Goal: Connect with others: Connect with others

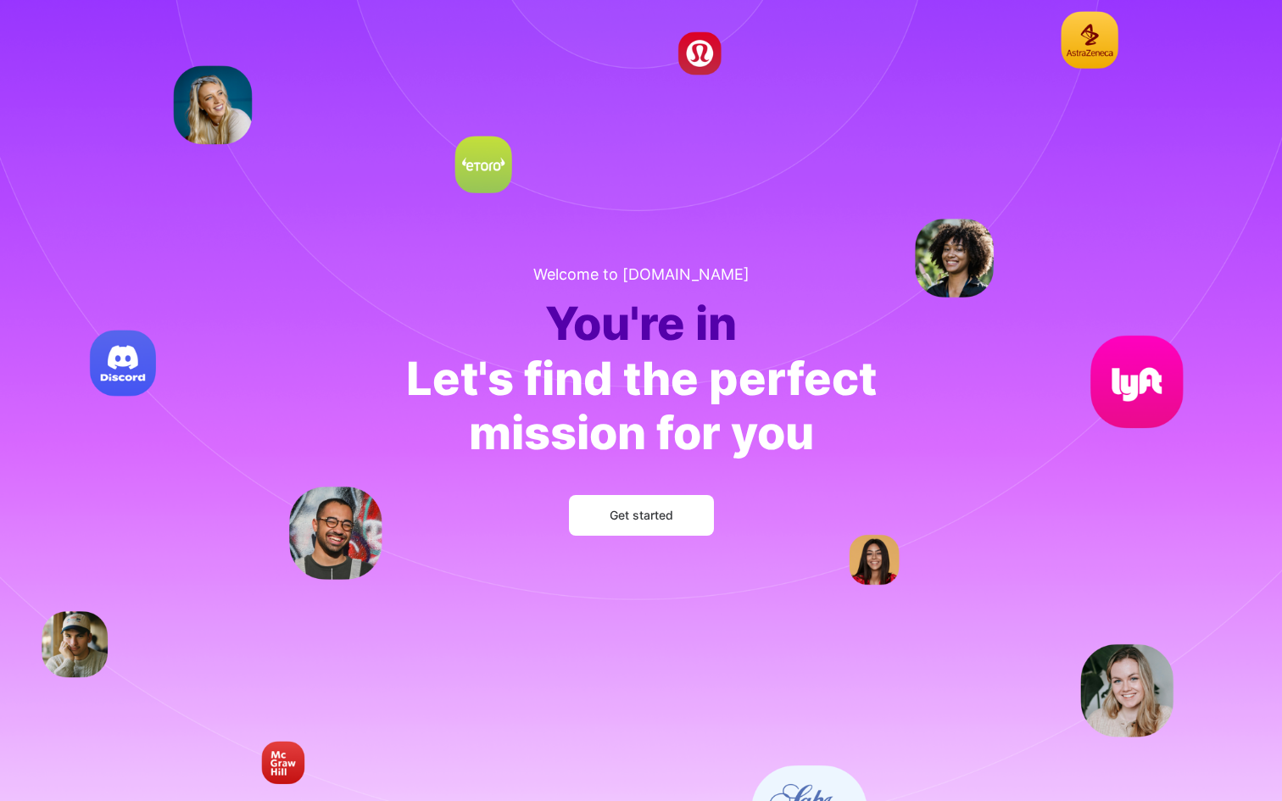
click at [650, 510] on span "Get started" at bounding box center [641, 515] width 64 height 17
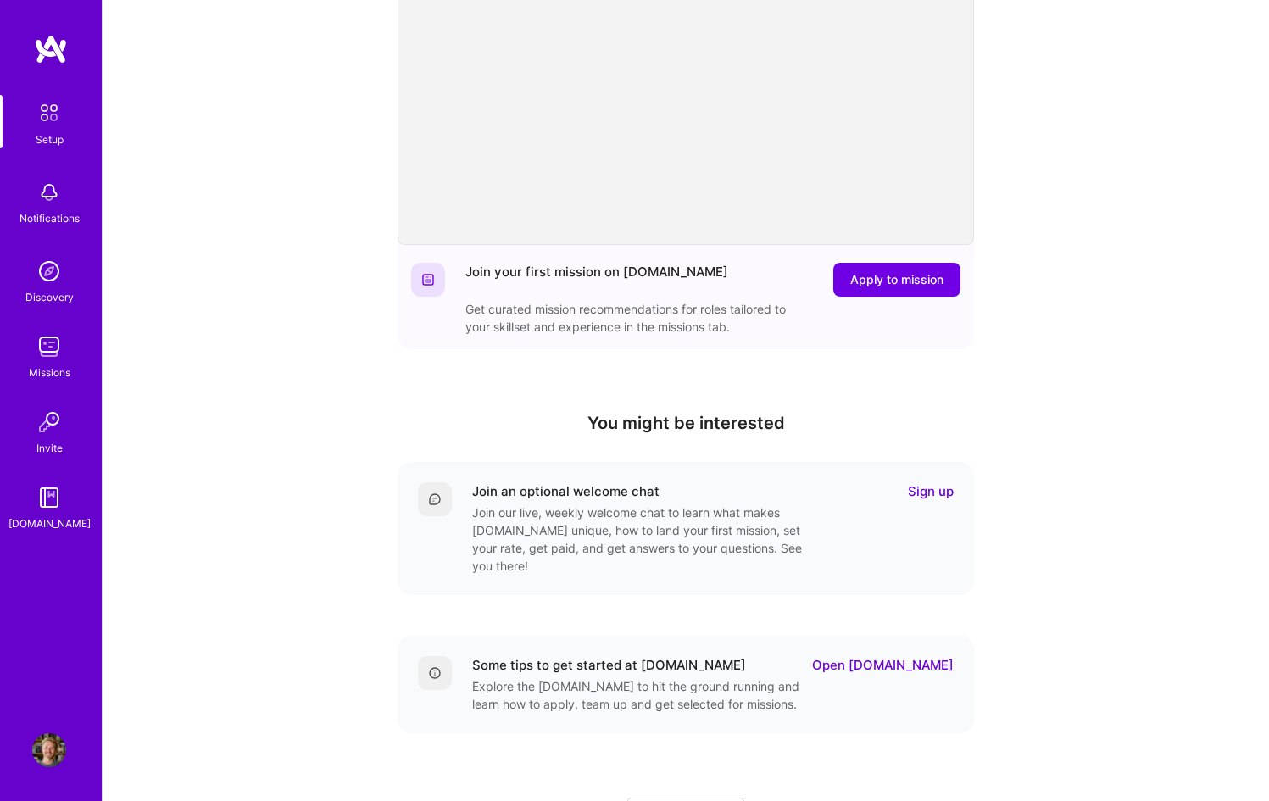
scroll to position [231, 0]
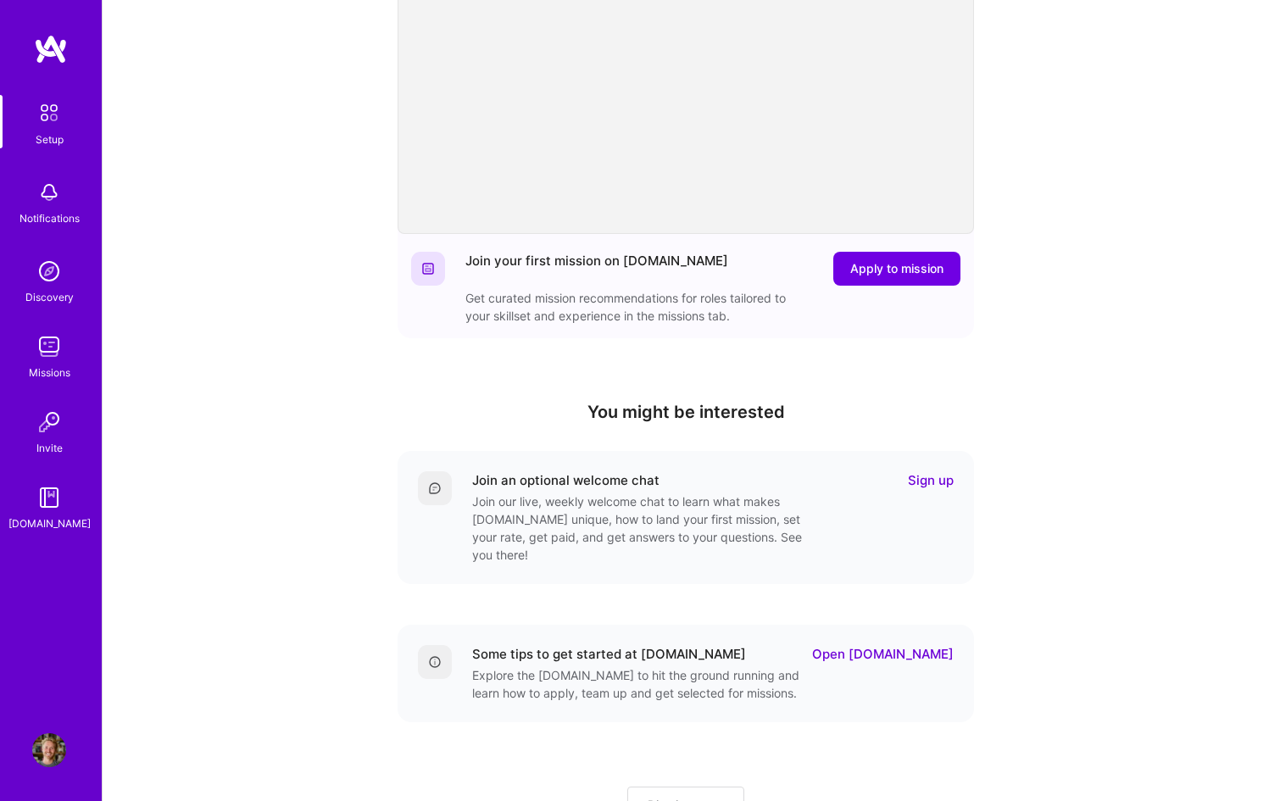
click at [926, 477] on link "Sign up" at bounding box center [931, 480] width 46 height 18
click at [927, 481] on link "Sign up" at bounding box center [931, 480] width 46 height 18
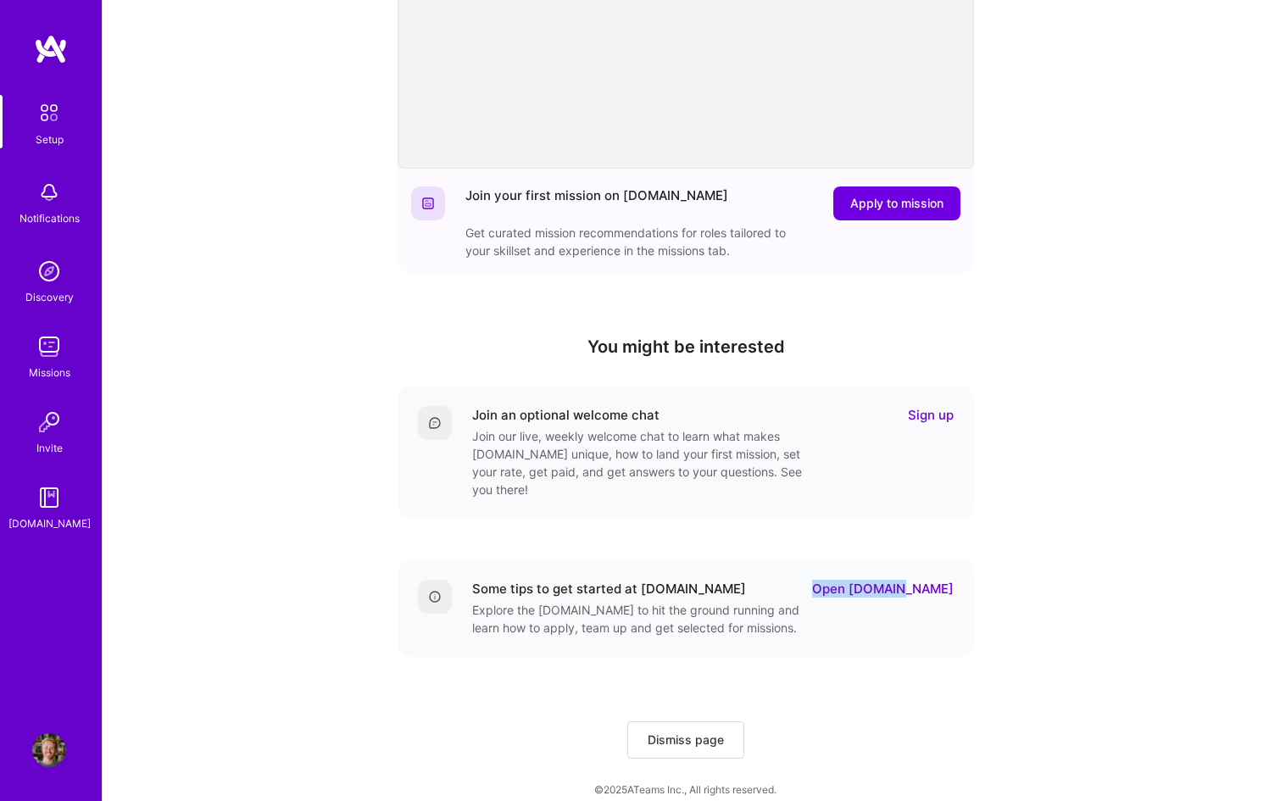
click at [904, 580] on link "Open A.Guide" at bounding box center [883, 589] width 142 height 18
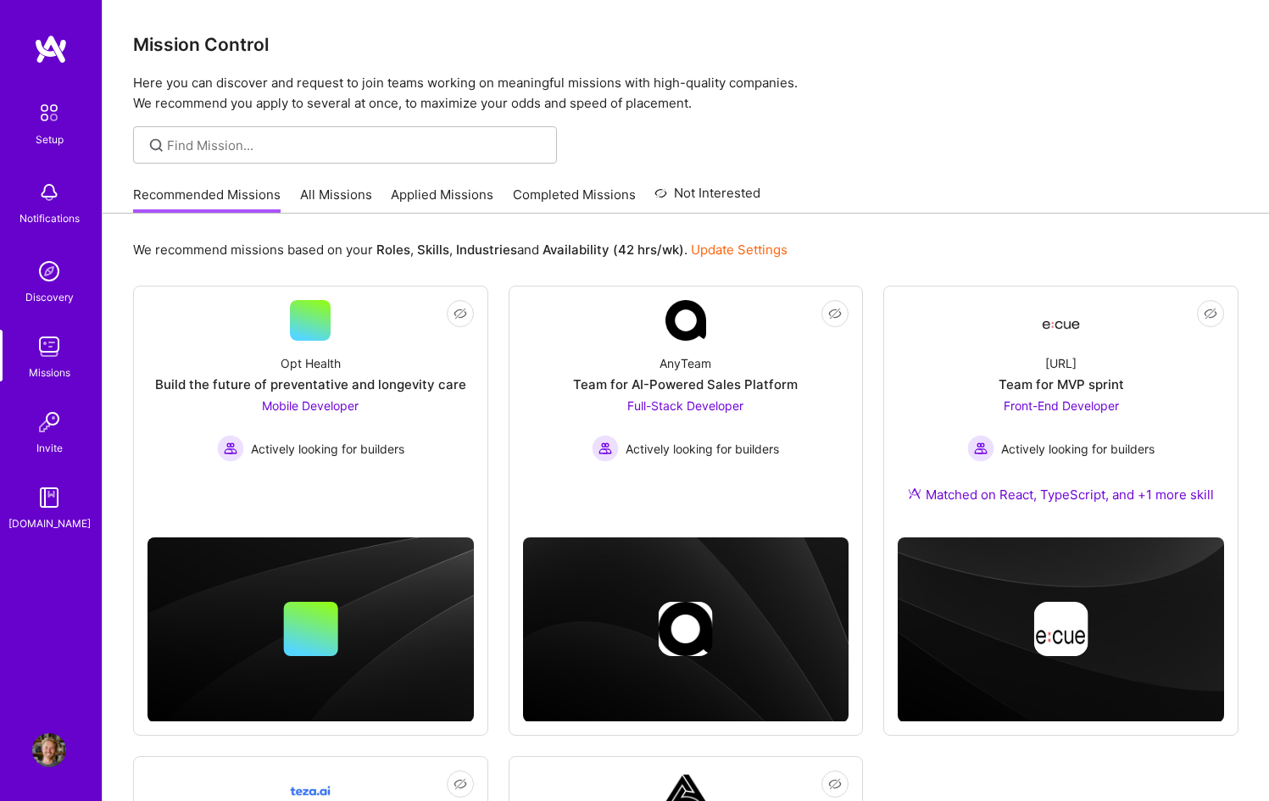
click at [421, 194] on link "Applied Missions" at bounding box center [442, 200] width 103 height 28
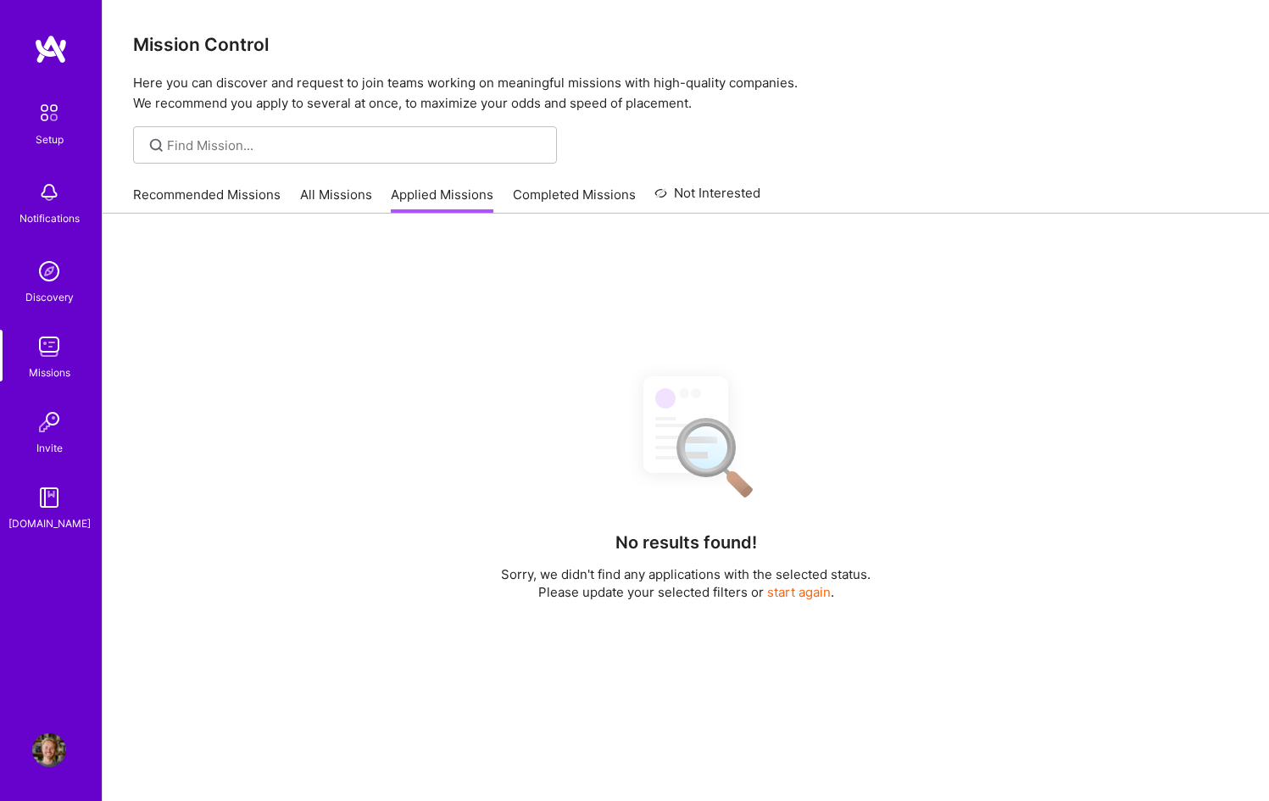
click at [353, 195] on link "All Missions" at bounding box center [336, 200] width 72 height 28
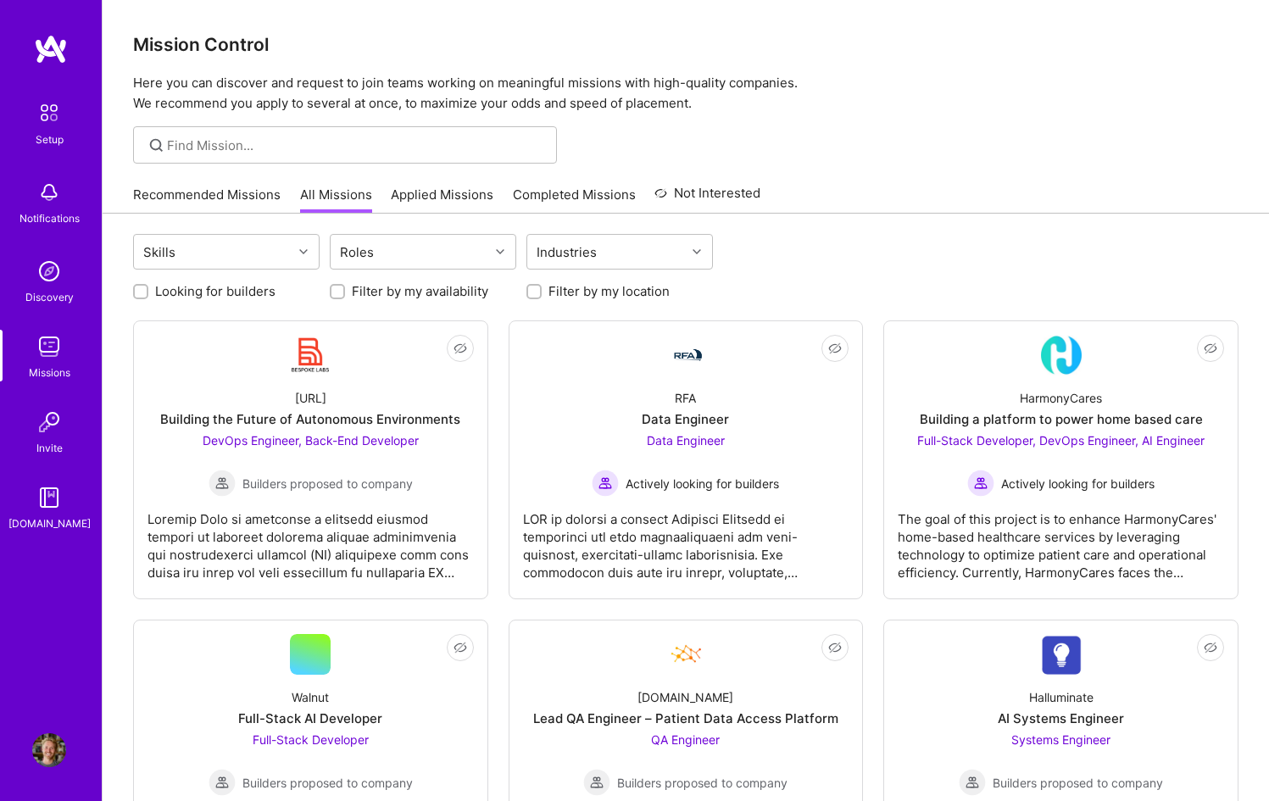
click at [262, 195] on link "Recommended Missions" at bounding box center [206, 200] width 147 height 28
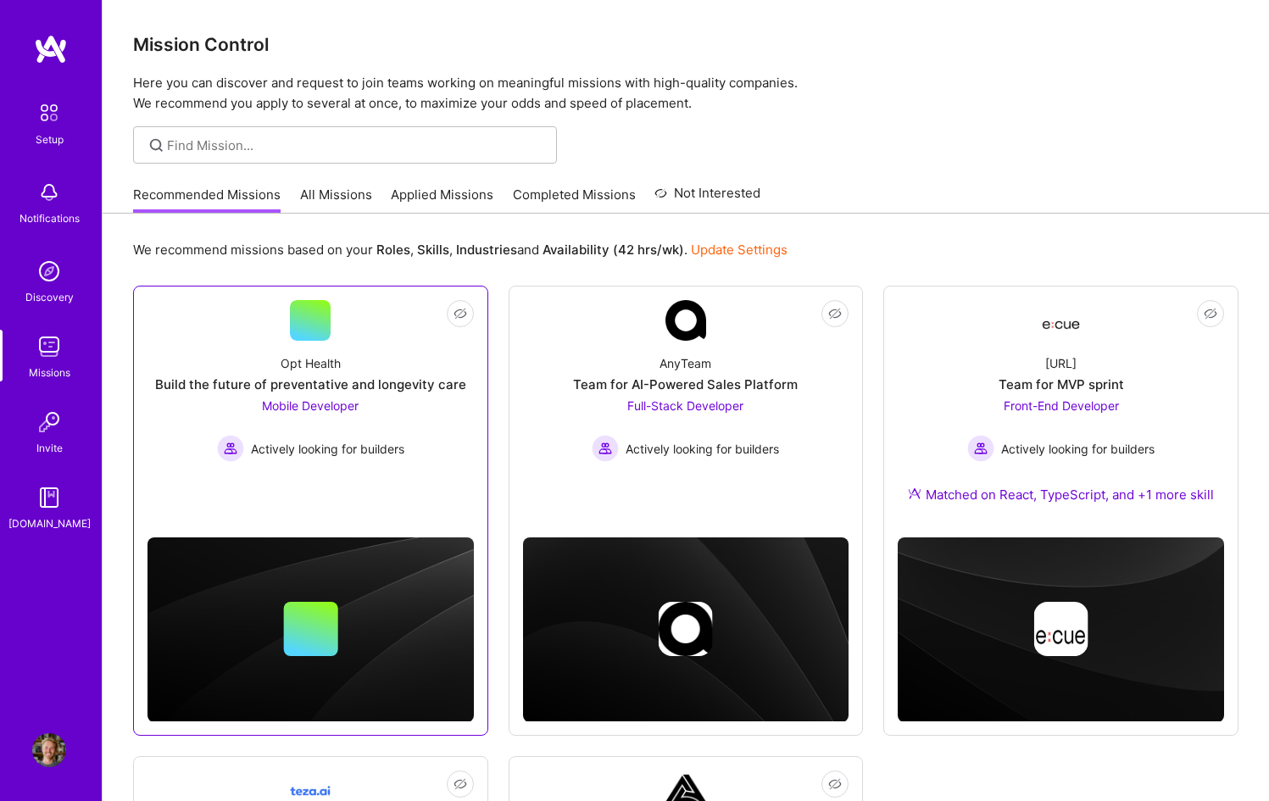
click at [389, 392] on div "Build the future of preventative and longevity care" at bounding box center [310, 384] width 311 height 18
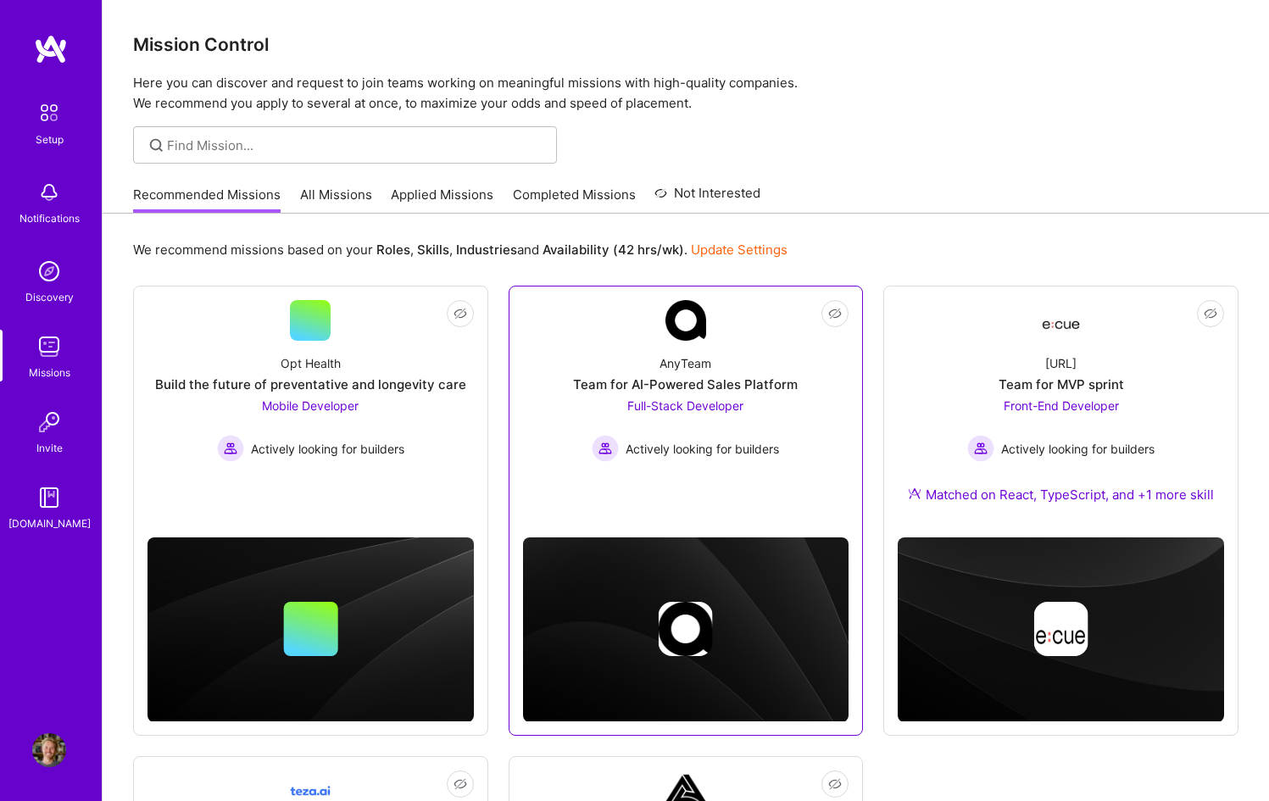
click at [606, 338] on link "Not Interested AnyTeam Team for AI-Powered Sales Platform Full-Stack Developer …" at bounding box center [686, 401] width 326 height 203
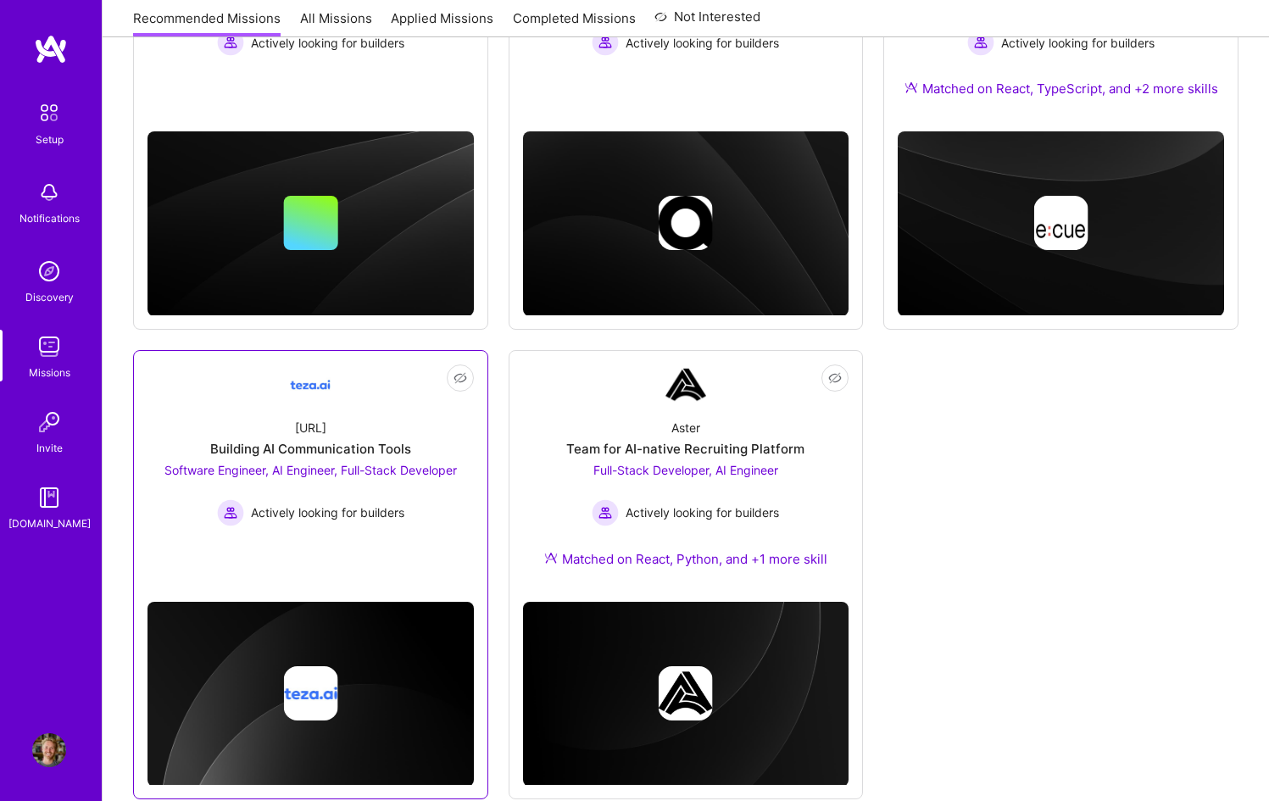
click at [425, 437] on div "teza.ai Building AI Communication Tools Software Engineer, AI Engineer, Full-St…" at bounding box center [310, 465] width 326 height 121
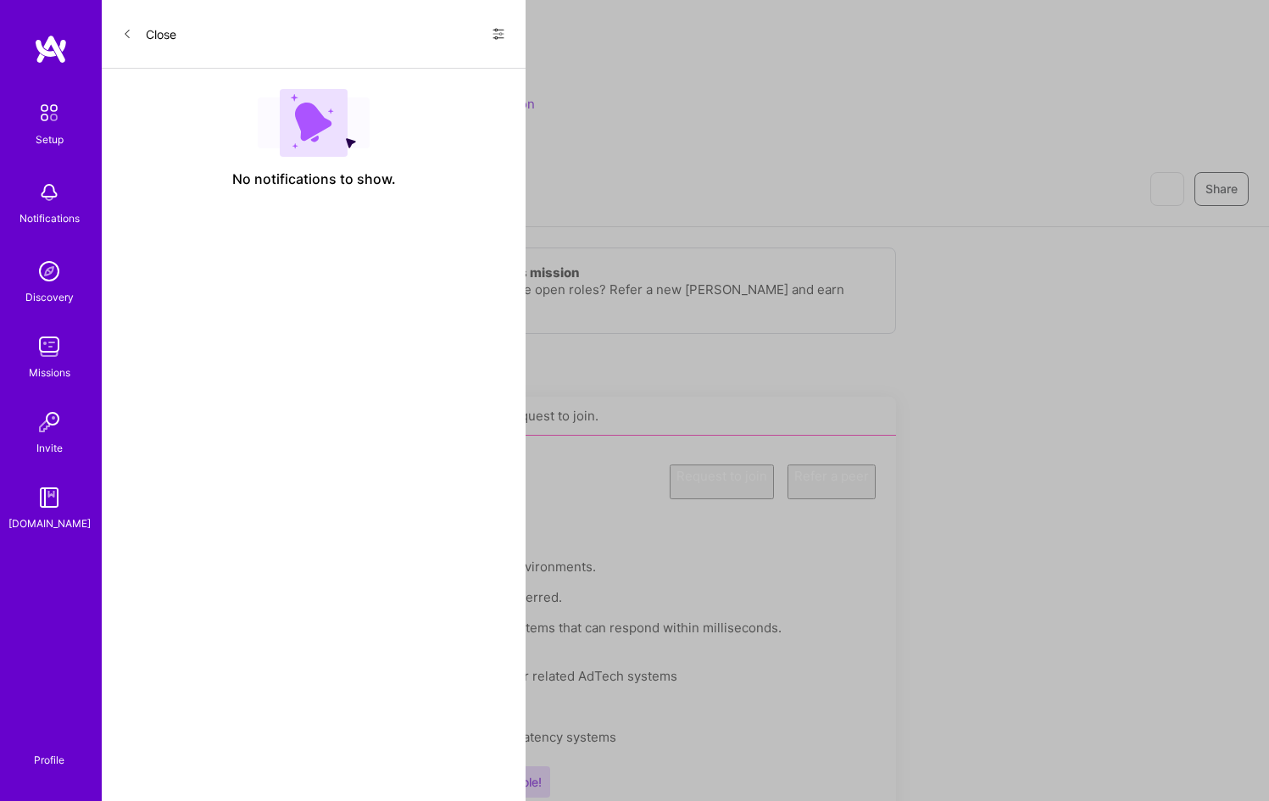
scroll to position [406, 0]
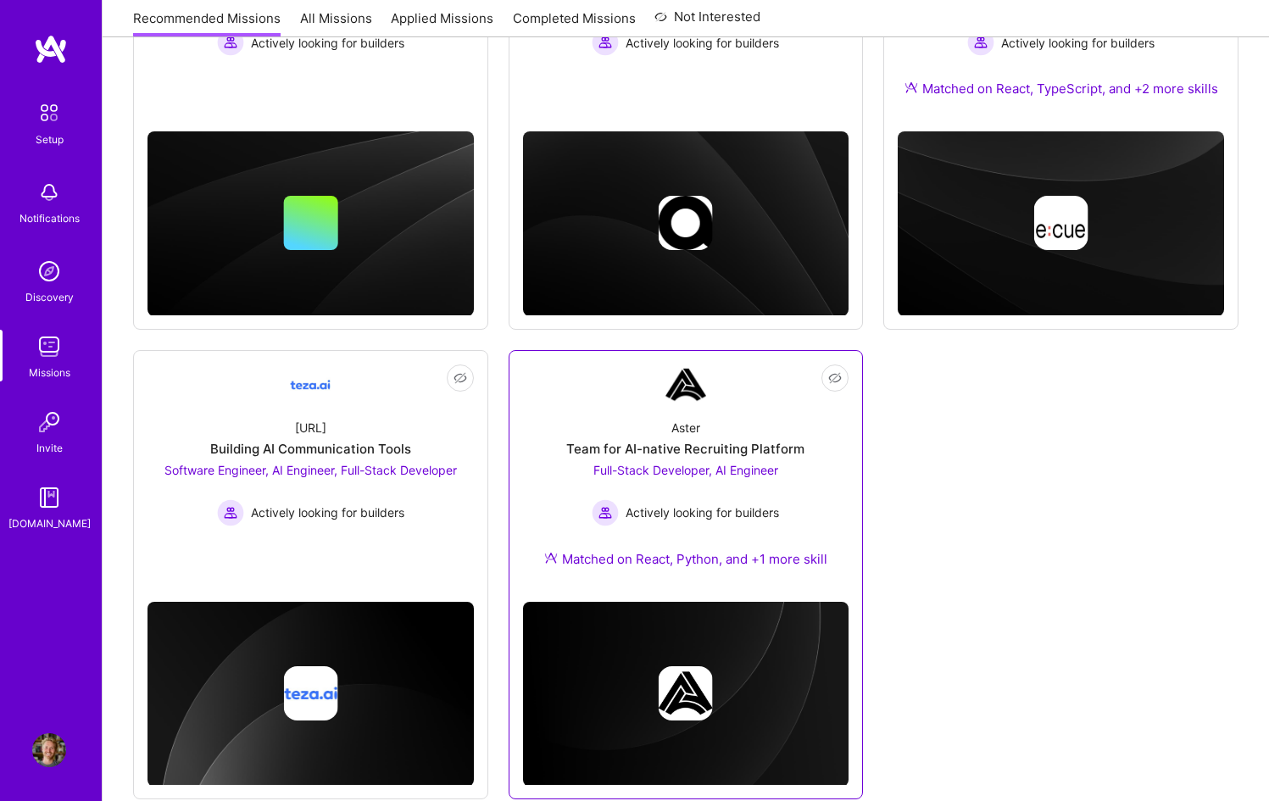
click at [695, 437] on div "Aster Team for AI-native Recruiting Platform Full-Stack Developer, AI Engineer …" at bounding box center [686, 496] width 326 height 183
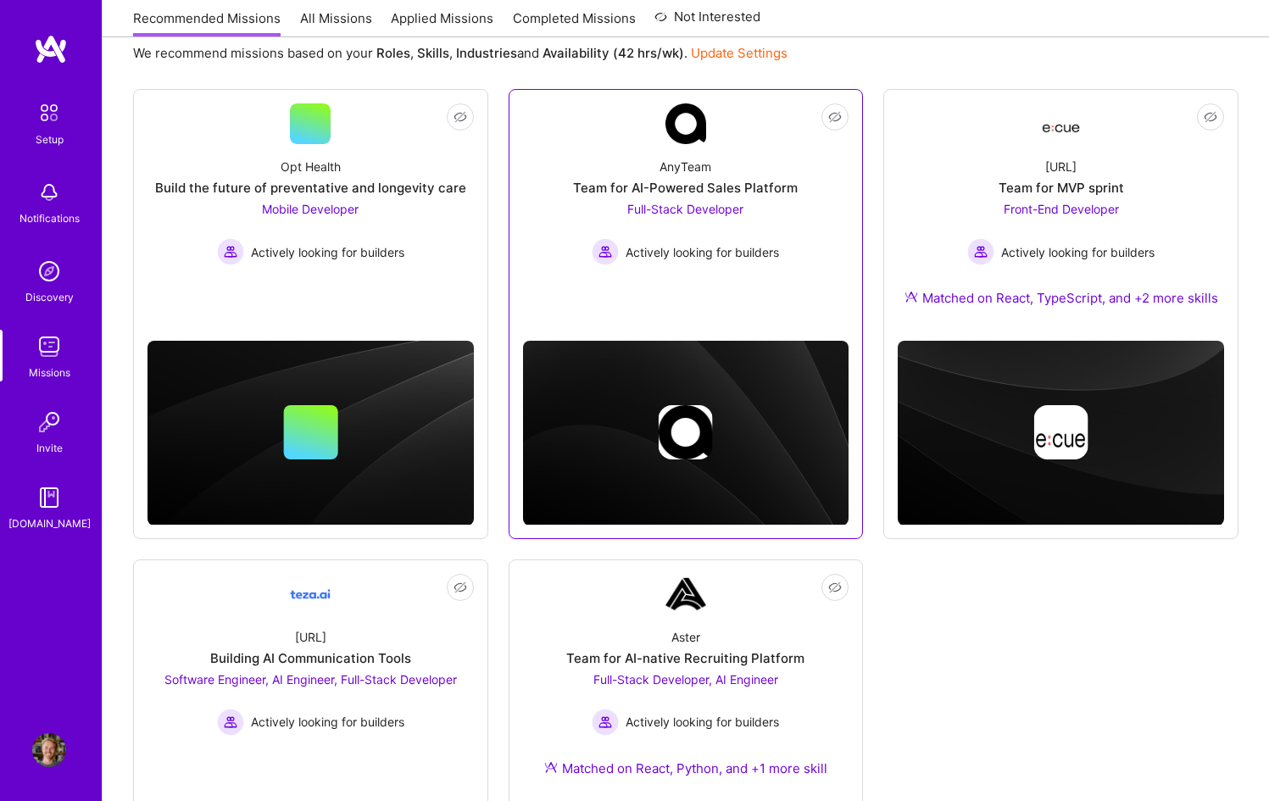
scroll to position [34, 0]
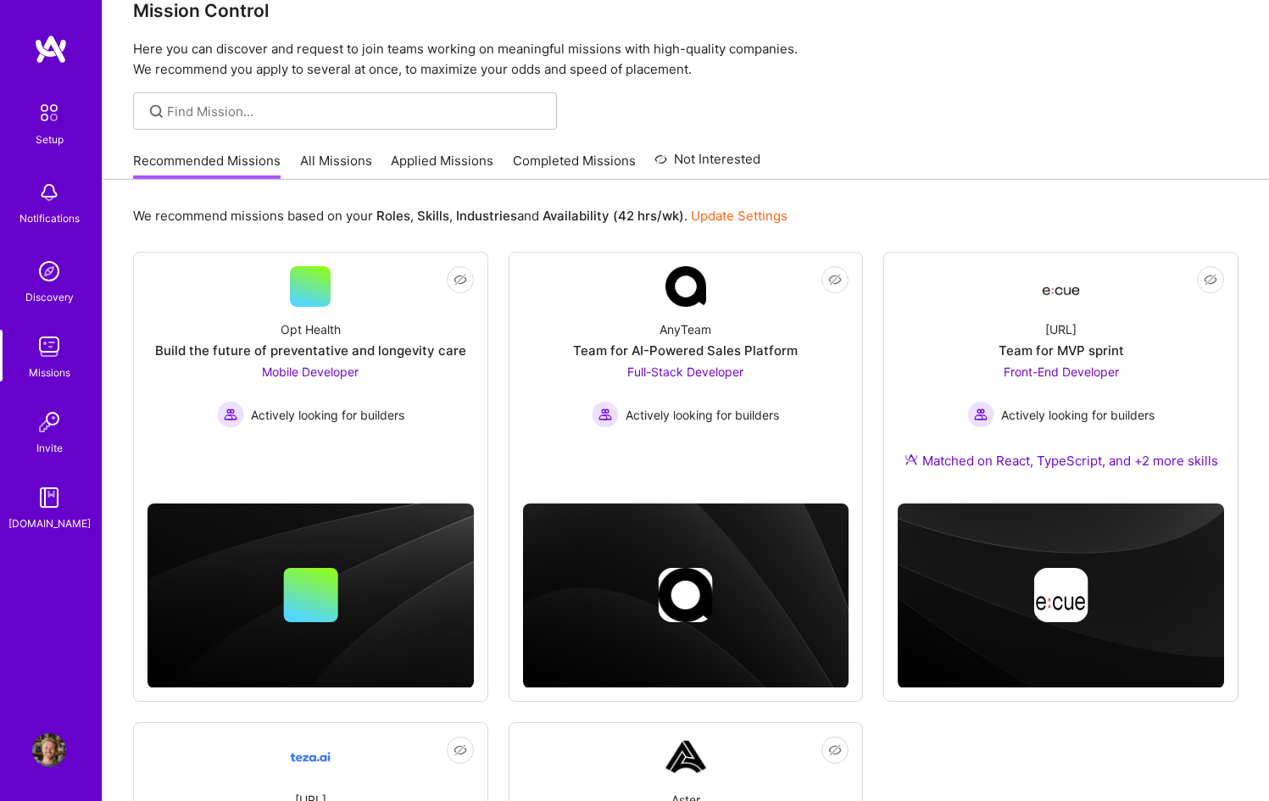
click at [339, 164] on link "All Missions" at bounding box center [336, 166] width 72 height 28
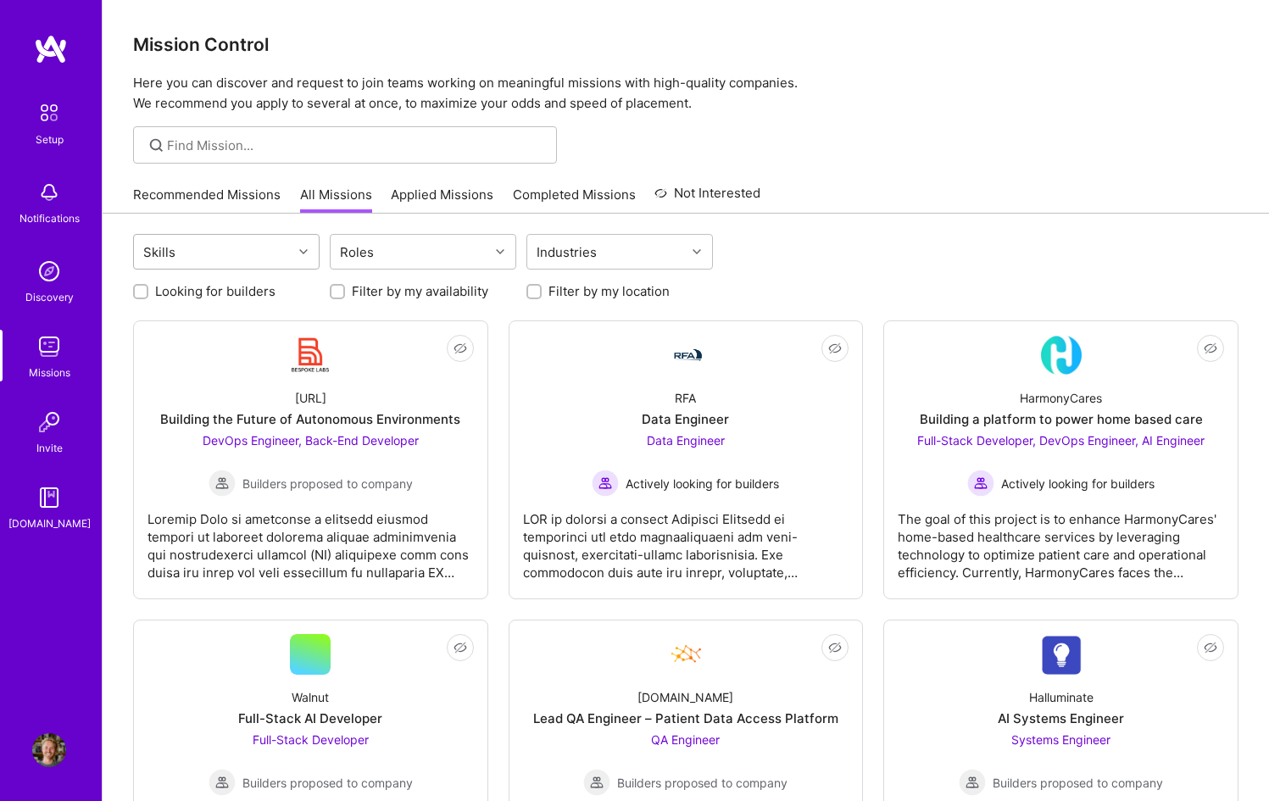
click at [301, 253] on icon at bounding box center [303, 251] width 8 height 8
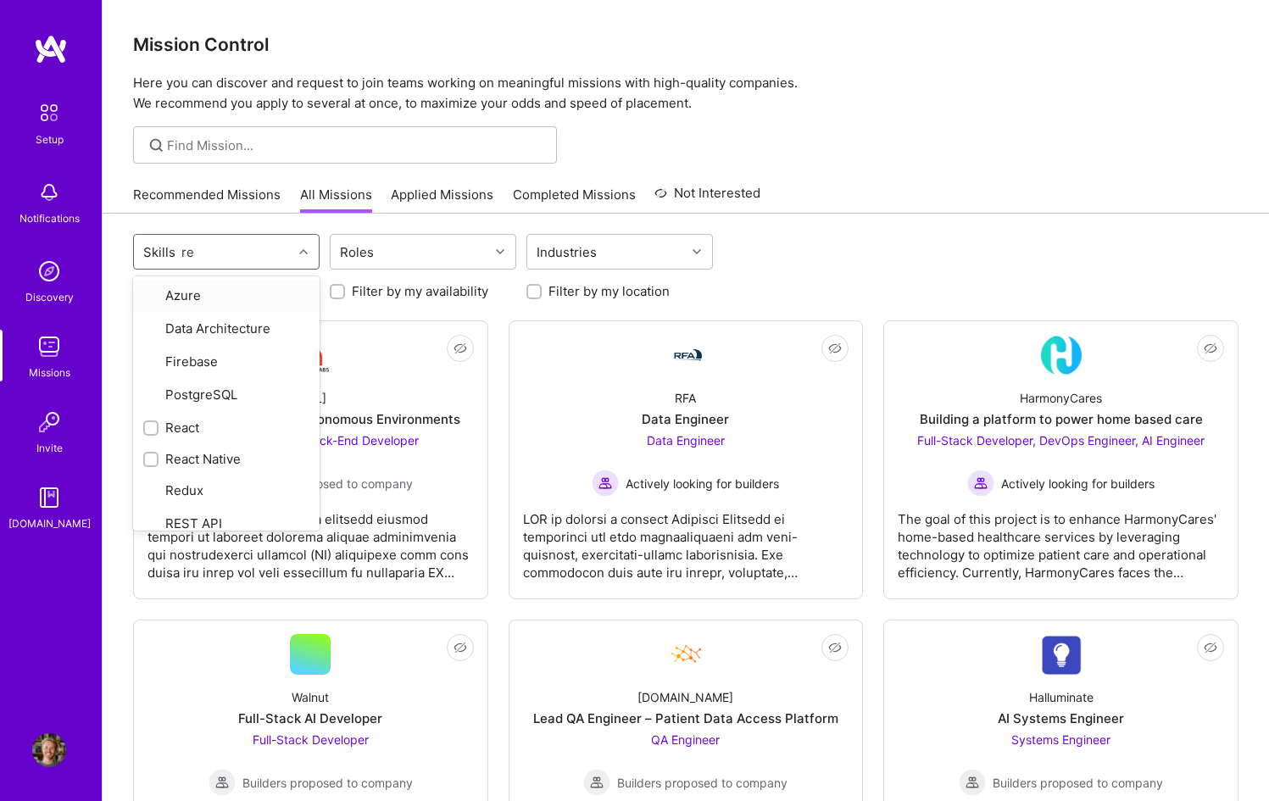
type input "rea"
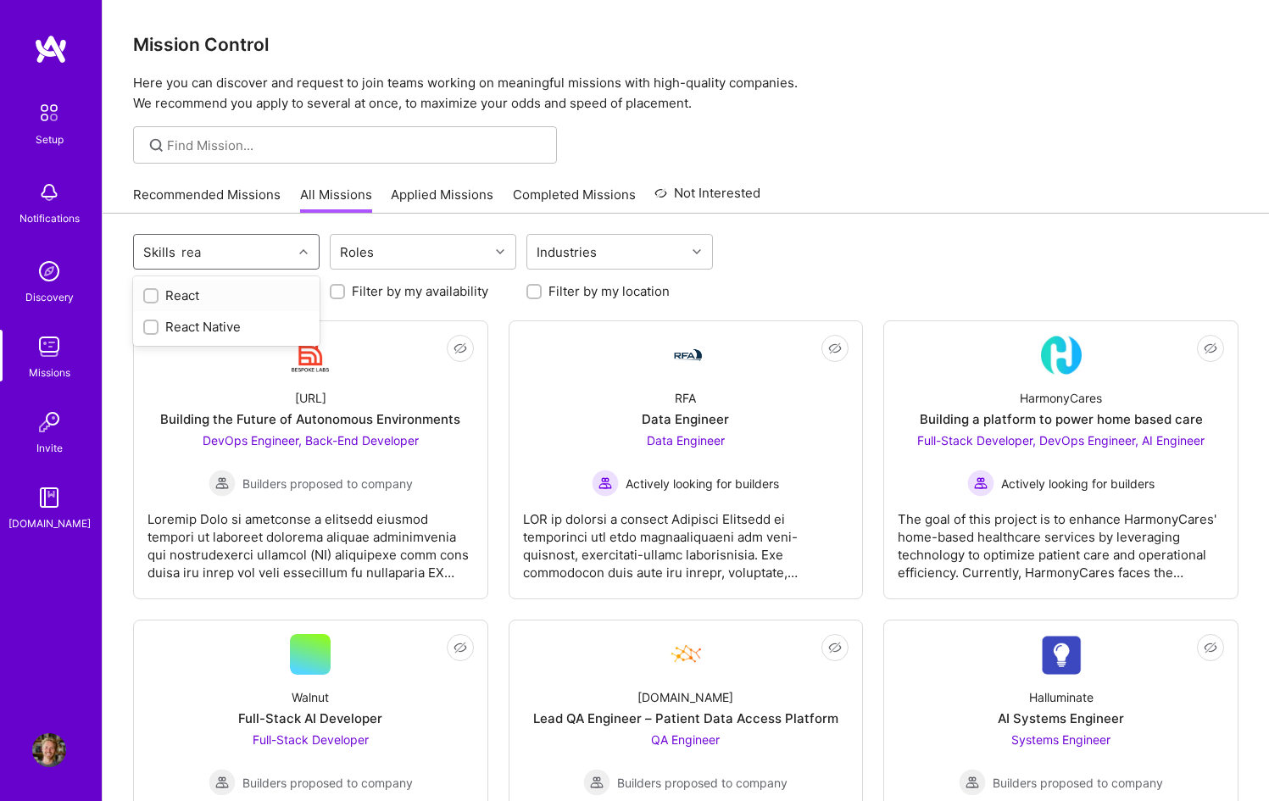
click at [177, 289] on div "React" at bounding box center [226, 295] width 166 height 18
checkbox input "true"
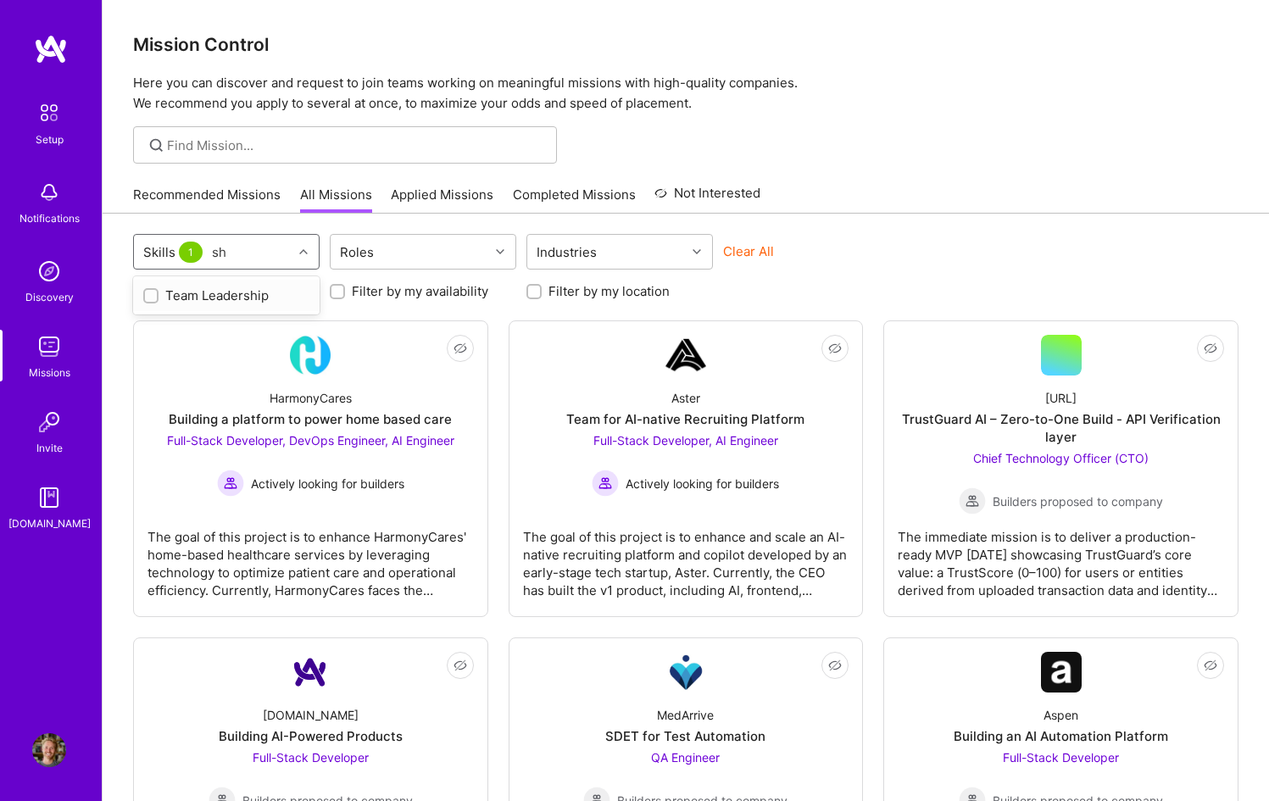
type input "s"
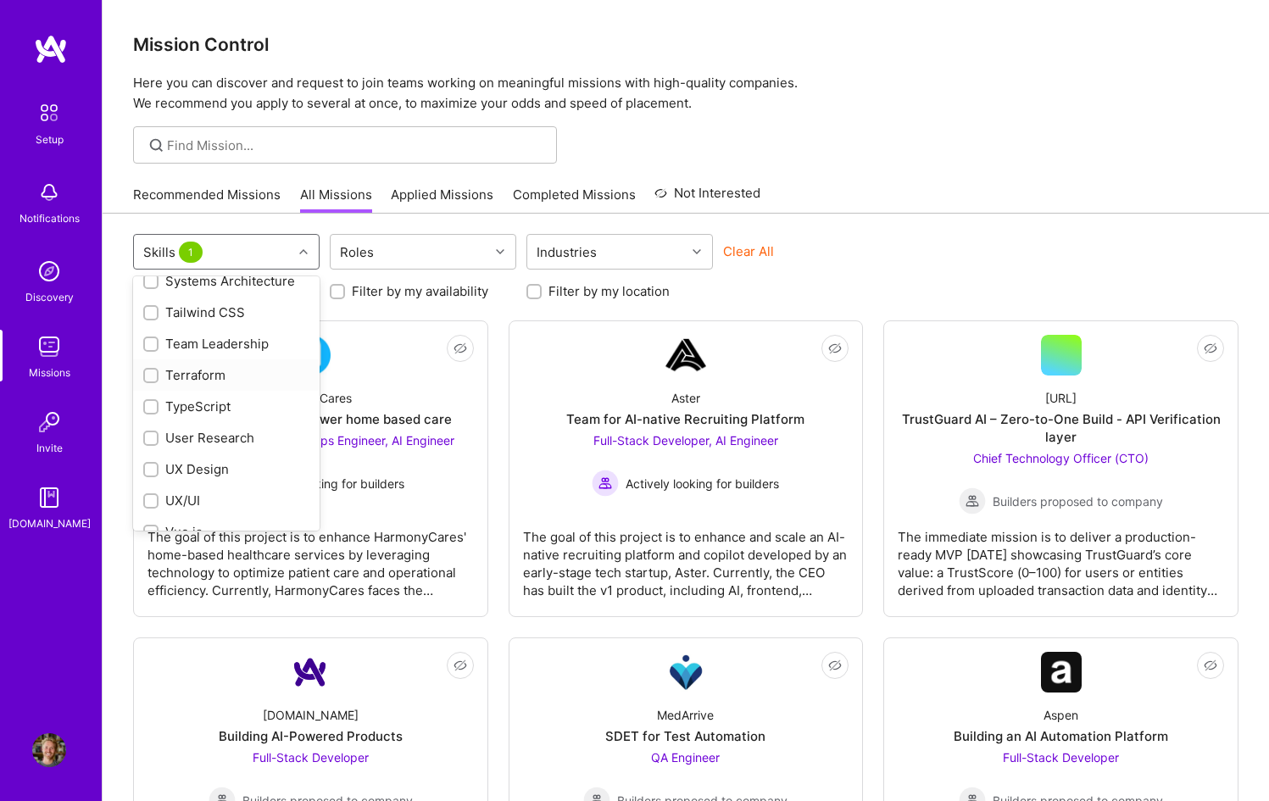
scroll to position [2279, 0]
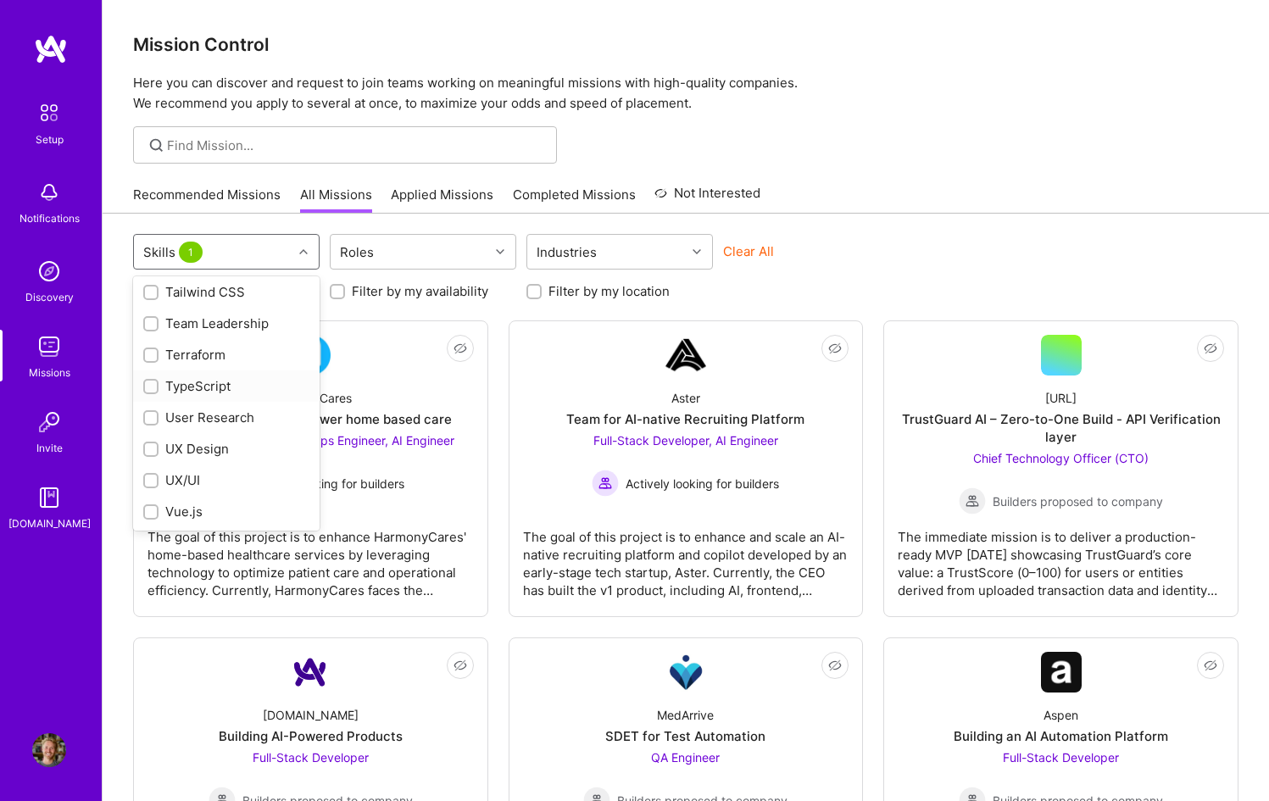
click at [201, 393] on div "TypeScript" at bounding box center [226, 386] width 166 height 18
checkbox input "true"
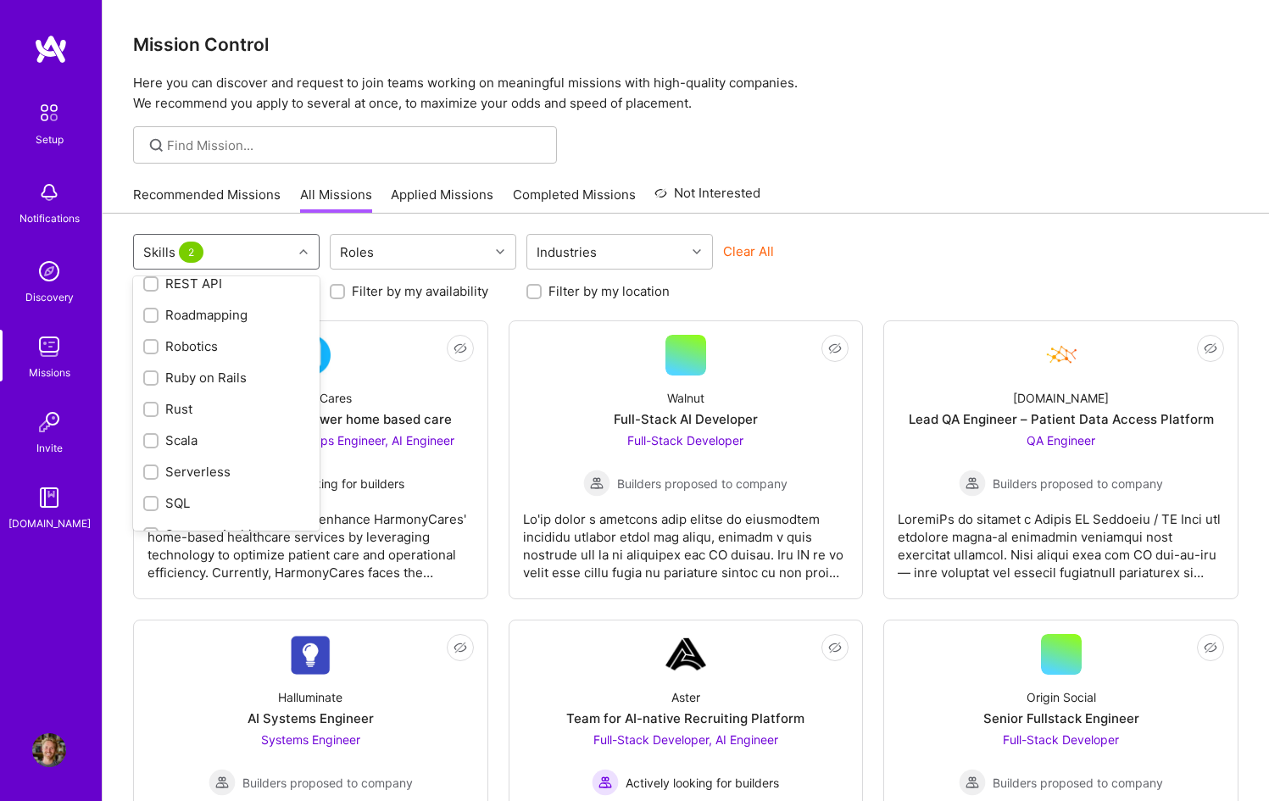
scroll to position [1994, 0]
click at [197, 364] on div "Robotics" at bounding box center [226, 357] width 166 height 18
click at [197, 360] on div "Robotics" at bounding box center [226, 357] width 166 height 18
checkbox input "false"
click at [200, 336] on div "Roadmapping" at bounding box center [226, 325] width 186 height 31
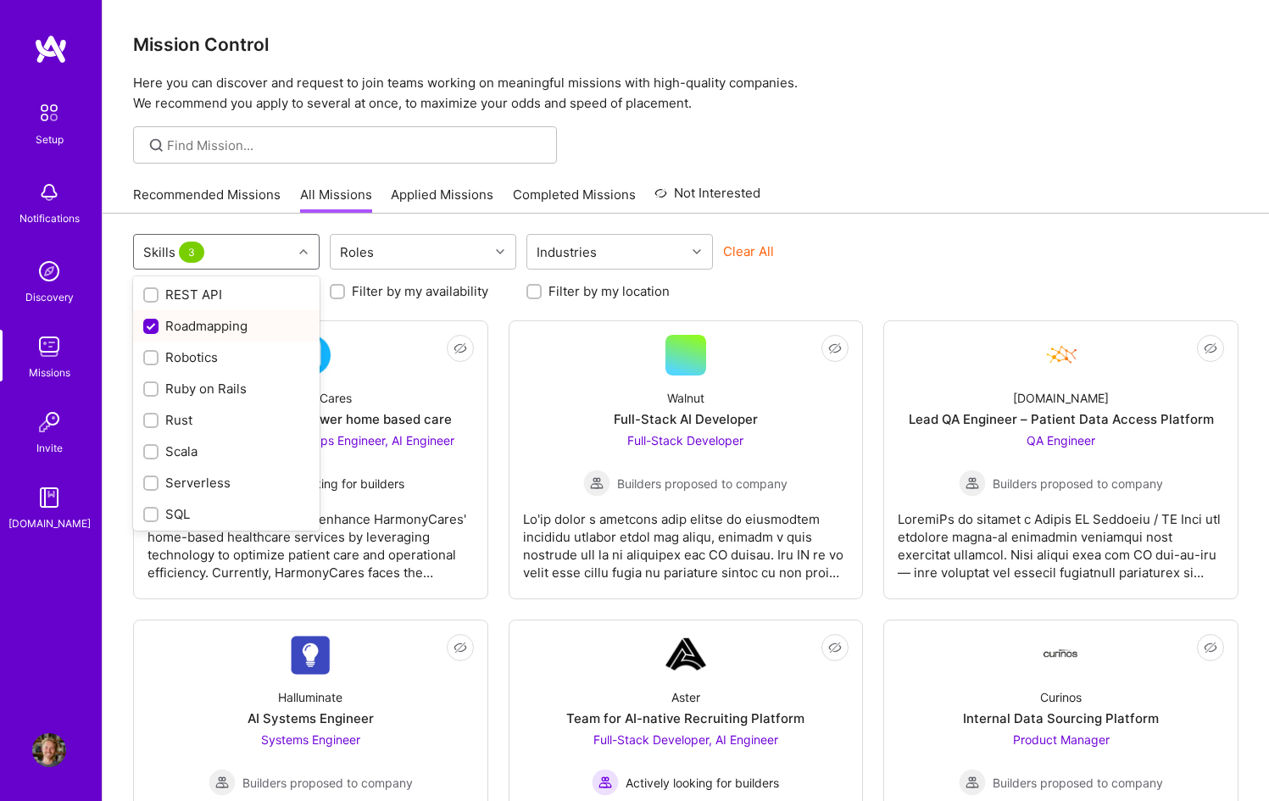
click at [201, 334] on div "Roadmapping" at bounding box center [226, 326] width 166 height 18
checkbox input "false"
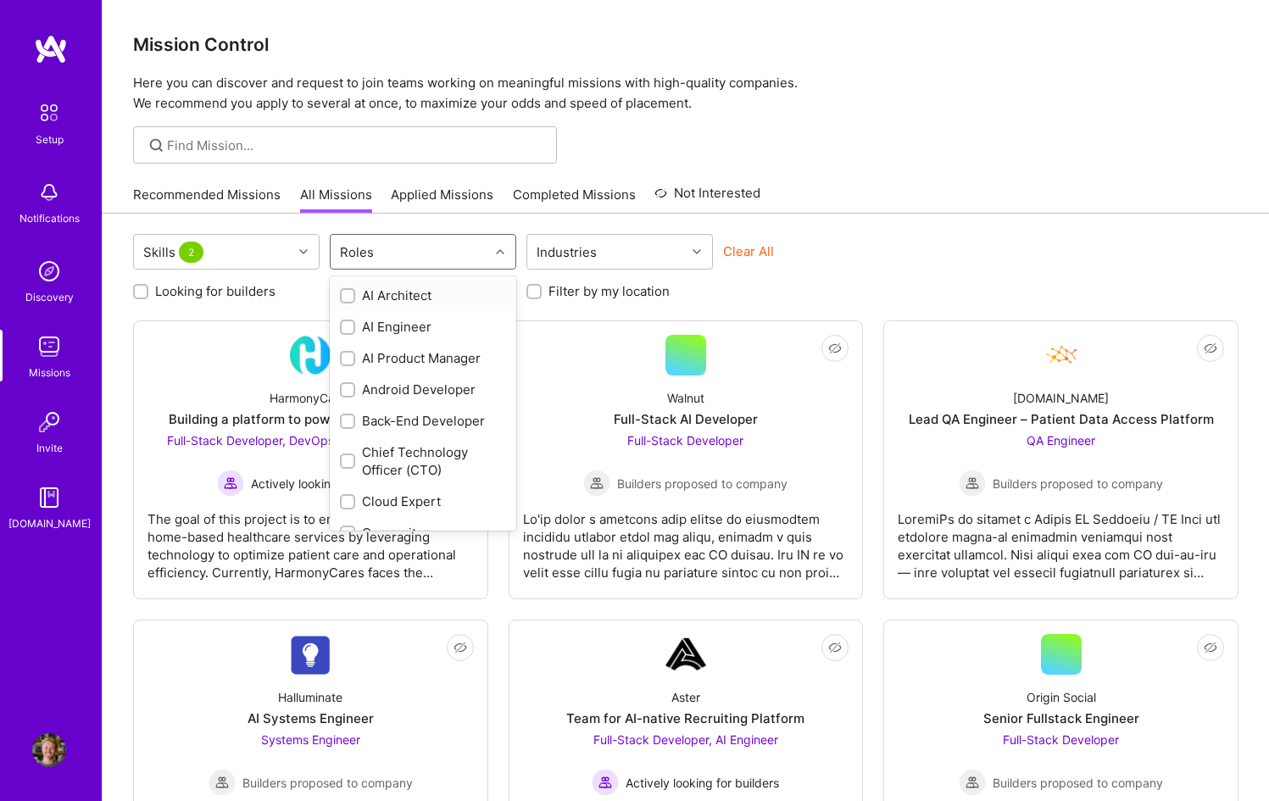
click at [384, 253] on div "Roles" at bounding box center [410, 252] width 158 height 34
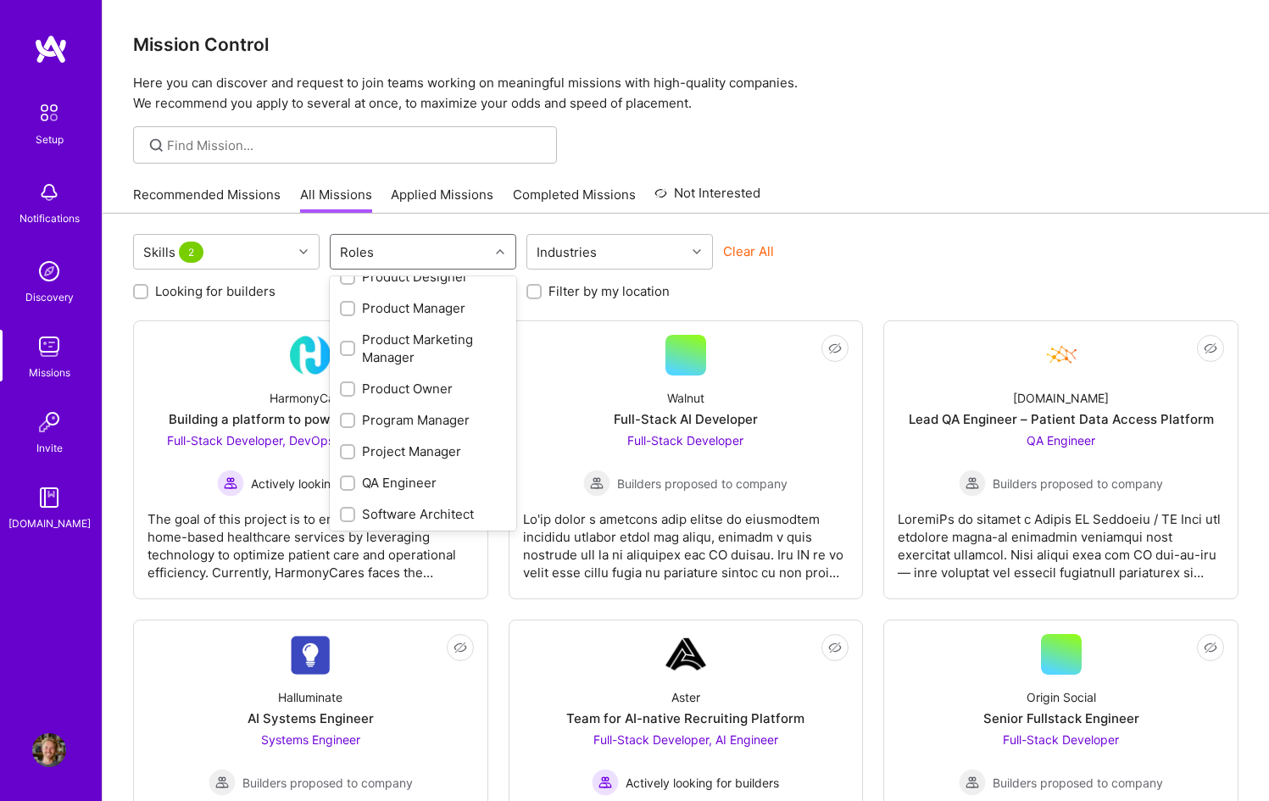
scroll to position [809, 0]
click at [349, 420] on input "checkbox" at bounding box center [349, 419] width 12 height 12
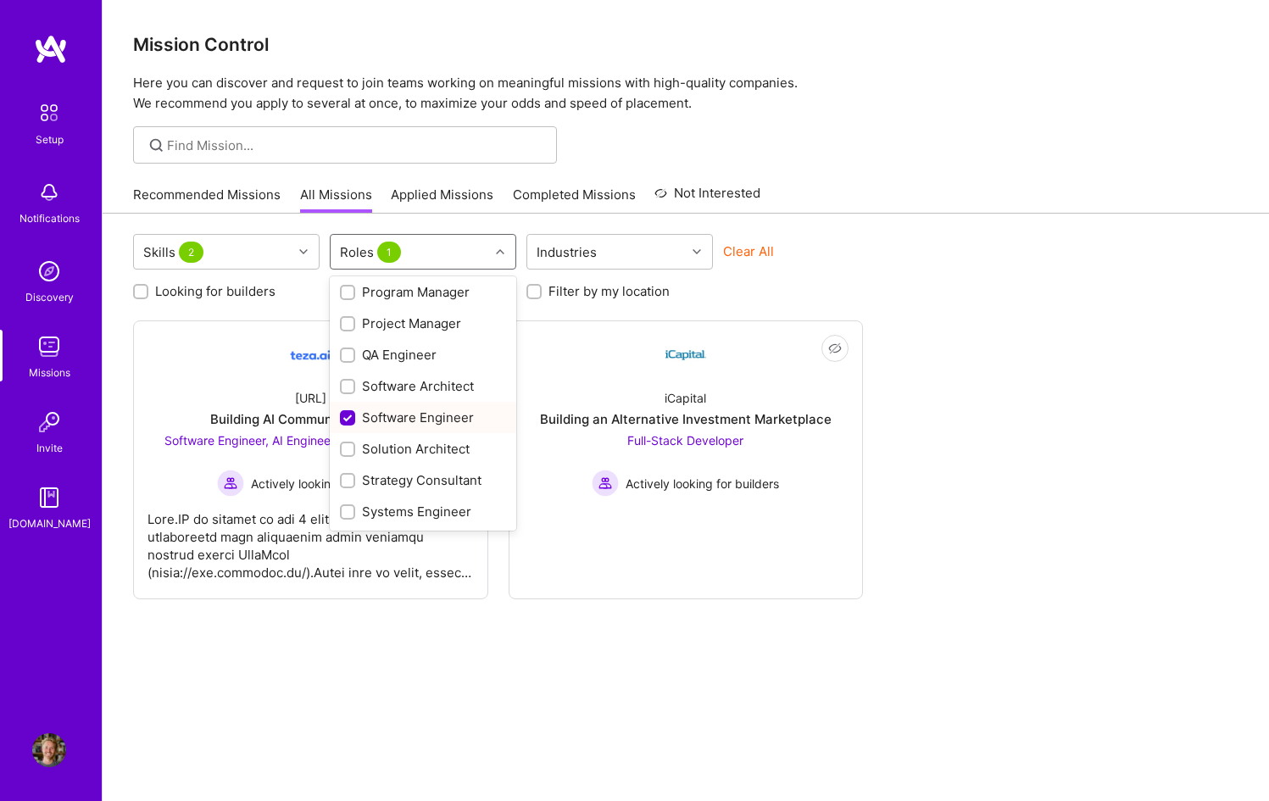
click at [349, 420] on input "checkbox" at bounding box center [349, 418] width 15 height 15
checkbox input "false"
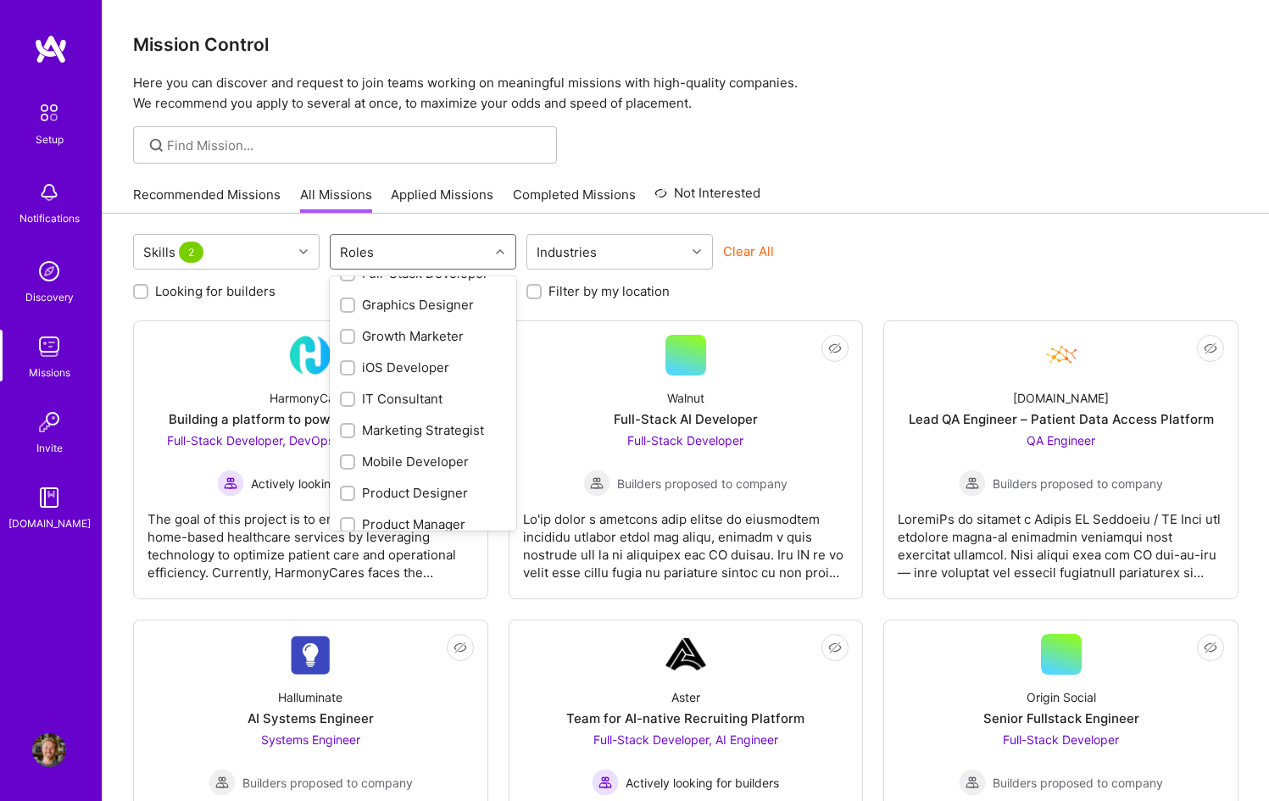
scroll to position [0, 0]
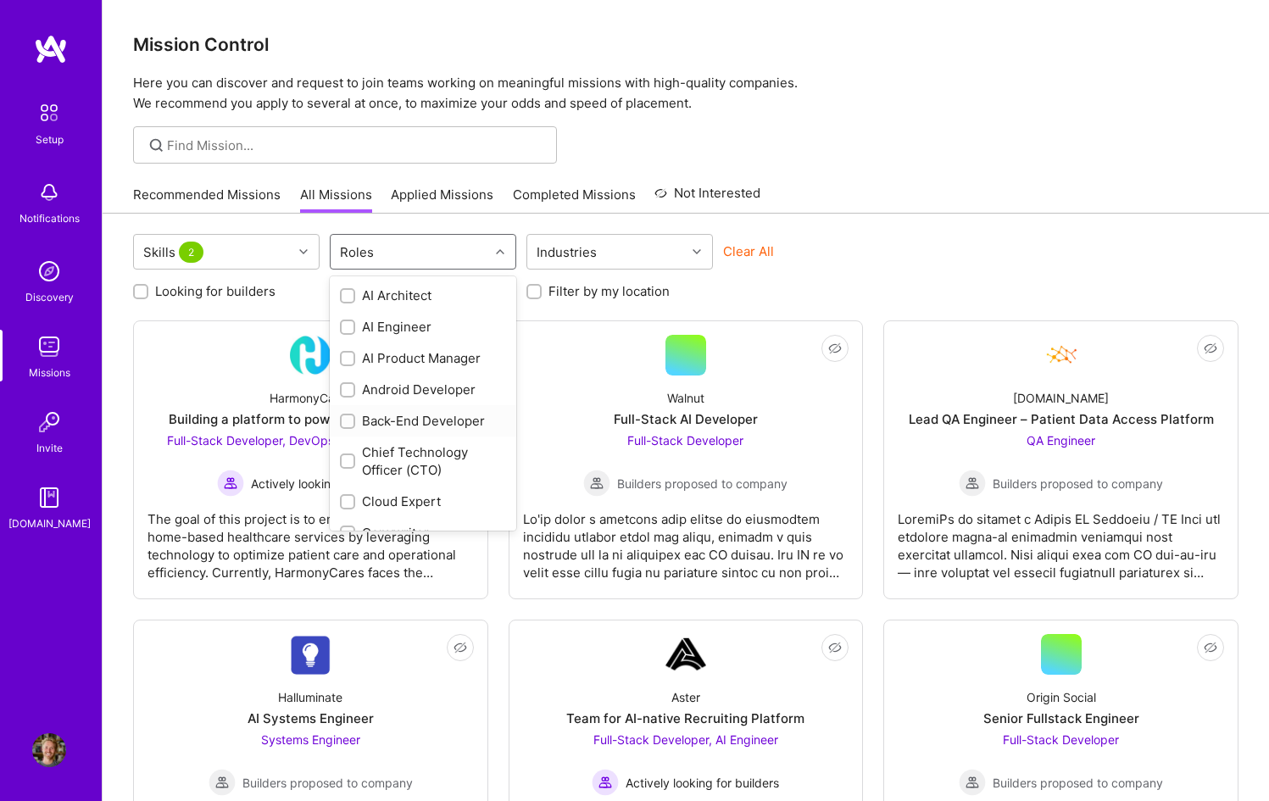
click at [350, 422] on input "checkbox" at bounding box center [349, 422] width 12 height 12
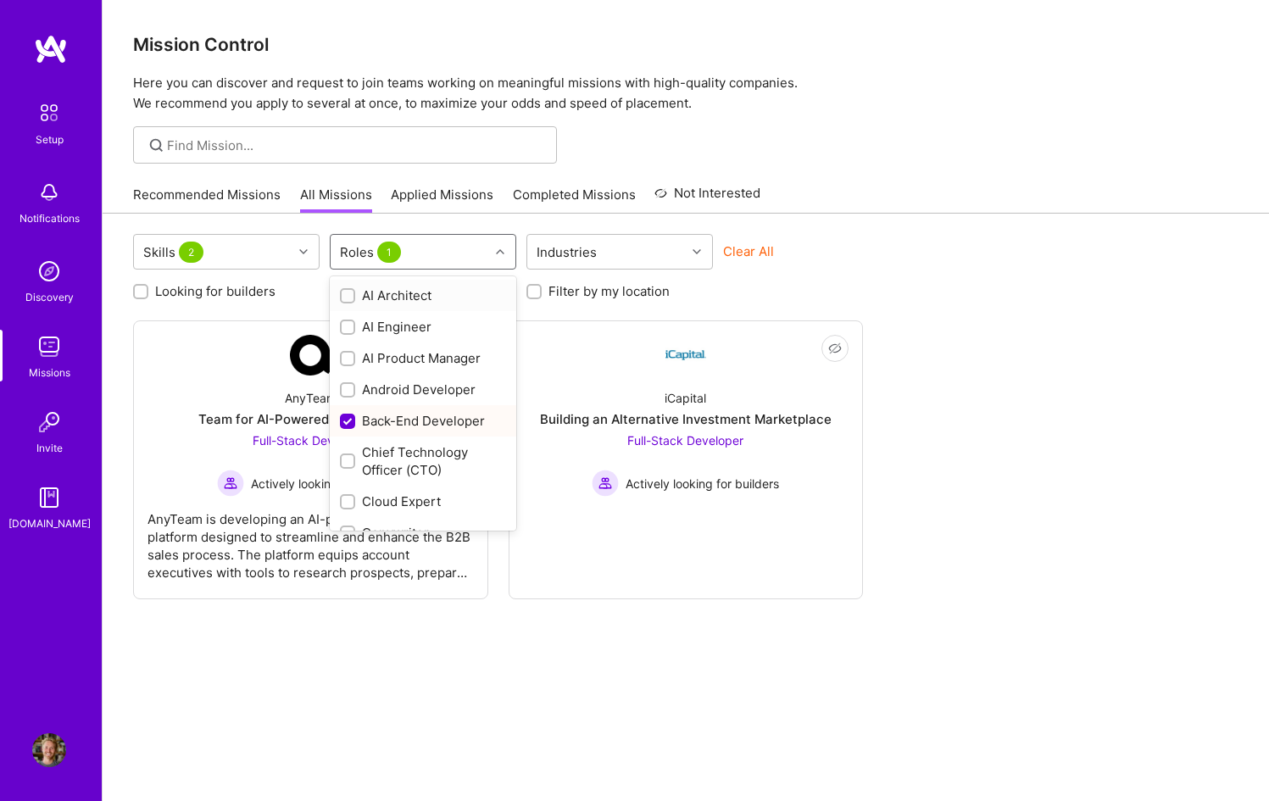
click at [350, 422] on input "checkbox" at bounding box center [349, 421] width 15 height 15
checkbox input "false"
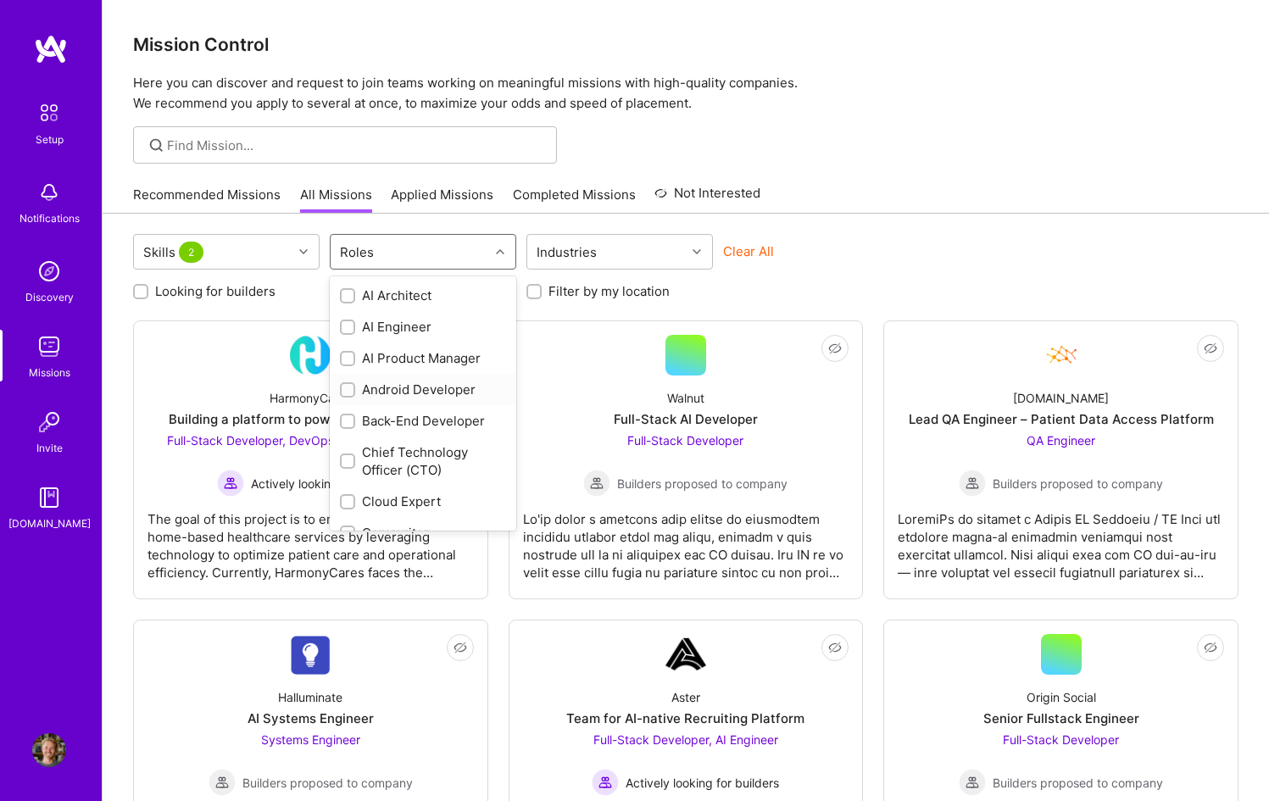
click at [348, 390] on input "checkbox" at bounding box center [349, 391] width 12 height 12
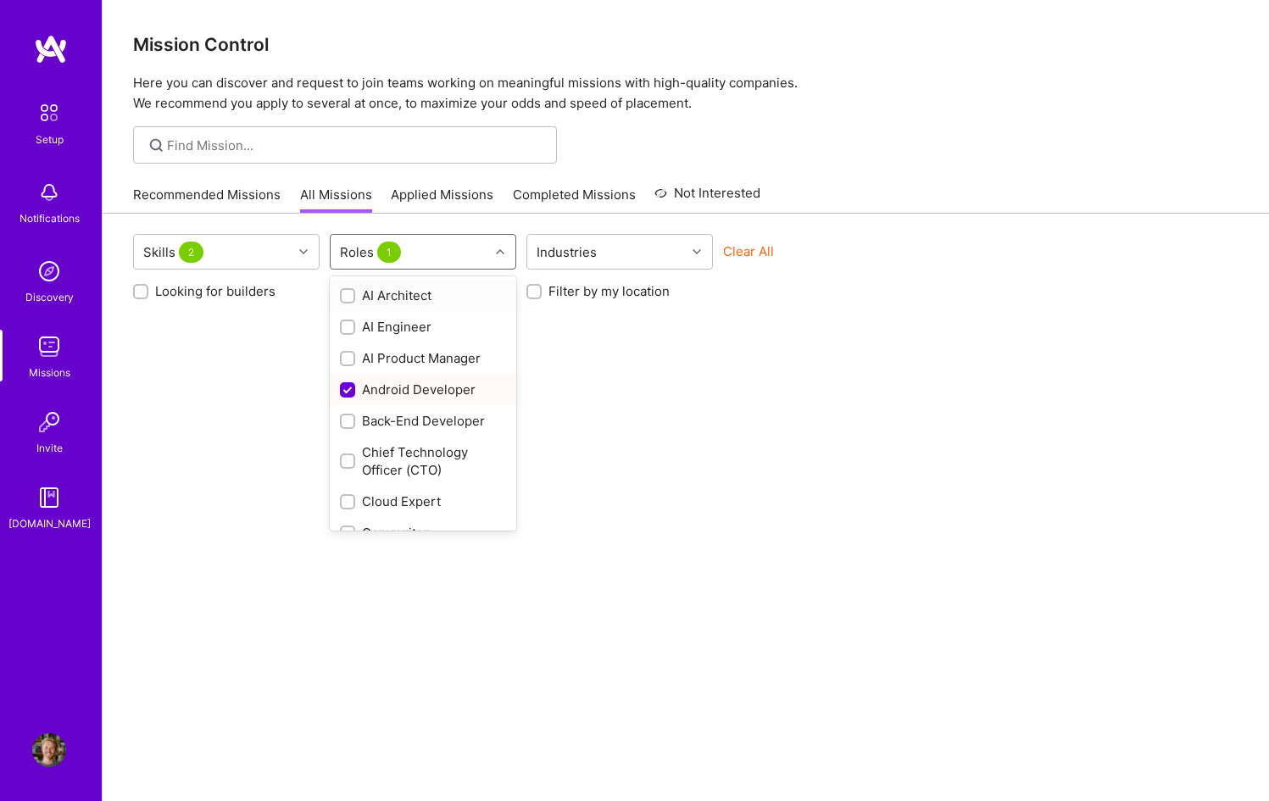
click at [348, 390] on input "checkbox" at bounding box center [349, 390] width 15 height 15
checkbox input "false"
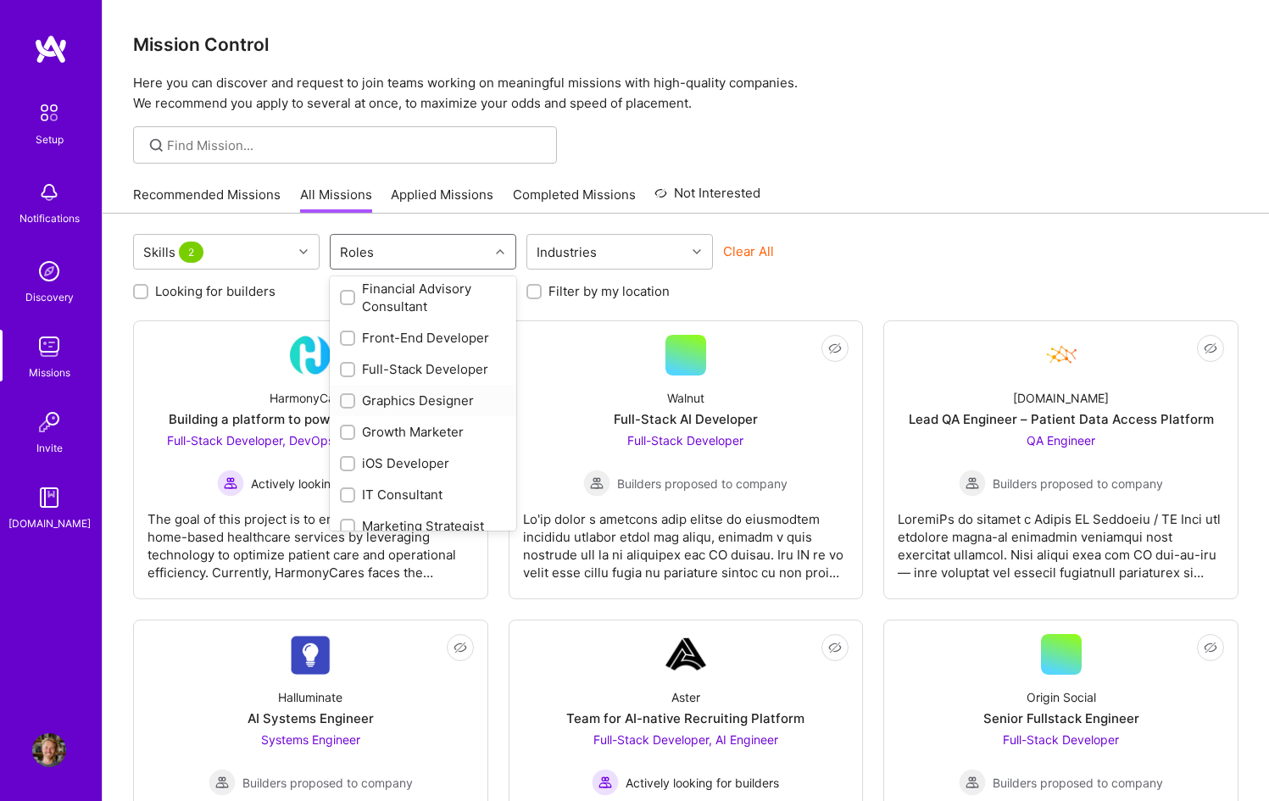
scroll to position [360, 0]
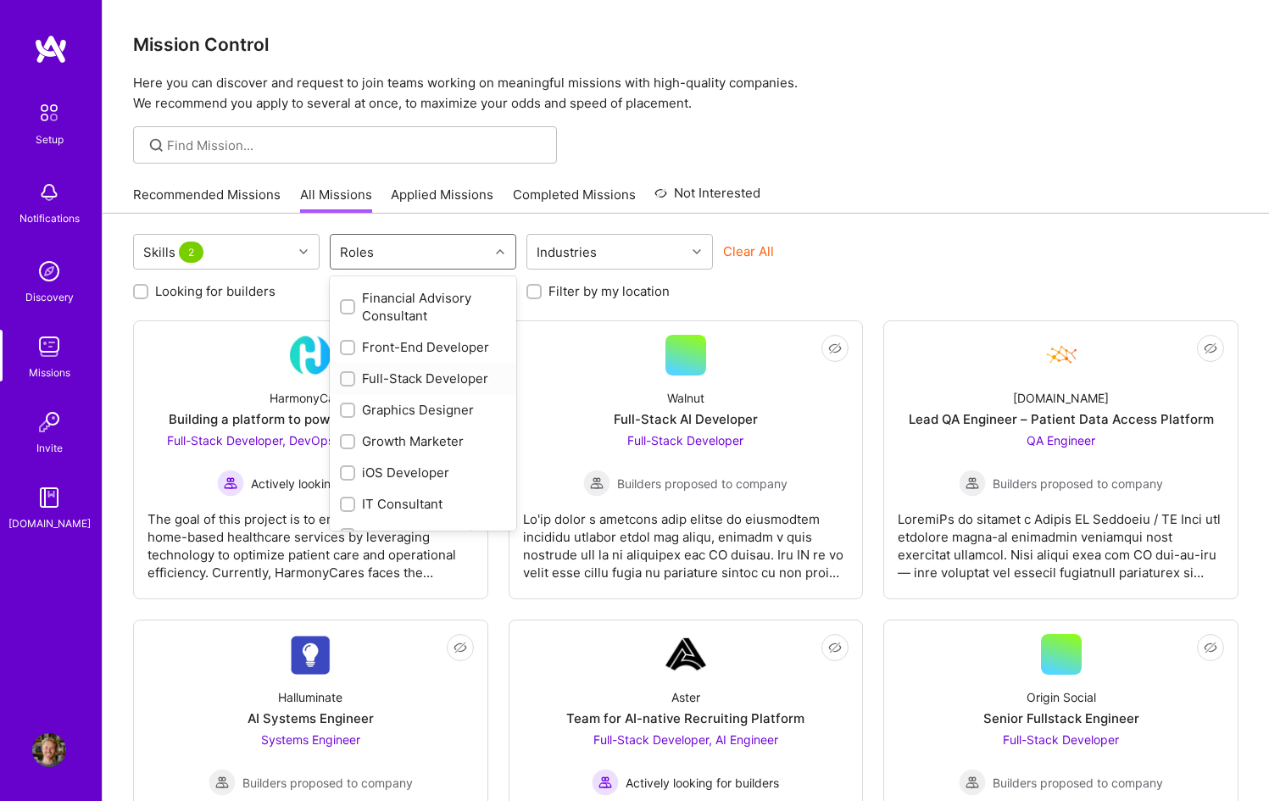
click at [347, 375] on input "checkbox" at bounding box center [349, 380] width 12 height 12
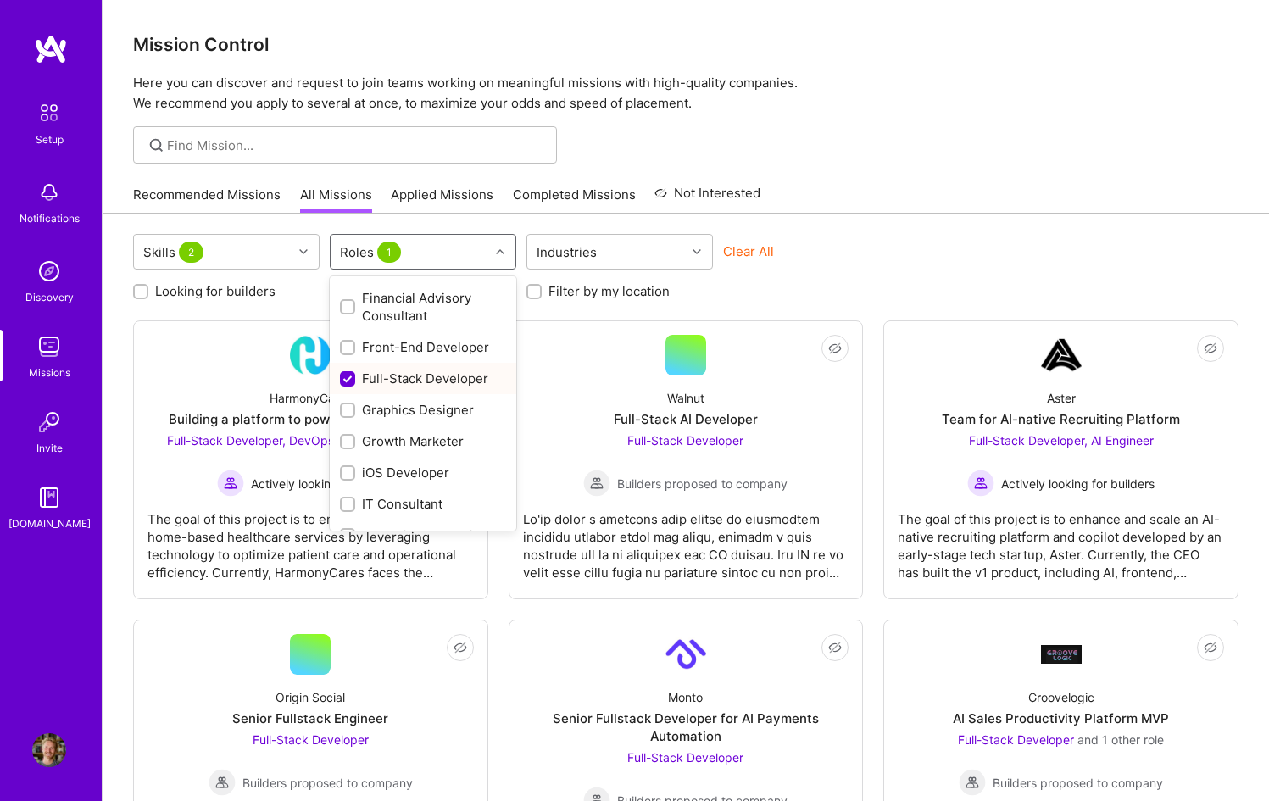
click at [347, 375] on input "checkbox" at bounding box center [349, 379] width 15 height 15
checkbox input "false"
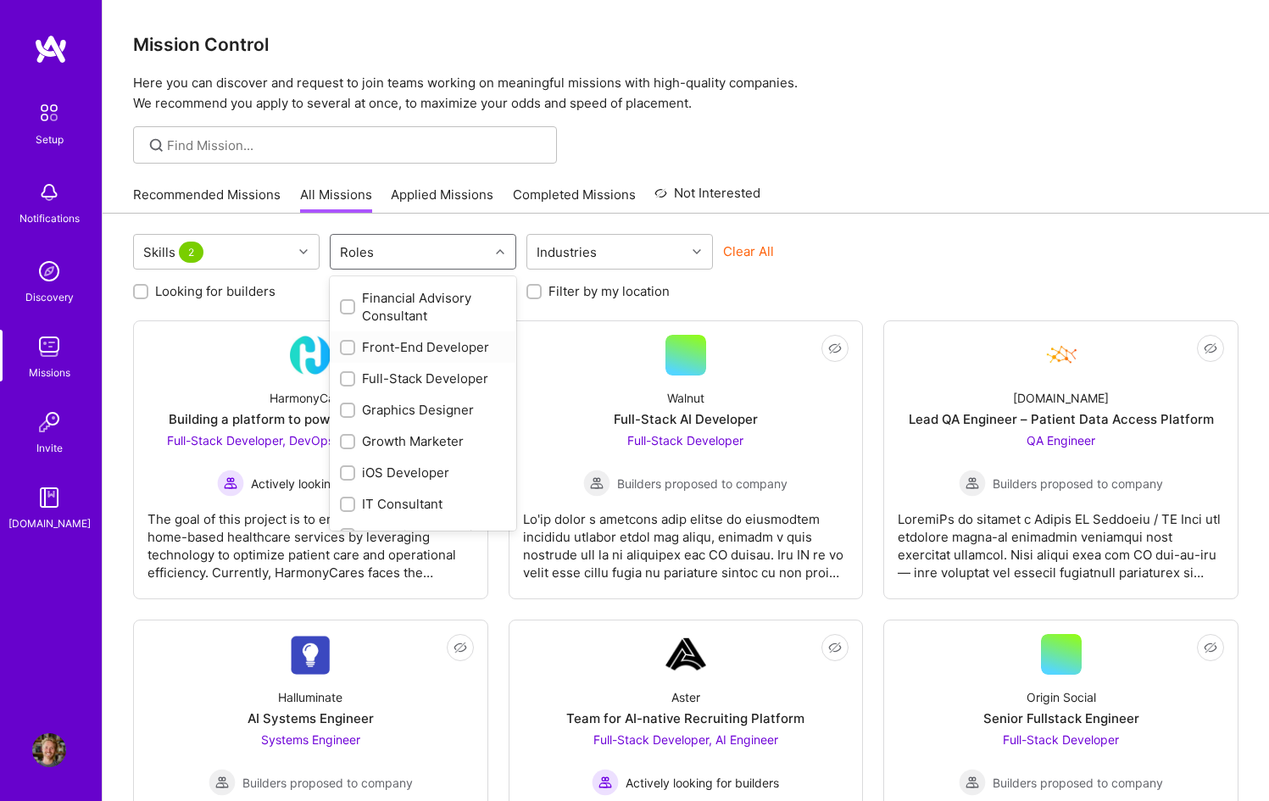
click at [348, 355] on label at bounding box center [347, 347] width 15 height 18
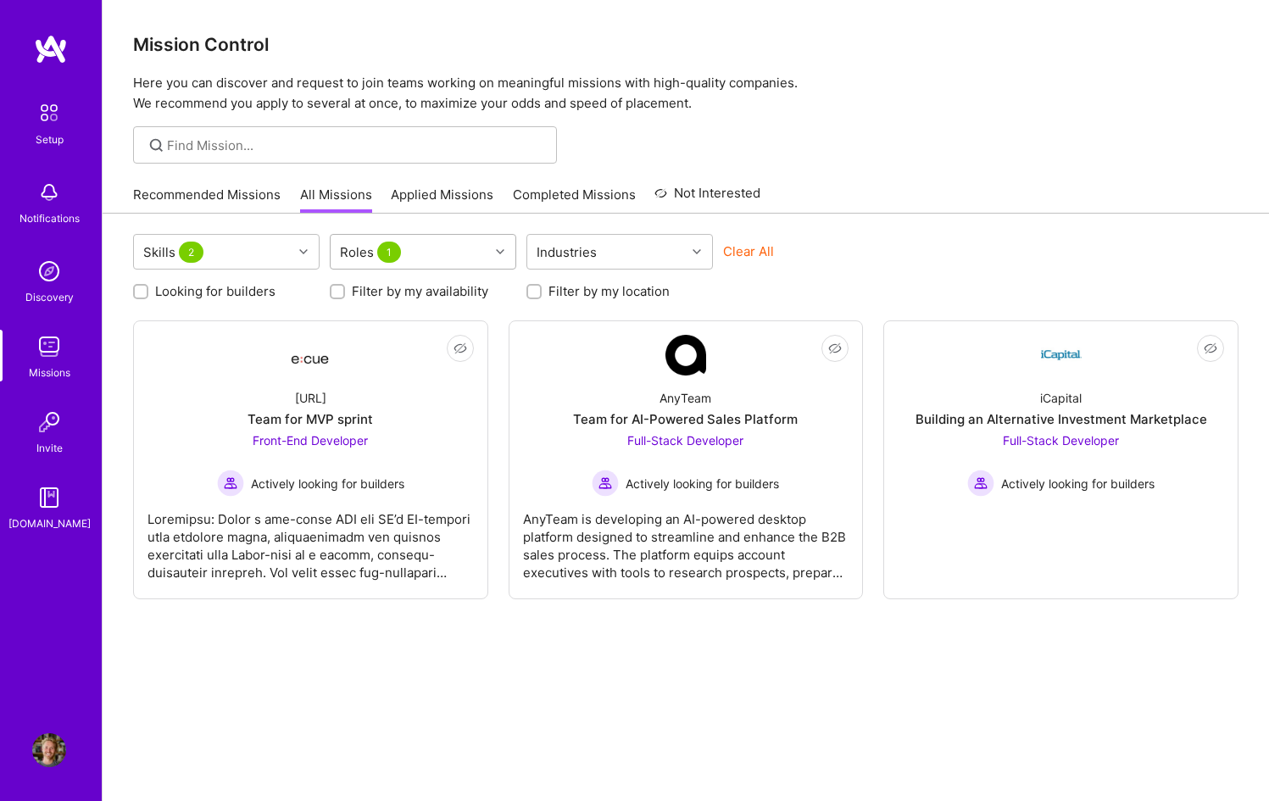
click at [487, 255] on div "Roles 1" at bounding box center [410, 252] width 158 height 34
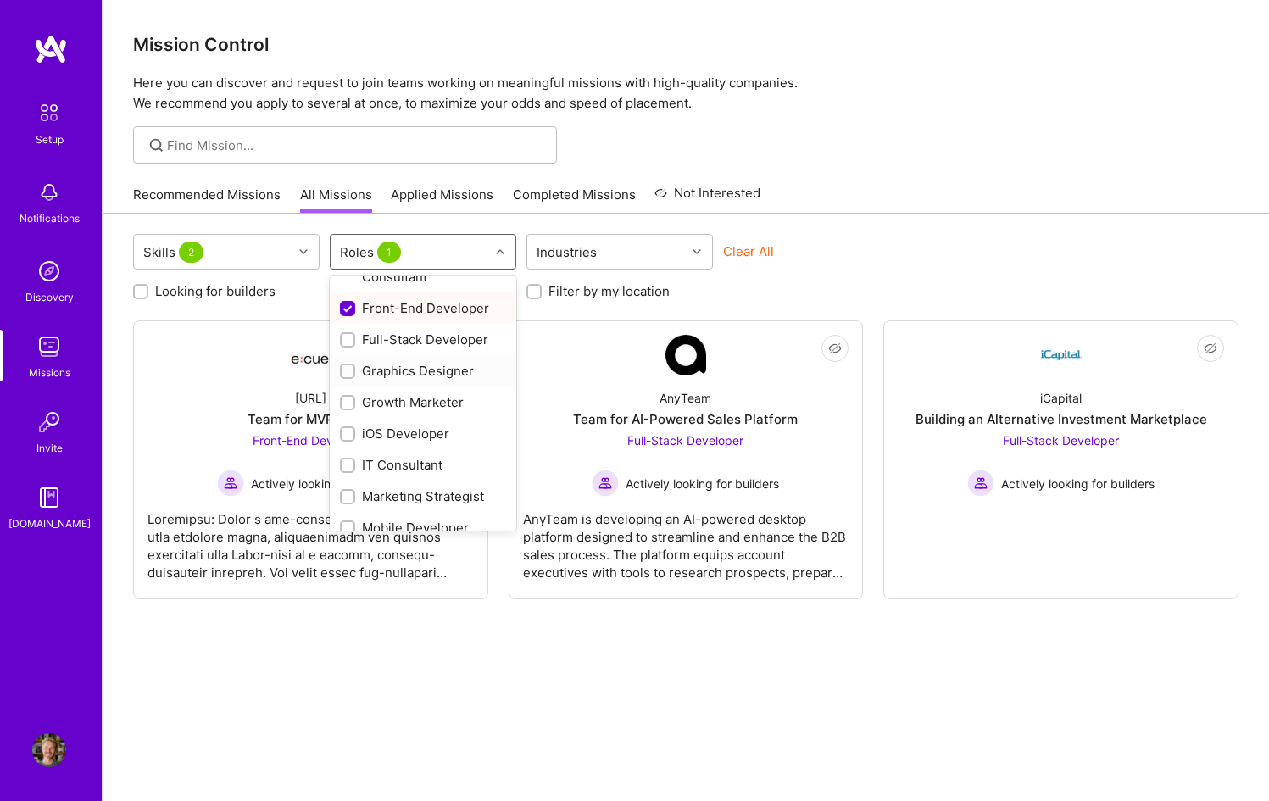
scroll to position [376, 0]
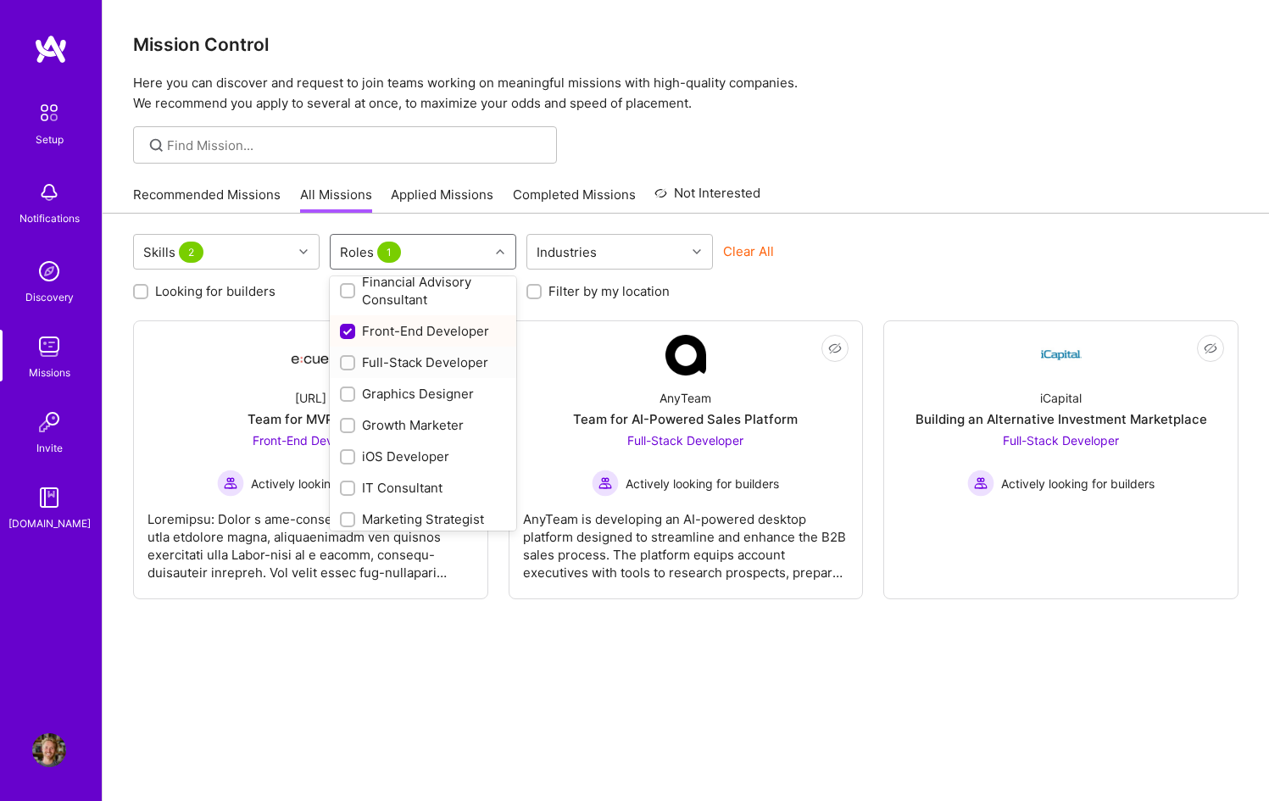
click at [351, 365] on input "checkbox" at bounding box center [349, 364] width 12 height 12
checkbox input "true"
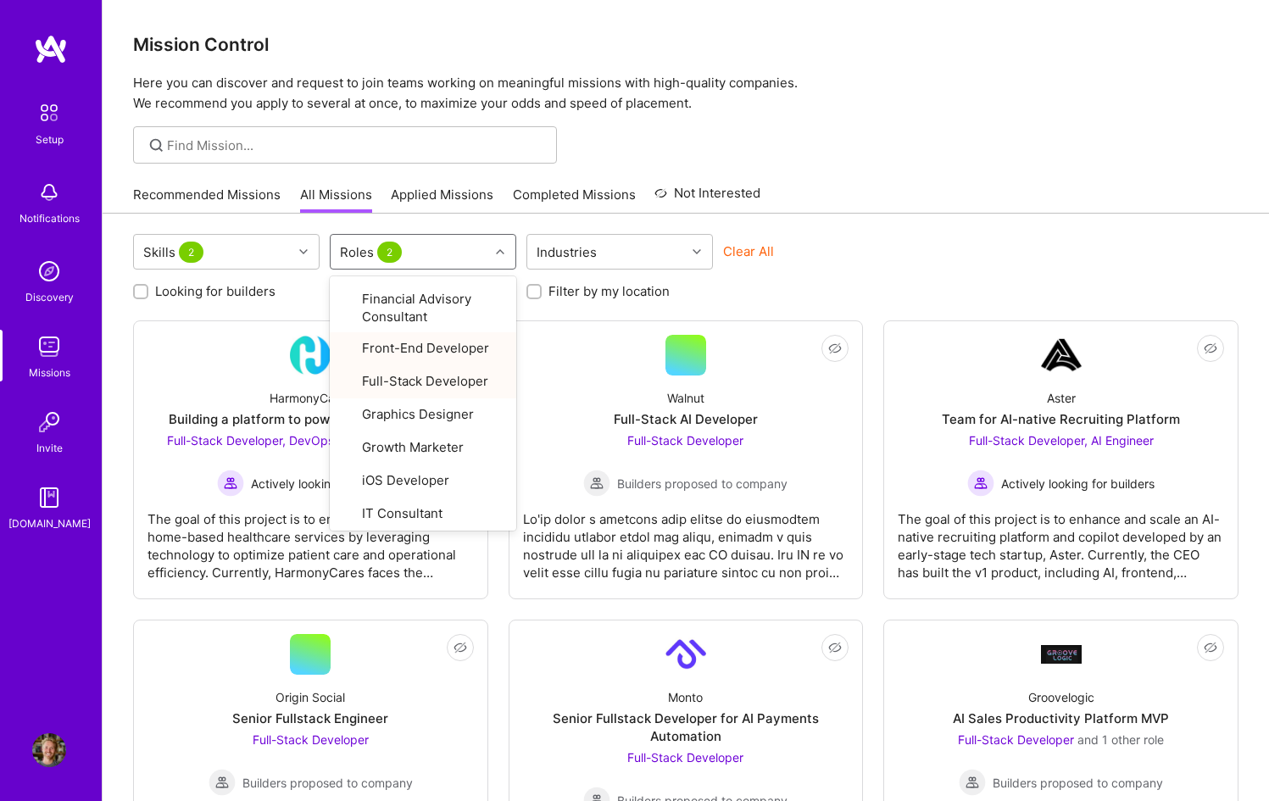
click at [912, 263] on div "Skills 2 option Full-Stack Developer, selected. option Front-End Developer focu…" at bounding box center [685, 254] width 1105 height 40
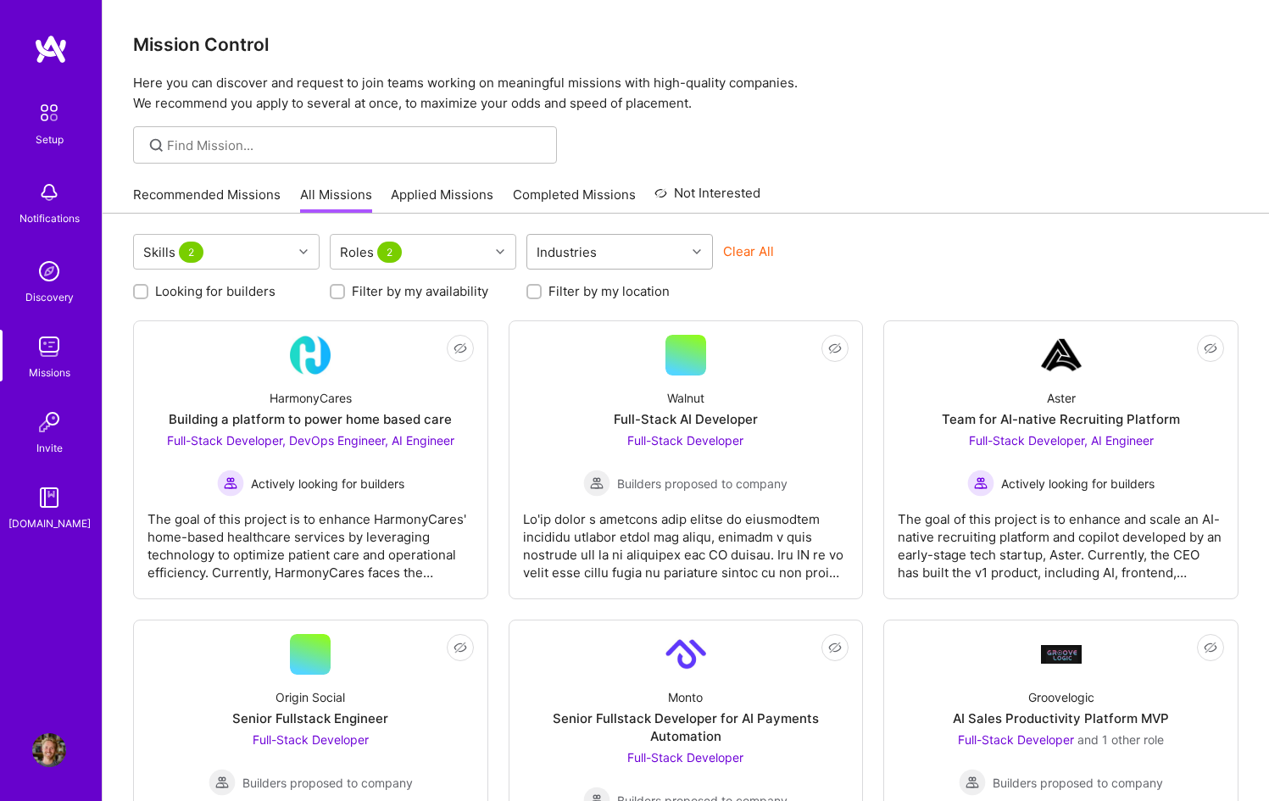
click at [682, 256] on div "Industries" at bounding box center [606, 252] width 158 height 34
click at [343, 289] on div at bounding box center [337, 291] width 15 height 15
click at [337, 292] on input "Filter by my availability" at bounding box center [339, 292] width 12 height 12
checkbox input "true"
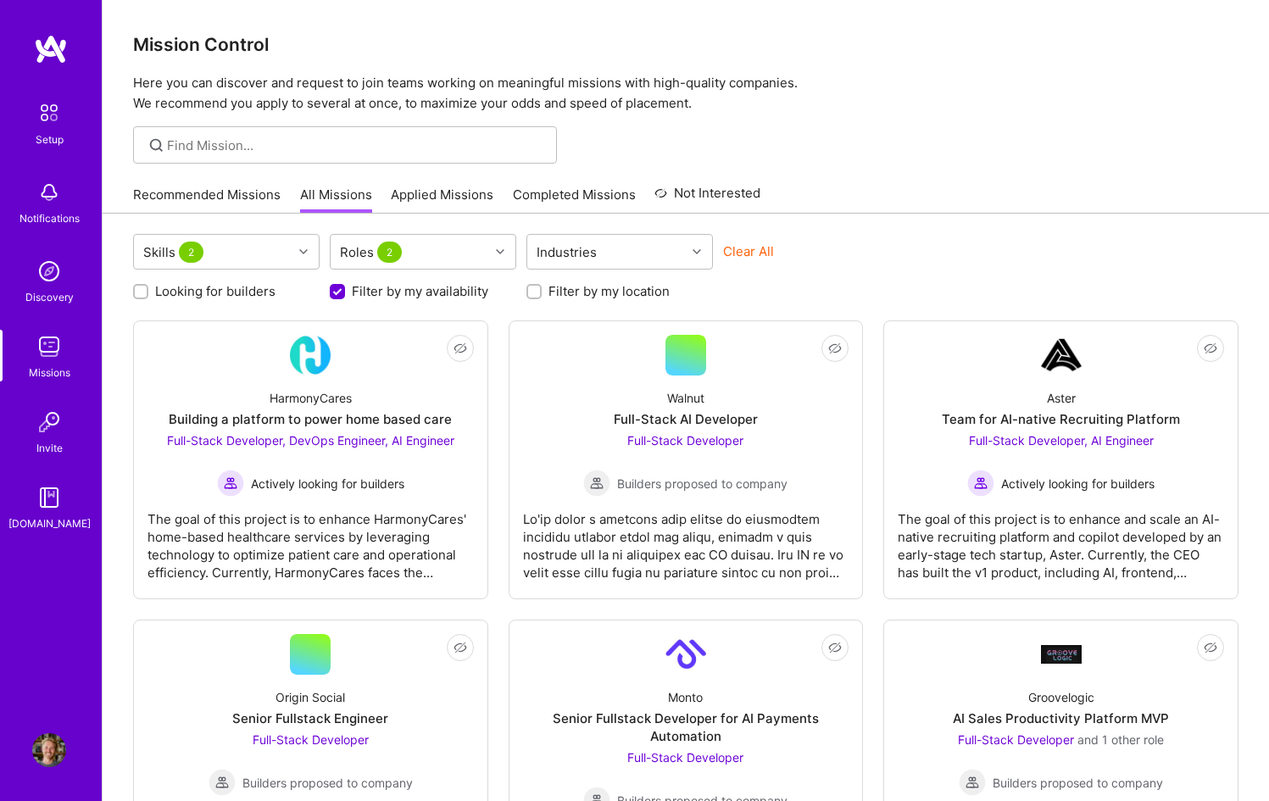
click at [534, 292] on input "Filter by my location" at bounding box center [536, 292] width 12 height 12
checkbox input "true"
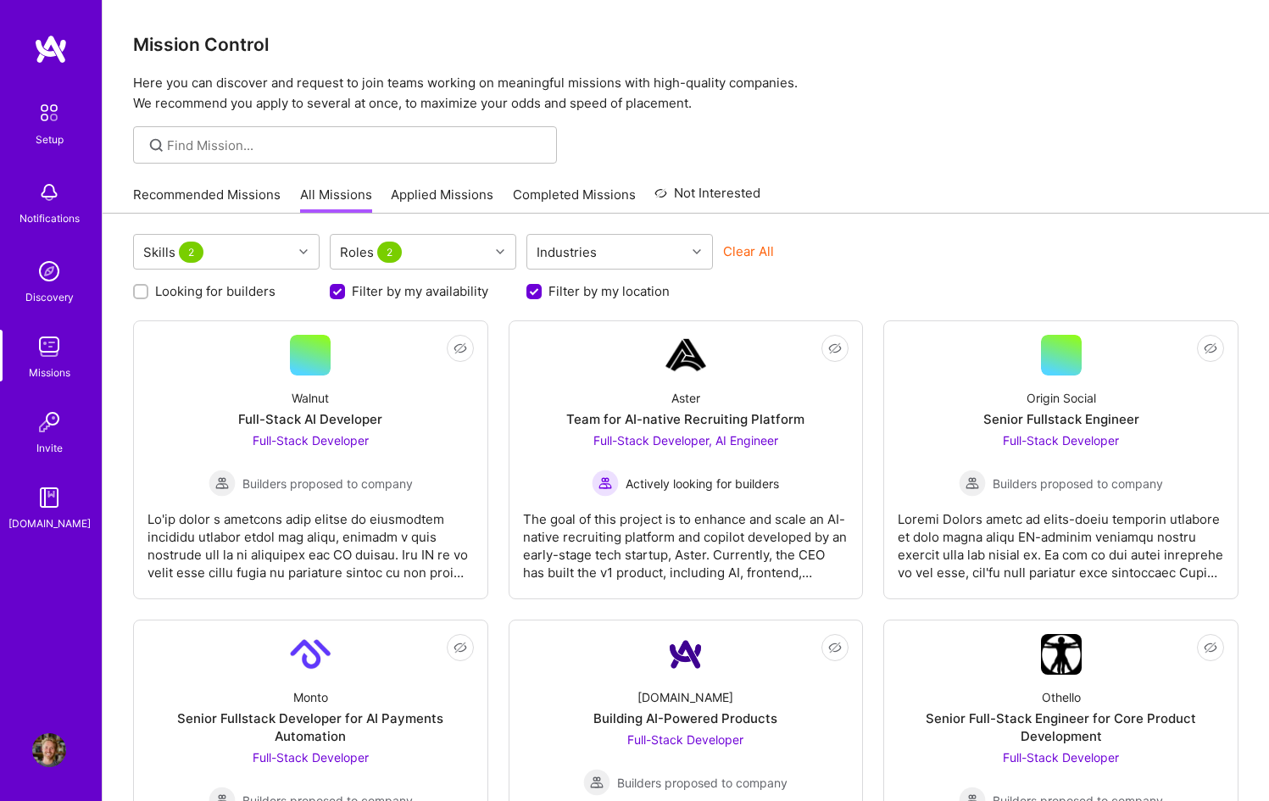
click at [144, 291] on input "Looking for builders" at bounding box center [142, 292] width 12 height 12
checkbox input "true"
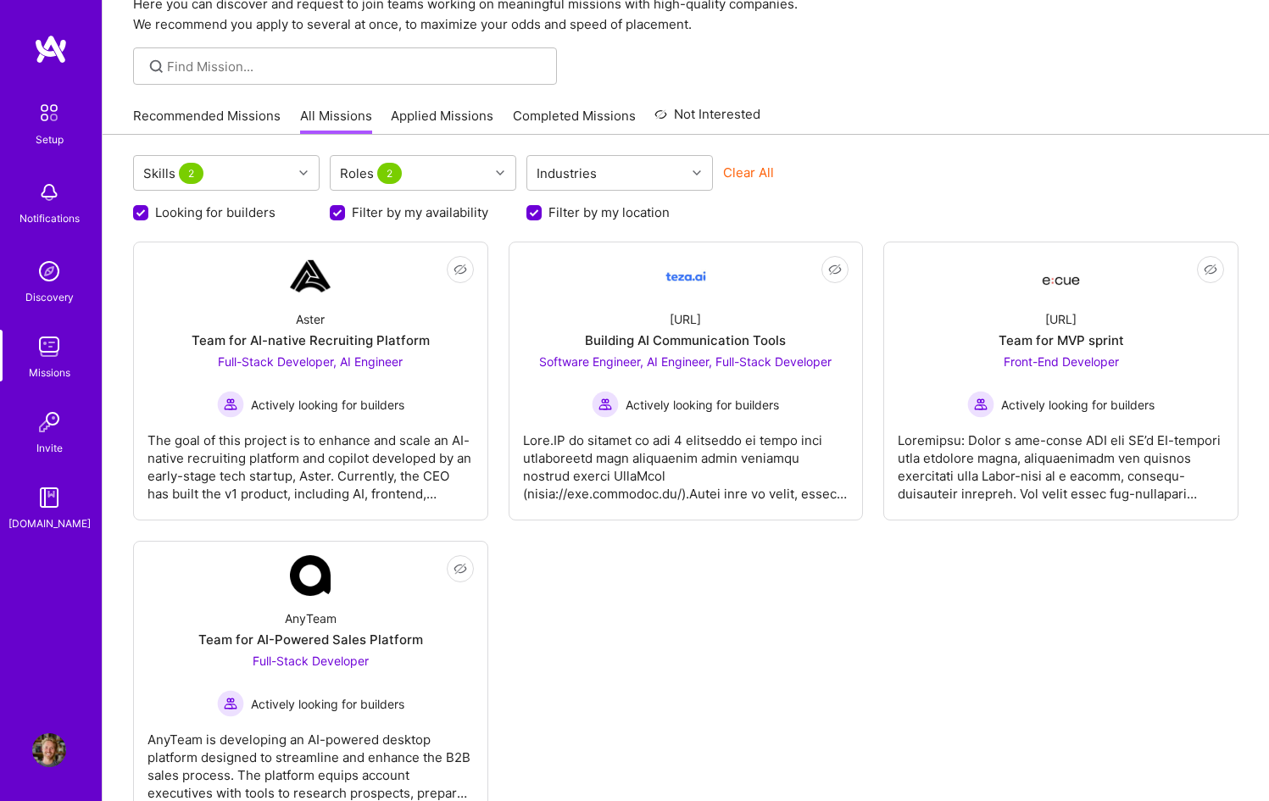
scroll to position [138, 0]
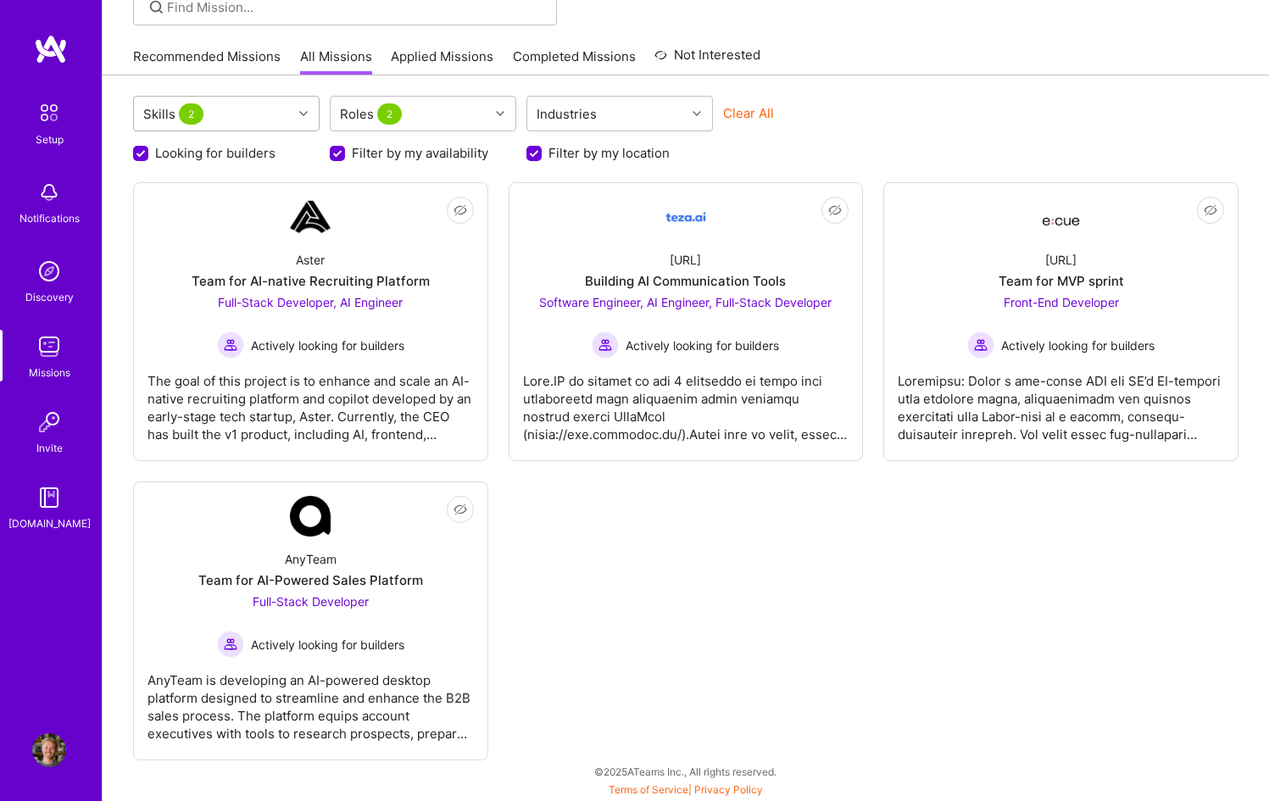
click at [309, 108] on div at bounding box center [305, 114] width 26 height 22
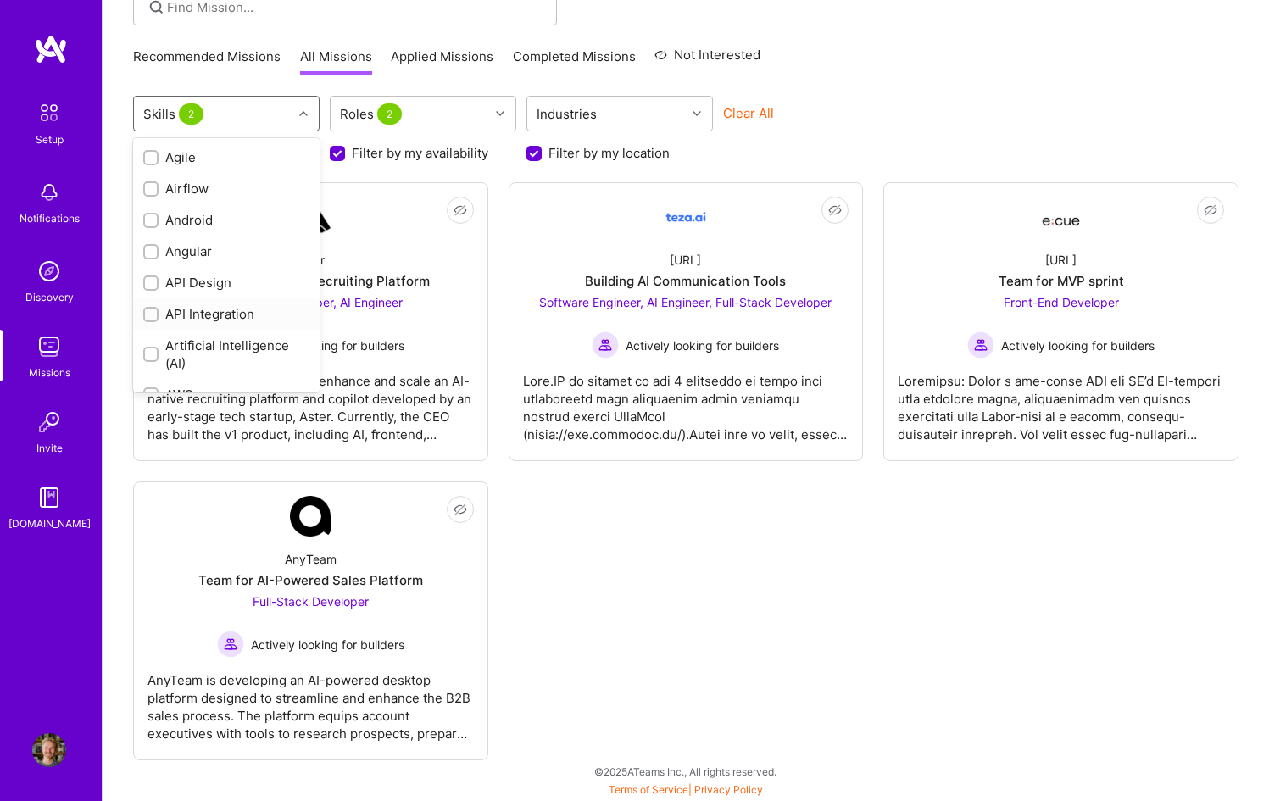
click at [185, 315] on div "API Integration" at bounding box center [226, 314] width 166 height 18
checkbox input "false"
click at [156, 314] on input "checkbox" at bounding box center [153, 314] width 12 height 12
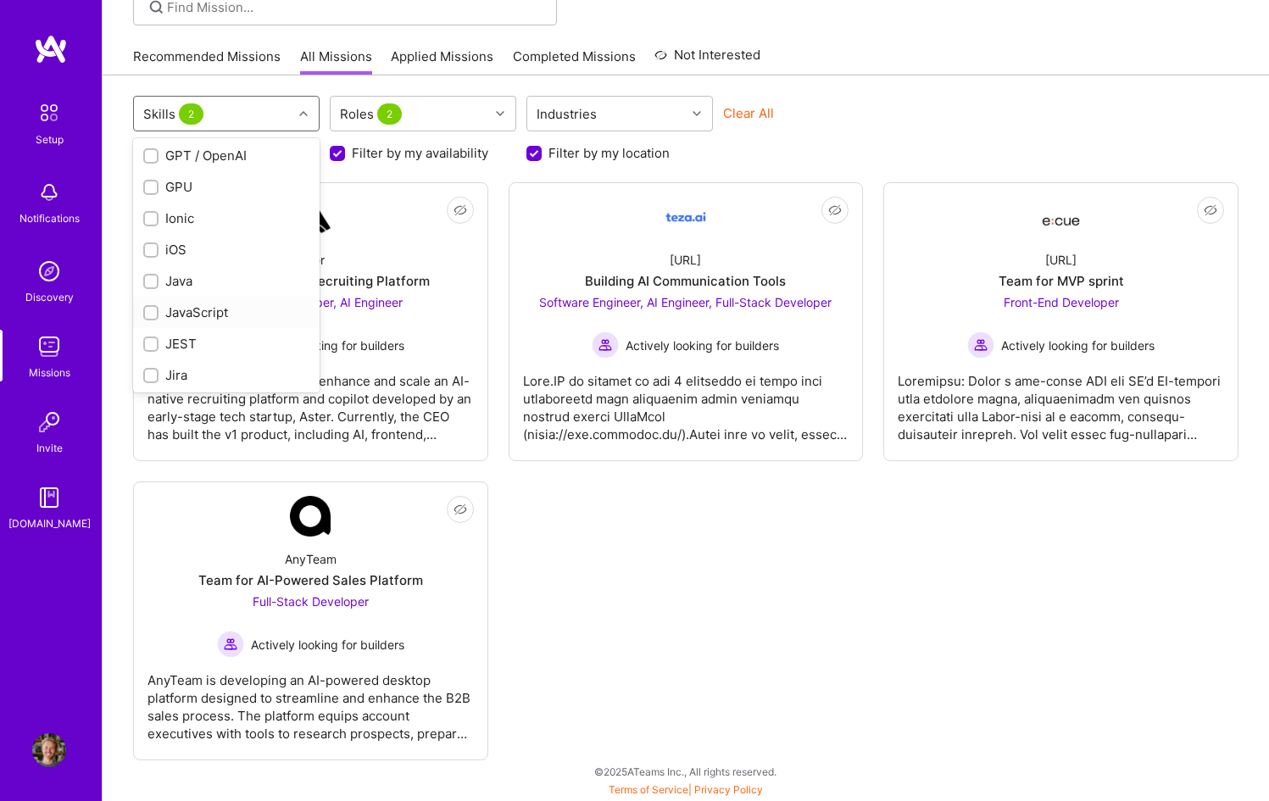
checkbox input "true"
click at [161, 317] on div "Nest.js" at bounding box center [226, 317] width 166 height 18
checkbox input "false"
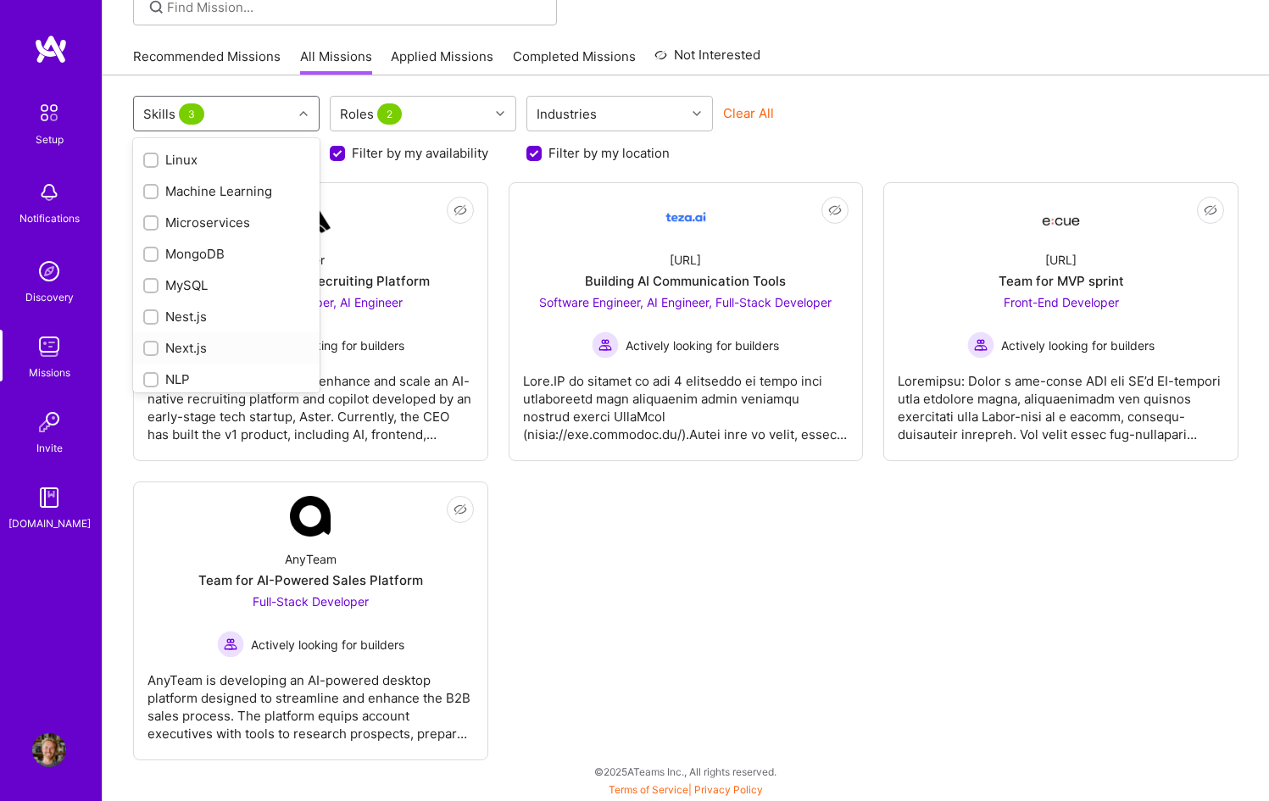
click at [163, 352] on div "Next.js" at bounding box center [226, 348] width 166 height 18
checkbox input "true"
click at [163, 323] on div "Nest.js" at bounding box center [226, 317] width 166 height 18
checkbox input "true"
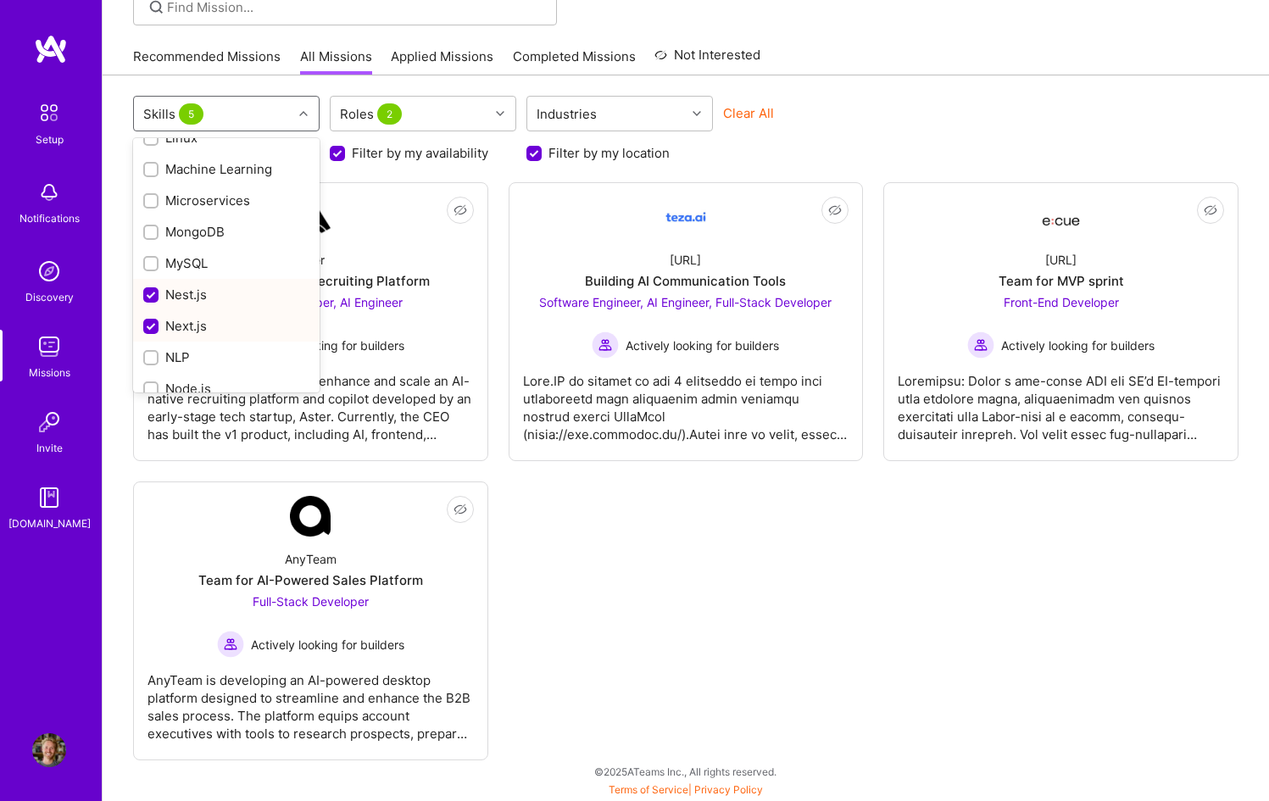
scroll to position [1365, 0]
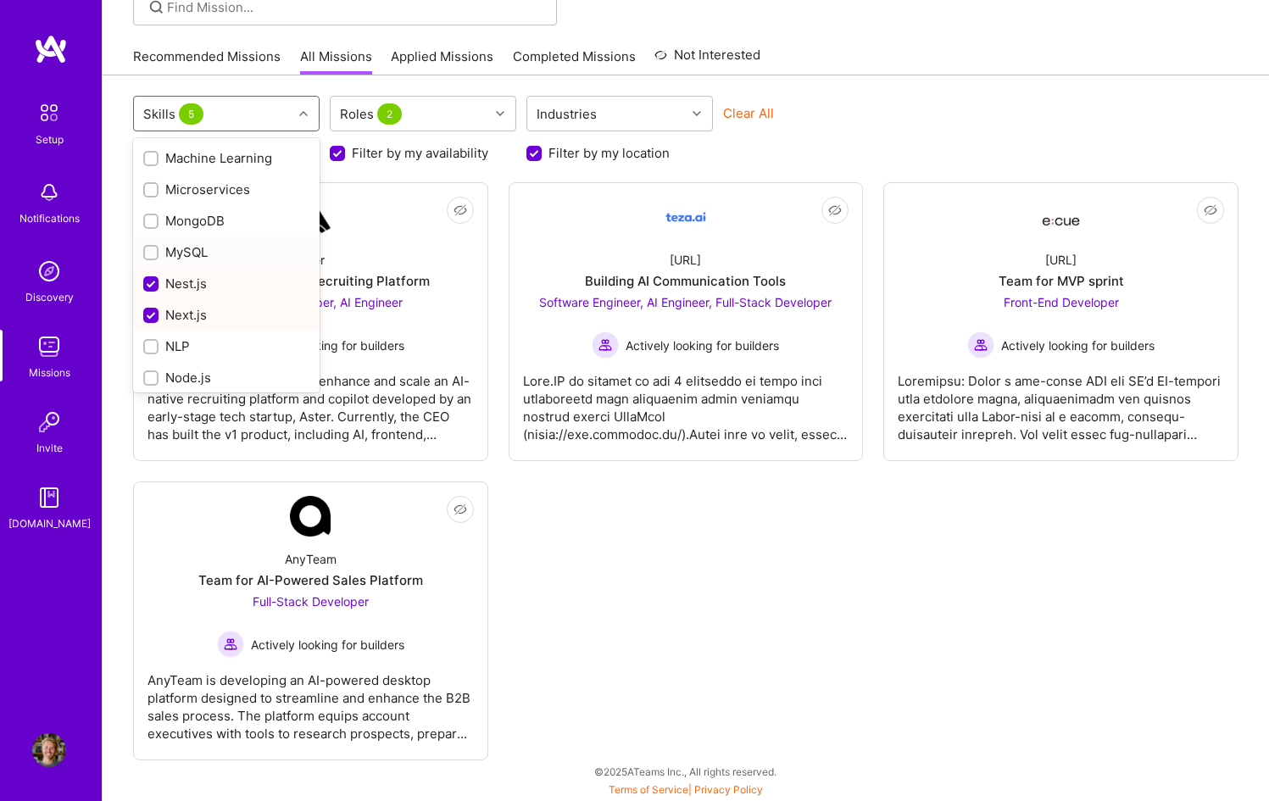
click at [199, 256] on div "MySQL" at bounding box center [226, 252] width 166 height 18
checkbox input "false"
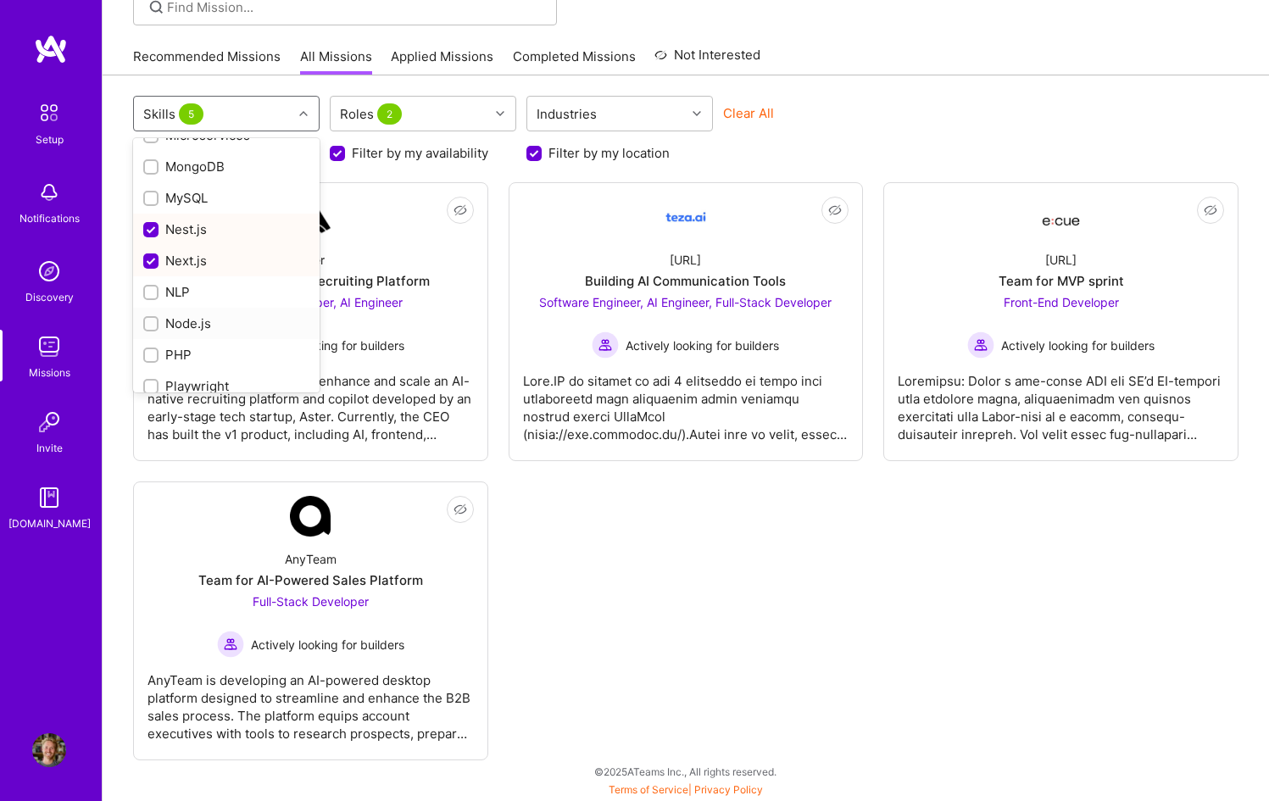
click at [183, 325] on div "Node.js" at bounding box center [226, 323] width 166 height 18
checkbox input "true"
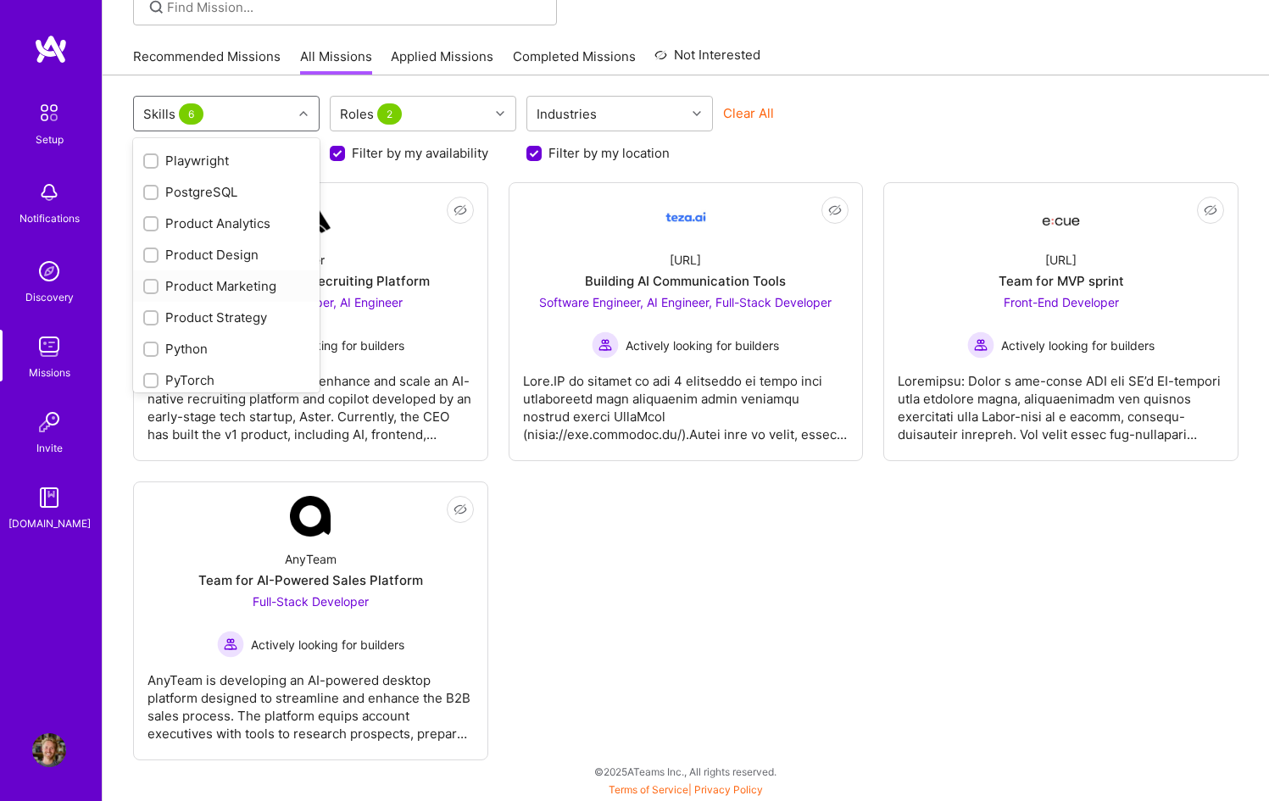
scroll to position [1655, 0]
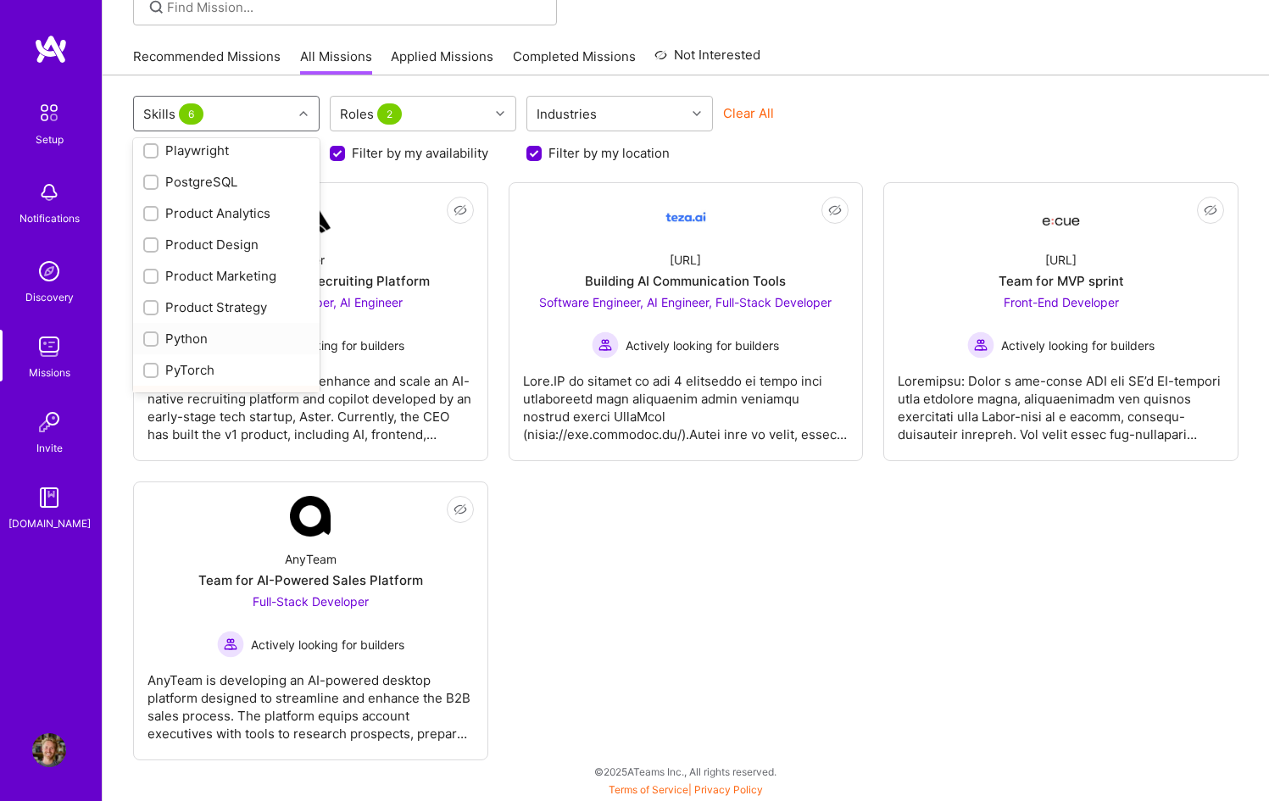
click at [197, 334] on div "Python" at bounding box center [226, 339] width 166 height 18
click at [196, 335] on div "Python" at bounding box center [226, 339] width 166 height 18
checkbox input "false"
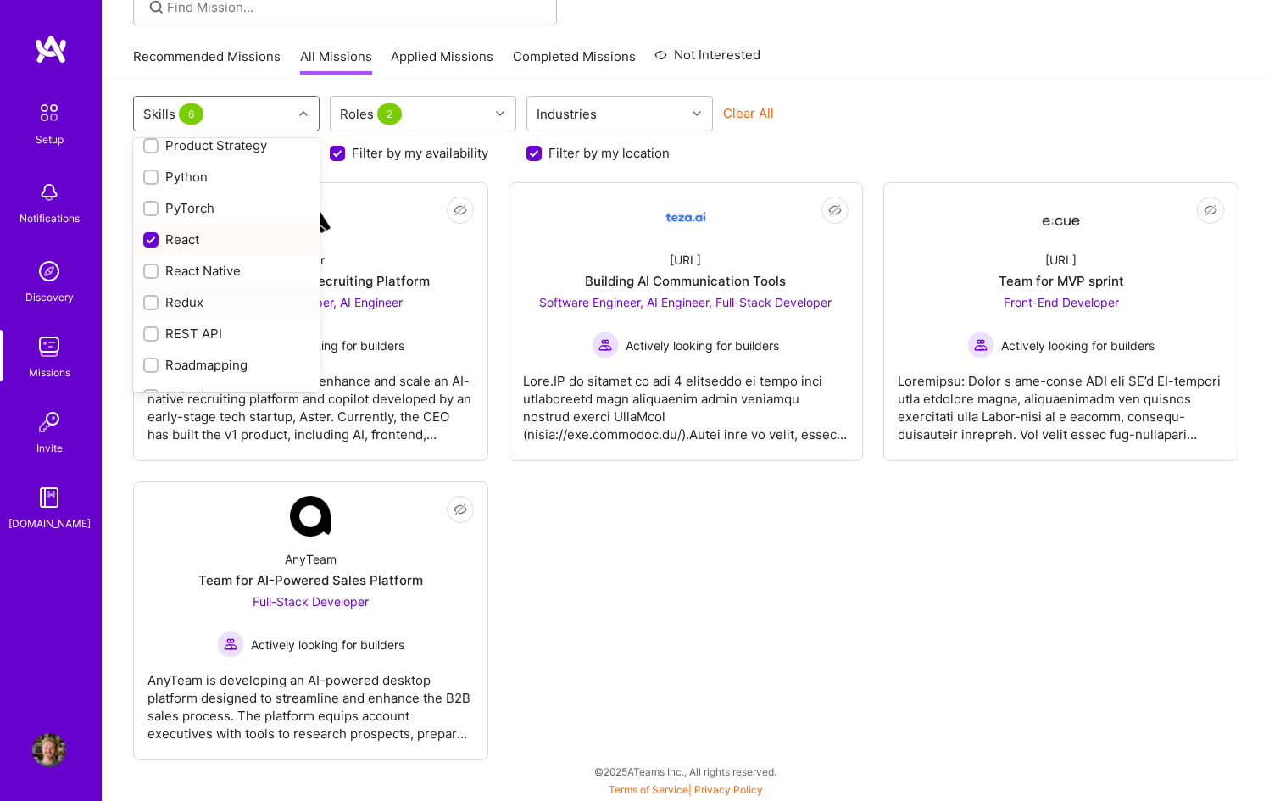
scroll to position [1828, 0]
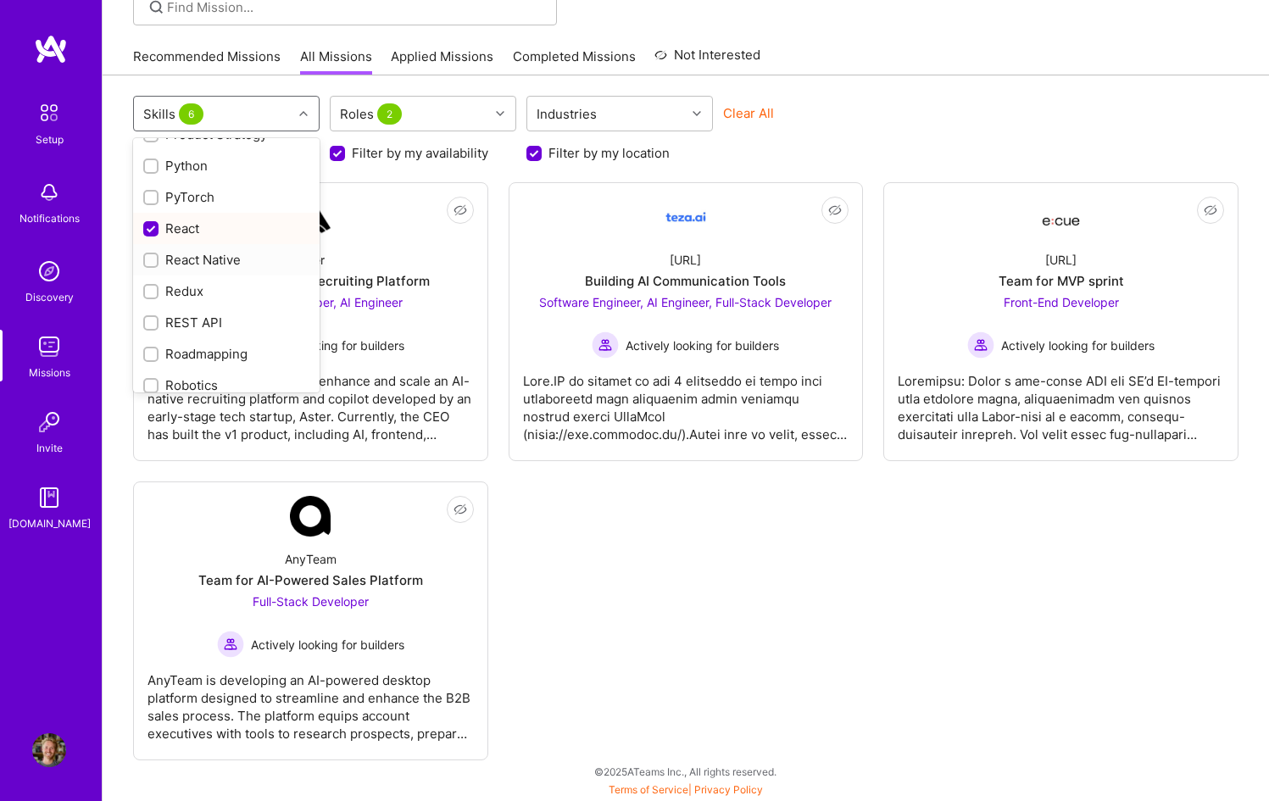
click at [231, 263] on div "React Native" at bounding box center [226, 260] width 166 height 18
checkbox input "true"
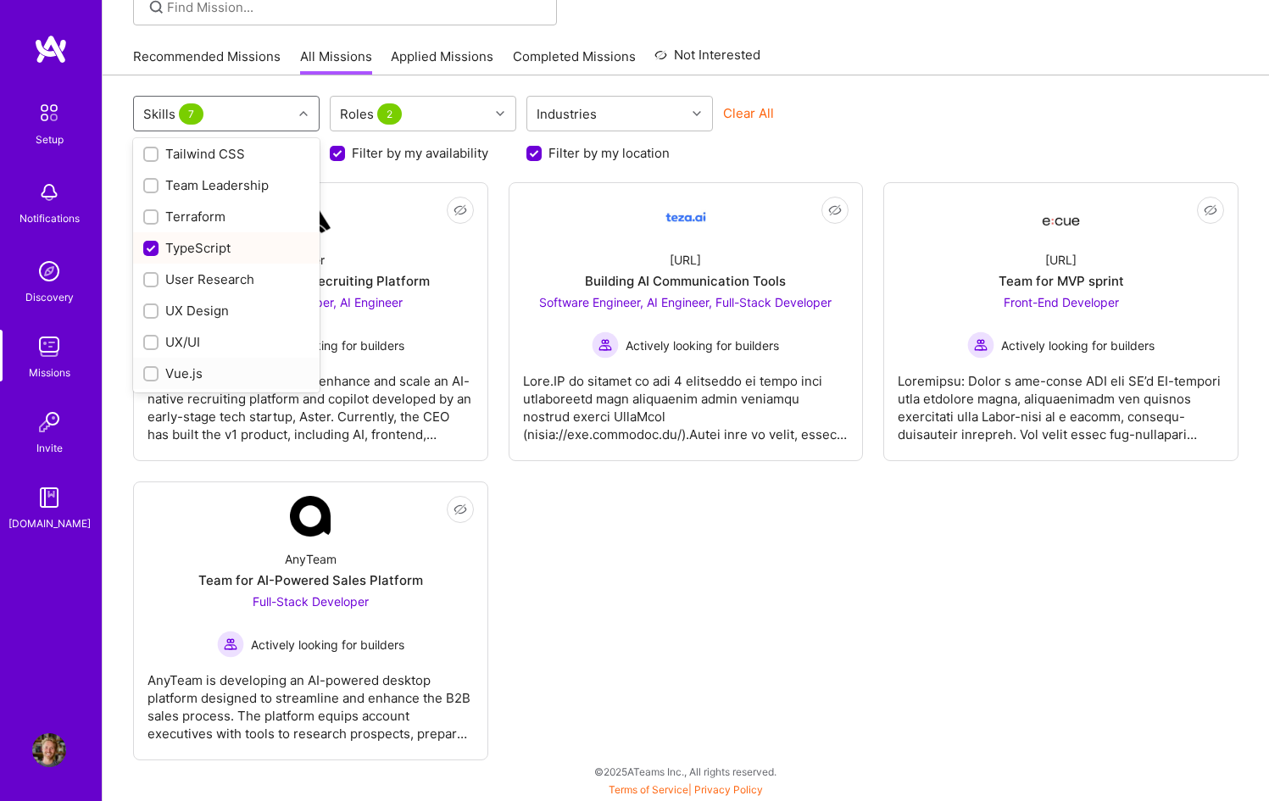
click at [207, 370] on div "Vue.js" at bounding box center [226, 373] width 166 height 18
checkbox input "true"
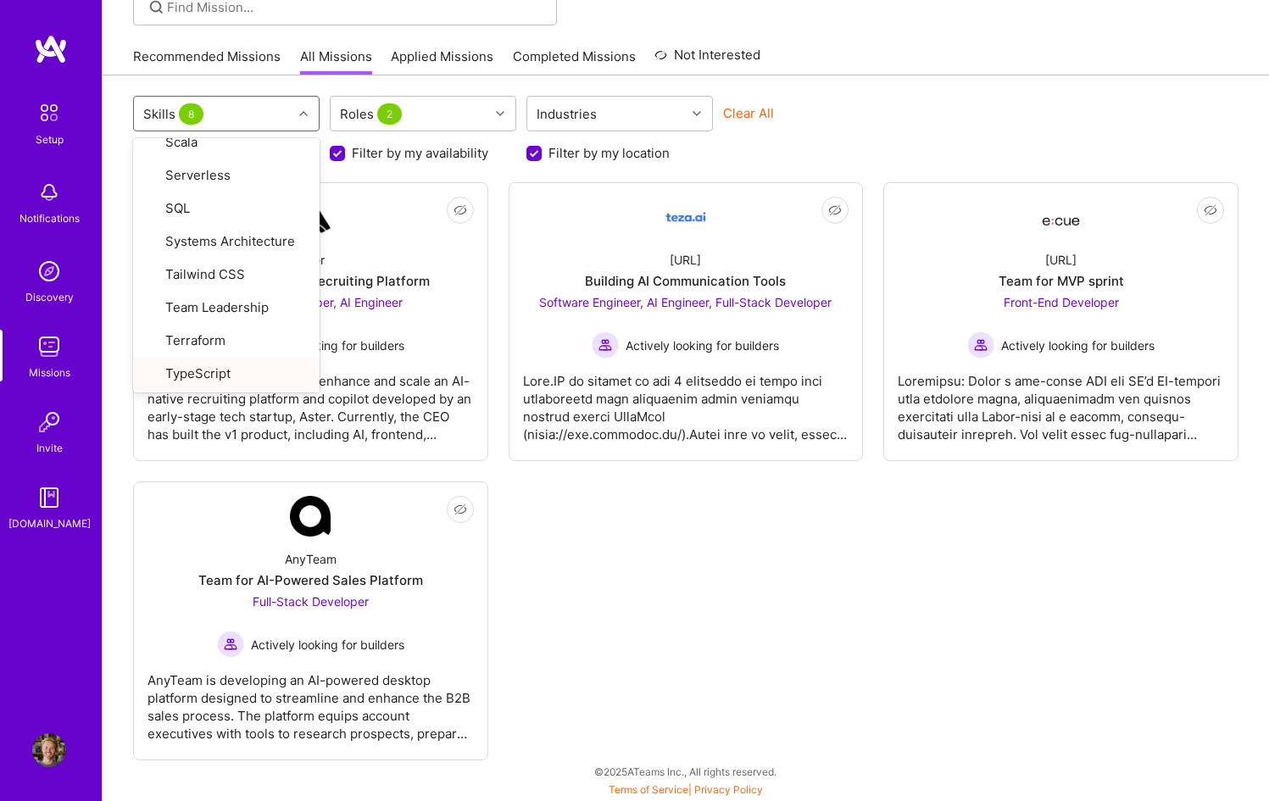
click at [692, 543] on div "Not Interested Aster Team for AI-native Recruiting Platform Full-Stack Develope…" at bounding box center [685, 471] width 1105 height 578
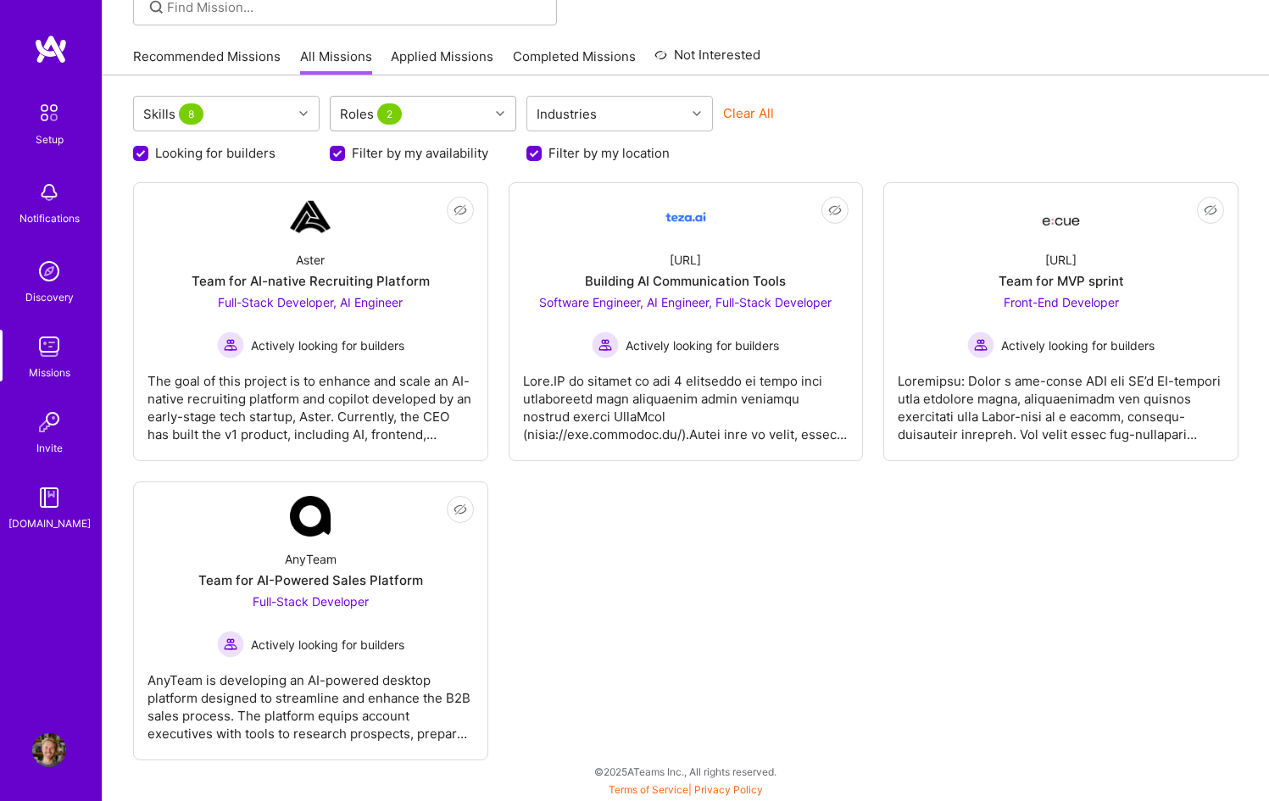
click at [483, 112] on div "Roles 2" at bounding box center [410, 114] width 158 height 34
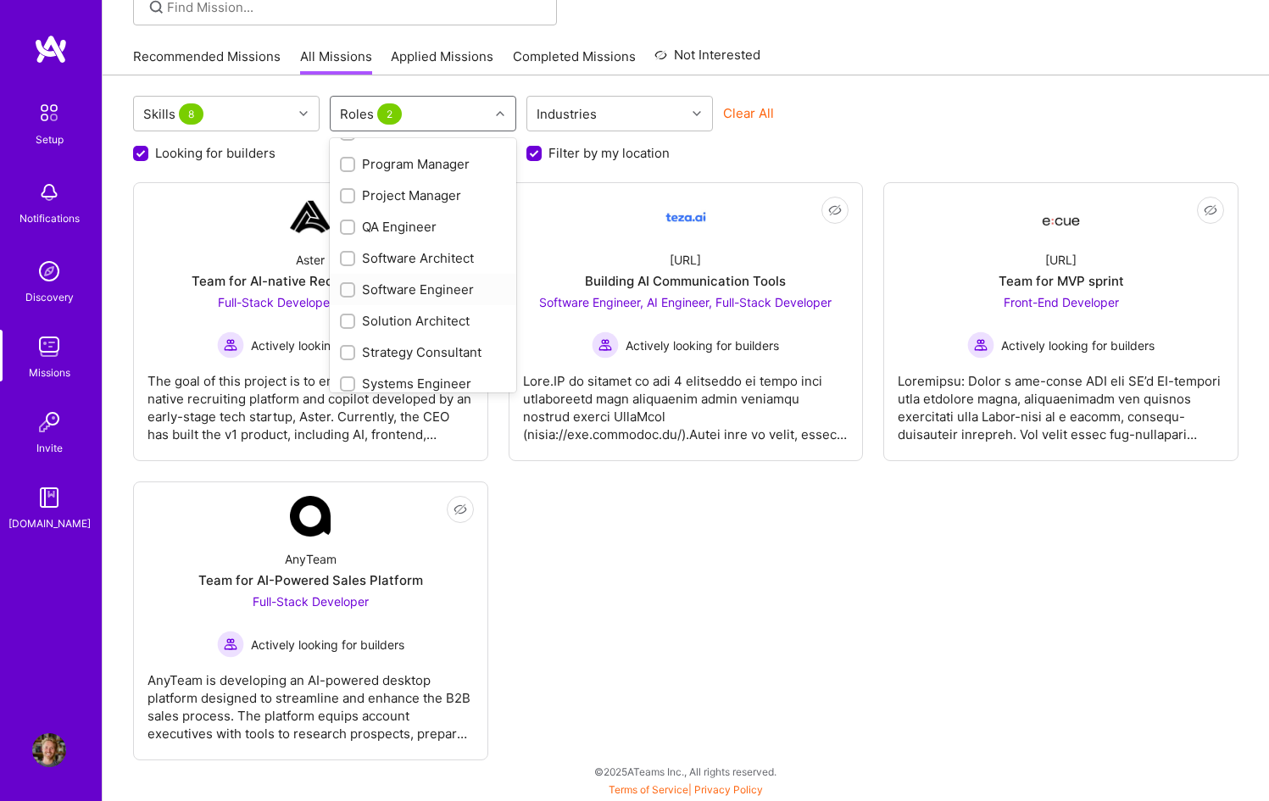
scroll to position [788, 0]
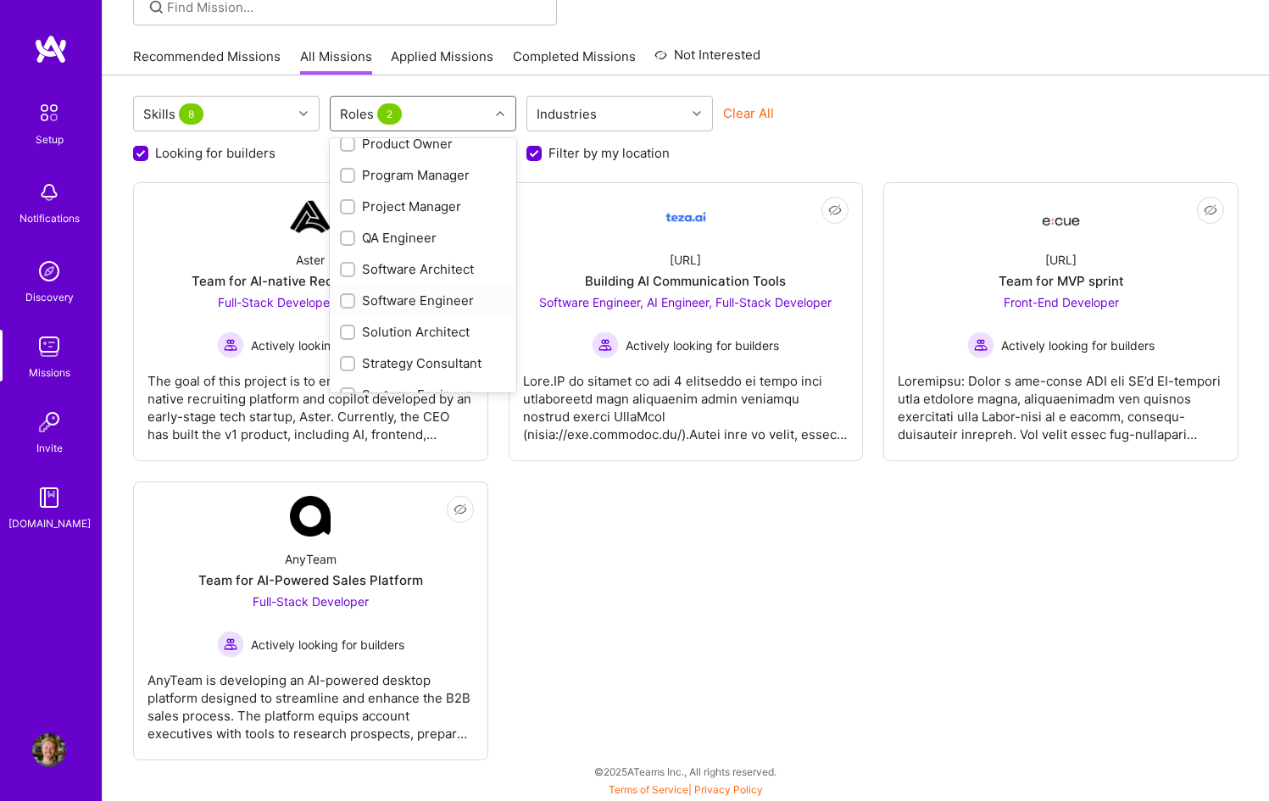
click at [418, 303] on div "Software Engineer" at bounding box center [423, 301] width 166 height 18
checkbox input "true"
click at [418, 242] on div "Mobile Developer" at bounding box center [423, 240] width 166 height 18
checkbox input "true"
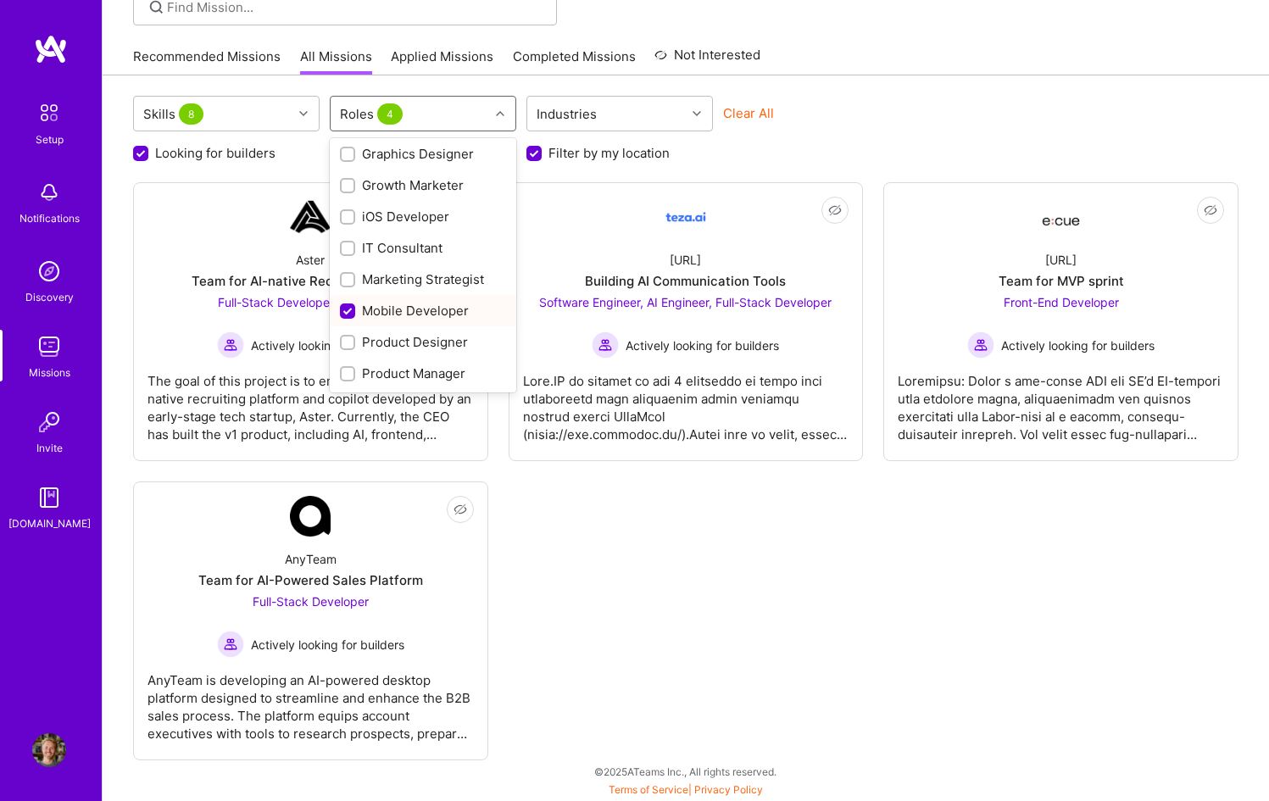
scroll to position [445, 0]
click at [427, 250] on div "iOS Developer" at bounding box center [423, 250] width 166 height 18
checkbox input "true"
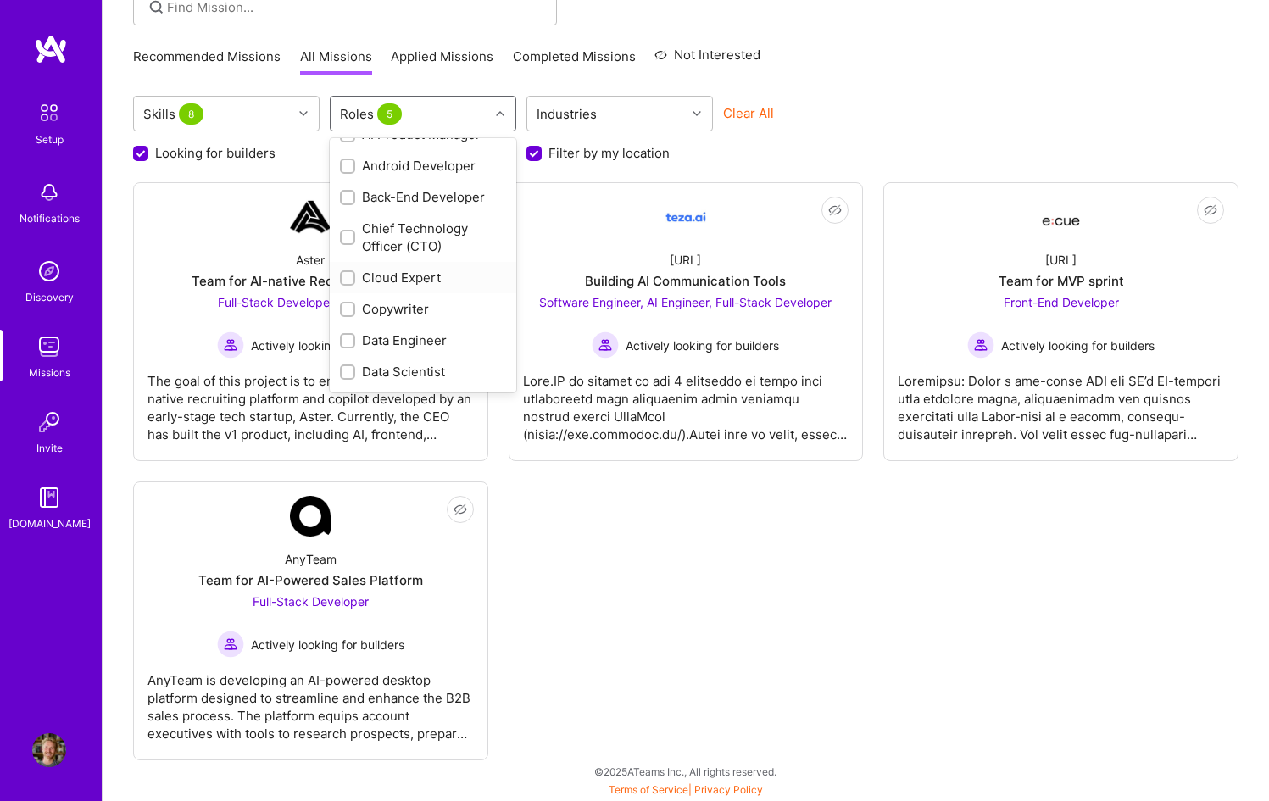
scroll to position [64, 0]
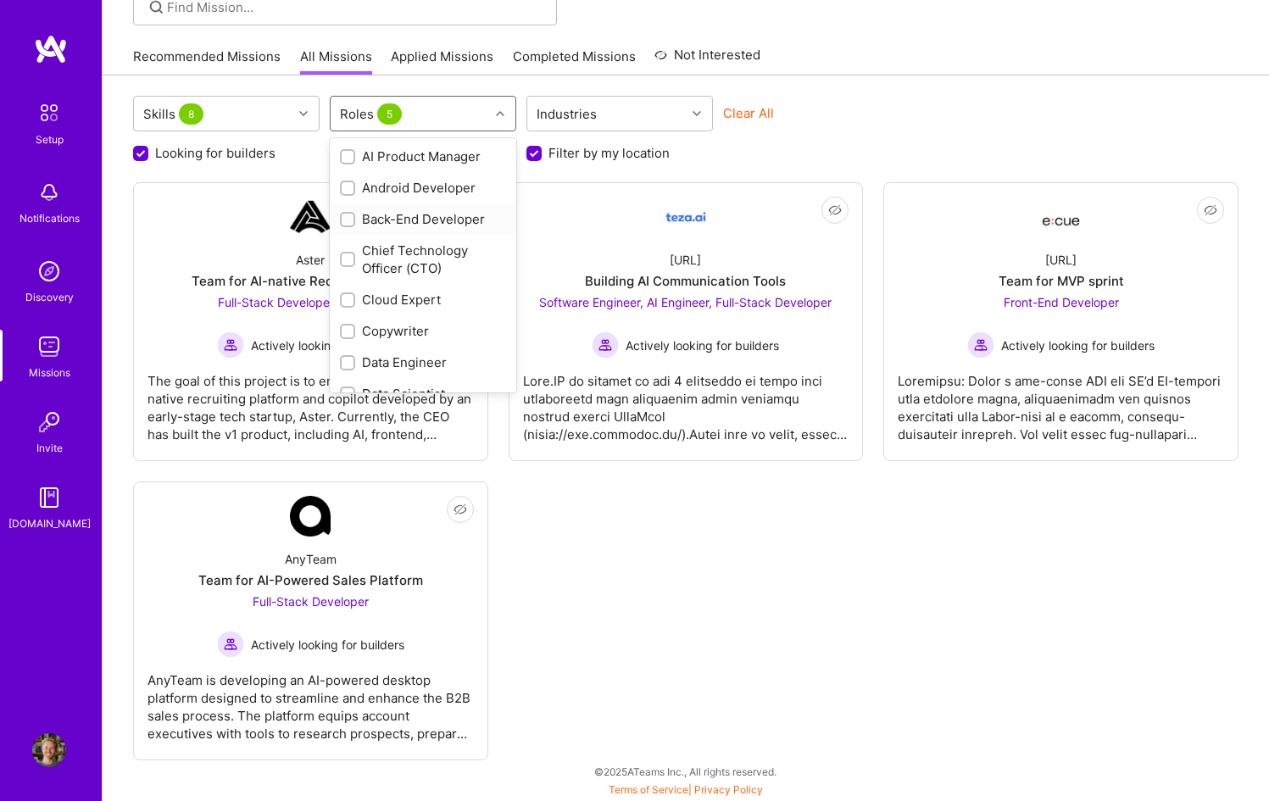
click at [416, 215] on div "Back-End Developer" at bounding box center [423, 219] width 166 height 18
checkbox input "true"
click at [423, 224] on div "Android Developer" at bounding box center [423, 221] width 166 height 18
checkbox input "true"
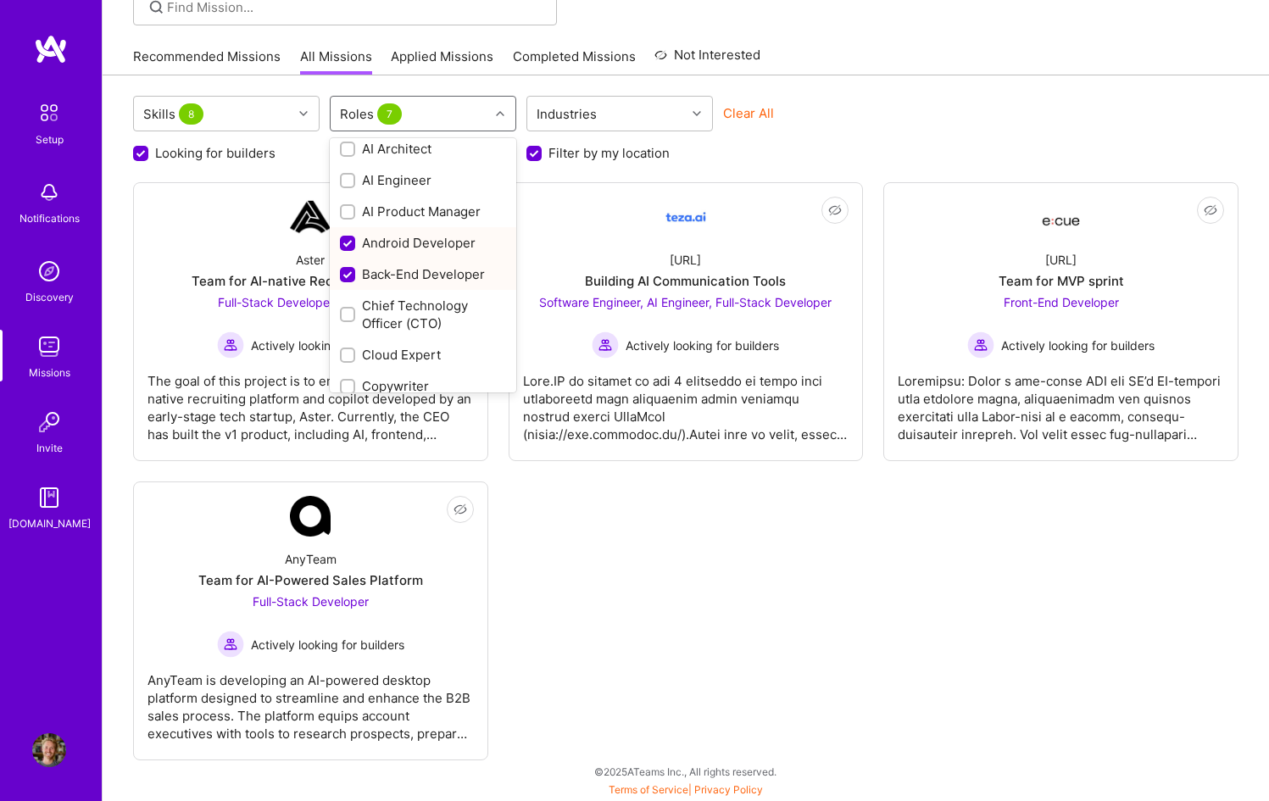
scroll to position [0, 0]
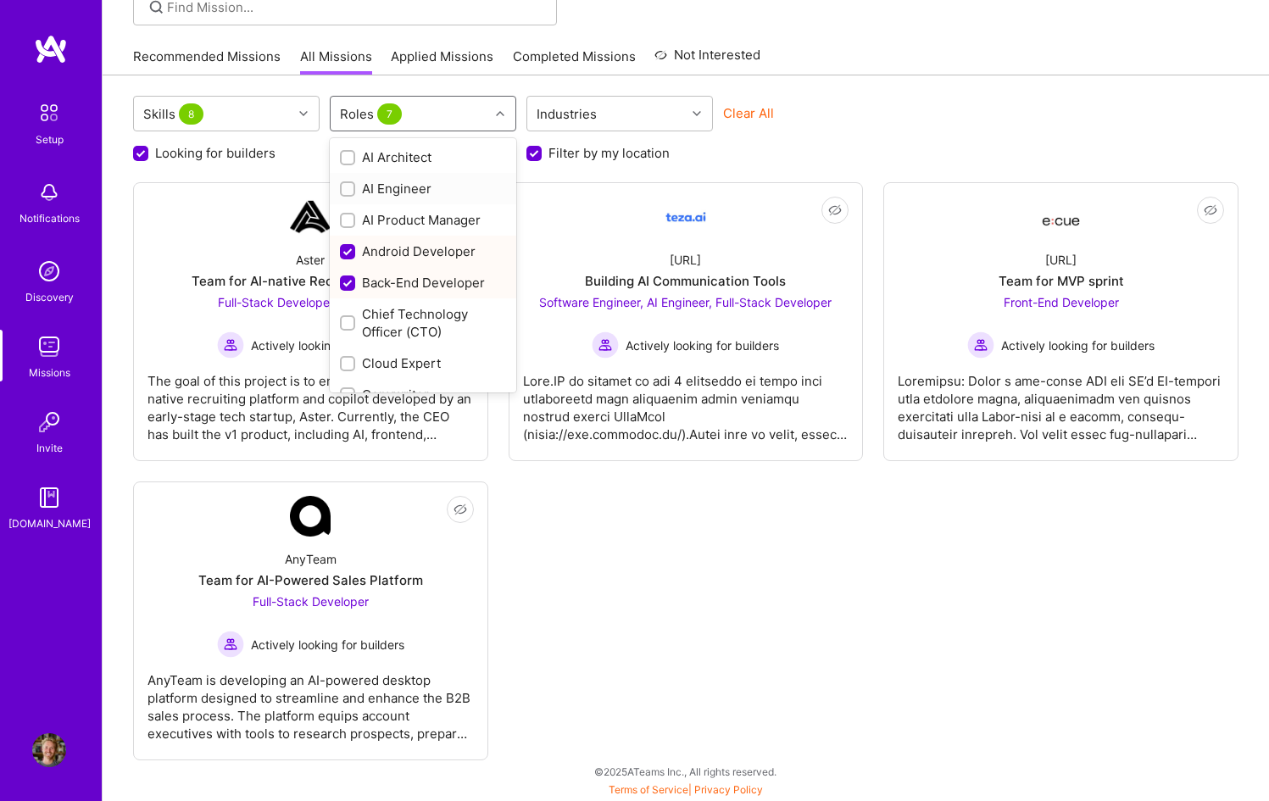
click at [397, 192] on div "AI Engineer" at bounding box center [423, 189] width 166 height 18
click at [397, 191] on div "AI Engineer" at bounding box center [423, 189] width 166 height 18
checkbox input "false"
click at [397, 216] on div "AI Product Manager" at bounding box center [423, 220] width 166 height 18
click at [397, 215] on div "AI Product Manager" at bounding box center [423, 220] width 166 height 18
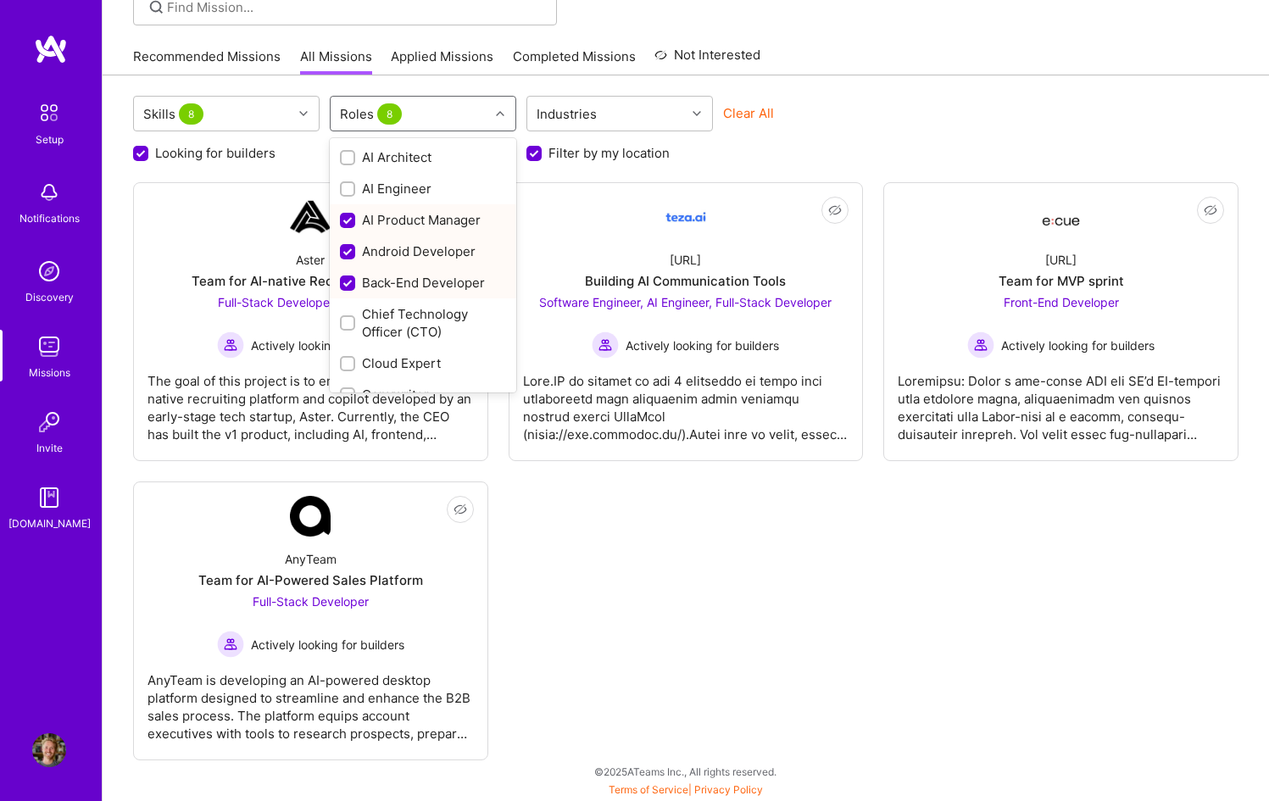
checkbox input "false"
click at [400, 164] on div "AI Architect" at bounding box center [423, 157] width 166 height 18
checkbox input "false"
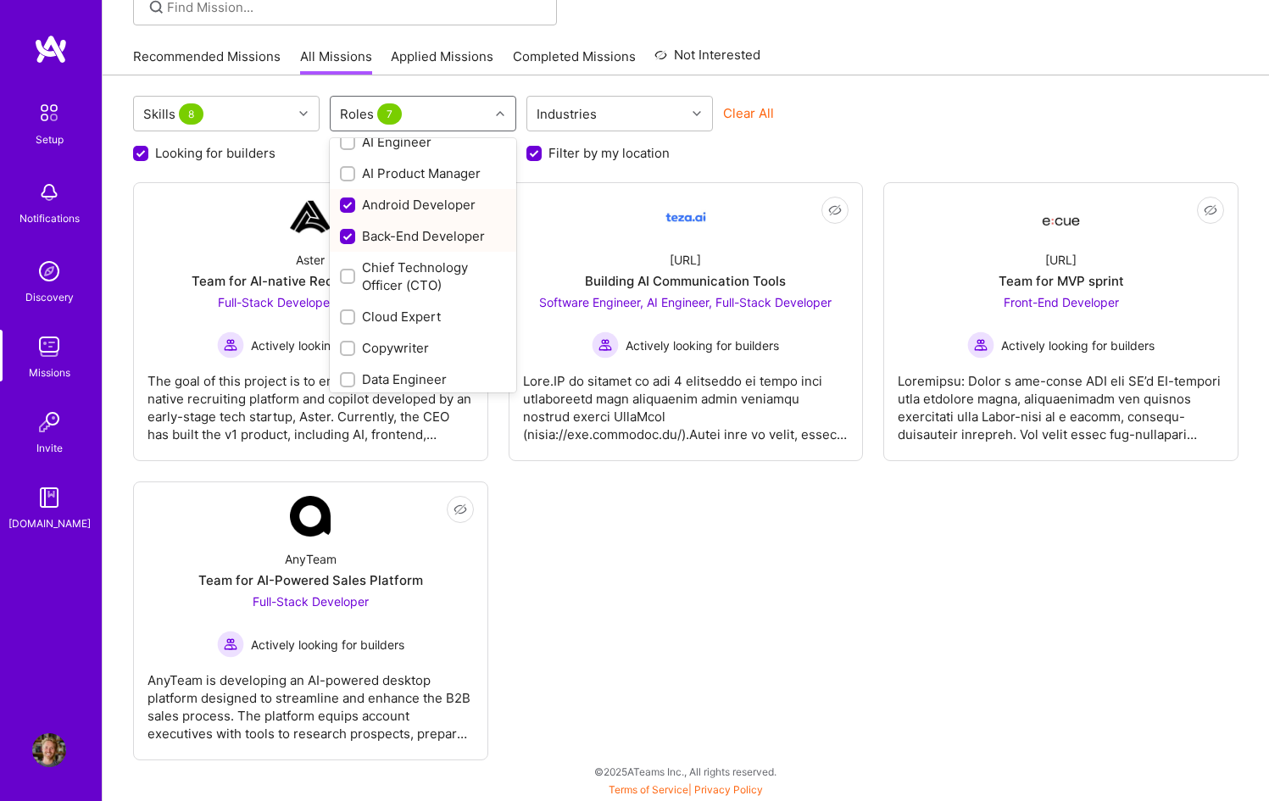
scroll to position [97, 0]
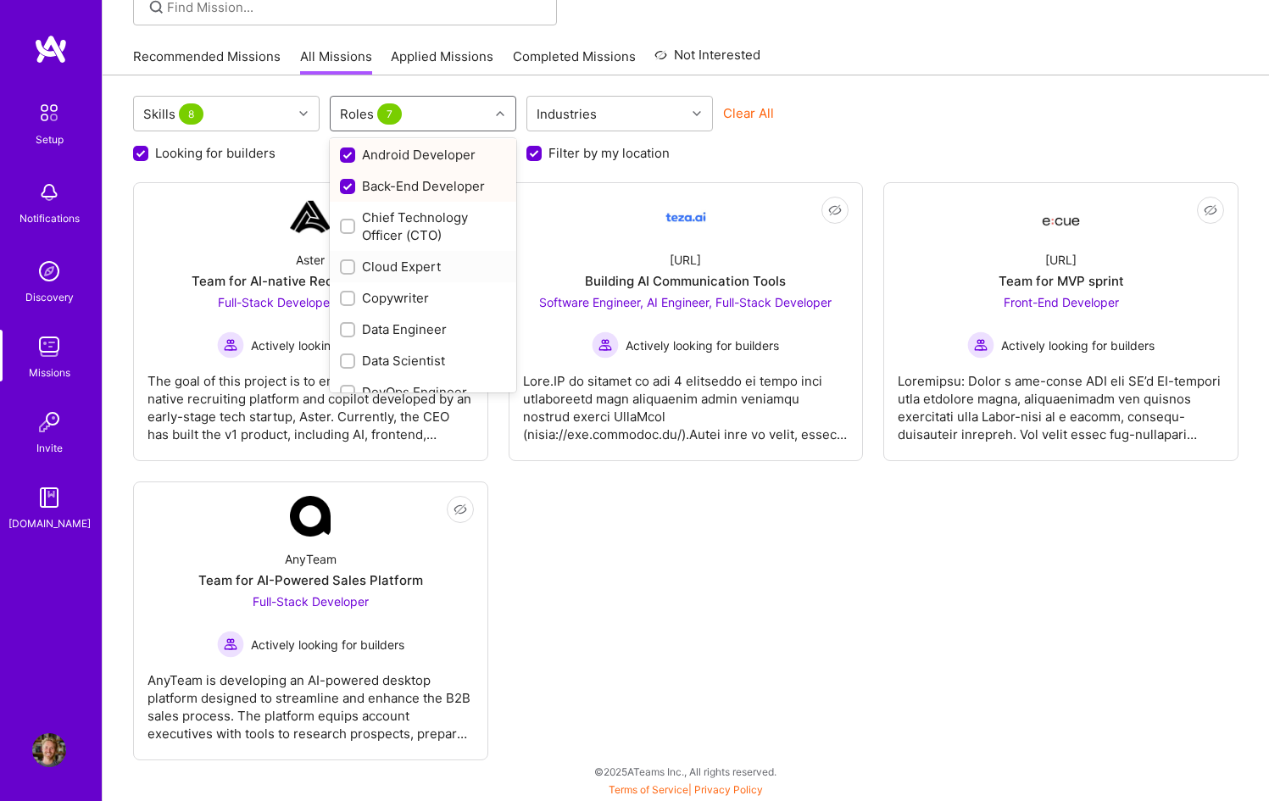
click at [427, 266] on div "Cloud Expert" at bounding box center [423, 267] width 166 height 18
checkbox input "false"
click at [432, 294] on div "Data Engineer" at bounding box center [423, 296] width 166 height 18
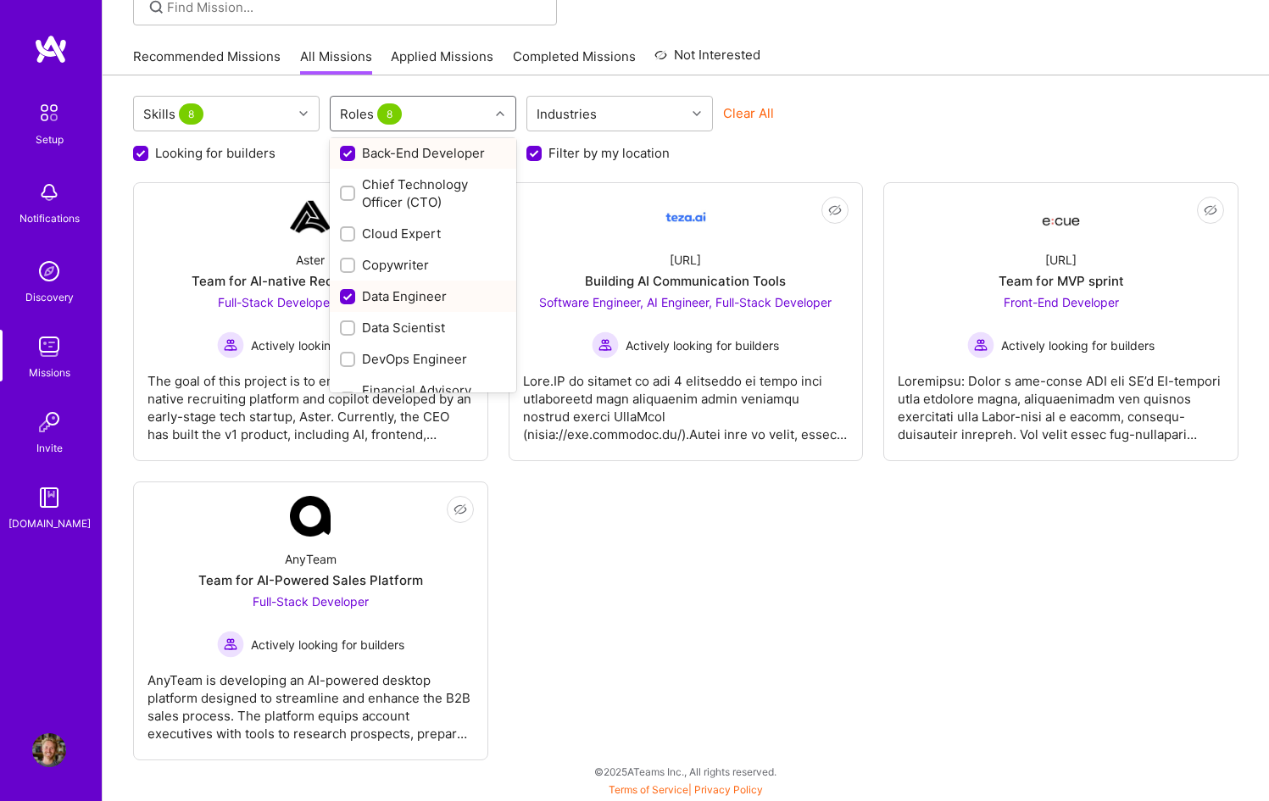
click at [432, 294] on div "Data Engineer" at bounding box center [423, 296] width 166 height 18
checkbox input "false"
click at [419, 322] on div "Data Scientist" at bounding box center [423, 328] width 166 height 18
click at [418, 322] on div "Data Scientist" at bounding box center [423, 328] width 166 height 18
checkbox input "false"
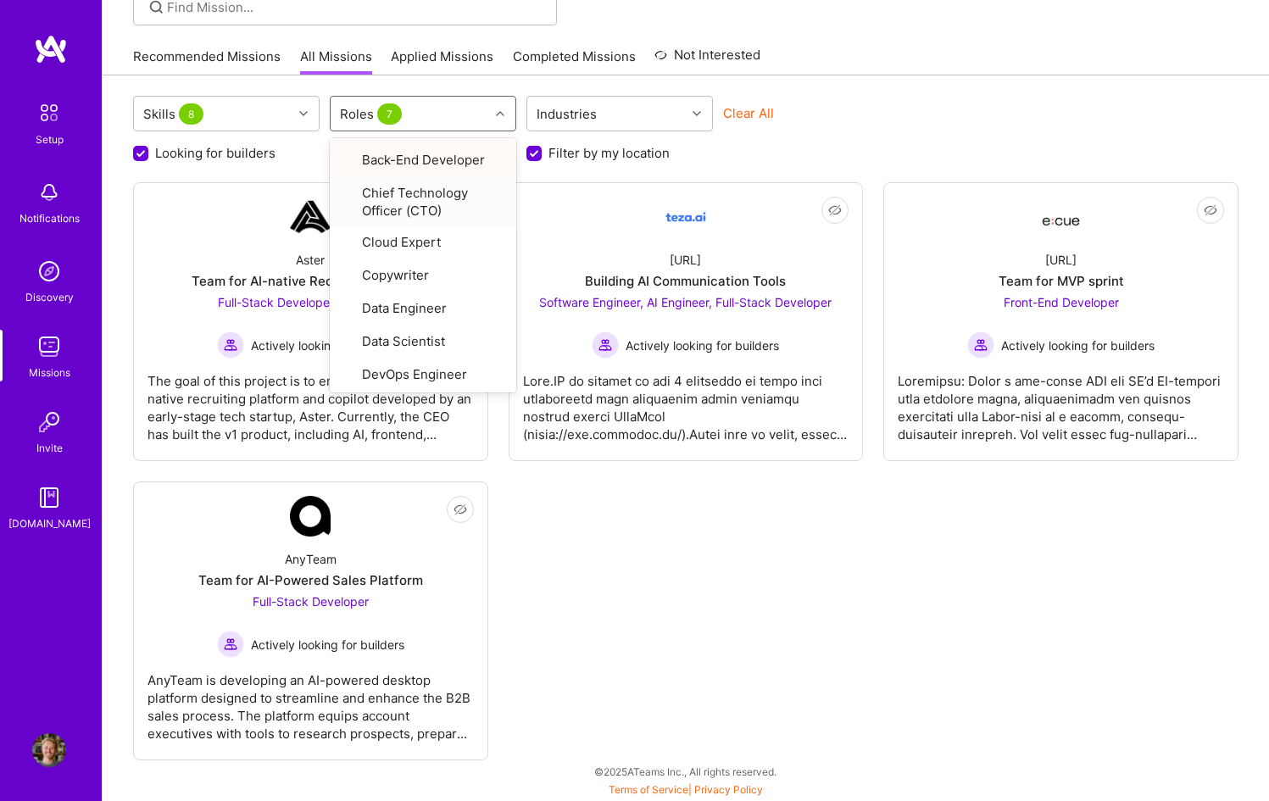
click at [848, 136] on div "Looking for builders Filter by my availability Filter by my location" at bounding box center [685, 149] width 1105 height 26
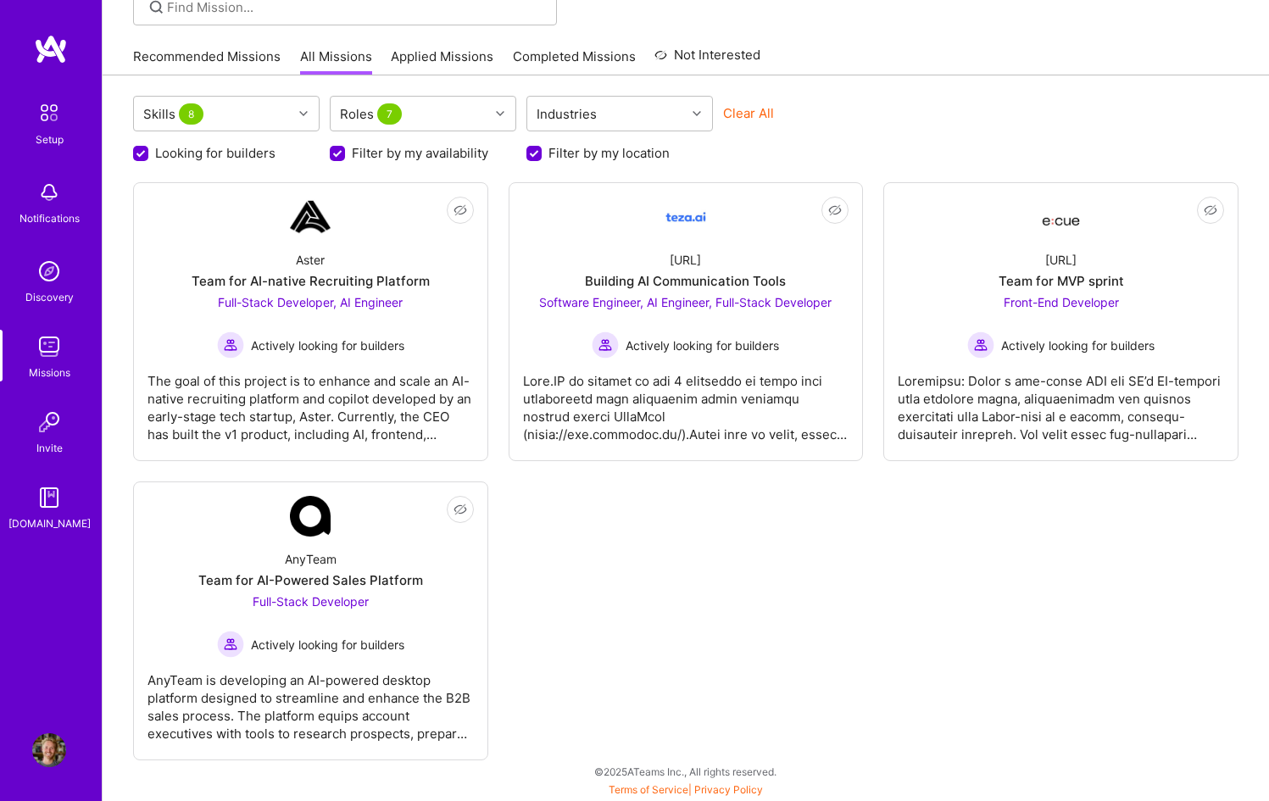
click at [537, 153] on input "Filter by my location" at bounding box center [535, 154] width 15 height 15
checkbox input "false"
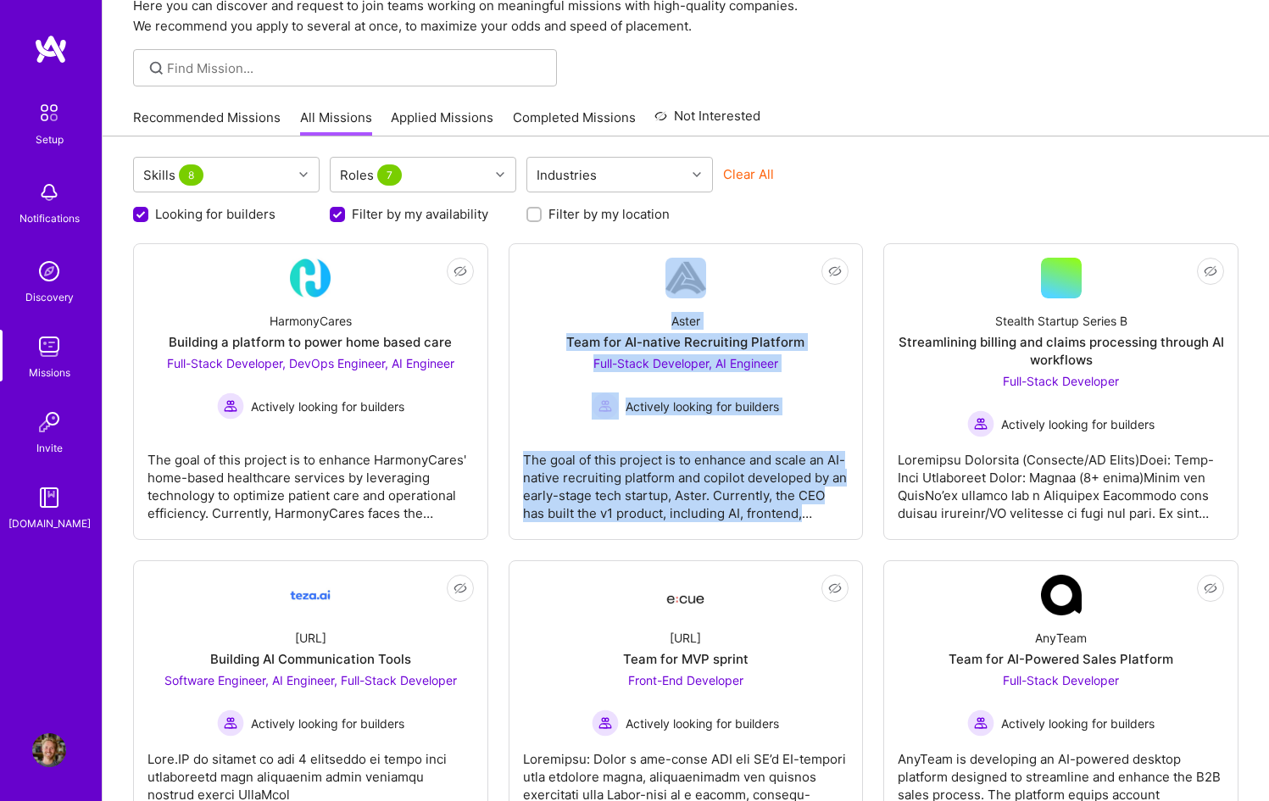
scroll to position [0, 0]
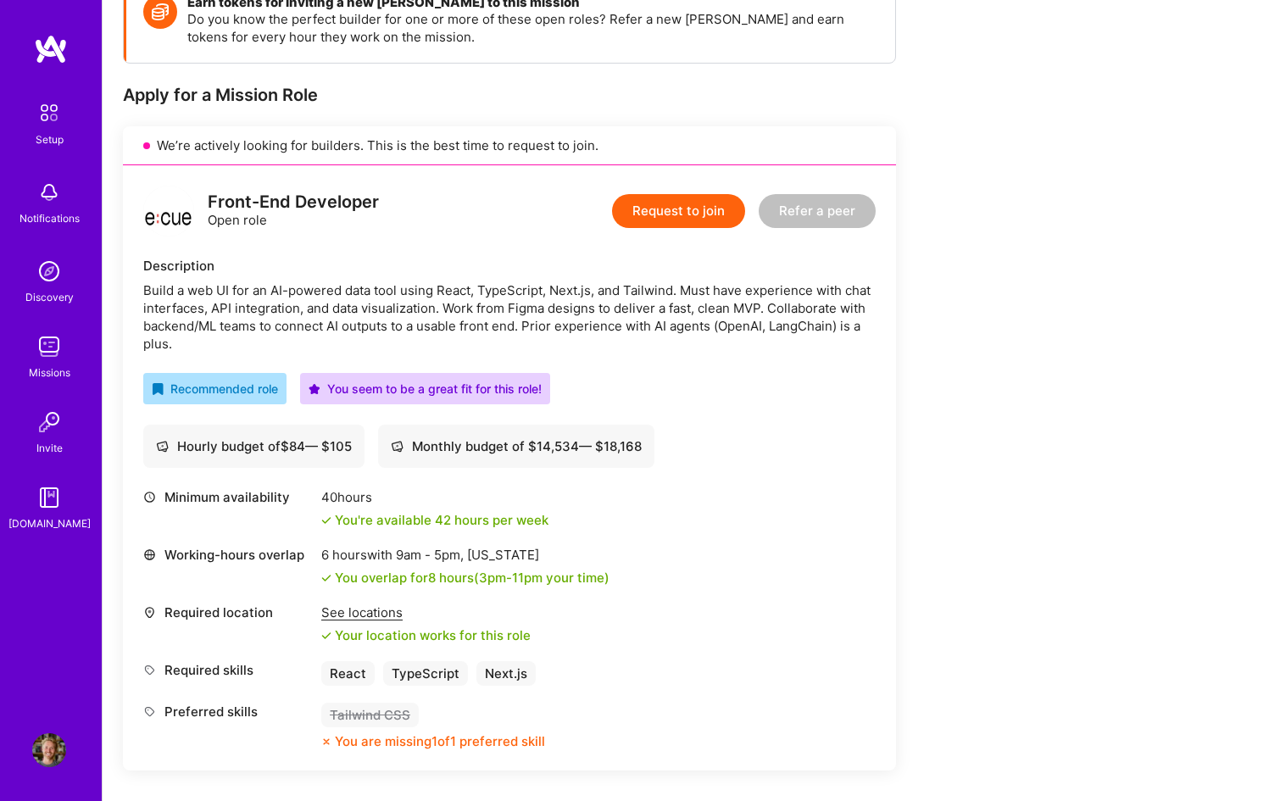
scroll to position [300, 0]
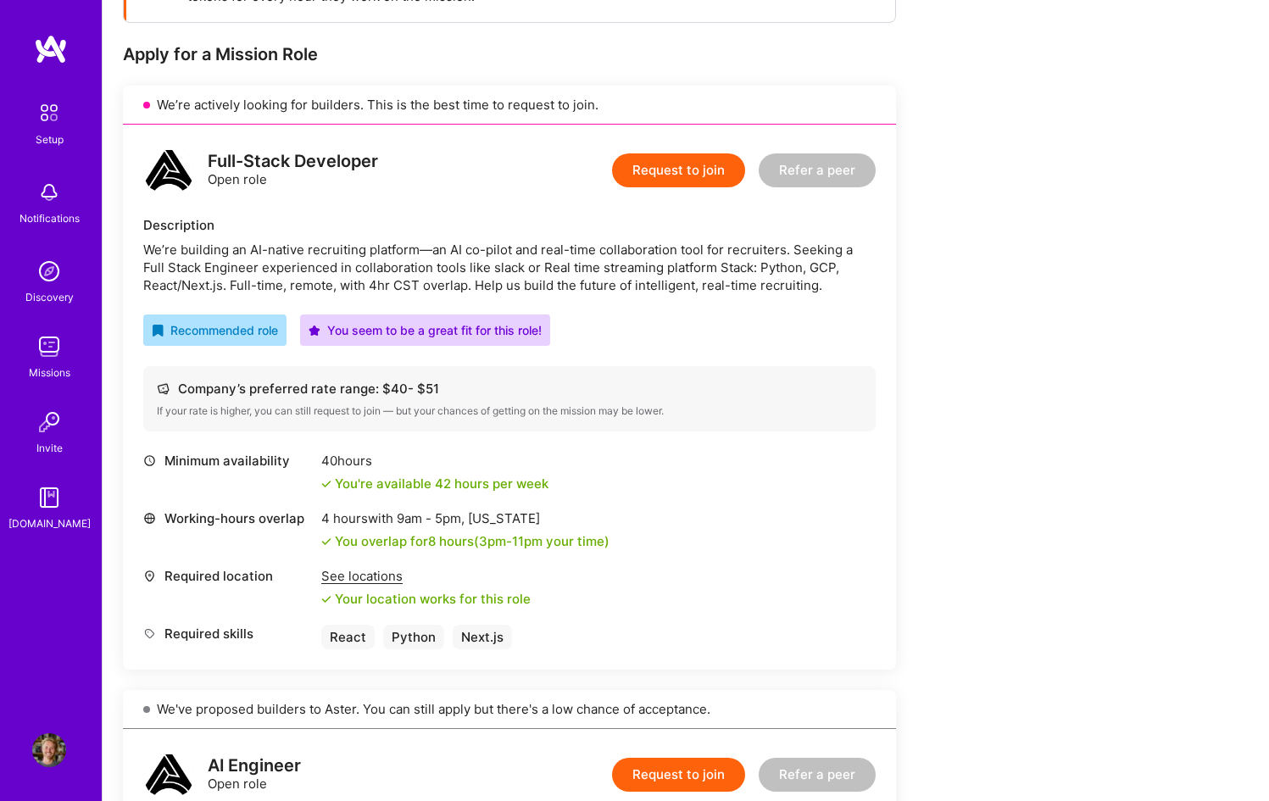
scroll to position [398, 0]
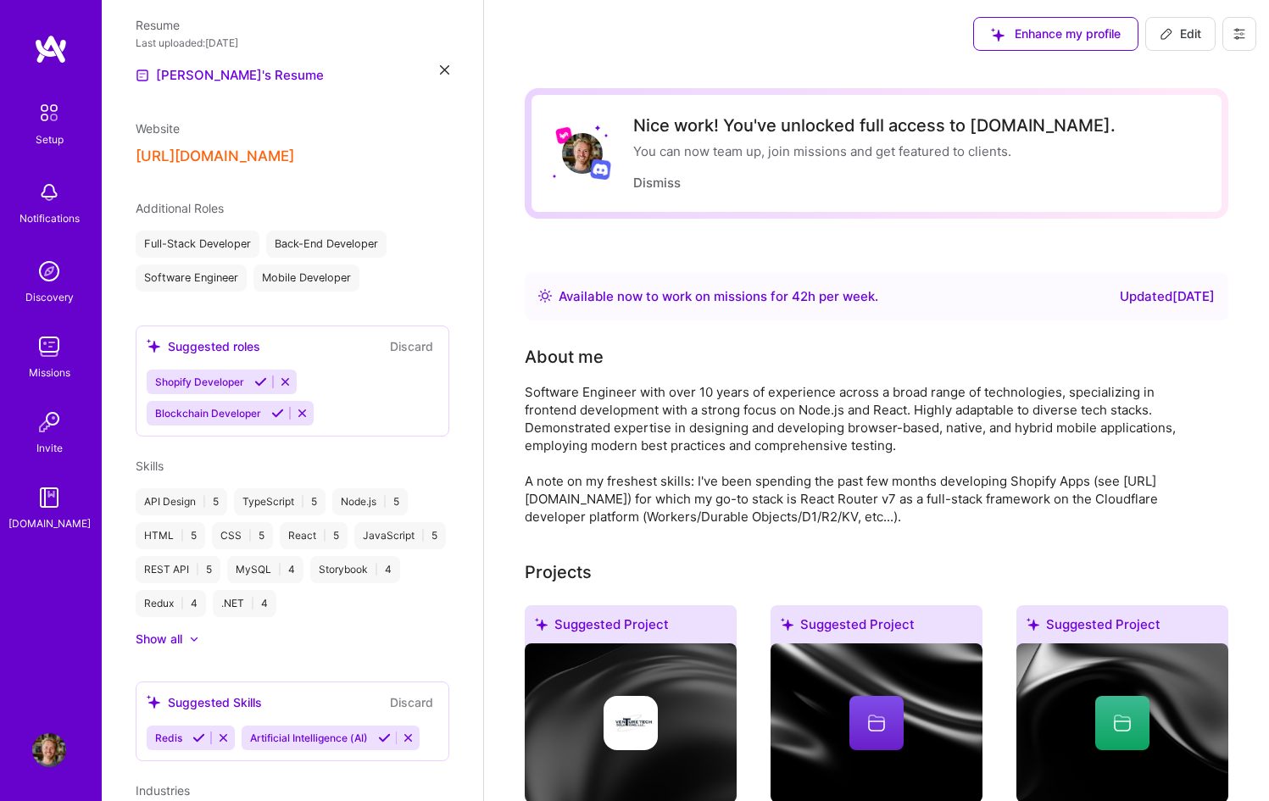
scroll to position [826, 0]
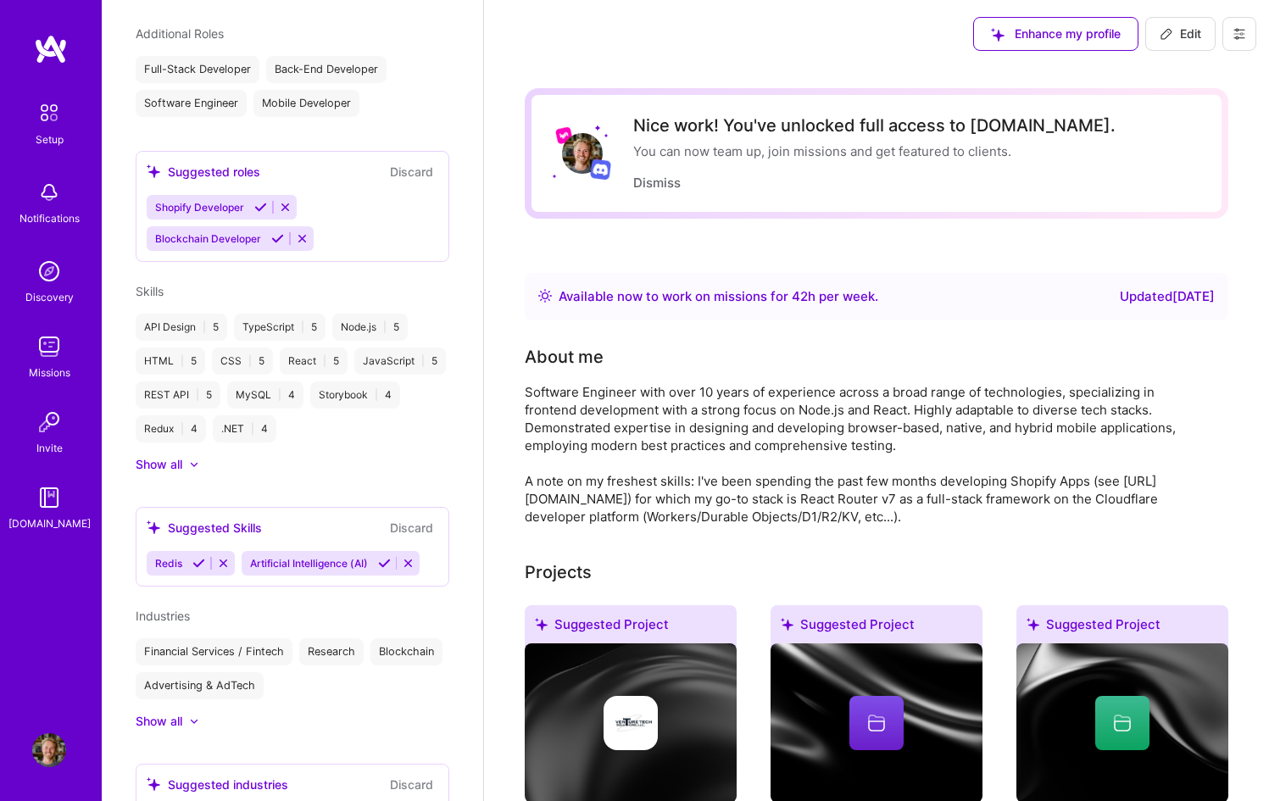
click at [278, 527] on div "Suggested Skills Discard" at bounding box center [293, 527] width 292 height 19
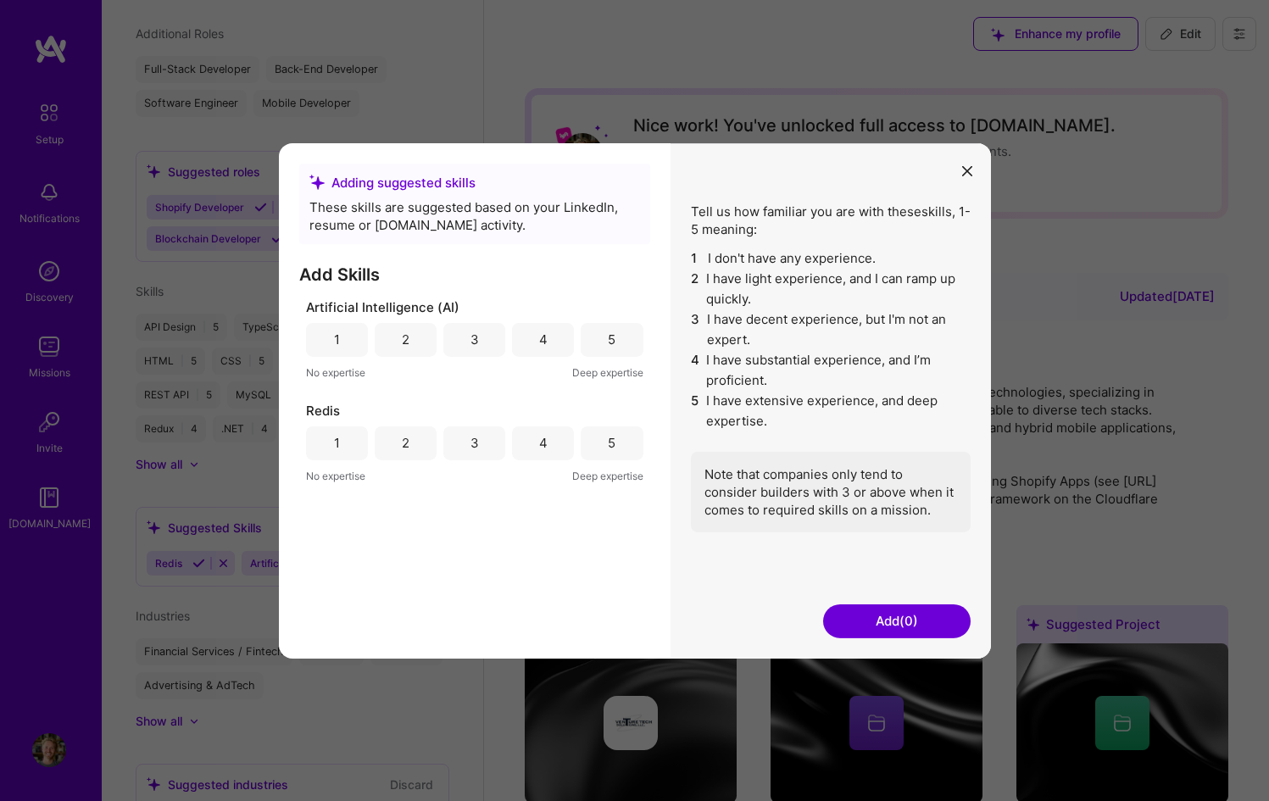
click at [528, 442] on div "4" at bounding box center [543, 442] width 62 height 34
click at [546, 336] on div "4" at bounding box center [543, 340] width 8 height 18
click at [880, 618] on button "Add (2)" at bounding box center [896, 621] width 147 height 34
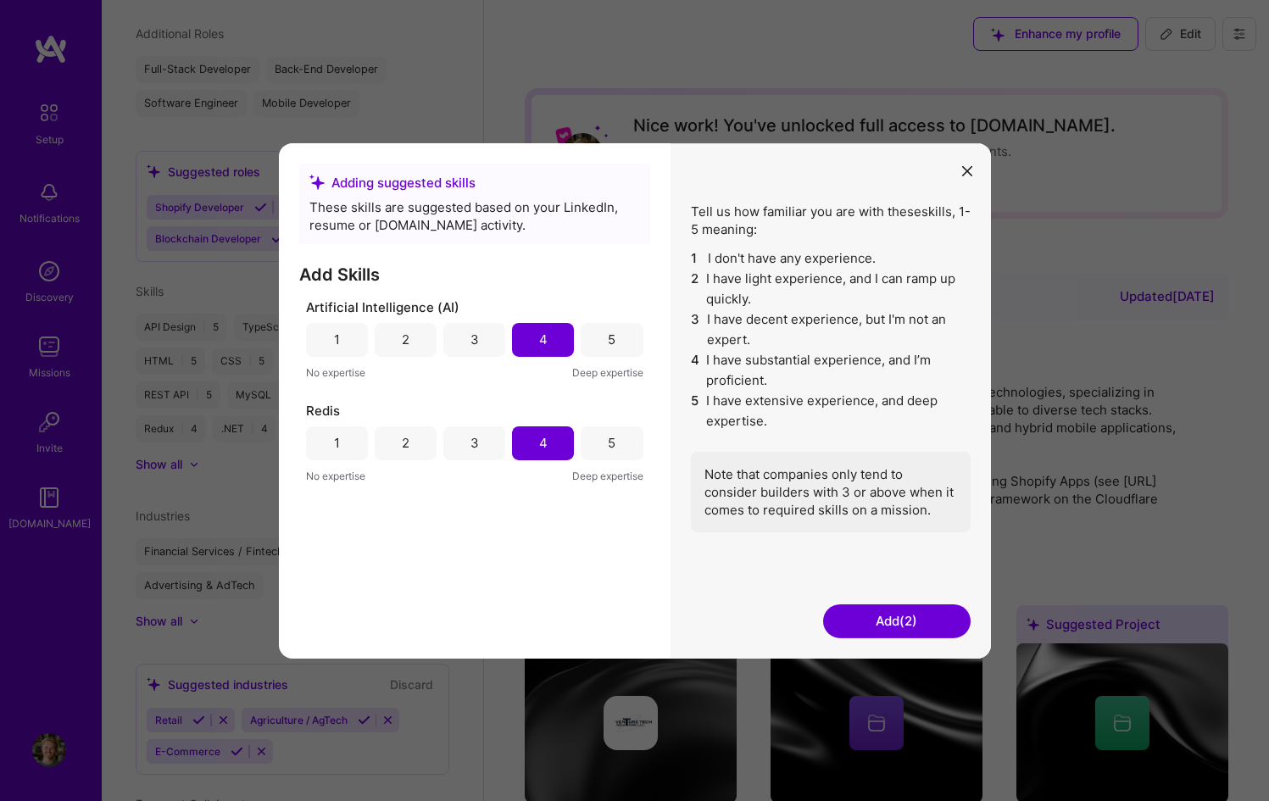
click at [831, 489] on div "Note that companies only tend to consider builders with 3 or above when it come…" at bounding box center [831, 491] width 280 height 81
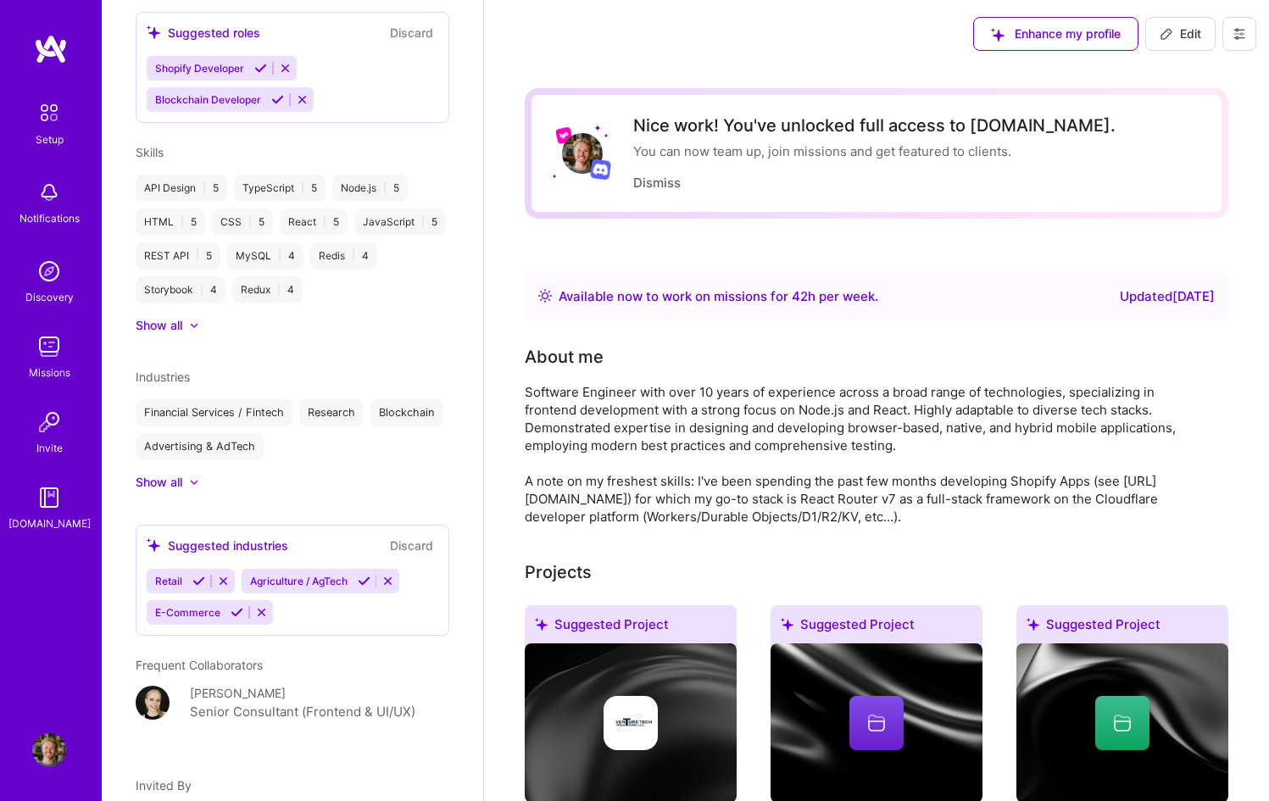
scroll to position [1050, 0]
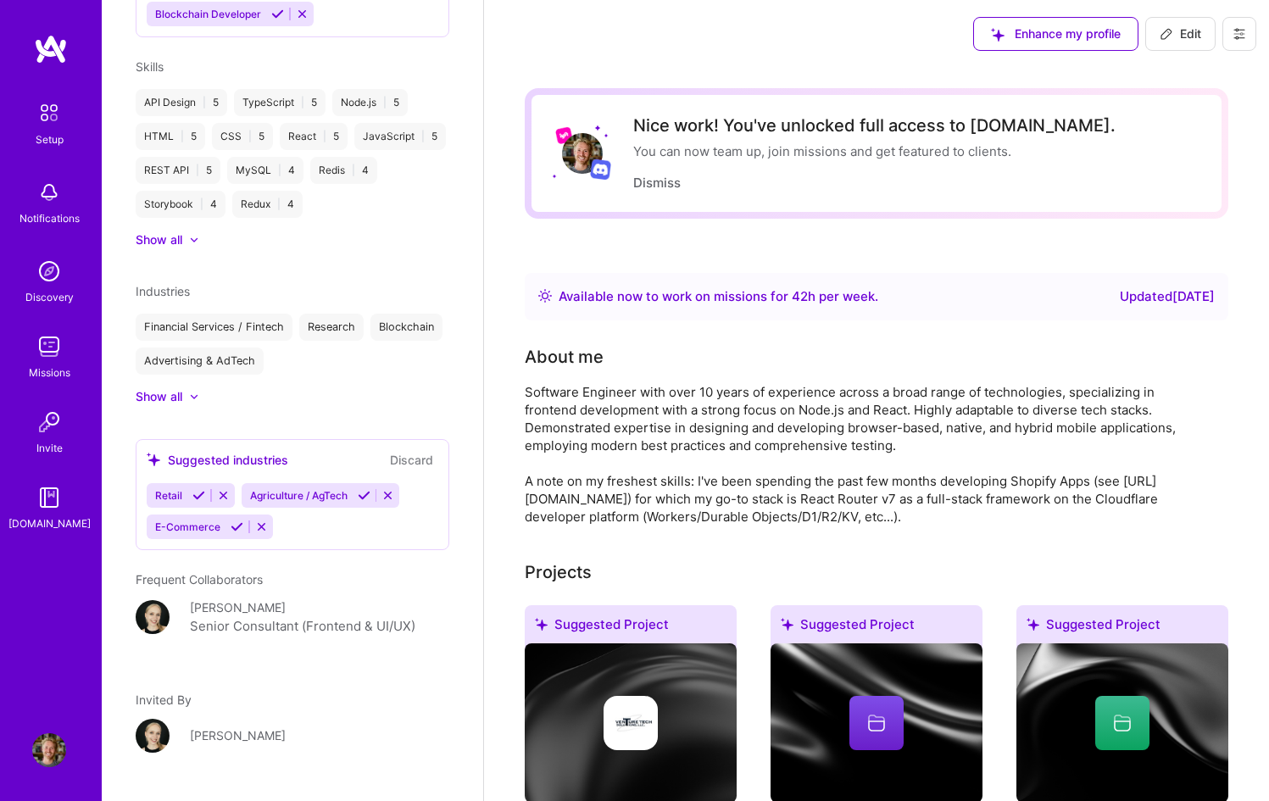
click at [264, 464] on div "Suggested industries" at bounding box center [218, 460] width 142 height 18
click at [158, 461] on icon at bounding box center [154, 460] width 14 height 14
click at [181, 496] on span "Retail" at bounding box center [168, 495] width 27 height 13
click at [212, 411] on div "Rocco Ghielmini Front-End Developer 14 Years Experience My Connections View All…" at bounding box center [292, 400] width 381 height 801
click at [282, 459] on div "Suggested industries" at bounding box center [218, 460] width 142 height 18
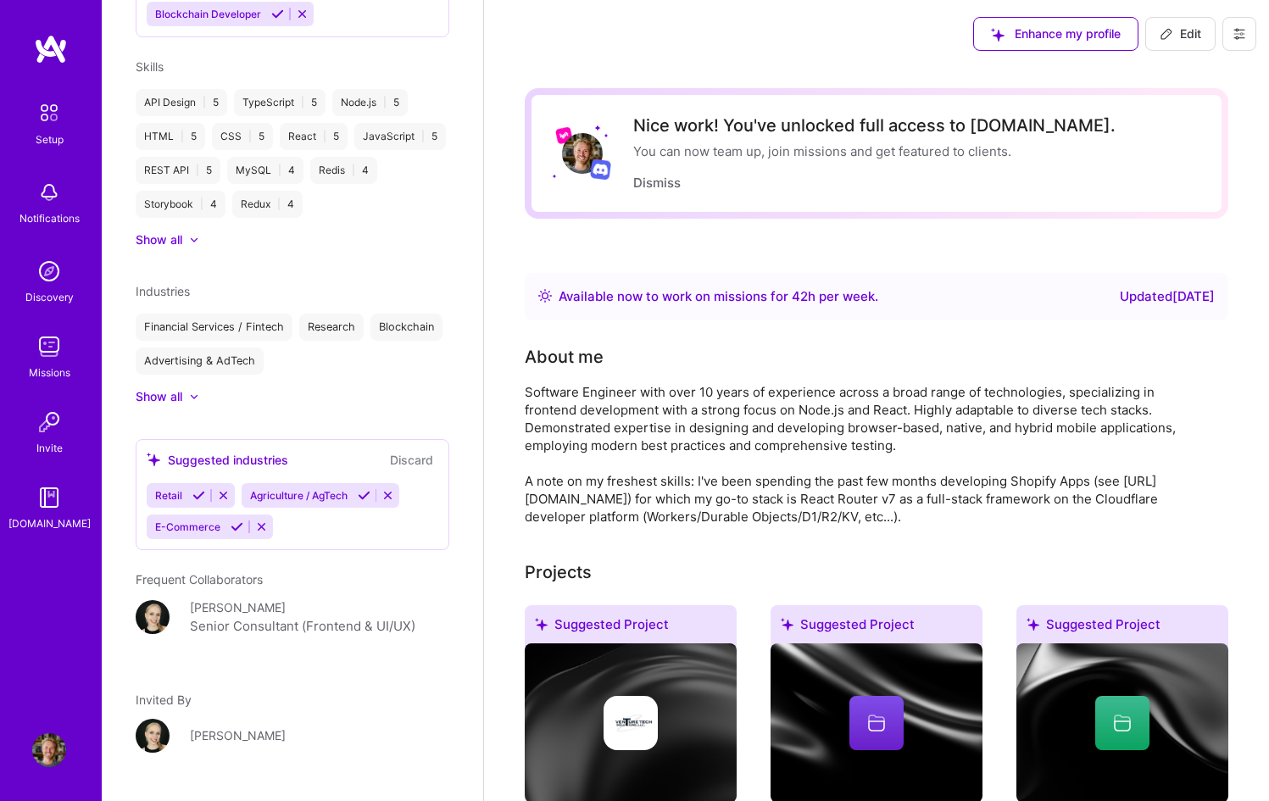
click at [314, 536] on div "Retail Agriculture / AgTech E-Commerce" at bounding box center [293, 511] width 292 height 56
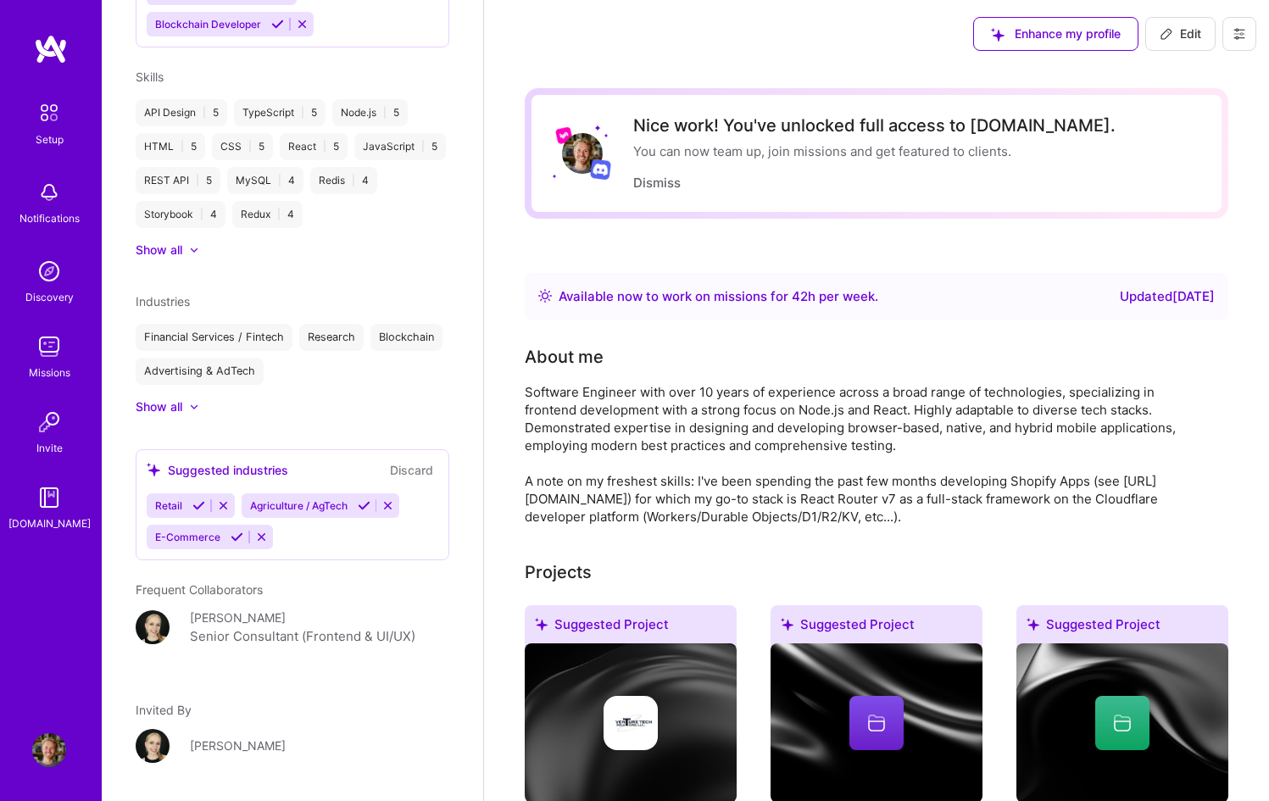
click at [1183, 32] on span "Edit" at bounding box center [1180, 33] width 42 height 17
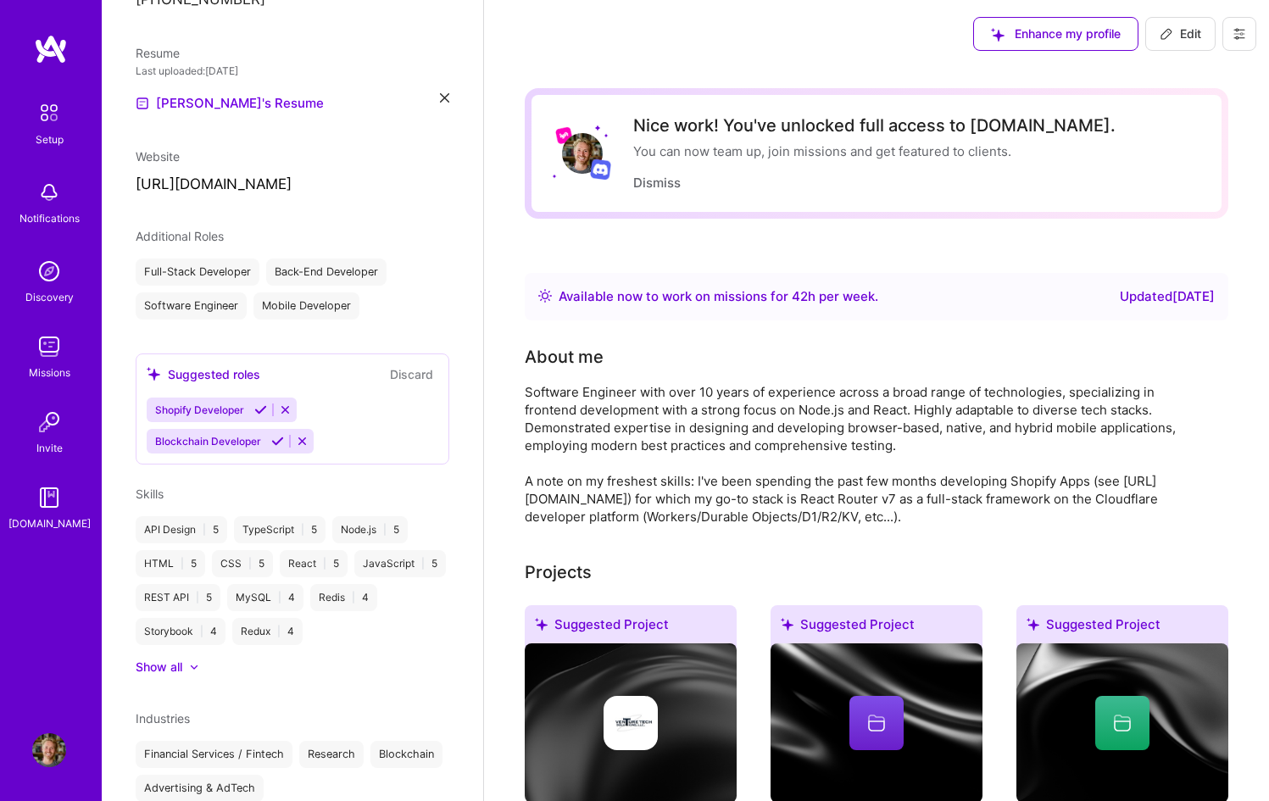
select select "CH"
select select "Right Now"
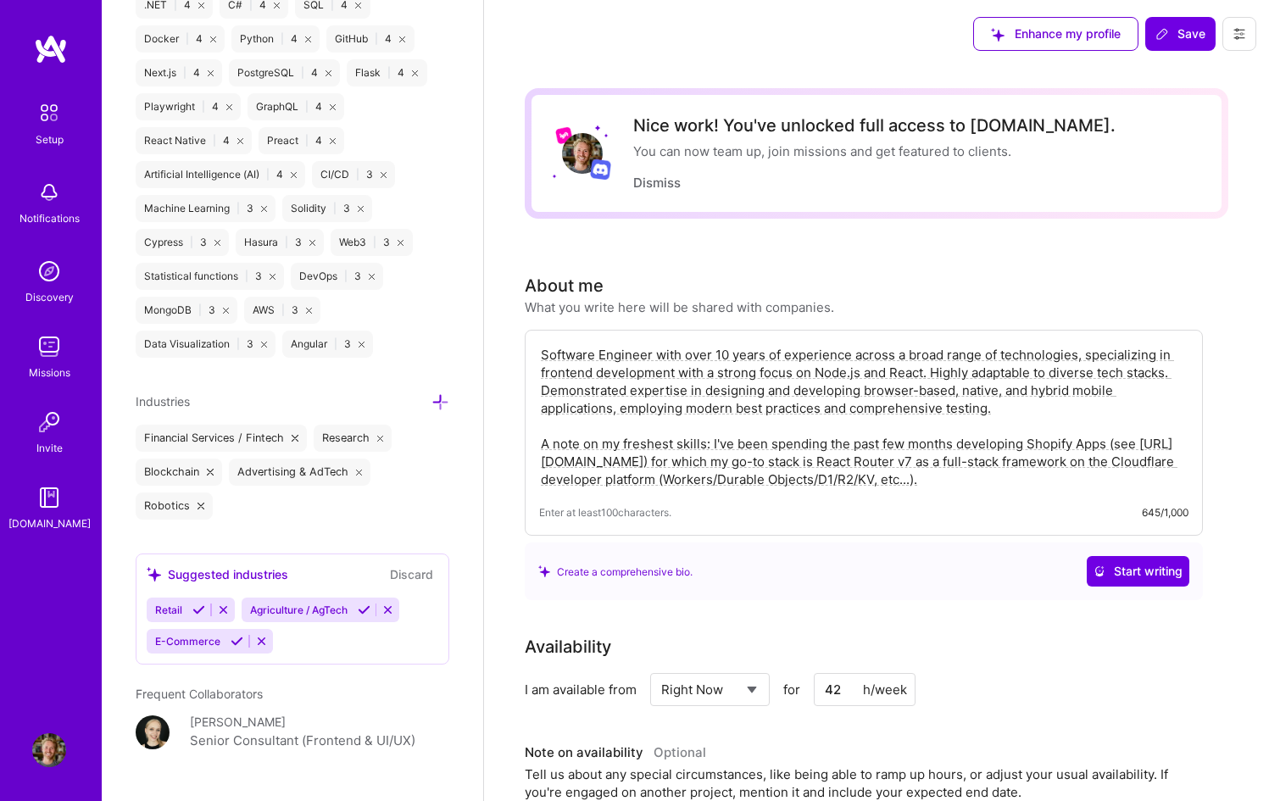
scroll to position [1677, 0]
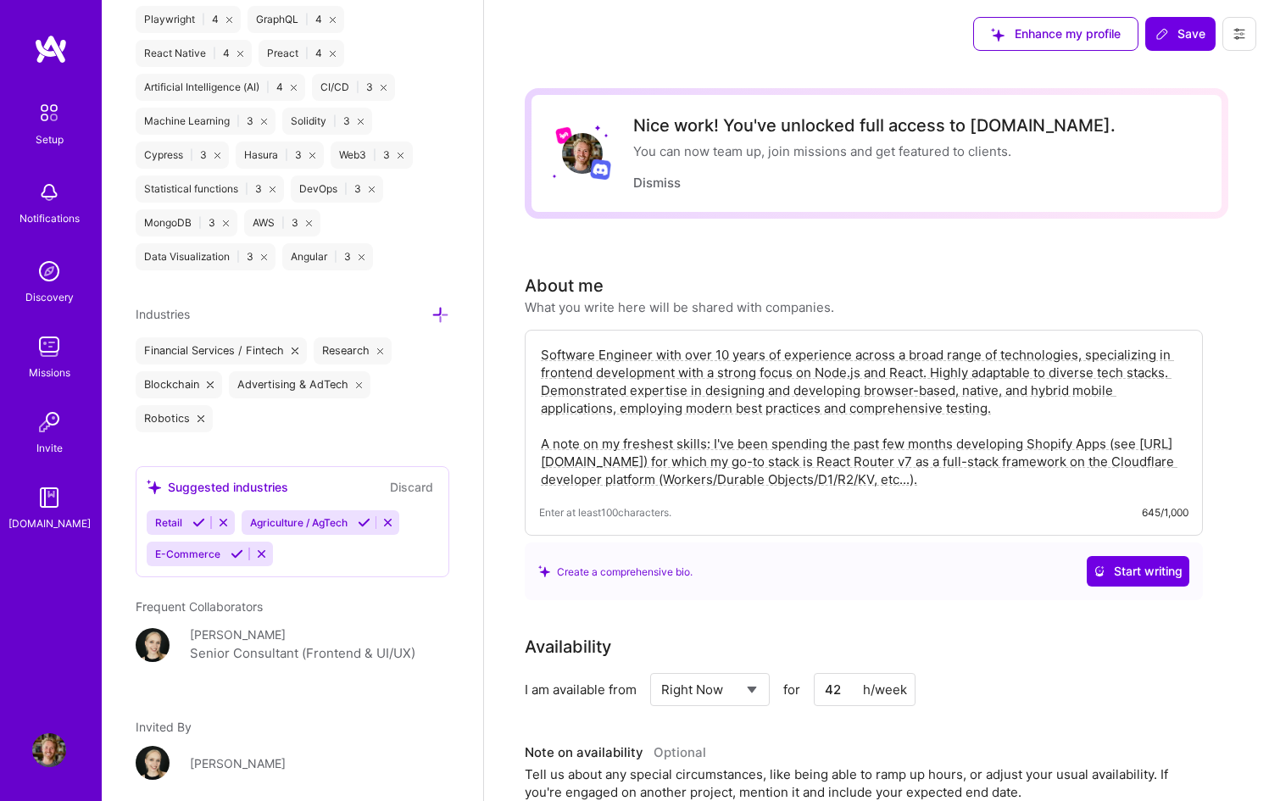
click at [320, 548] on div "Retail Agriculture / AgTech E-Commerce" at bounding box center [293, 538] width 292 height 56
click at [170, 517] on span "Retail" at bounding box center [168, 522] width 27 height 13
click at [175, 519] on span "Retail" at bounding box center [168, 522] width 27 height 13
click at [431, 307] on icon at bounding box center [440, 315] width 18 height 18
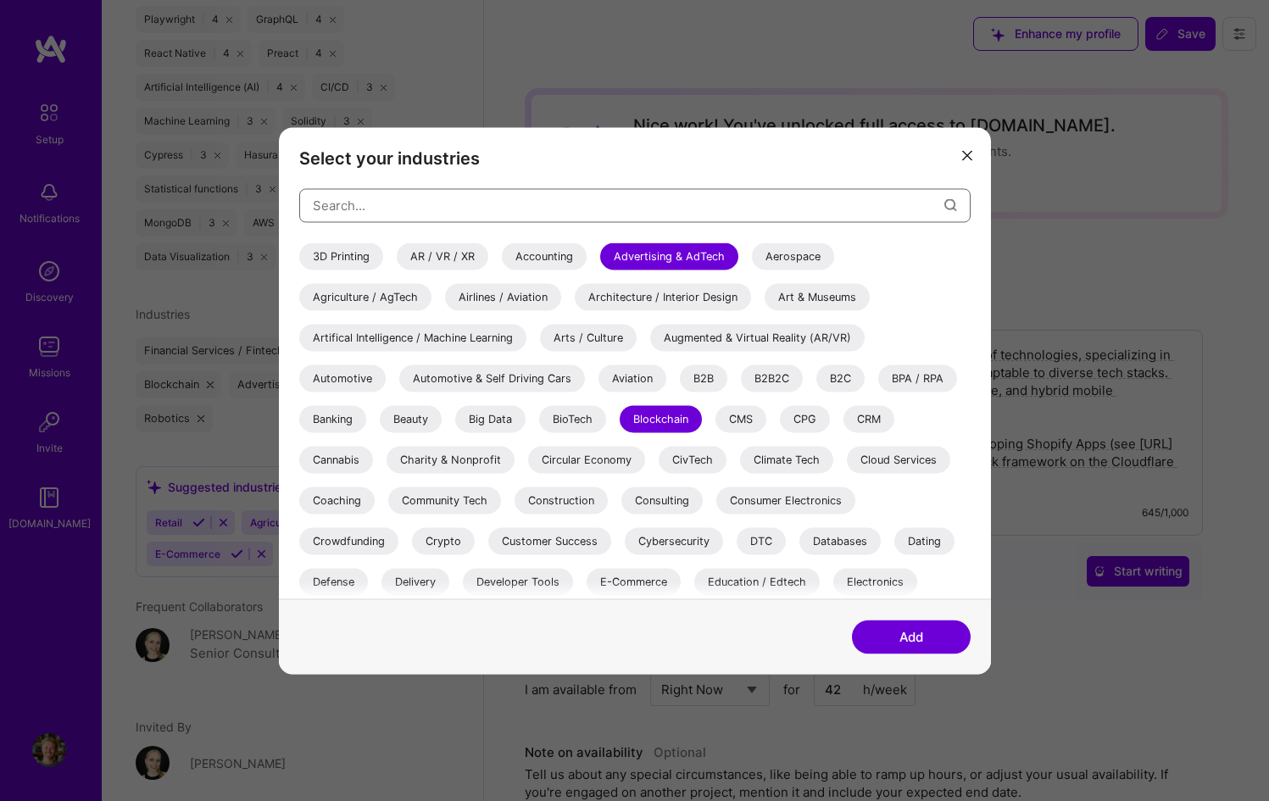
click at [497, 211] on input "modal" at bounding box center [628, 205] width 631 height 43
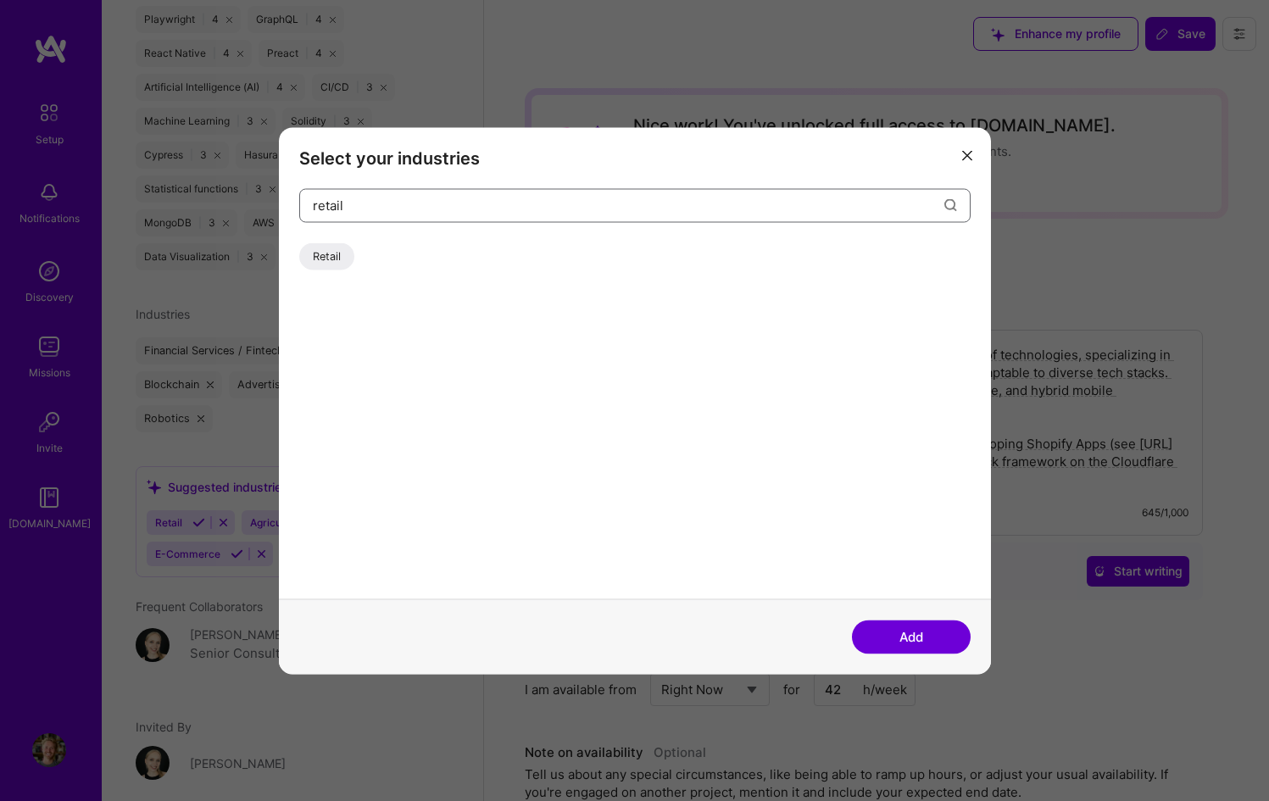
type input "retail"
click at [345, 261] on div "Retail" at bounding box center [326, 255] width 55 height 27
click at [920, 629] on button "Add" at bounding box center [911, 637] width 119 height 34
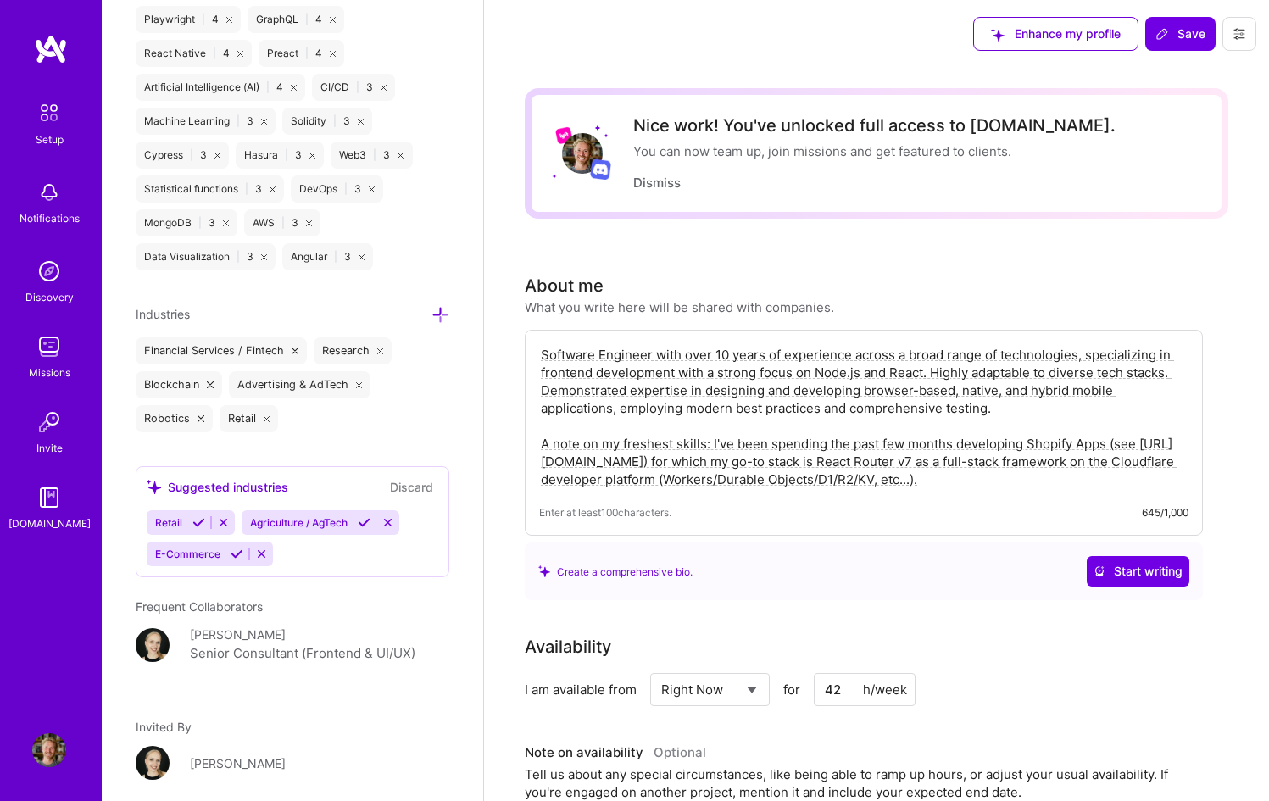
click at [431, 309] on icon at bounding box center [440, 315] width 18 height 18
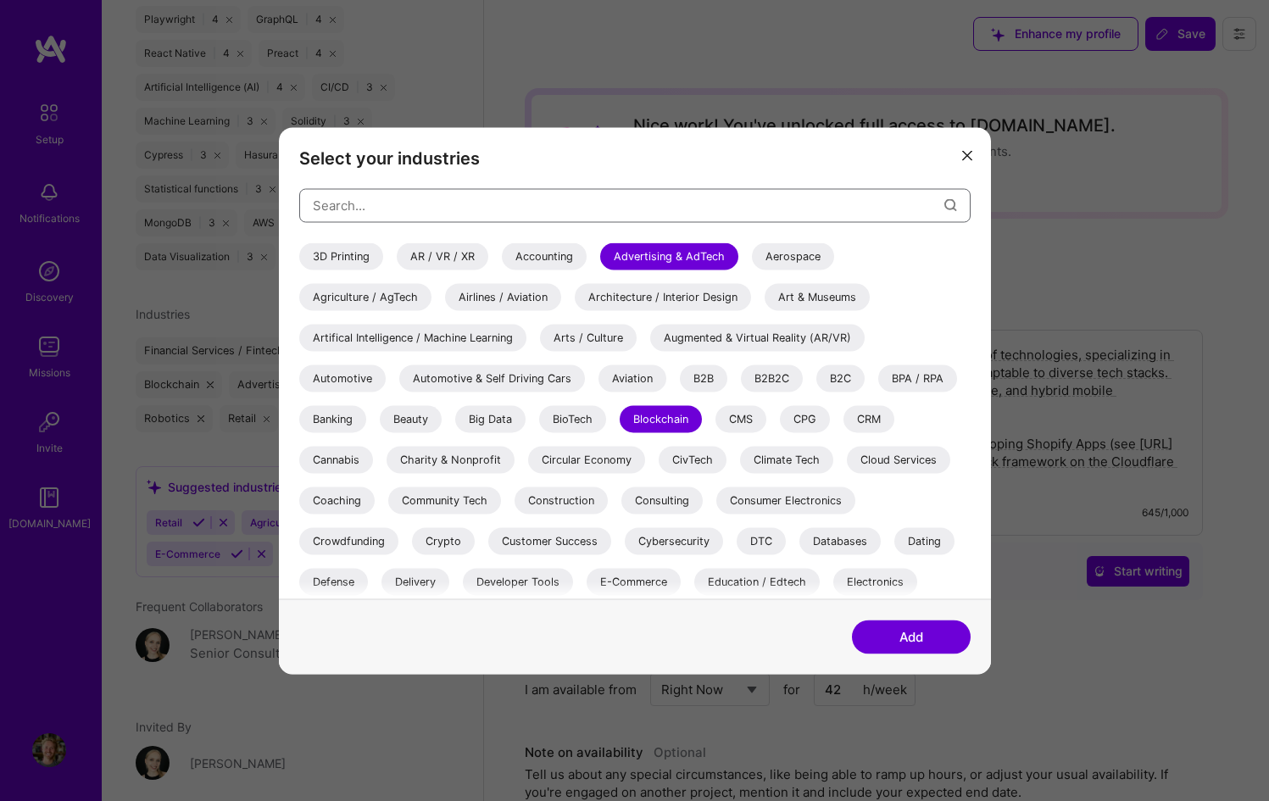
click at [456, 203] on input "modal" at bounding box center [628, 205] width 631 height 43
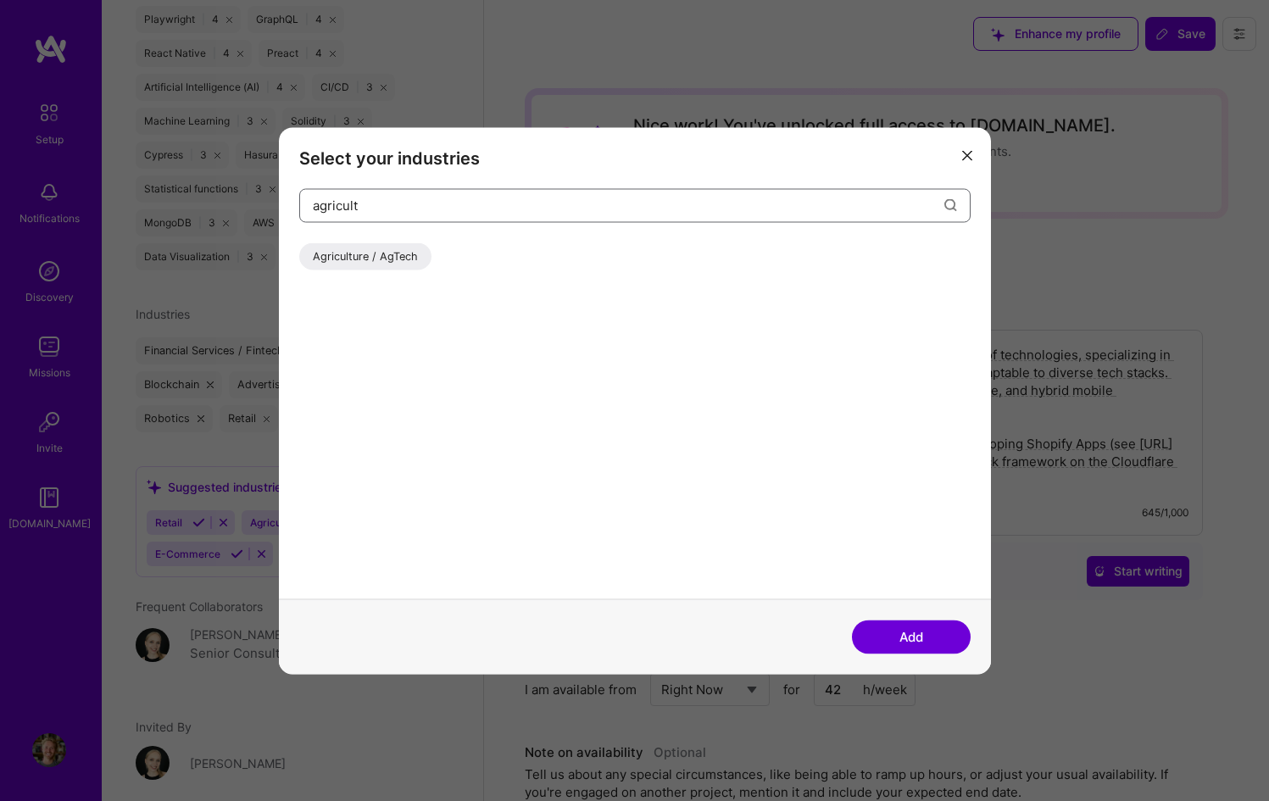
type input "agricult"
click at [398, 259] on div "Agriculture / AgTech" at bounding box center [365, 255] width 132 height 27
click at [913, 641] on button "Add" at bounding box center [911, 637] width 119 height 34
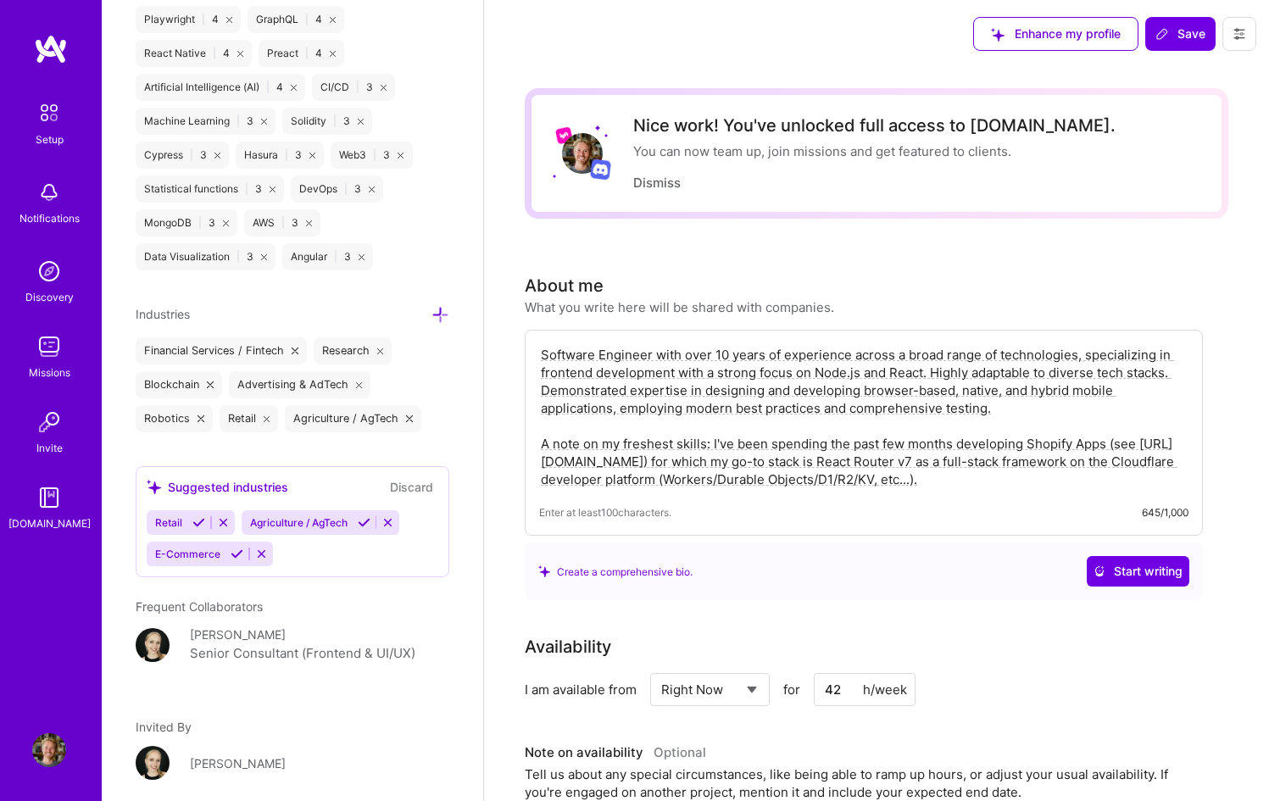
click at [431, 306] on icon at bounding box center [440, 315] width 18 height 18
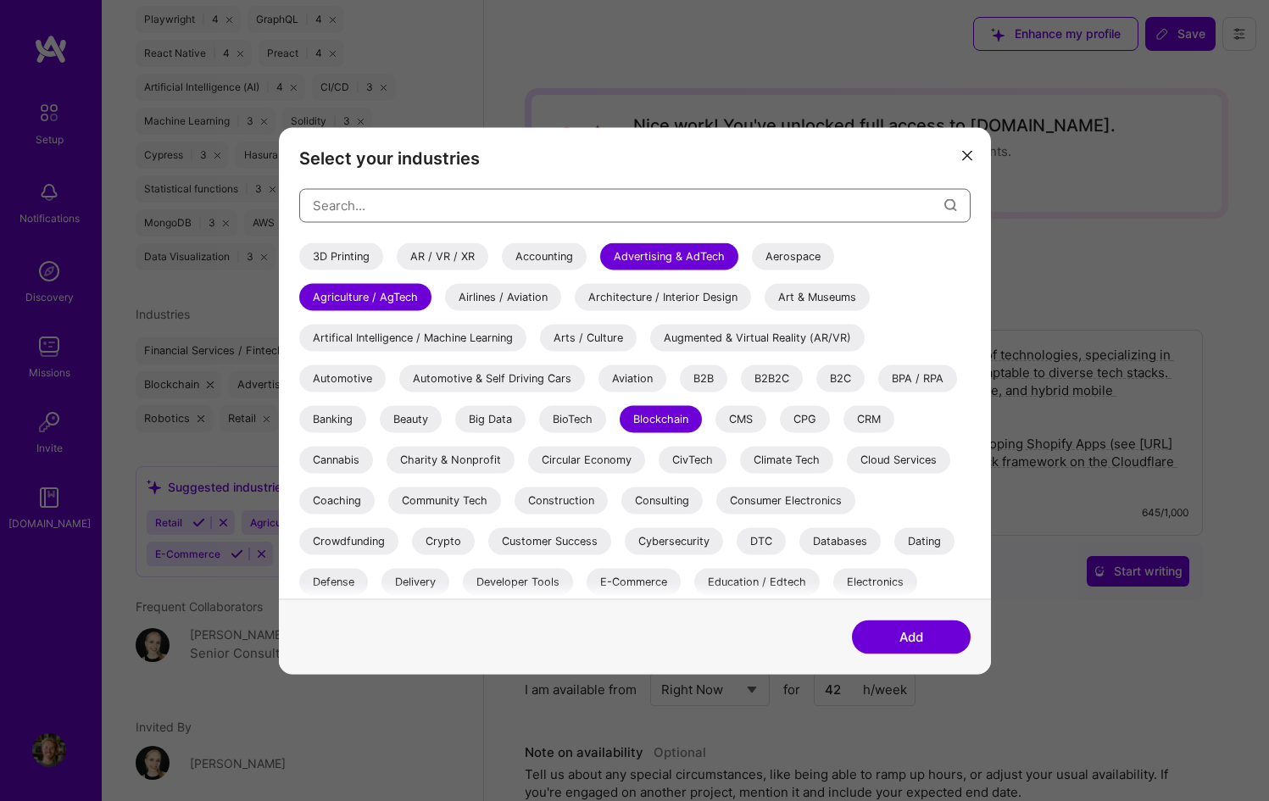
click at [424, 202] on input "modal" at bounding box center [628, 205] width 631 height 43
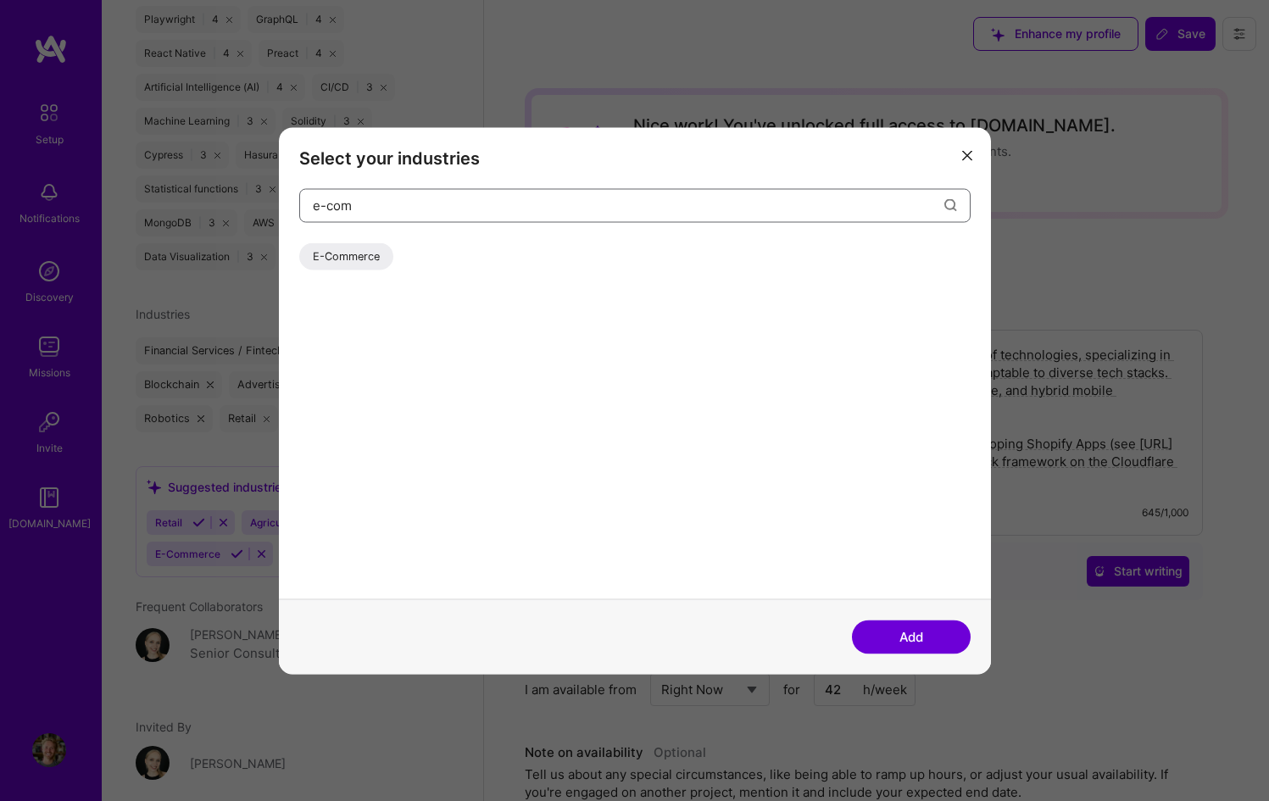
type input "e-com"
click at [338, 257] on div "E-Commerce" at bounding box center [346, 255] width 94 height 27
click at [909, 644] on button "Add" at bounding box center [911, 637] width 119 height 34
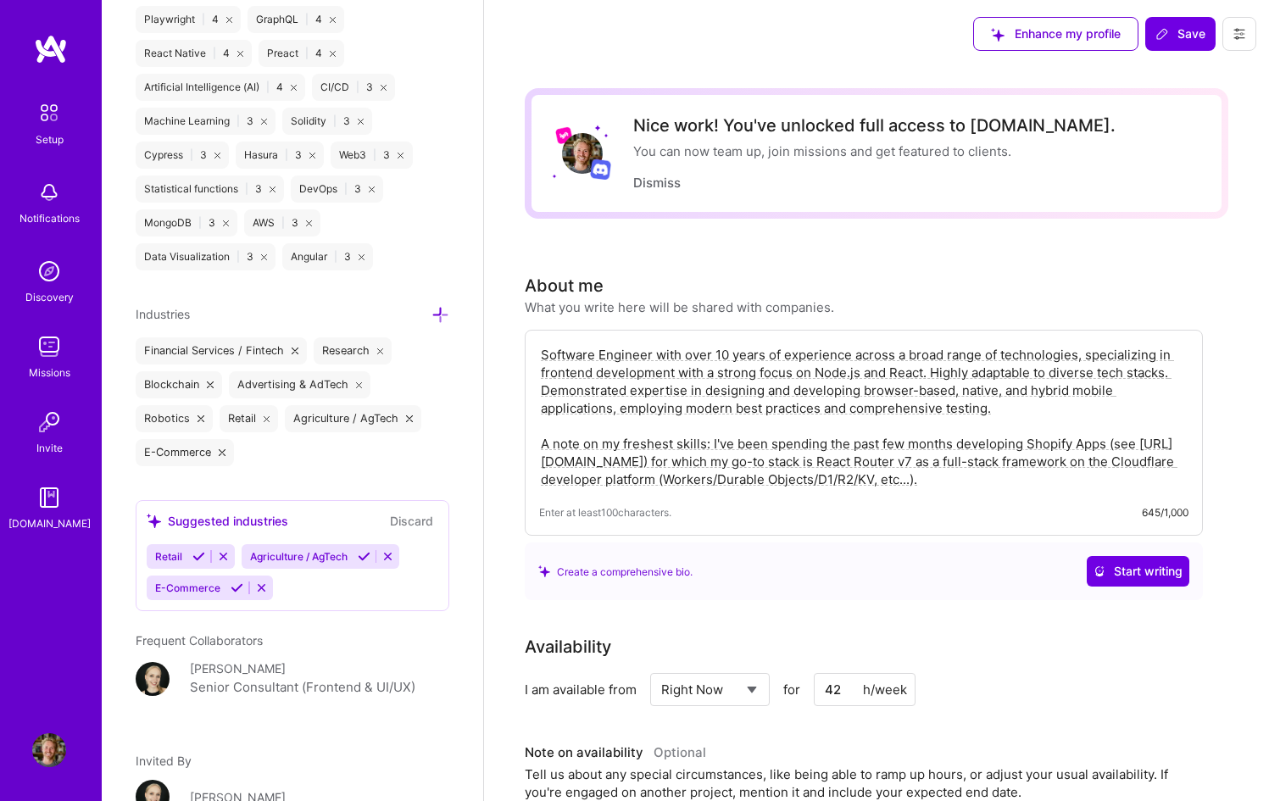
click at [431, 313] on icon at bounding box center [440, 315] width 18 height 18
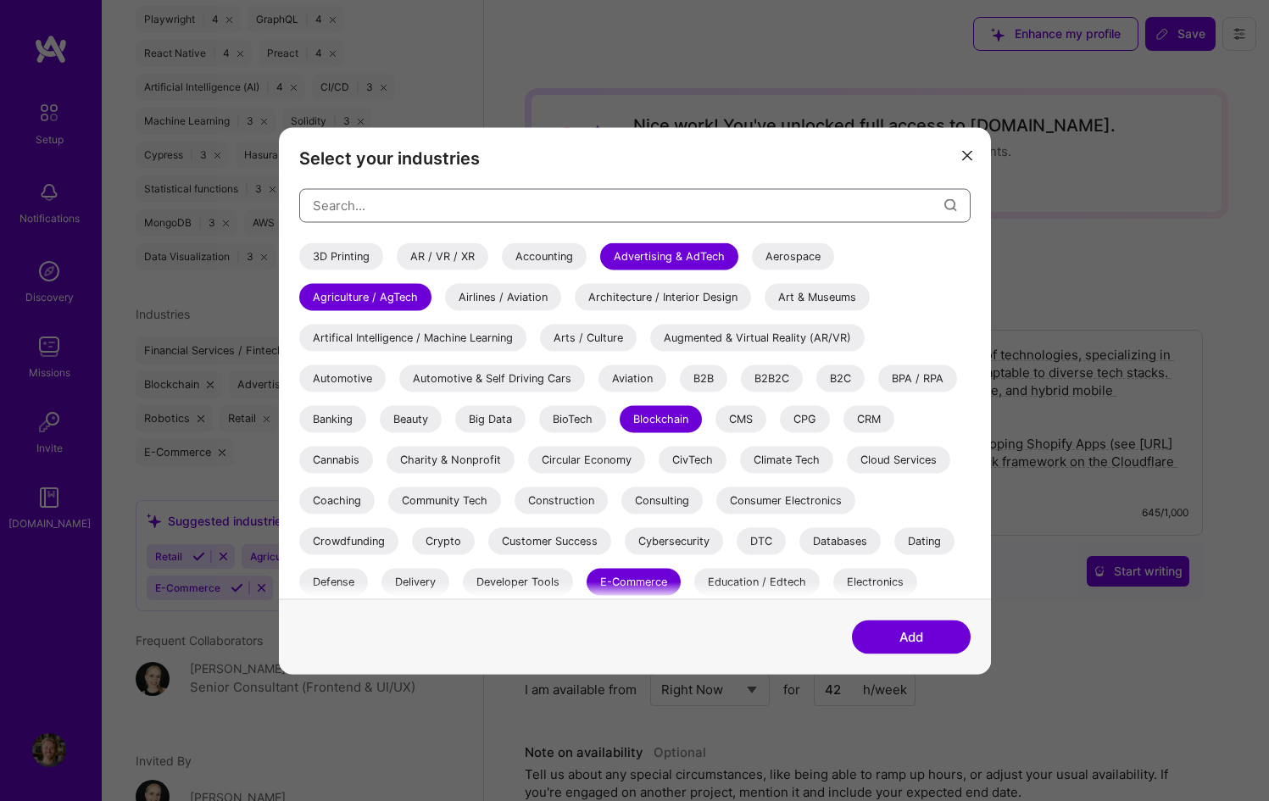
click at [575, 197] on input "modal" at bounding box center [628, 205] width 631 height 43
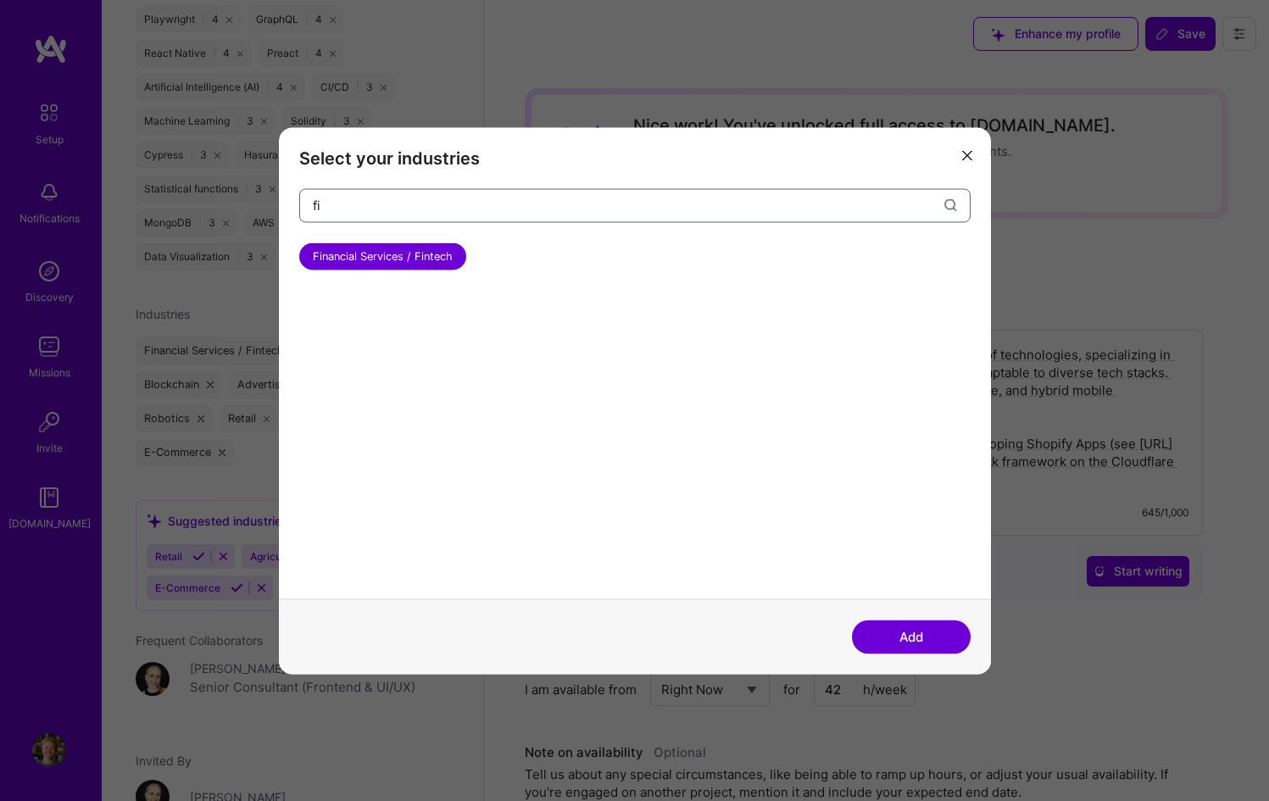
type input "f"
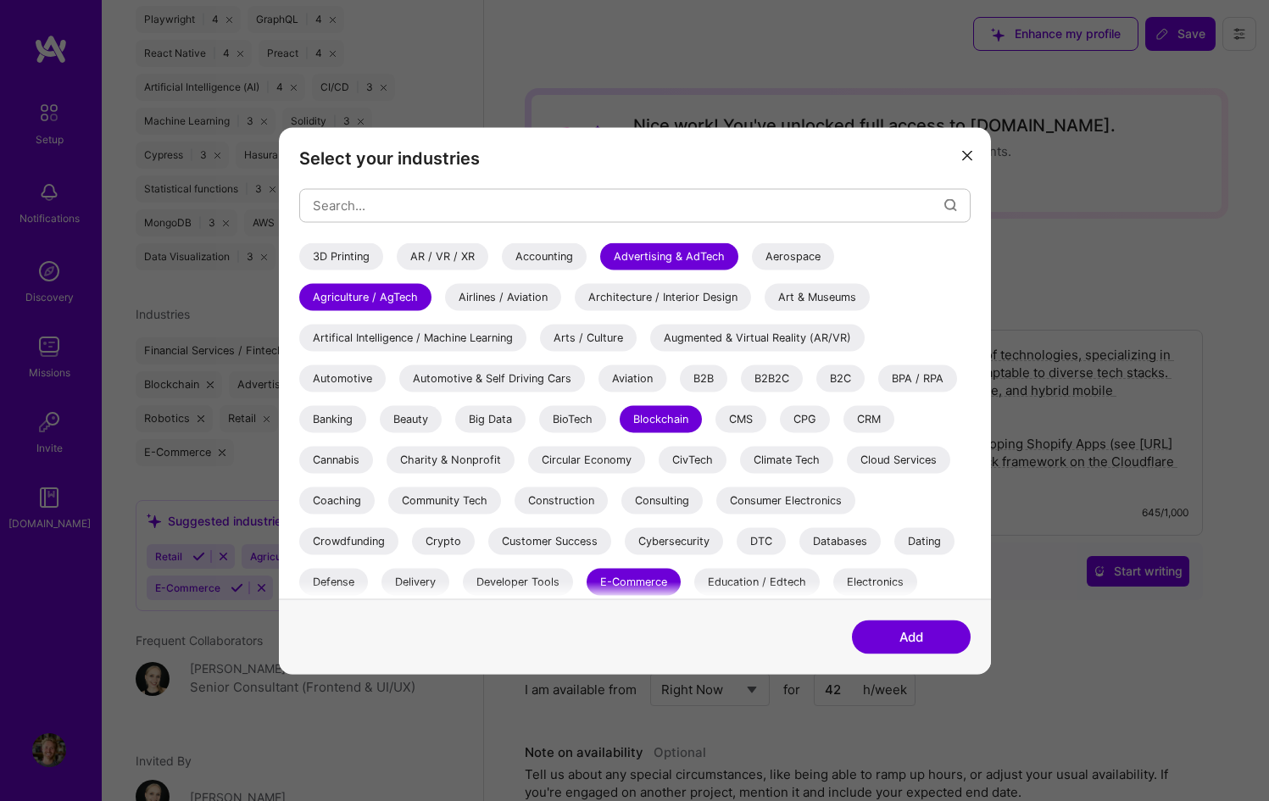
click at [486, 342] on div "Artifical Intelligence / Machine Learning" at bounding box center [412, 337] width 227 height 27
click at [338, 466] on div "Cannabis" at bounding box center [336, 459] width 74 height 27
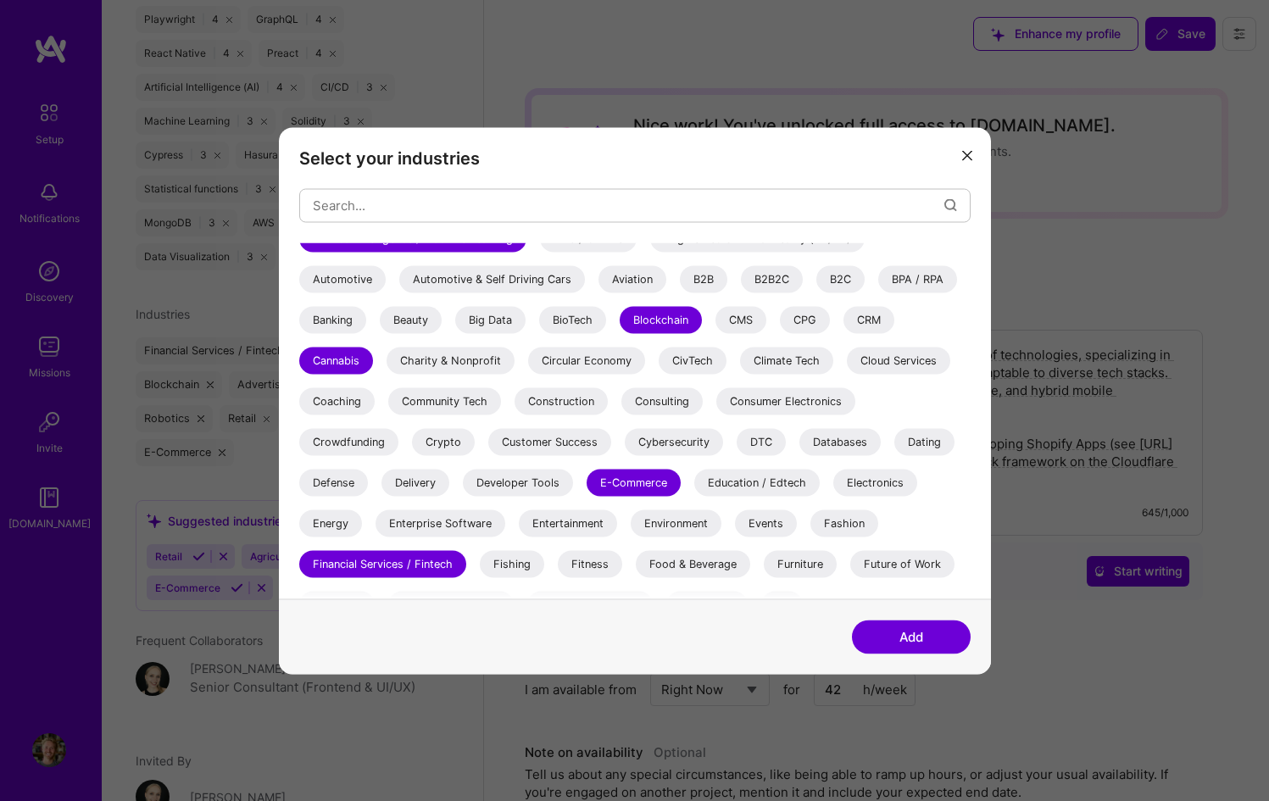
scroll to position [110, 0]
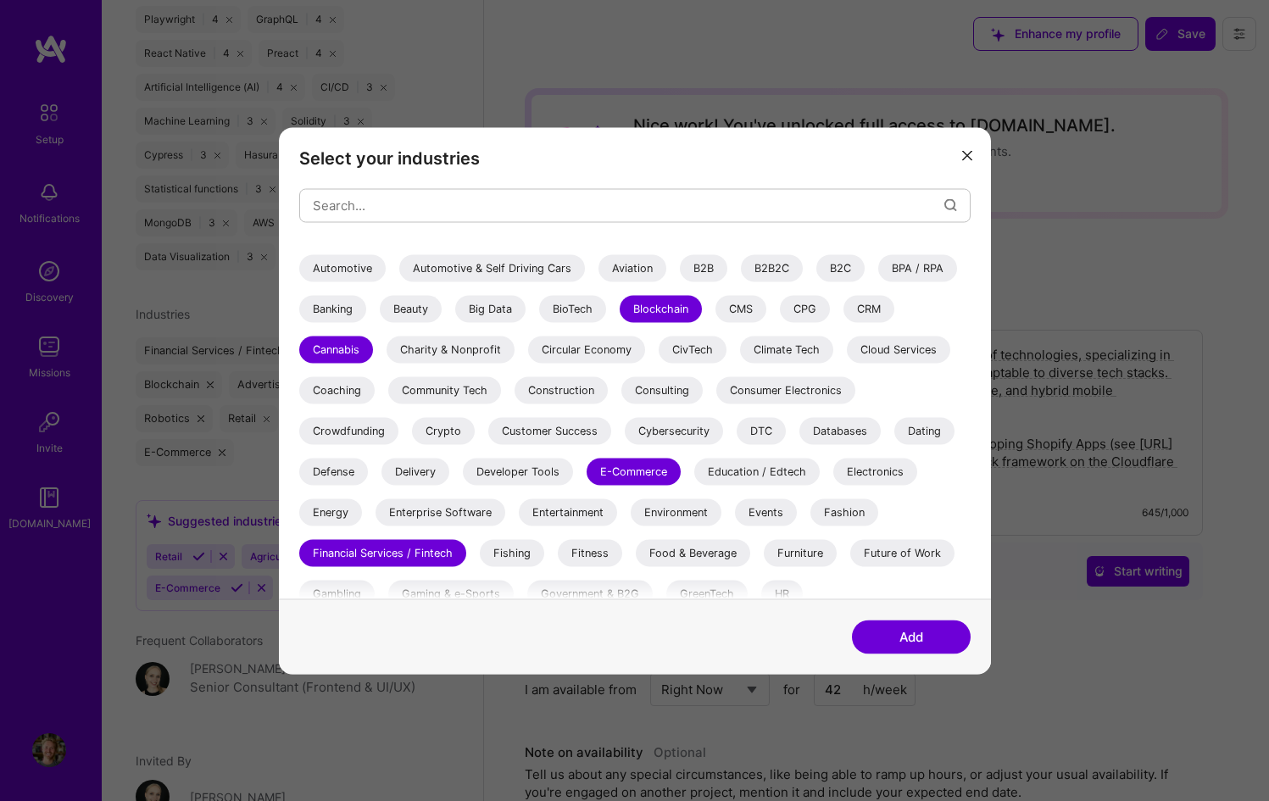
click at [803, 345] on div "Climate Tech" at bounding box center [786, 349] width 93 height 27
click at [459, 437] on div "Crypto" at bounding box center [443, 430] width 63 height 27
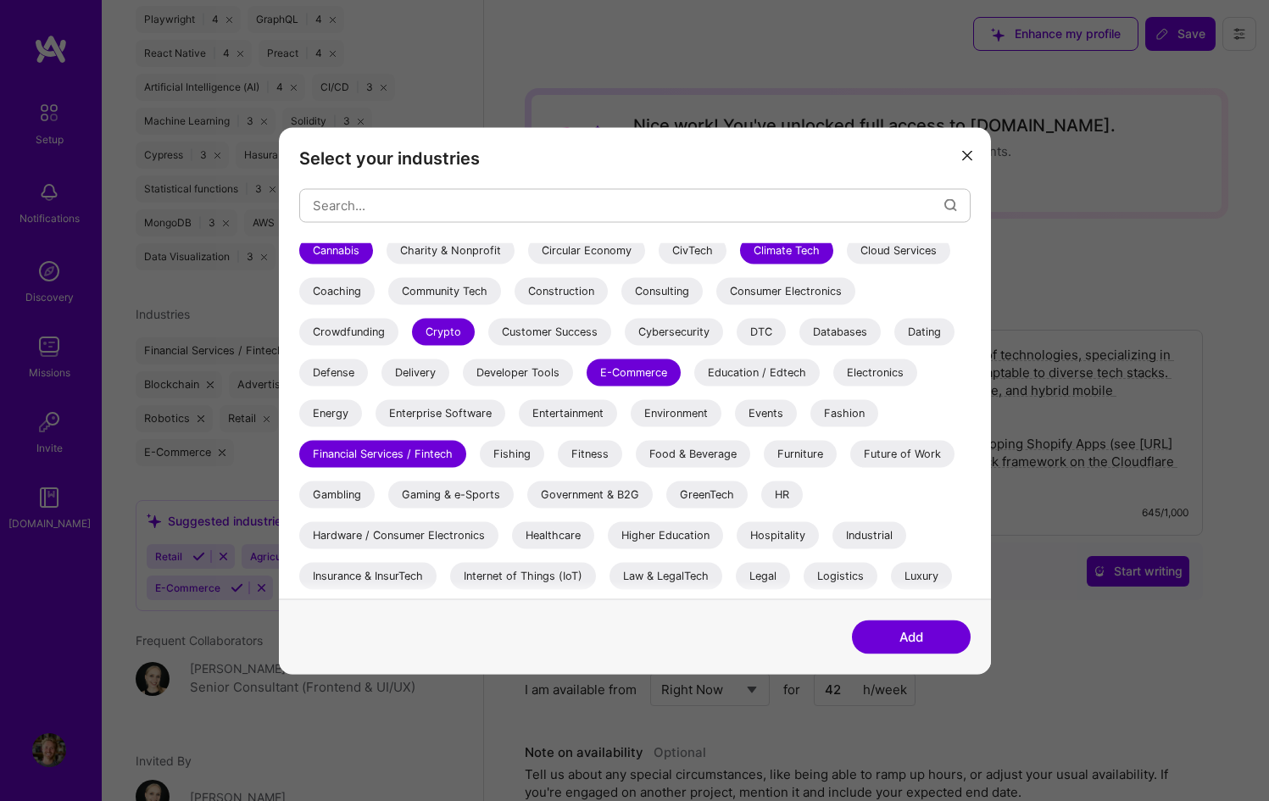
scroll to position [220, 0]
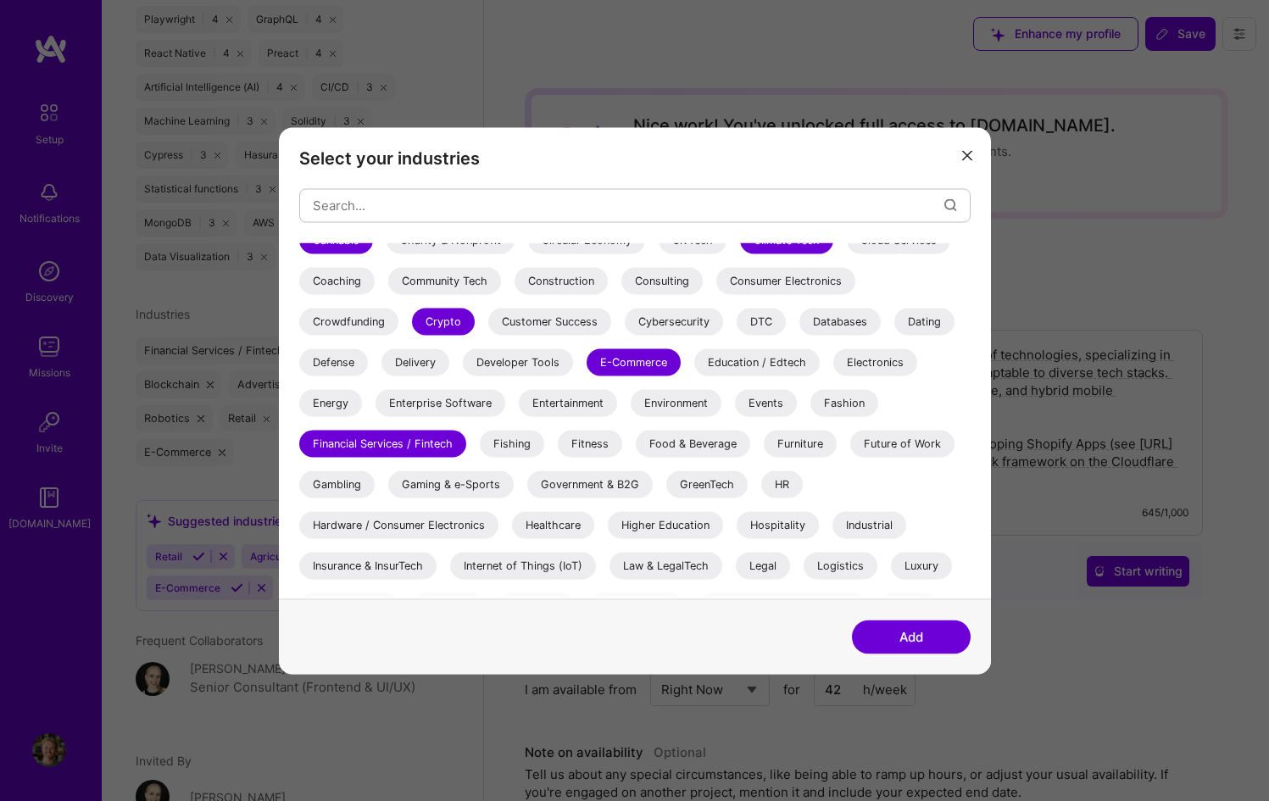
click at [579, 520] on div "Healthcare" at bounding box center [553, 524] width 82 height 27
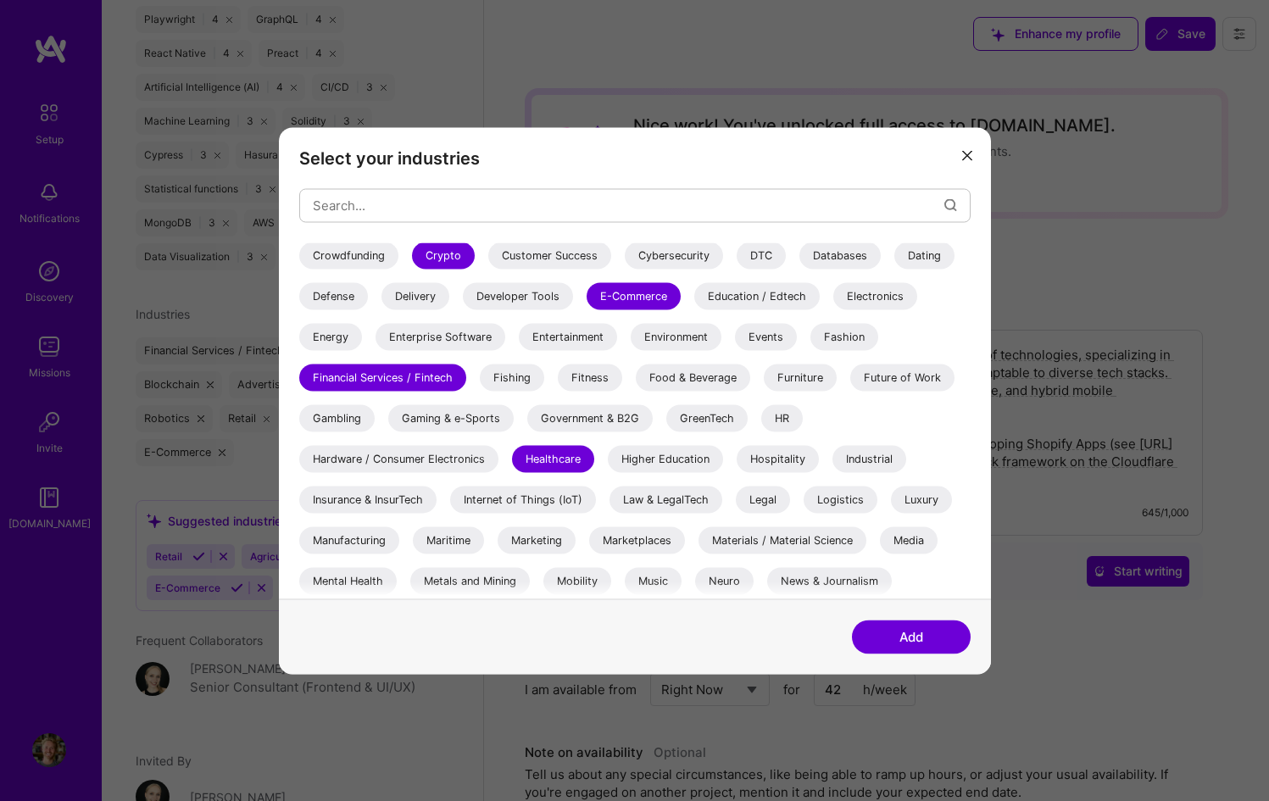
scroll to position [297, 0]
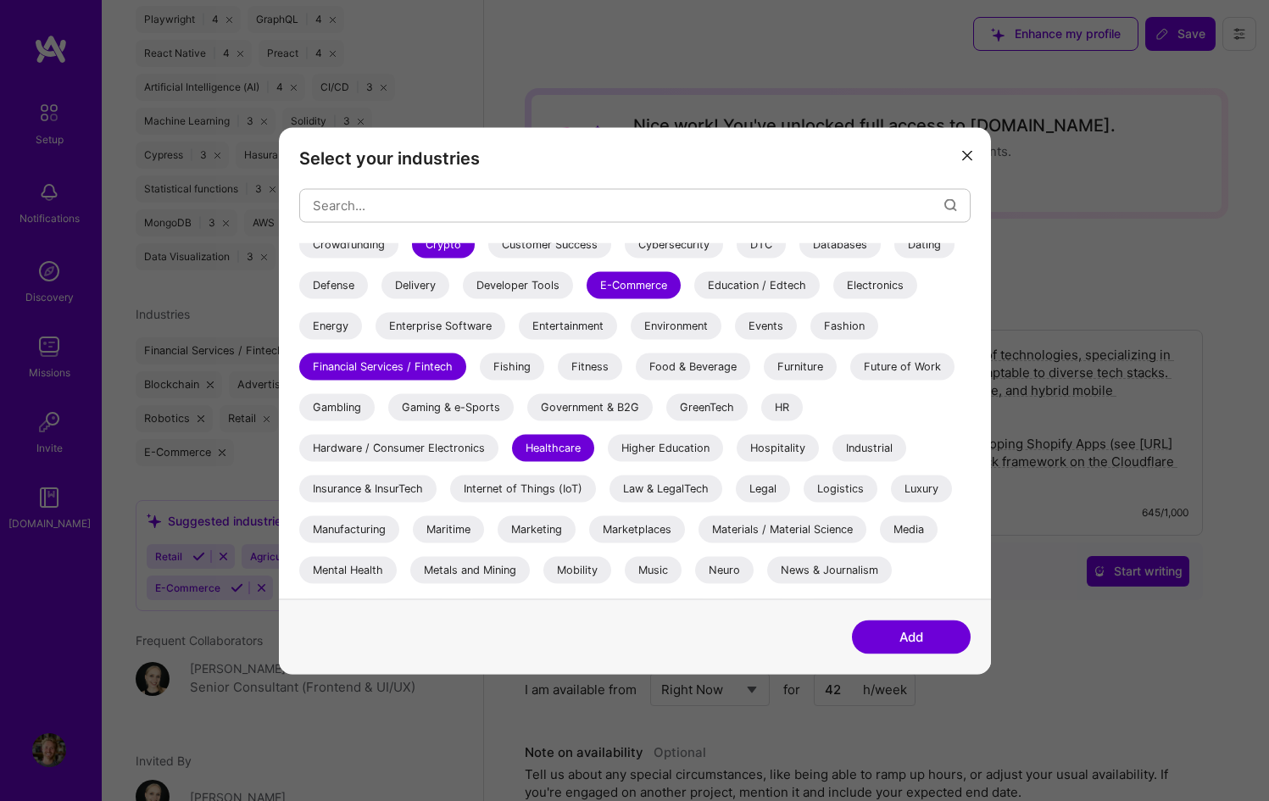
click at [782, 415] on div "HR" at bounding box center [782, 406] width 42 height 27
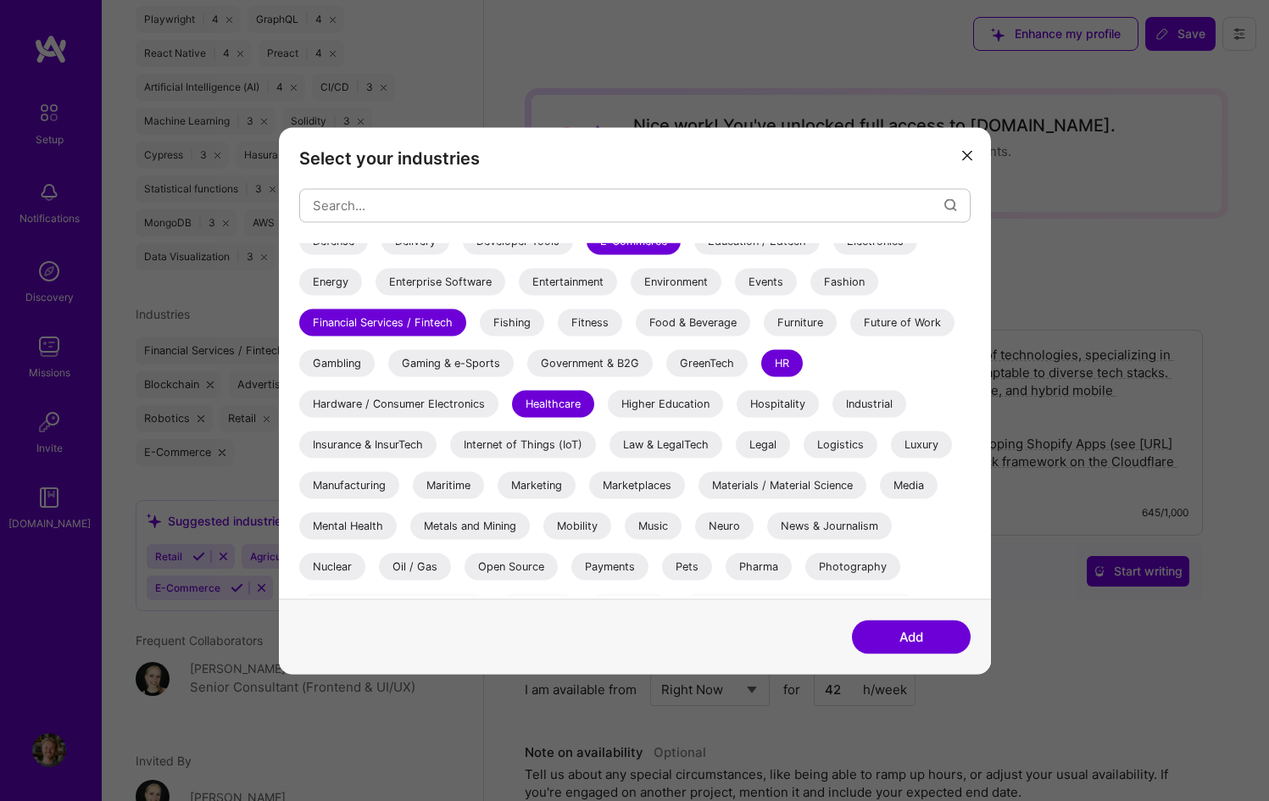
scroll to position [352, 0]
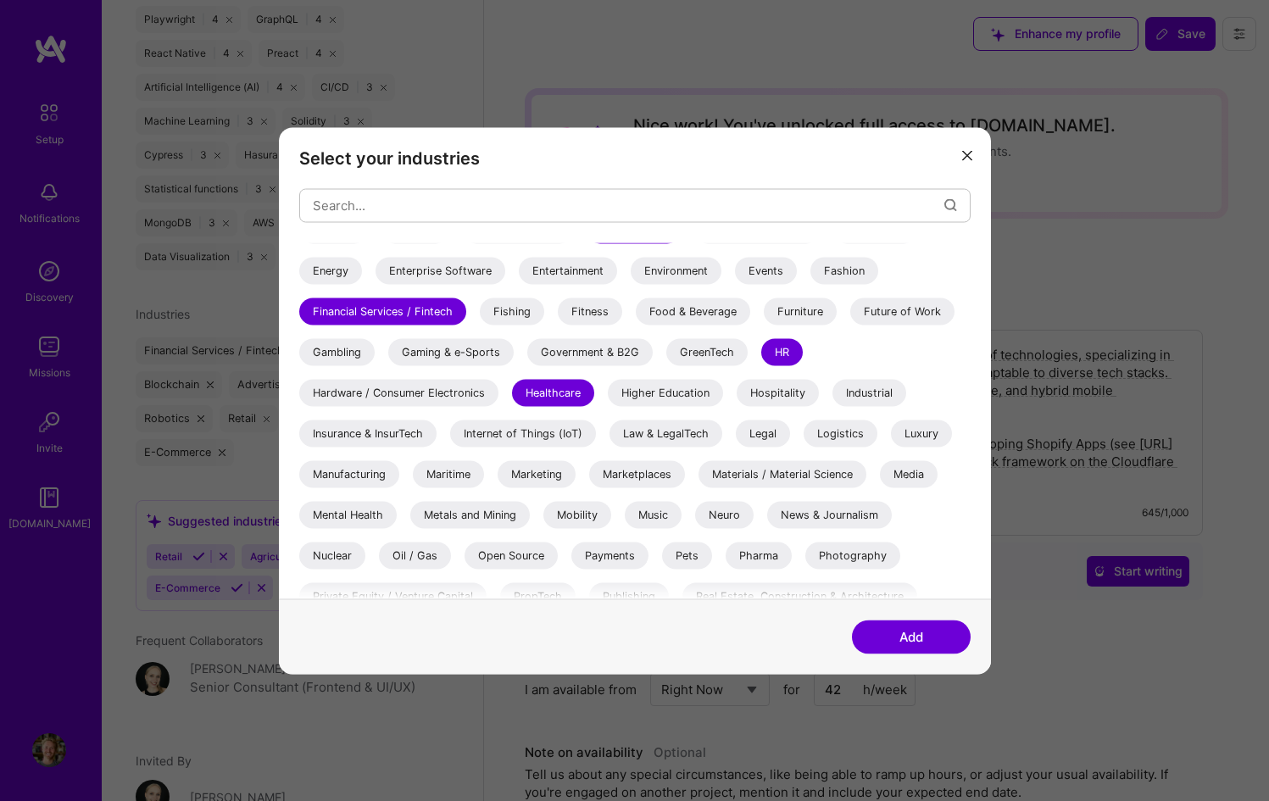
click at [412, 437] on div "Insurance & InsurTech" at bounding box center [367, 433] width 137 height 27
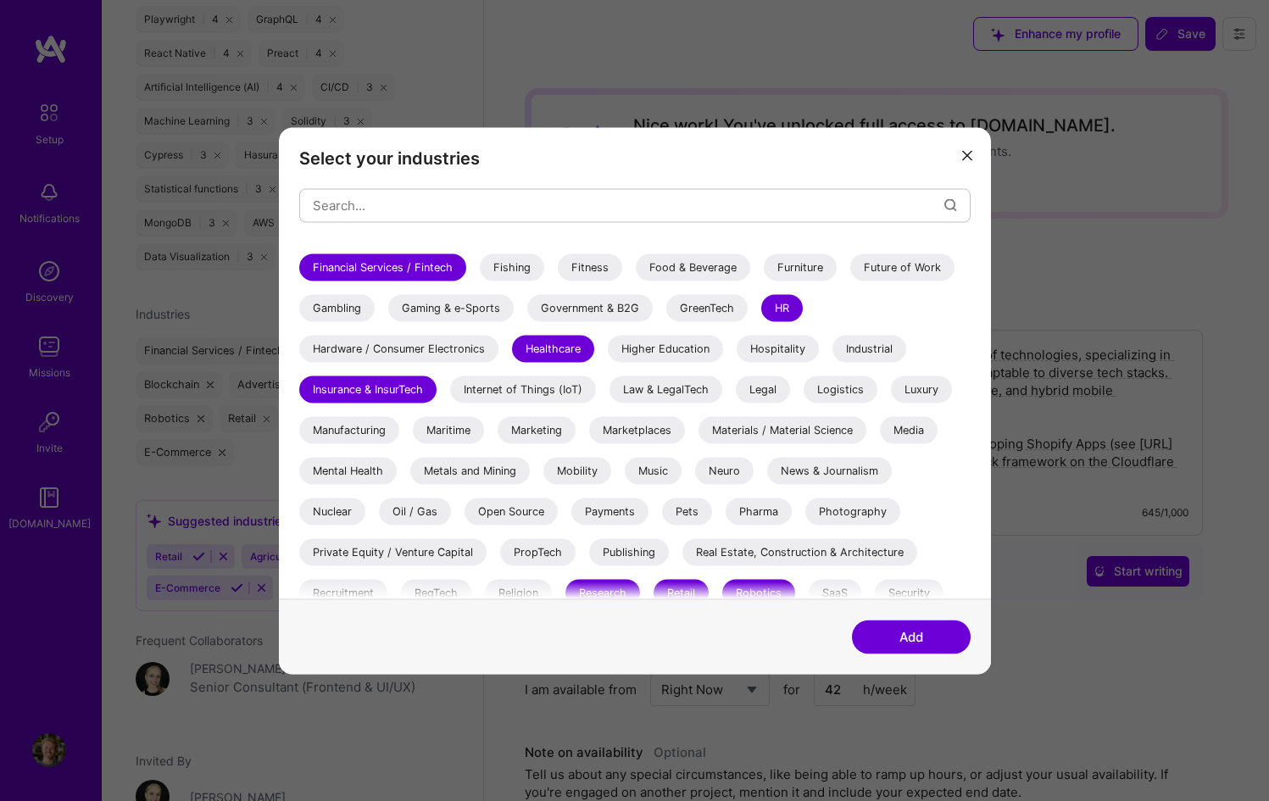
scroll to position [407, 0]
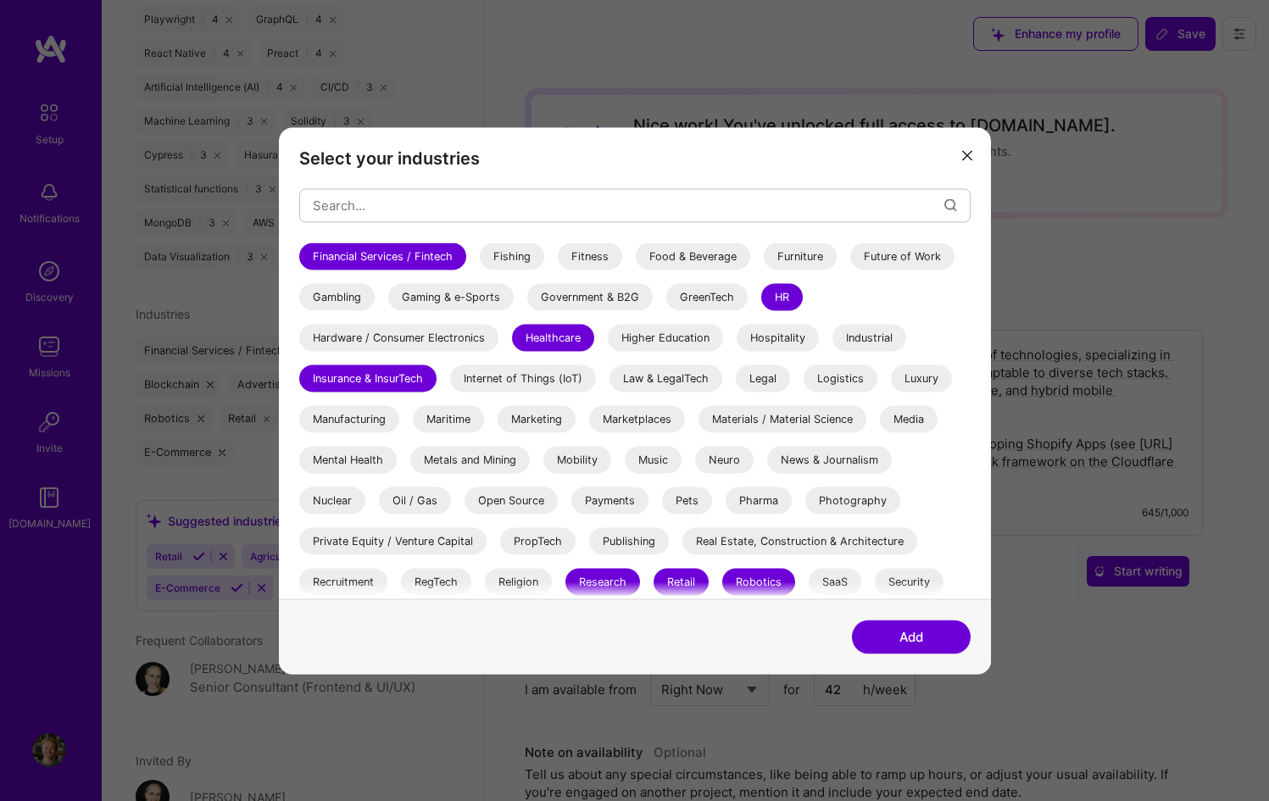
click at [663, 466] on div "Music" at bounding box center [653, 459] width 57 height 27
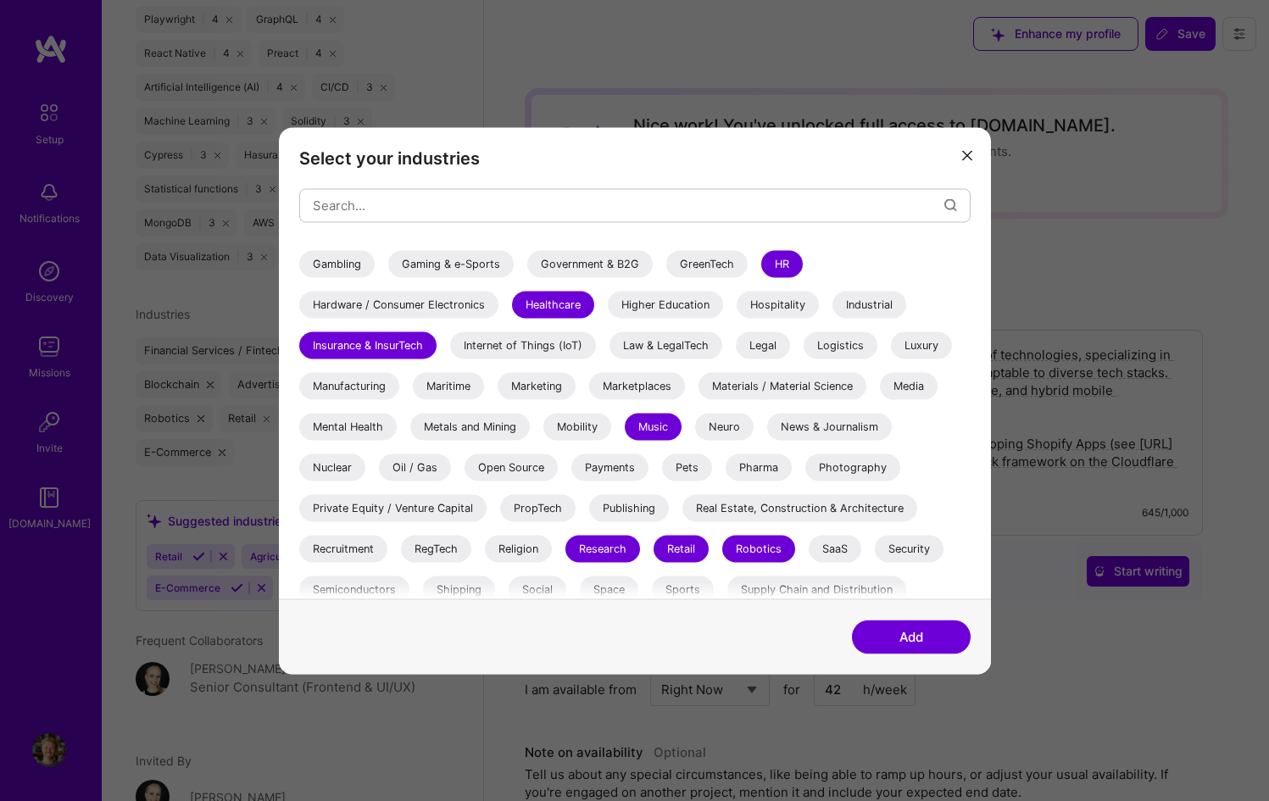
scroll to position [451, 0]
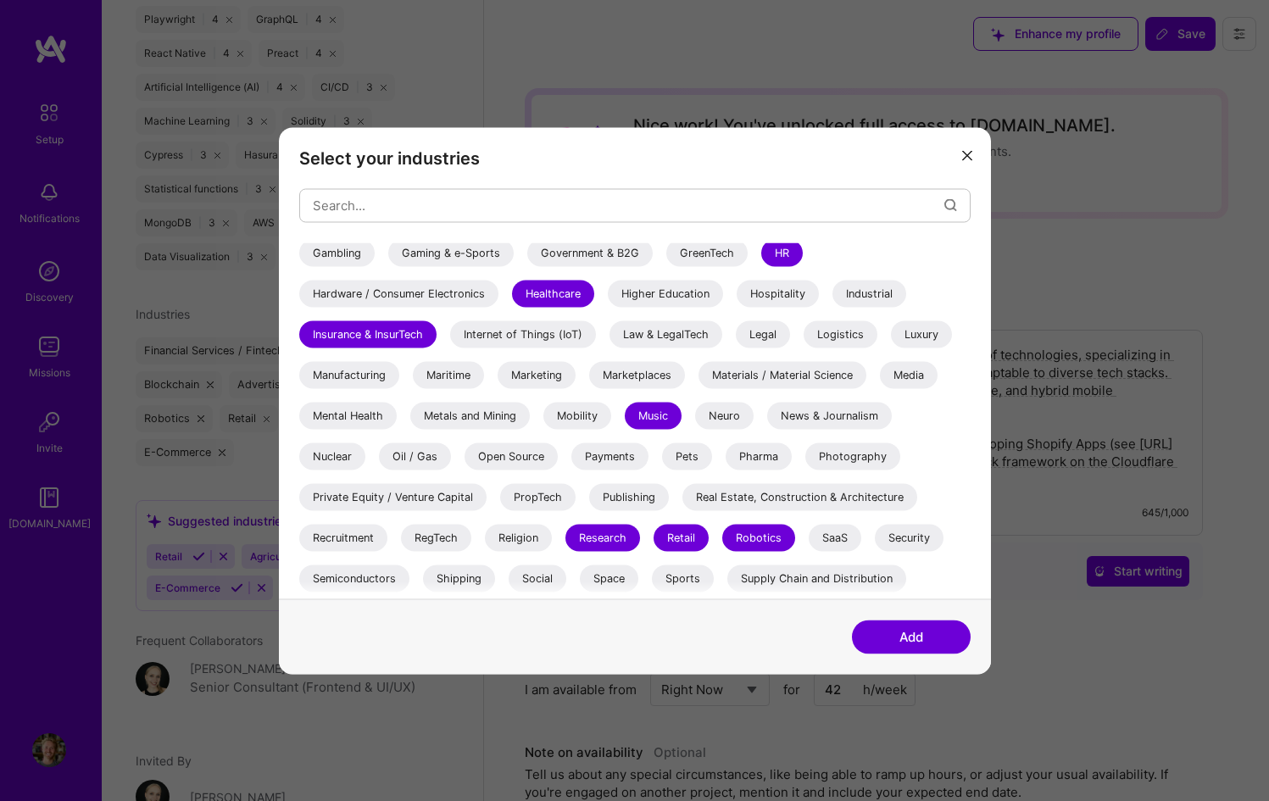
click at [618, 460] on div "Payments" at bounding box center [609, 455] width 77 height 27
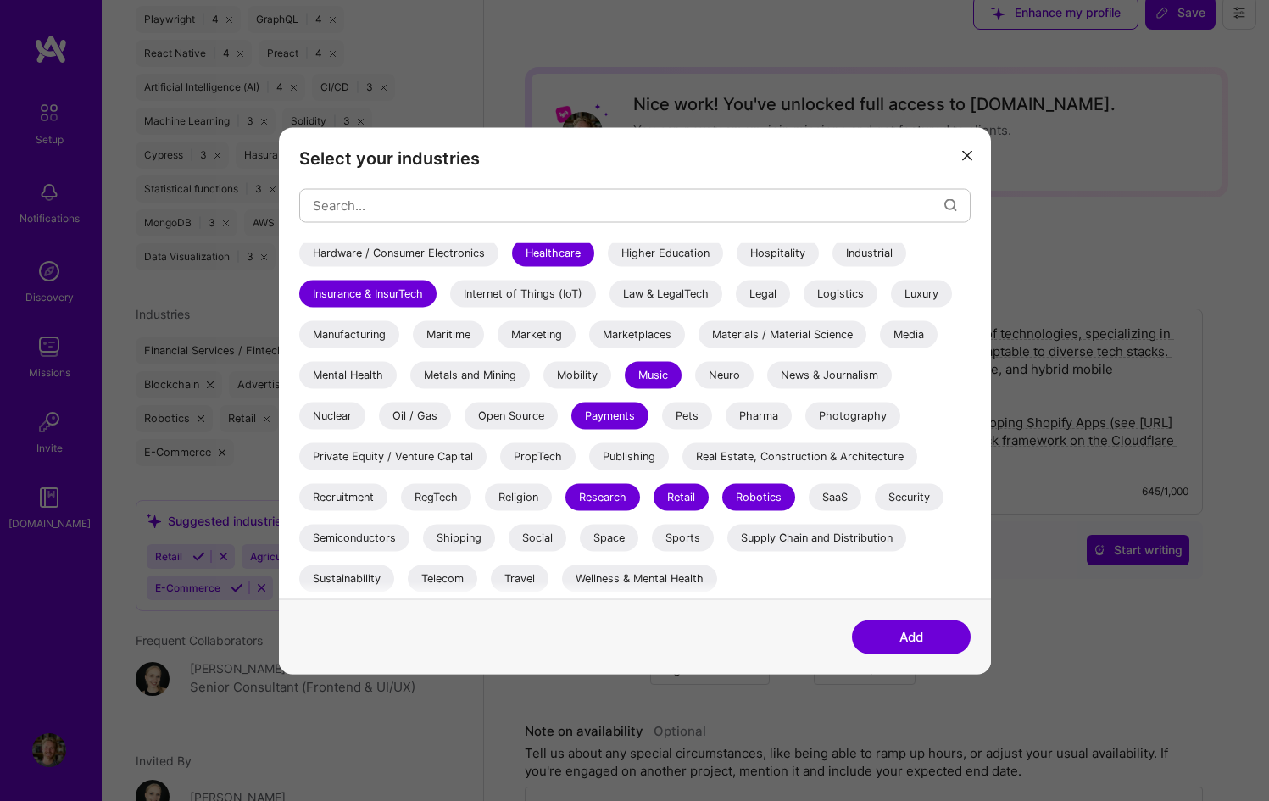
scroll to position [32, 0]
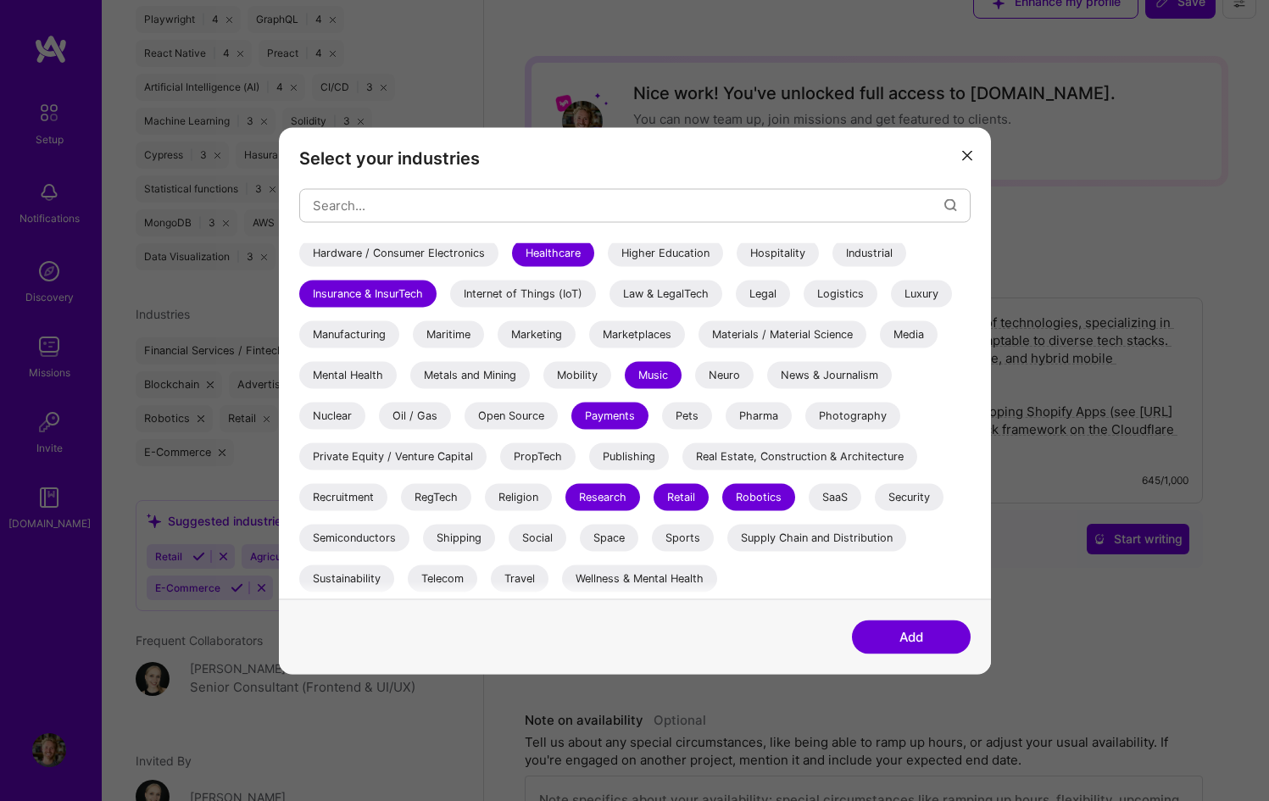
click at [531, 579] on div "Travel" at bounding box center [520, 577] width 58 height 27
click at [370, 495] on div "Recruitment" at bounding box center [343, 496] width 88 height 27
click at [465, 455] on div "Private Equity / Venture Capital" at bounding box center [392, 455] width 187 height 27
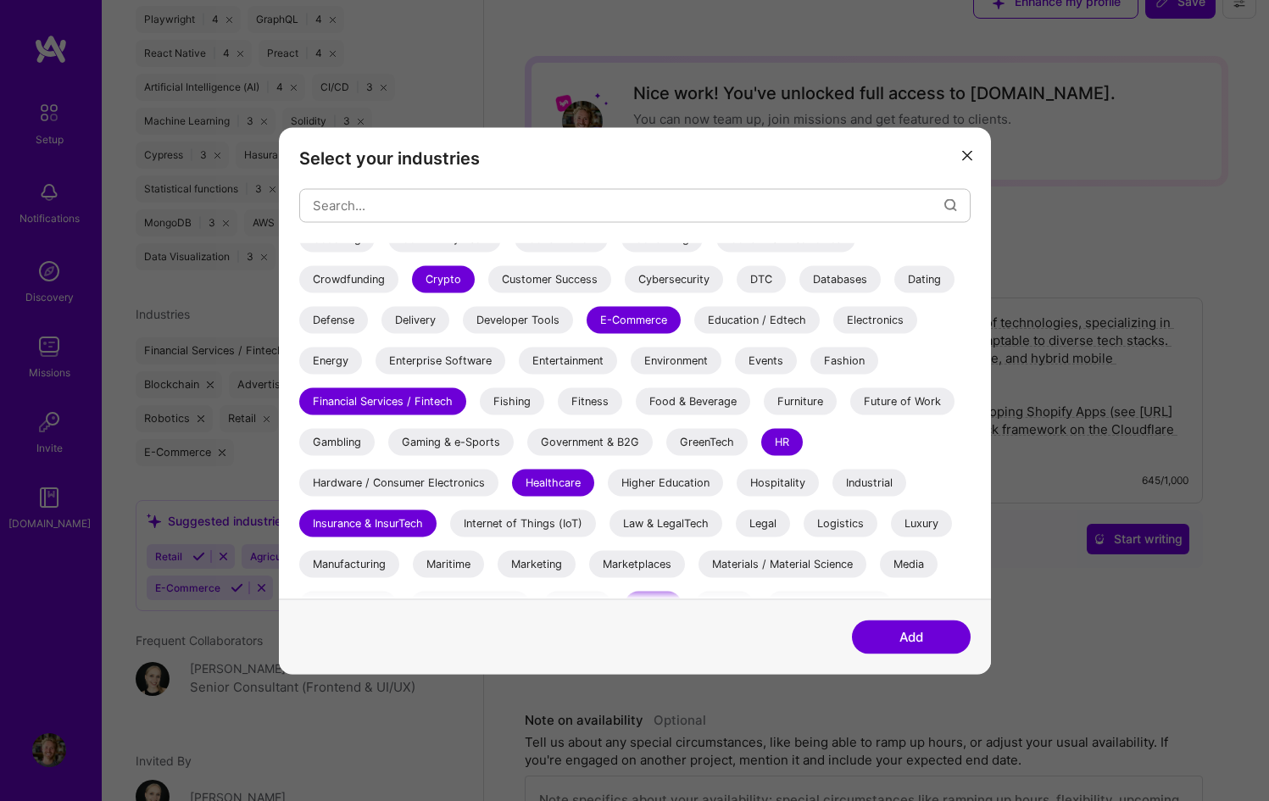
scroll to position [251, 0]
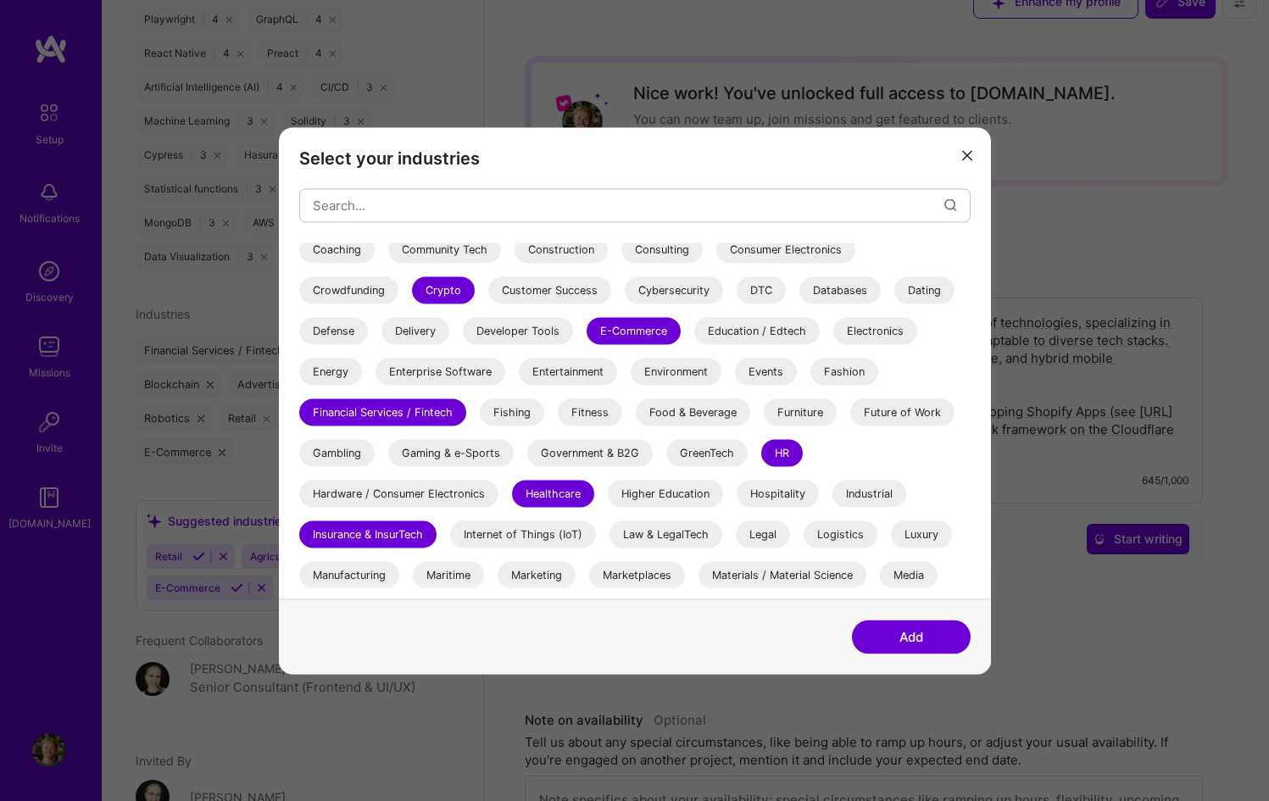
click at [685, 458] on div "GreenTech" at bounding box center [706, 452] width 81 height 27
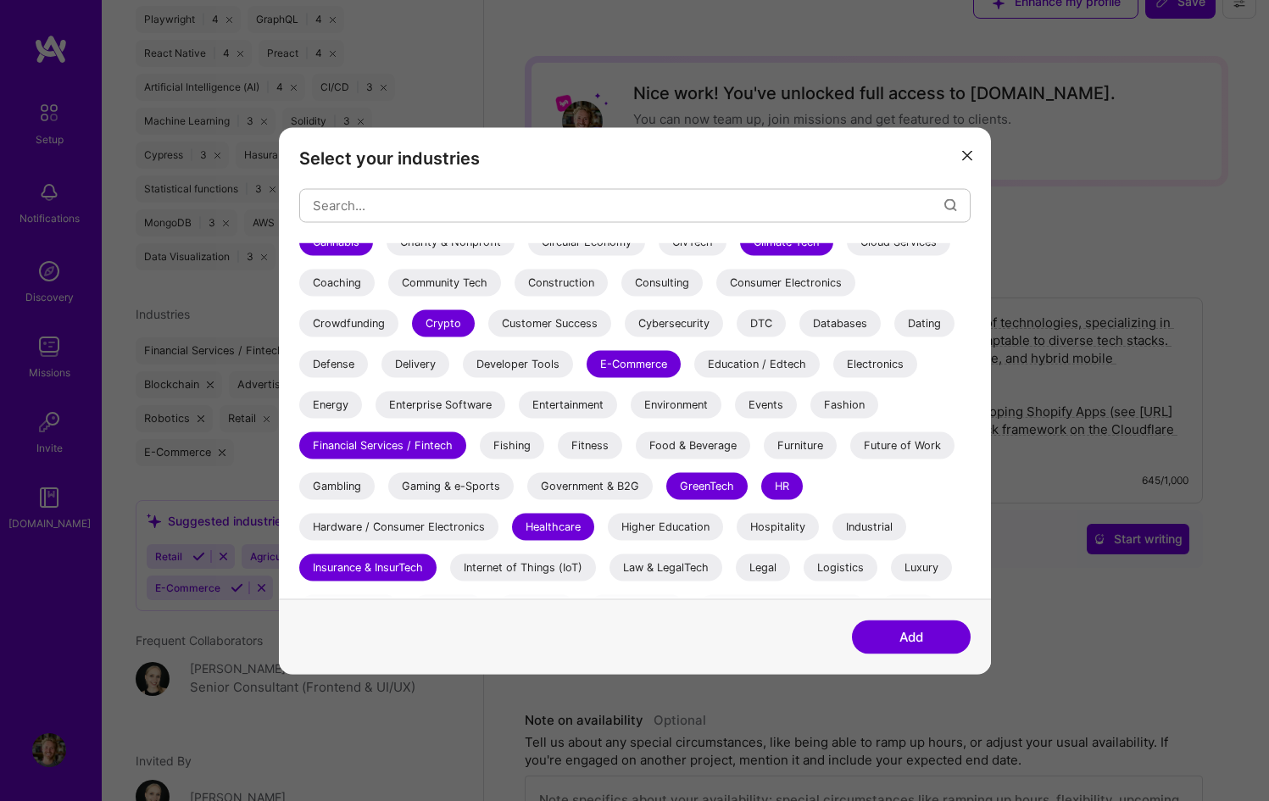
scroll to position [207, 0]
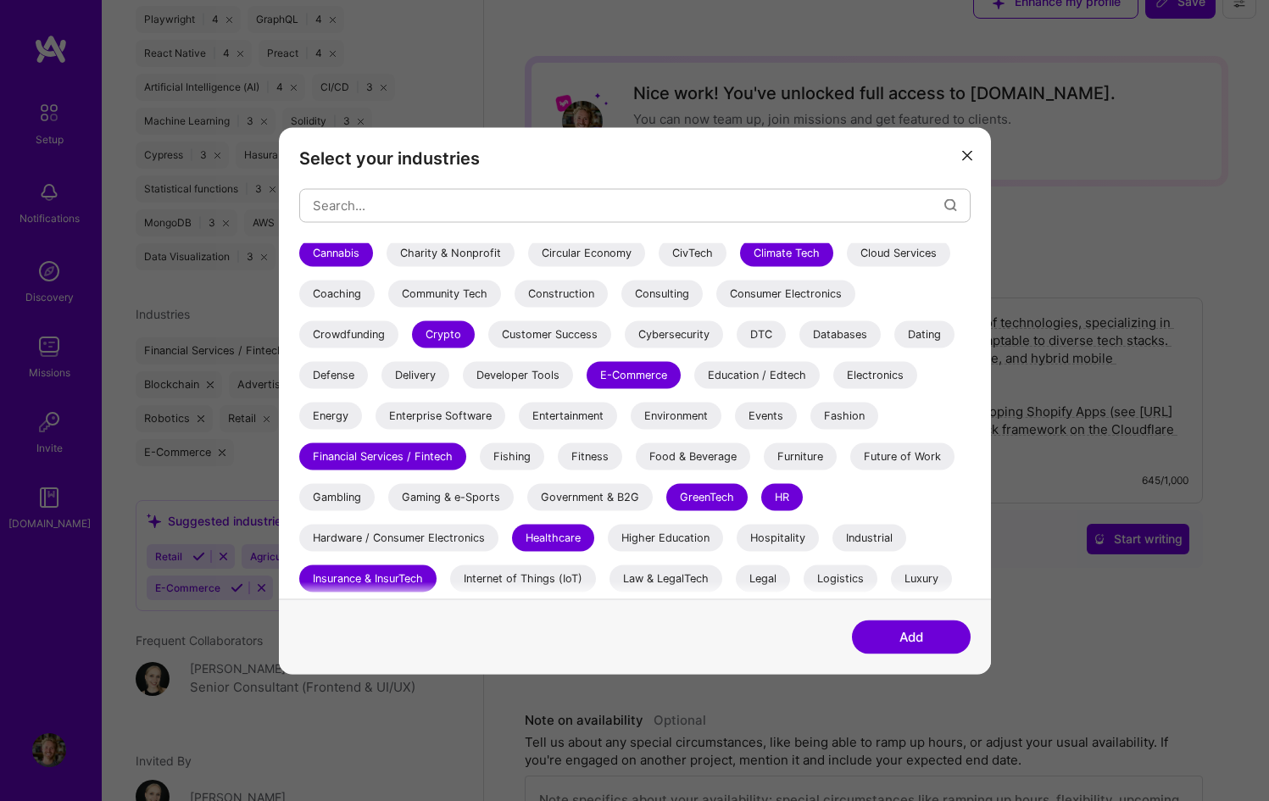
click at [649, 413] on div "Environment" at bounding box center [676, 415] width 91 height 27
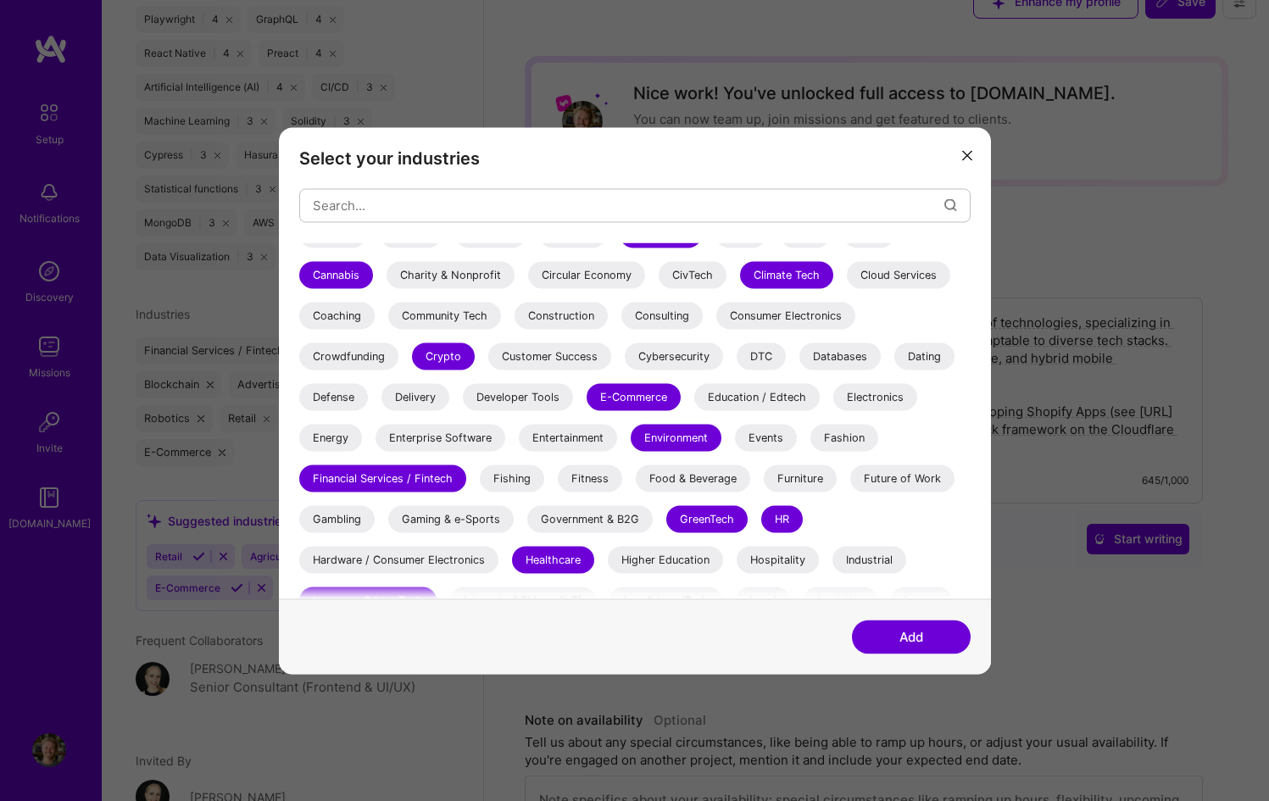
click at [581, 434] on div "Entertainment" at bounding box center [568, 437] width 98 height 27
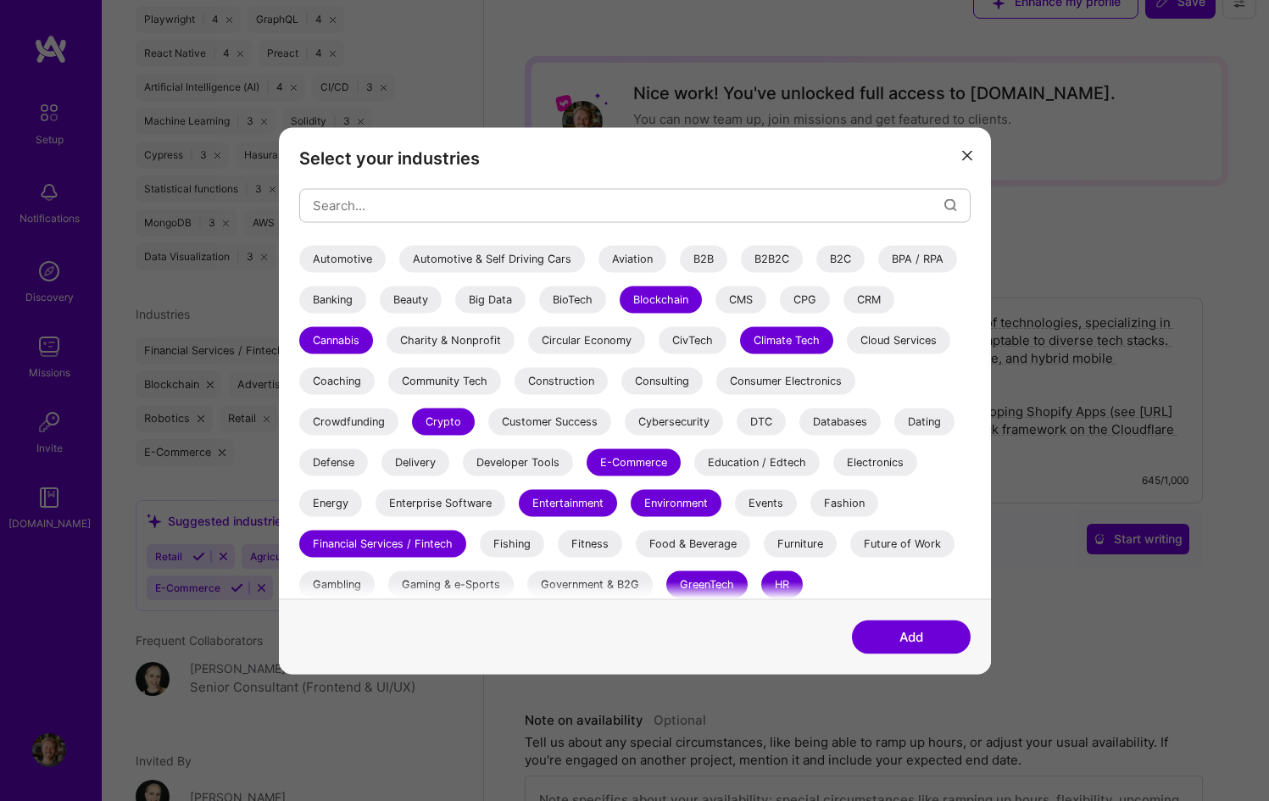
scroll to position [108, 0]
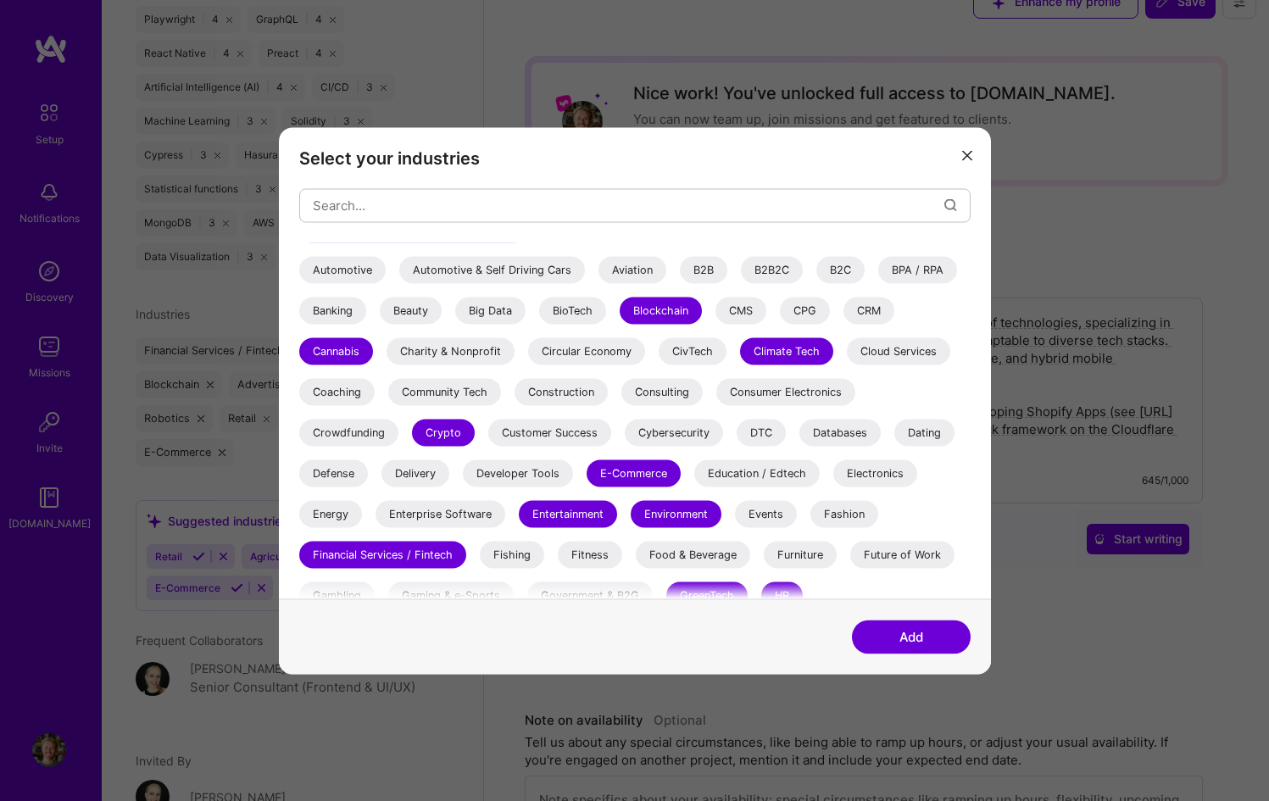
click at [865, 436] on div "Databases" at bounding box center [839, 432] width 81 height 27
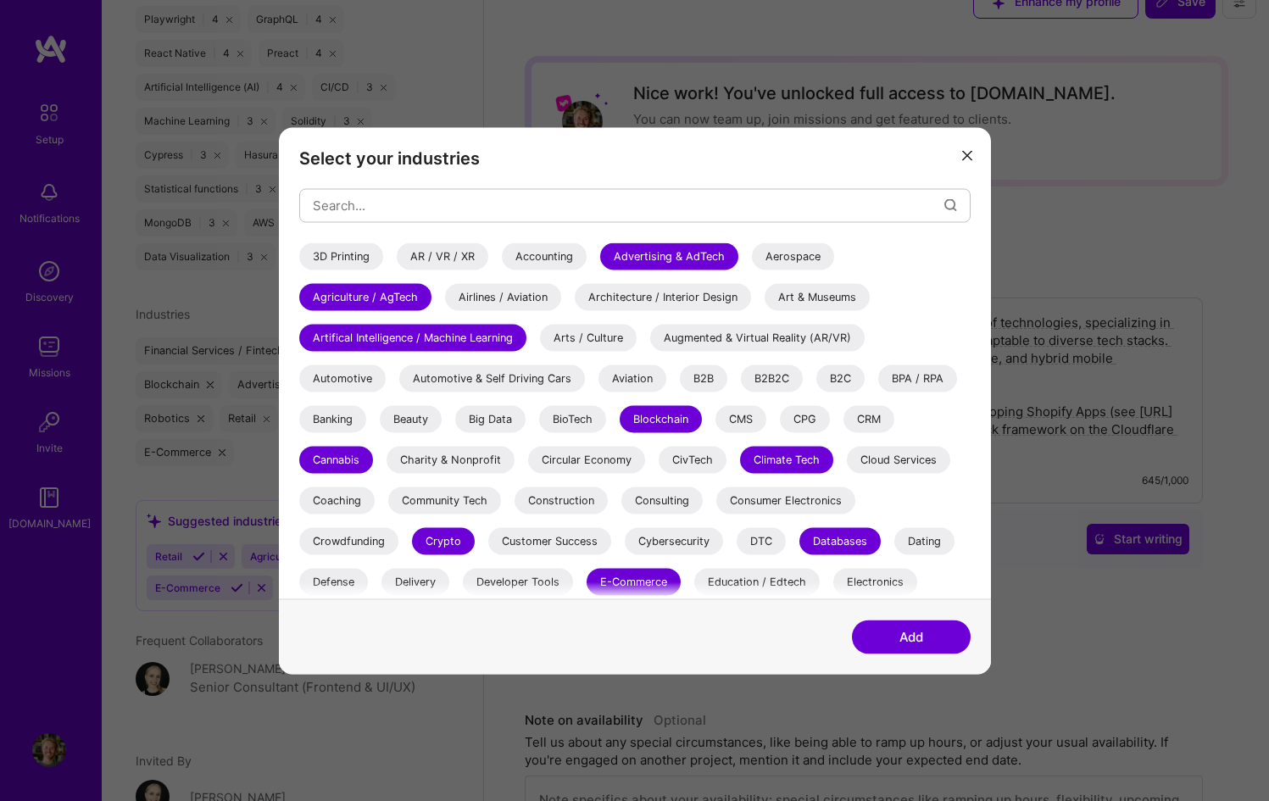
scroll to position [21, 0]
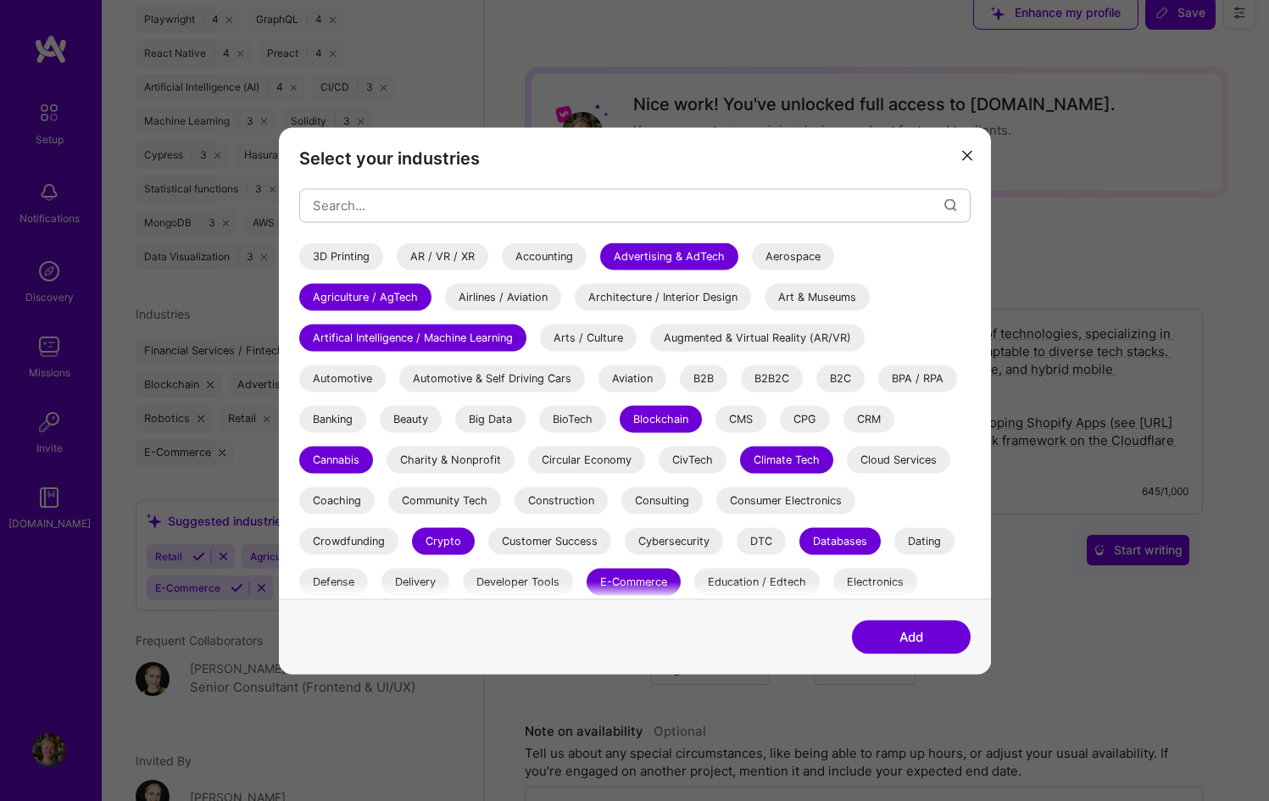
click at [592, 334] on div "Arts / Culture" at bounding box center [588, 337] width 97 height 27
click at [904, 635] on button "Add" at bounding box center [911, 637] width 119 height 34
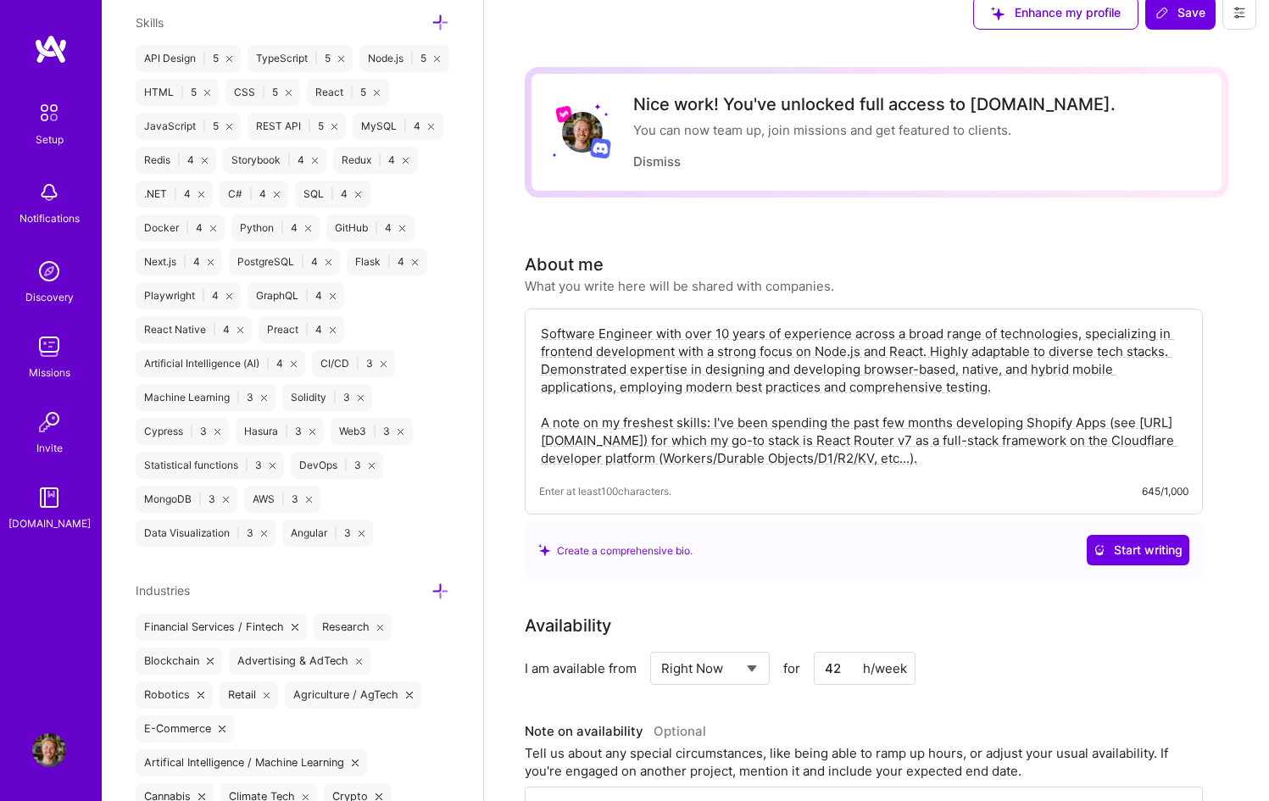
scroll to position [1226, 0]
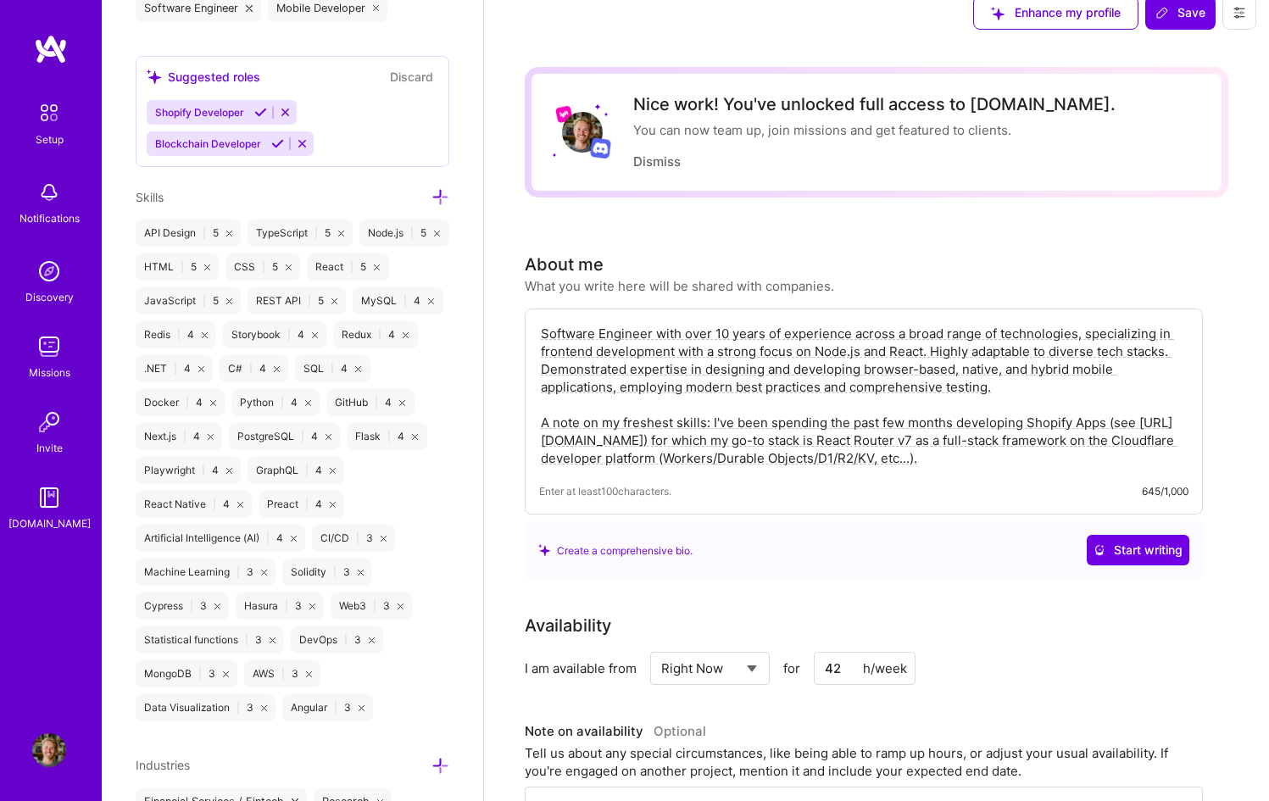
click at [431, 197] on icon at bounding box center [440, 197] width 18 height 18
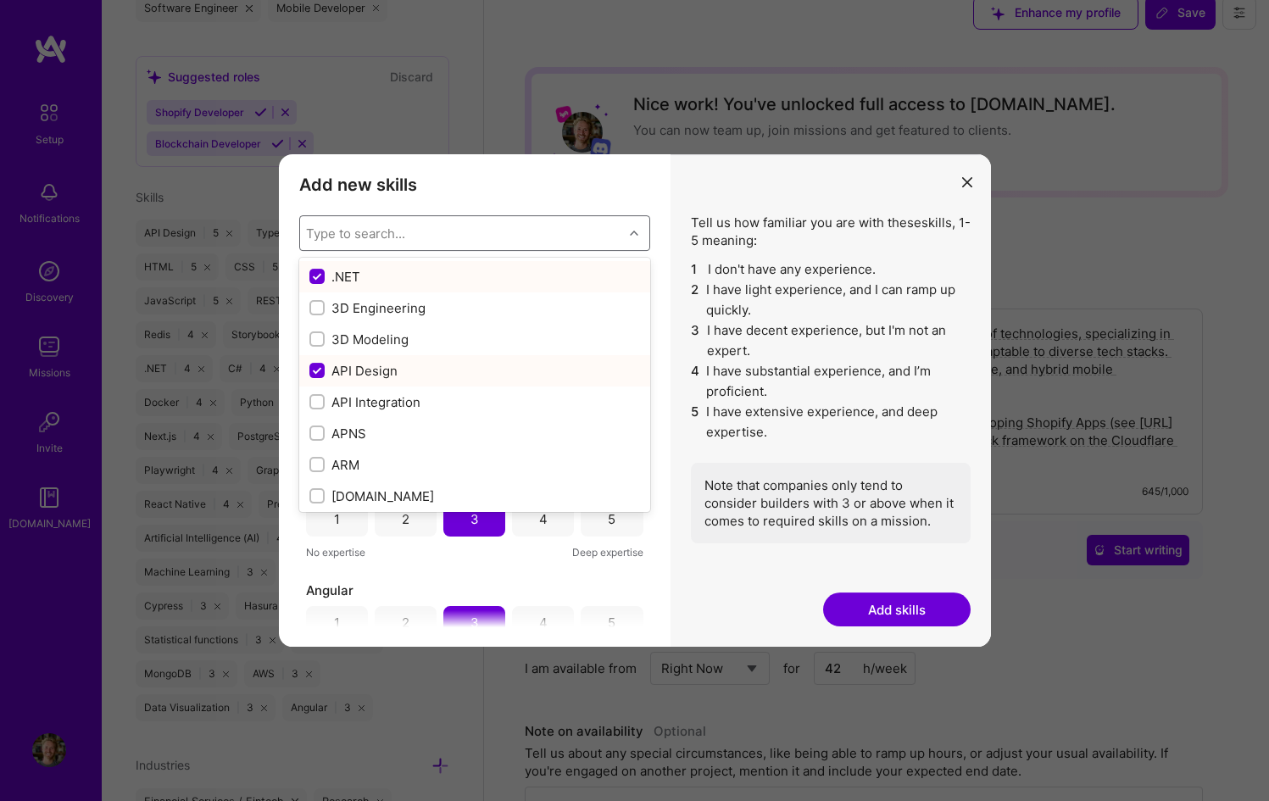
click at [468, 236] on div "Type to search..." at bounding box center [461, 233] width 323 height 34
type input "tailw"
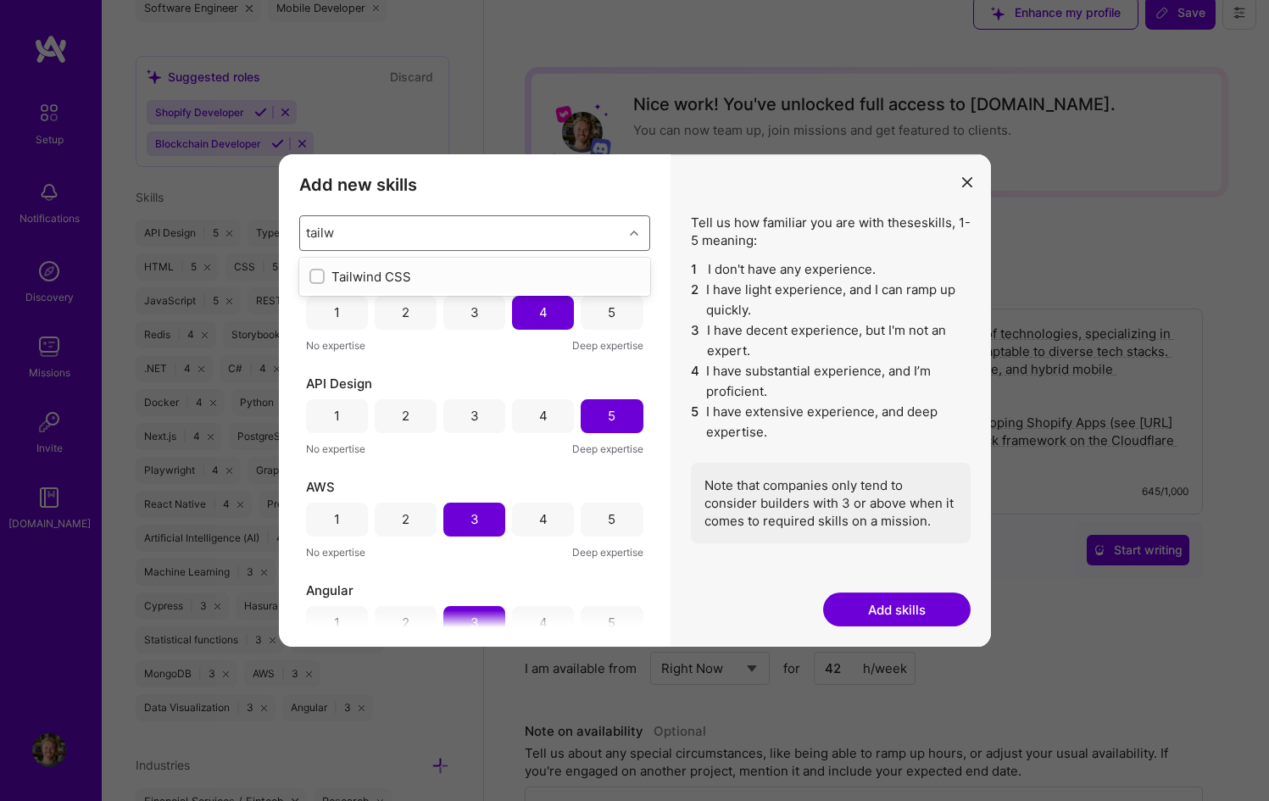
click at [353, 269] on div "Tailwind CSS" at bounding box center [474, 277] width 331 height 18
checkbox input "true"
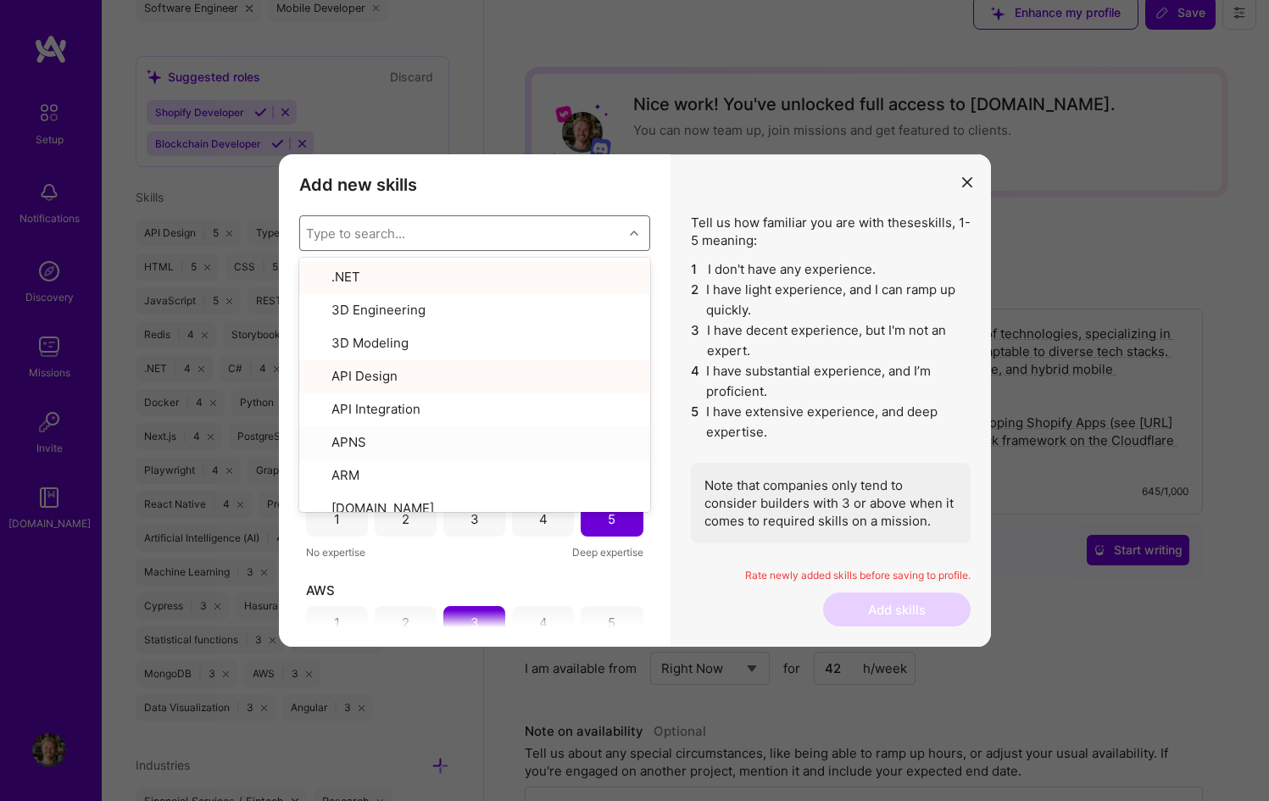
click at [675, 441] on div "Tell us how familiar you are with these skills , 1-5 meaning: 1 I don't have an…" at bounding box center [830, 400] width 320 height 493
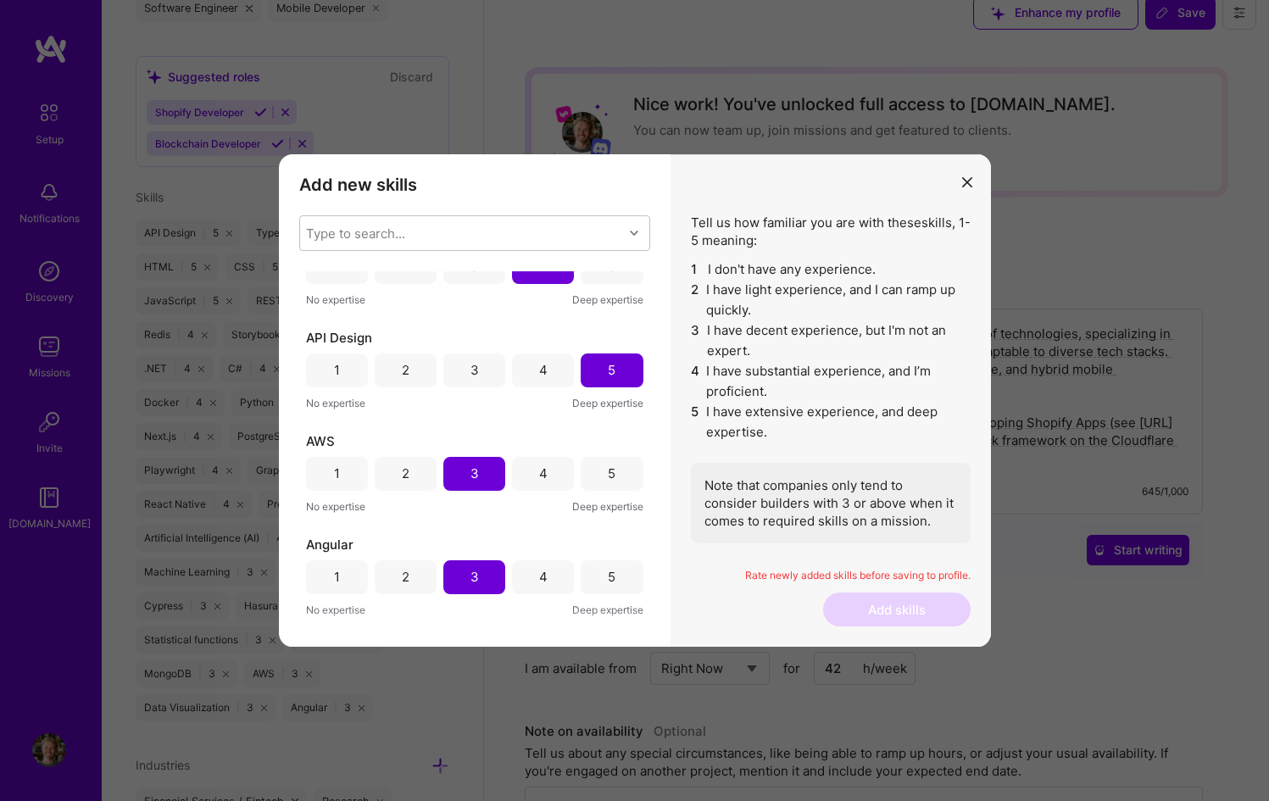
scroll to position [0, 0]
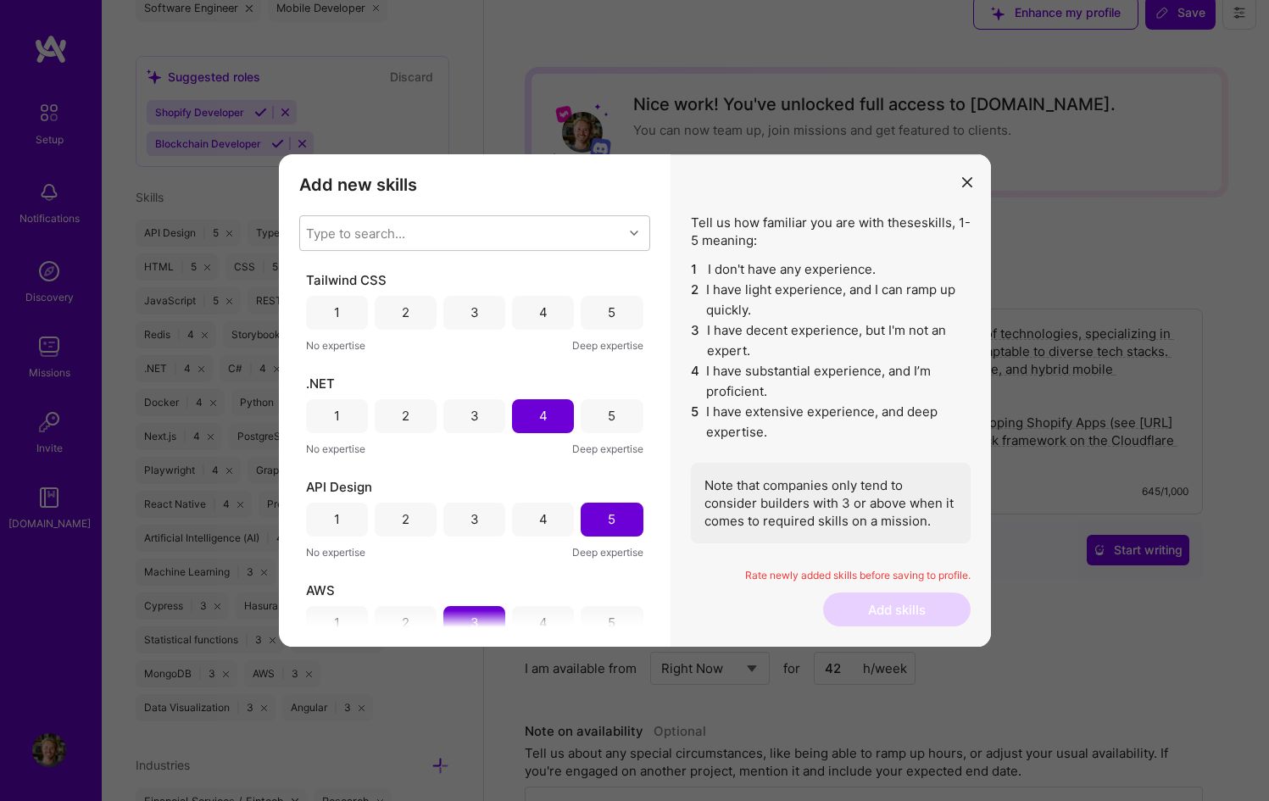
click at [600, 317] on div "5" at bounding box center [612, 313] width 62 height 34
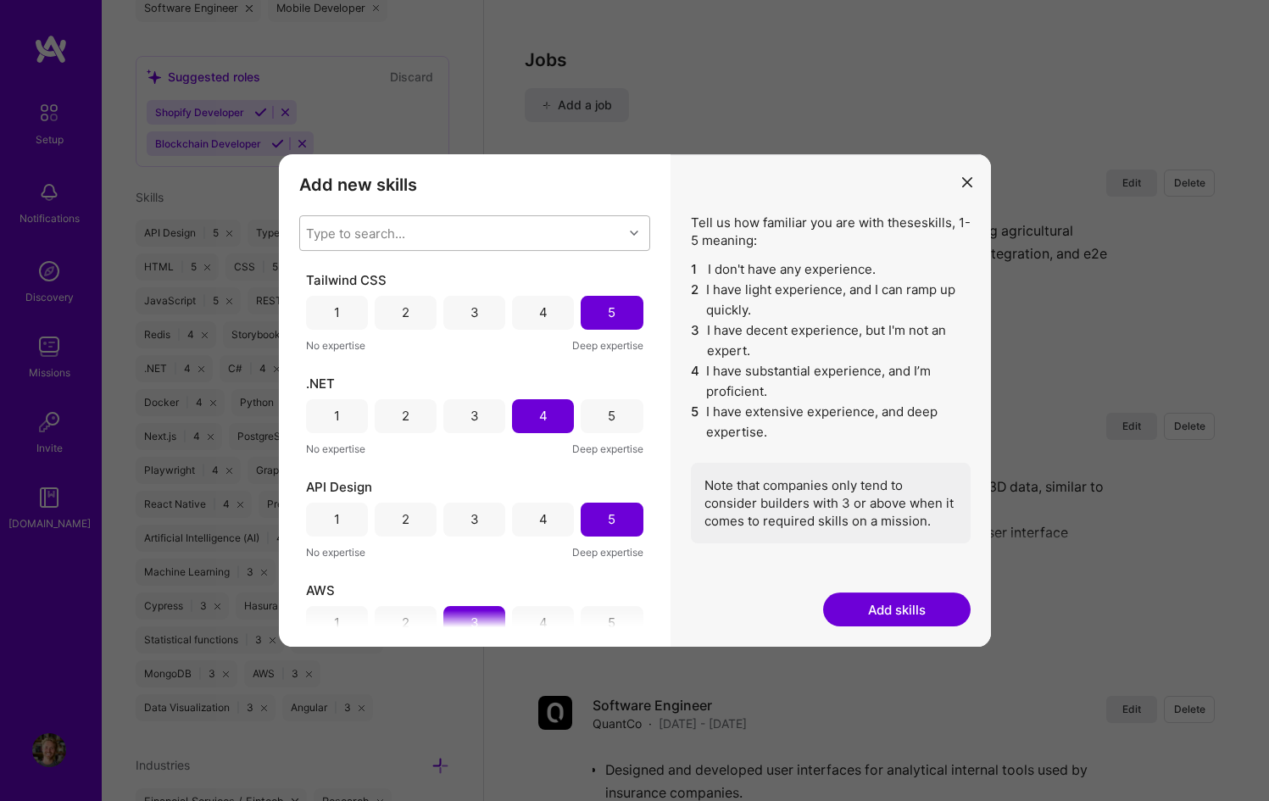
click at [443, 231] on div "Type to search..." at bounding box center [461, 233] width 323 height 34
type input "next"
click at [604, 196] on div "Add new skills Tell us how familiar you are with given skills, using between 1 …" at bounding box center [475, 400] width 392 height 493
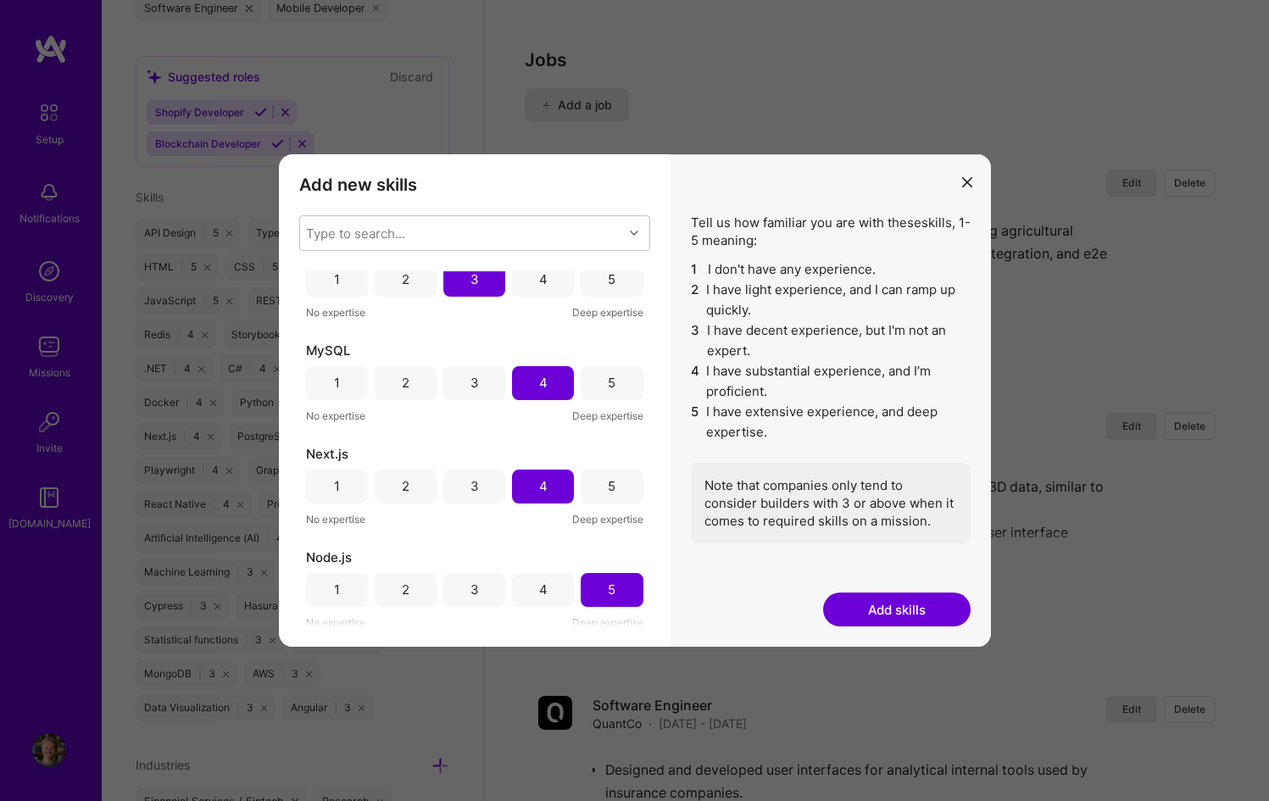
scroll to position [2079, 0]
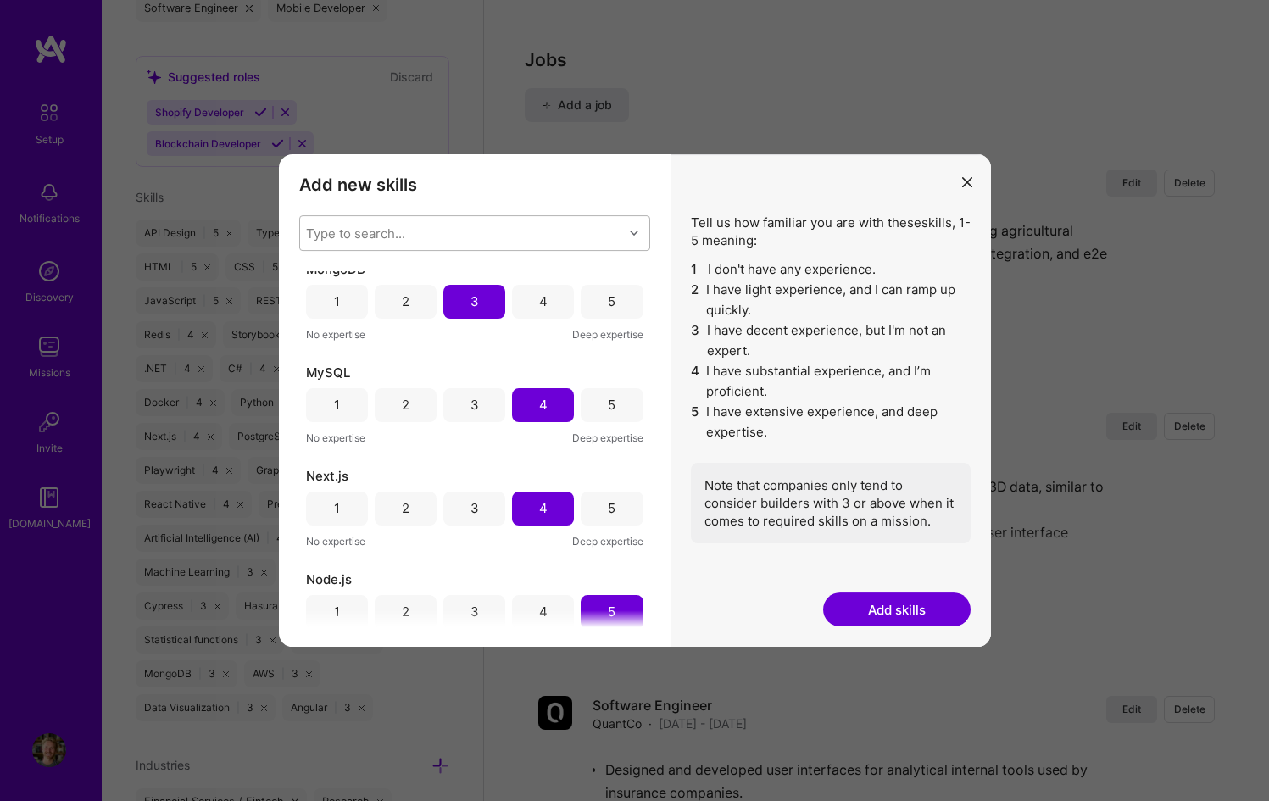
click at [576, 236] on div "Type to search..." at bounding box center [461, 233] width 323 height 34
type input "react"
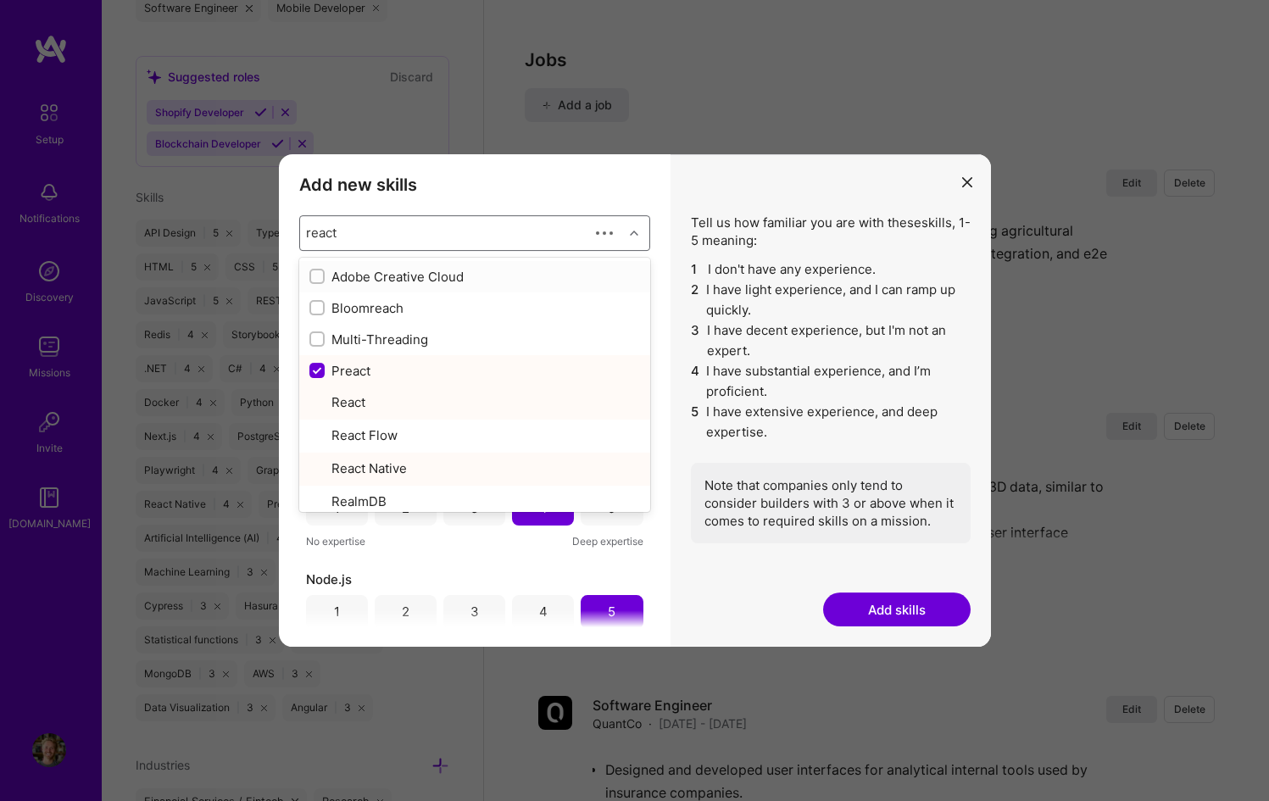
checkbox input "true"
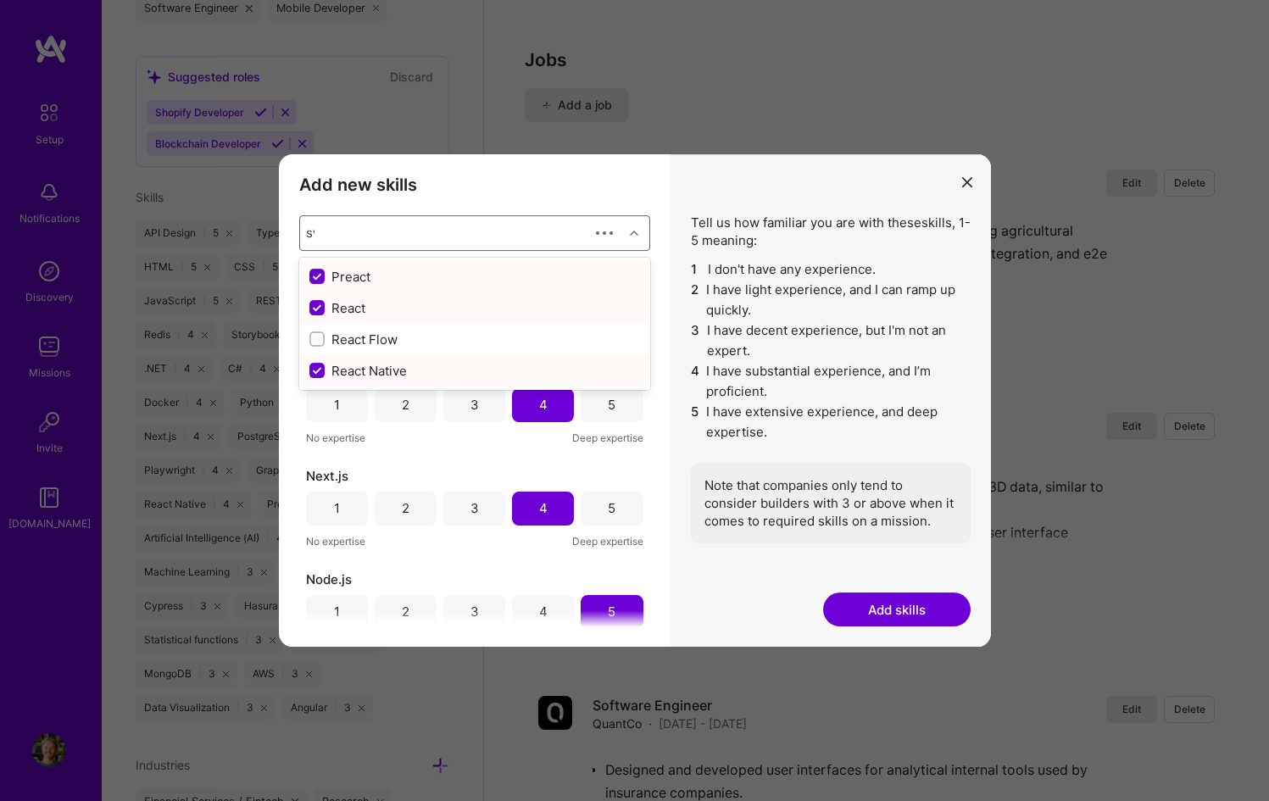
type input "swi"
checkbox input "false"
click at [367, 223] on div "swi" at bounding box center [461, 233] width 323 height 34
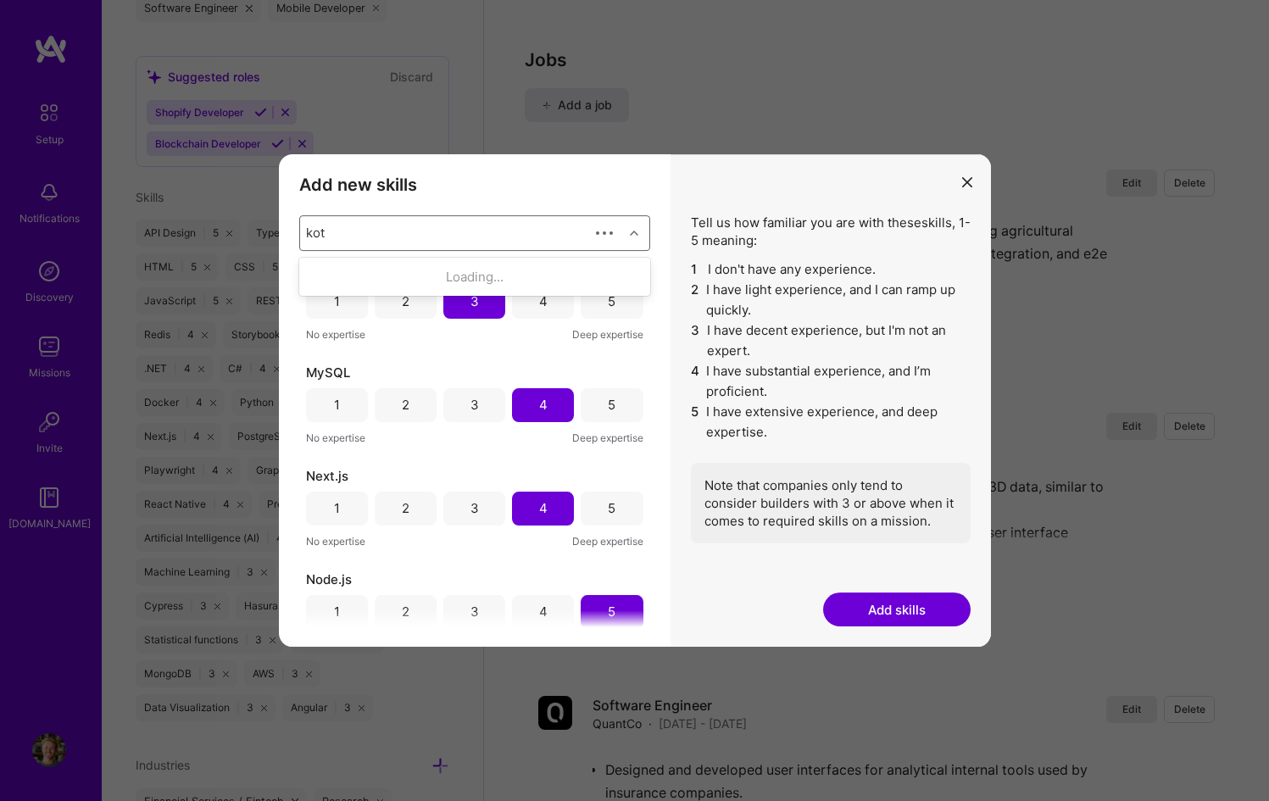
type input "kotl"
click at [325, 269] on div "Kotlin" at bounding box center [474, 277] width 331 height 18
checkbox input "true"
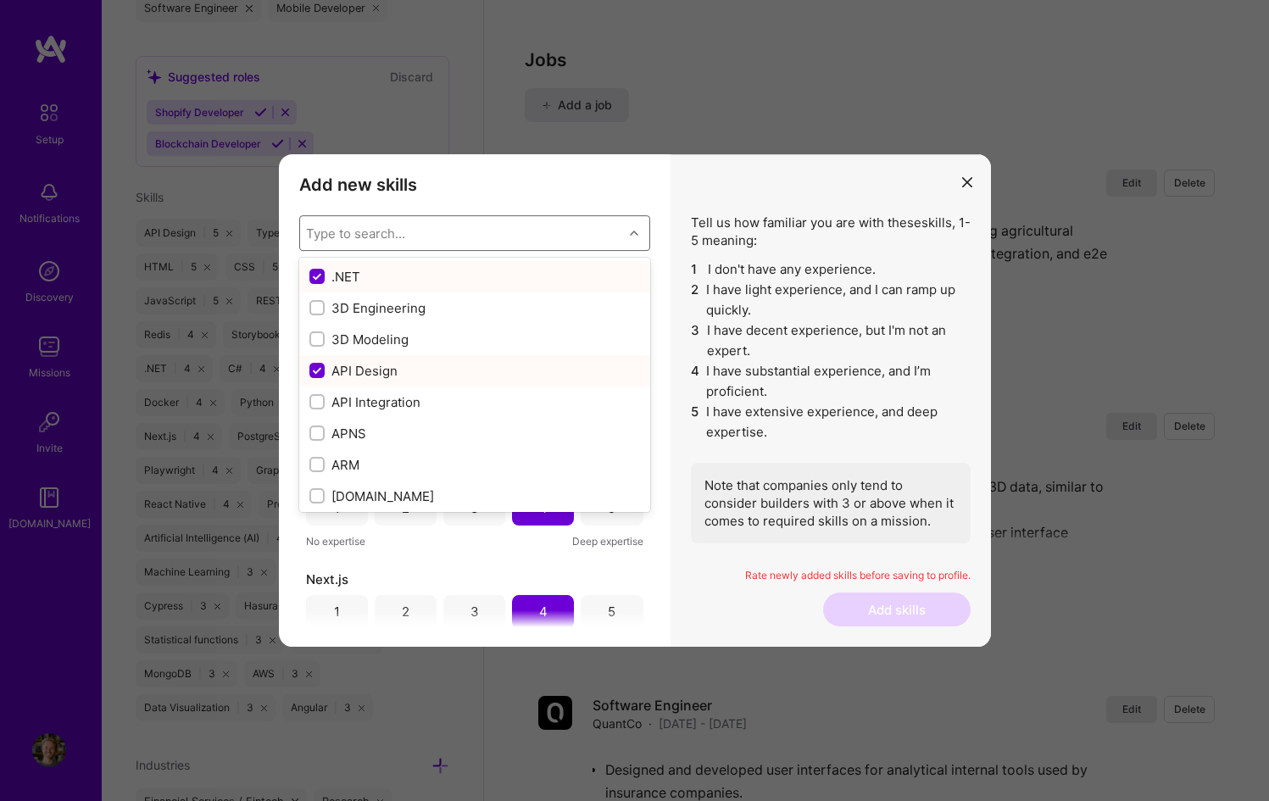
scroll to position [2183, 0]
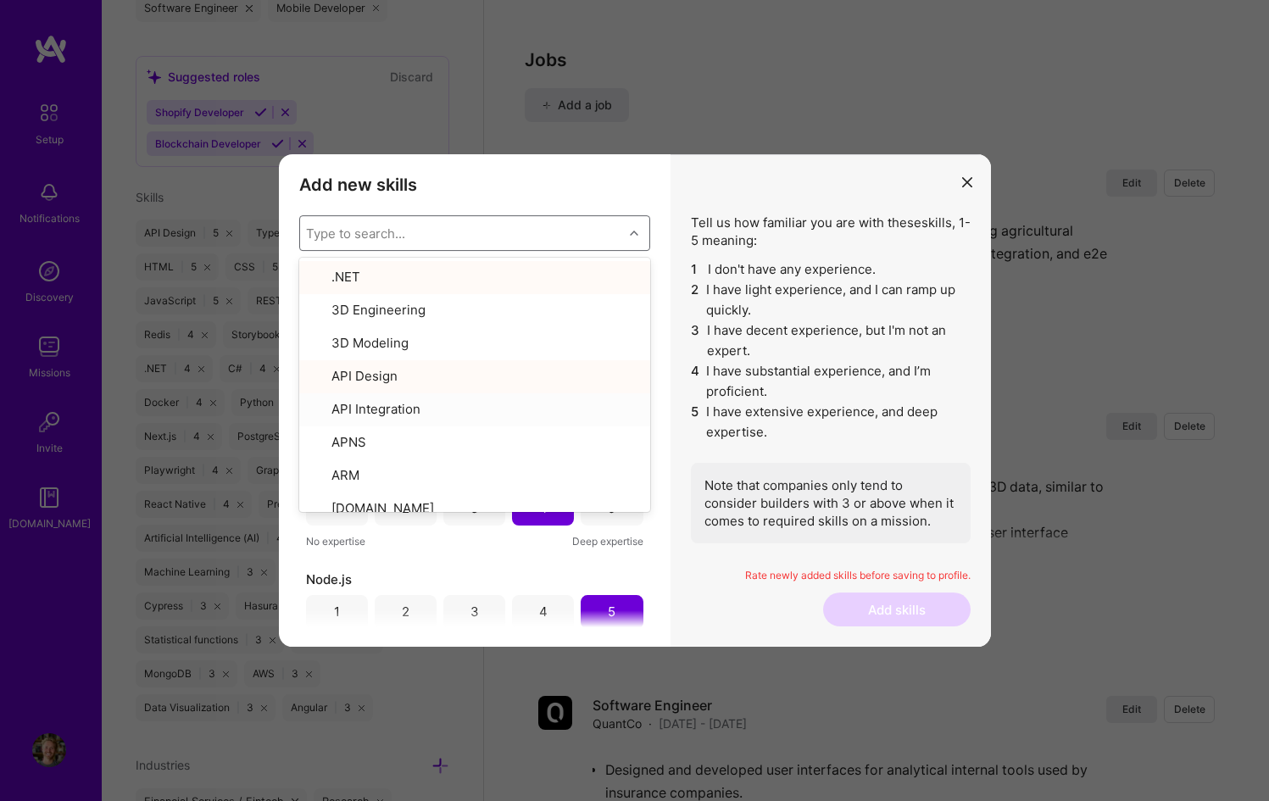
click at [686, 387] on div "Tell us how familiar you are with these skills , 1-5 meaning: 1 I don't have an…" at bounding box center [830, 400] width 320 height 493
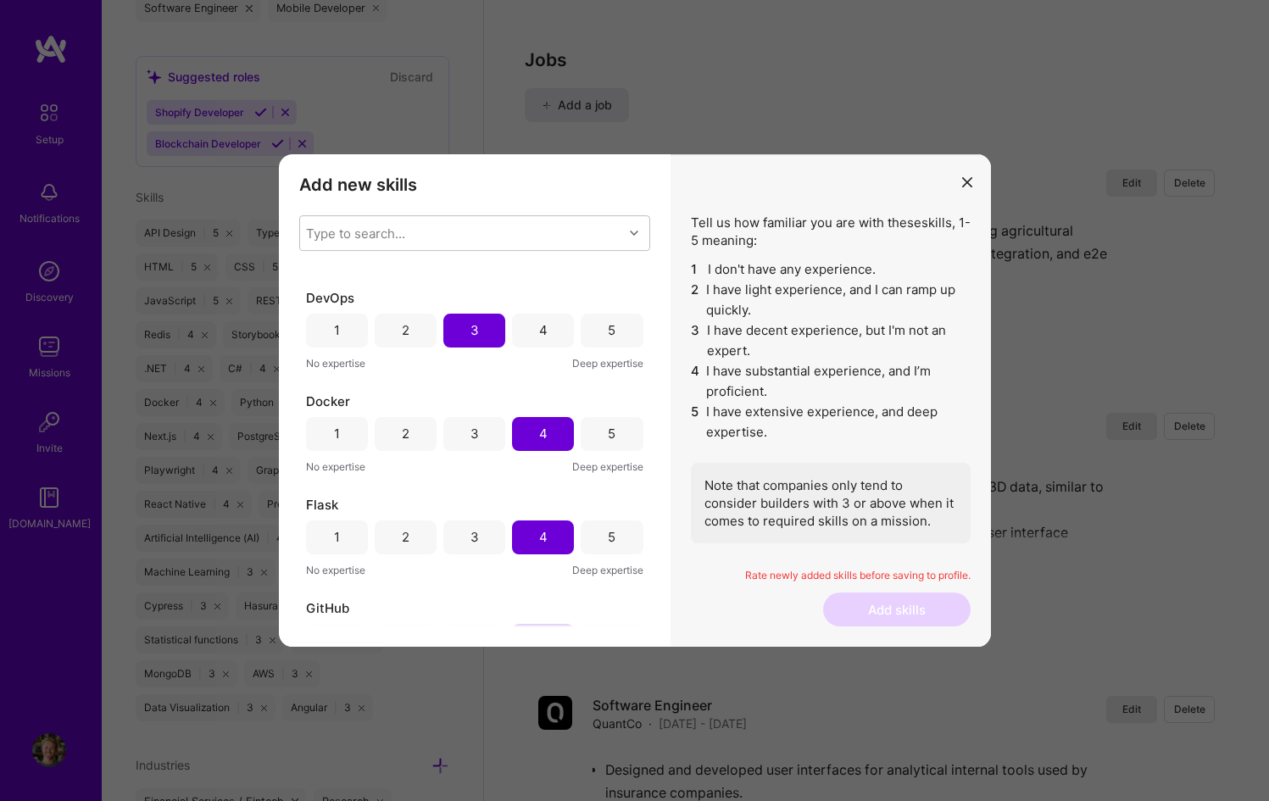
scroll to position [0, 0]
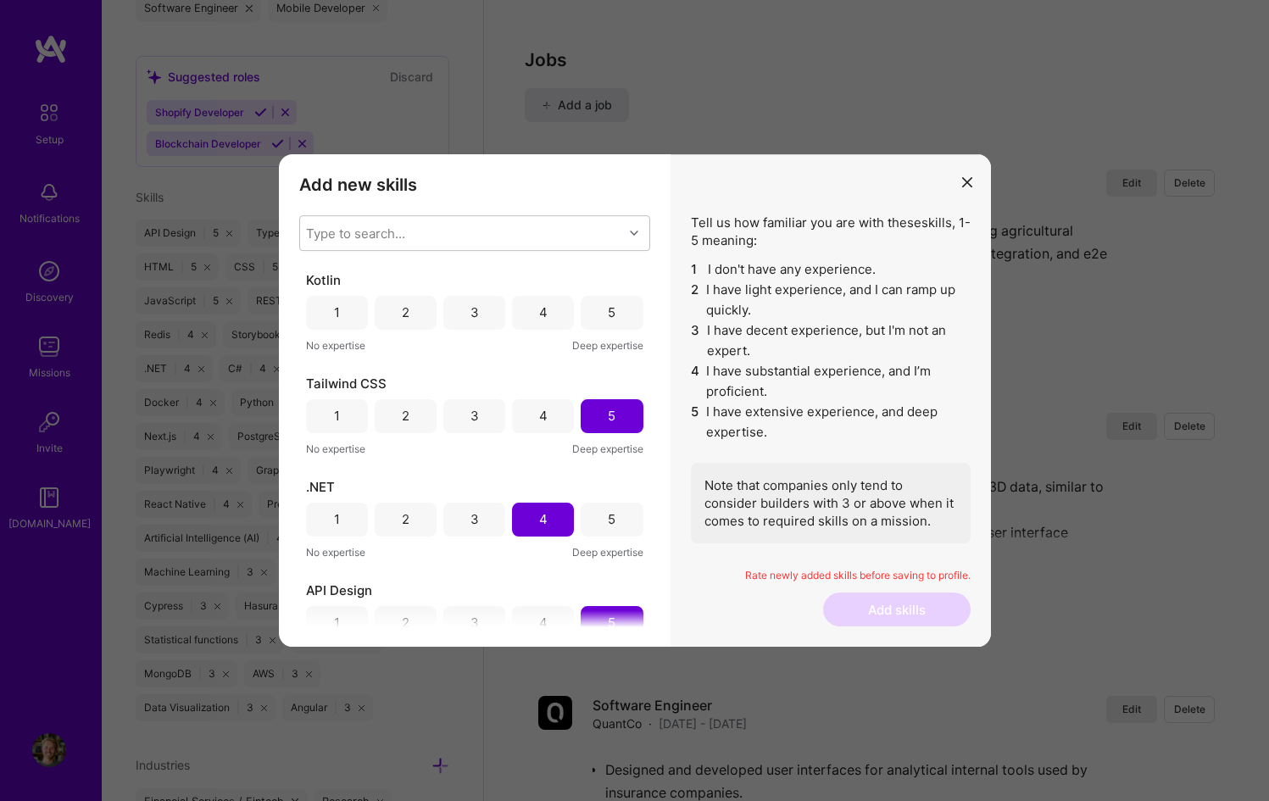
click at [487, 315] on div "3" at bounding box center [474, 313] width 62 height 34
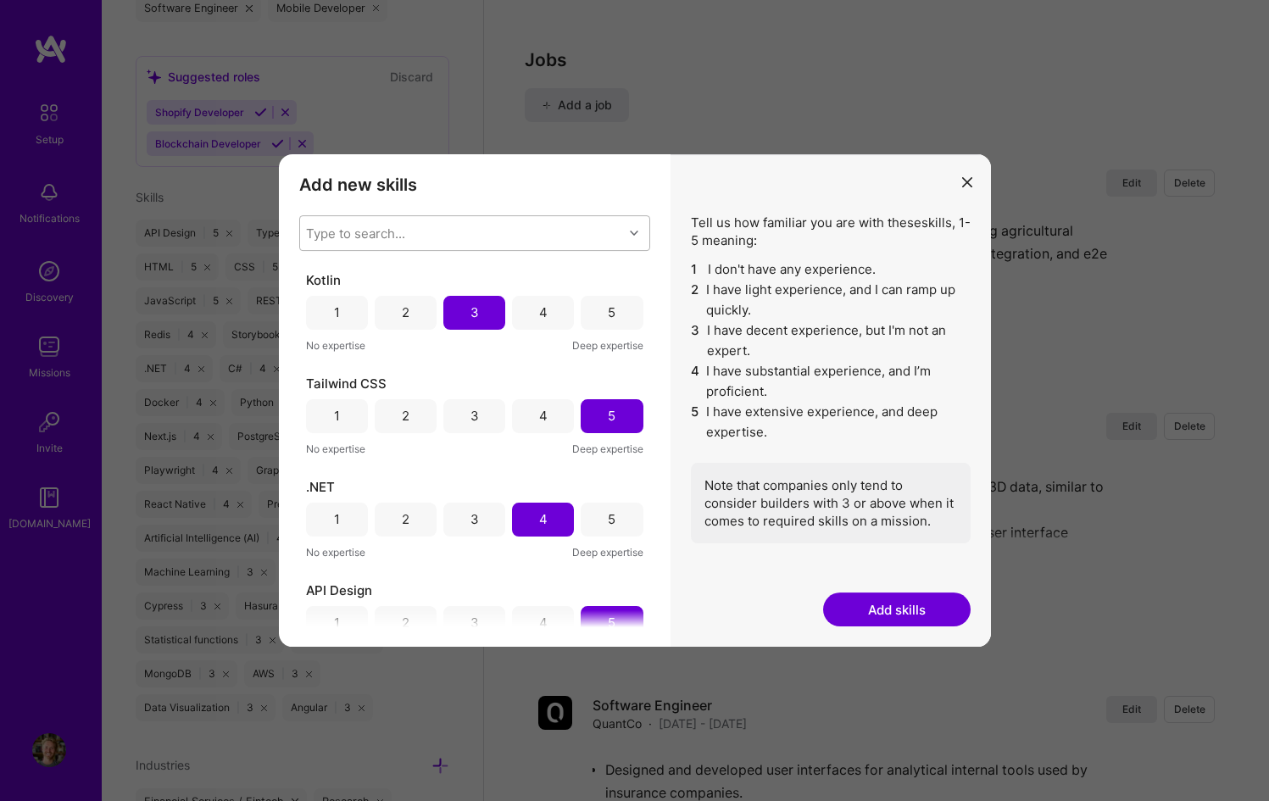
click at [498, 236] on div "Type to search..." at bounding box center [461, 233] width 323 height 34
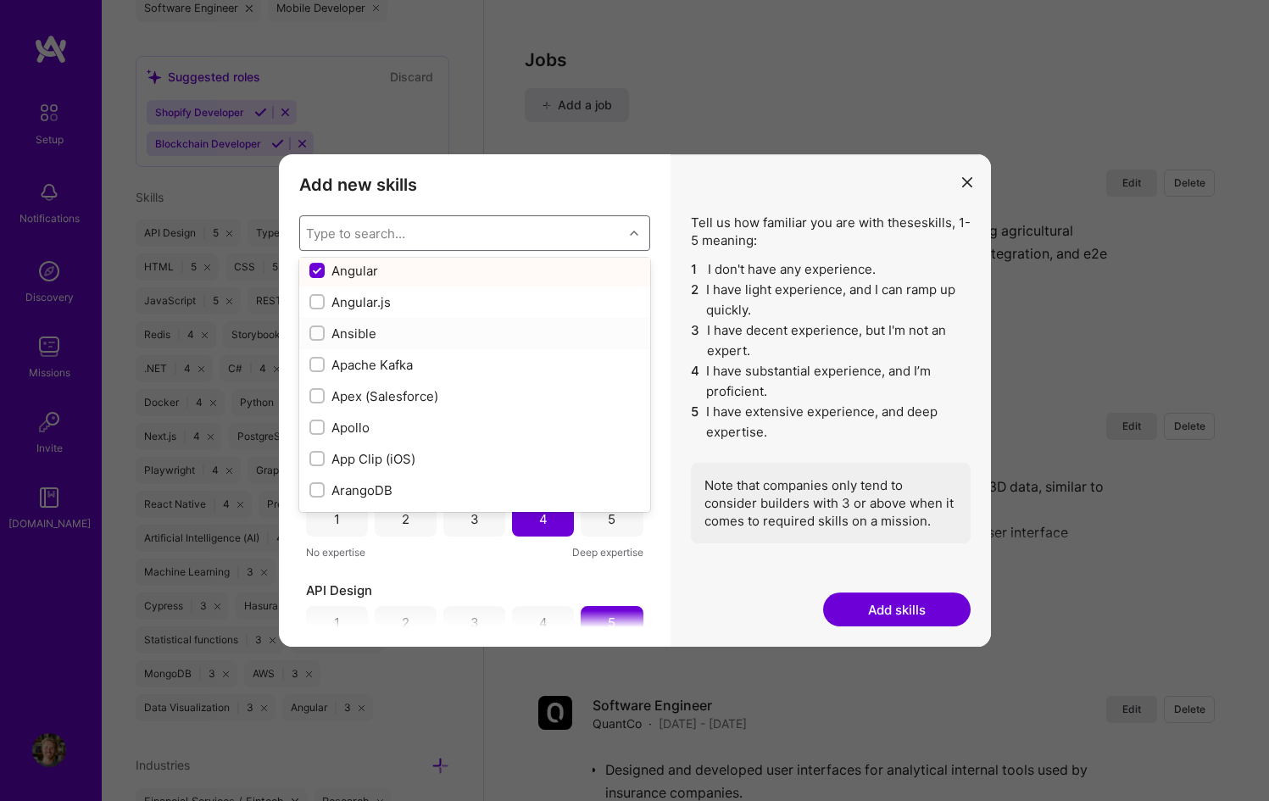
scroll to position [783, 0]
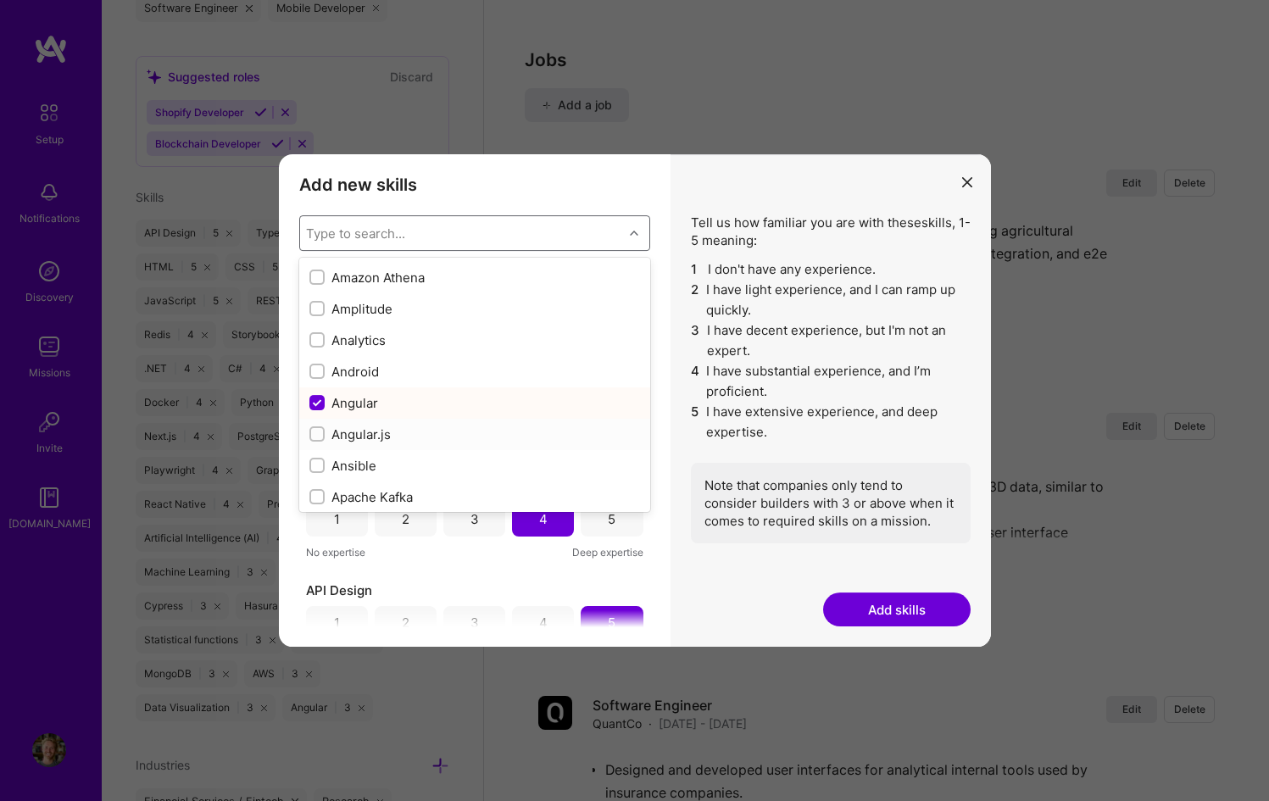
click at [359, 431] on div "Angular.js" at bounding box center [474, 434] width 331 height 18
checkbox input "true"
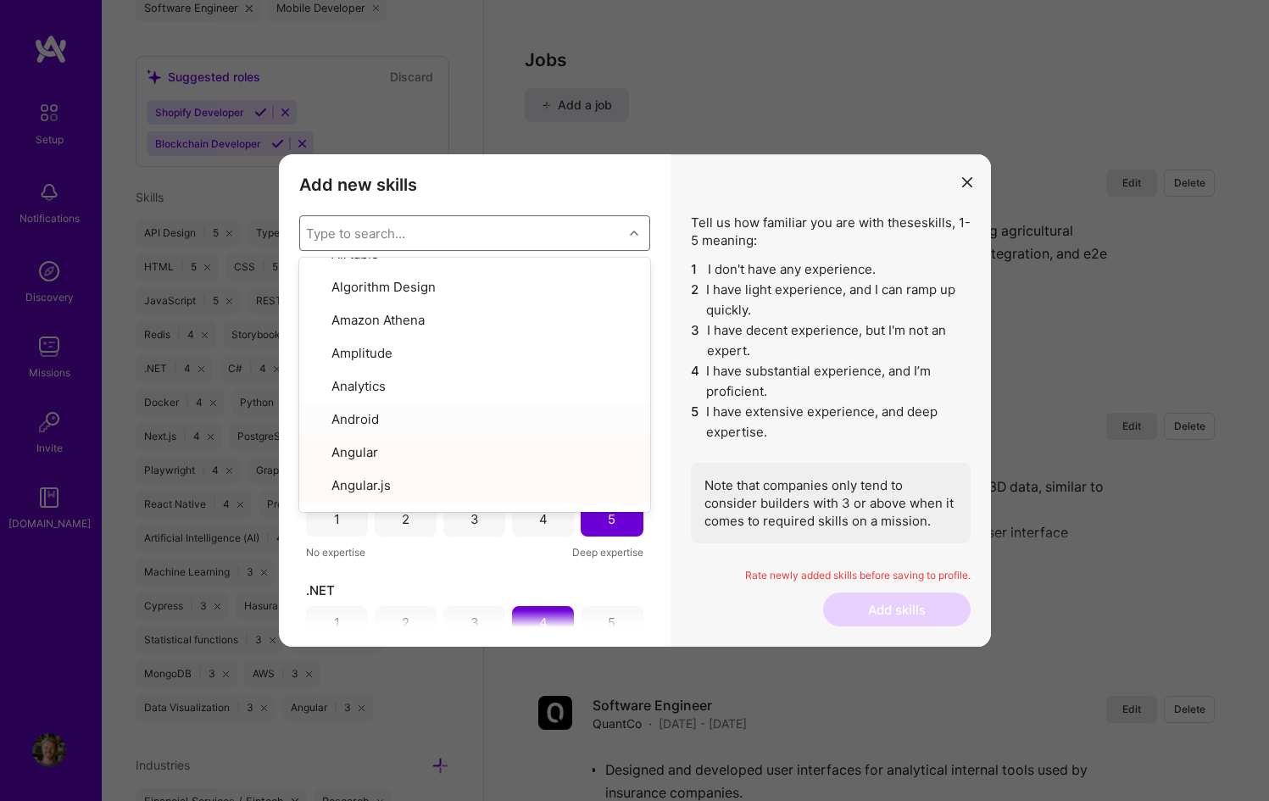
click at [665, 381] on div "Add new skills Tell us how familiar you are with given skills, using between 1 …" at bounding box center [475, 400] width 392 height 493
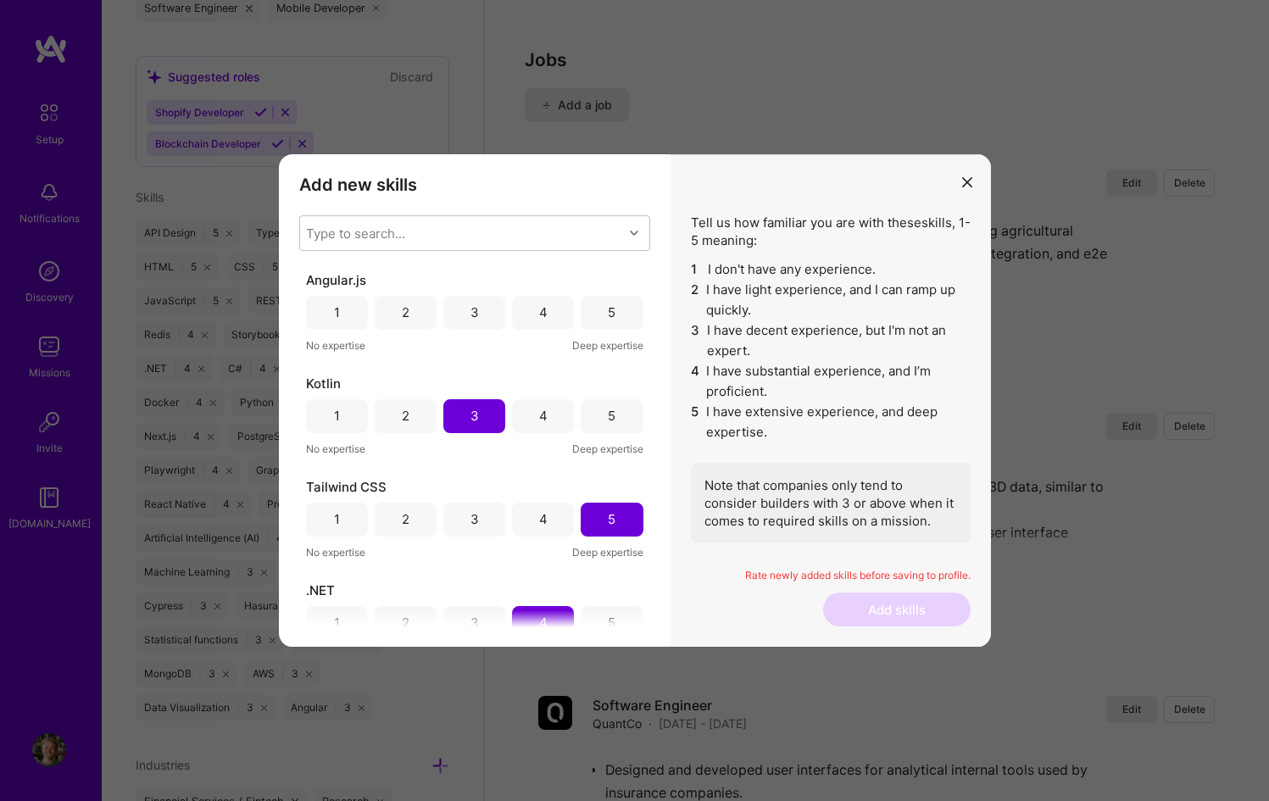
click at [457, 316] on div "3" at bounding box center [474, 313] width 62 height 34
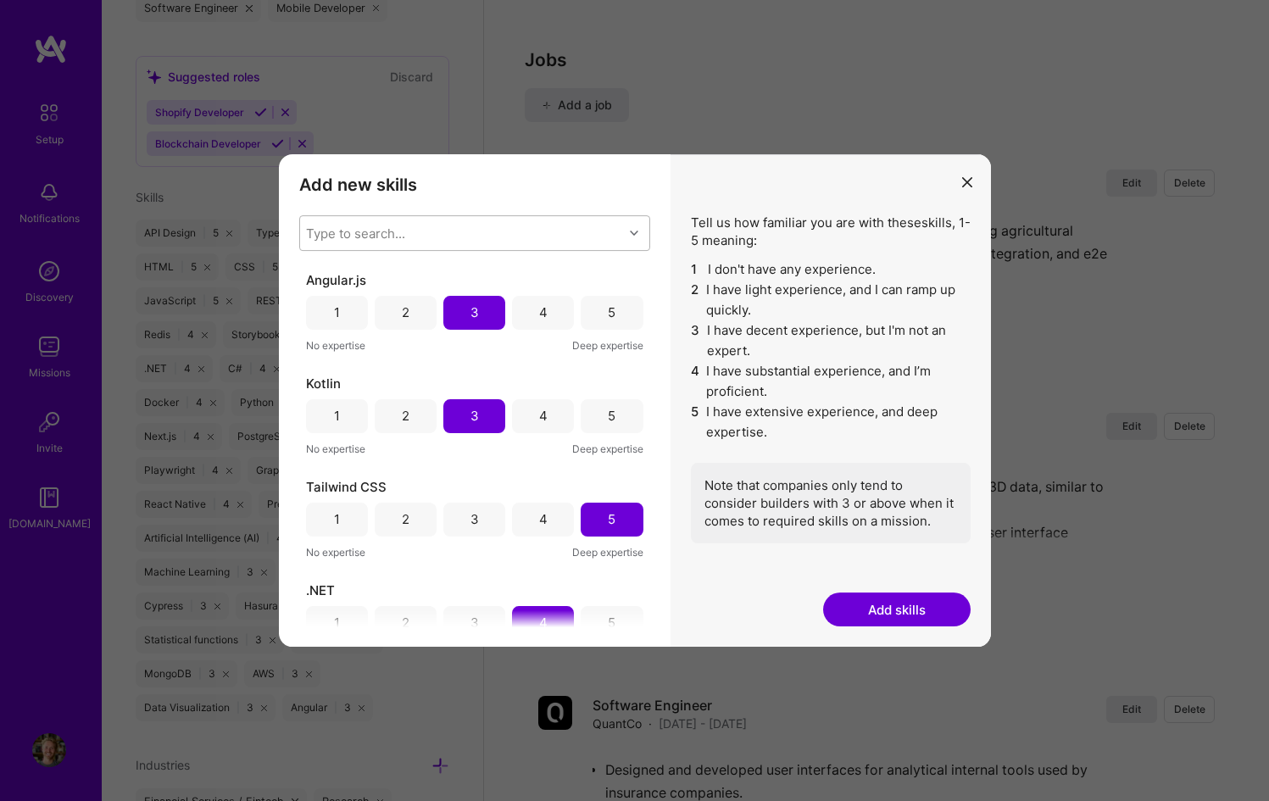
click at [477, 242] on div "Type to search..." at bounding box center [461, 233] width 323 height 34
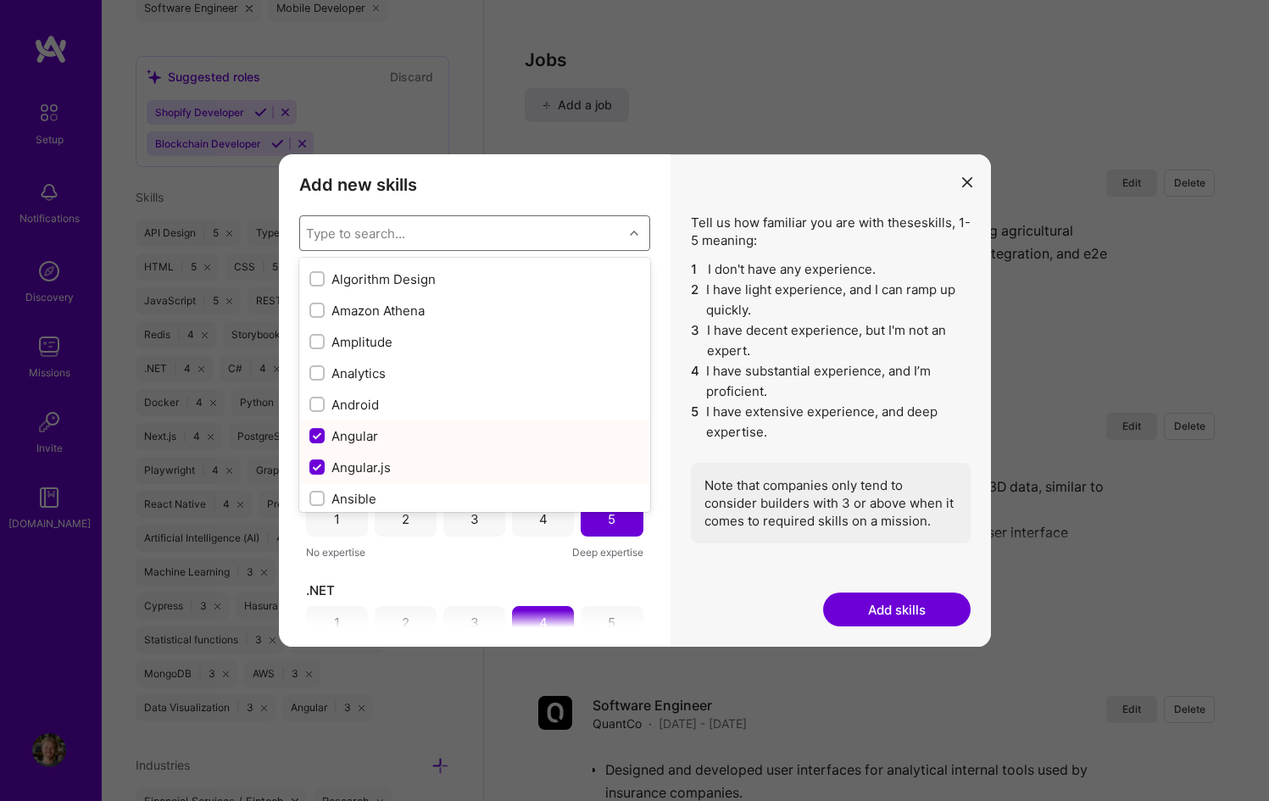
scroll to position [772, 0]
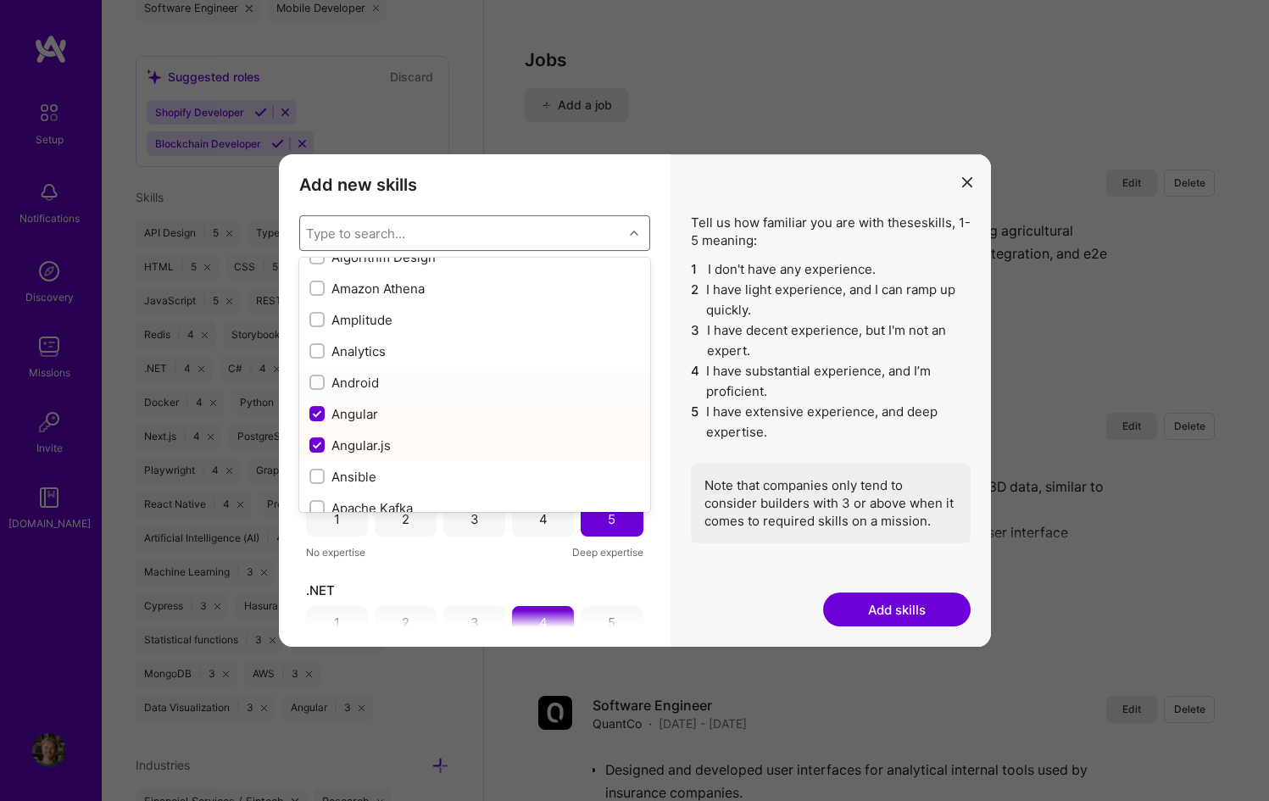
click at [399, 381] on div "Android" at bounding box center [474, 383] width 331 height 18
checkbox input "true"
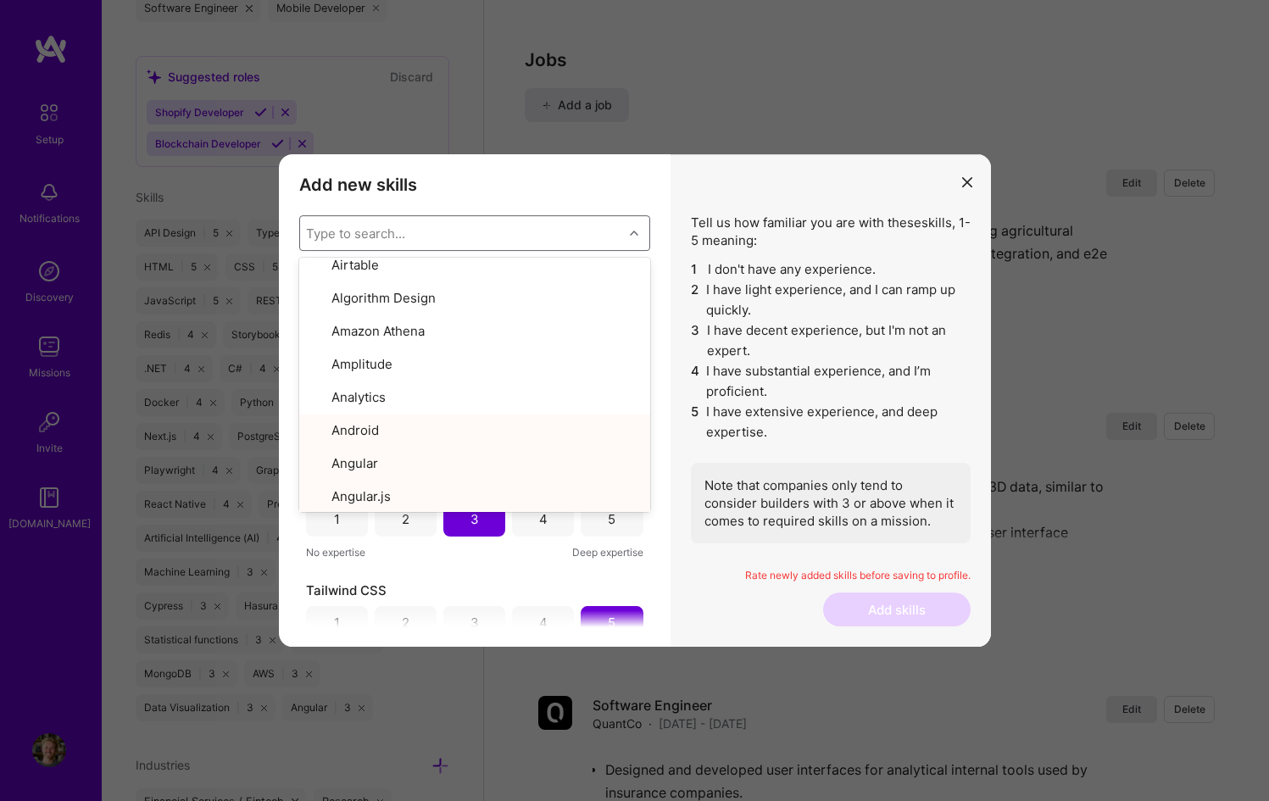
click at [681, 383] on div "Tell us how familiar you are with these skills , 1-5 meaning: 1 I don't have an…" at bounding box center [830, 400] width 320 height 493
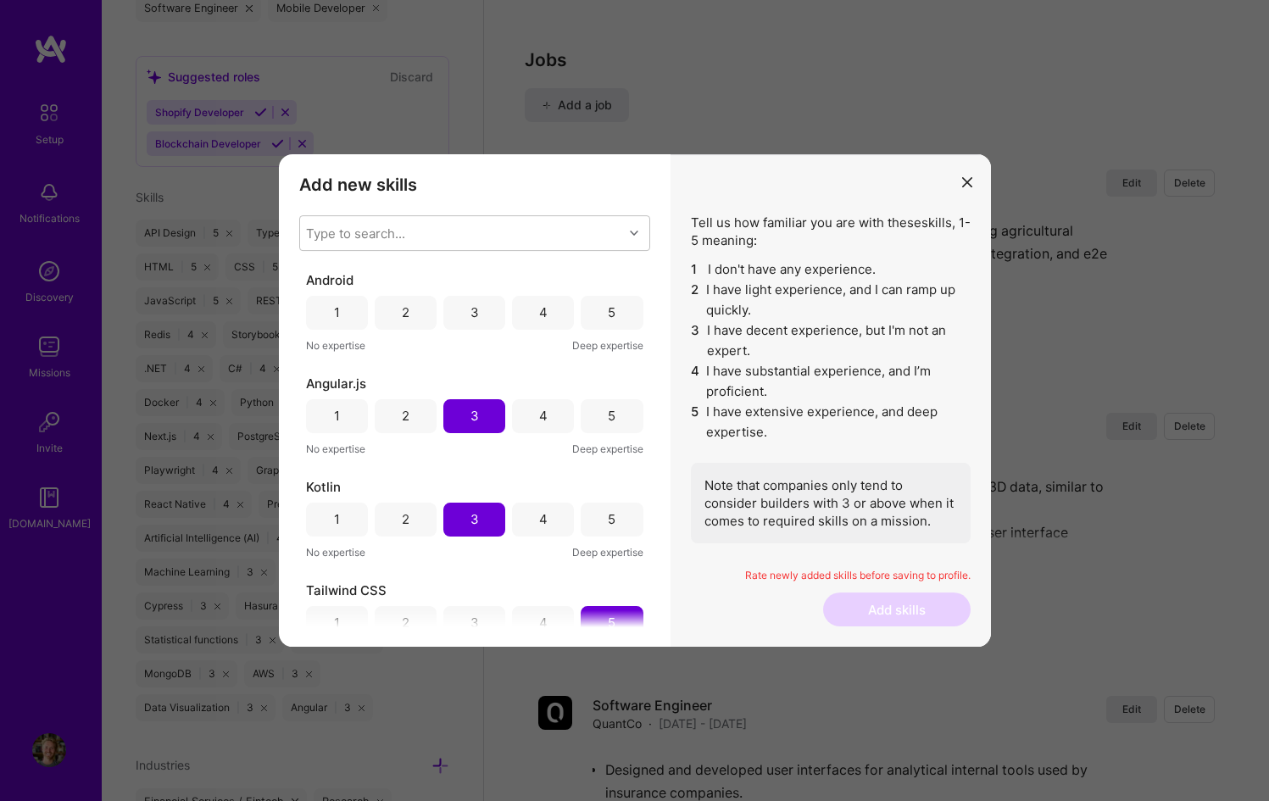
click at [480, 304] on div "3" at bounding box center [474, 313] width 62 height 34
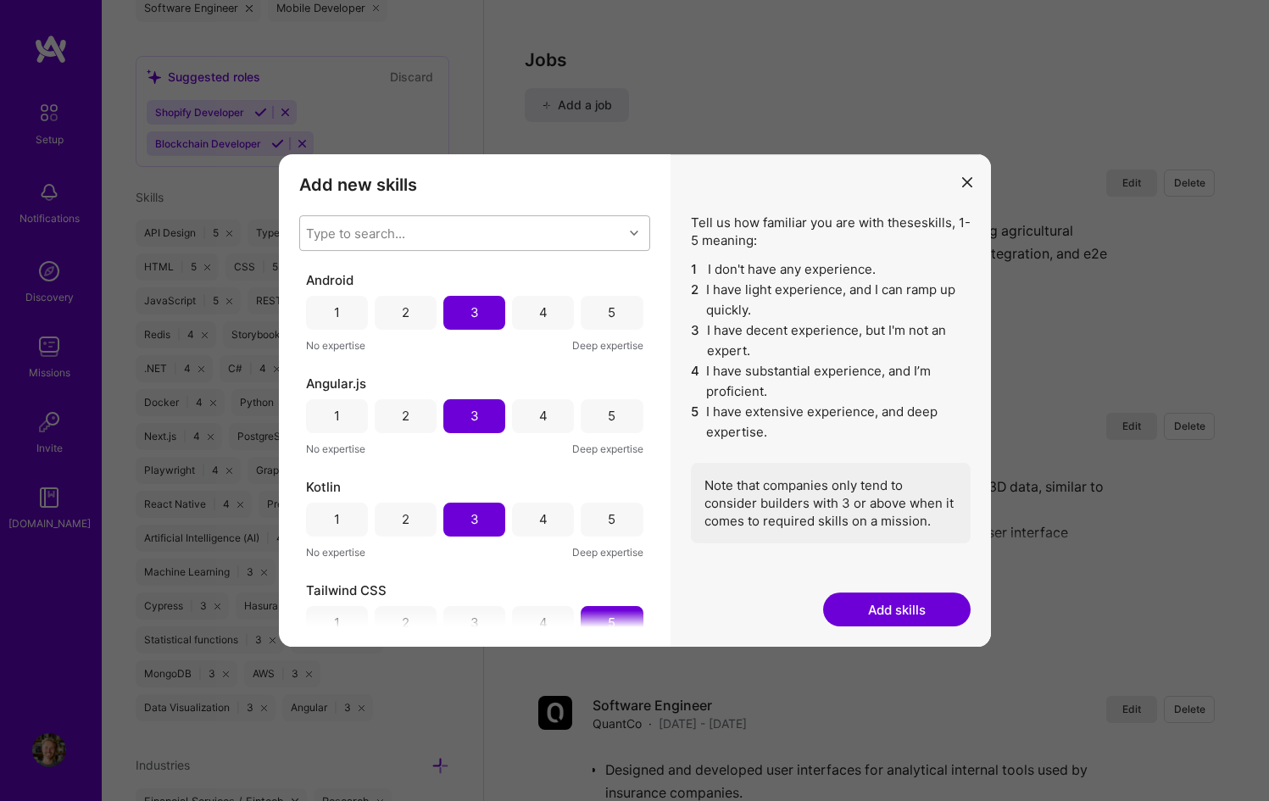
click at [491, 236] on div "Type to search..." at bounding box center [461, 233] width 323 height 34
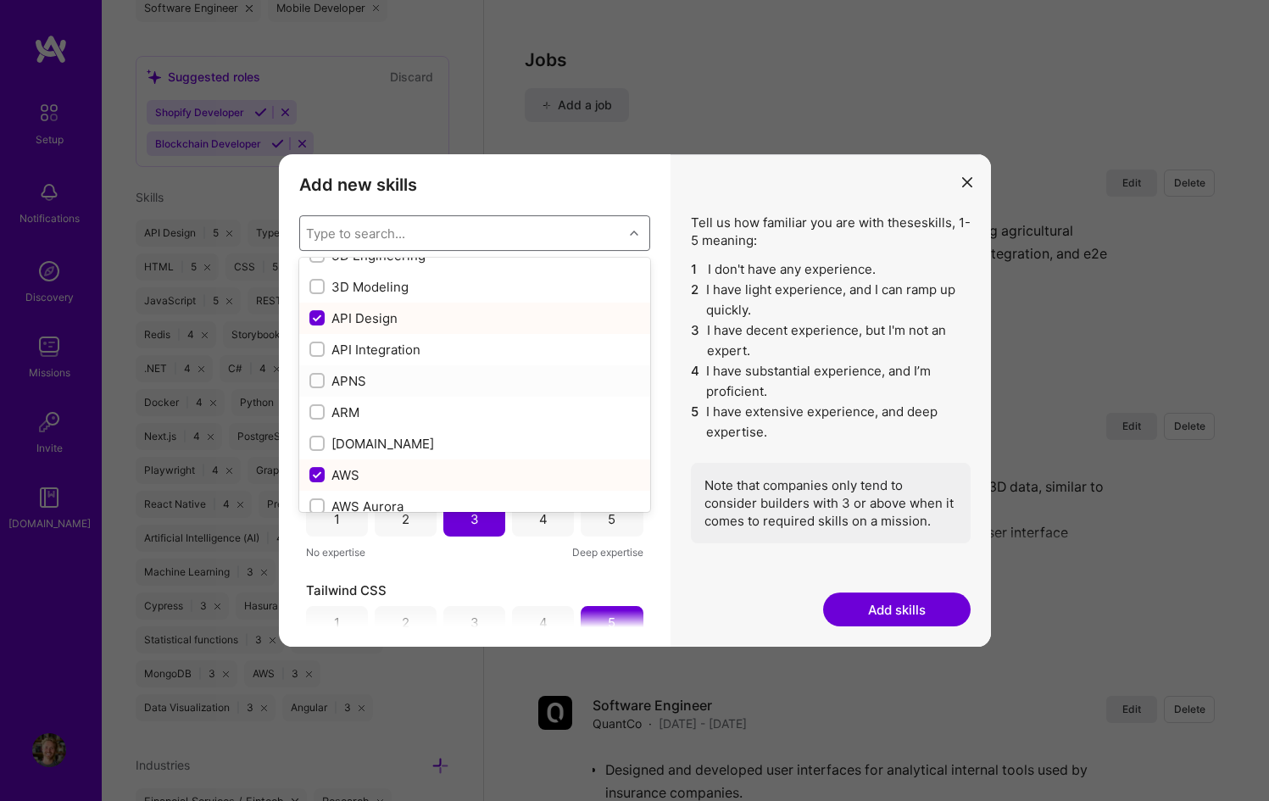
scroll to position [64, 0]
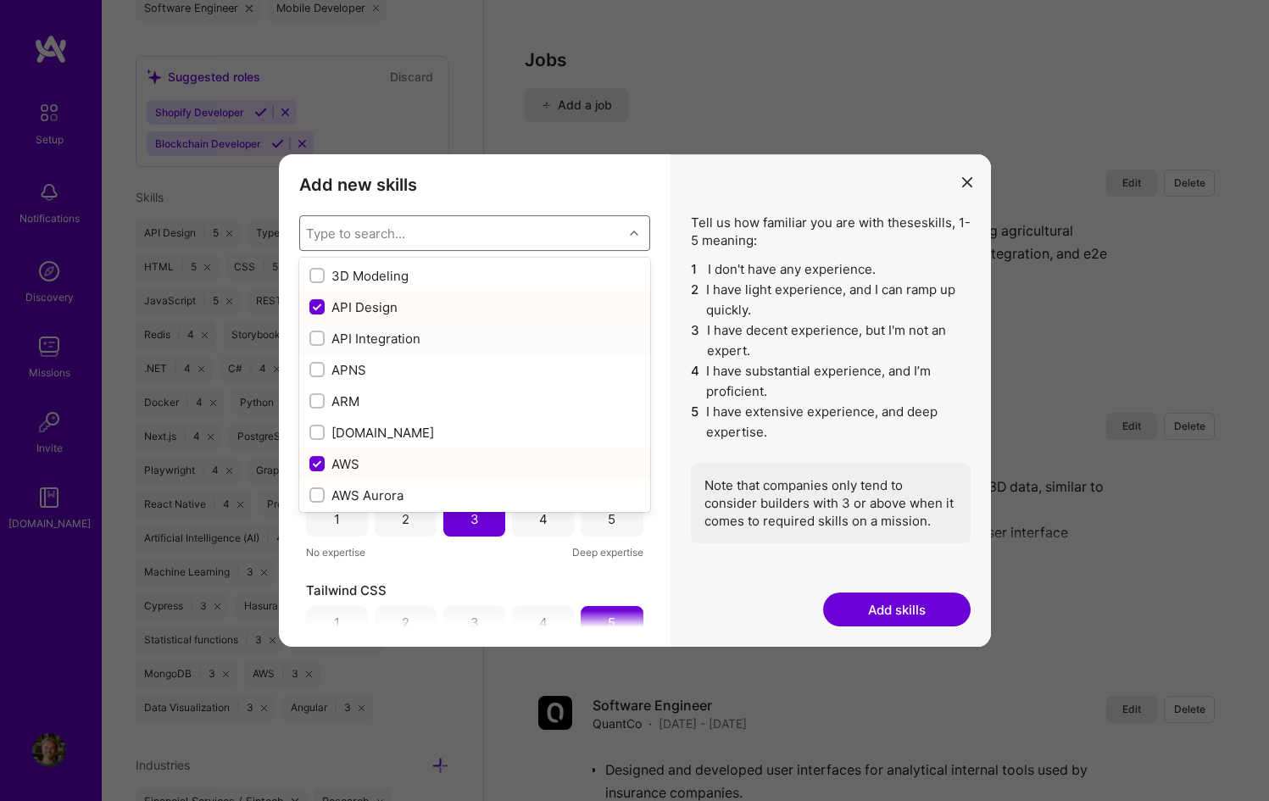
click at [430, 339] on div "API Integration" at bounding box center [474, 339] width 331 height 18
checkbox input "true"
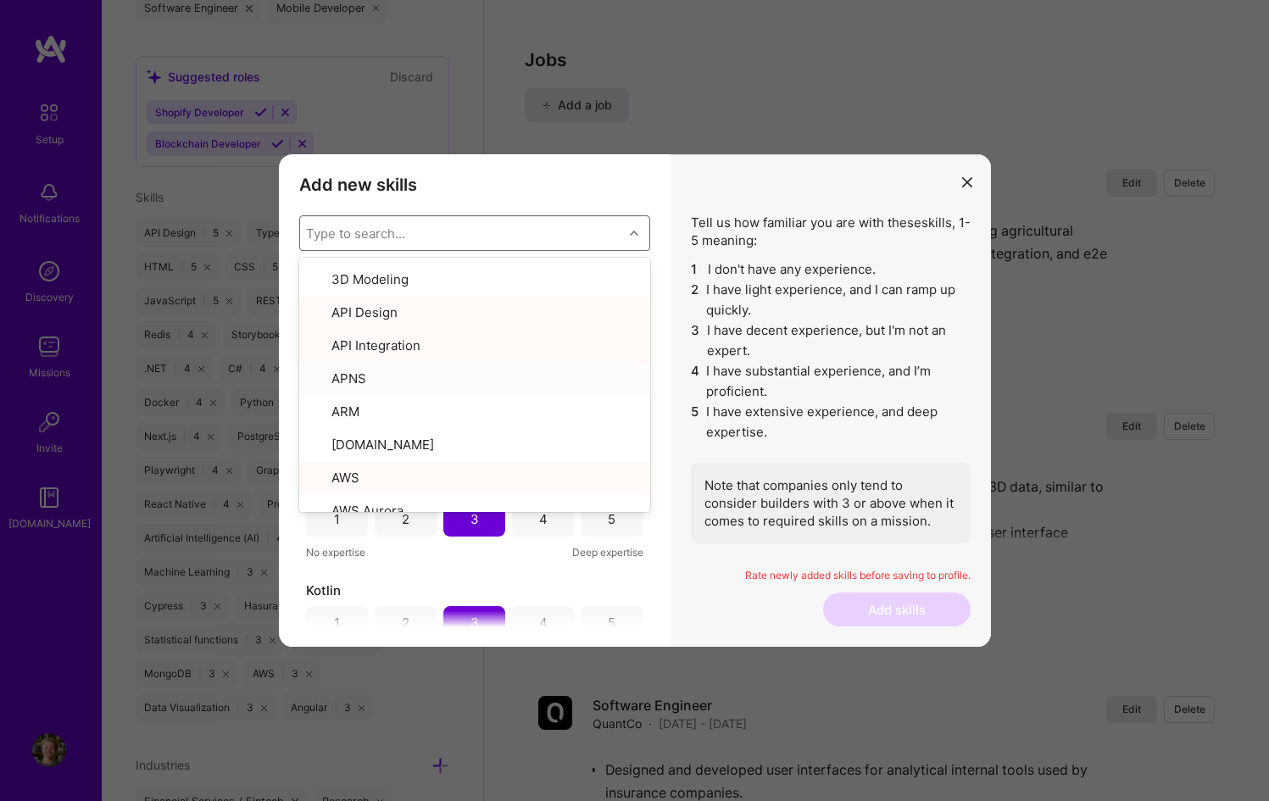
click at [676, 369] on div "Tell us how familiar you are with these skills , 1-5 meaning: 1 I don't have an…" at bounding box center [830, 400] width 320 height 493
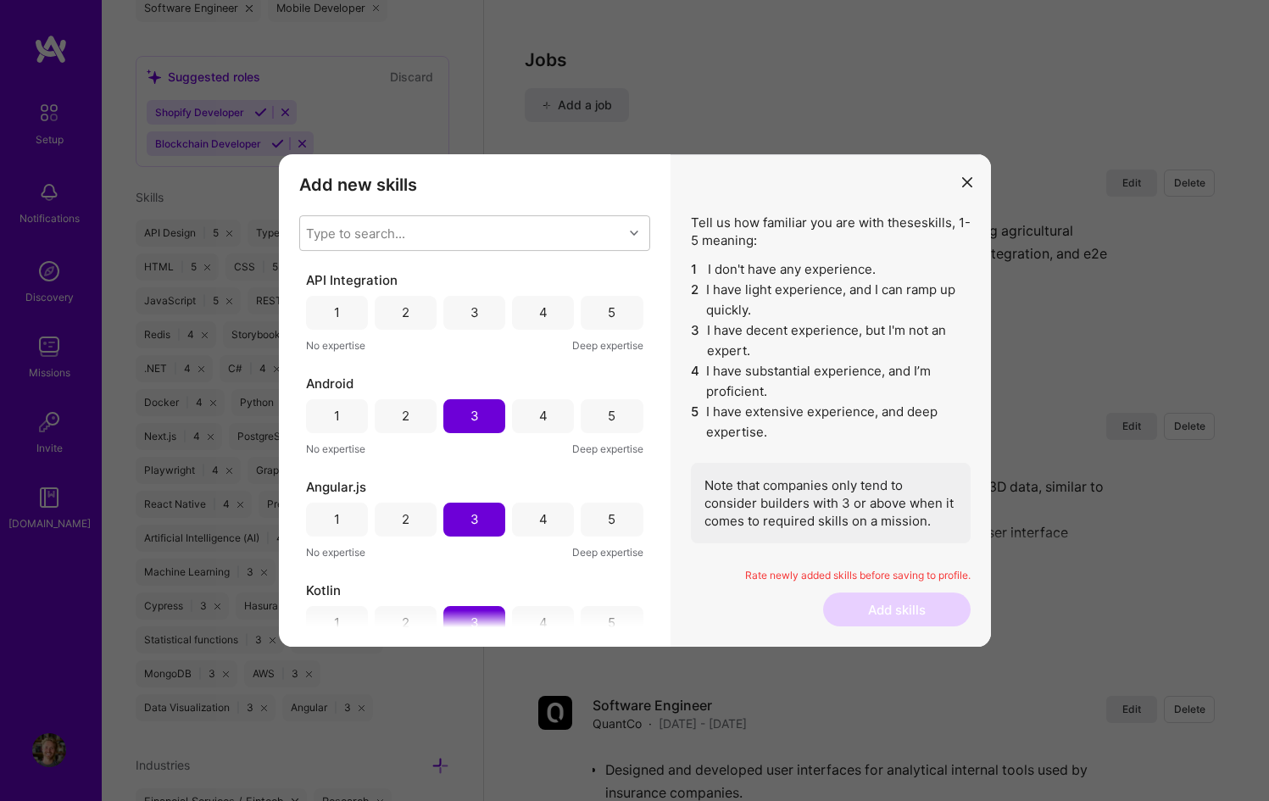
click at [601, 321] on div "5" at bounding box center [612, 313] width 62 height 34
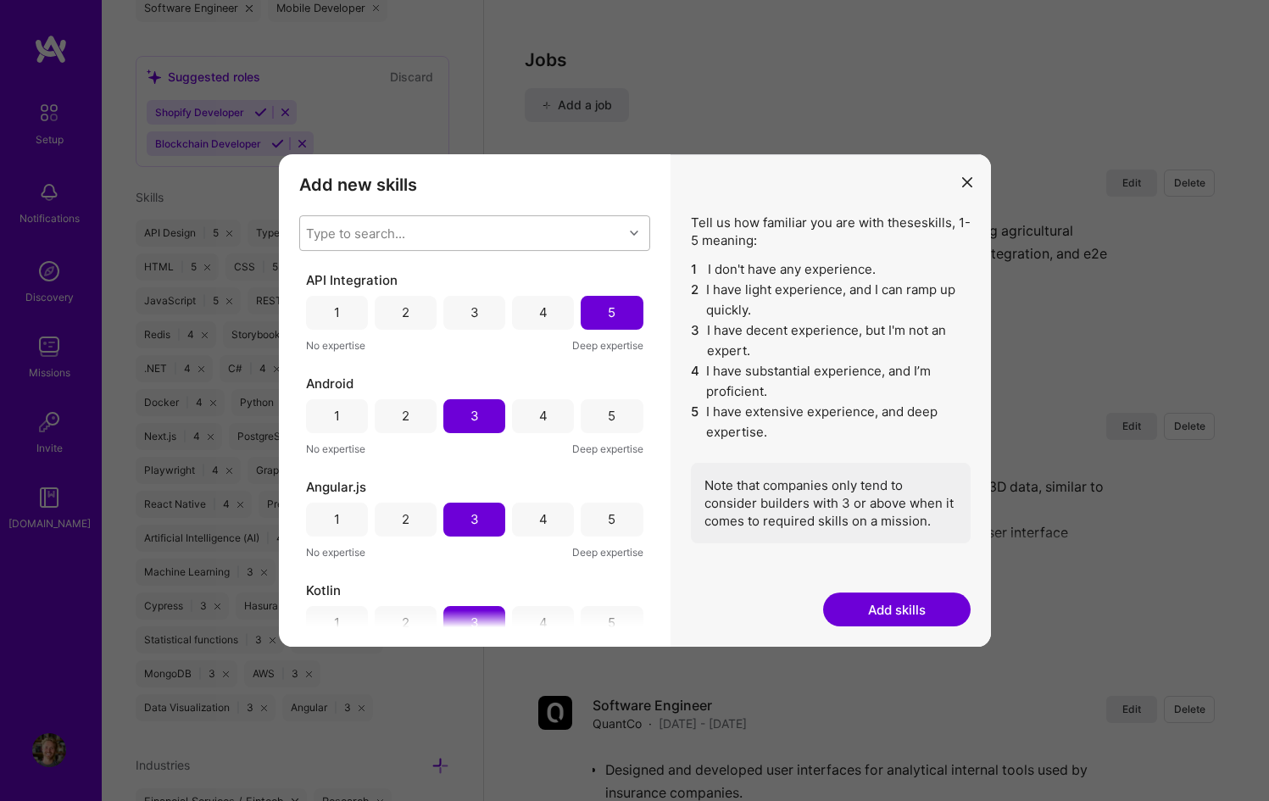
click at [546, 226] on div "Type to search..." at bounding box center [461, 233] width 323 height 34
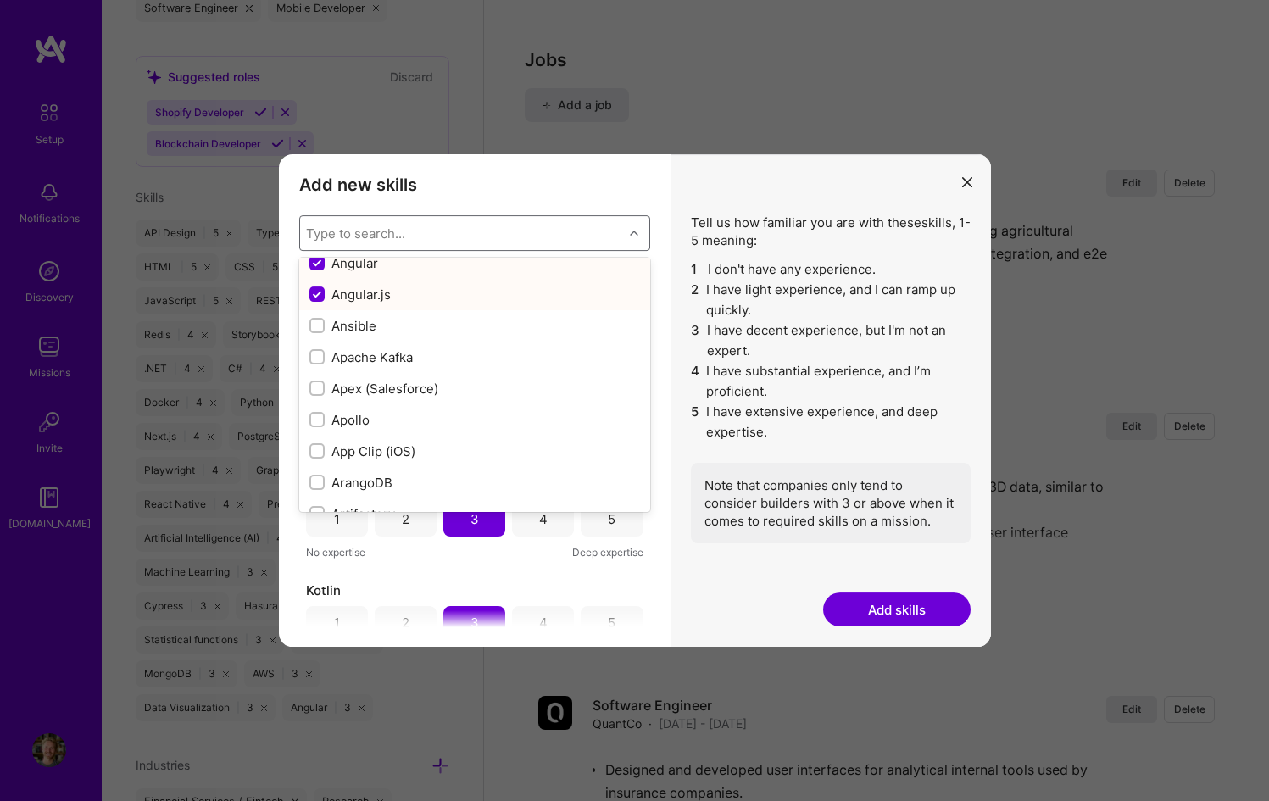
scroll to position [945, 0]
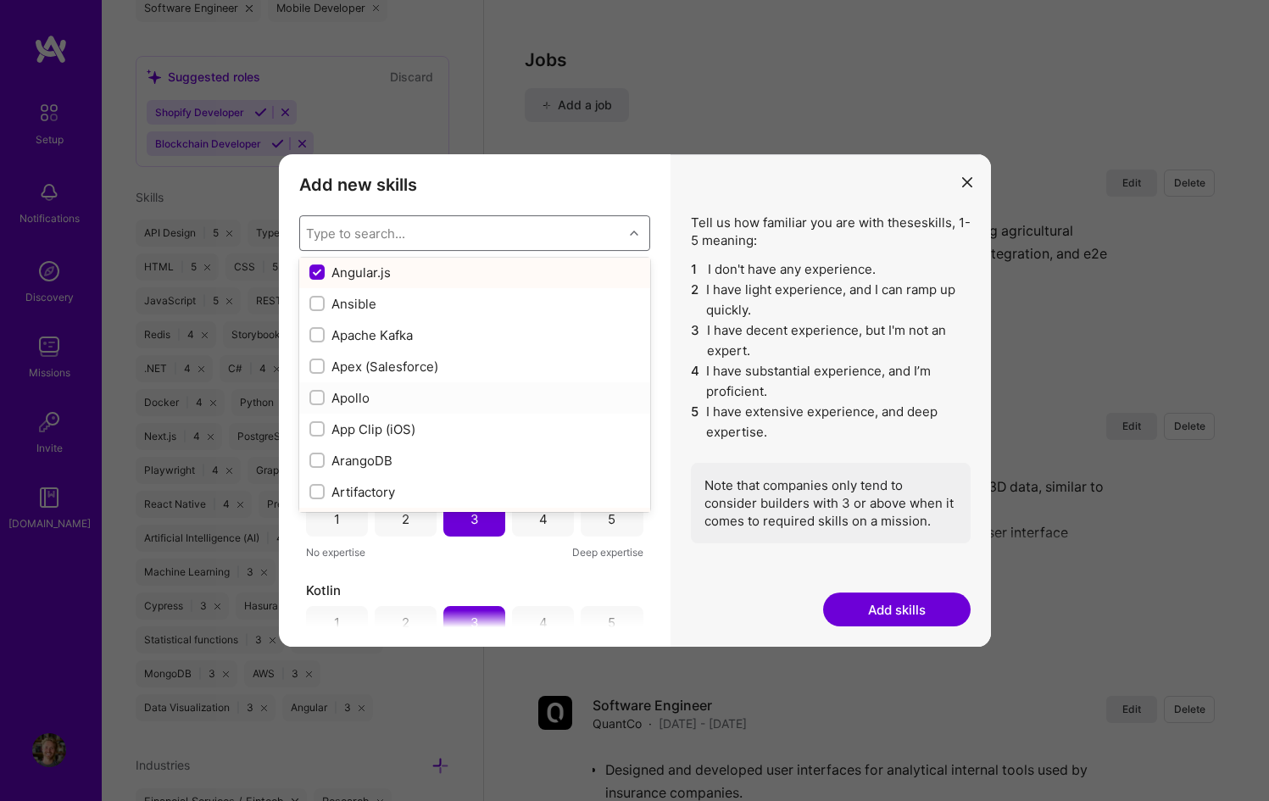
click at [375, 400] on div "Apollo" at bounding box center [474, 398] width 331 height 18
checkbox input "true"
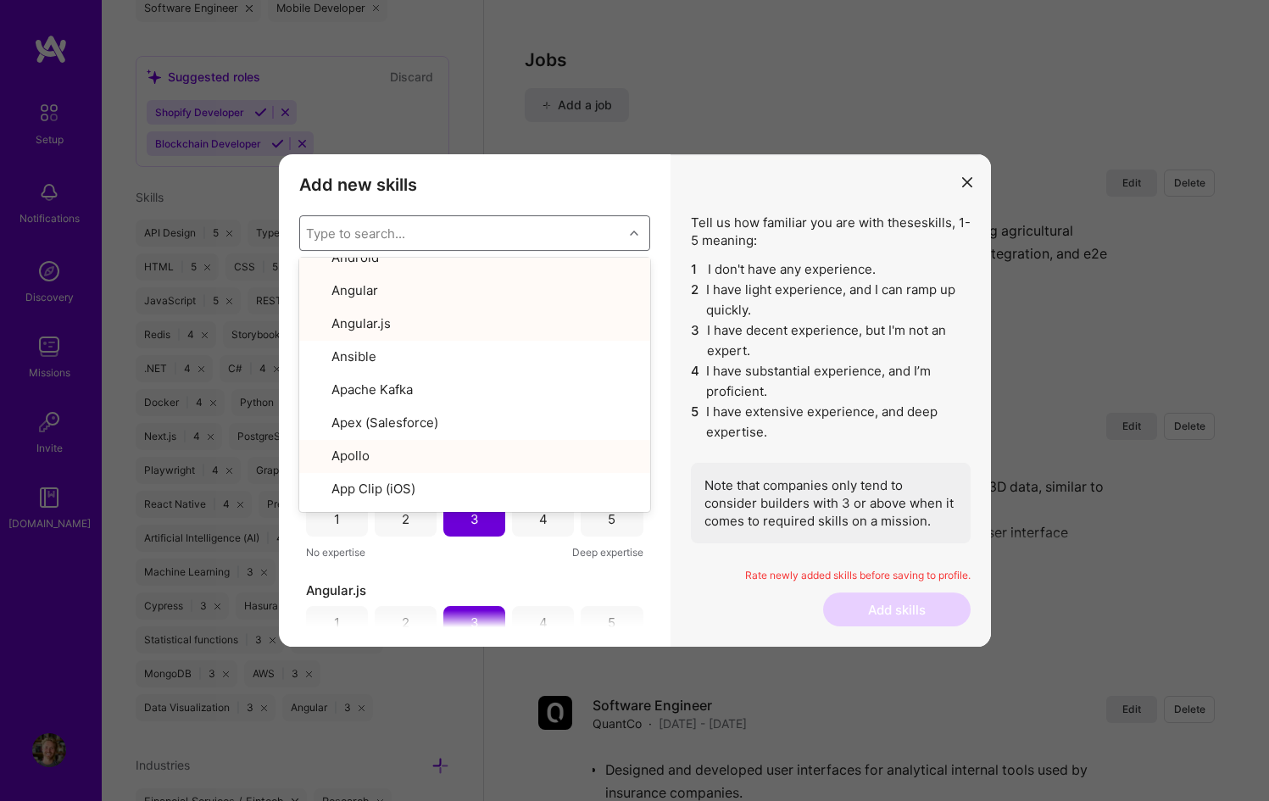
click at [672, 375] on div "Tell us how familiar you are with these skills , 1-5 meaning: 1 I don't have an…" at bounding box center [830, 400] width 320 height 493
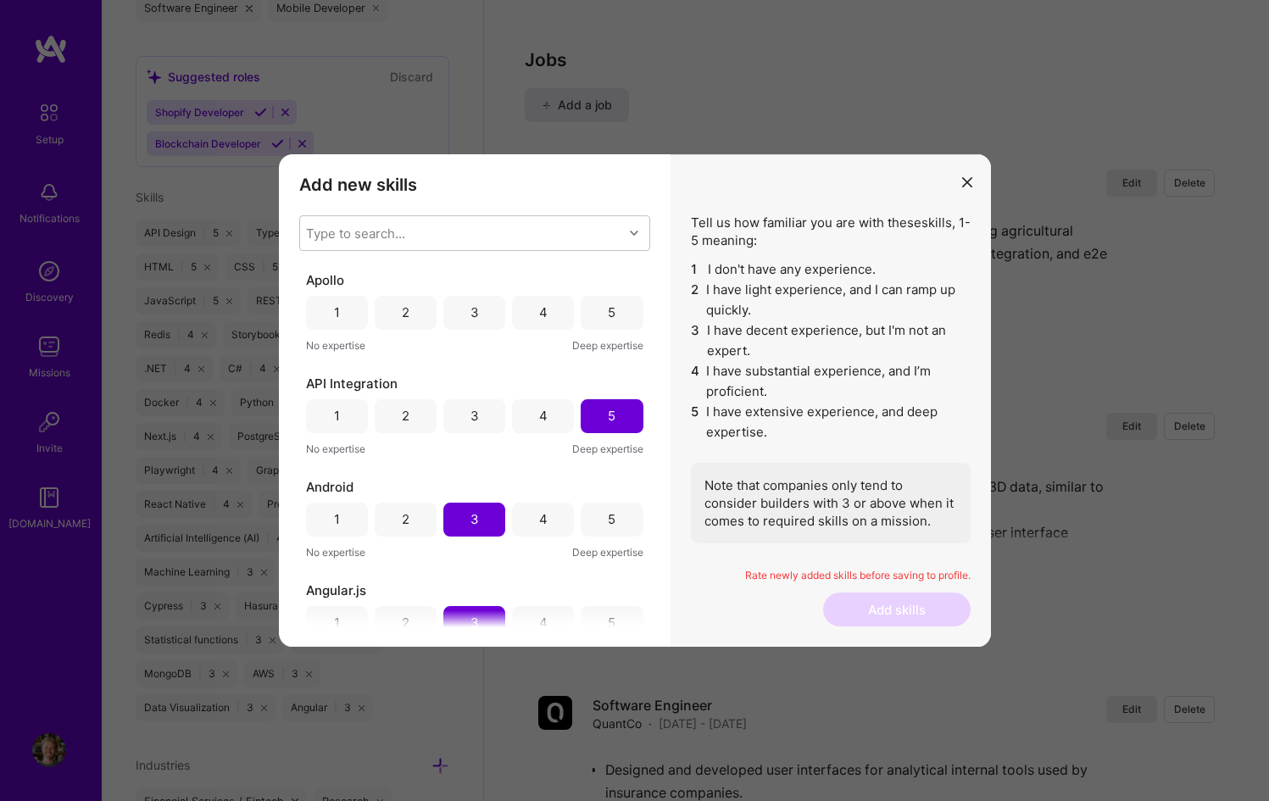
click at [492, 313] on div "3" at bounding box center [474, 313] width 62 height 34
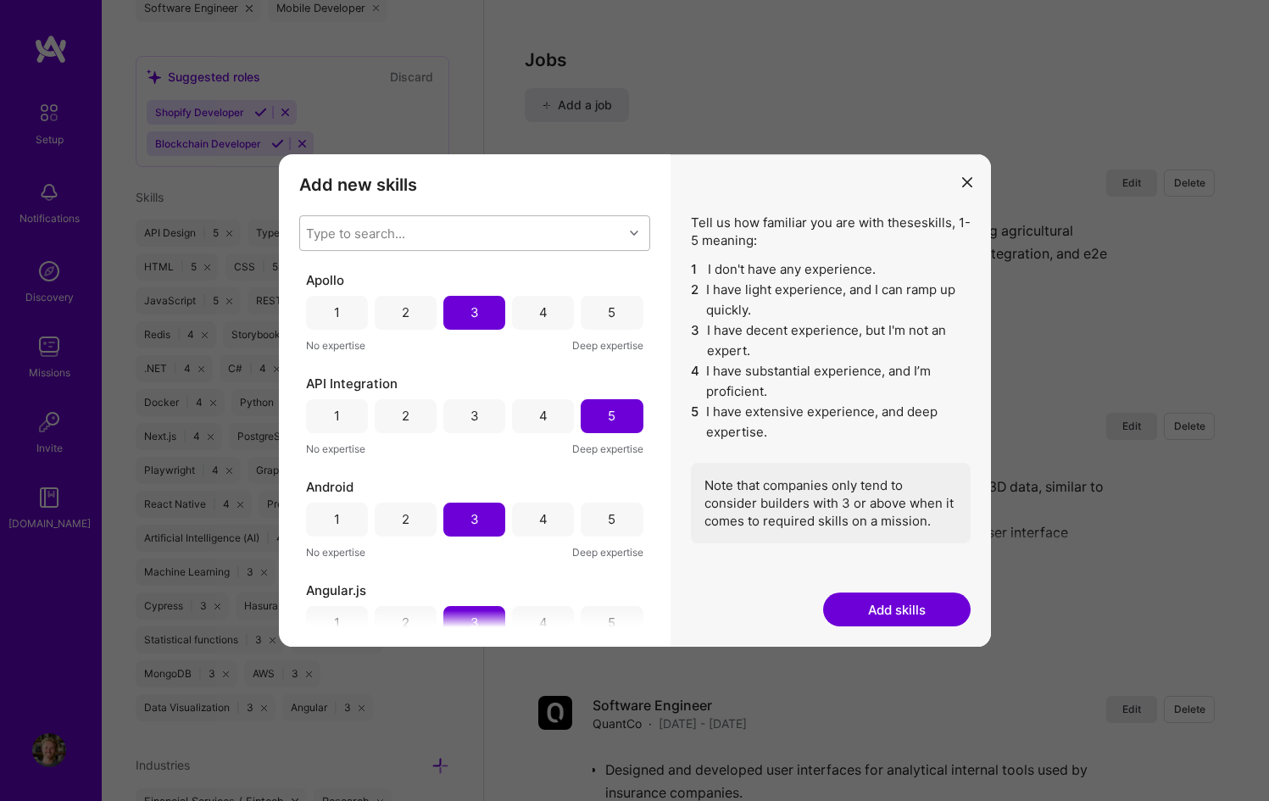
click at [521, 235] on div "Type to search..." at bounding box center [461, 233] width 323 height 34
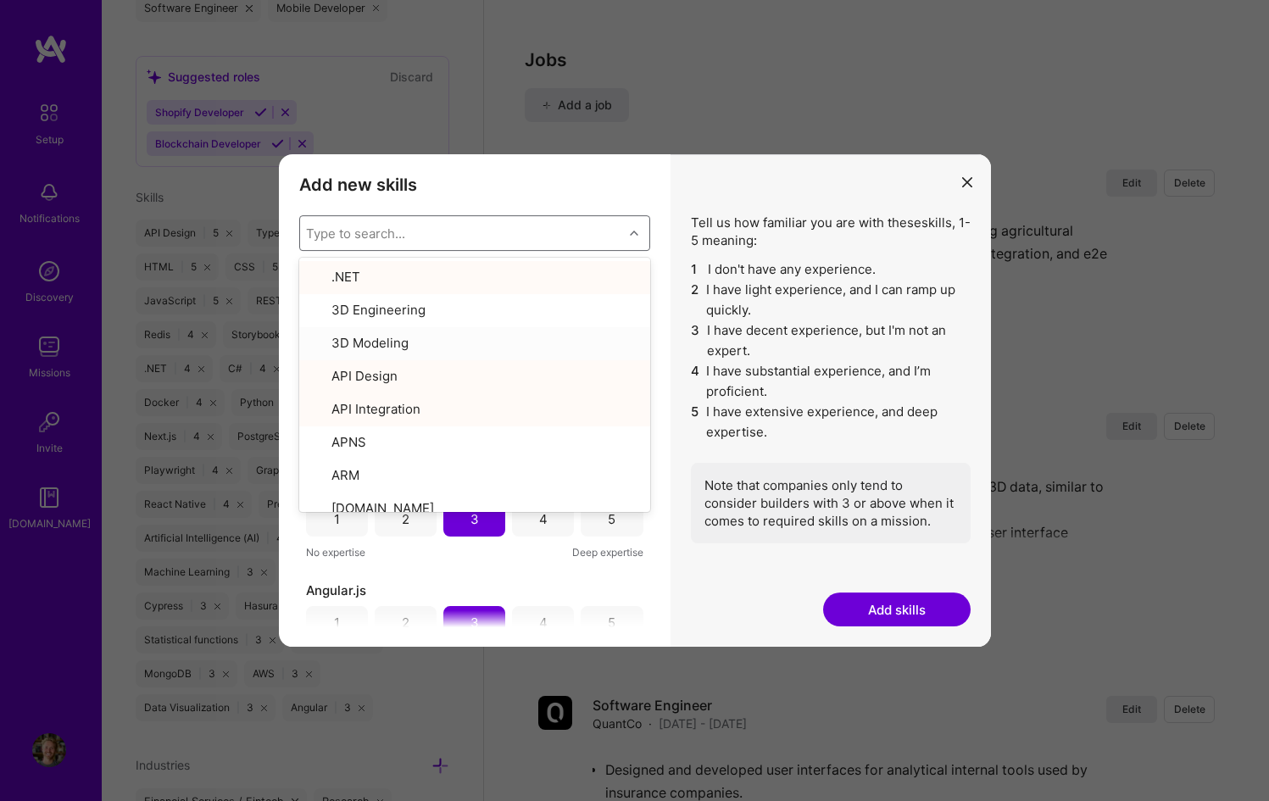
click at [658, 329] on div "Add new skills Tell us how familiar you are with given skills, using between 1 …" at bounding box center [475, 400] width 392 height 493
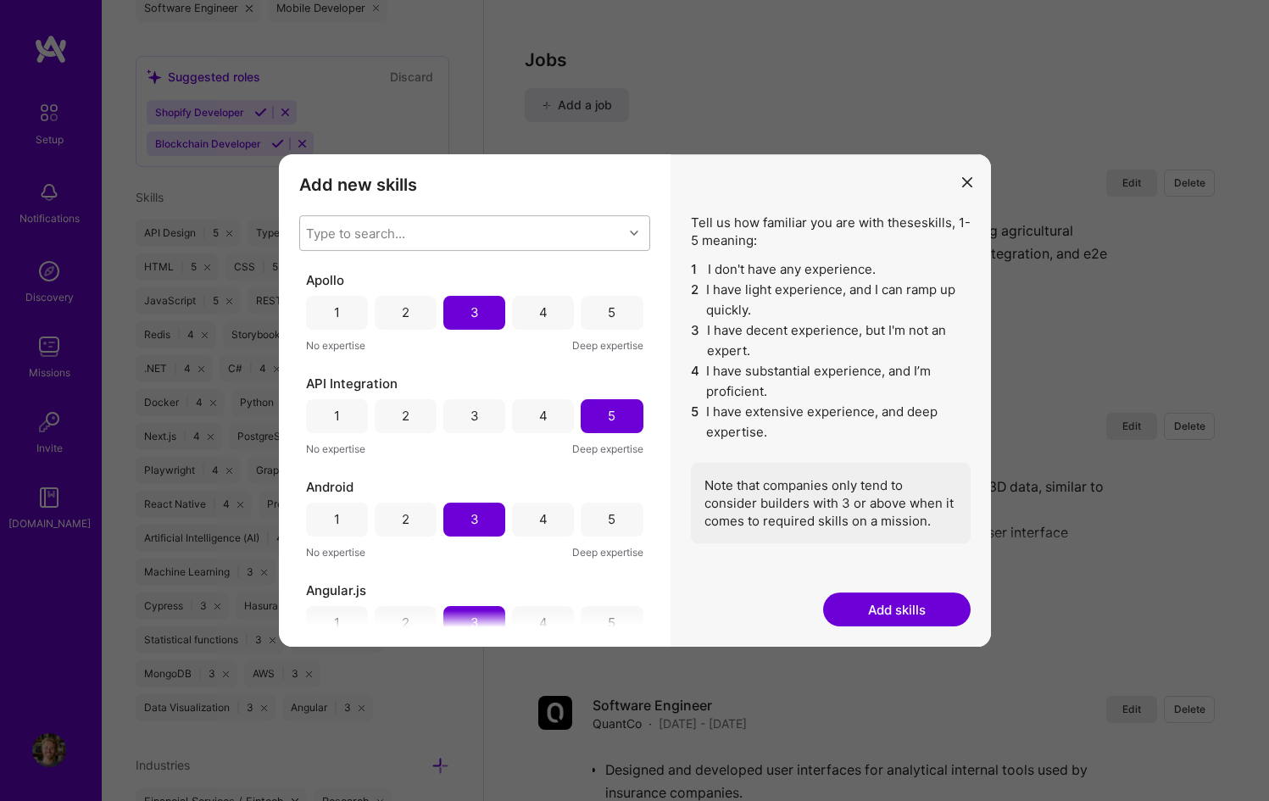
click at [514, 238] on div "Type to search..." at bounding box center [461, 233] width 323 height 34
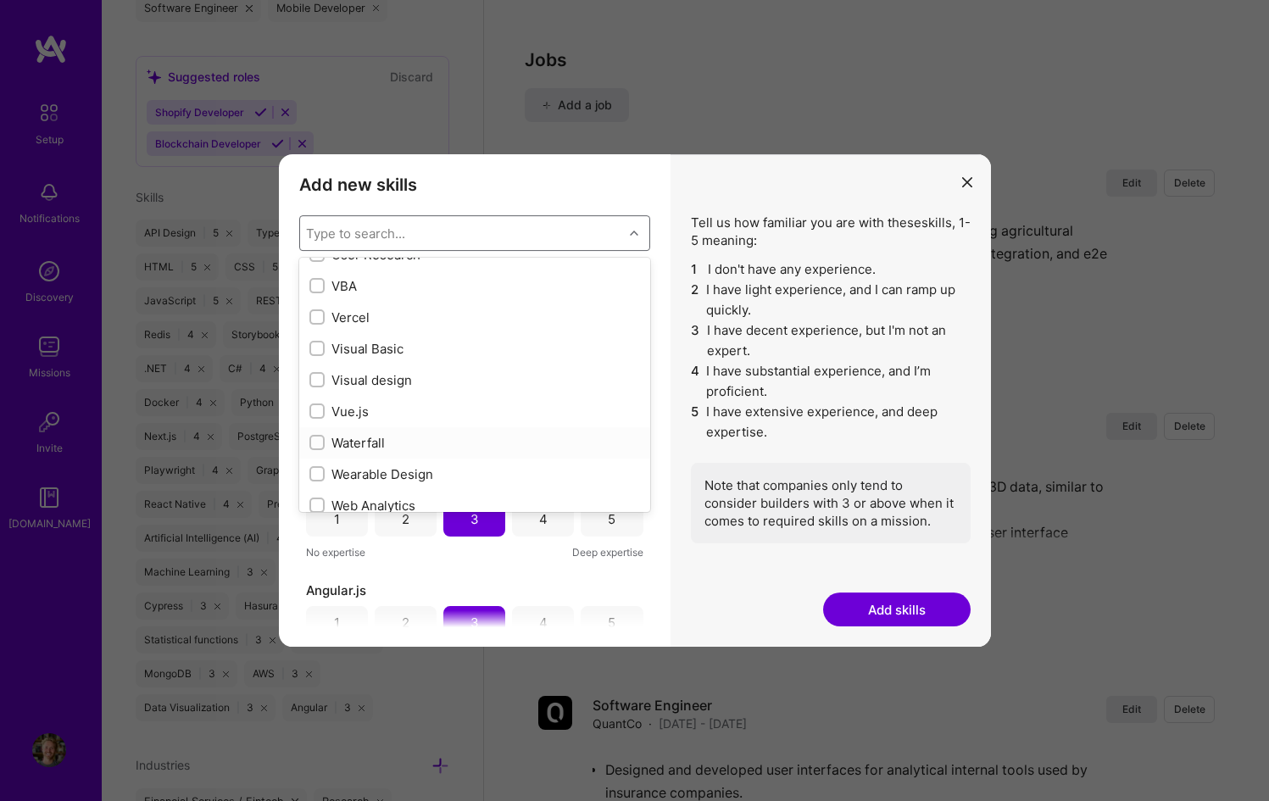
scroll to position [10893, 0]
click at [367, 425] on div "Vue.js" at bounding box center [474, 423] width 331 height 18
checkbox input "true"
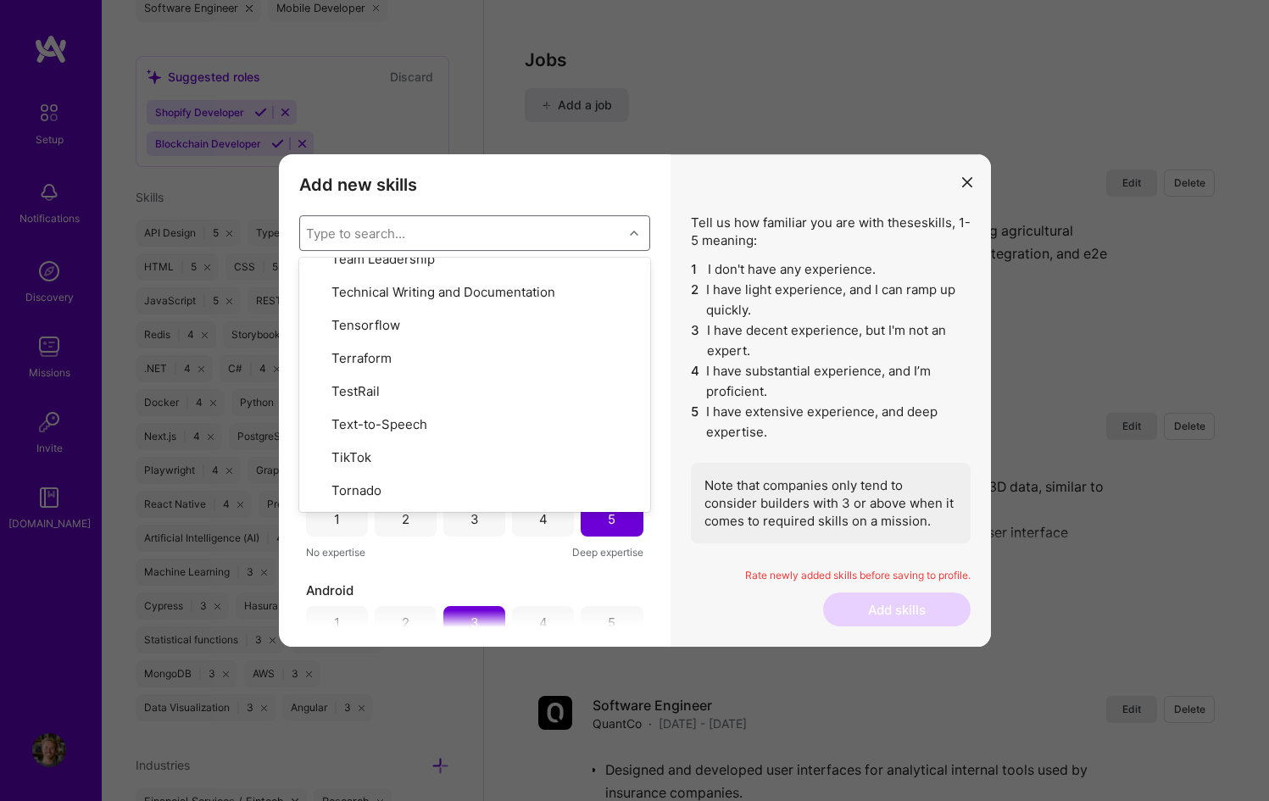
click at [663, 375] on div "Add new skills Tell us how familiar you are with given skills, using between 1 …" at bounding box center [475, 400] width 392 height 493
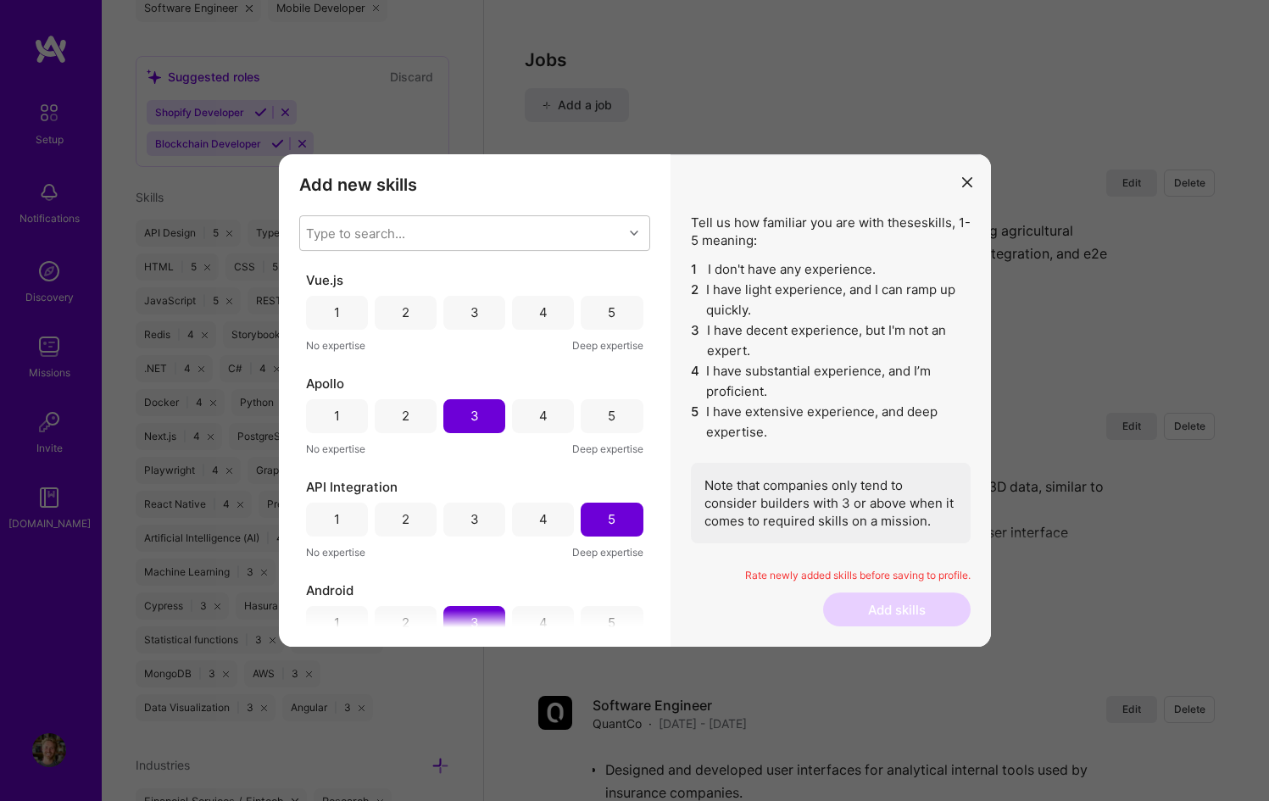
click at [539, 312] on div "4" at bounding box center [543, 312] width 8 height 18
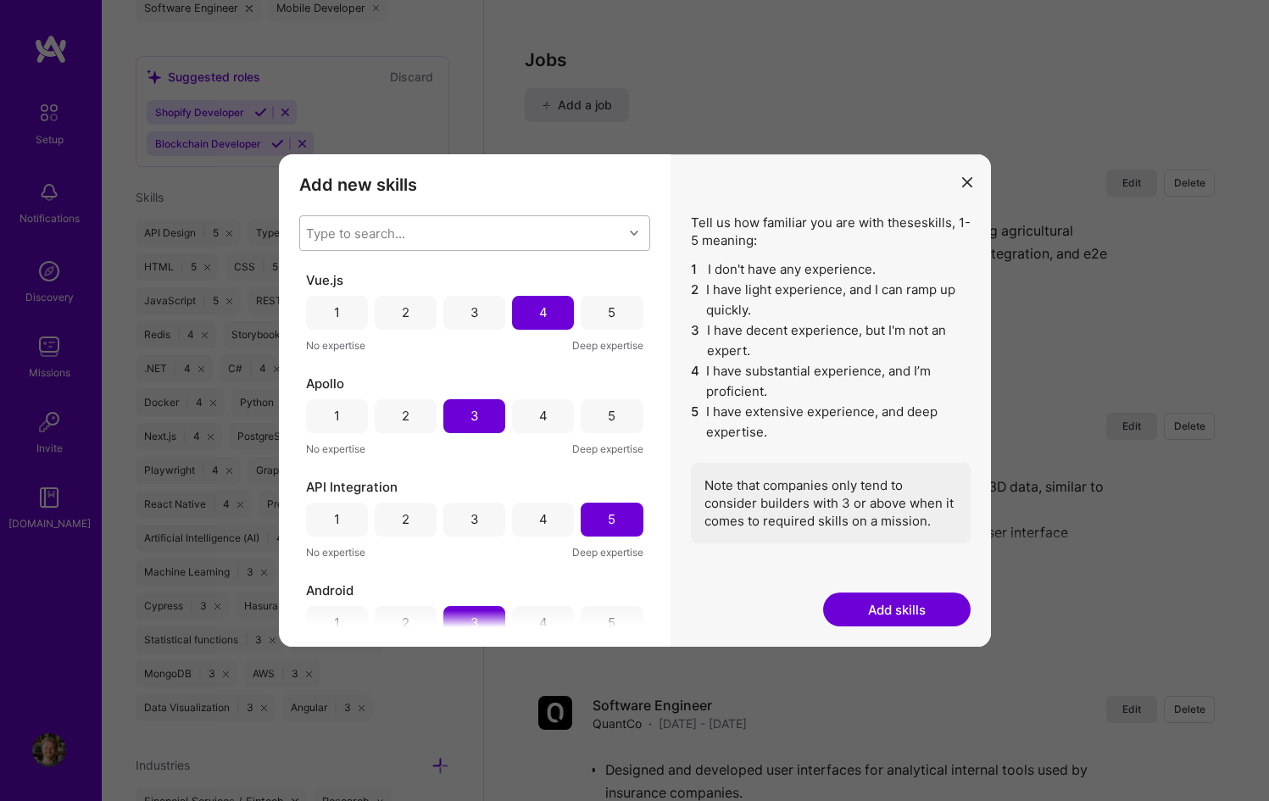
click at [487, 225] on div "Type to search..." at bounding box center [461, 233] width 323 height 34
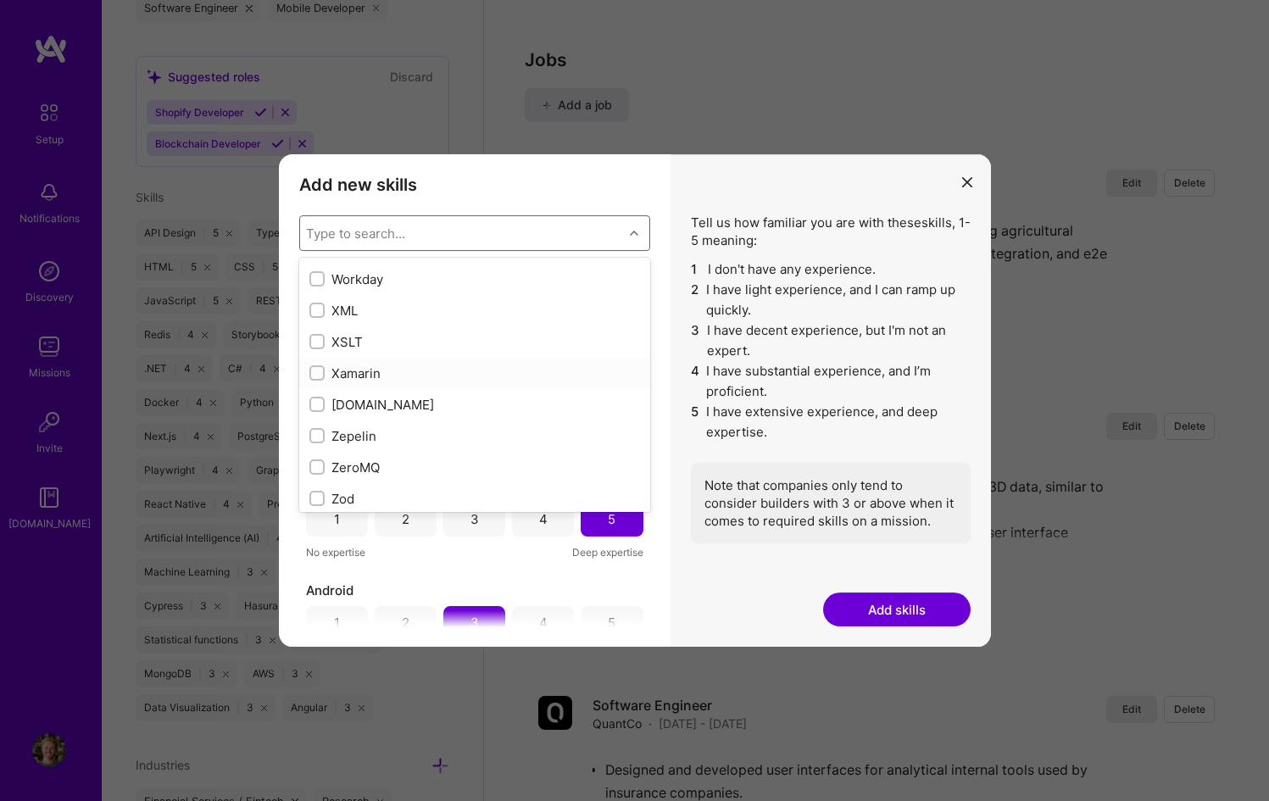
scroll to position [11433, 0]
click at [655, 370] on div "Add new skills Tell us how familiar you are with given skills, using between 1 …" at bounding box center [475, 400] width 392 height 493
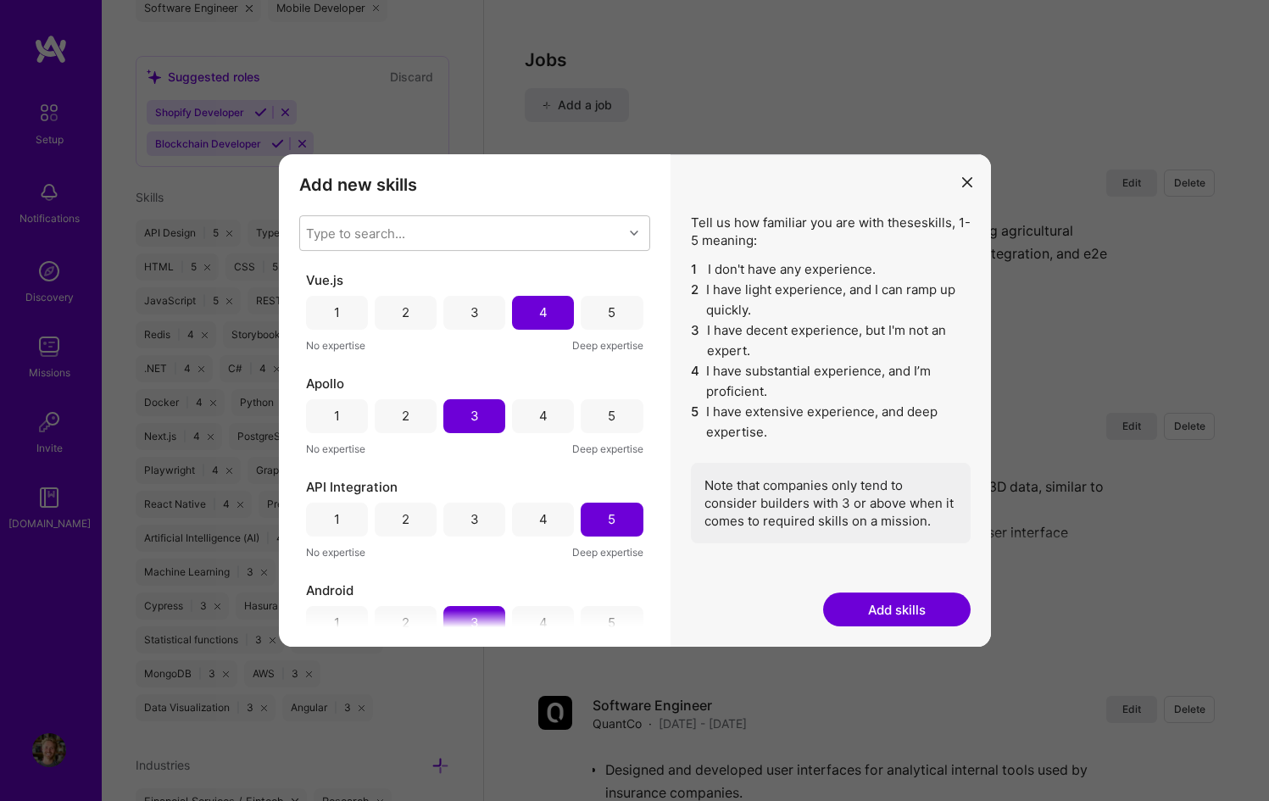
click at [487, 320] on div "3" at bounding box center [474, 313] width 62 height 34
click at [497, 224] on div "Type to search..." at bounding box center [461, 233] width 323 height 34
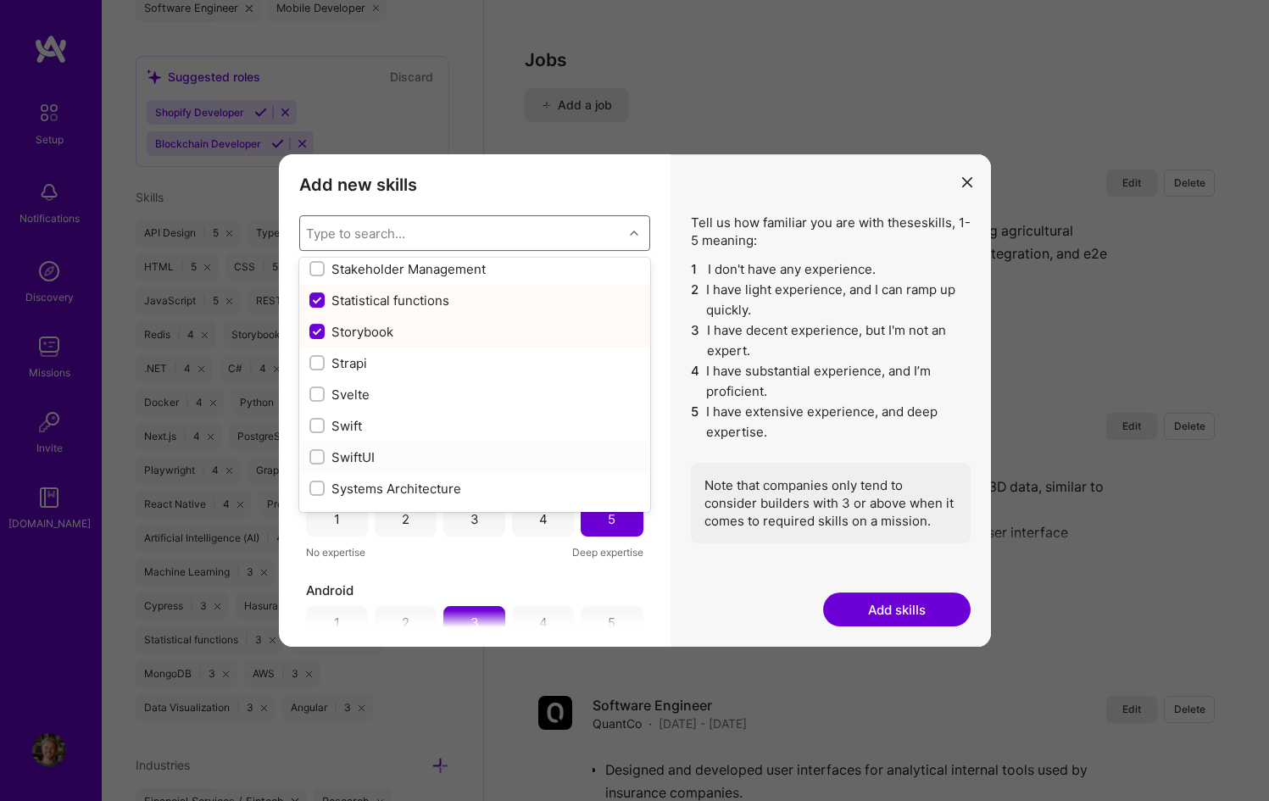
scroll to position [9969, 0]
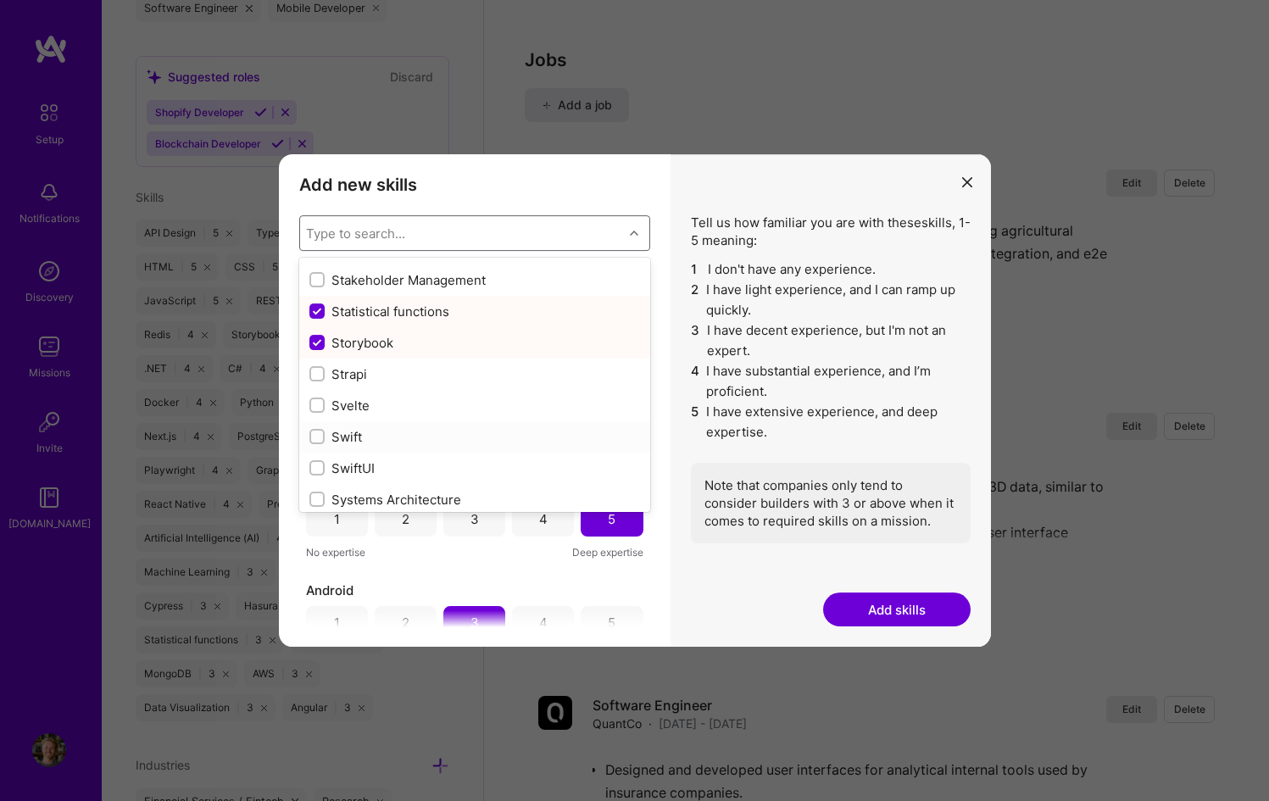
click at [401, 435] on div "Swift" at bounding box center [474, 437] width 331 height 18
checkbox input "true"
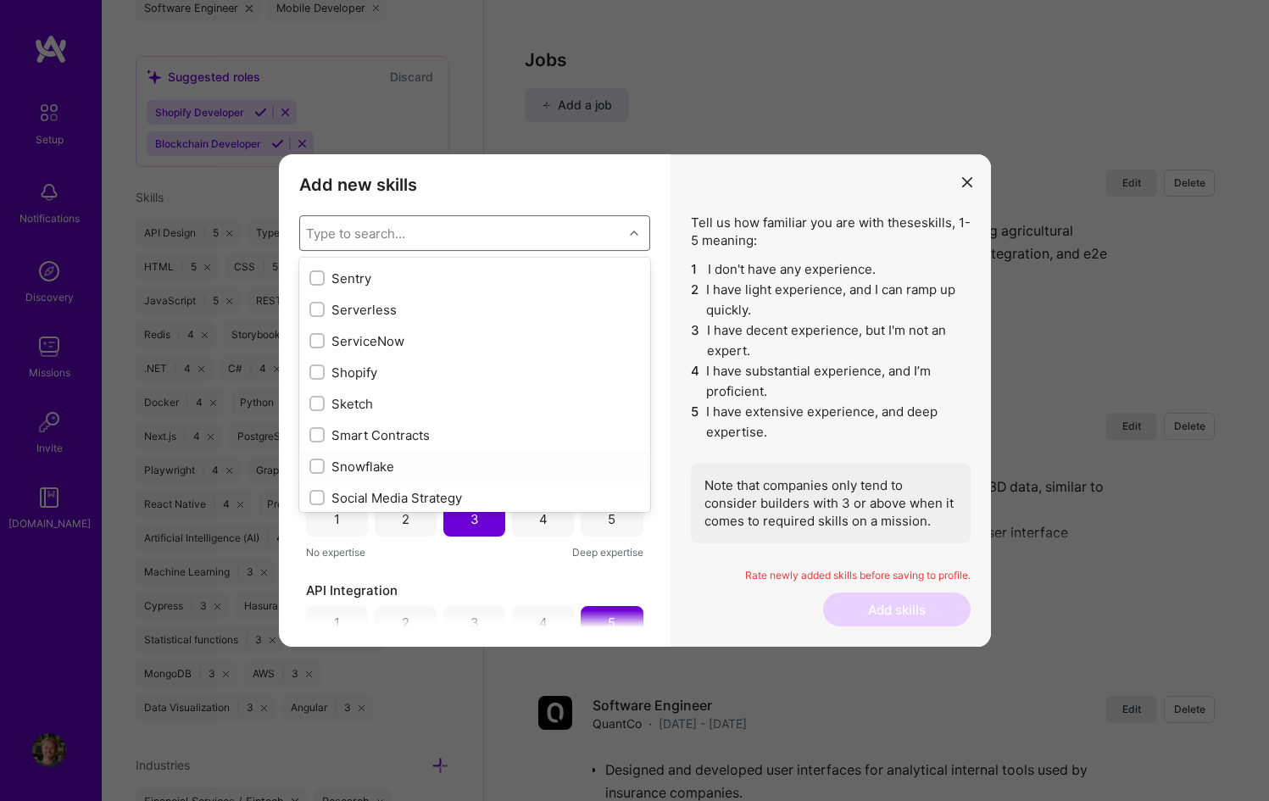
scroll to position [9353, 0]
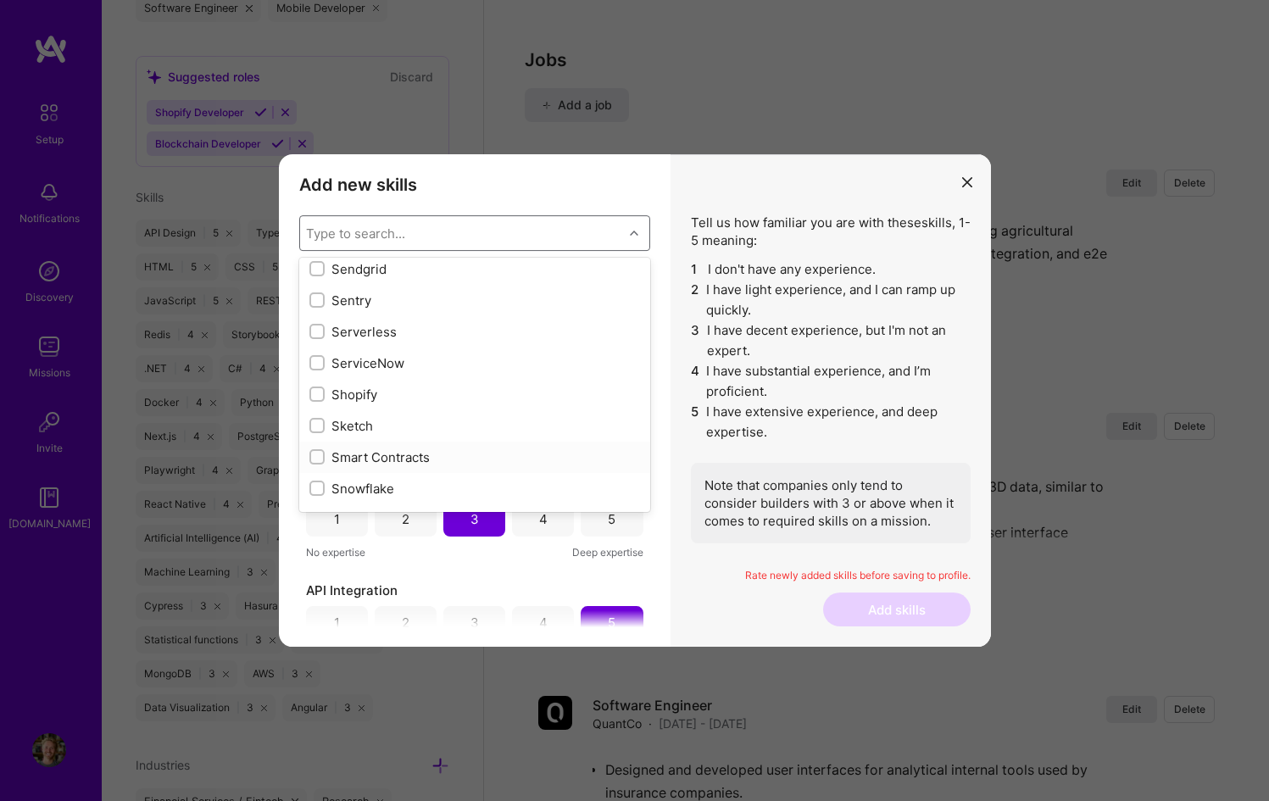
click at [425, 449] on div "Smart Contracts" at bounding box center [474, 457] width 331 height 18
checkbox input "true"
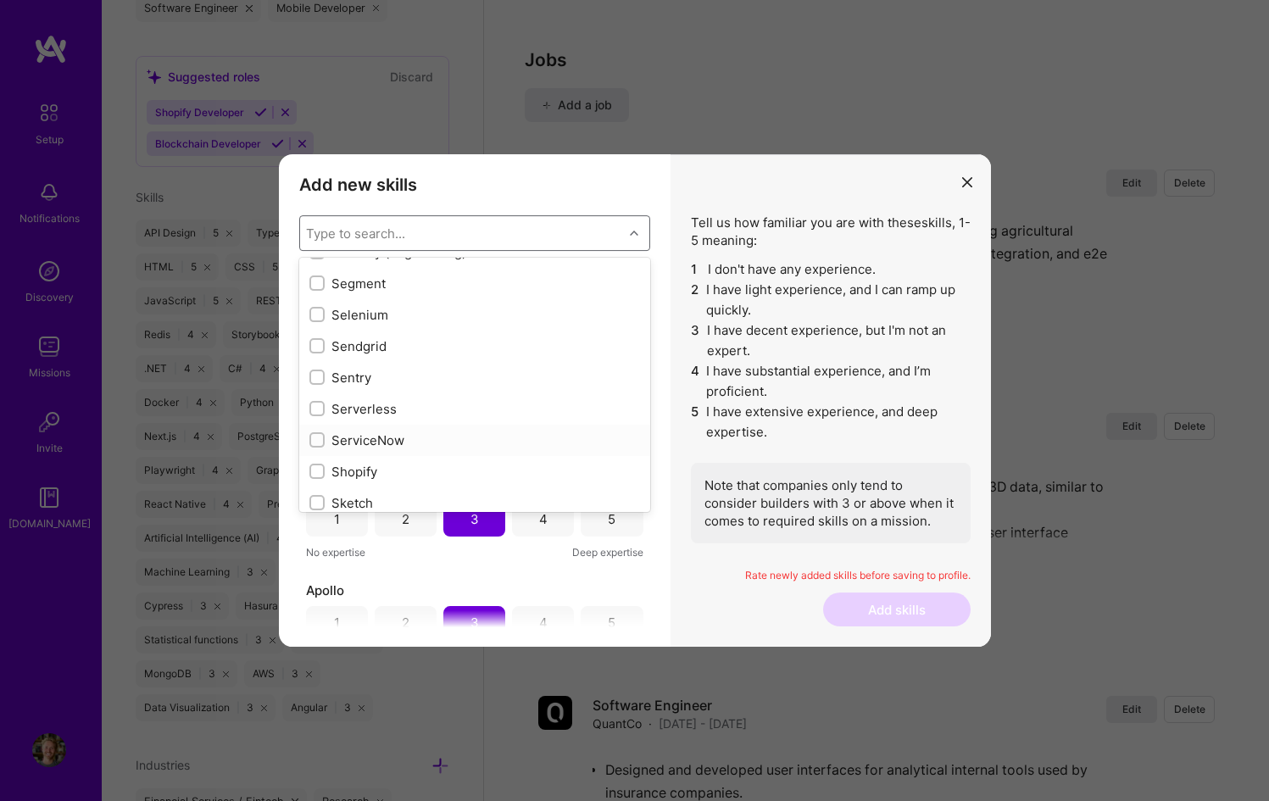
scroll to position [9297, 0]
click at [429, 444] on div "Shopify" at bounding box center [474, 451] width 331 height 18
checkbox input "true"
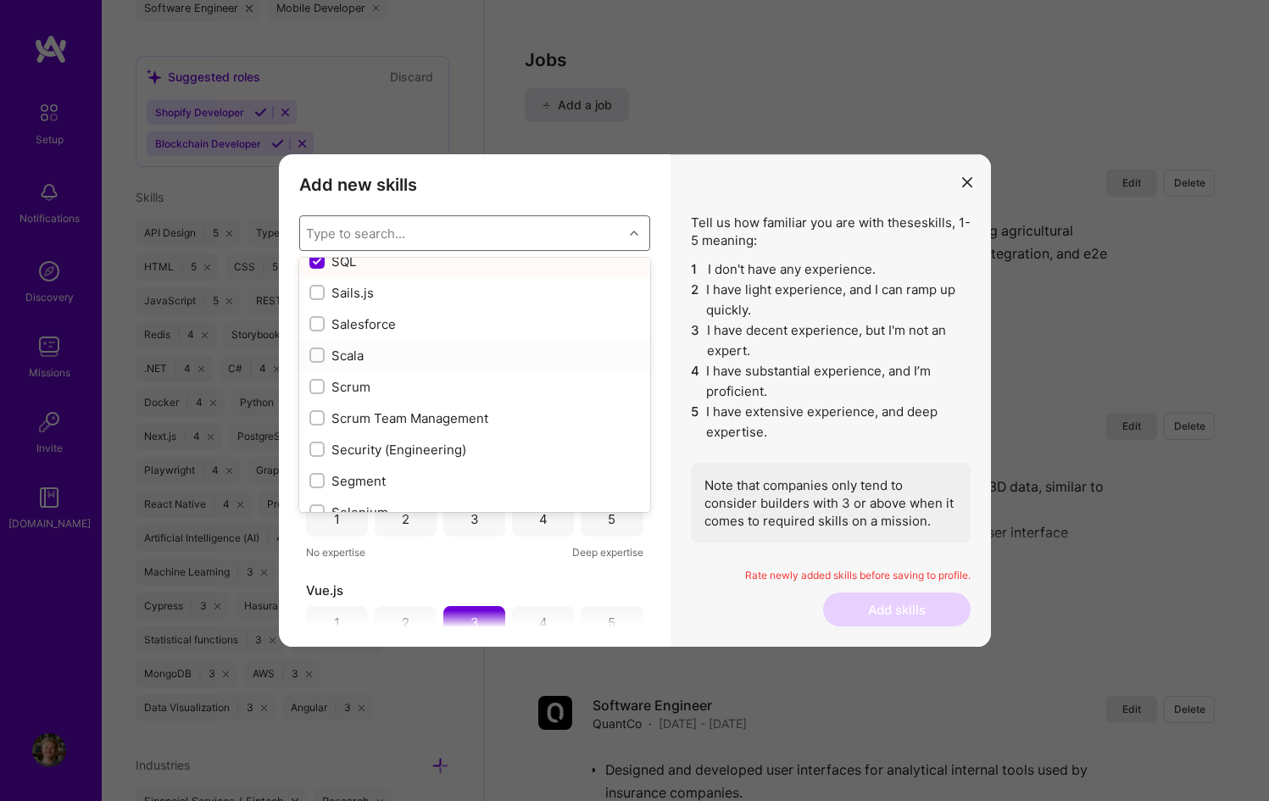
click at [398, 359] on div "Scala" at bounding box center [474, 356] width 331 height 18
checkbox input "true"
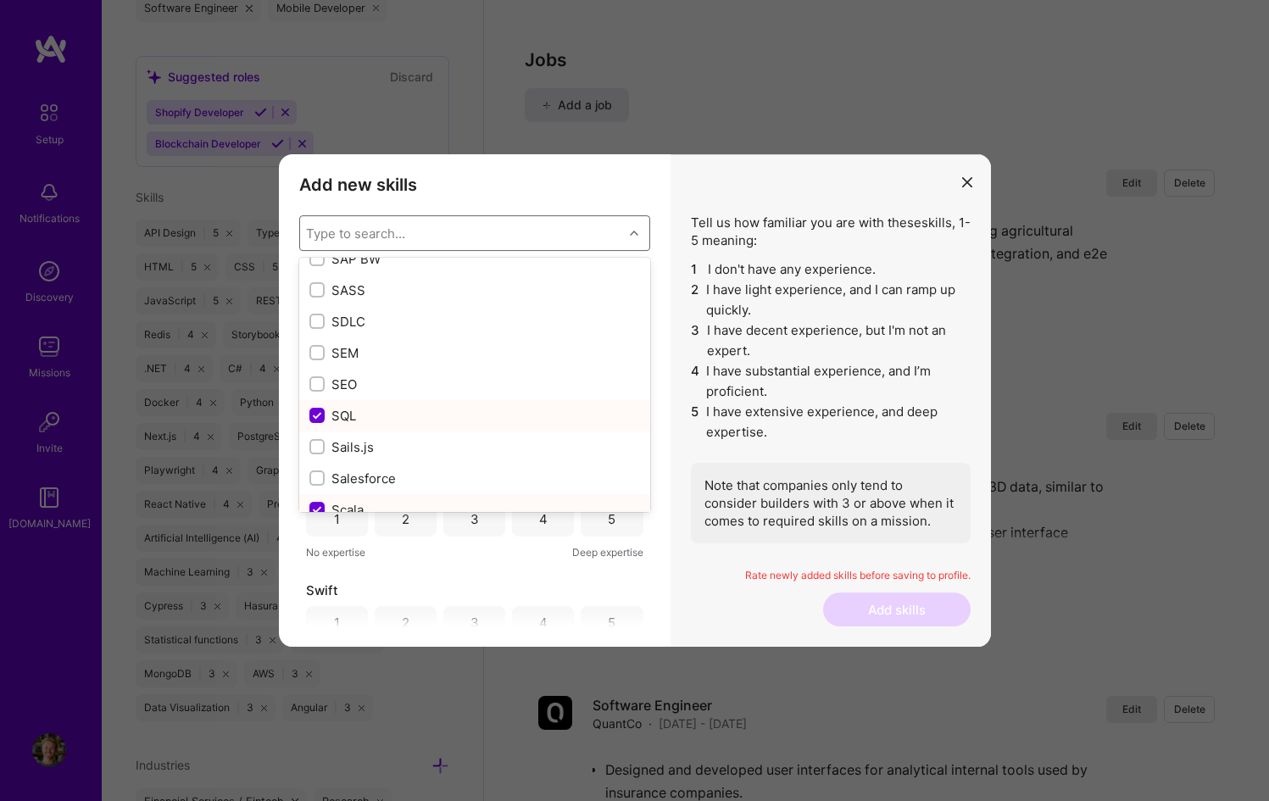
scroll to position [8914, 0]
click at [465, 392] on div "SEO" at bounding box center [474, 395] width 331 height 18
checkbox input "true"
click at [439, 421] on div "Rust" at bounding box center [474, 429] width 331 height 18
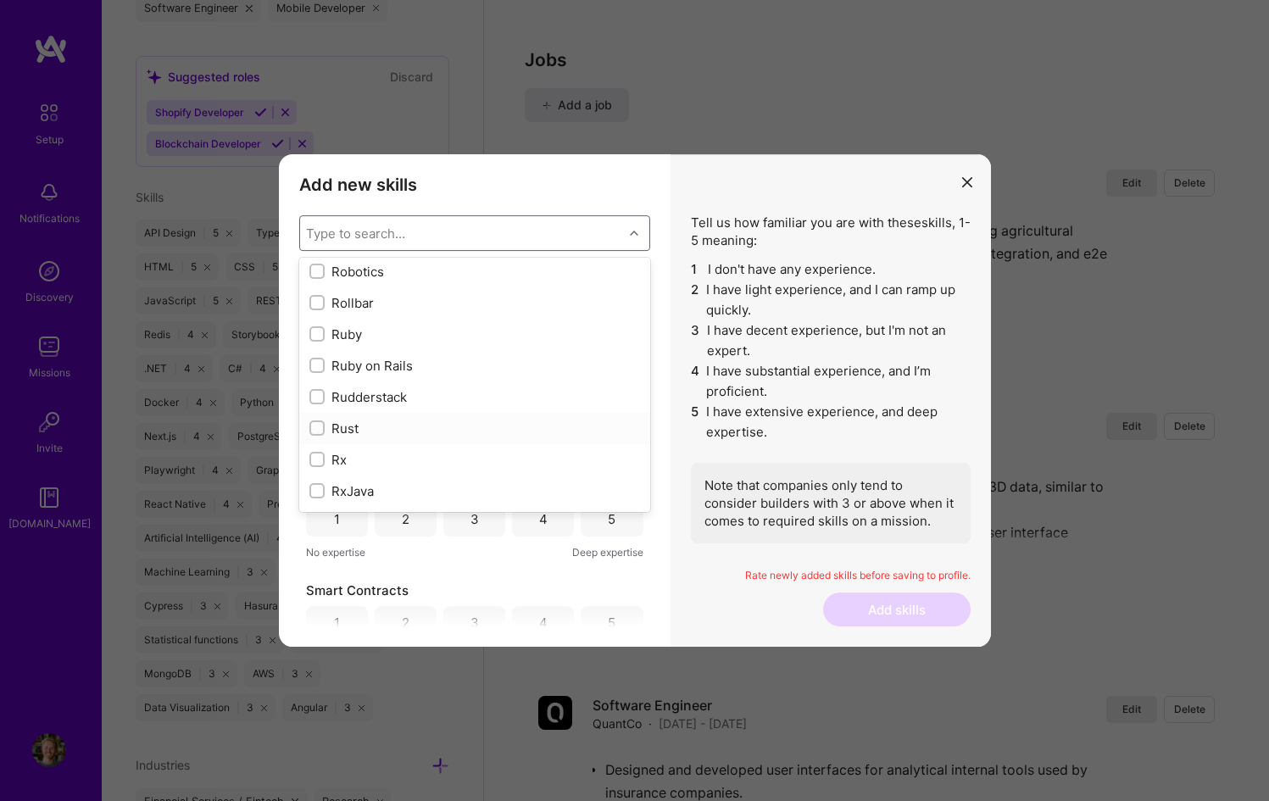
checkbox input "true"
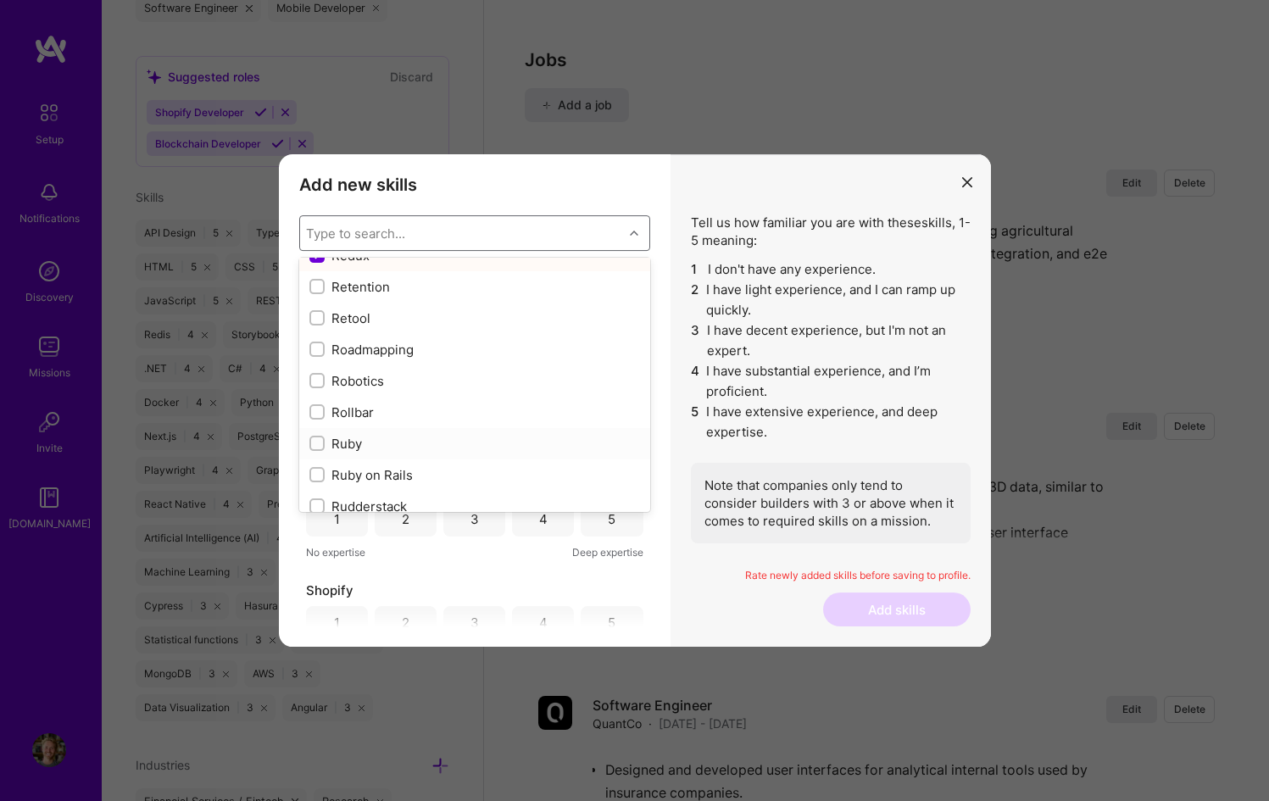
scroll to position [8540, 0]
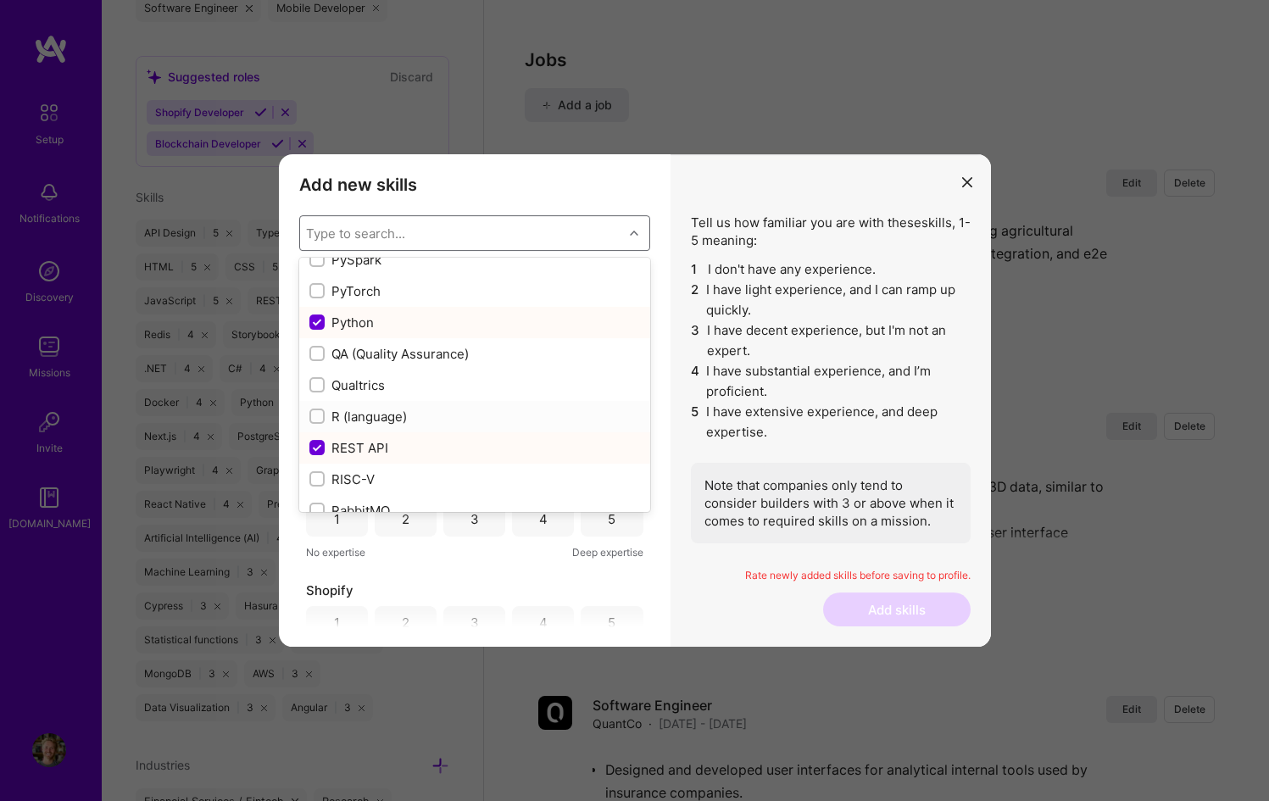
click at [466, 410] on div "R (language)" at bounding box center [474, 417] width 331 height 18
checkbox input "true"
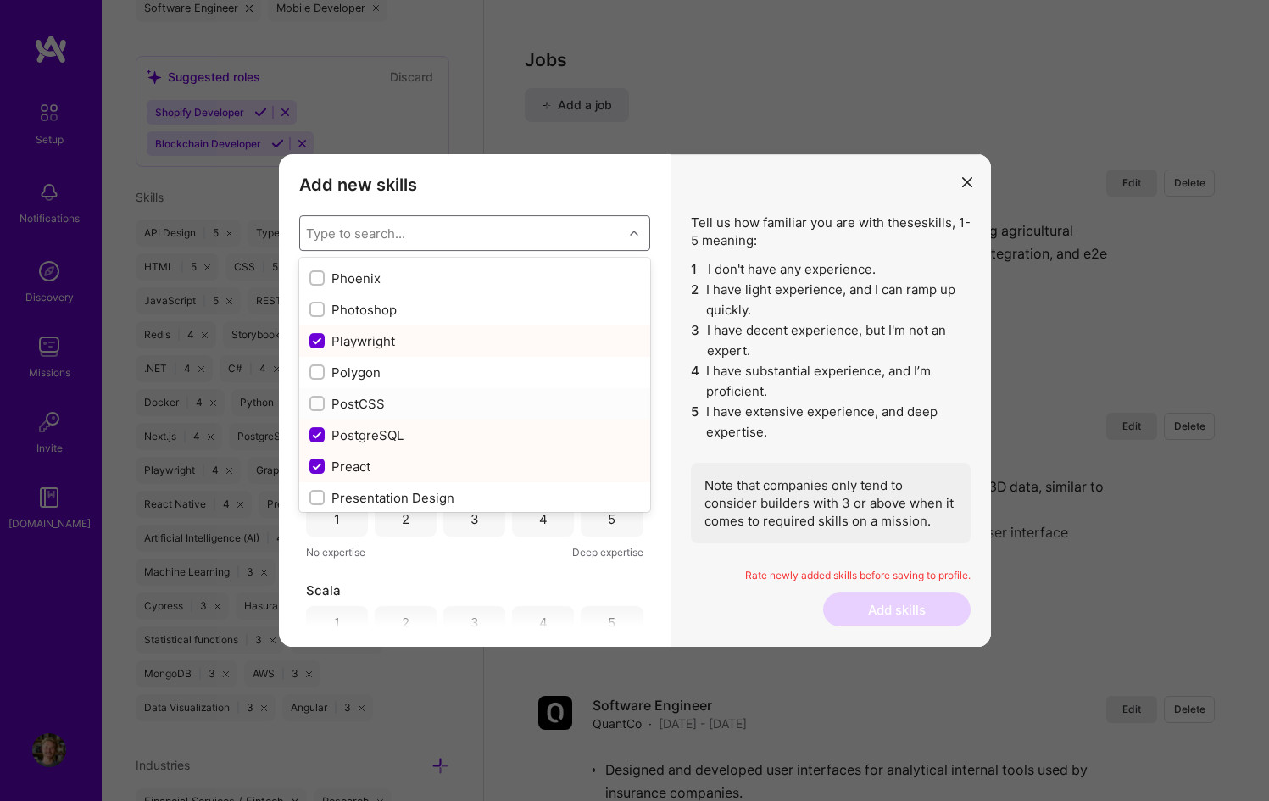
scroll to position [7440, 0]
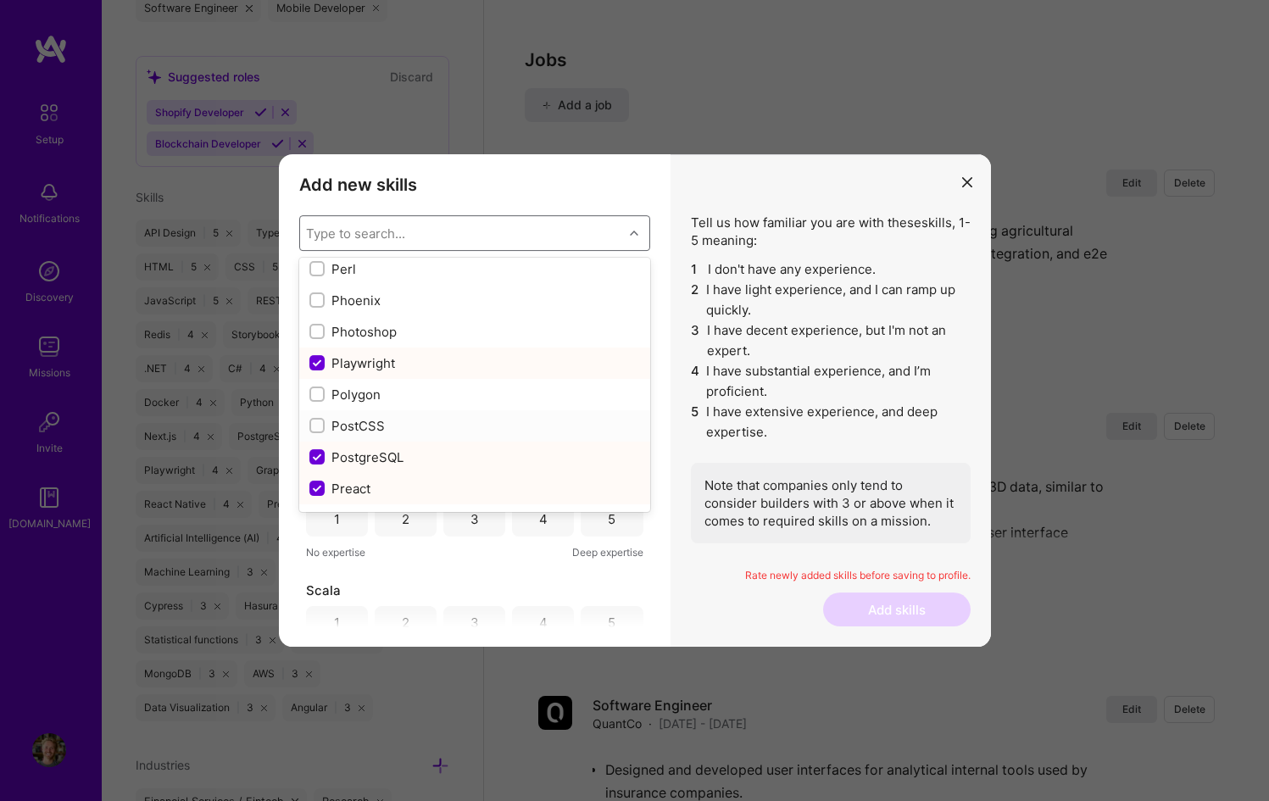
click at [454, 417] on div "PostCSS" at bounding box center [474, 426] width 331 height 18
checkbox input "true"
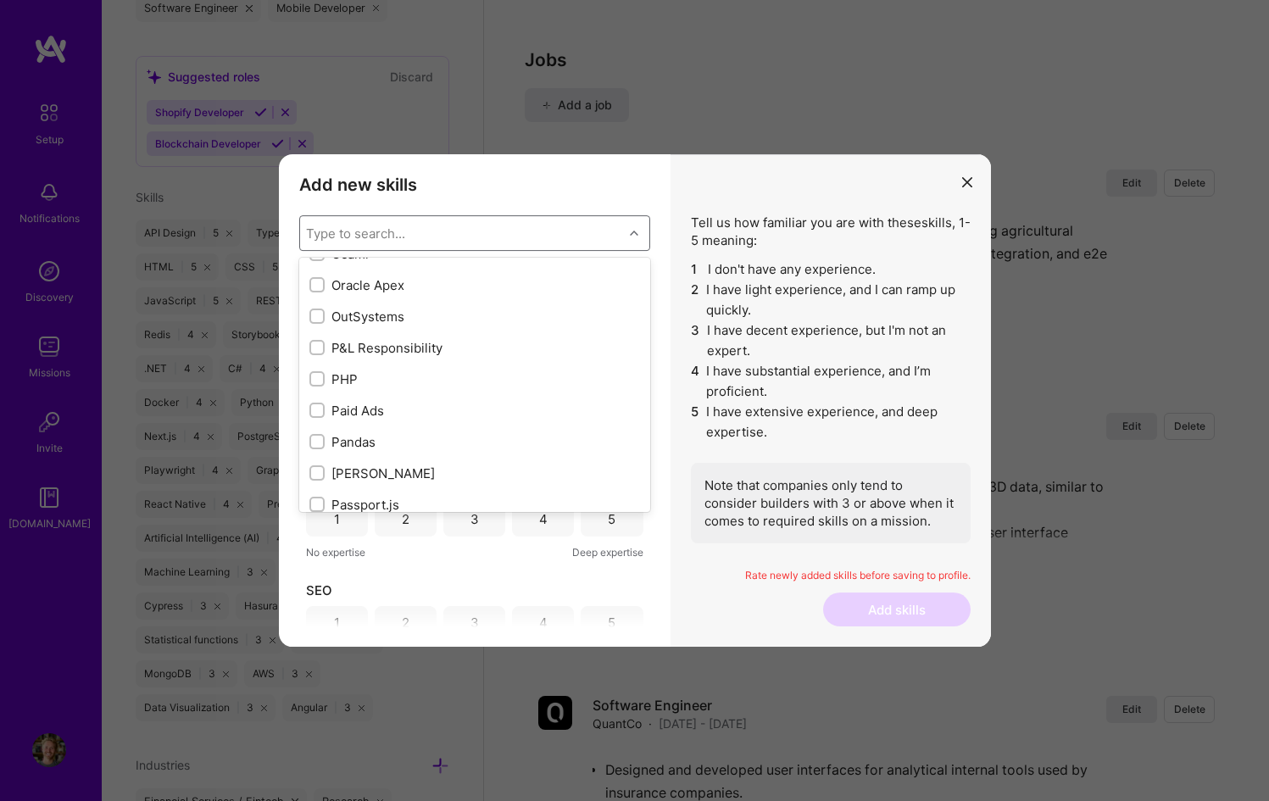
scroll to position [7099, 0]
click at [431, 444] on div "Pandas" at bounding box center [474, 453] width 331 height 18
checkbox input "true"
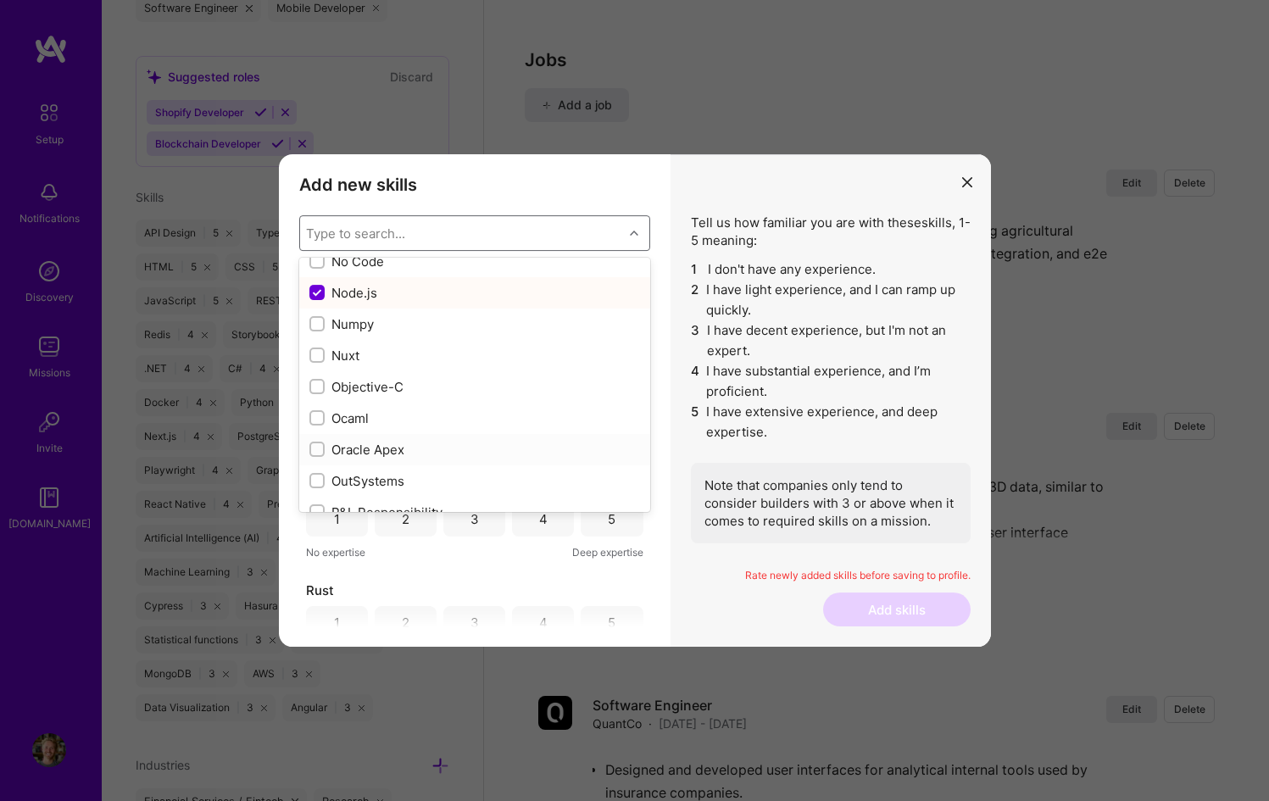
scroll to position [6924, 0]
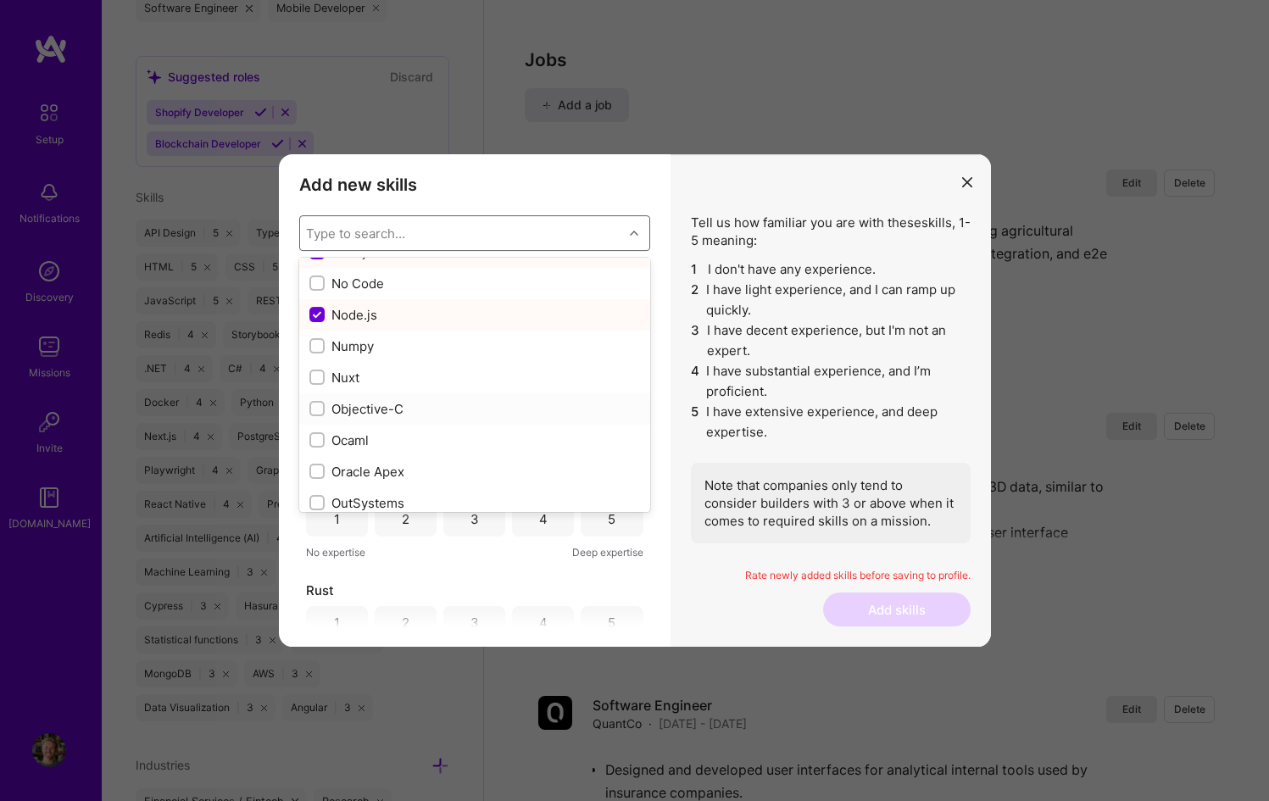
click at [437, 404] on div "Objective-C" at bounding box center [474, 409] width 331 height 18
checkbox input "true"
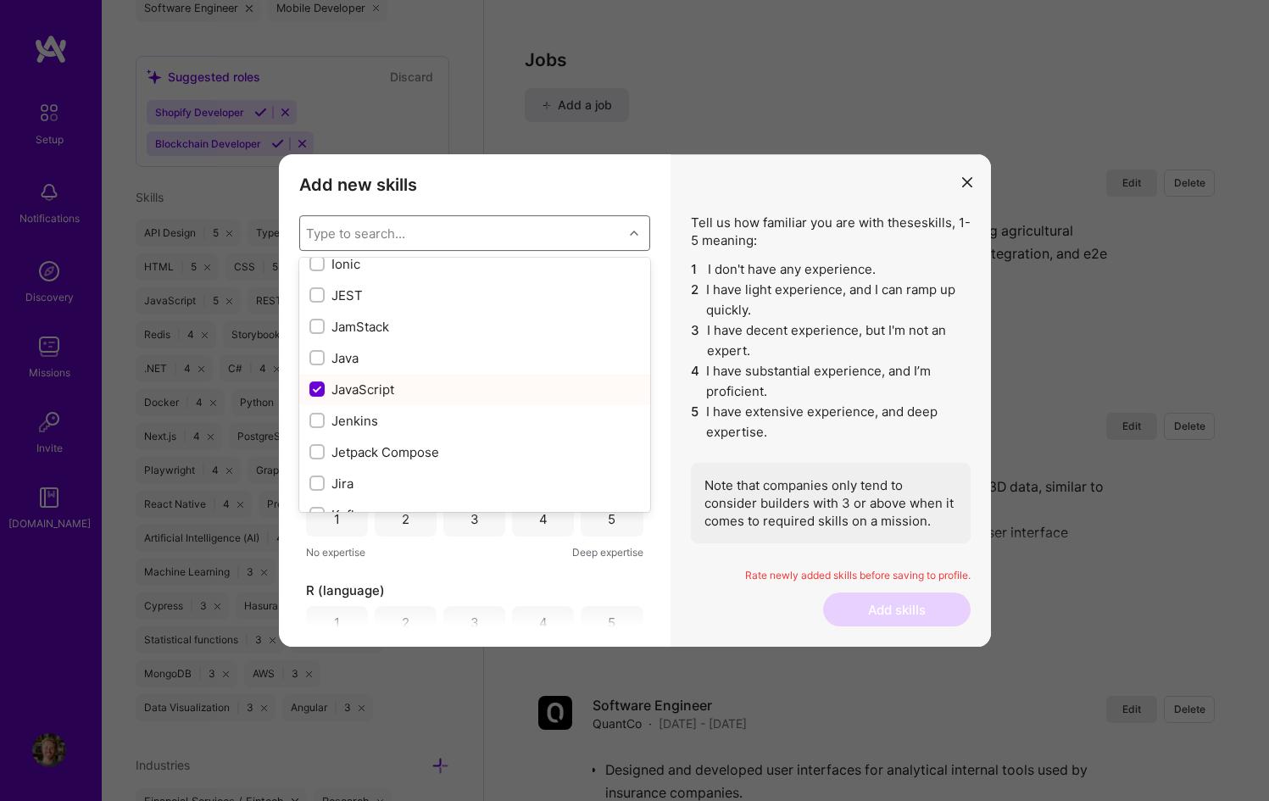
scroll to position [5322, 0]
click at [419, 386] on div "Java" at bounding box center [474, 380] width 331 height 18
checkbox input "true"
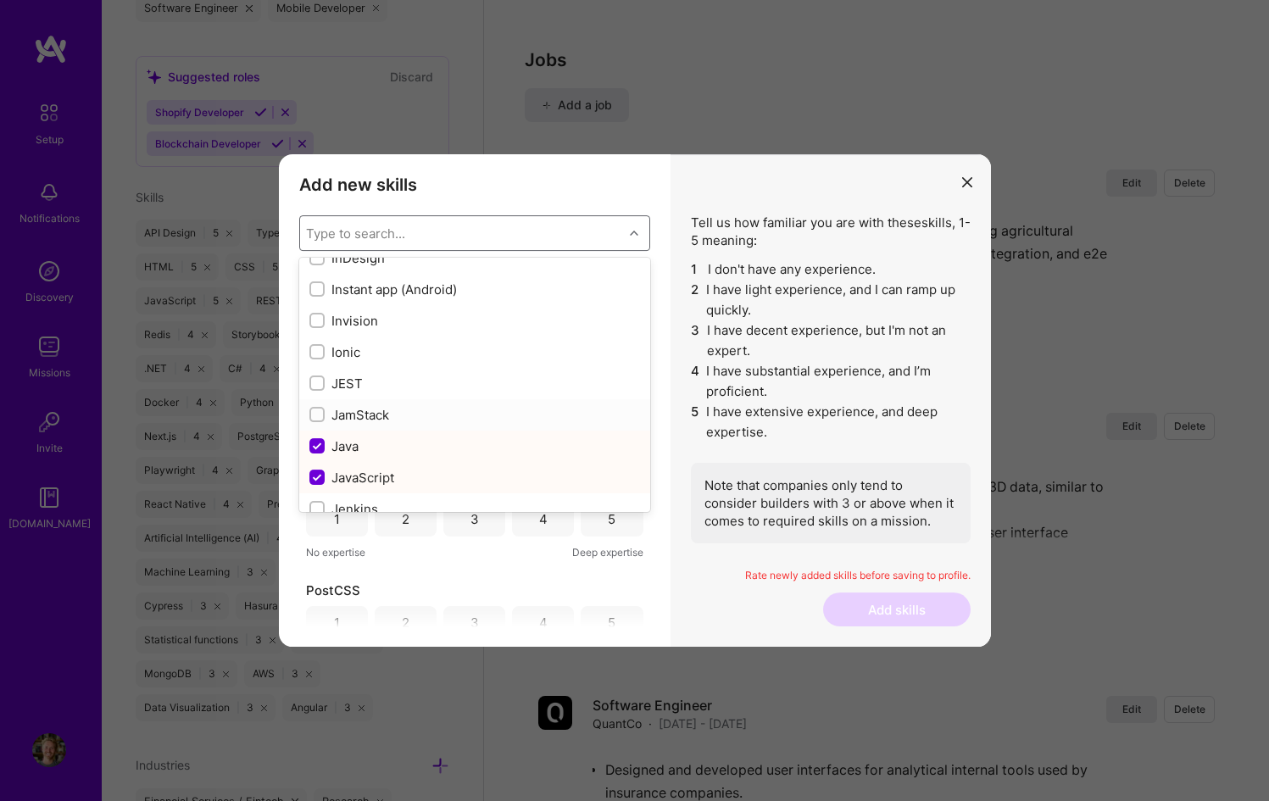
click at [468, 411] on div "JamStack" at bounding box center [474, 415] width 331 height 18
checkbox input "true"
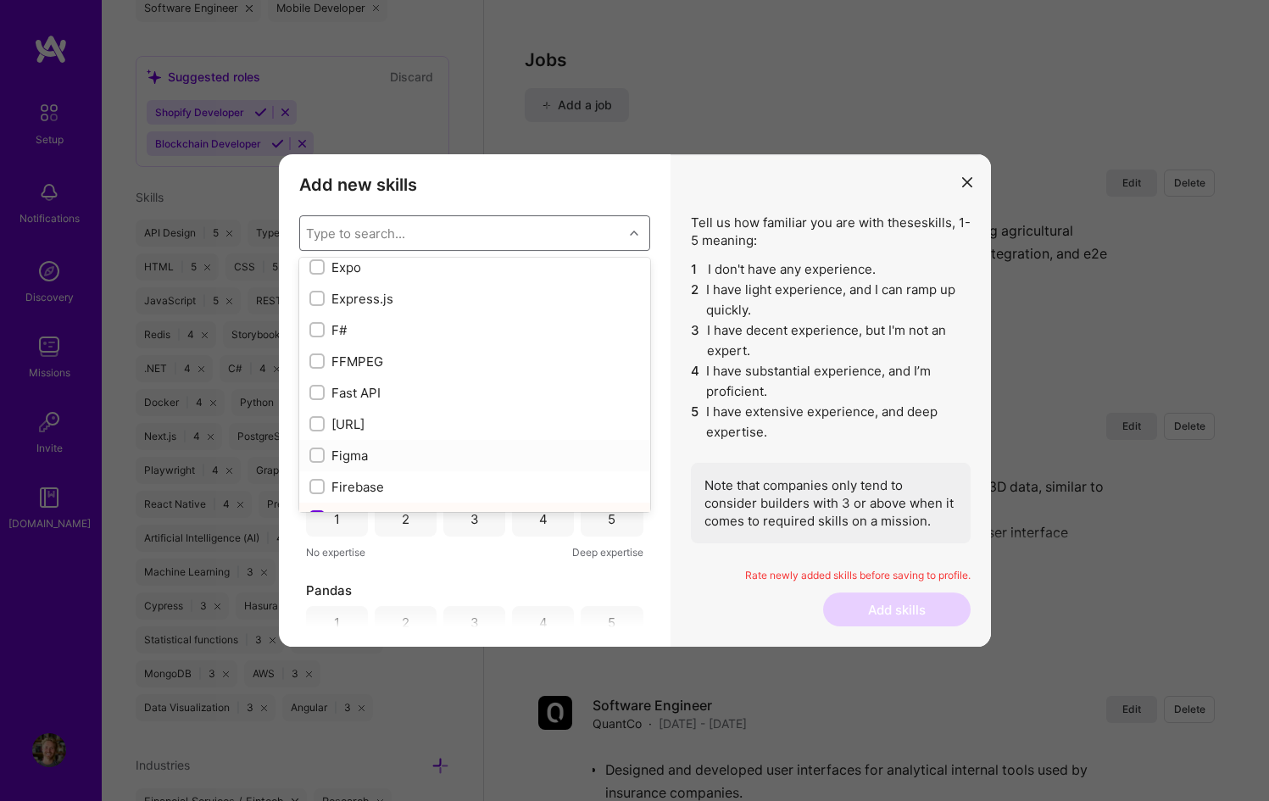
click at [363, 450] on div "Figma" at bounding box center [474, 456] width 331 height 18
checkbox input "true"
click at [409, 464] on div "Express.js" at bounding box center [474, 463] width 331 height 18
checkbox input "true"
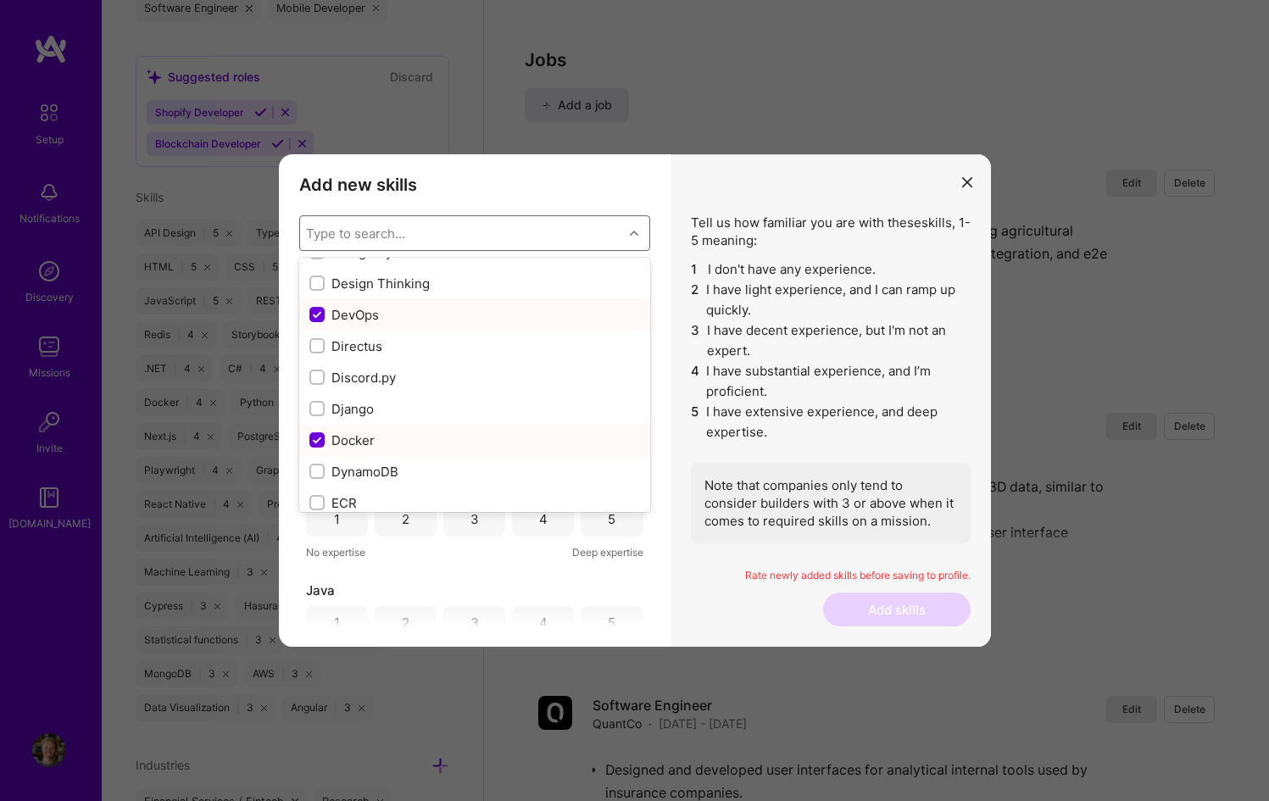
scroll to position [3150, 0]
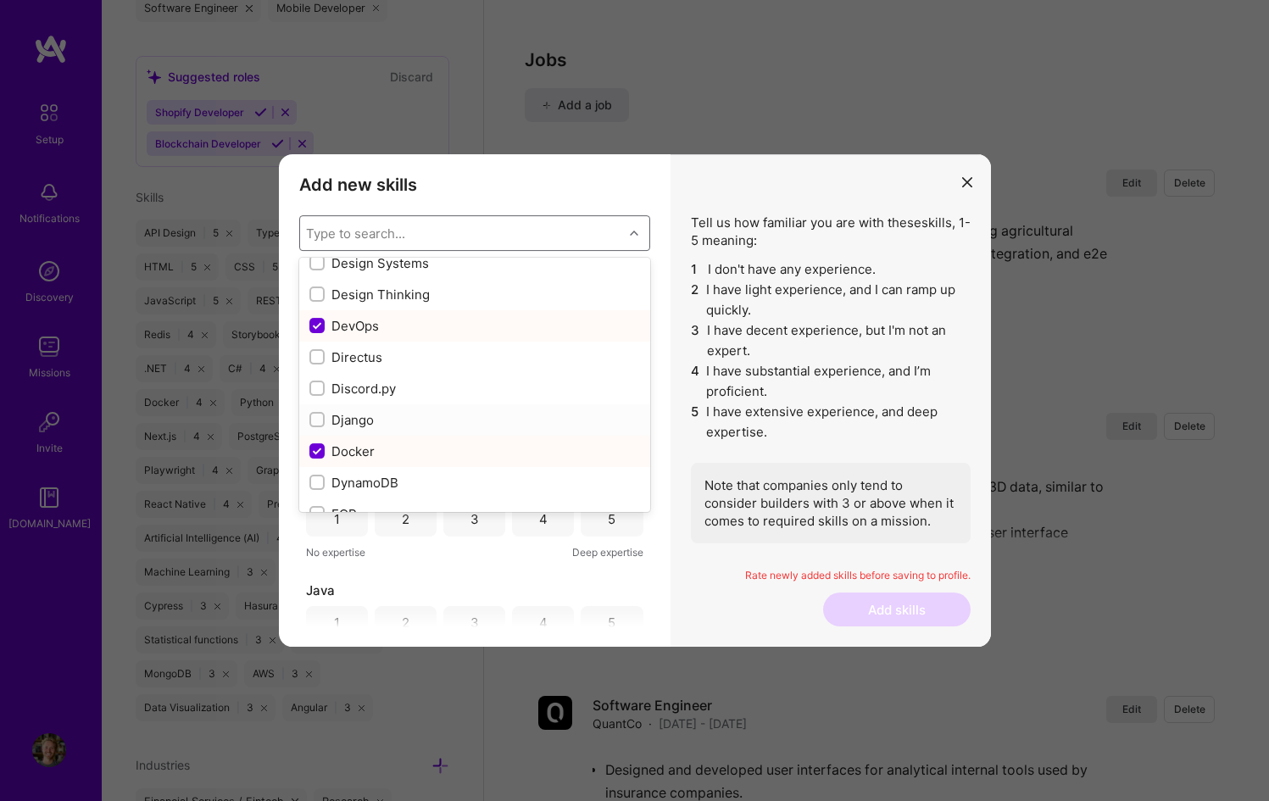
click at [459, 417] on div "Django" at bounding box center [474, 420] width 331 height 18
checkbox input "true"
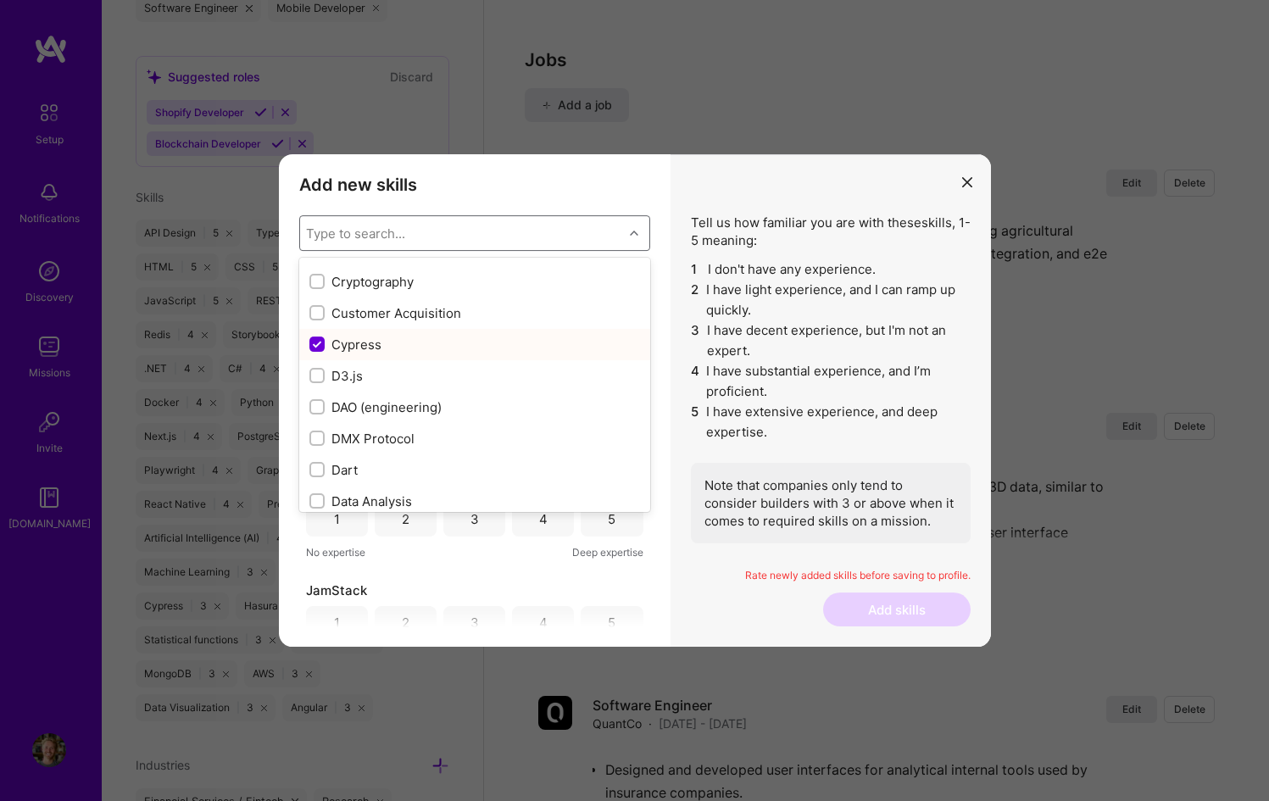
scroll to position [2420, 0]
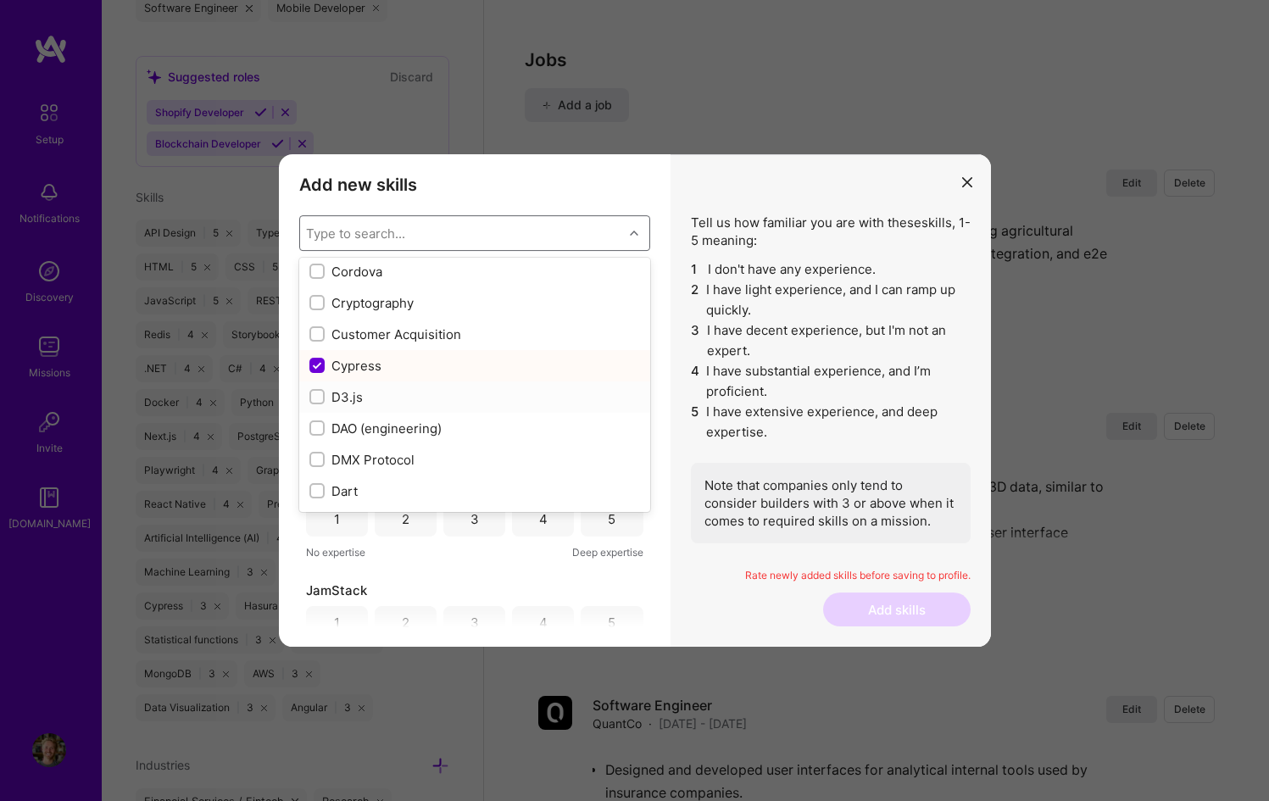
click at [405, 390] on div "D3.js" at bounding box center [474, 397] width 331 height 18
checkbox input "true"
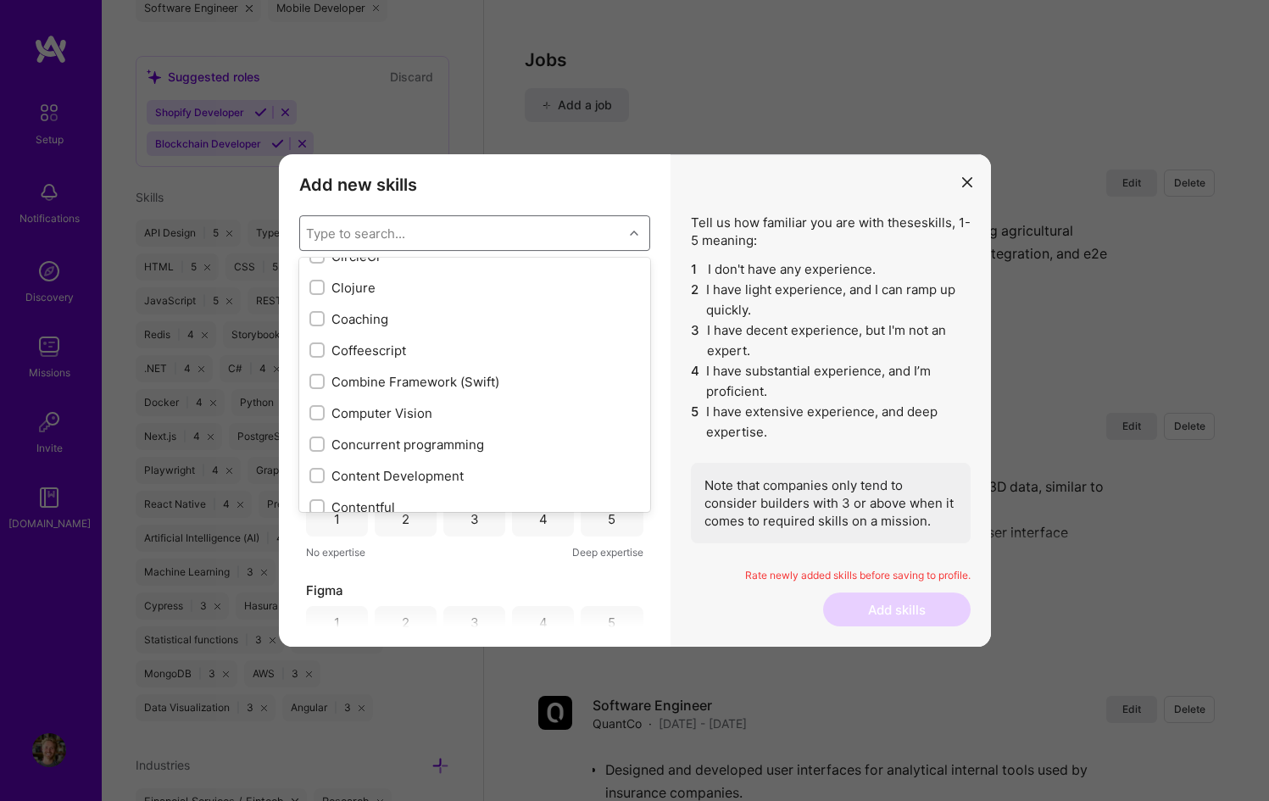
scroll to position [2079, 0]
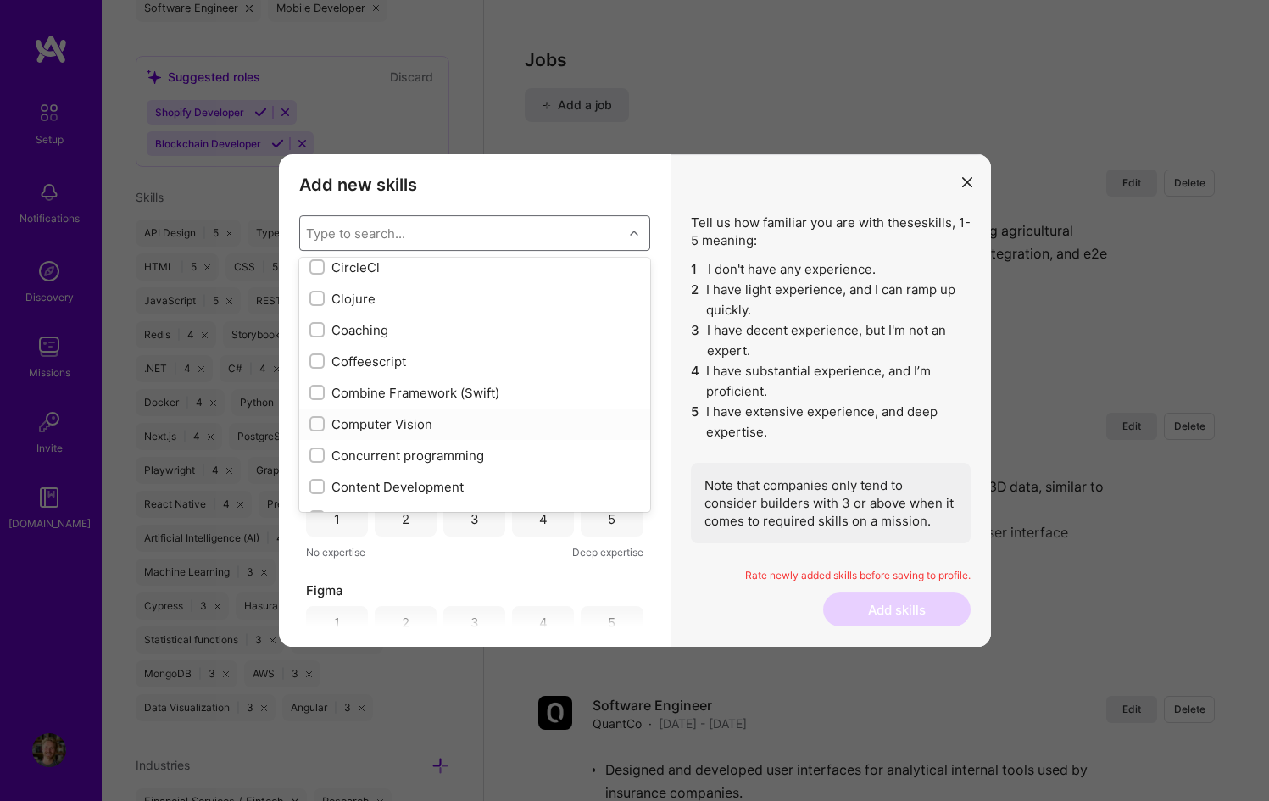
click at [439, 418] on div "Computer Vision" at bounding box center [474, 424] width 331 height 18
checkbox input "true"
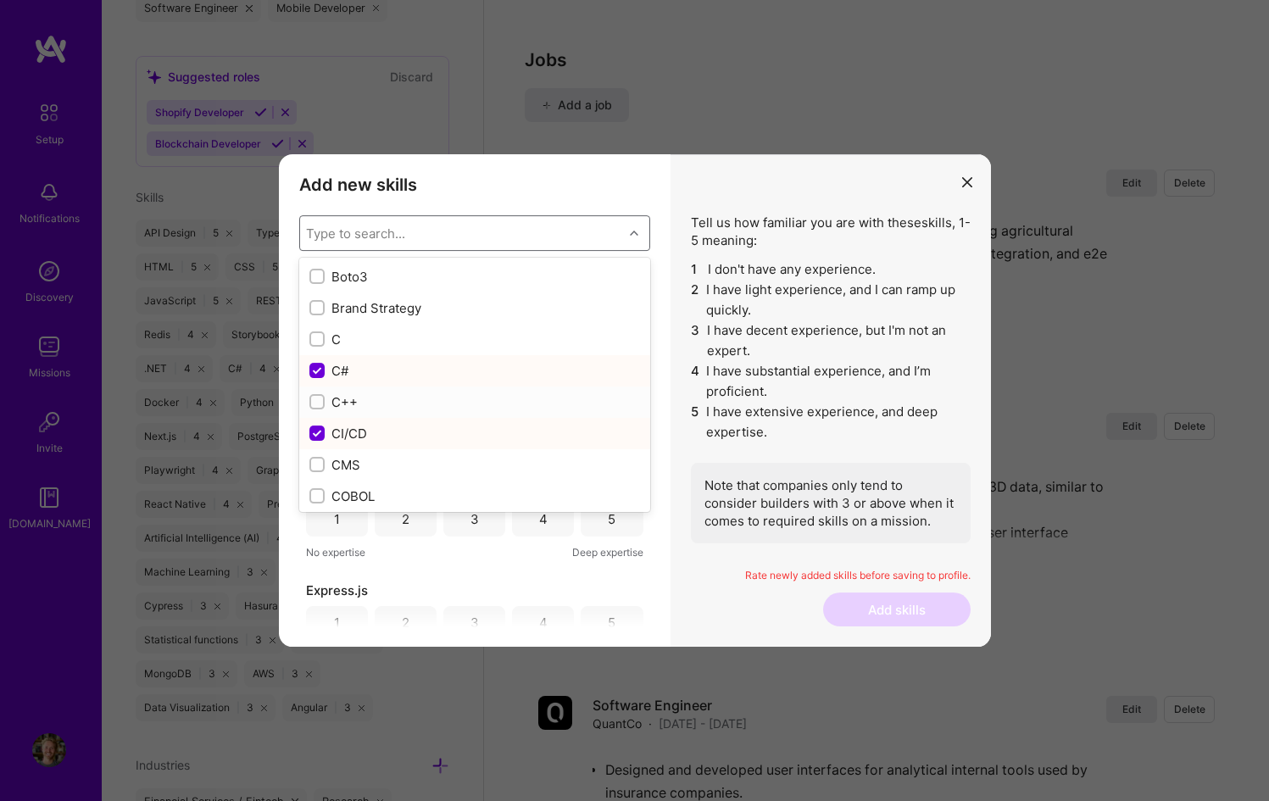
click at [461, 401] on div "C++" at bounding box center [474, 402] width 331 height 18
checkbox input "true"
click at [422, 368] on div "C" at bounding box center [474, 373] width 331 height 18
checkbox input "true"
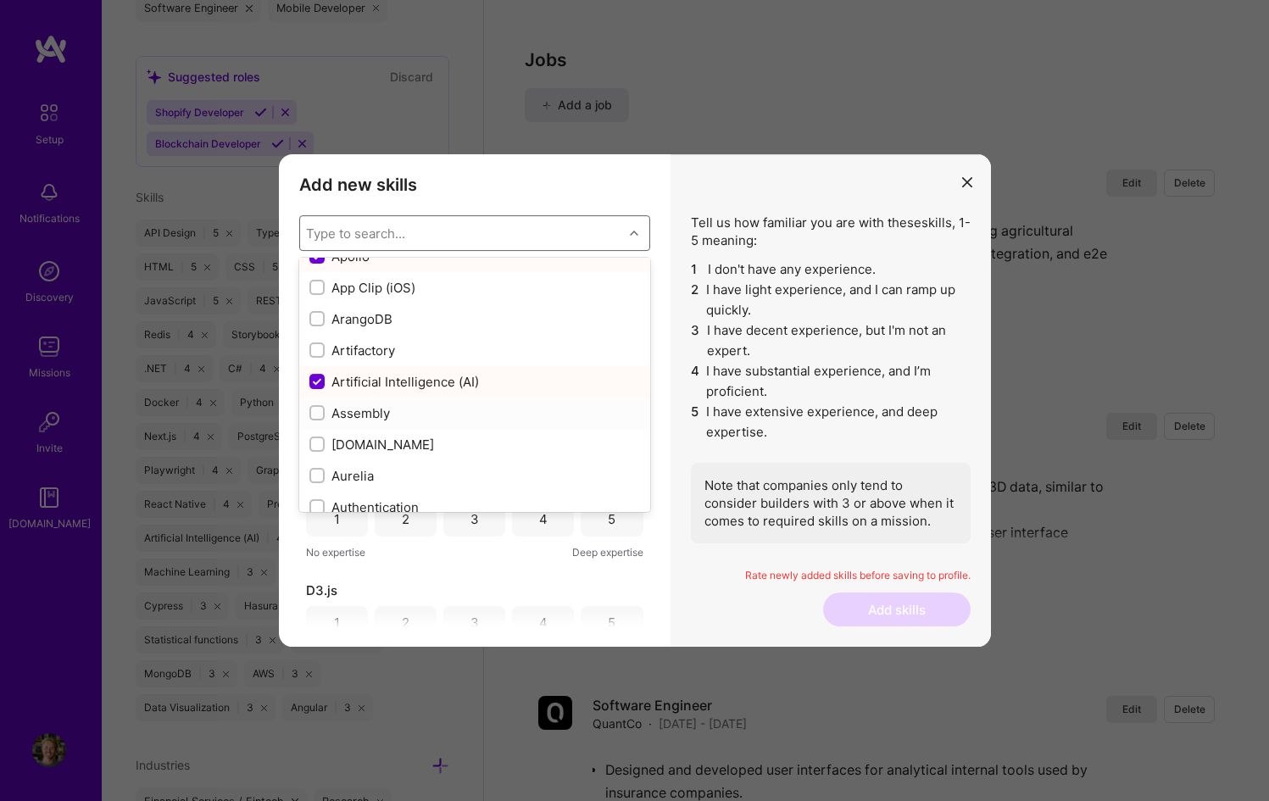
scroll to position [1118, 0]
click at [435, 468] on div "Authentication" at bounding box center [474, 476] width 331 height 18
checkbox input "true"
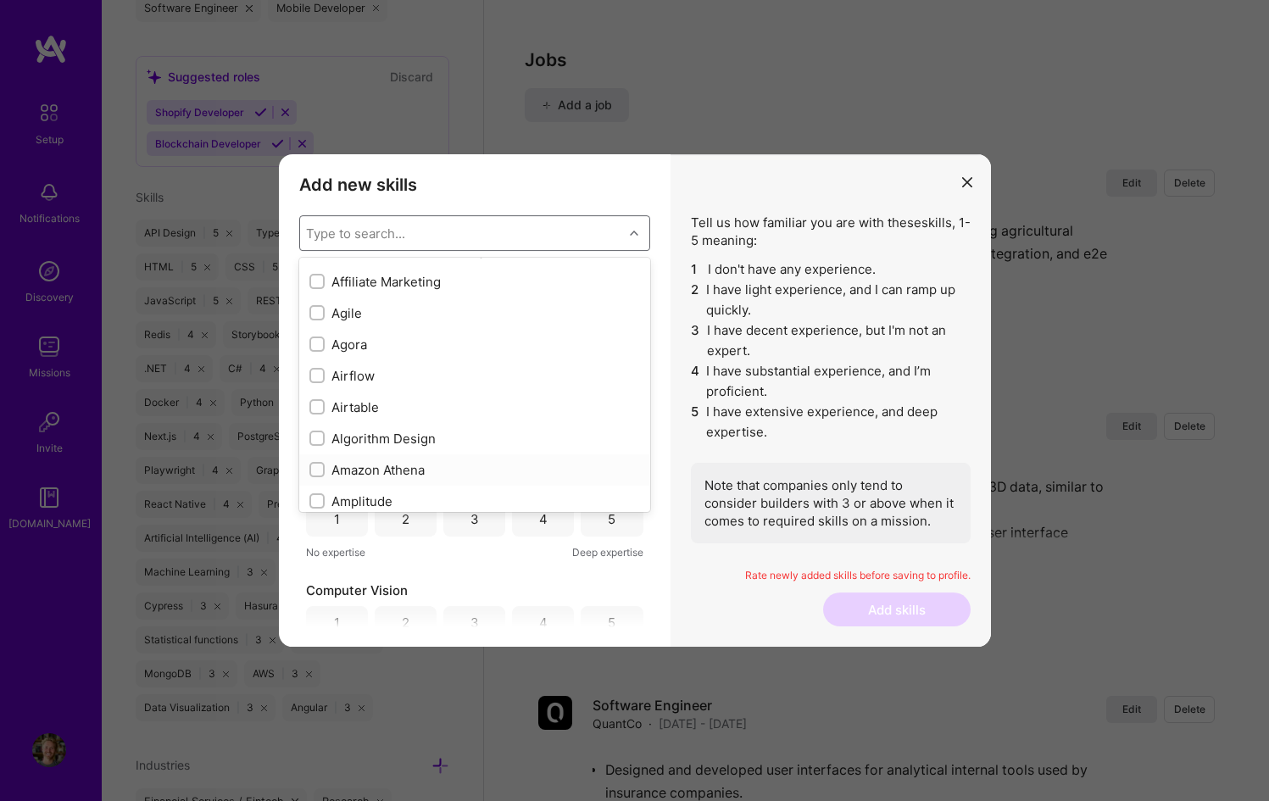
scroll to position [580, 0]
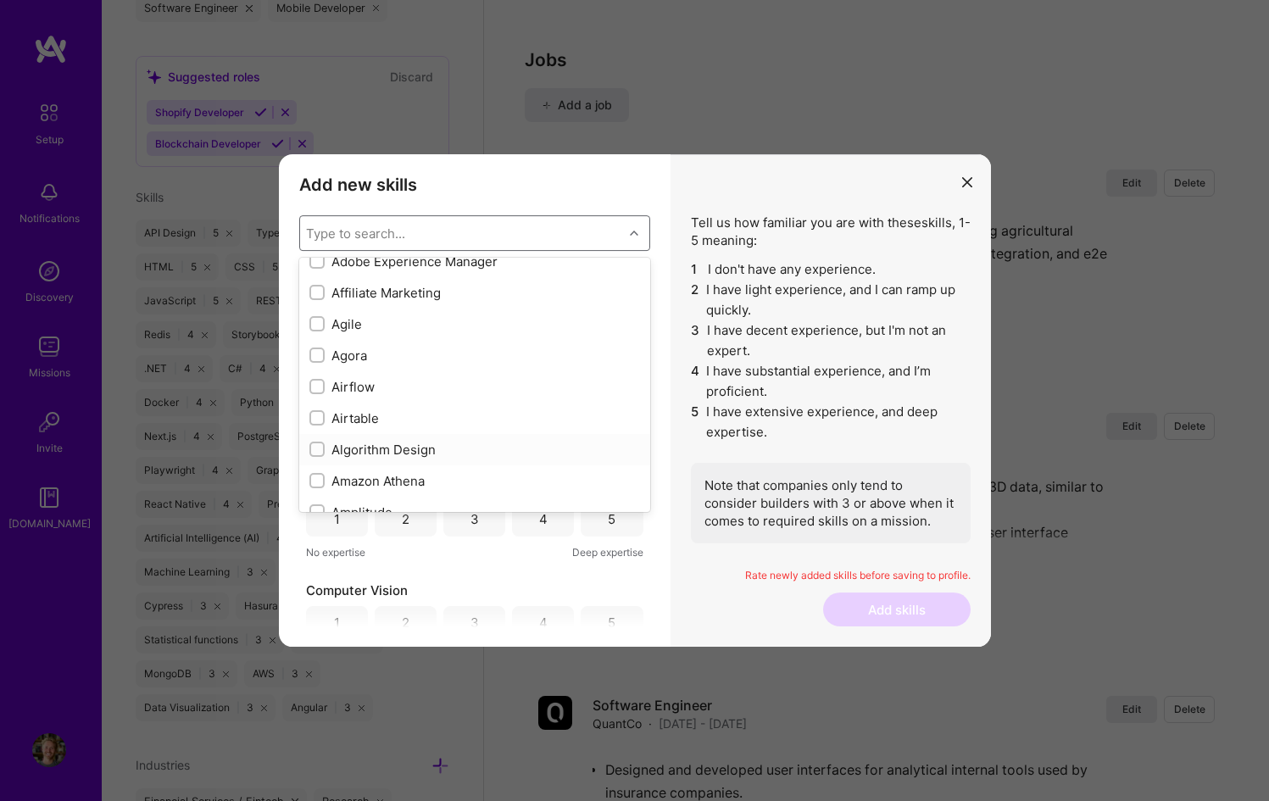
click at [421, 444] on div "Algorithm Design" at bounding box center [474, 450] width 331 height 18
checkbox input "true"
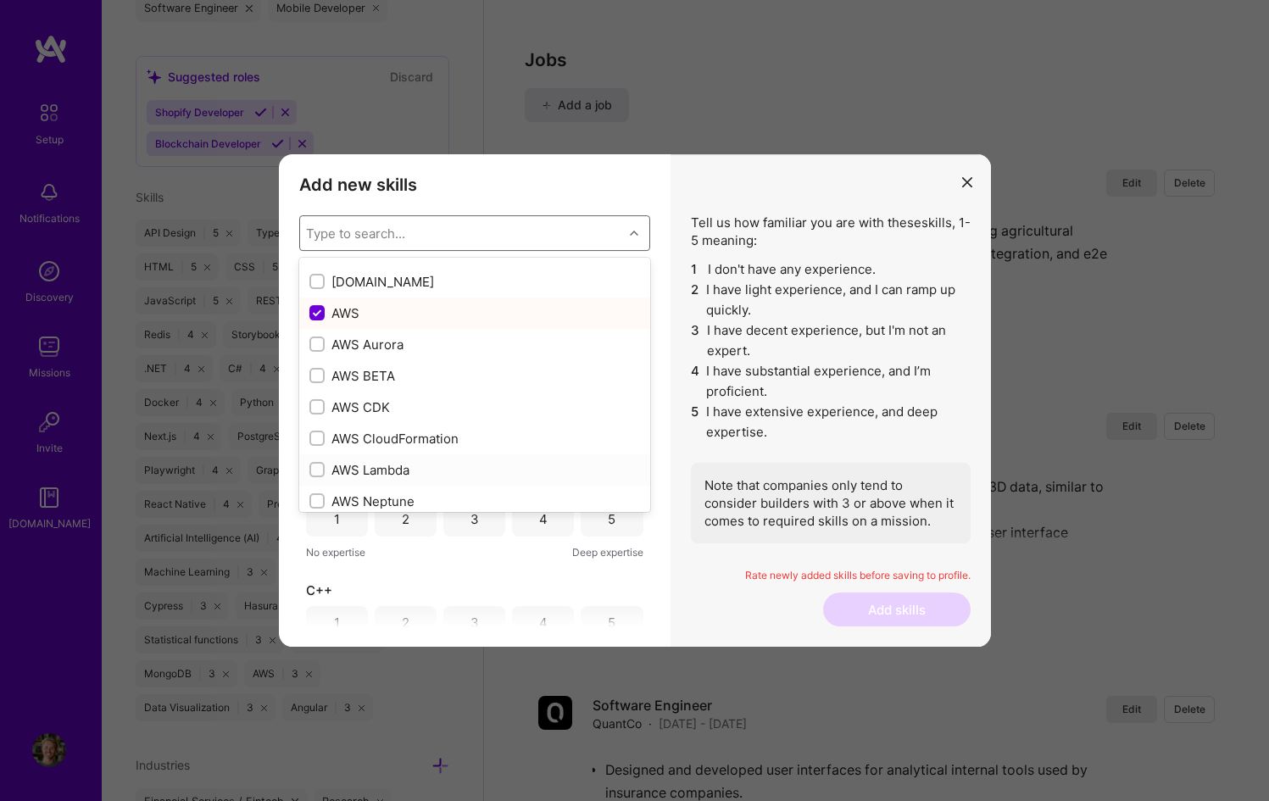
click at [416, 468] on div "AWS Lambda" at bounding box center [474, 470] width 331 height 18
checkbox input "true"
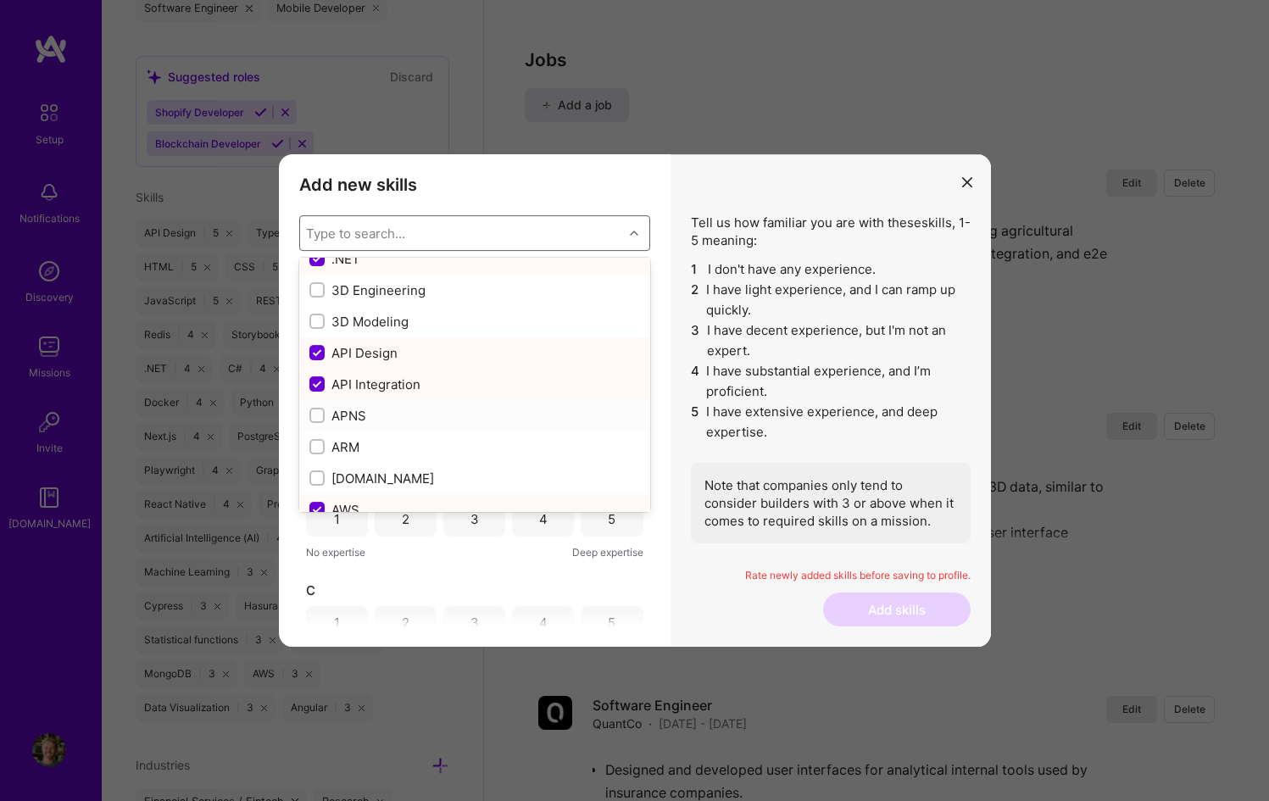
scroll to position [0, 0]
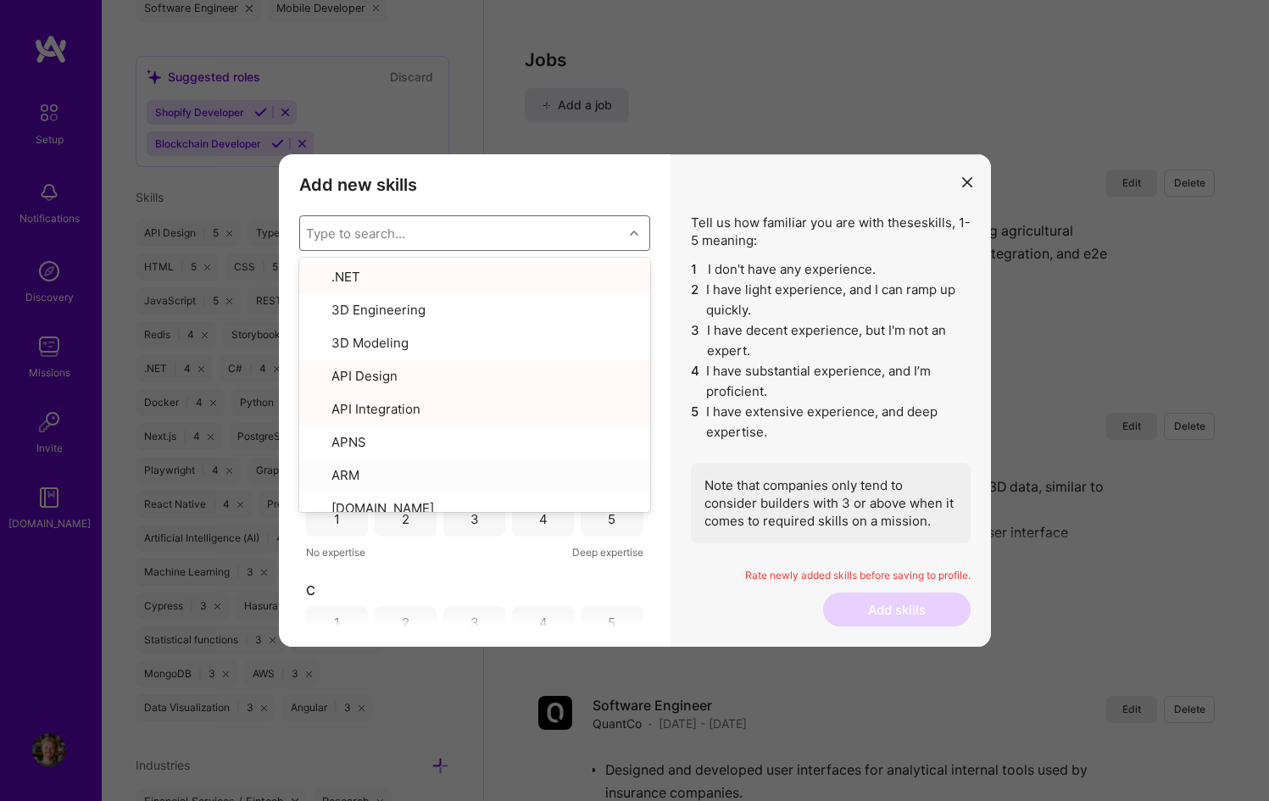
click at [709, 455] on div "Tell us how familiar you are with these skills , 1-5 meaning: 1 I don't have an…" at bounding box center [831, 379] width 280 height 330
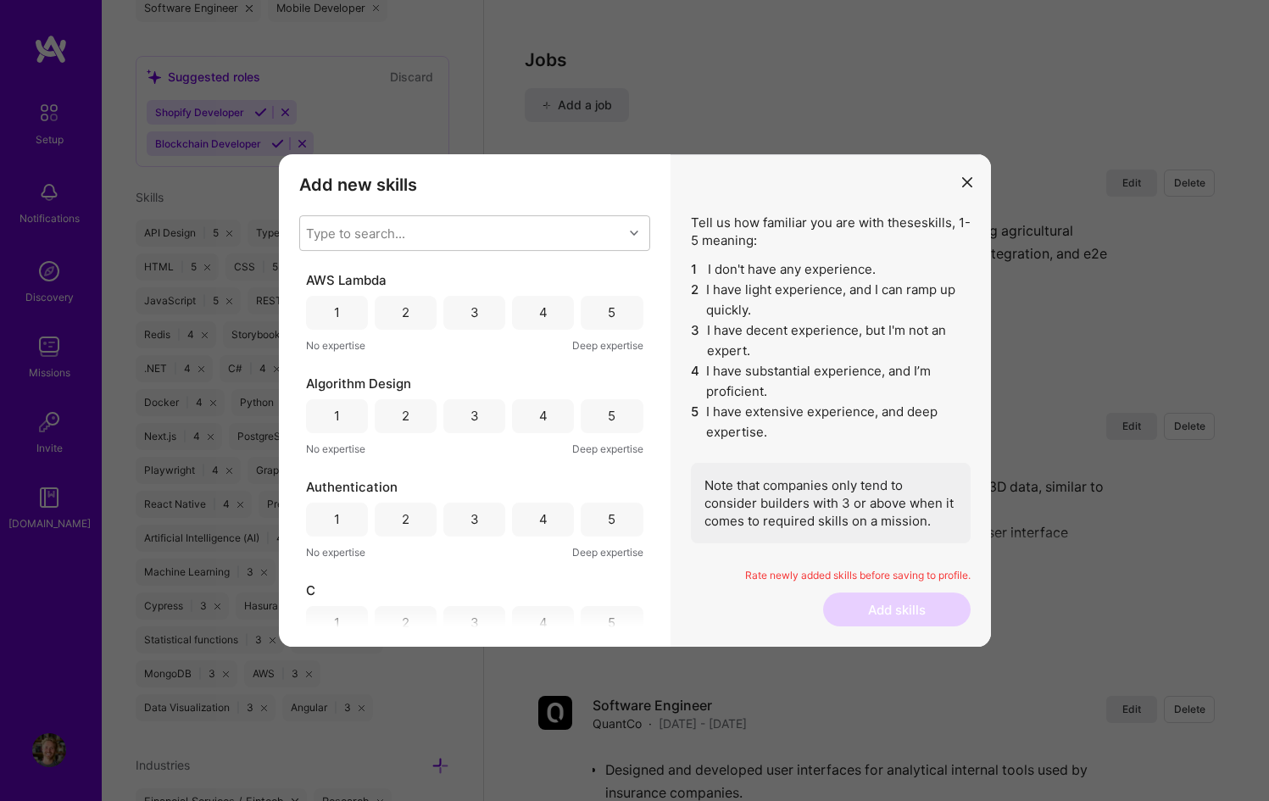
click at [408, 316] on div "2" at bounding box center [406, 313] width 62 height 34
click at [456, 407] on div "3" at bounding box center [474, 416] width 62 height 34
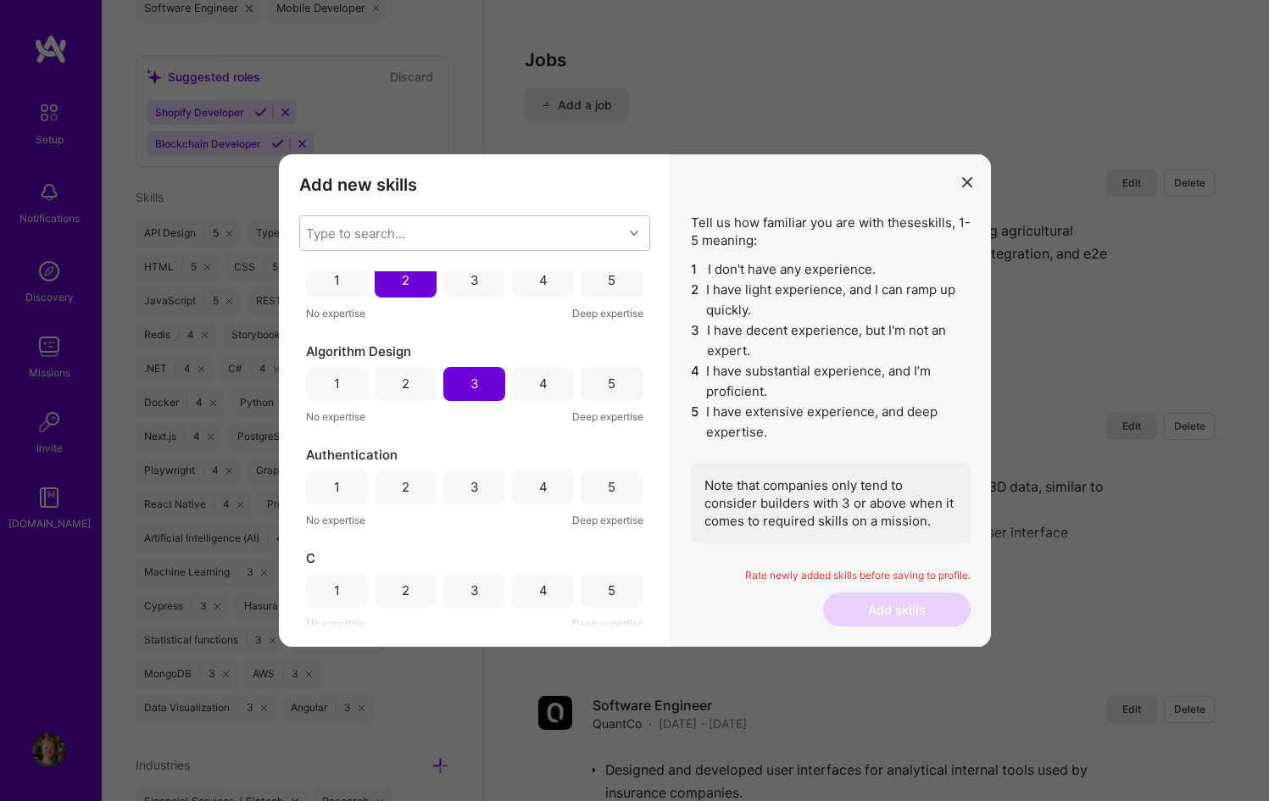
click at [475, 474] on div "3" at bounding box center [474, 487] width 62 height 34
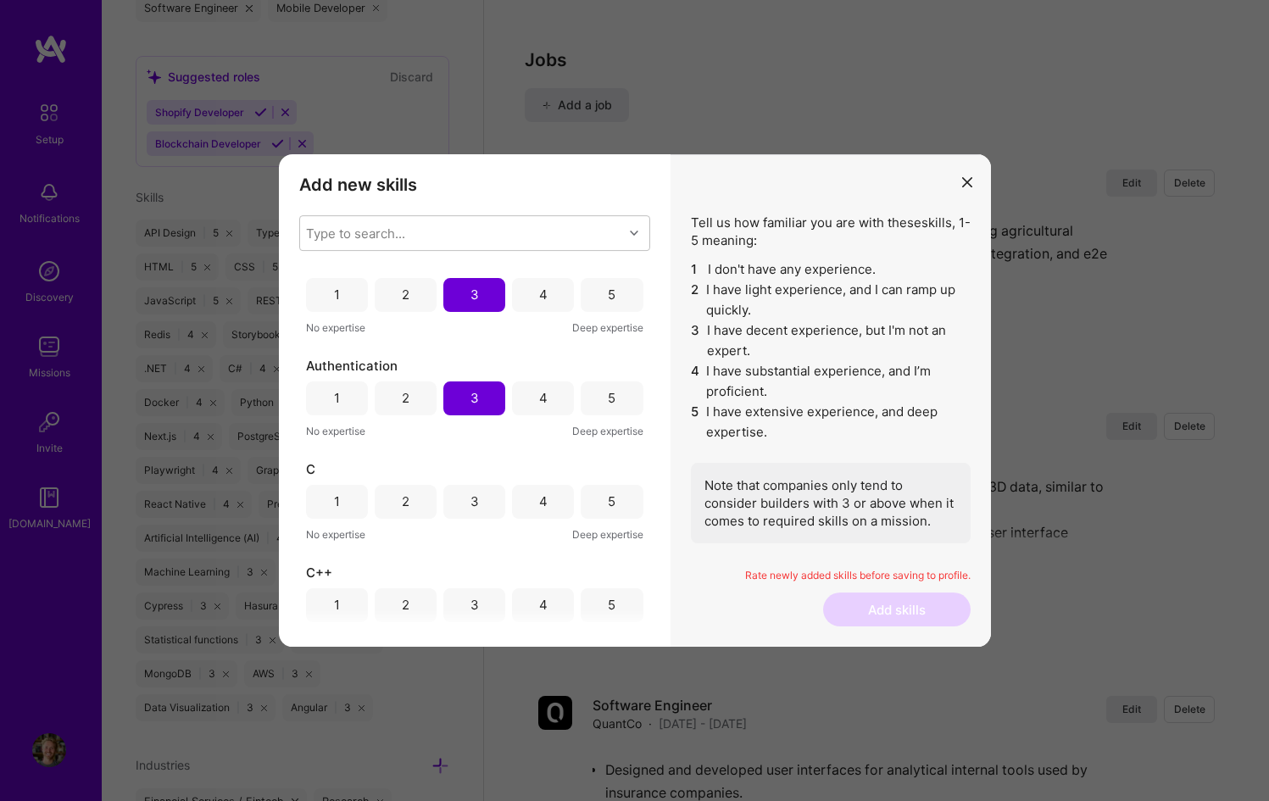
scroll to position [157, 0]
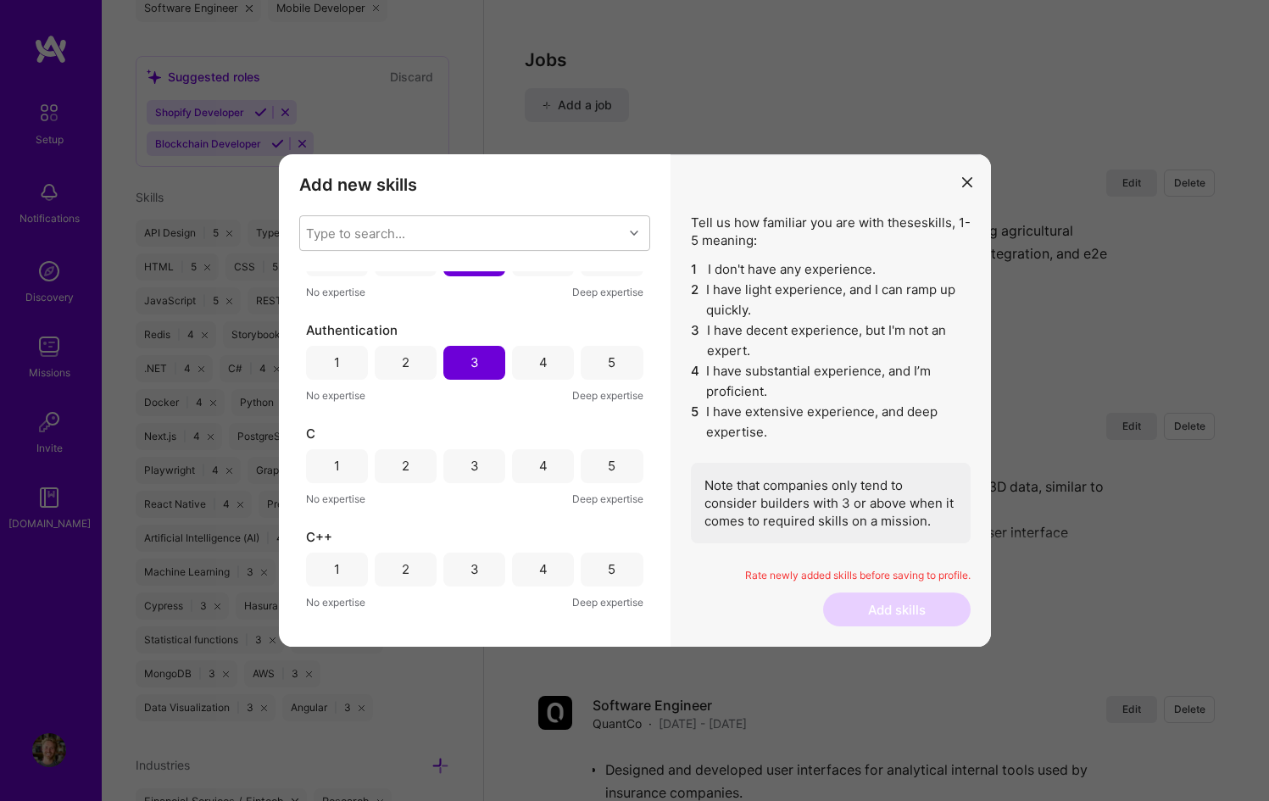
click at [422, 466] on div "2" at bounding box center [406, 466] width 62 height 34
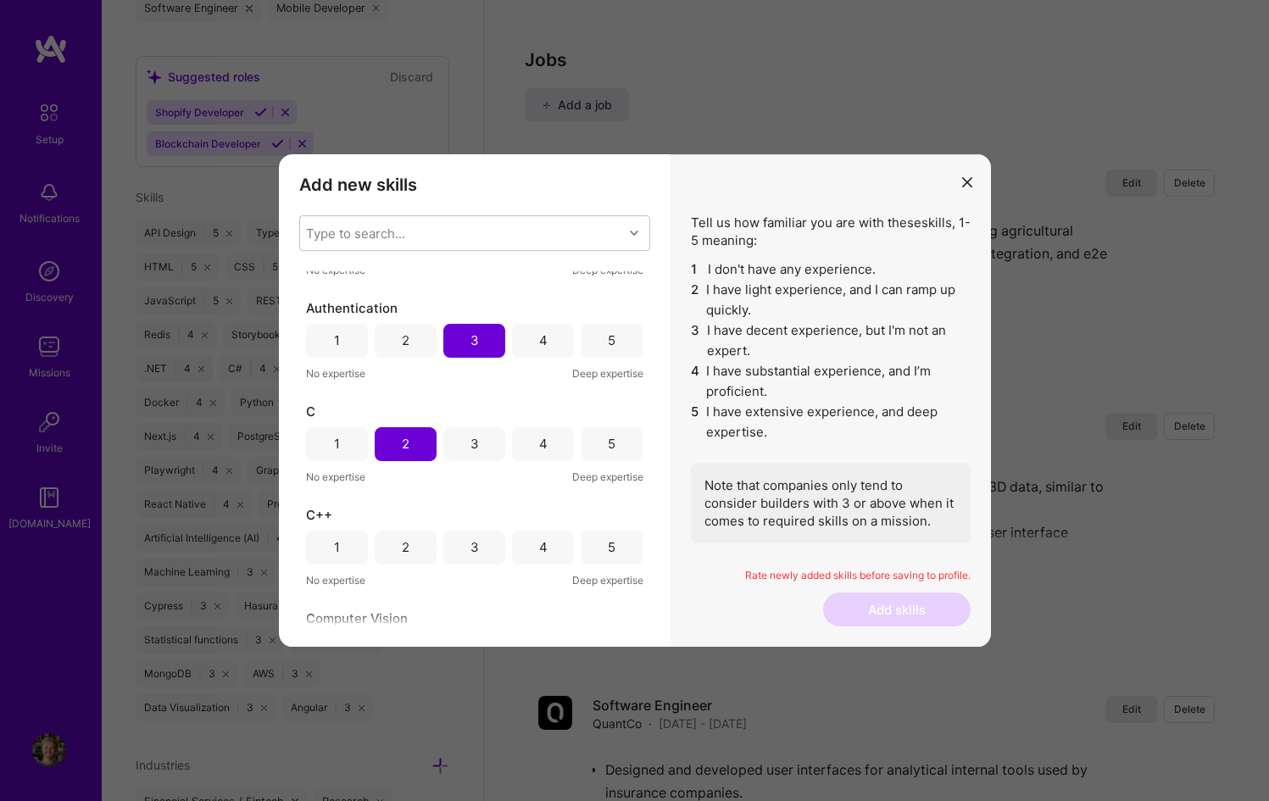
scroll to position [273, 0]
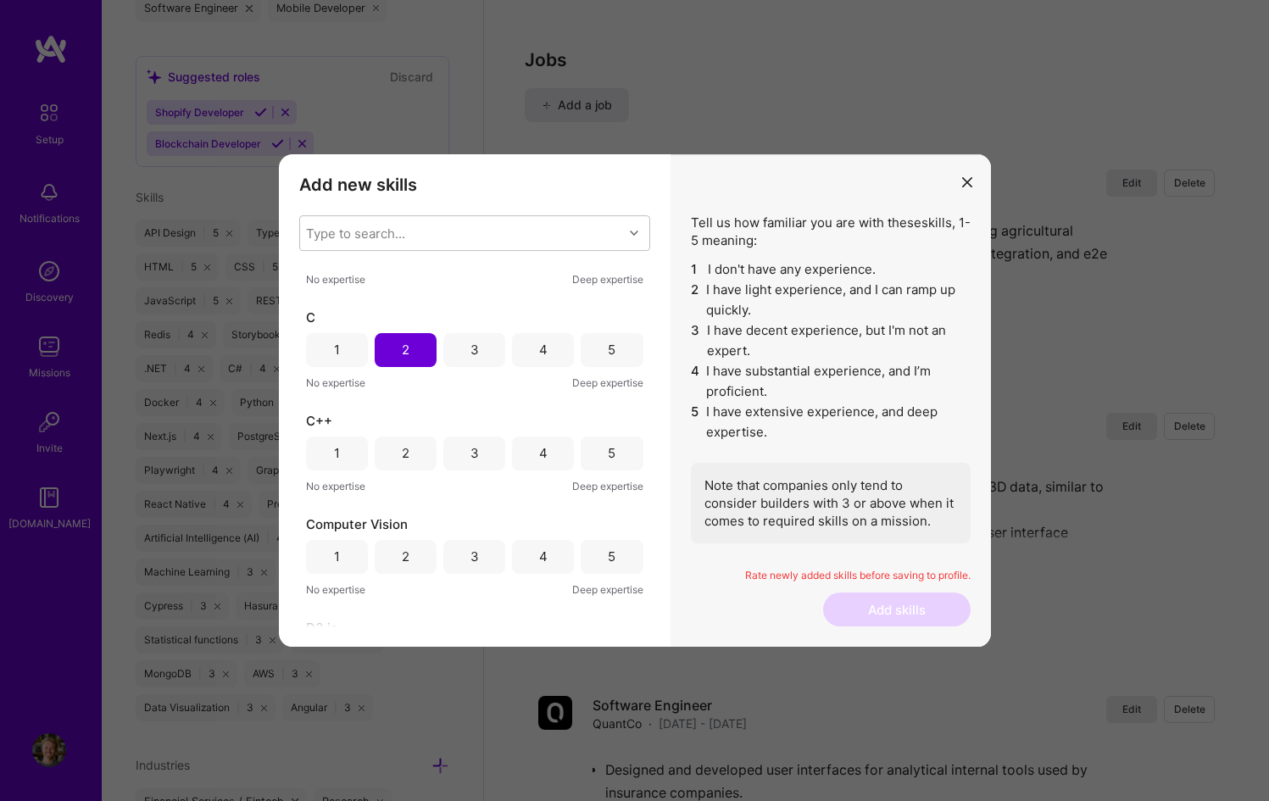
click at [496, 458] on div "3" at bounding box center [474, 454] width 62 height 34
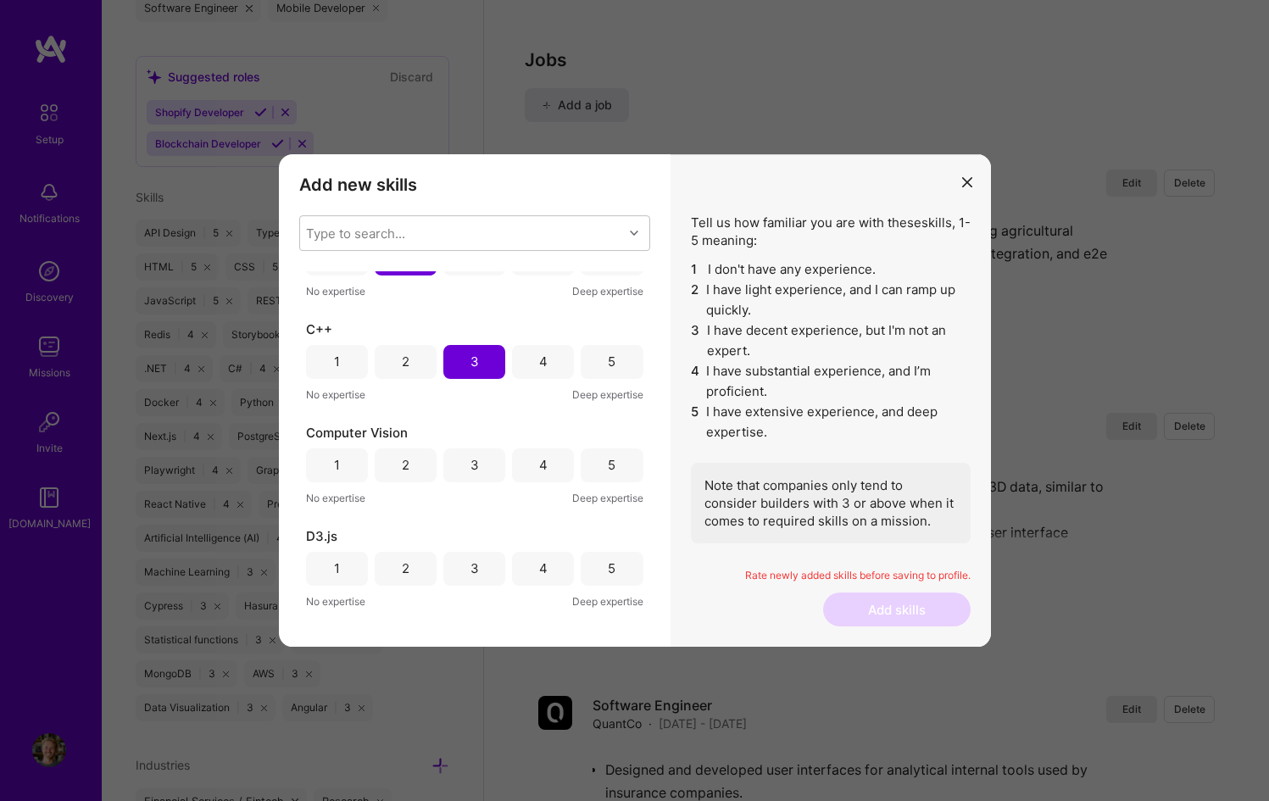
scroll to position [375, 0]
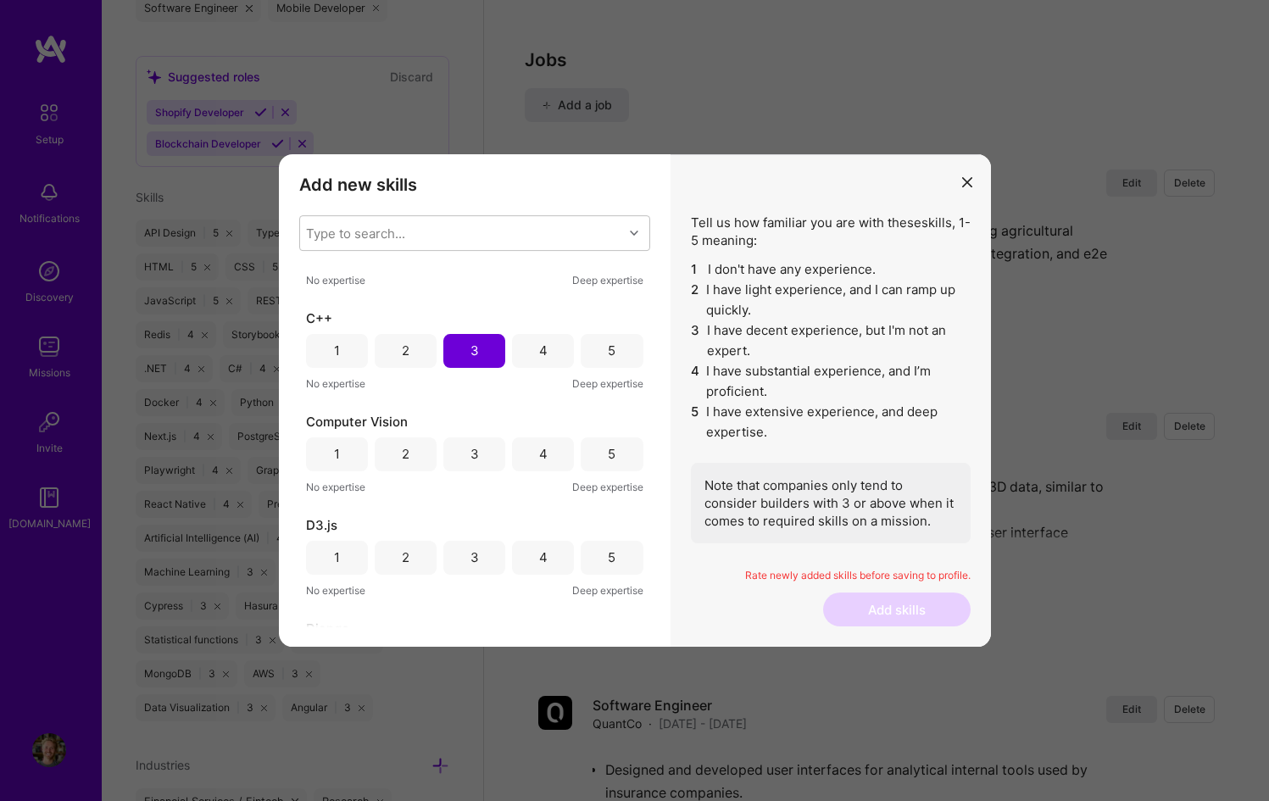
drag, startPoint x: 418, startPoint y: 453, endPoint x: 457, endPoint y: 465, distance: 40.8
click at [418, 453] on div "2" at bounding box center [406, 454] width 62 height 34
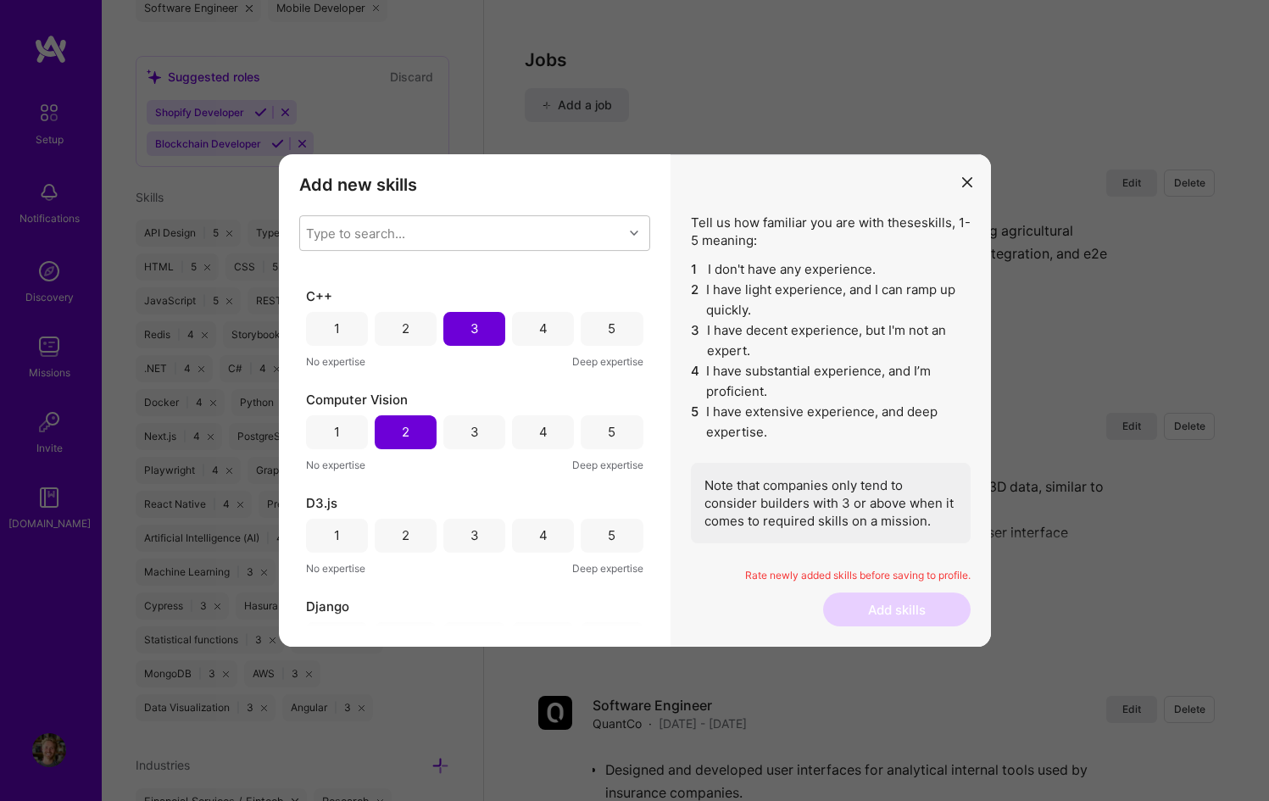
scroll to position [431, 0]
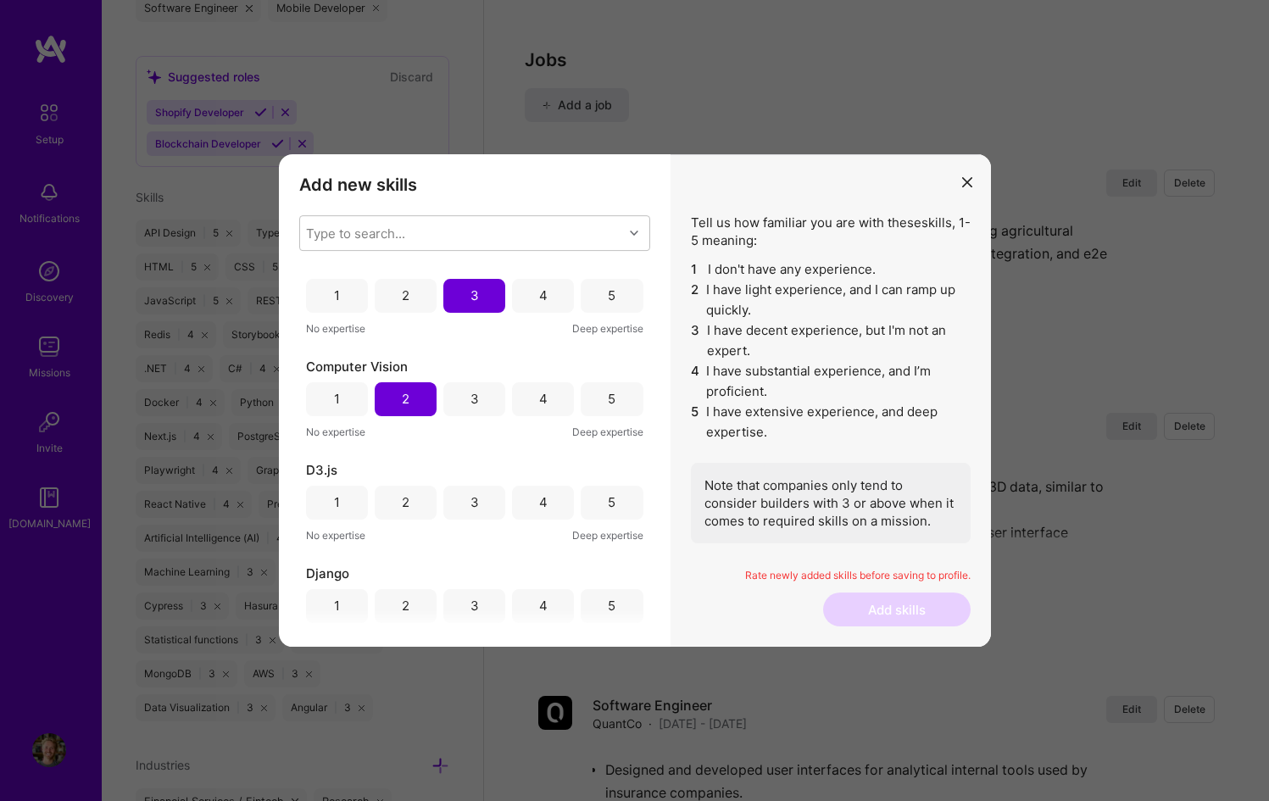
click at [470, 503] on div "3" at bounding box center [474, 502] width 8 height 18
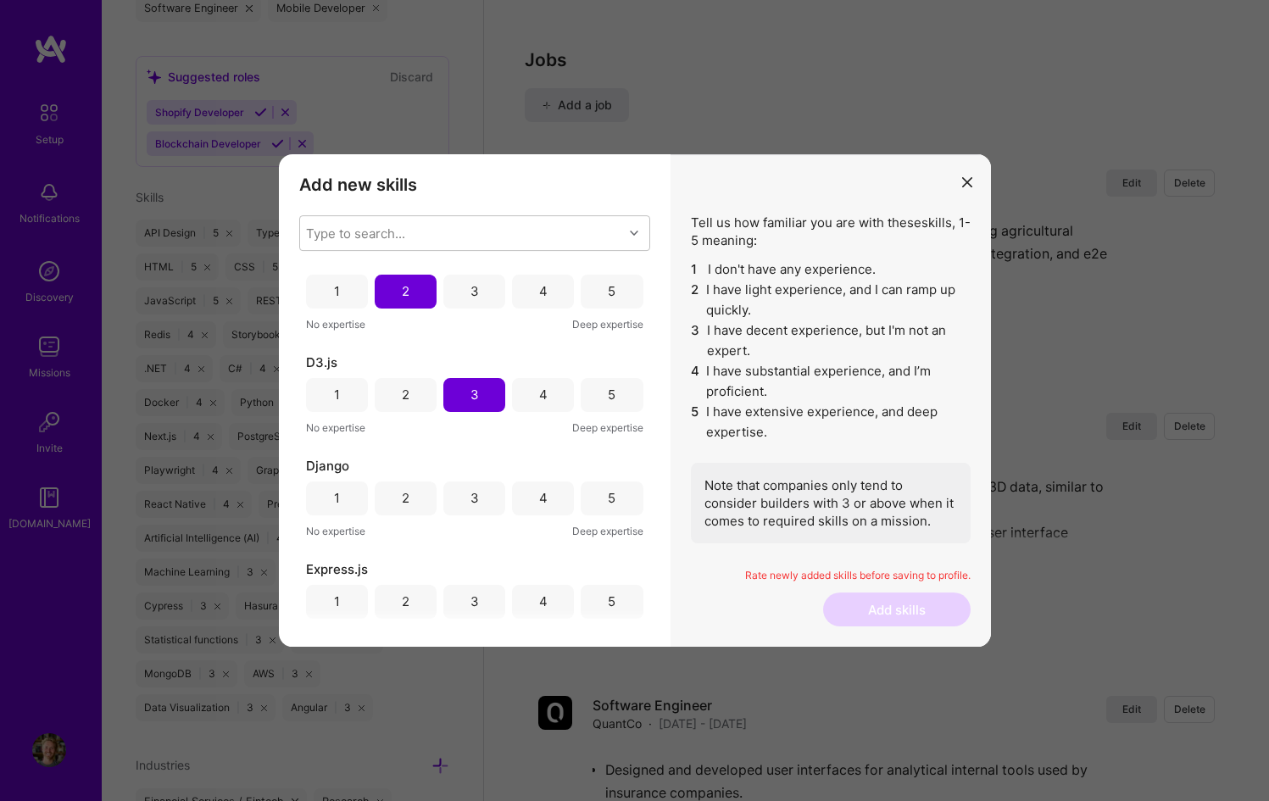
scroll to position [560, 0]
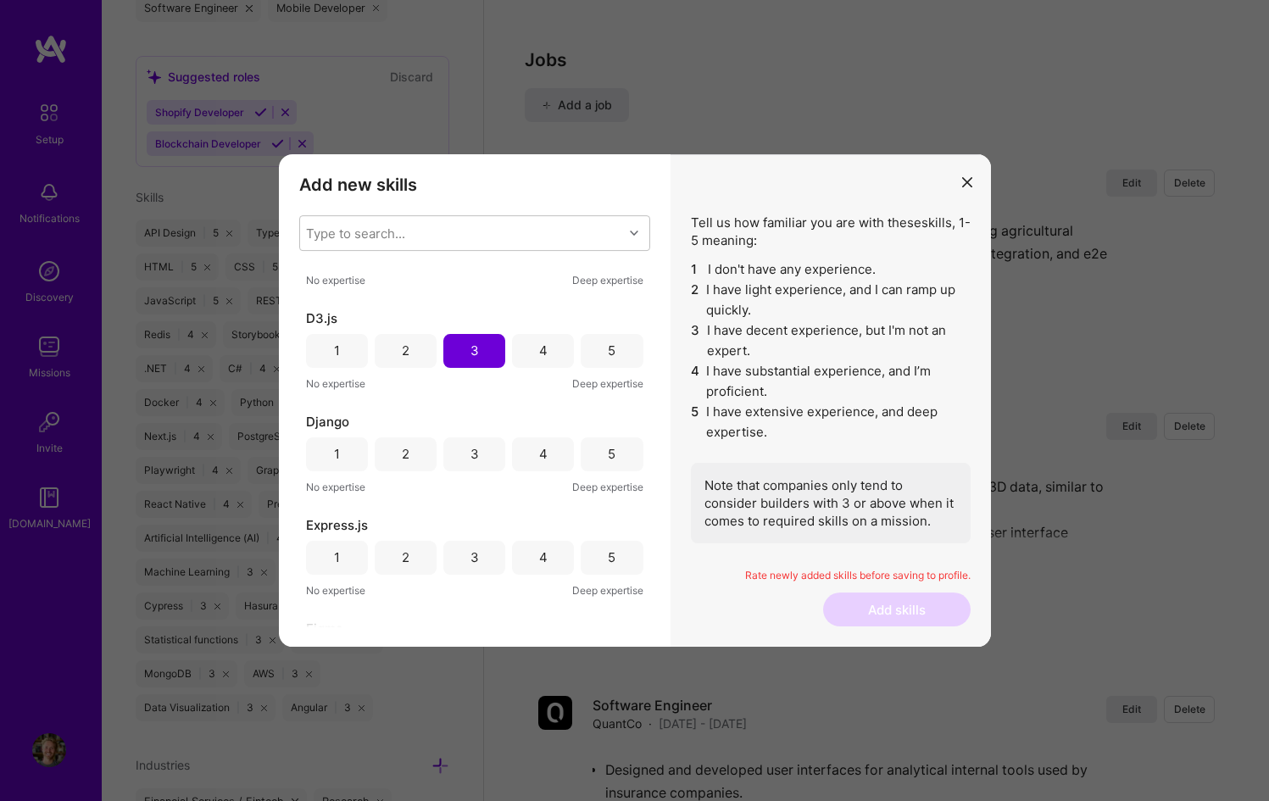
click at [481, 460] on div "3" at bounding box center [474, 454] width 62 height 34
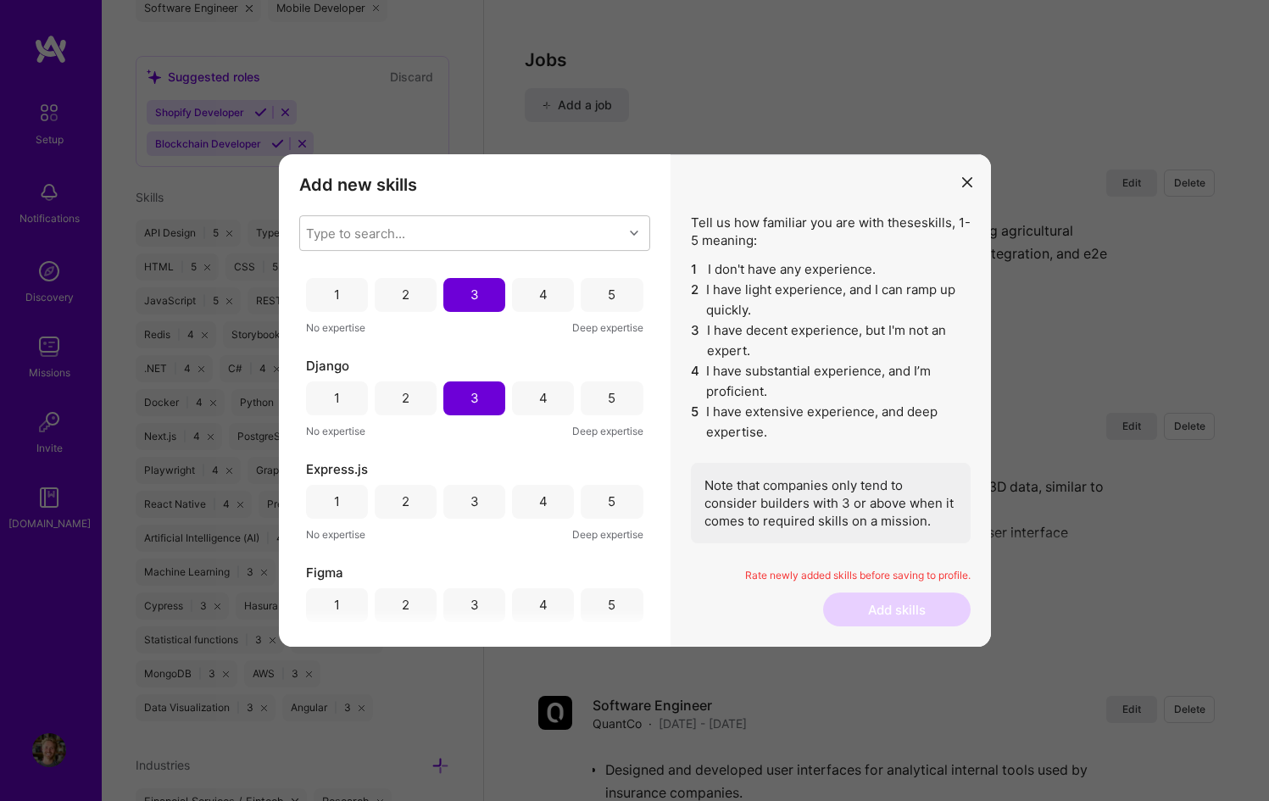
click at [475, 491] on div "3" at bounding box center [474, 502] width 62 height 34
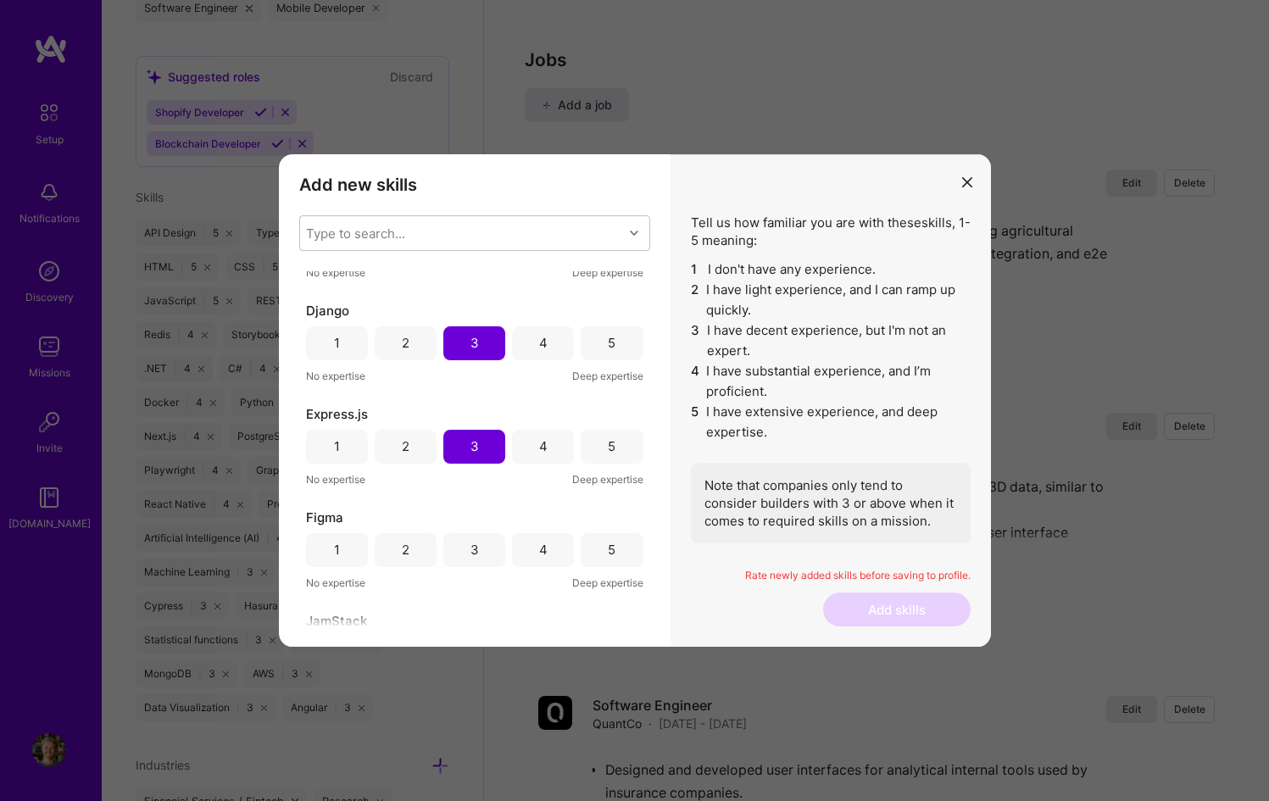
scroll to position [744, 0]
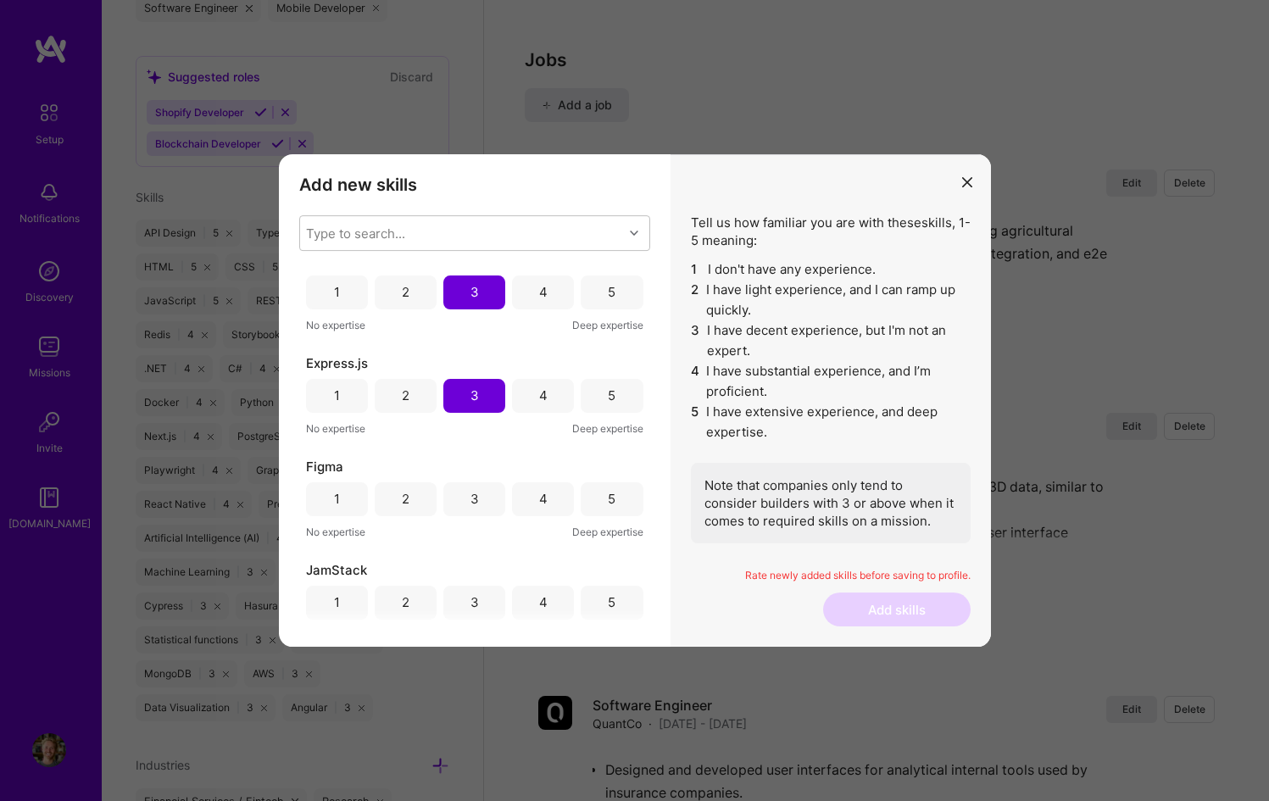
click at [476, 496] on div "3" at bounding box center [474, 499] width 62 height 34
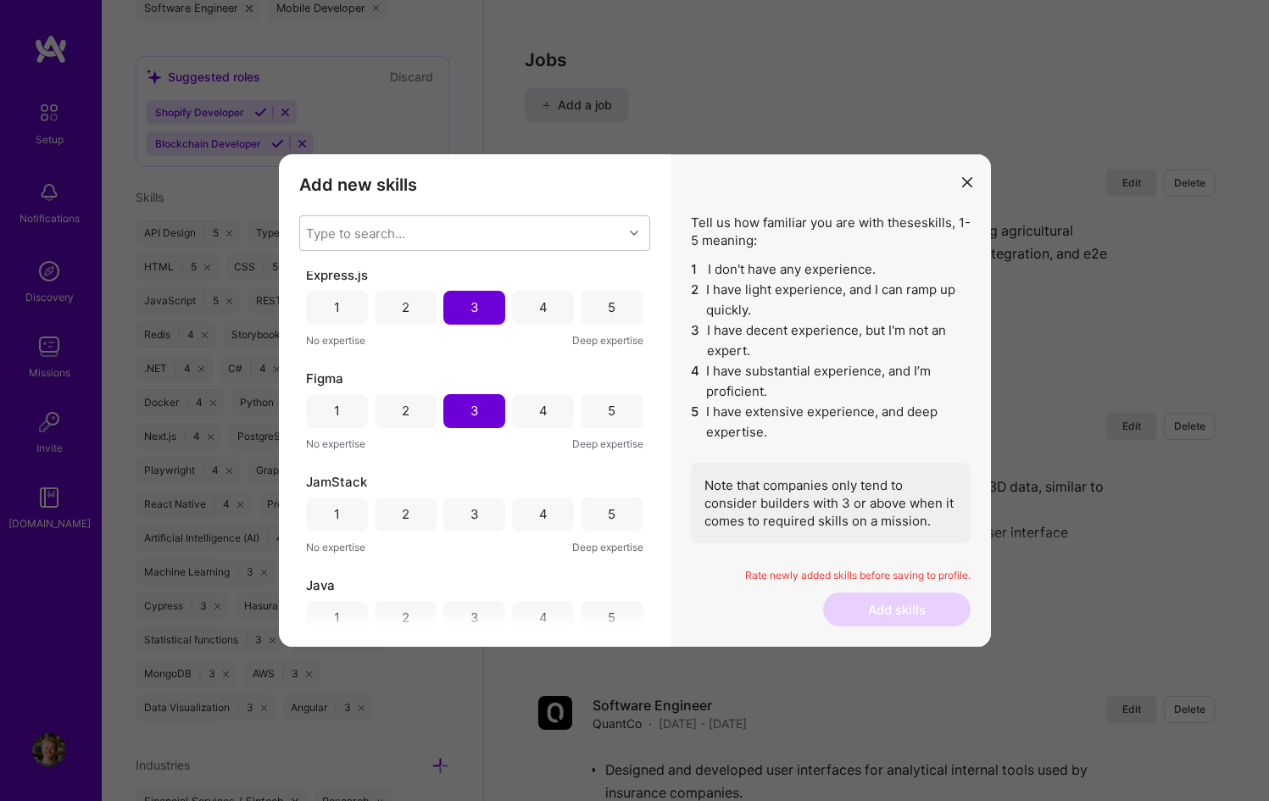
scroll to position [854, 0]
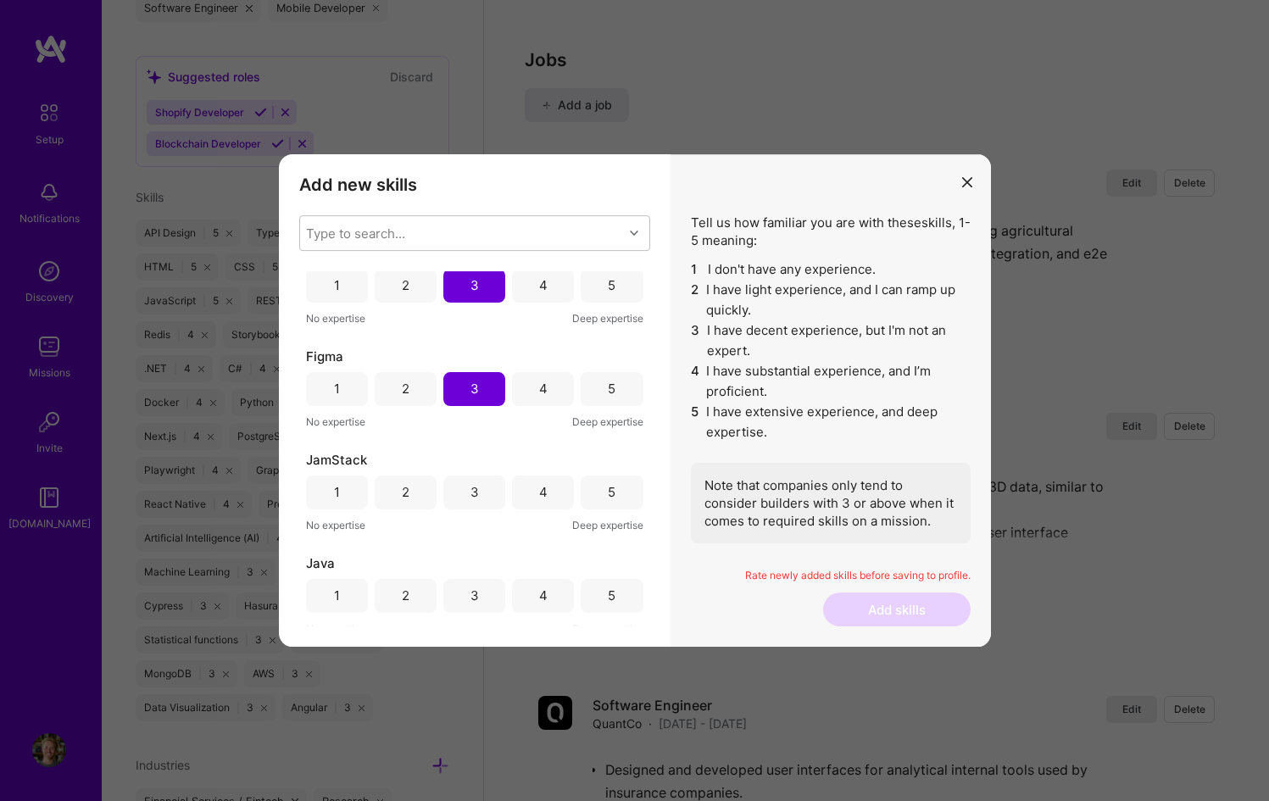
click at [541, 492] on div "4" at bounding box center [543, 492] width 8 height 18
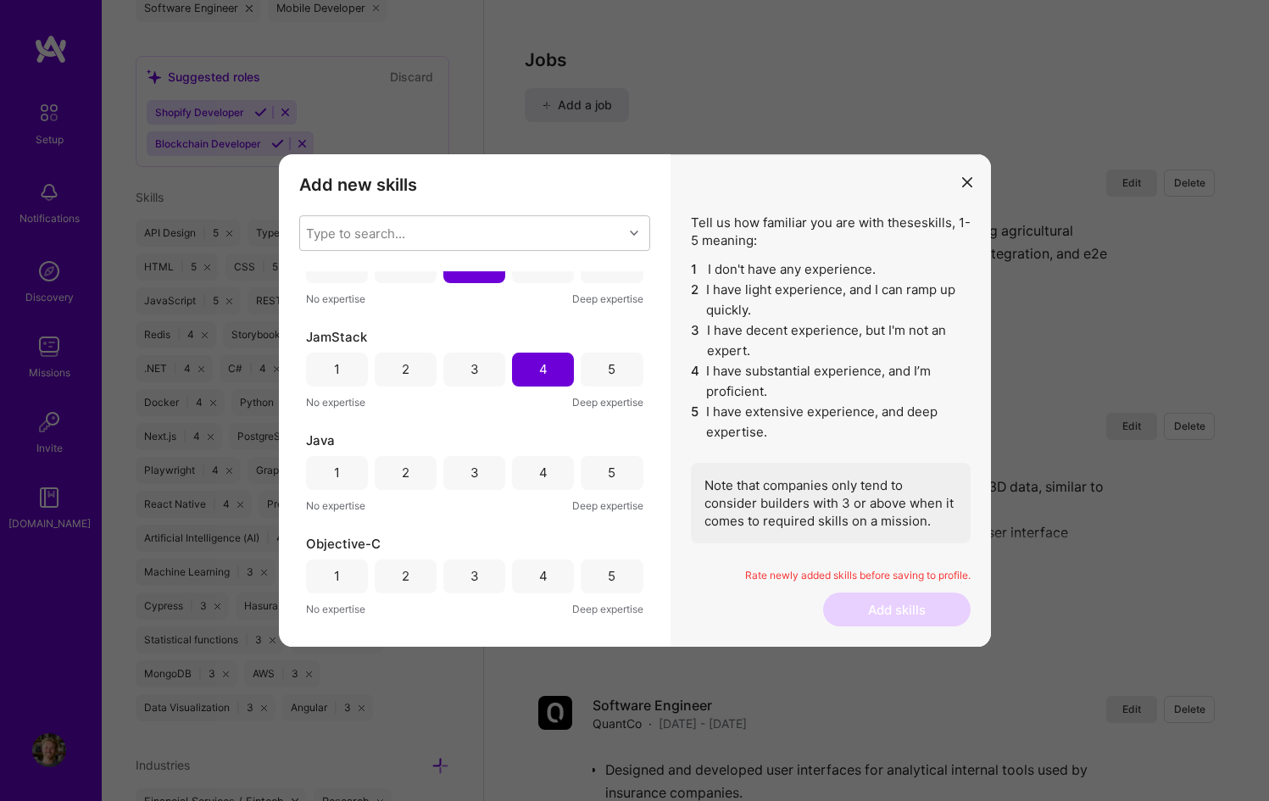
scroll to position [987, 0]
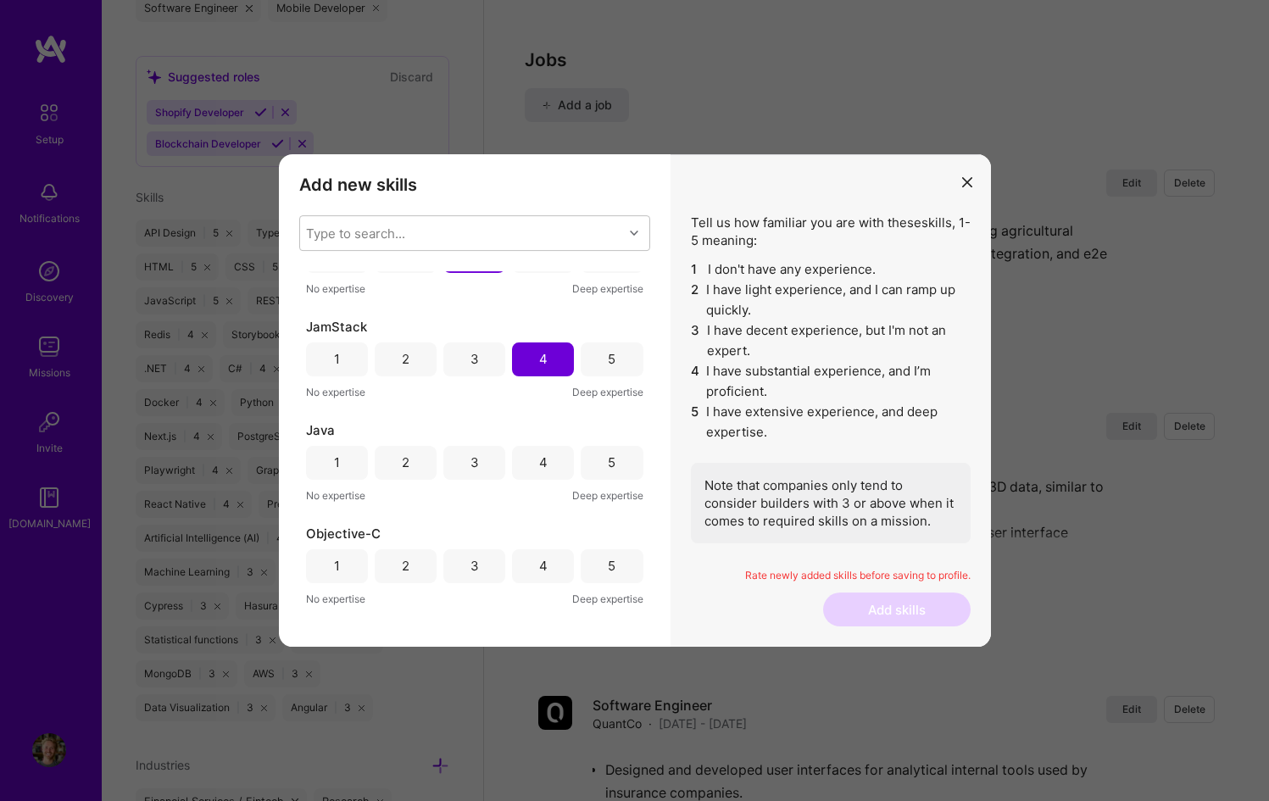
click at [485, 464] on div "3" at bounding box center [474, 463] width 62 height 34
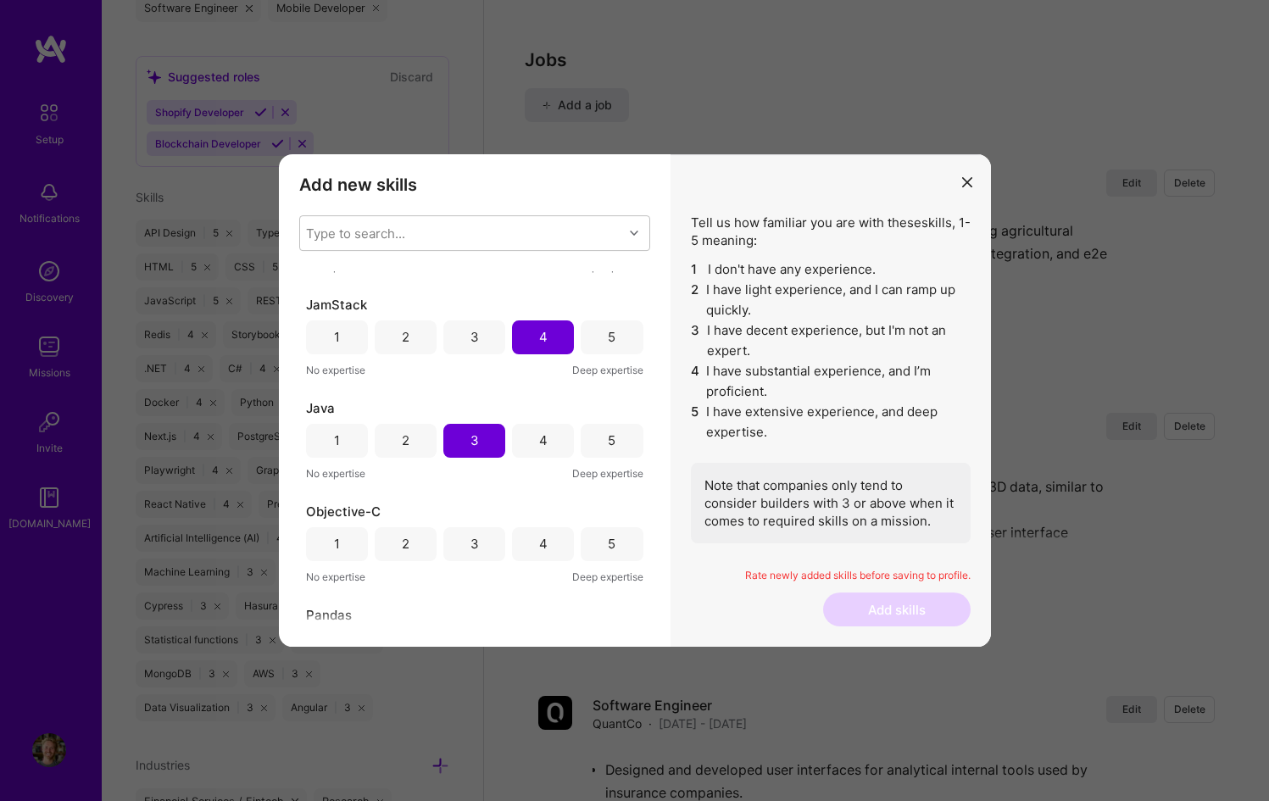
click at [473, 531] on div "3" at bounding box center [474, 544] width 62 height 34
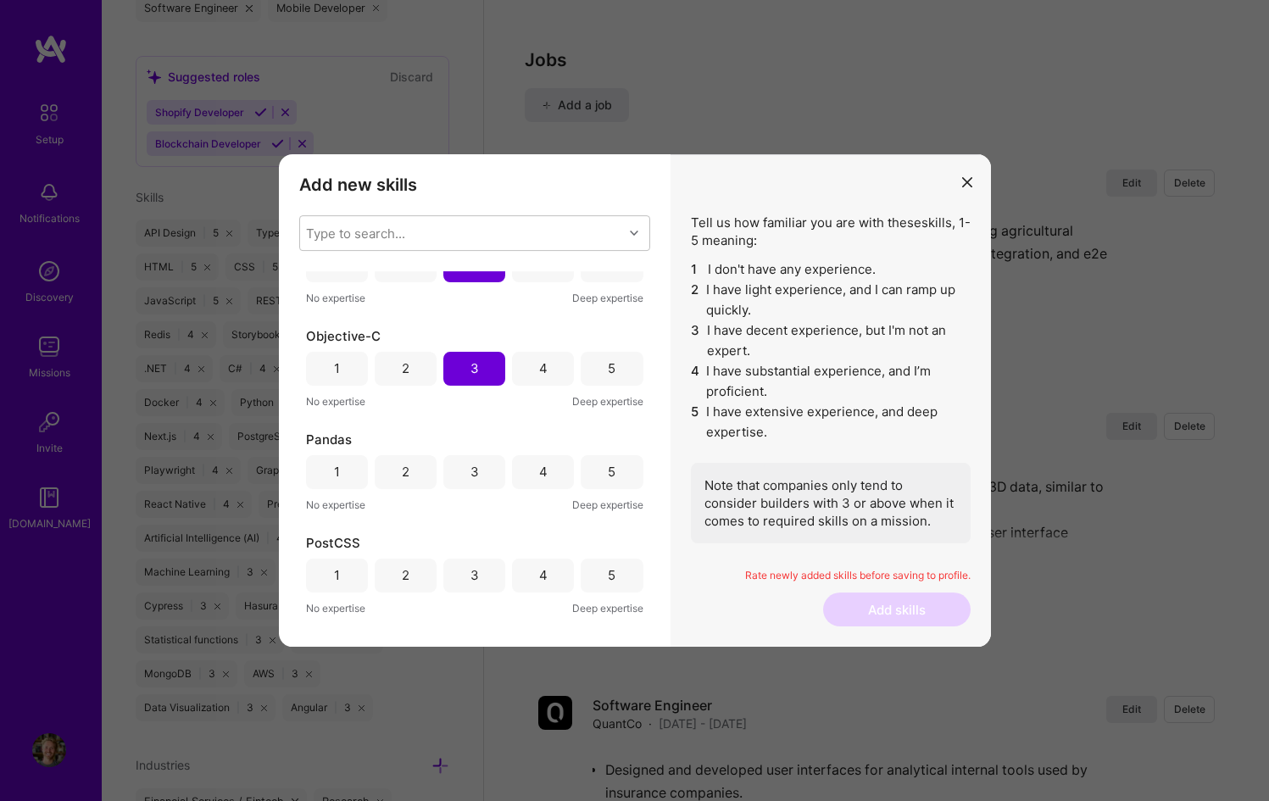
scroll to position [1196, 0]
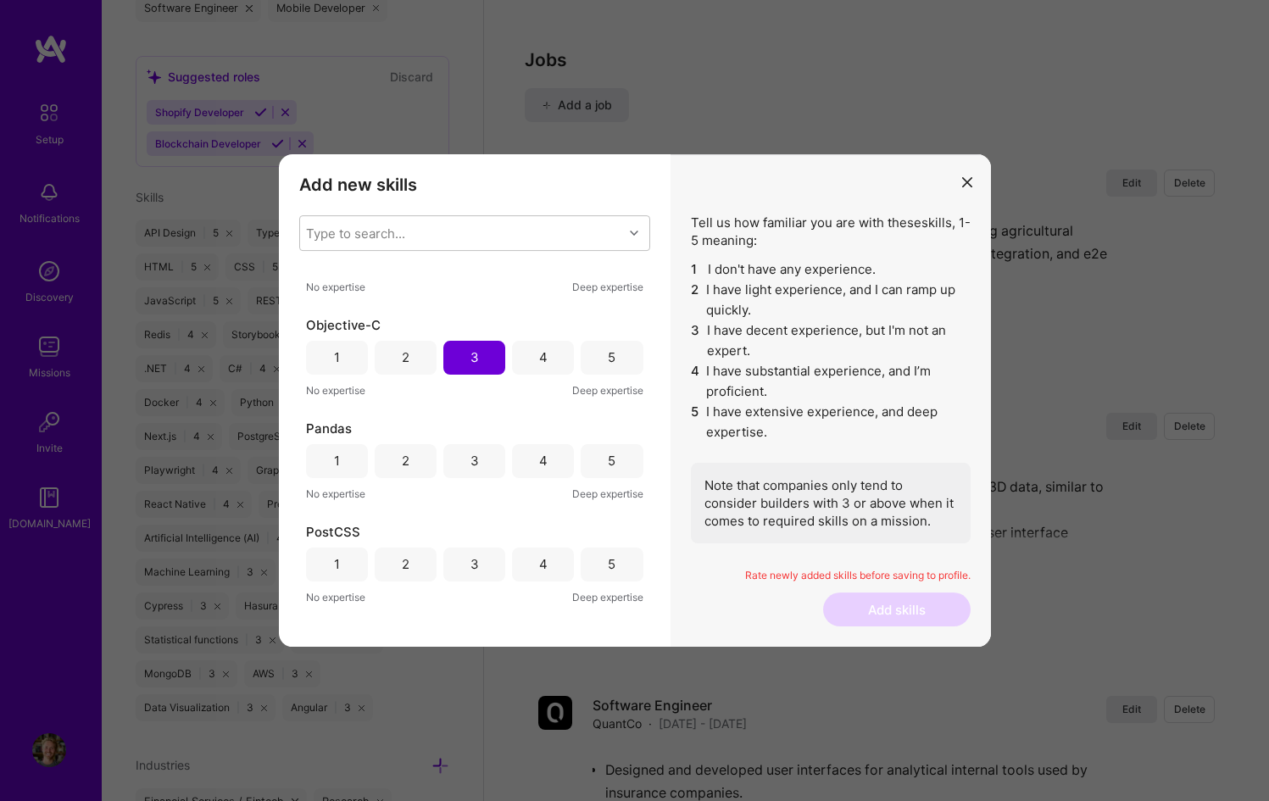
click at [418, 459] on div "2" at bounding box center [406, 461] width 62 height 34
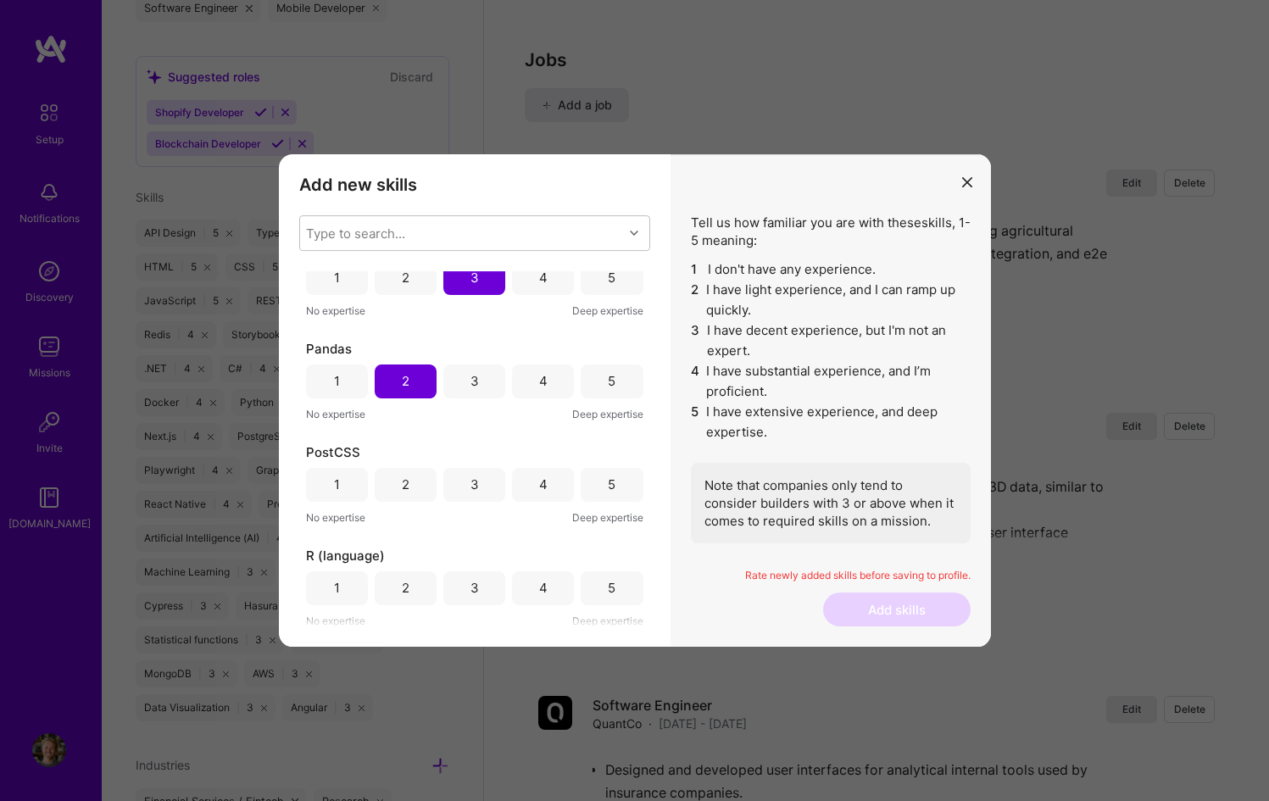
scroll to position [1298, 0]
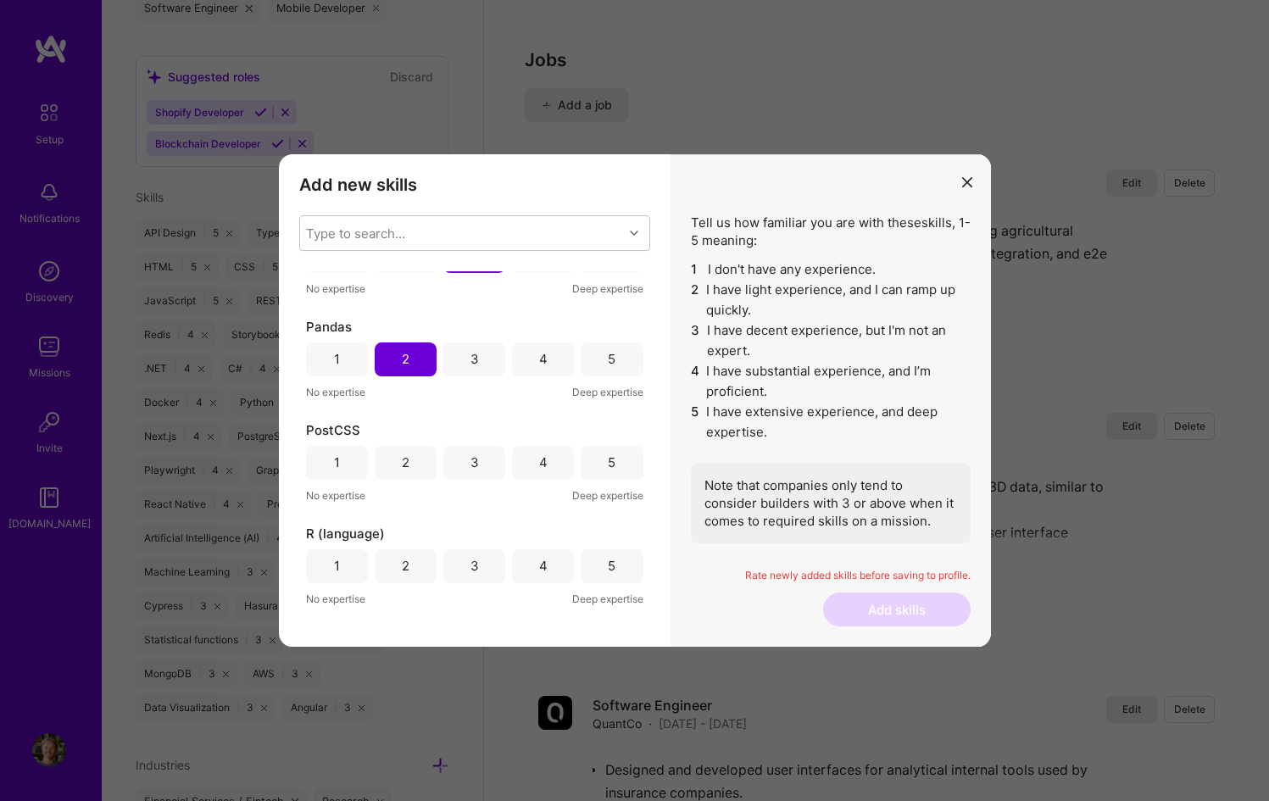
click at [455, 461] on div "3" at bounding box center [474, 463] width 62 height 34
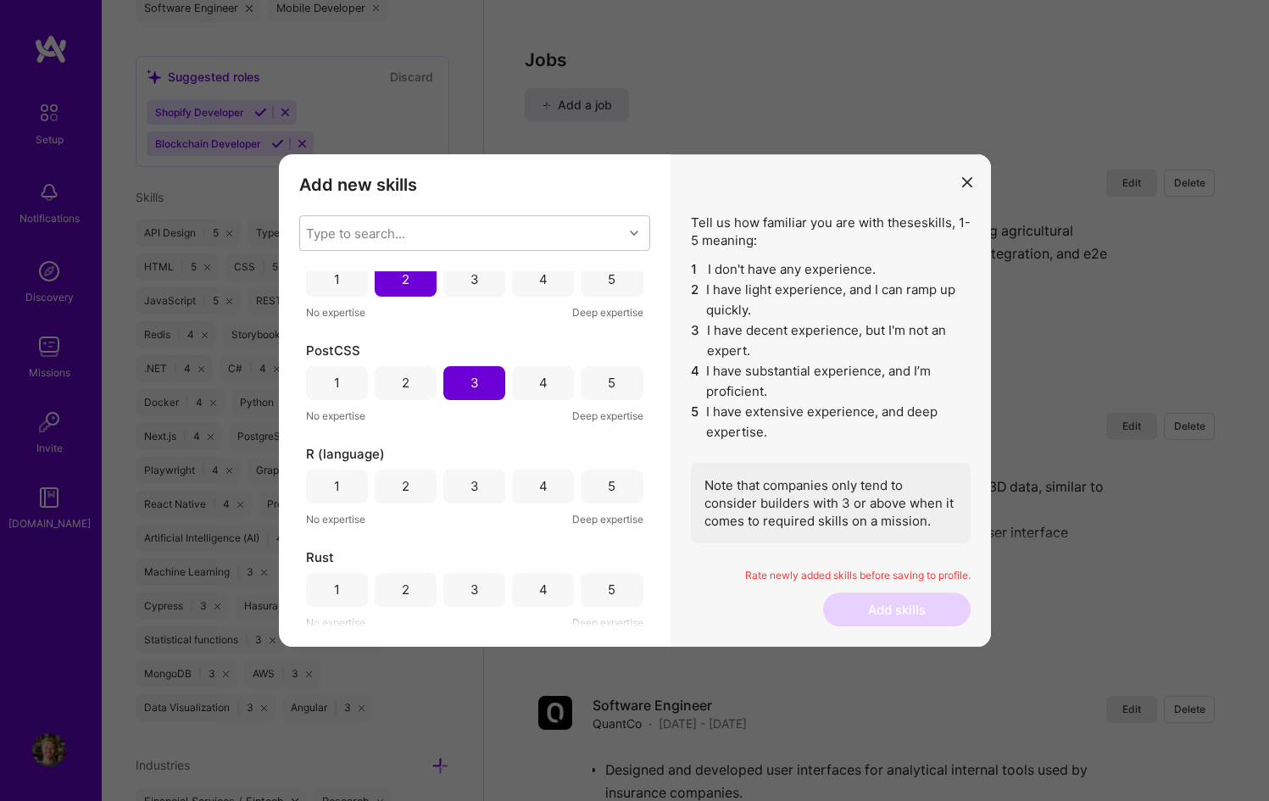
scroll to position [1388, 0]
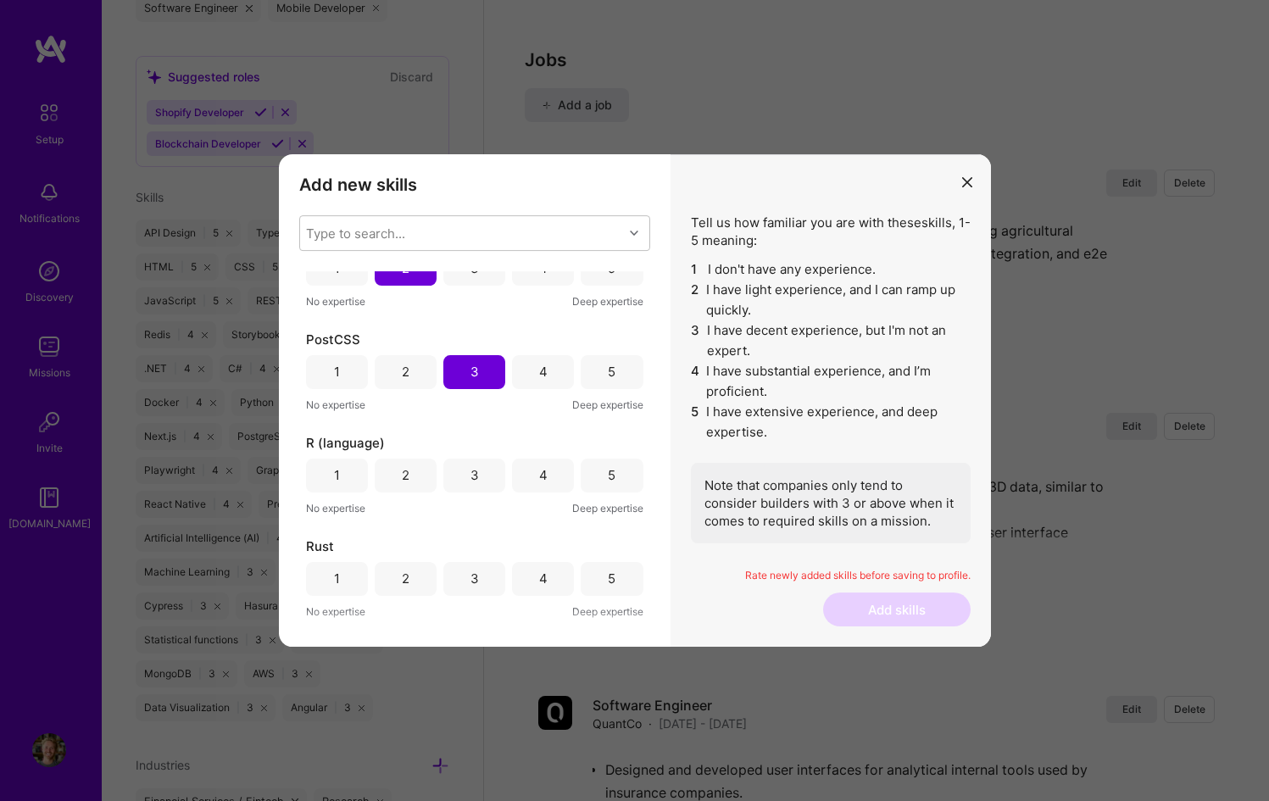
click at [473, 473] on div "3" at bounding box center [474, 475] width 8 height 18
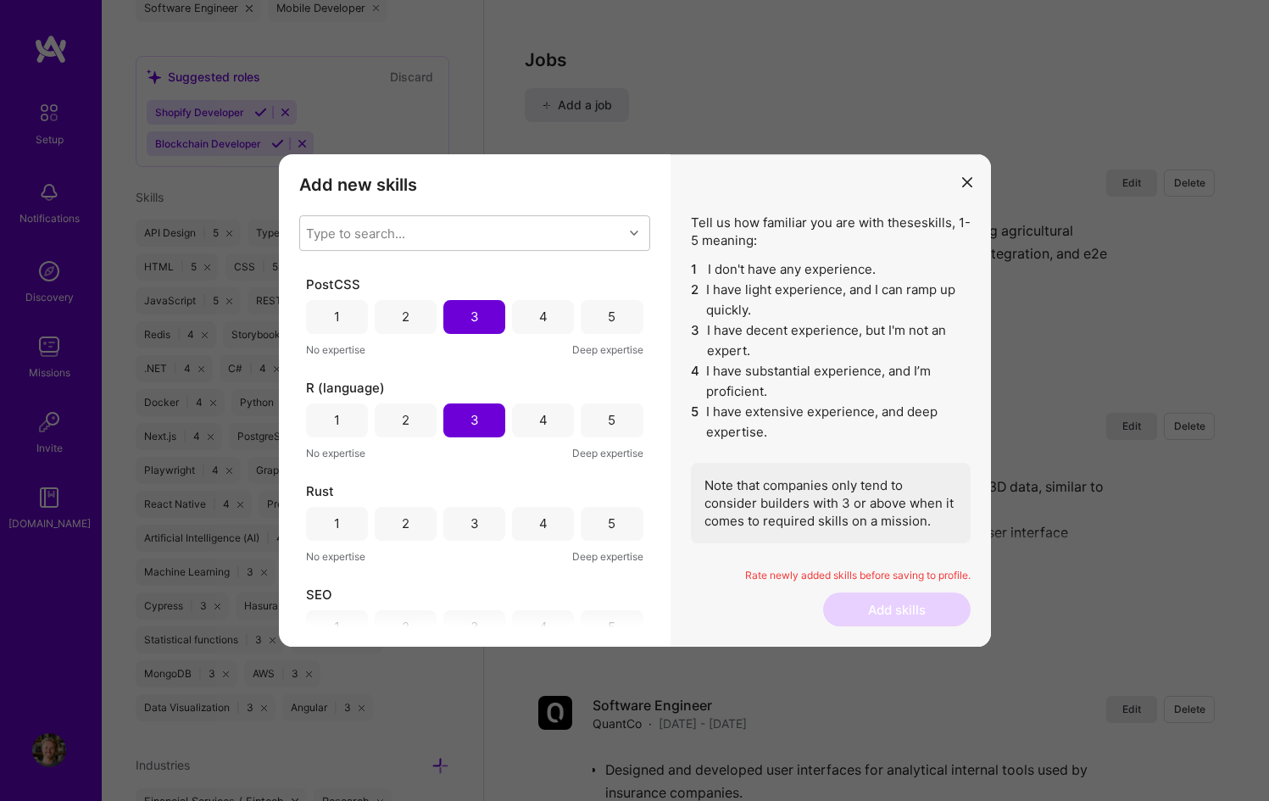
scroll to position [1476, 0]
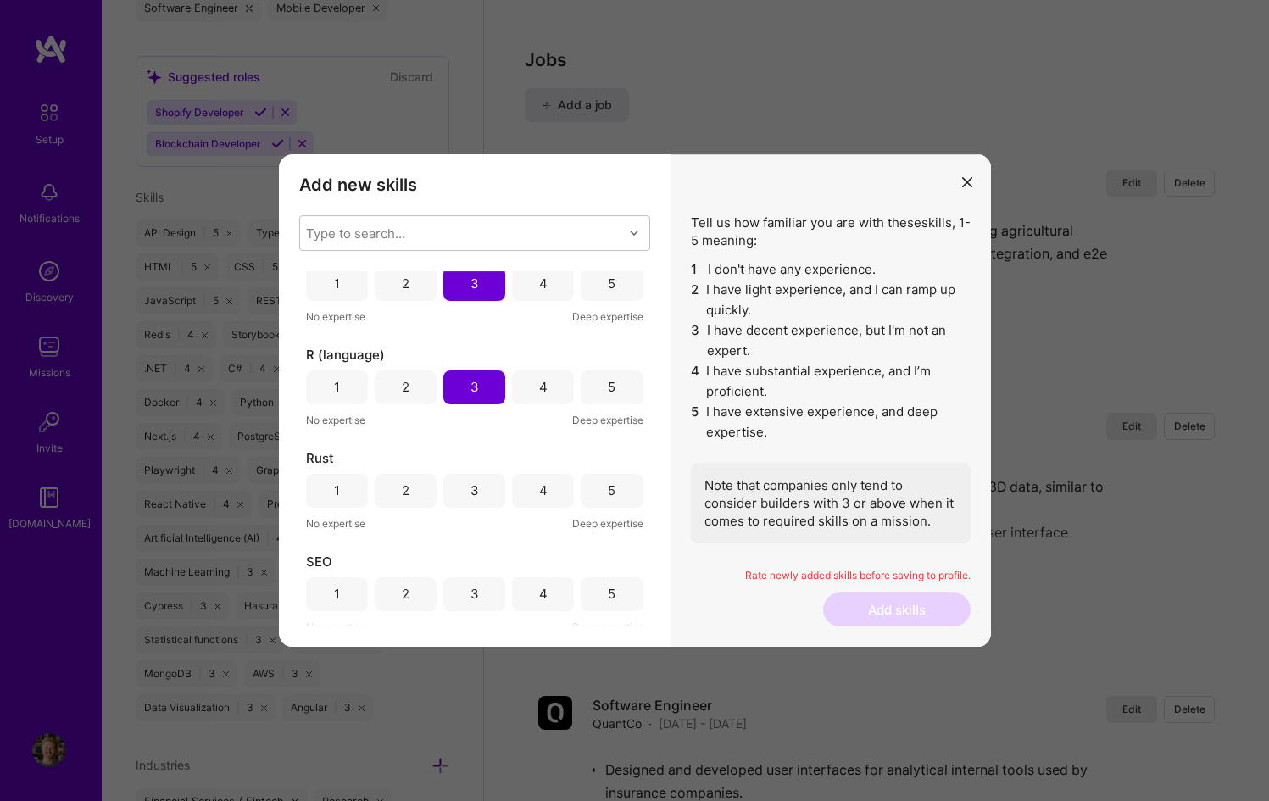
click at [407, 481] on div "2" at bounding box center [406, 491] width 62 height 34
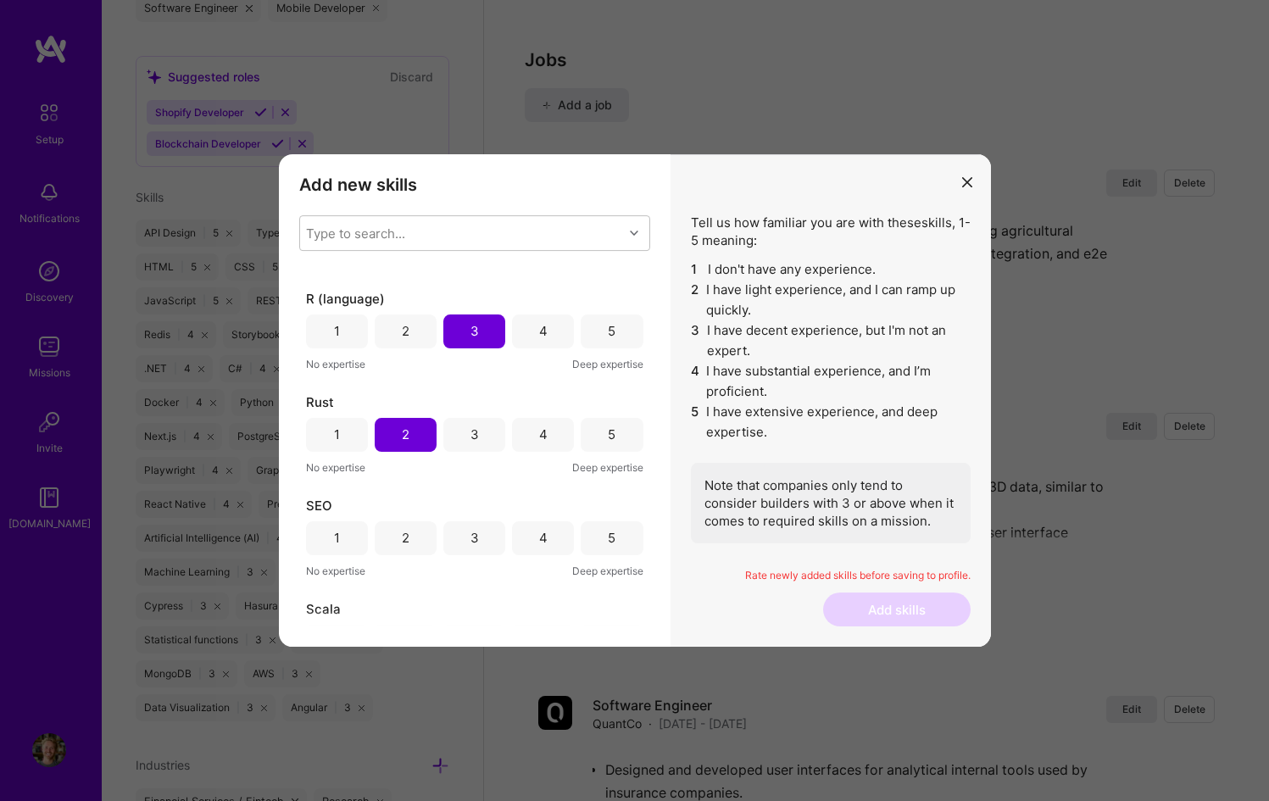
click at [484, 523] on div "3" at bounding box center [474, 538] width 62 height 34
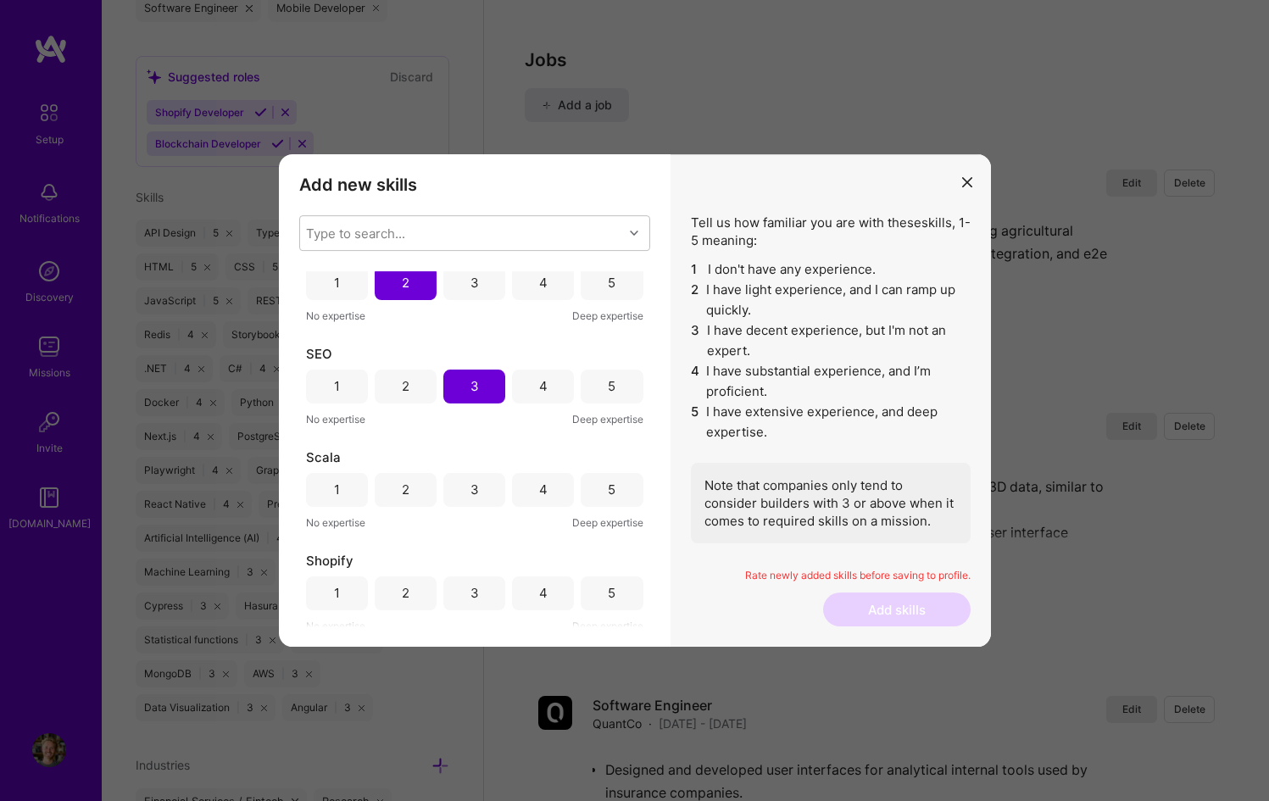
scroll to position [1729, 0]
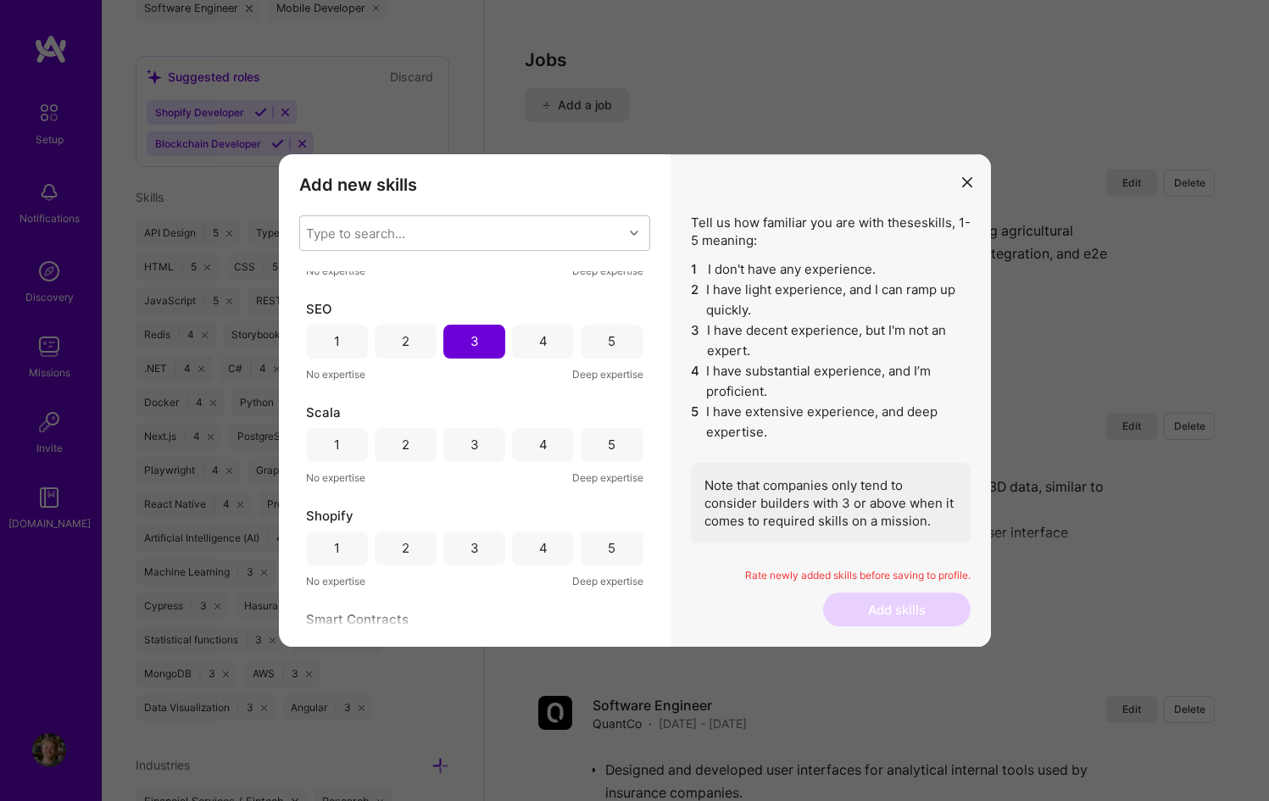
click at [472, 449] on div "3" at bounding box center [474, 445] width 8 height 18
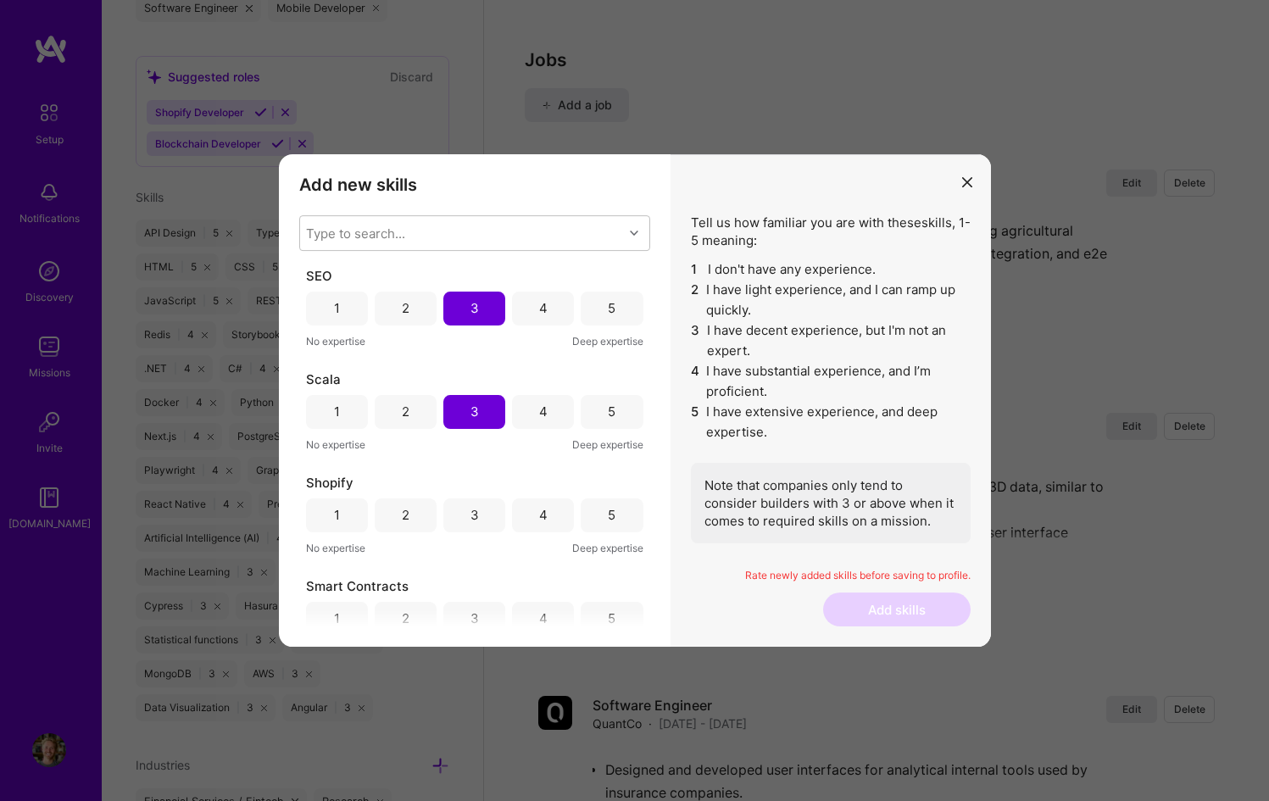
scroll to position [1828, 0]
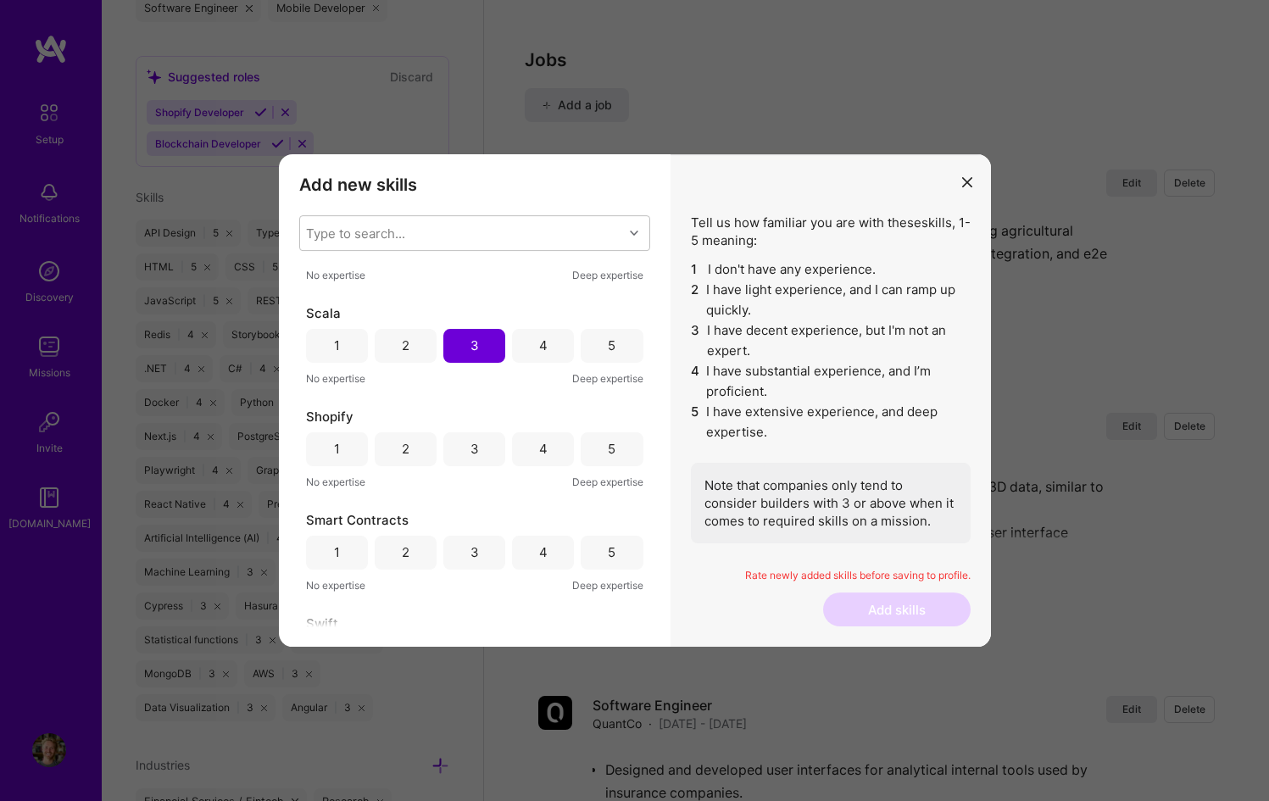
click at [587, 446] on div "5" at bounding box center [612, 449] width 62 height 34
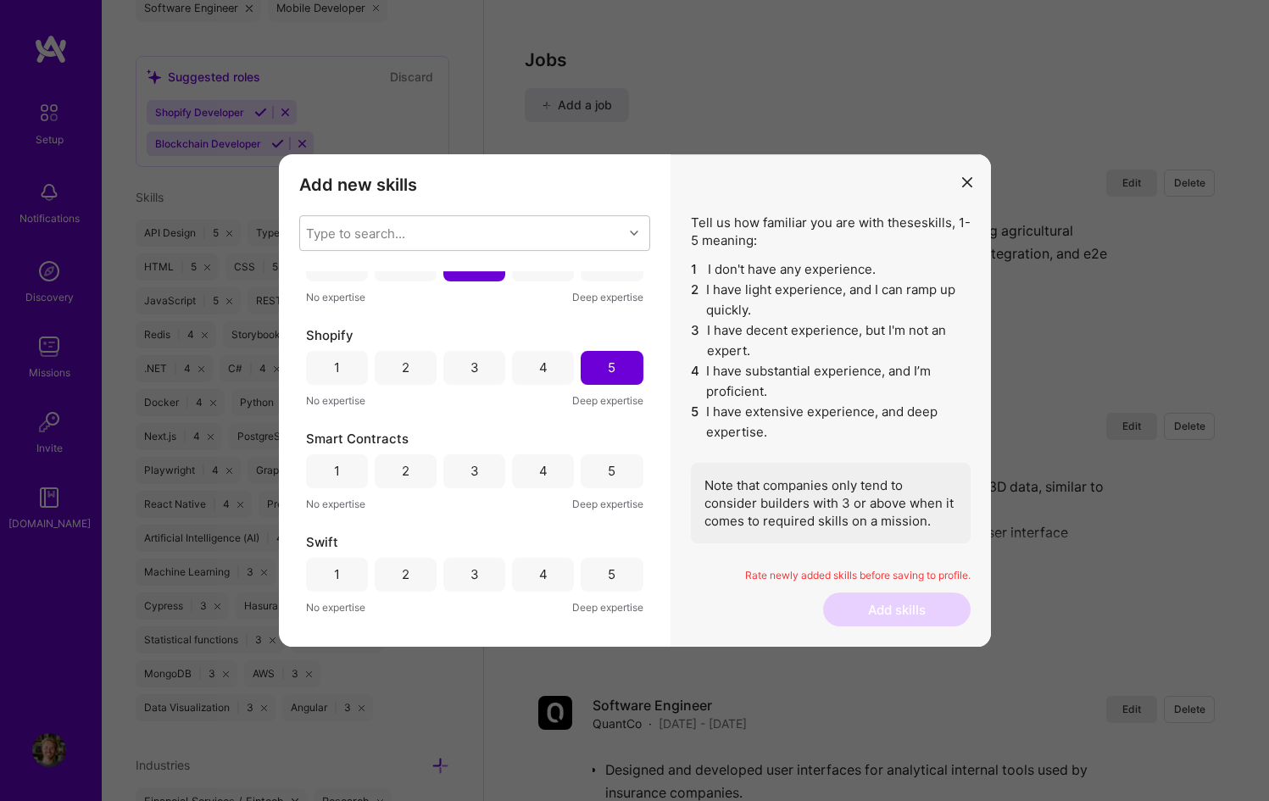
scroll to position [1921, 0]
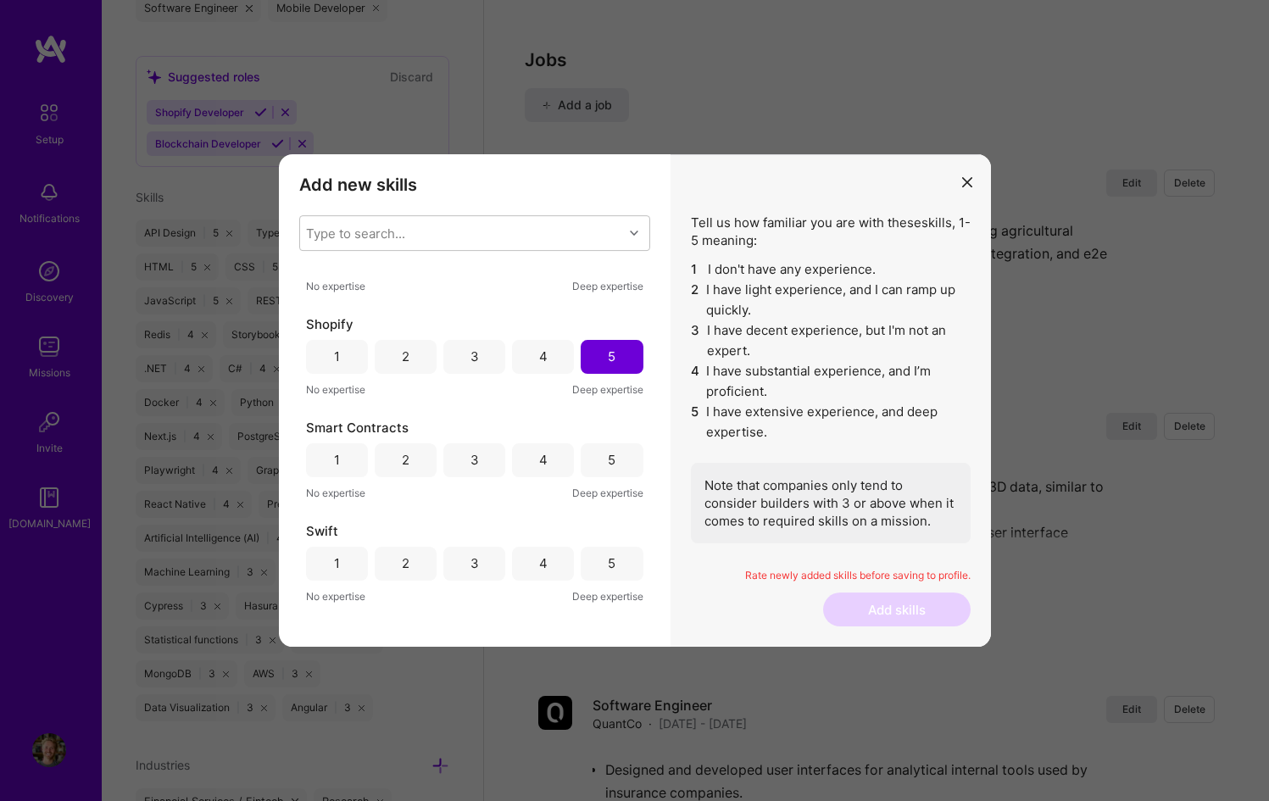
click at [484, 455] on div "3" at bounding box center [474, 460] width 62 height 34
click at [424, 459] on div "2" at bounding box center [406, 460] width 62 height 34
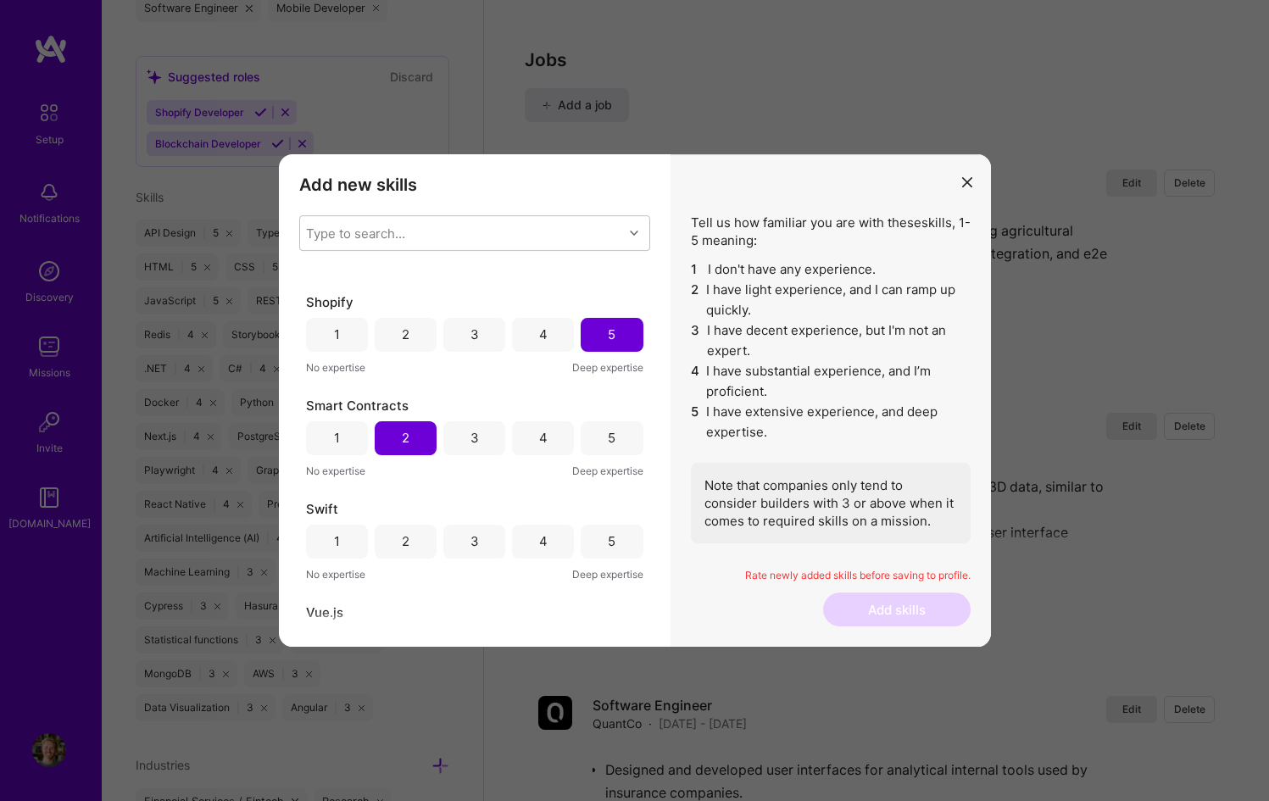
scroll to position [2016, 0]
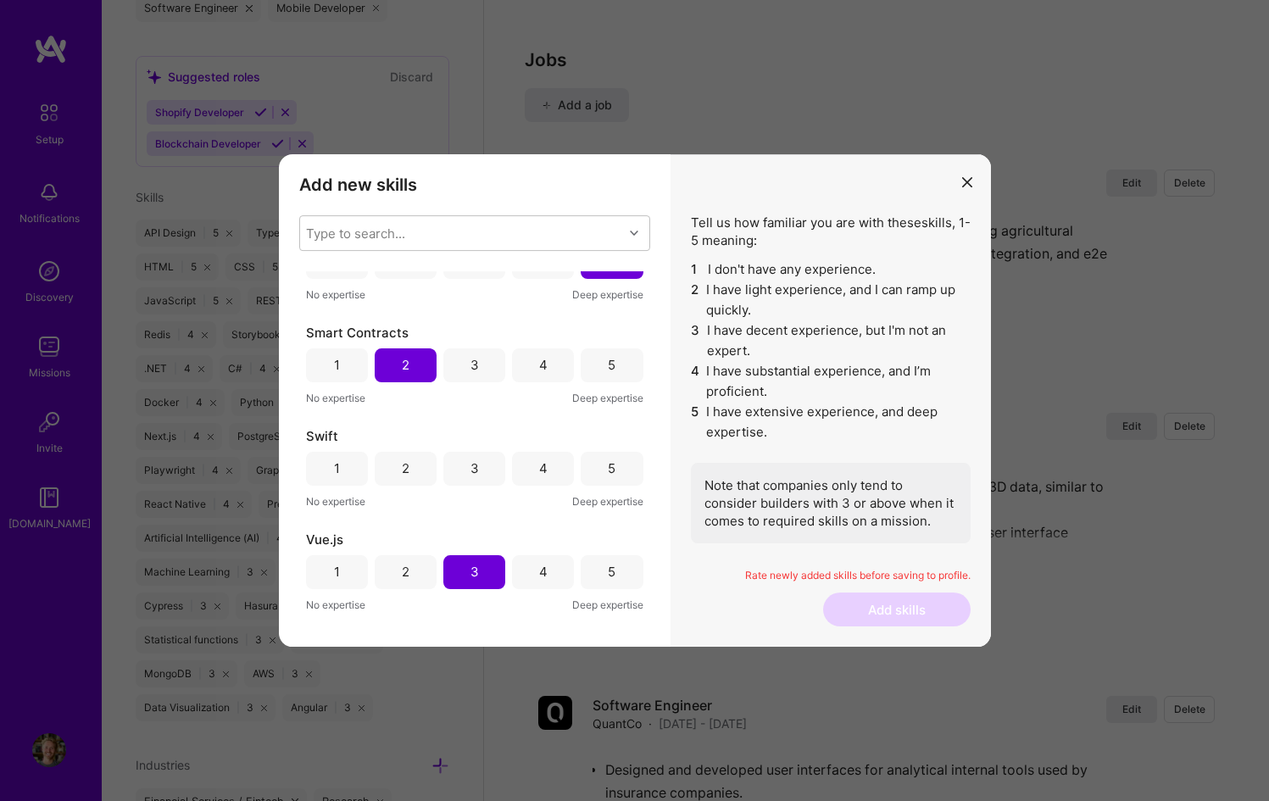
click at [470, 466] on div "3" at bounding box center [474, 468] width 8 height 18
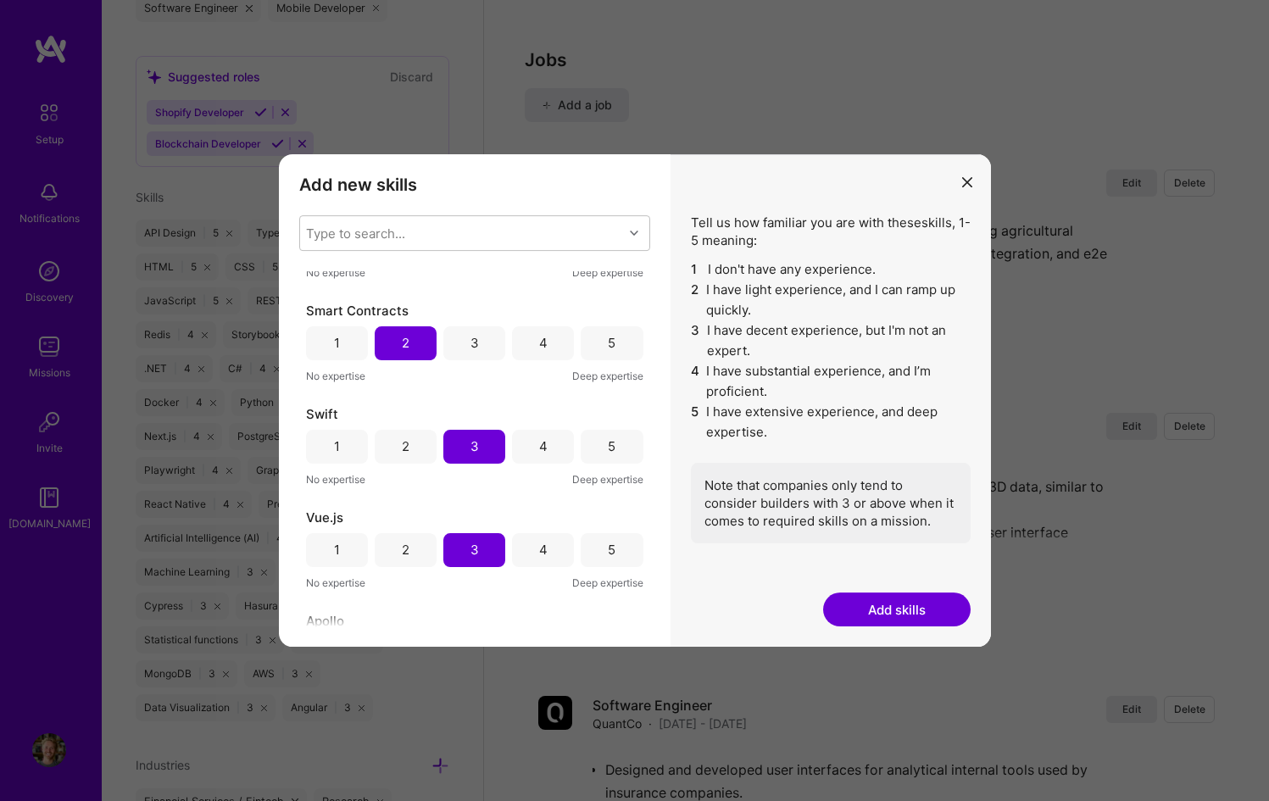
scroll to position [2060, 0]
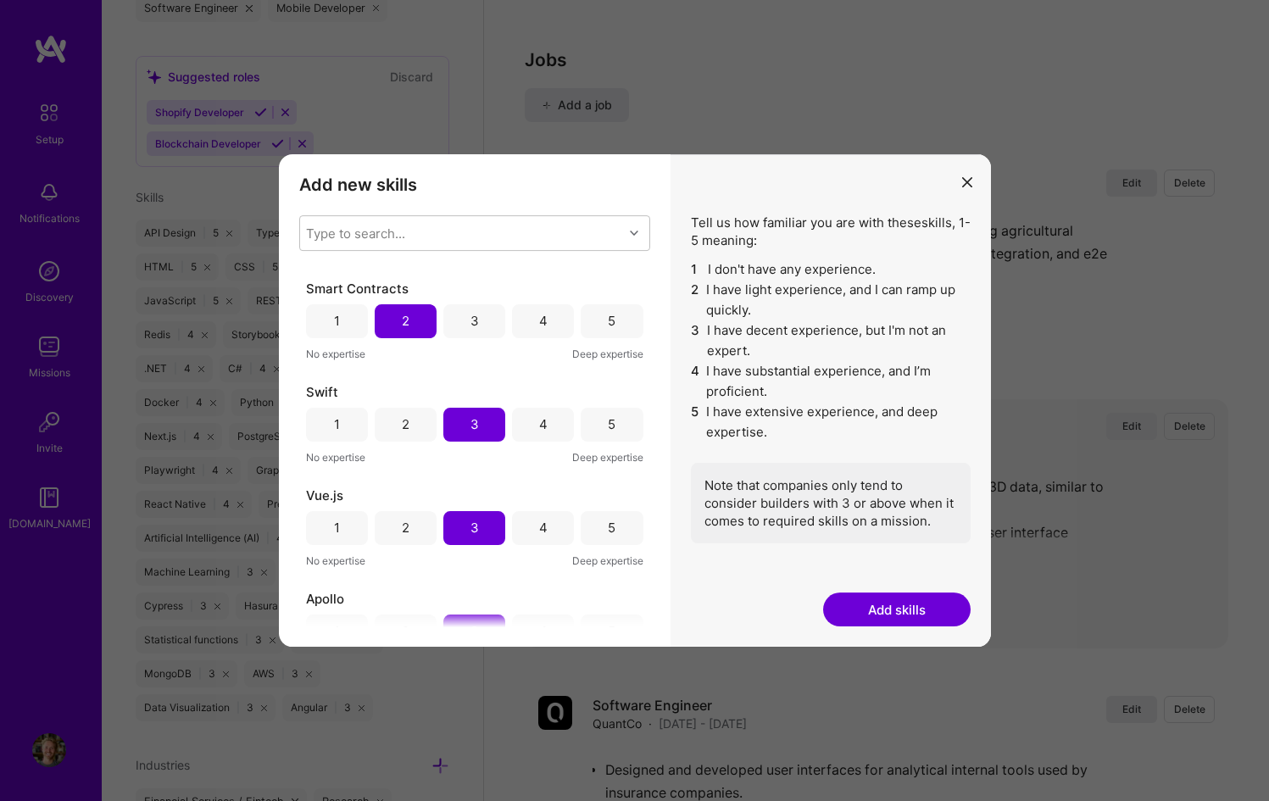
click at [881, 609] on button "Add skills" at bounding box center [896, 609] width 147 height 34
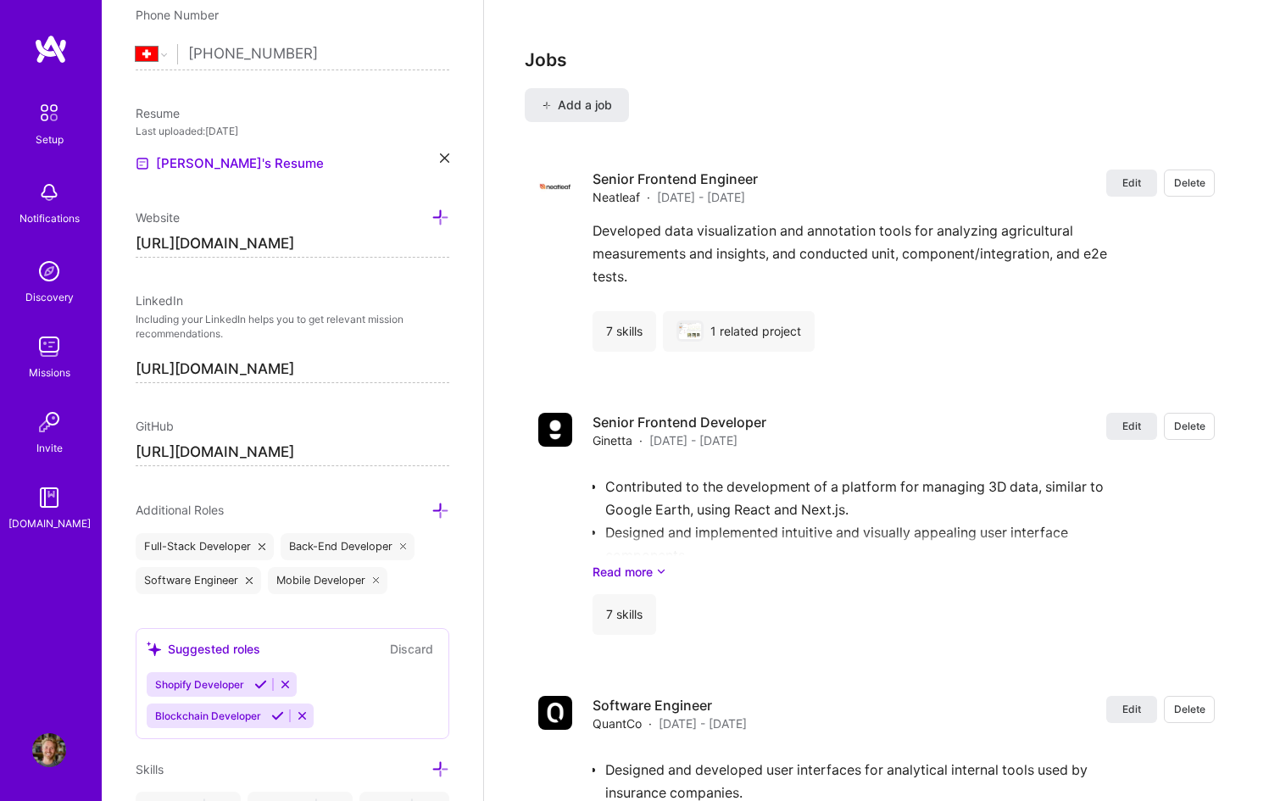
scroll to position [719, 0]
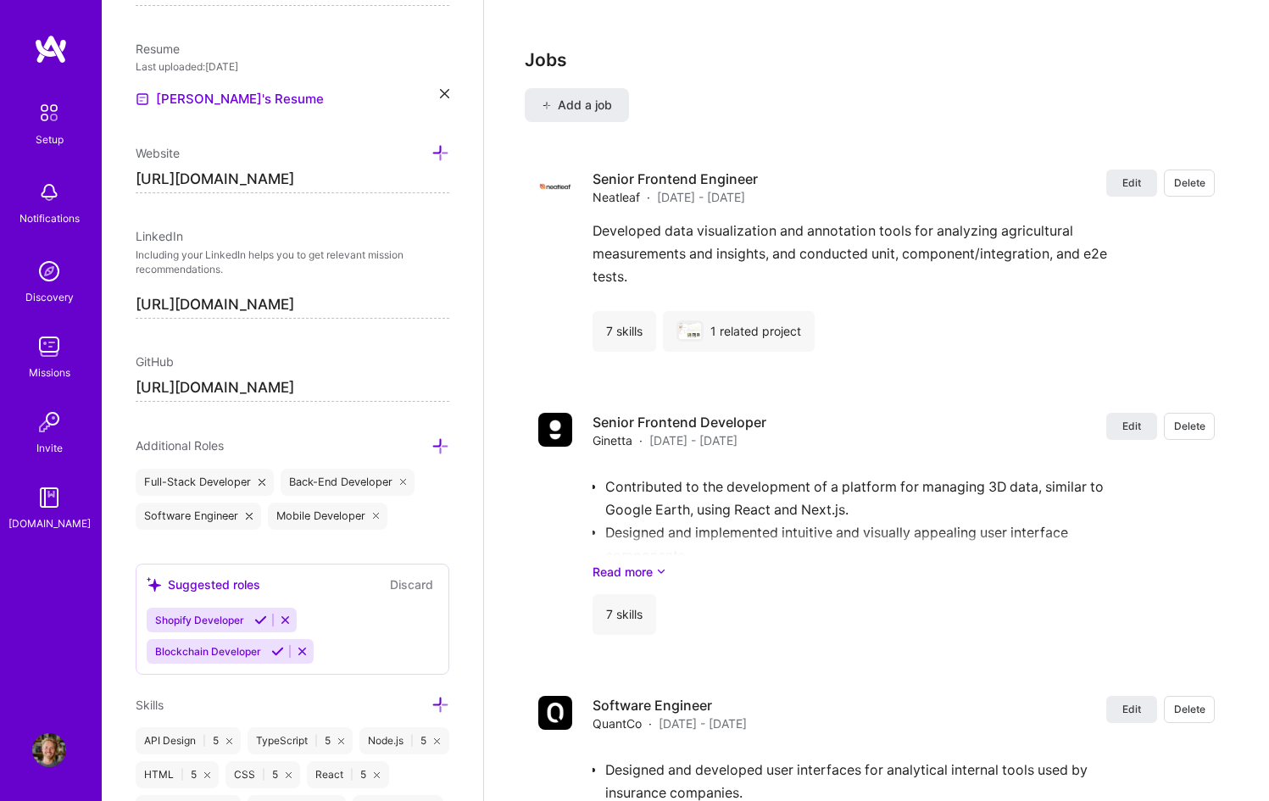
click at [431, 448] on icon at bounding box center [440, 446] width 18 height 18
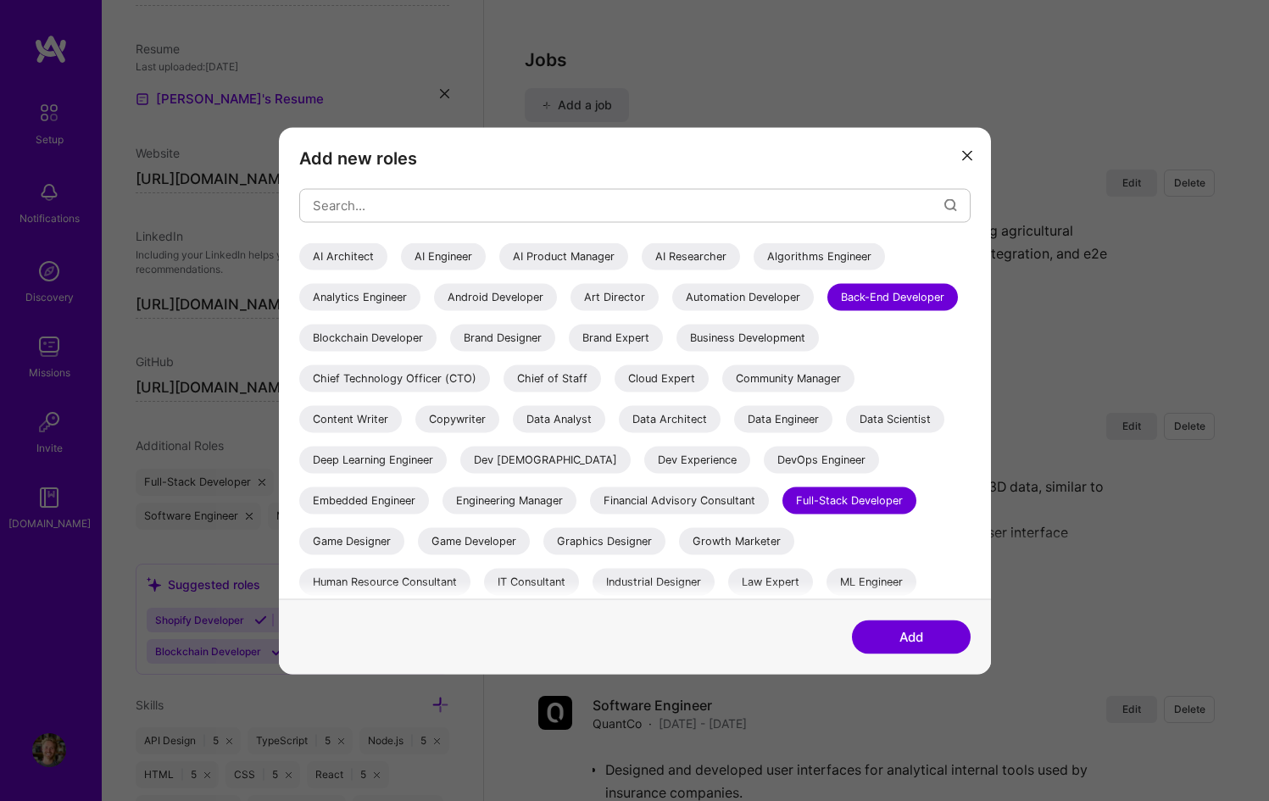
click at [529, 298] on div "Android Developer" at bounding box center [495, 296] width 123 height 27
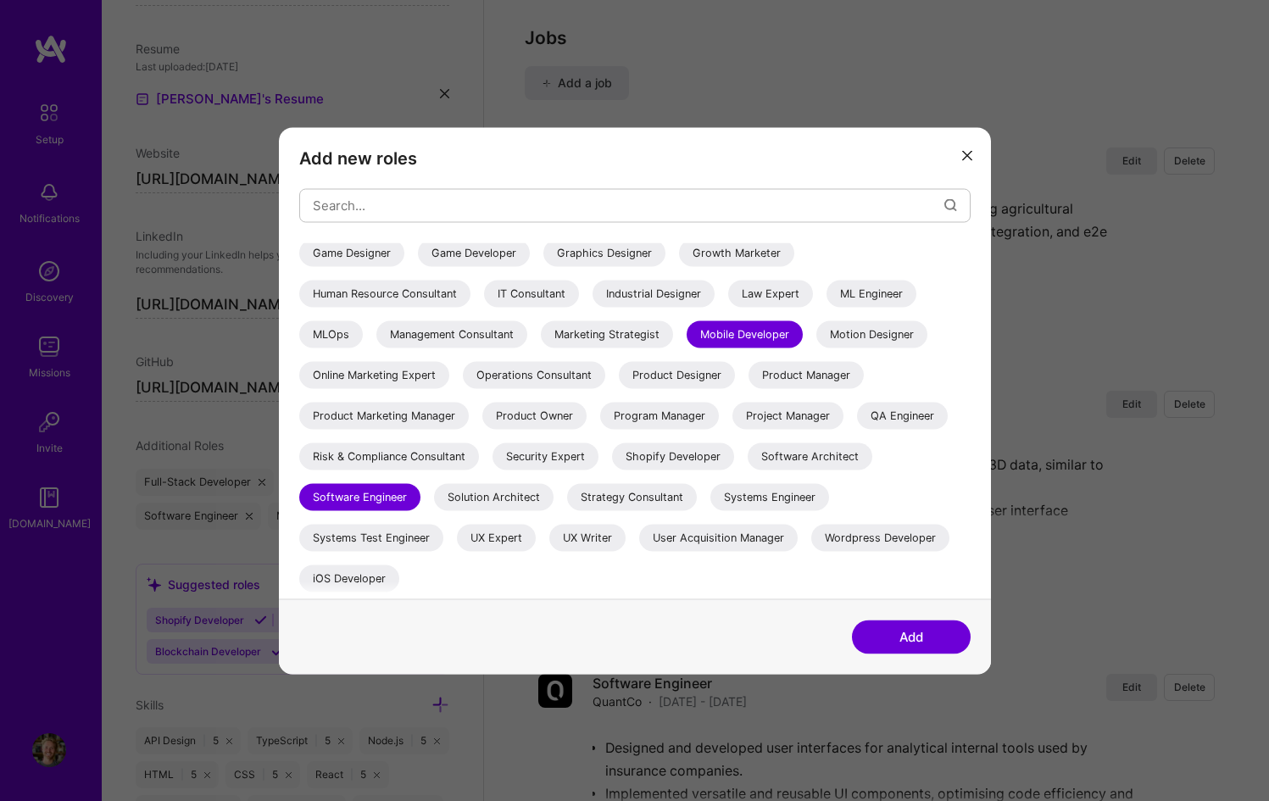
scroll to position [2679, 0]
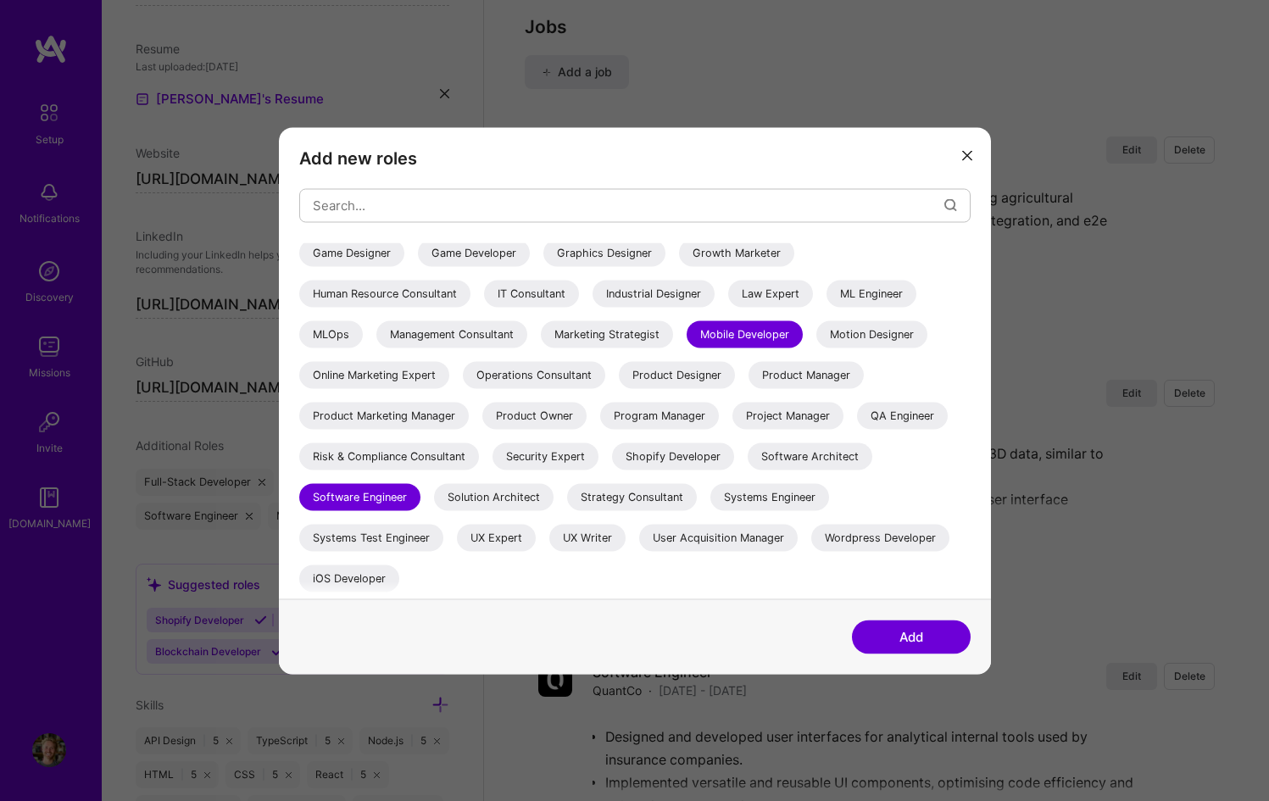
click at [655, 459] on div "Shopify Developer" at bounding box center [673, 455] width 122 height 27
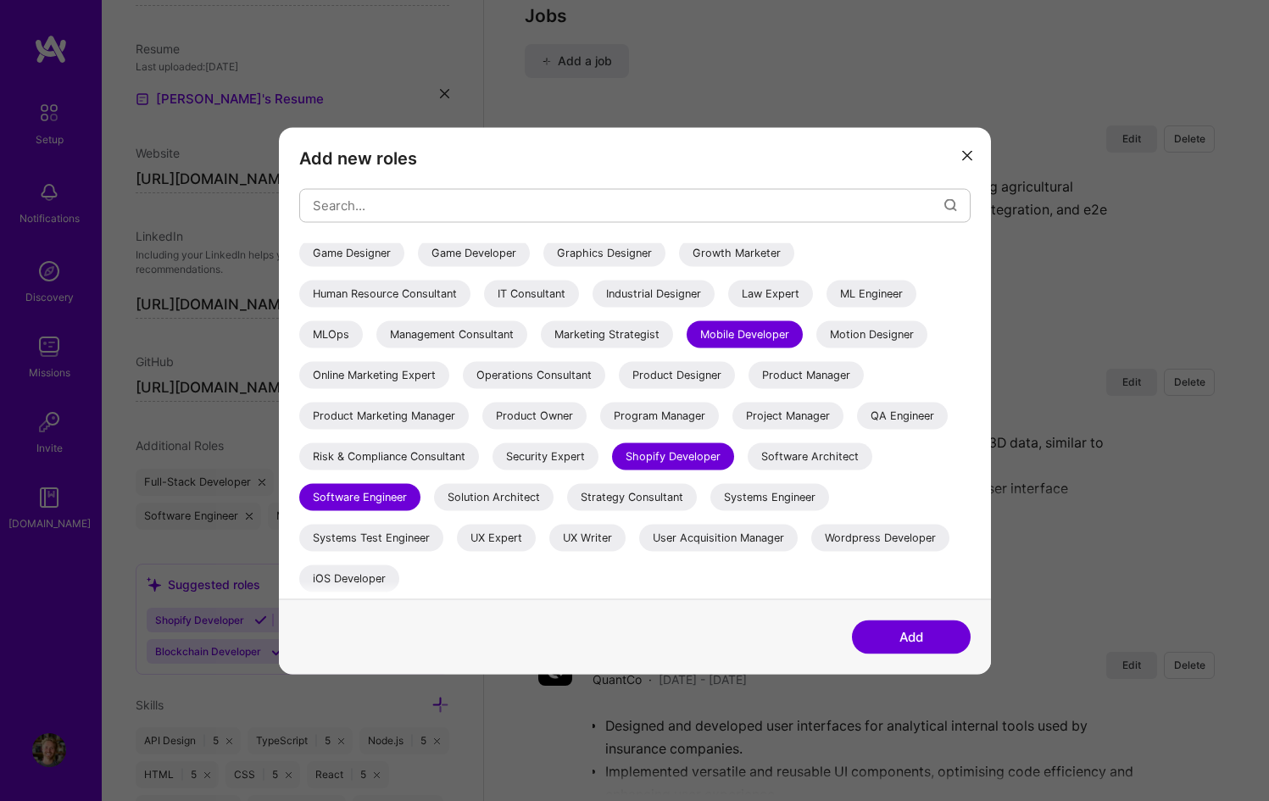
scroll to position [2701, 0]
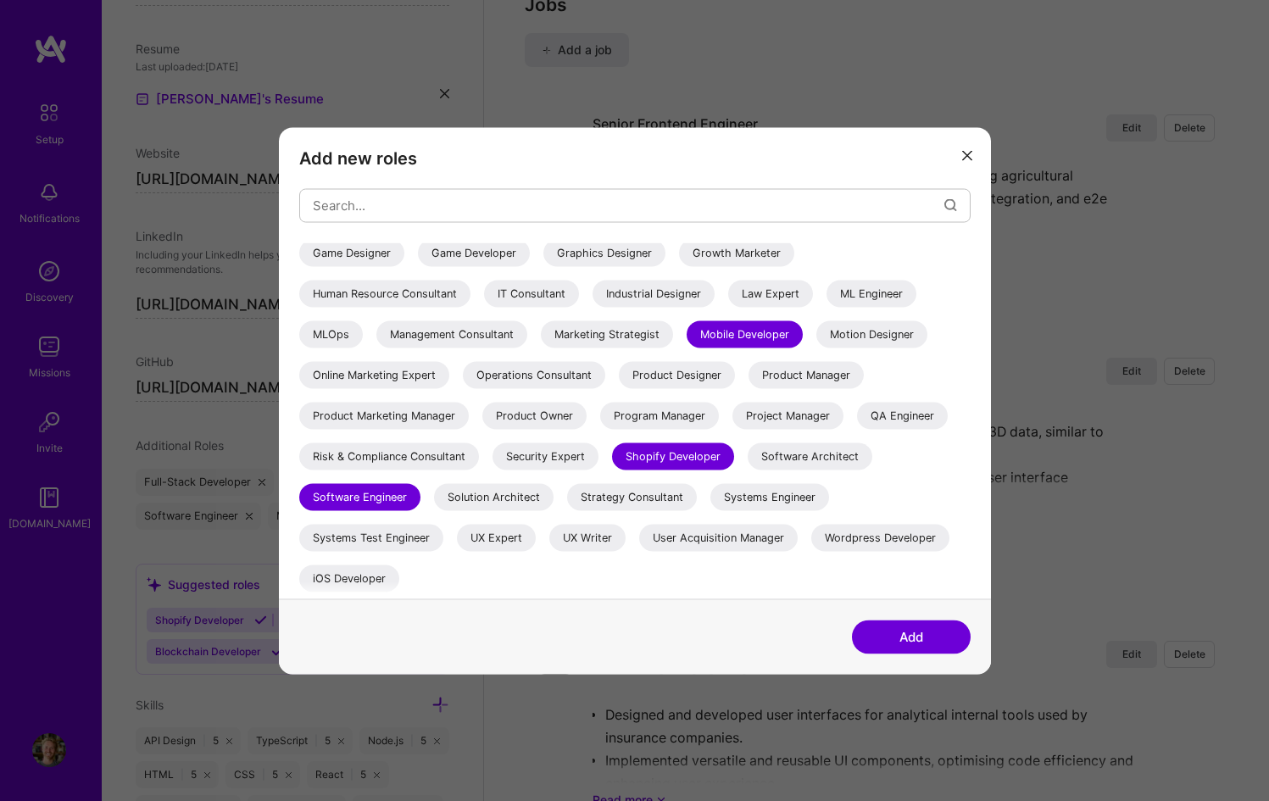
click at [370, 581] on div "iOS Developer" at bounding box center [349, 577] width 100 height 27
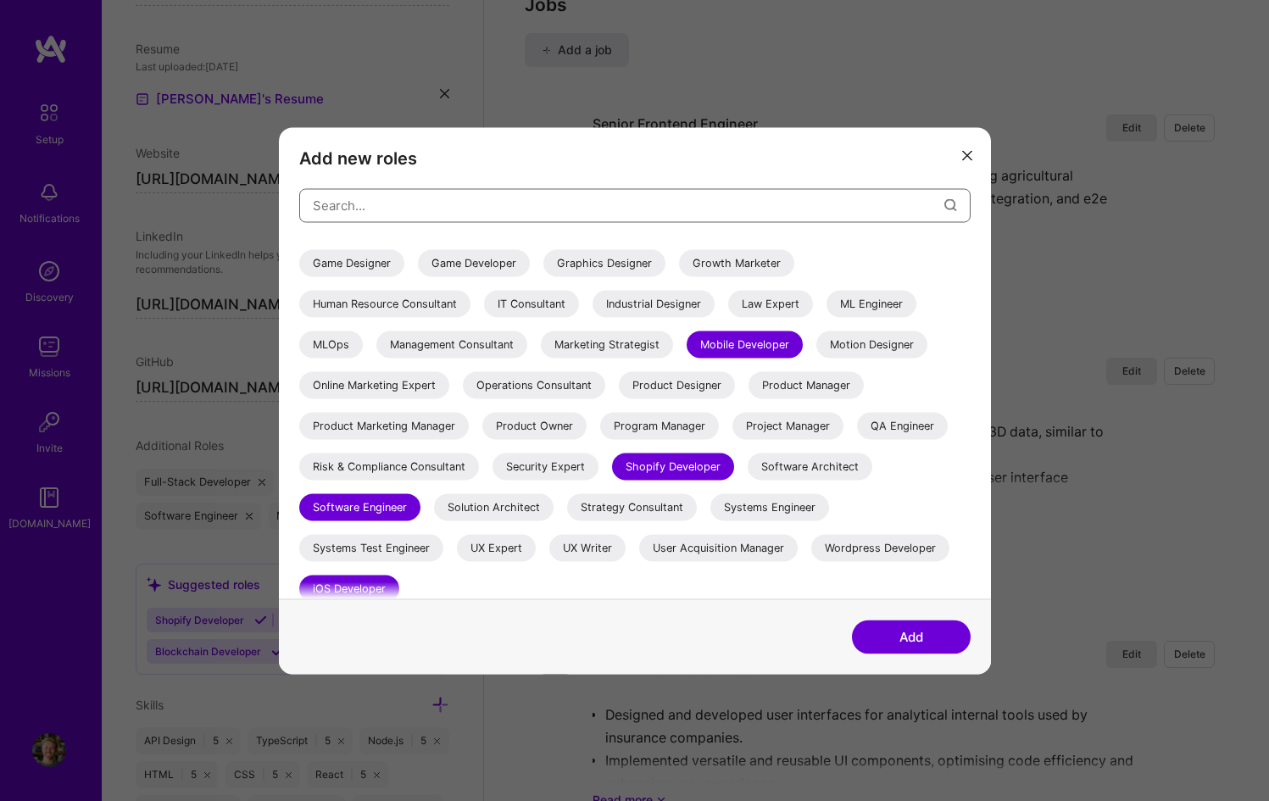
click at [576, 207] on input "modal" at bounding box center [628, 205] width 631 height 43
type input "h"
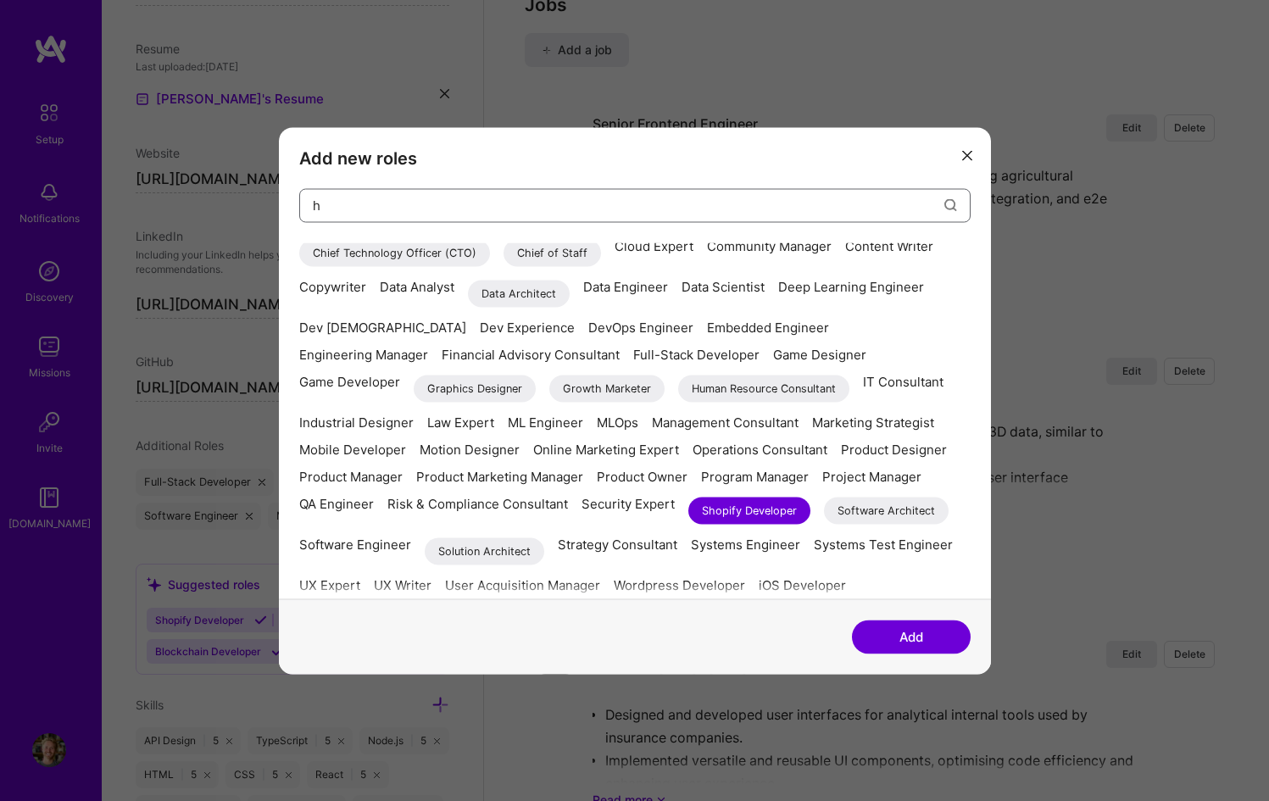
scroll to position [0, 0]
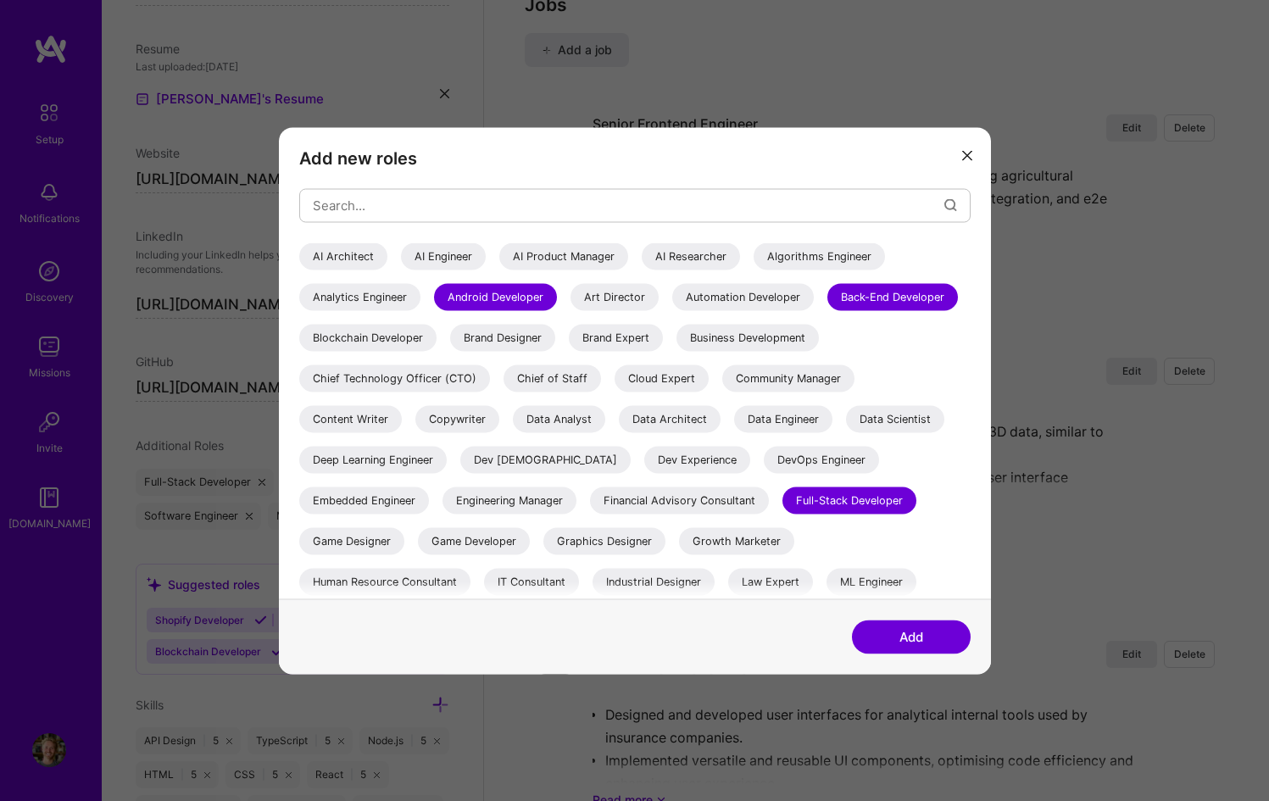
click at [942, 639] on button "Add" at bounding box center [911, 637] width 119 height 34
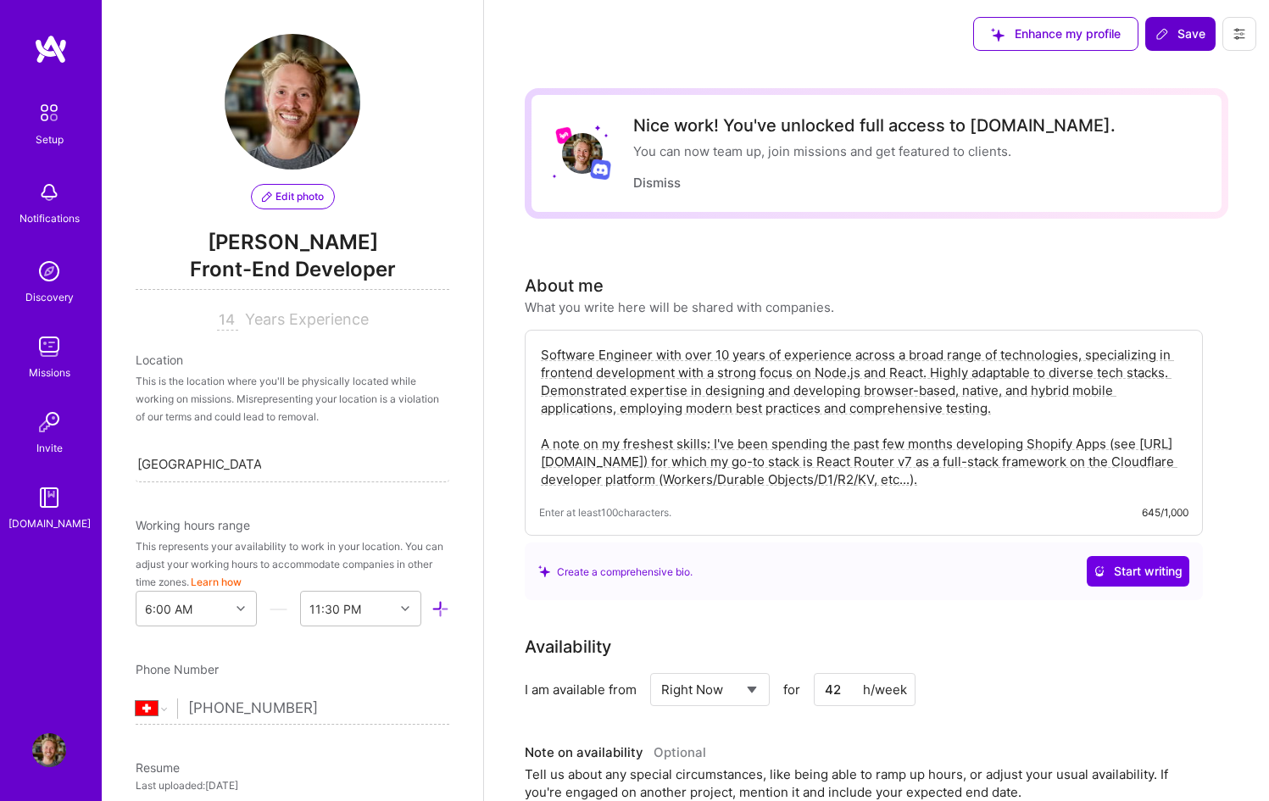
click at [1173, 35] on span "Save" at bounding box center [1180, 33] width 50 height 17
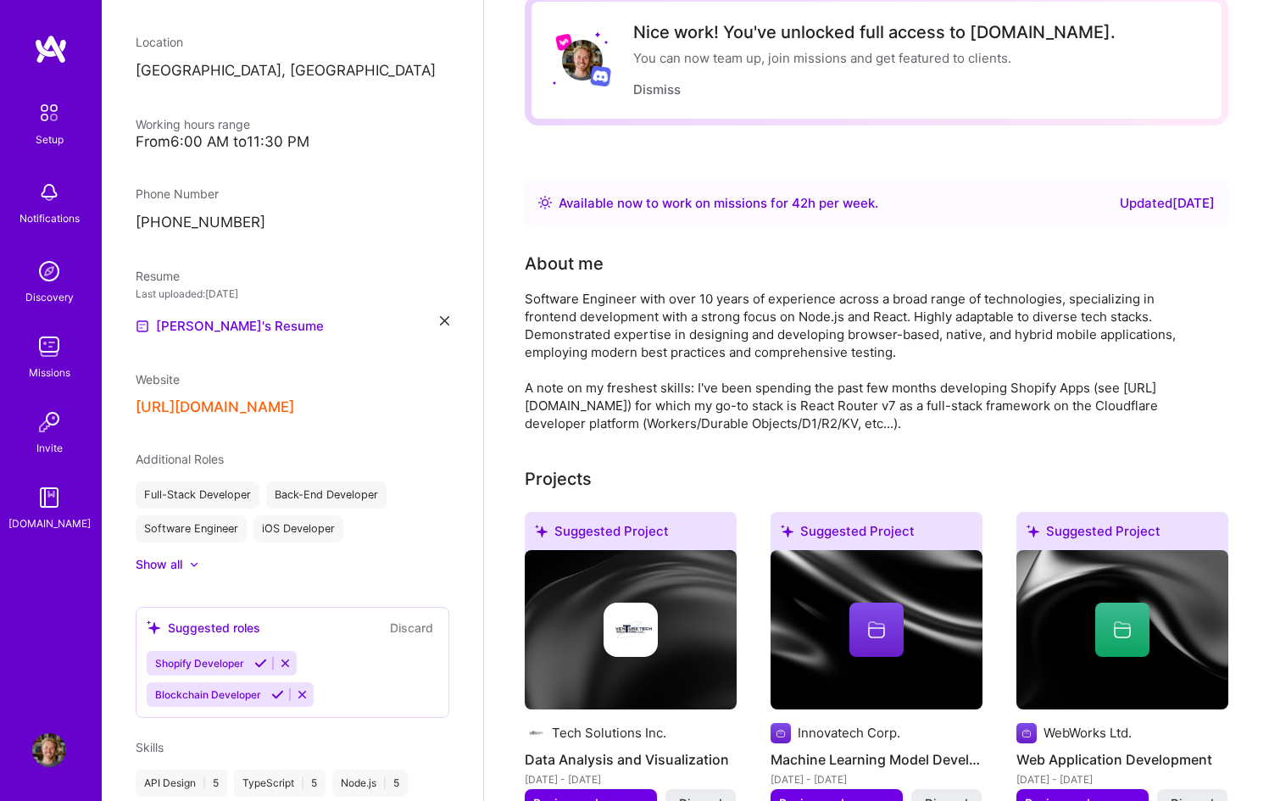
scroll to position [313, 0]
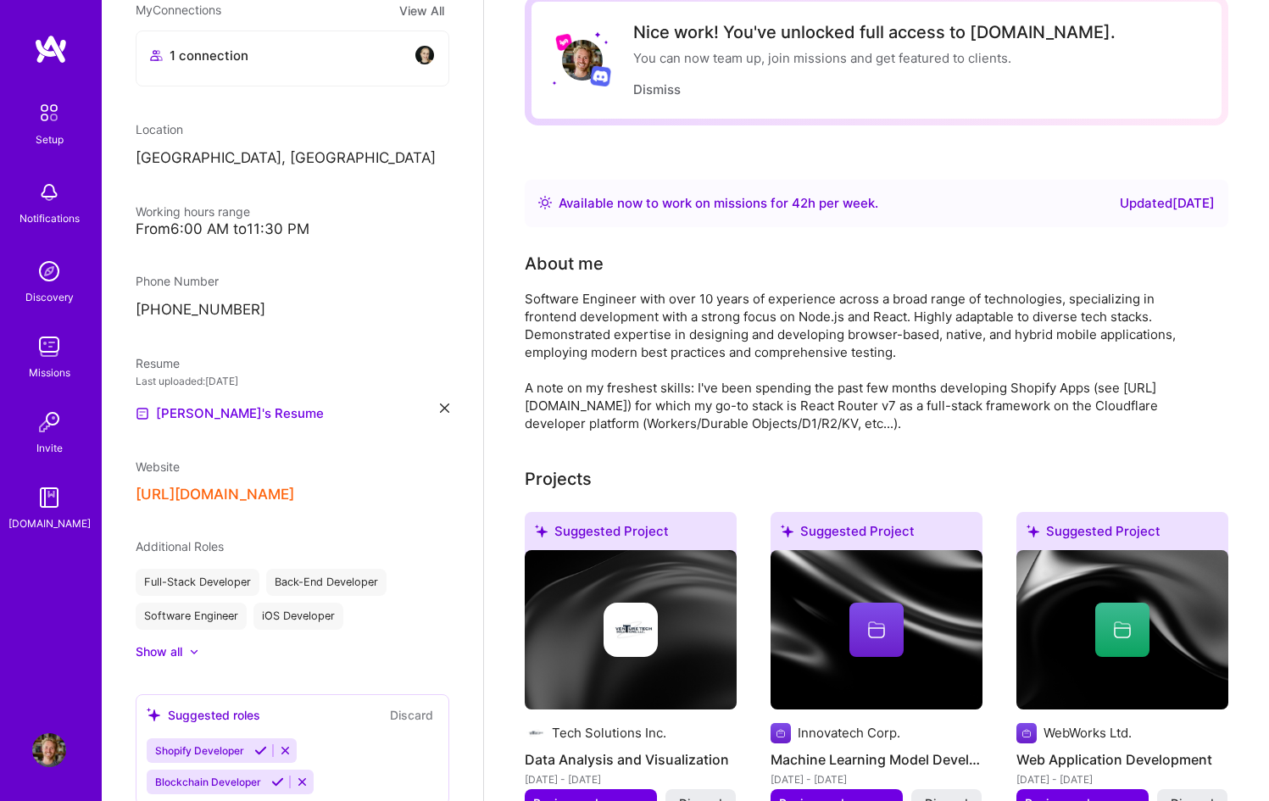
click at [46, 335] on img at bounding box center [49, 347] width 34 height 34
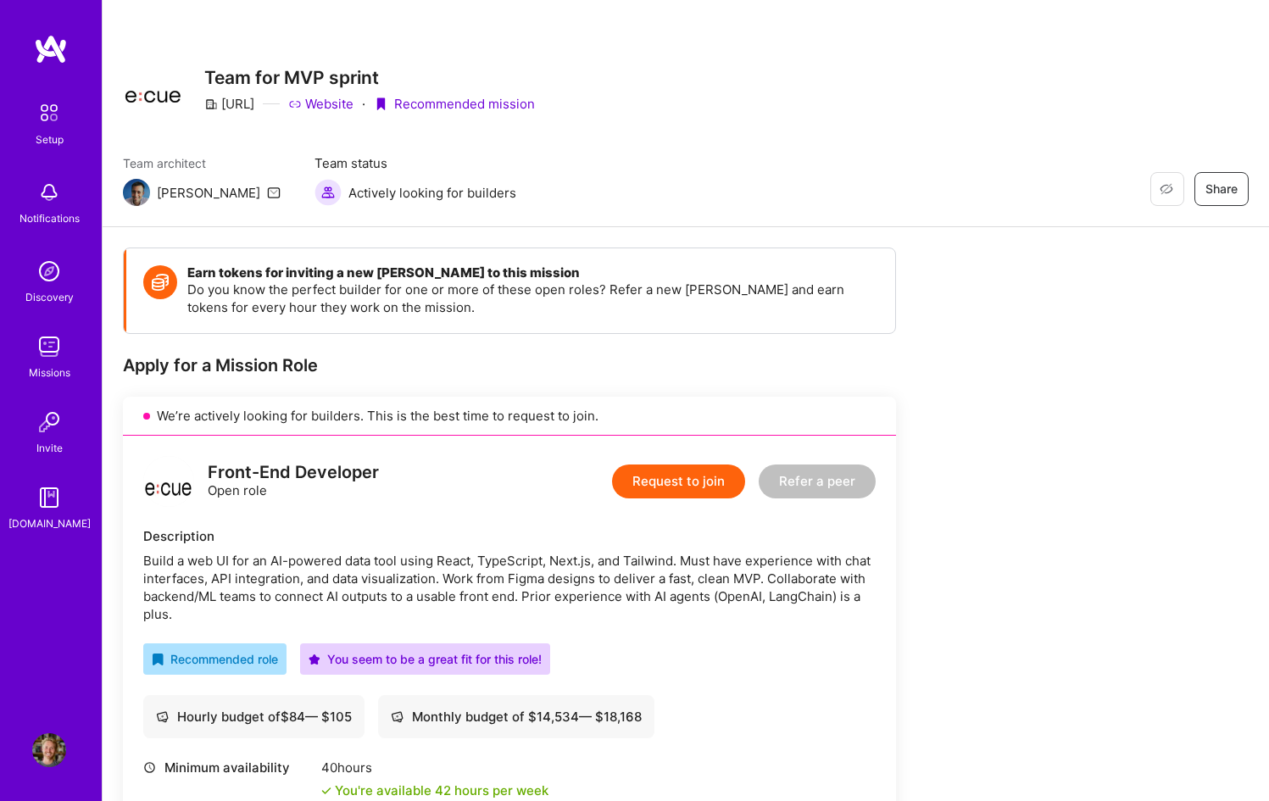
click at [58, 114] on img at bounding box center [49, 113] width 36 height 36
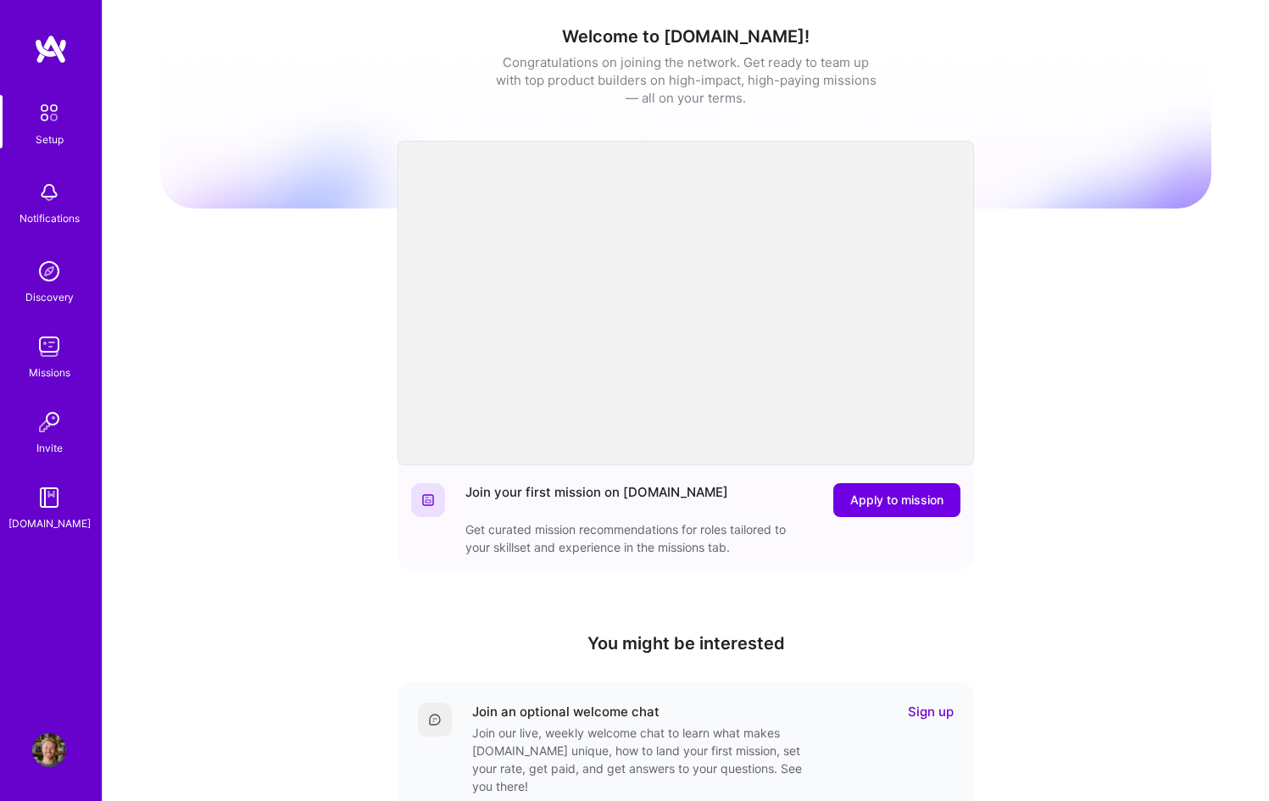
click at [64, 209] on img at bounding box center [49, 192] width 34 height 34
click at [55, 280] on img at bounding box center [49, 271] width 34 height 34
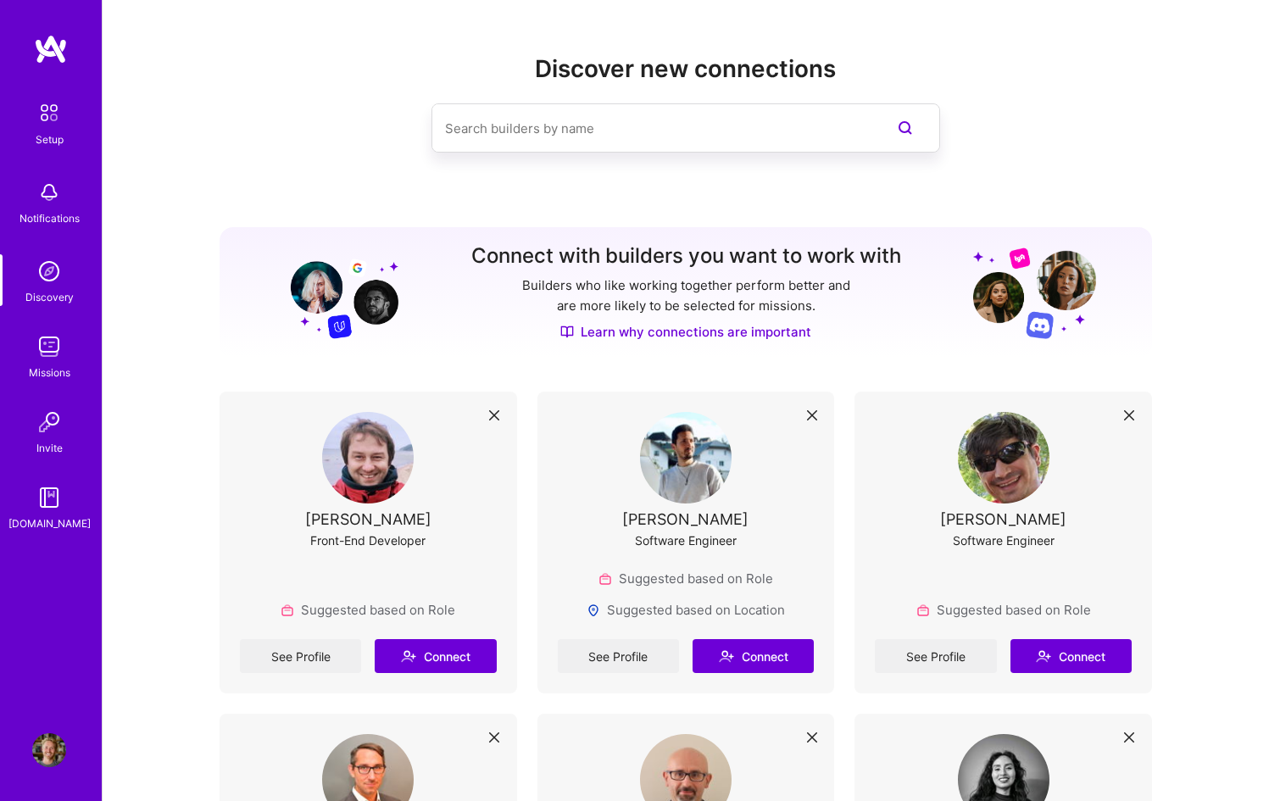
click at [51, 260] on img at bounding box center [49, 271] width 34 height 34
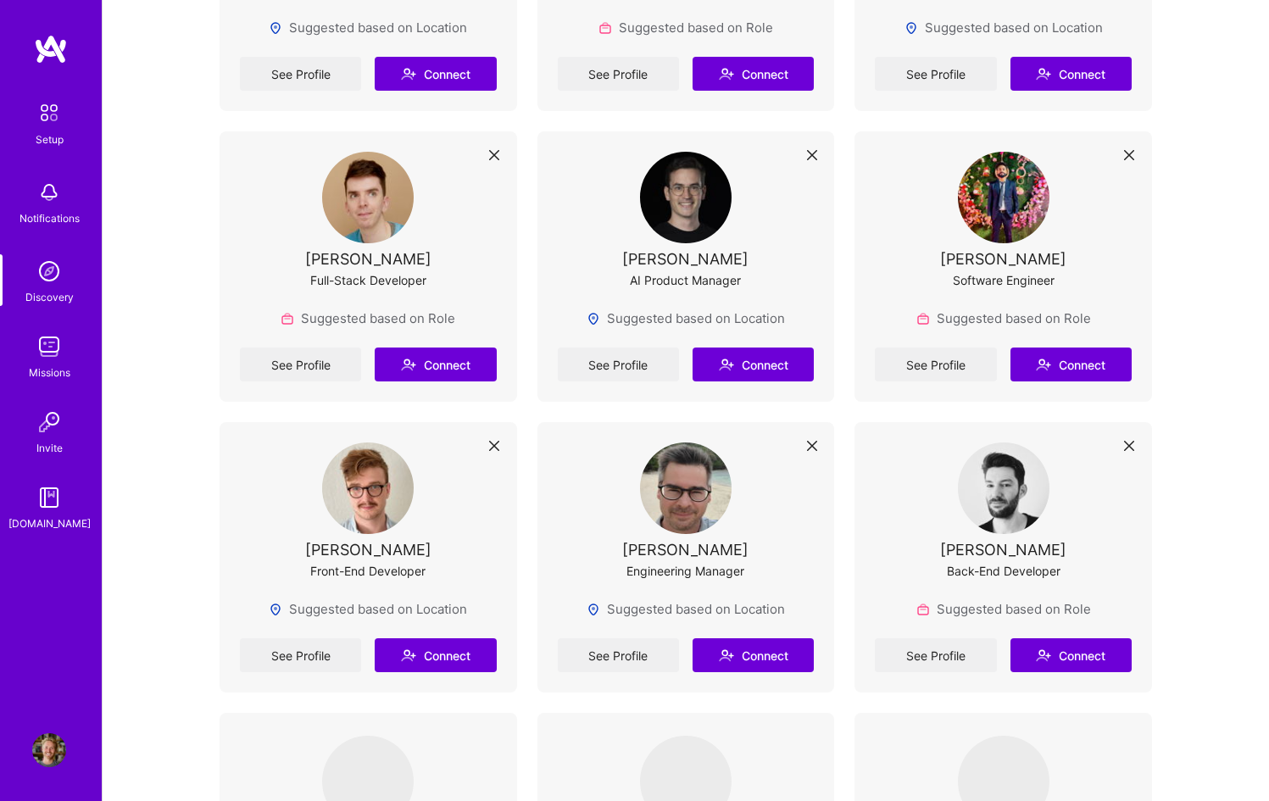
scroll to position [2676, 0]
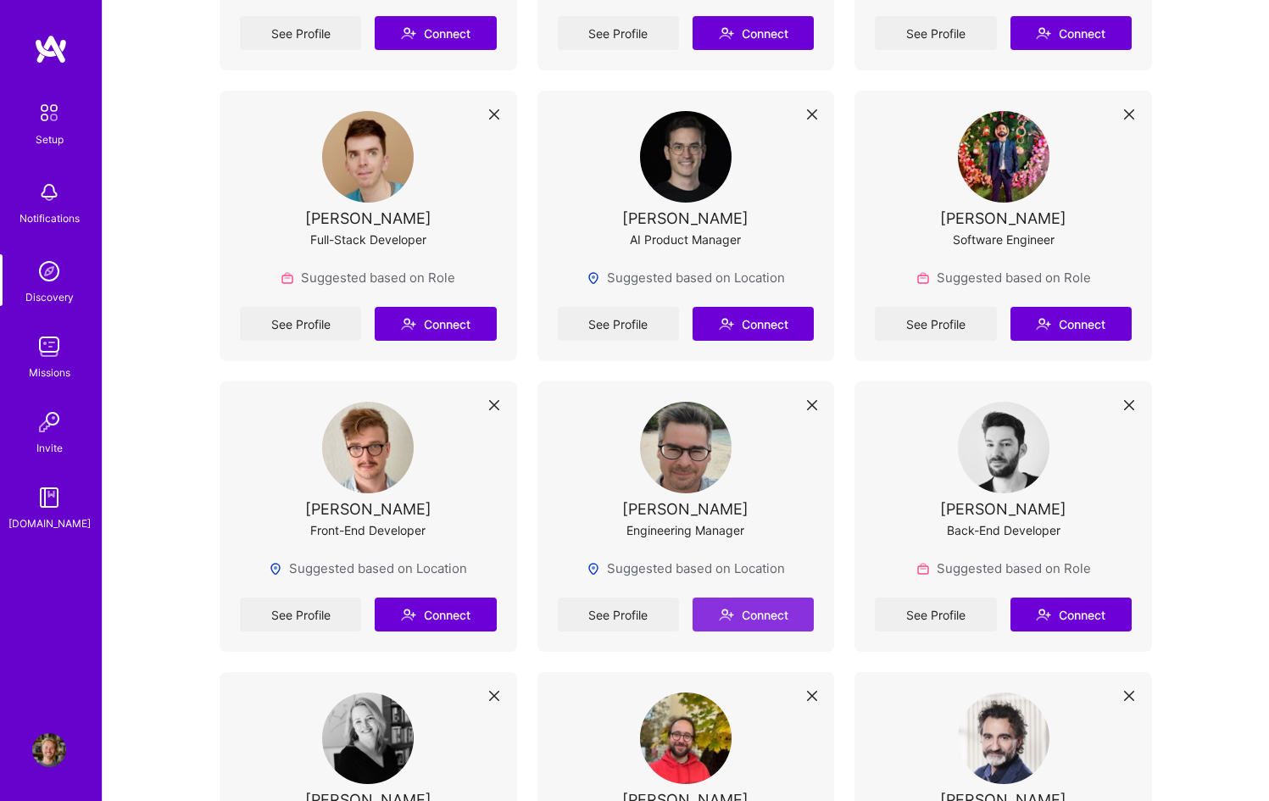
click at [769, 598] on button "Connect" at bounding box center [752, 615] width 121 height 34
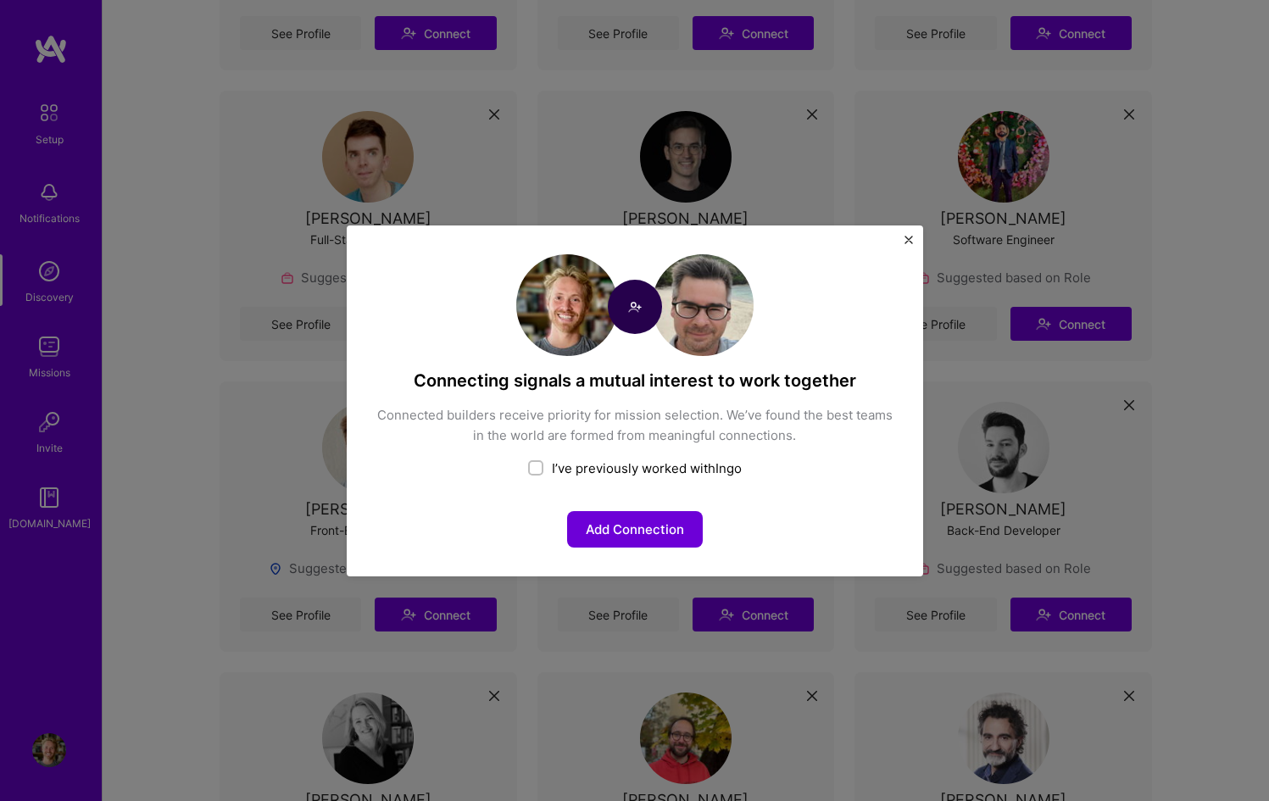
click at [535, 470] on input "checkbox" at bounding box center [537, 469] width 12 height 12
checkbox input "false"
click at [667, 524] on button "Share your team experience" at bounding box center [635, 529] width 209 height 36
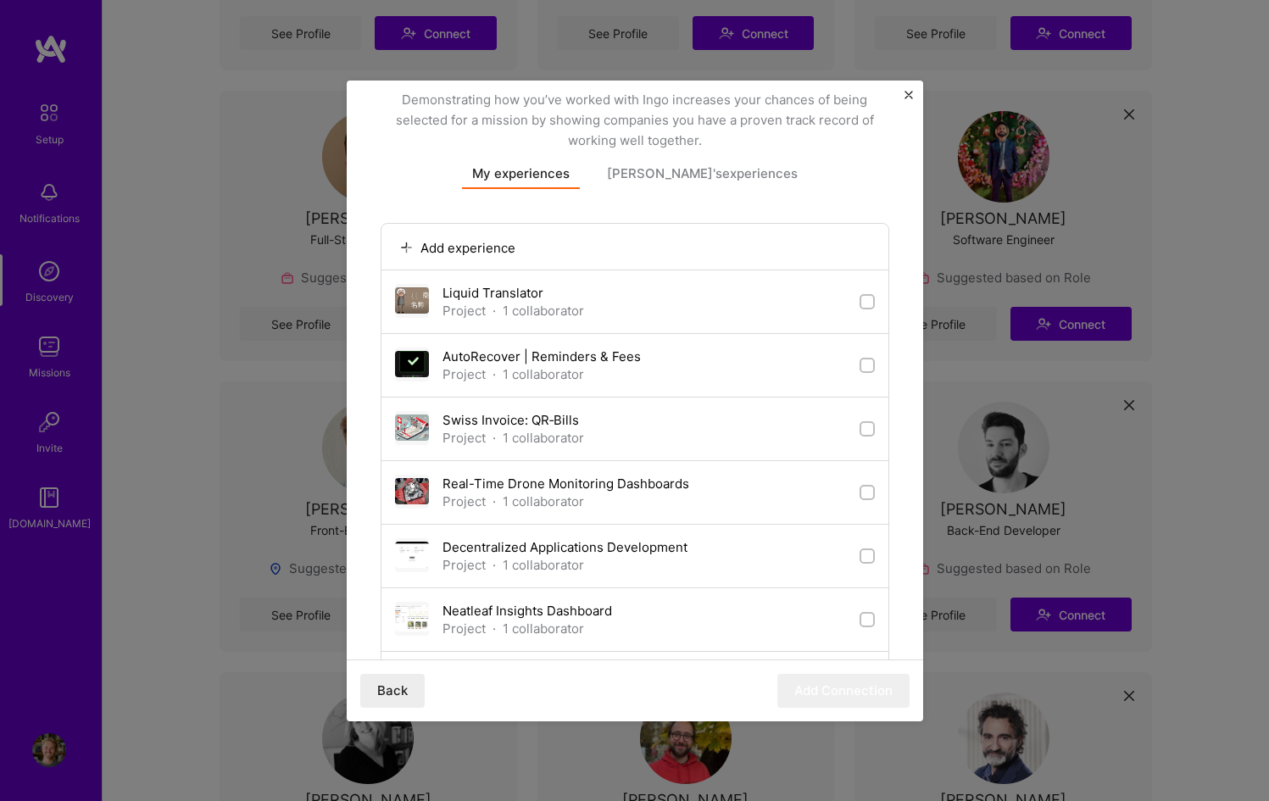
scroll to position [192, 0]
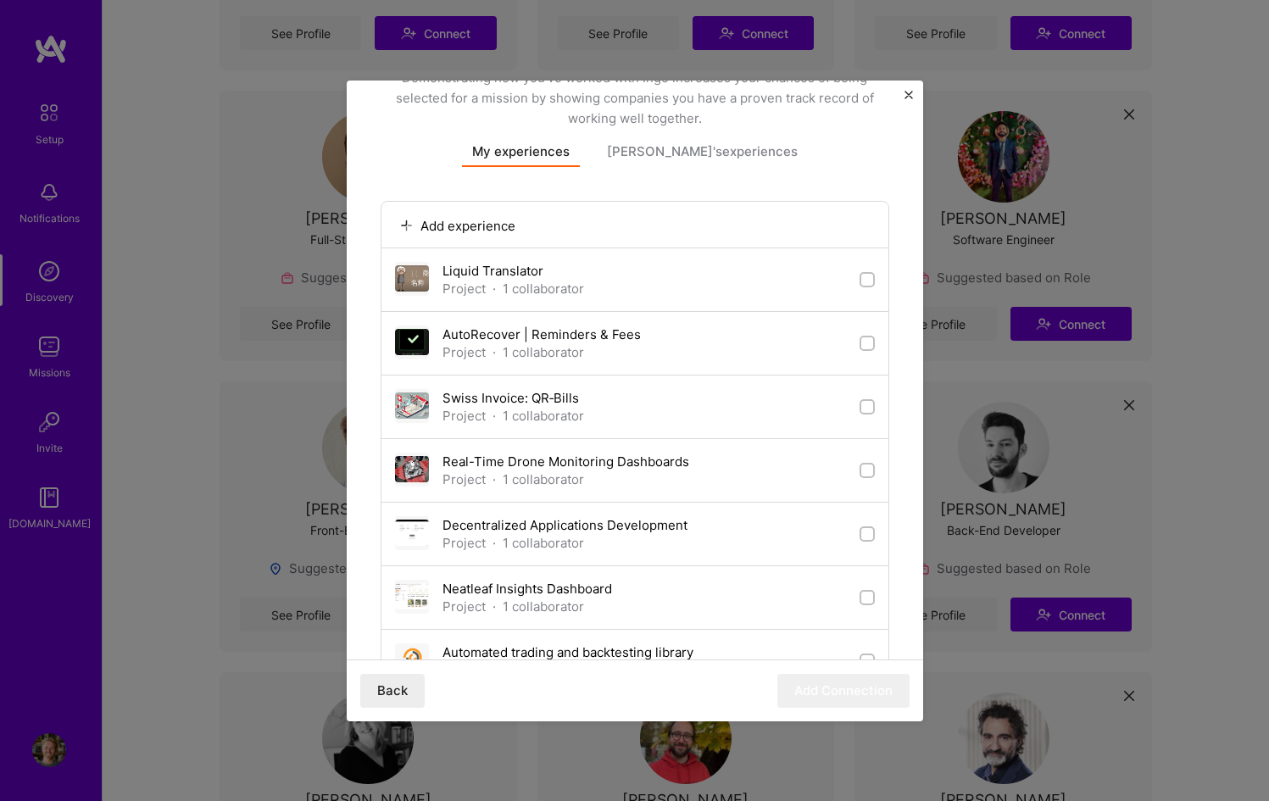
click at [863, 595] on input "checkbox" at bounding box center [869, 598] width 12 height 12
checkbox input "true"
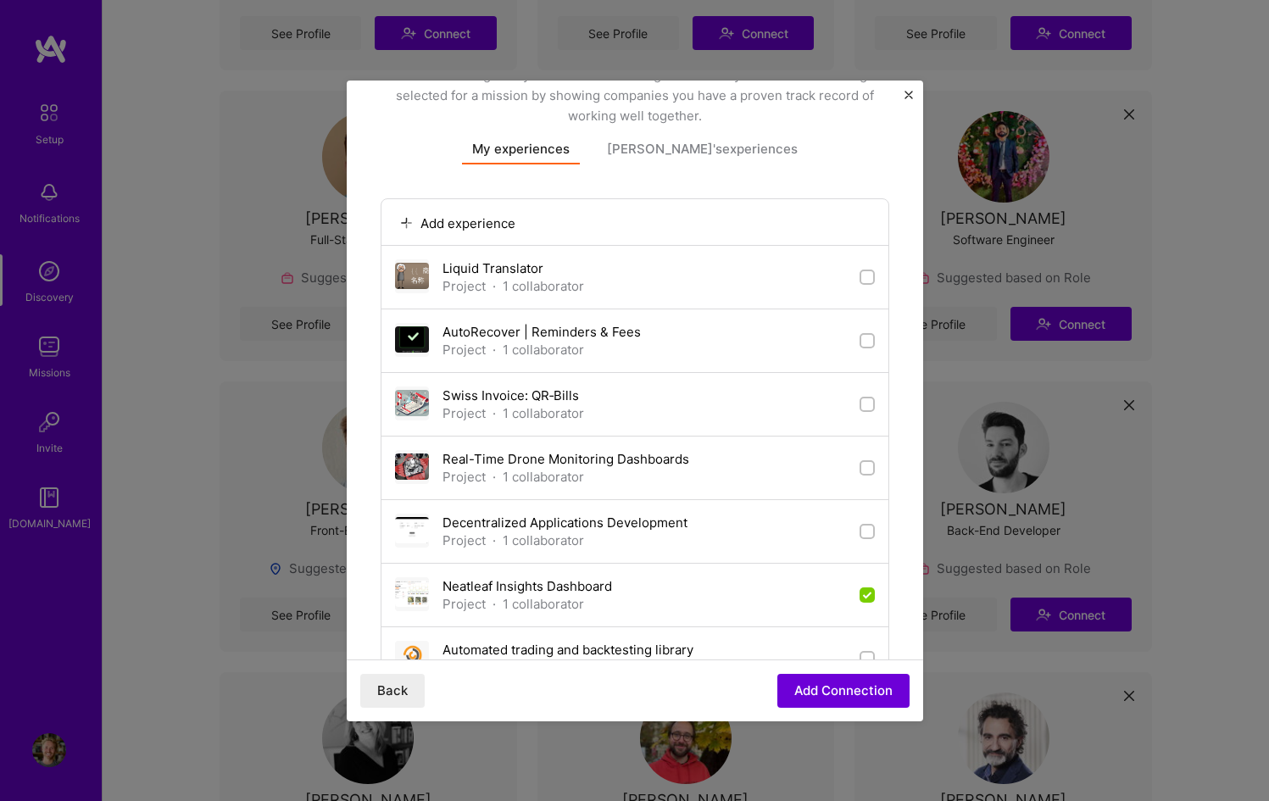
scroll to position [20, 0]
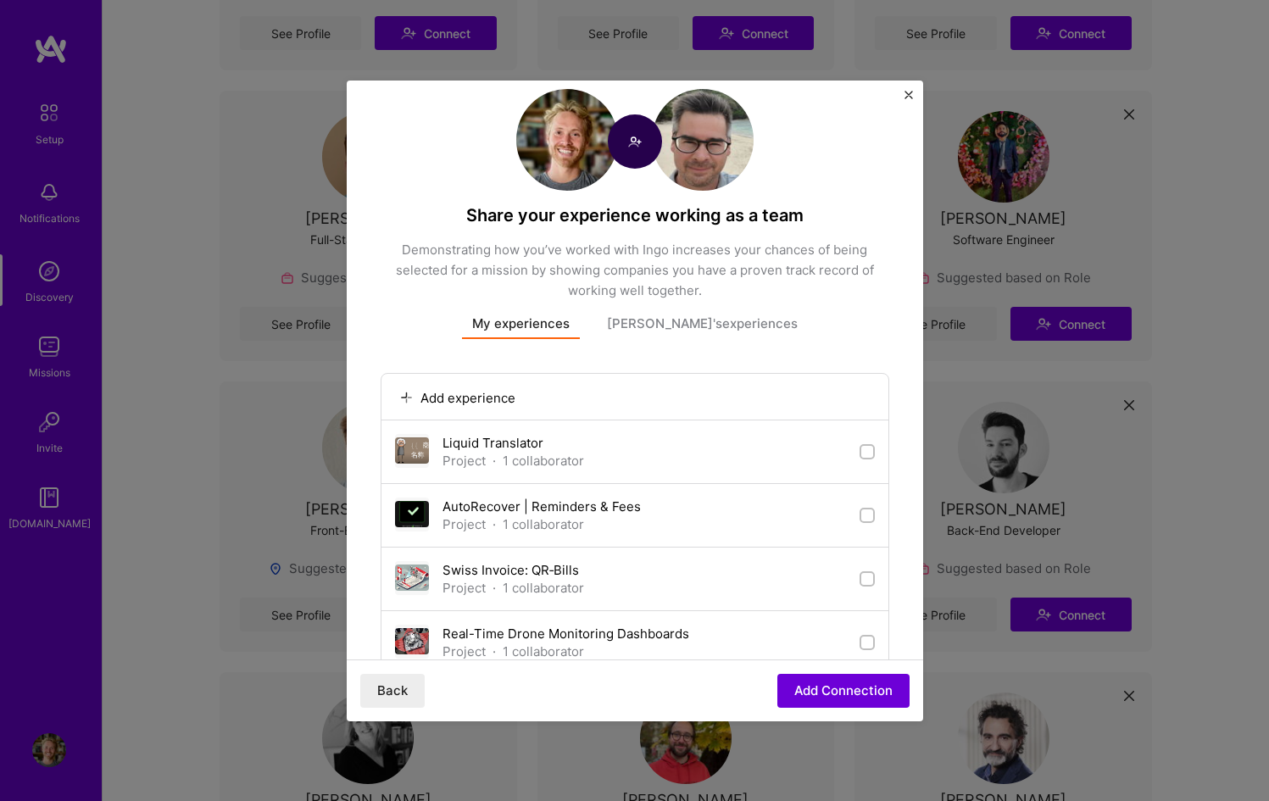
click at [692, 324] on button "Ingo's experiences" at bounding box center [702, 326] width 211 height 25
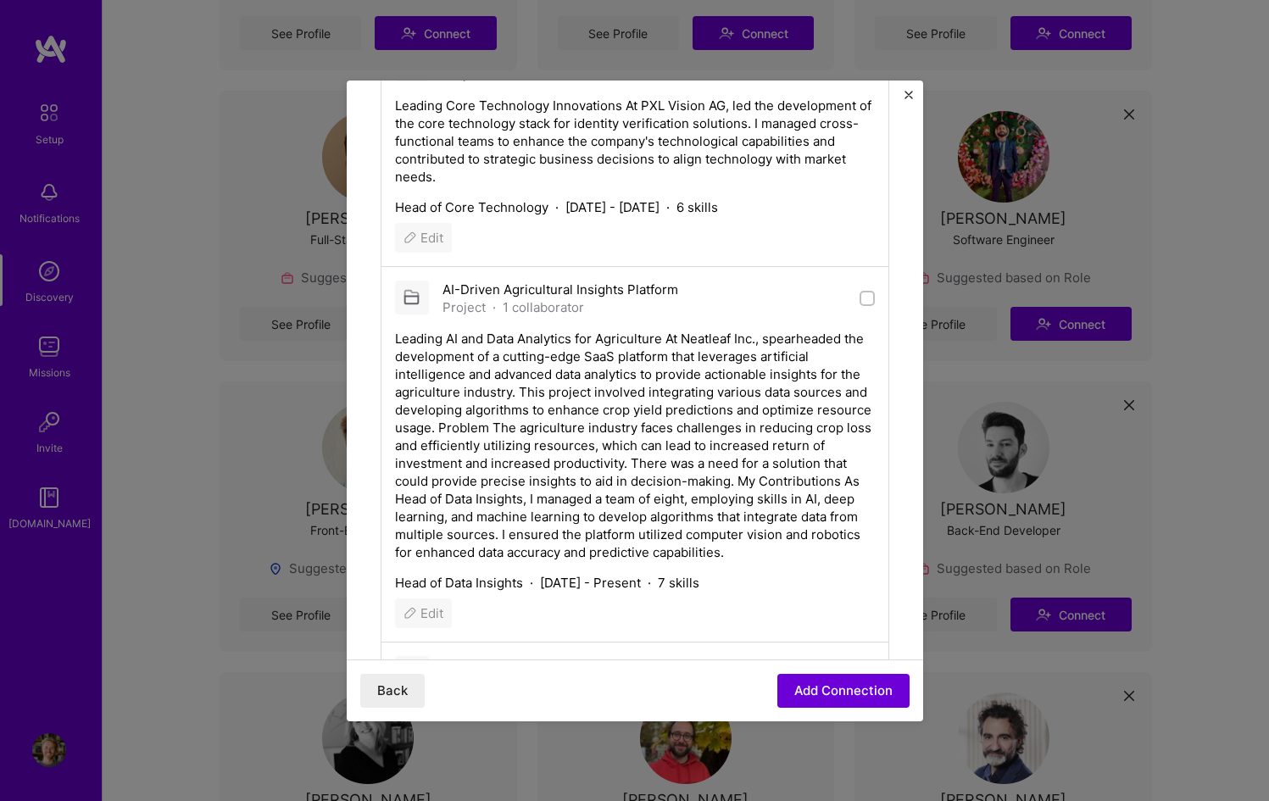
scroll to position [1412, 0]
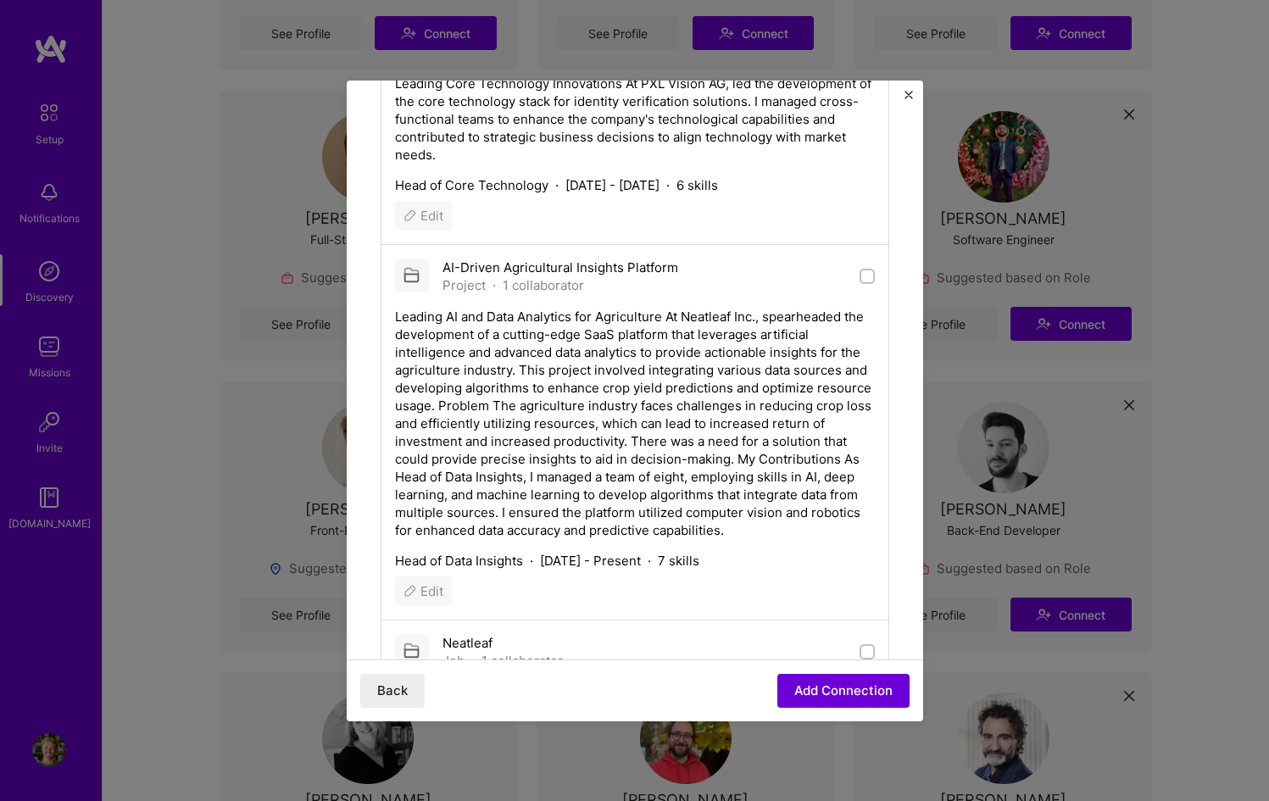
click at [863, 283] on input "checkbox" at bounding box center [869, 277] width 12 height 12
checkbox input "true"
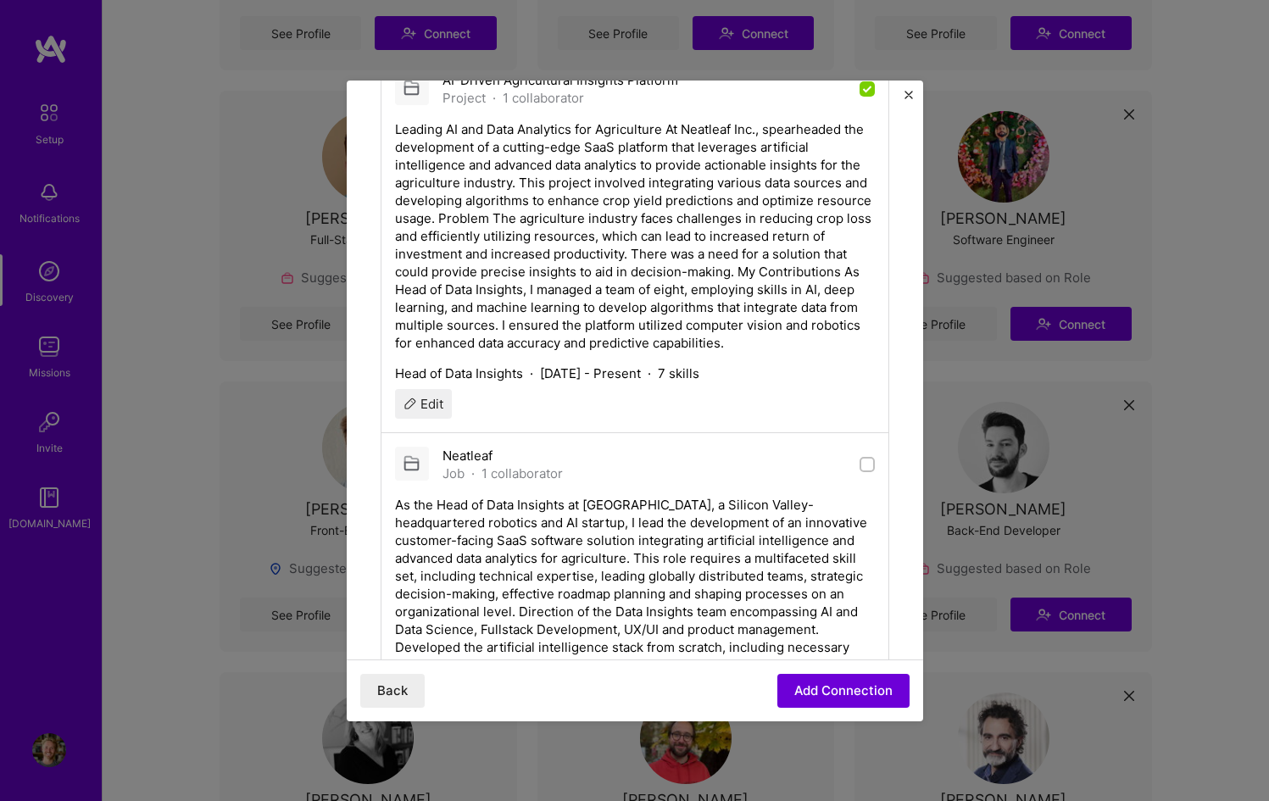
scroll to position [1610, 0]
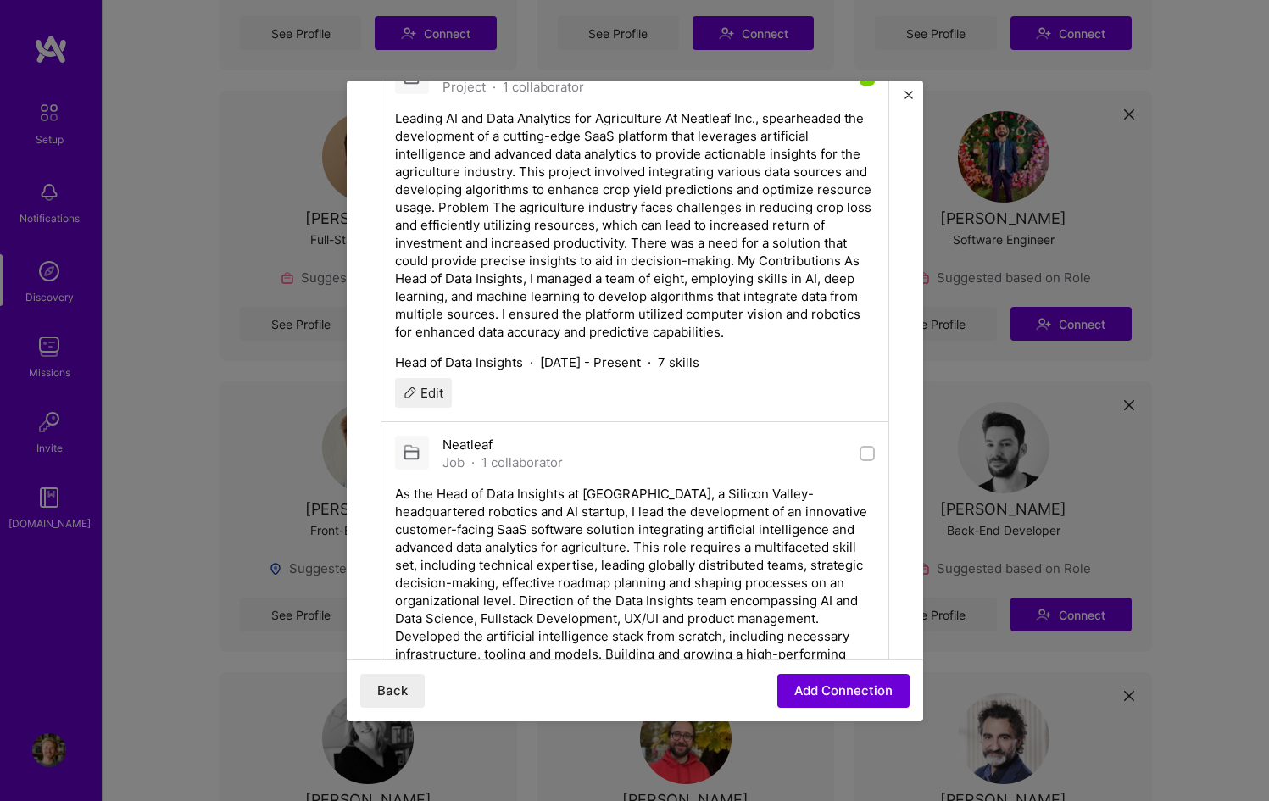
click at [863, 460] on input "checkbox" at bounding box center [869, 454] width 12 height 12
checkbox input "true"
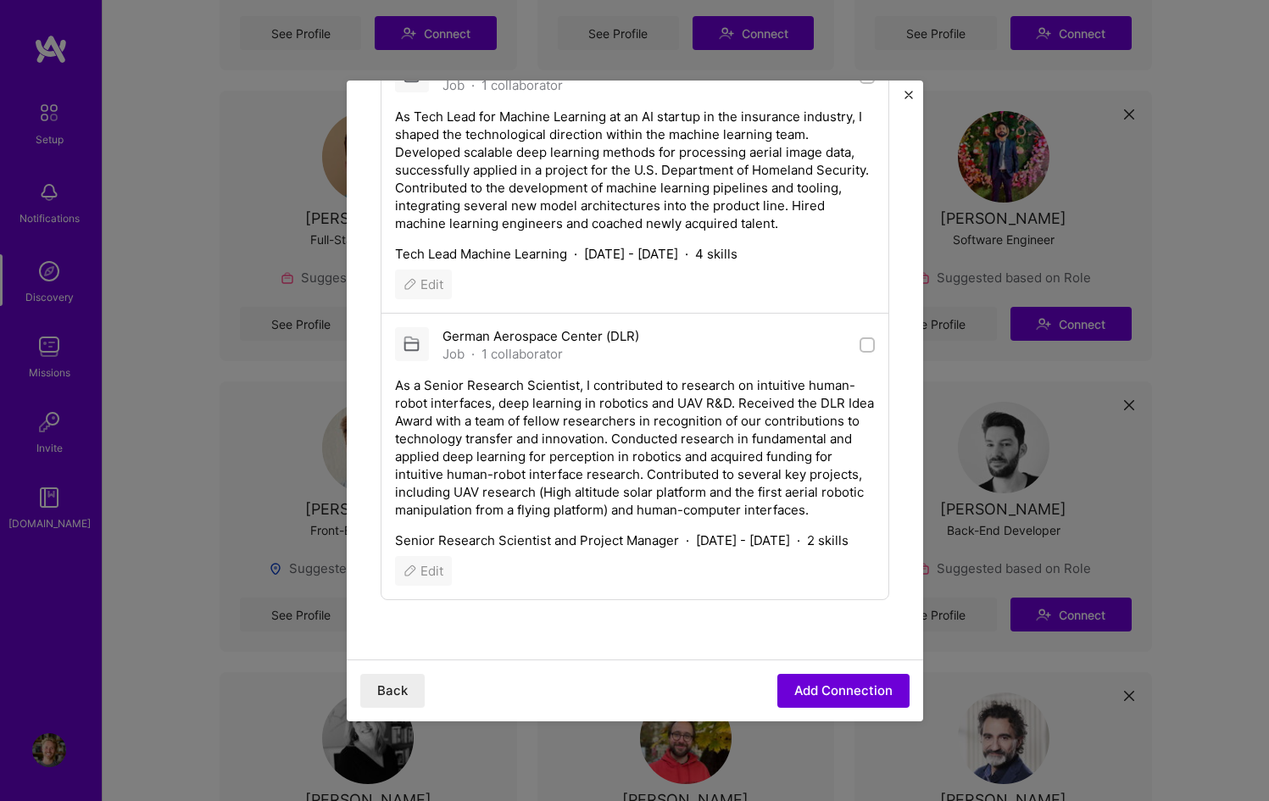
scroll to position [3187, 0]
click at [859, 687] on button "Add Connection" at bounding box center [843, 691] width 132 height 34
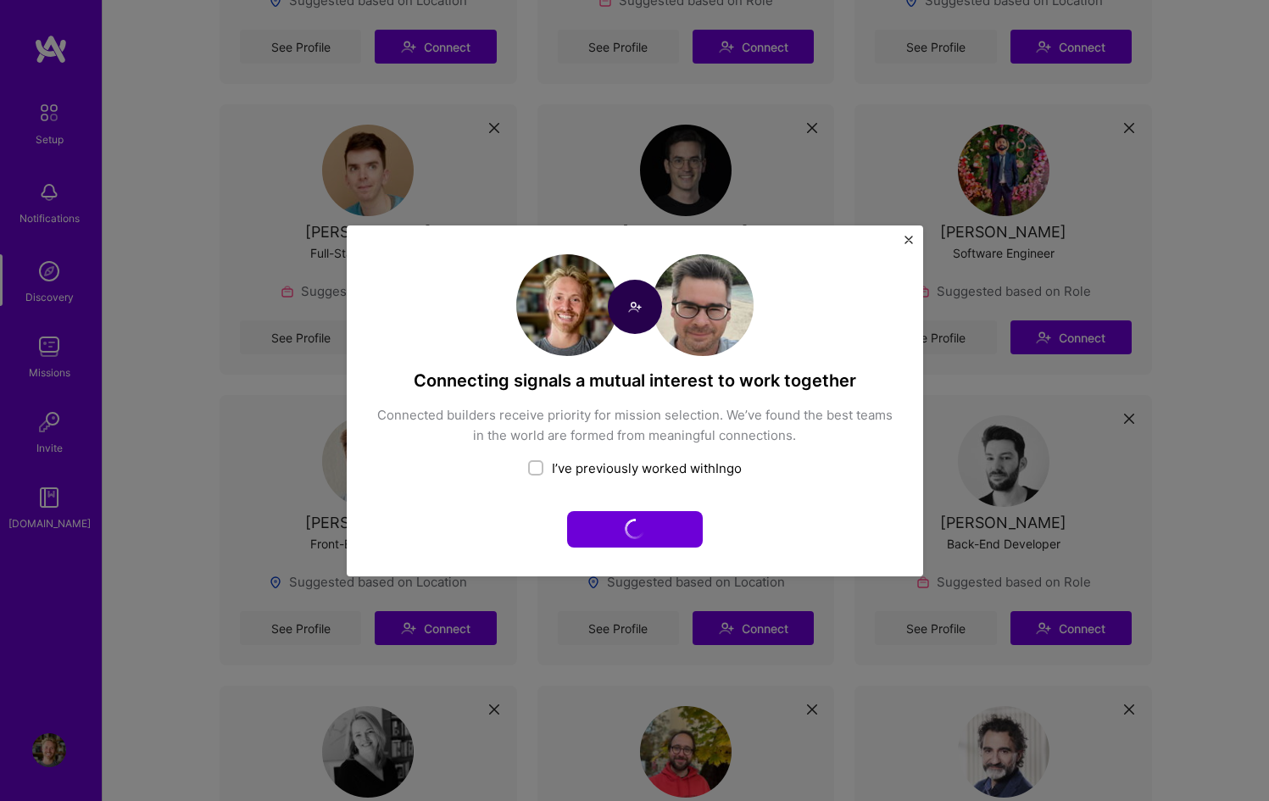
scroll to position [2488, 0]
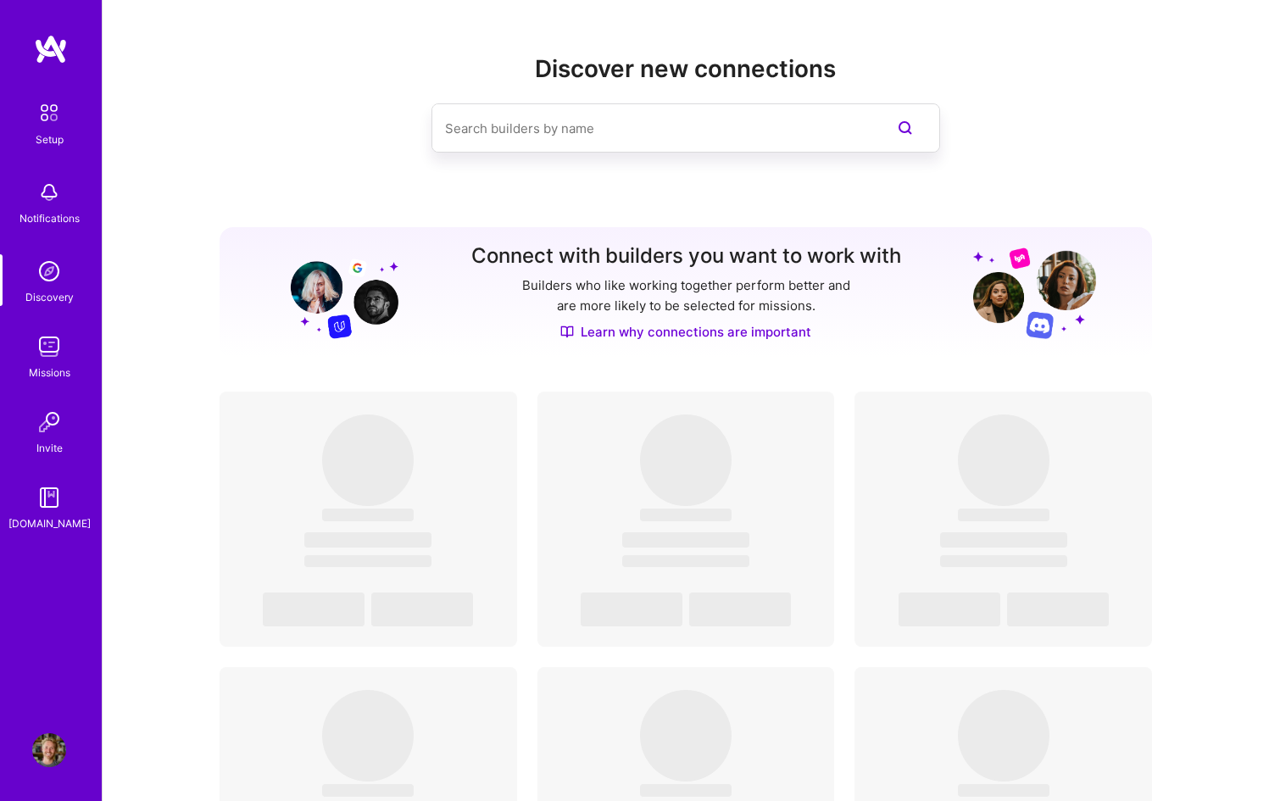
click at [616, 135] on input at bounding box center [652, 128] width 414 height 43
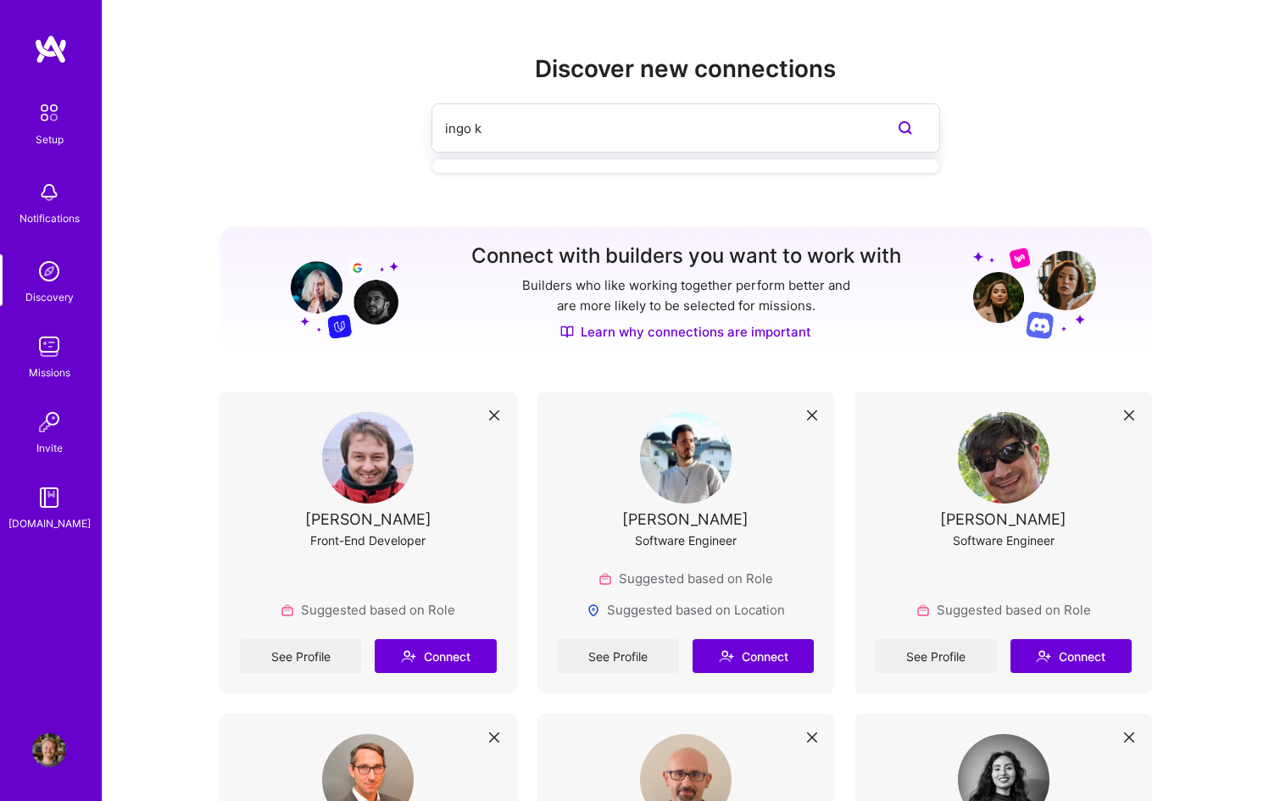
type input "ingo k"
click at [1015, 126] on div "ingo k" at bounding box center [686, 127] width 932 height 49
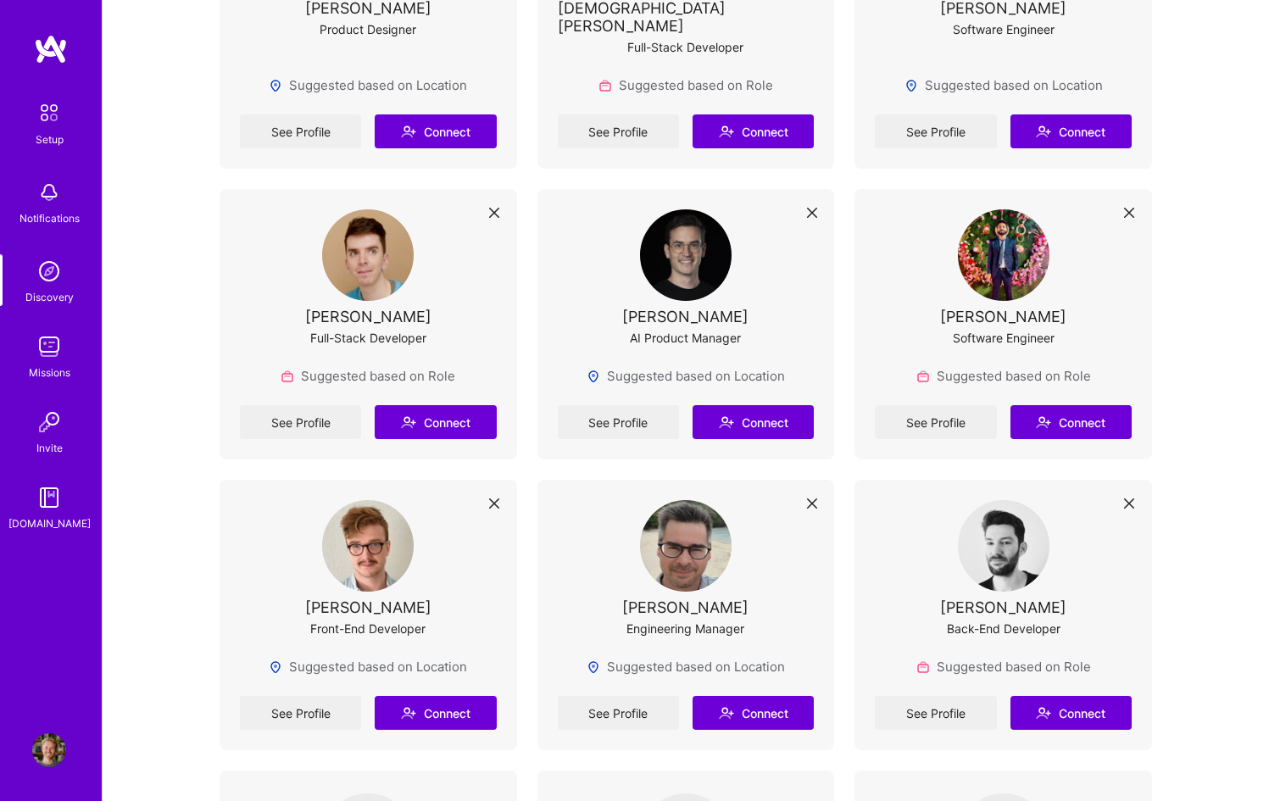
scroll to position [2785, 0]
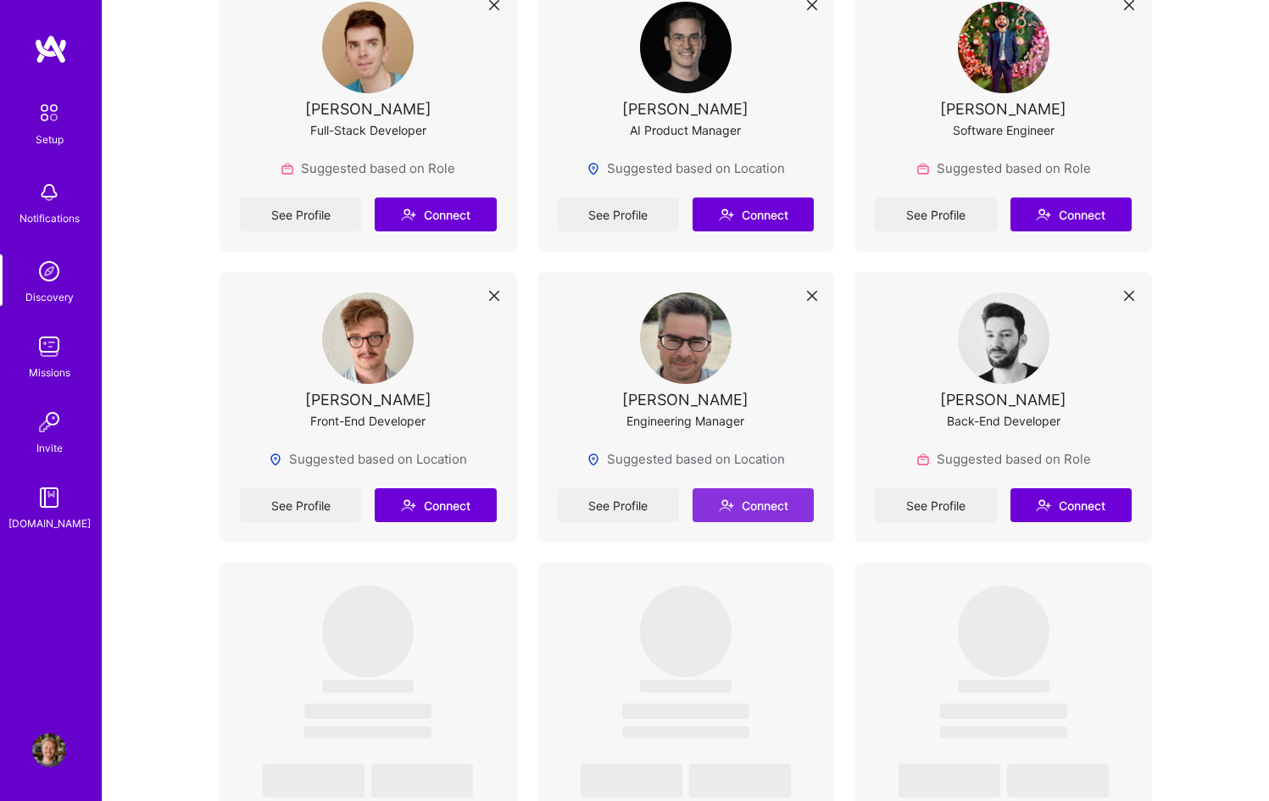
click at [751, 488] on button "Connect" at bounding box center [752, 505] width 121 height 34
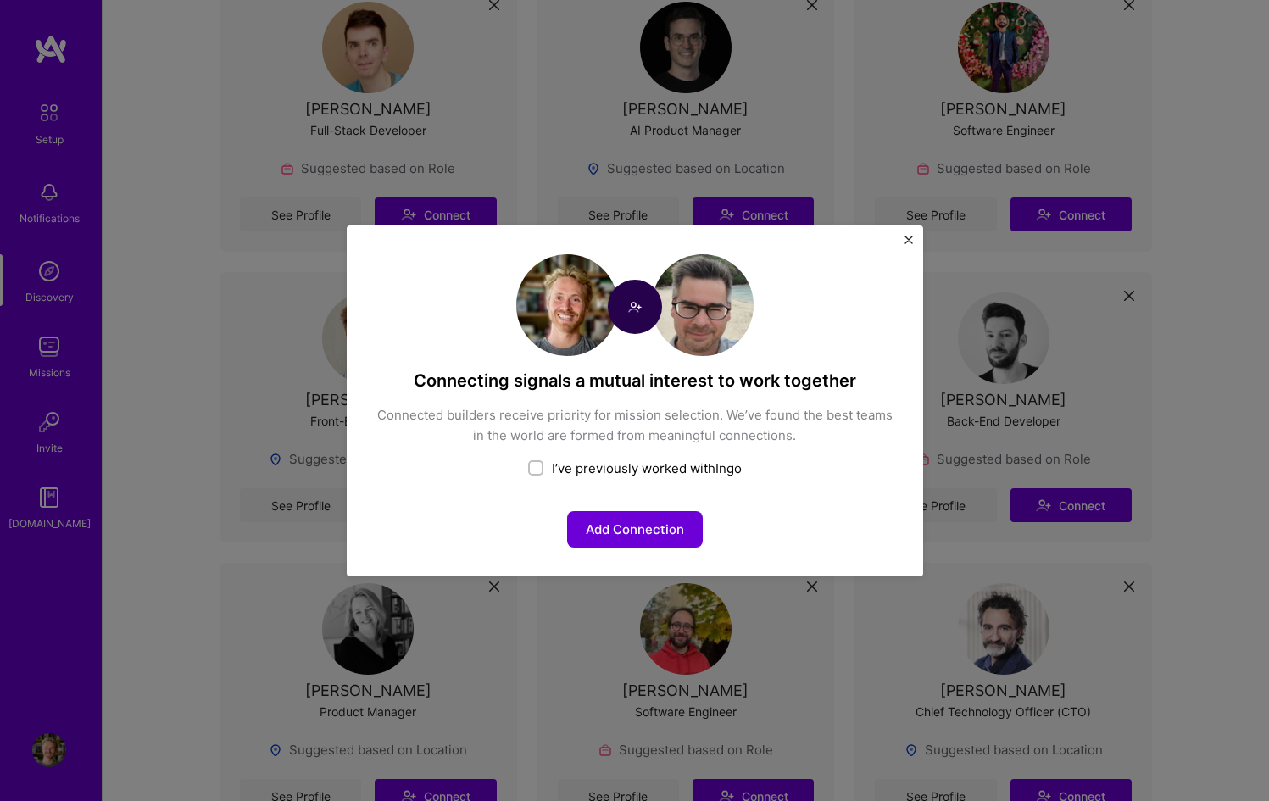
click at [534, 467] on input "checkbox" at bounding box center [537, 469] width 12 height 12
checkbox input "false"
click at [668, 526] on button "Share your team experience" at bounding box center [635, 529] width 209 height 36
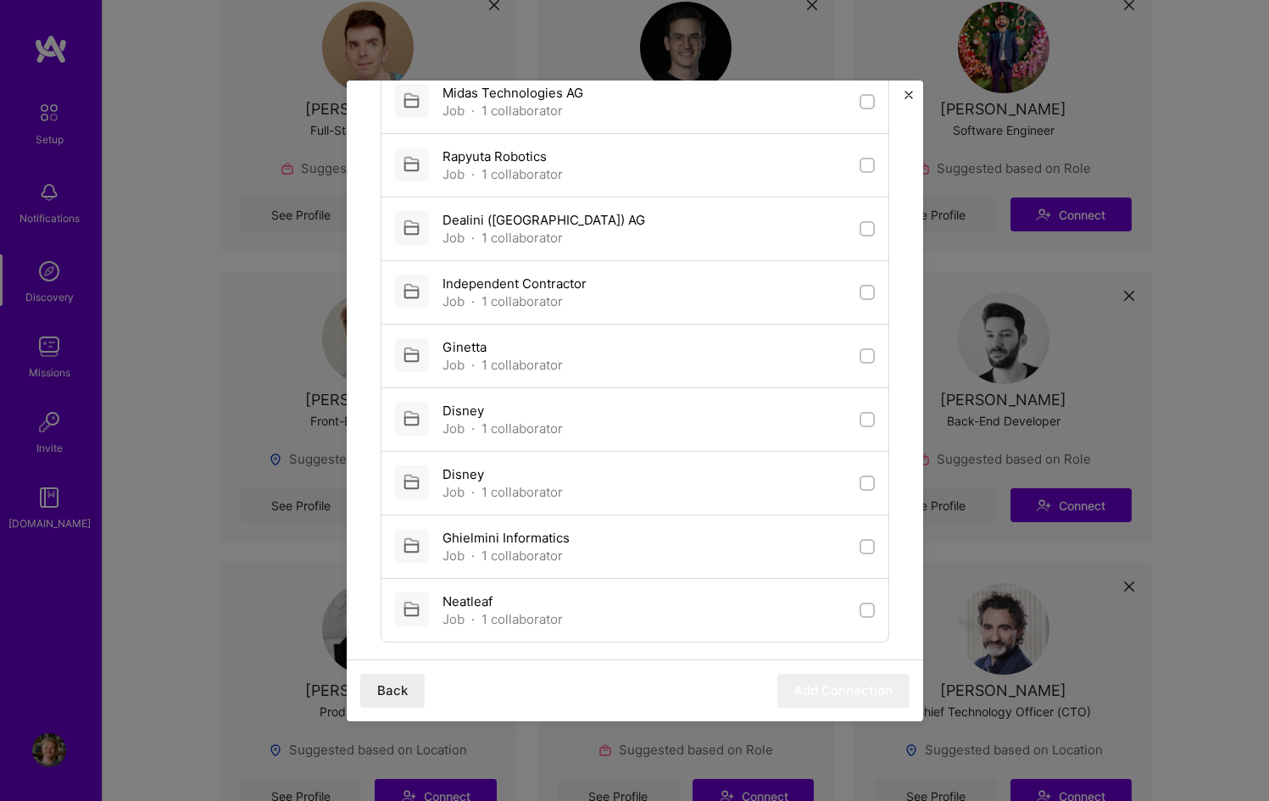
scroll to position [985, 0]
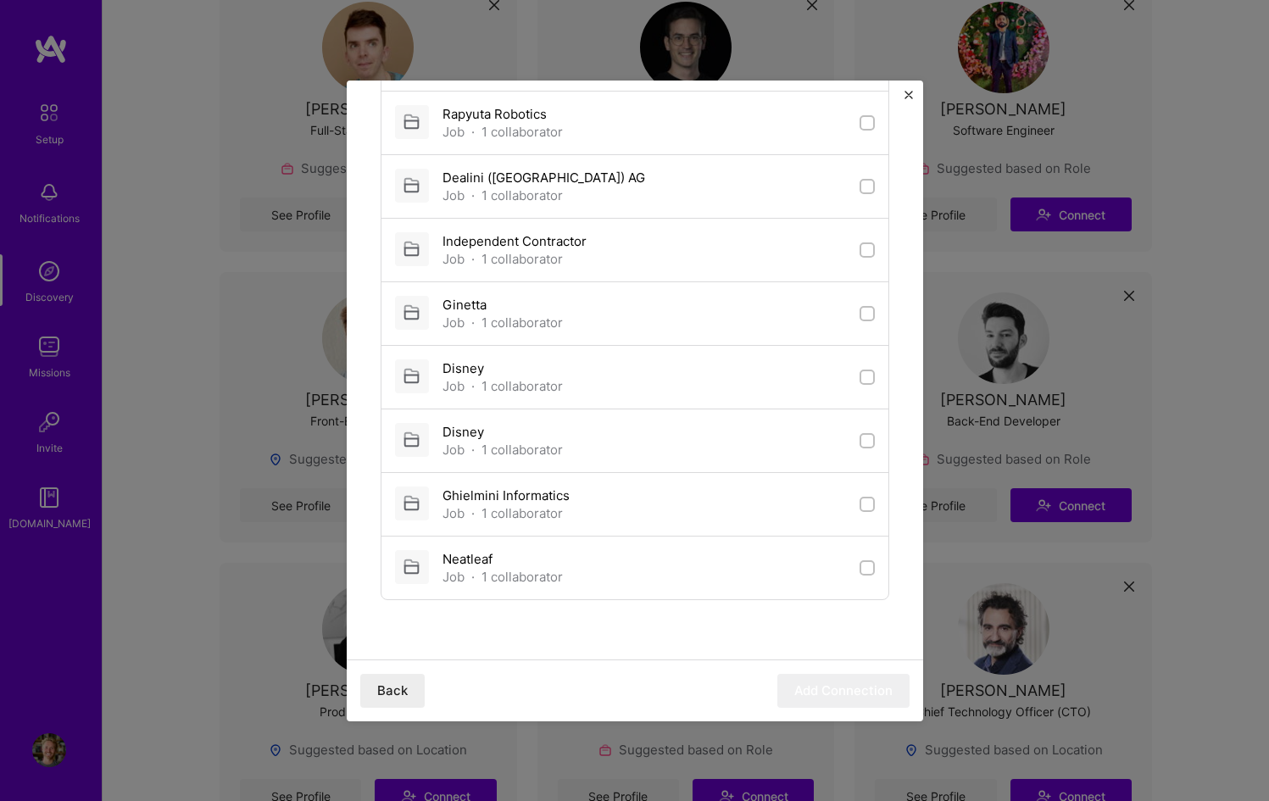
click at [863, 564] on input "checkbox" at bounding box center [869, 569] width 12 height 12
checkbox input "true"
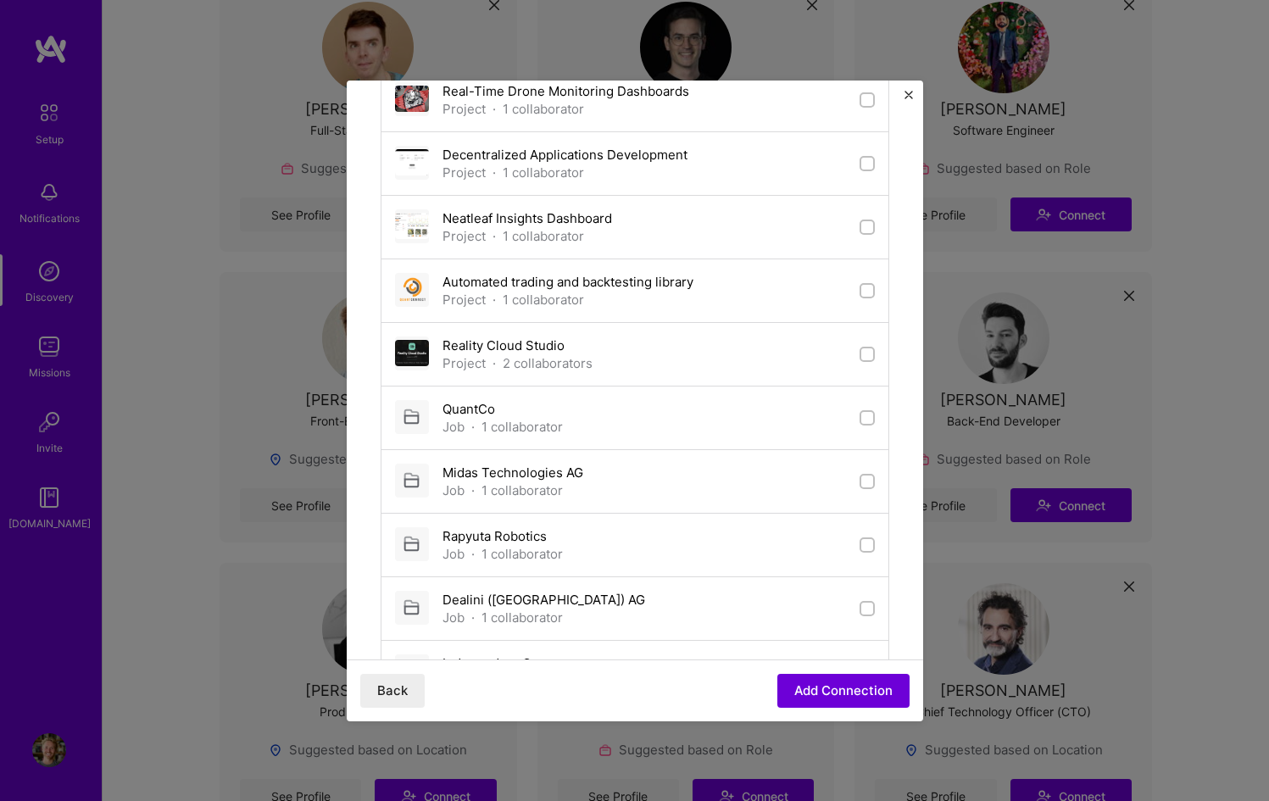
scroll to position [469, 0]
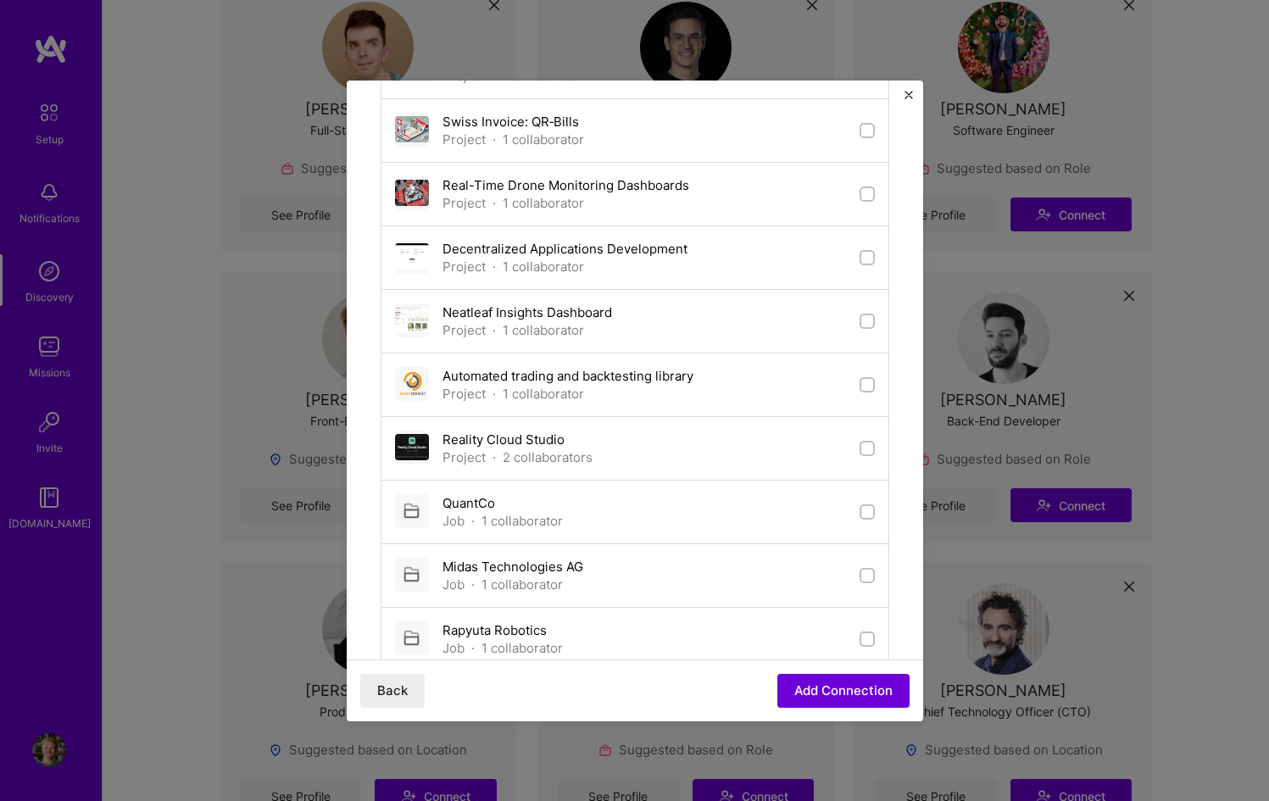
click at [863, 320] on input "checkbox" at bounding box center [869, 322] width 12 height 12
checkbox input "true"
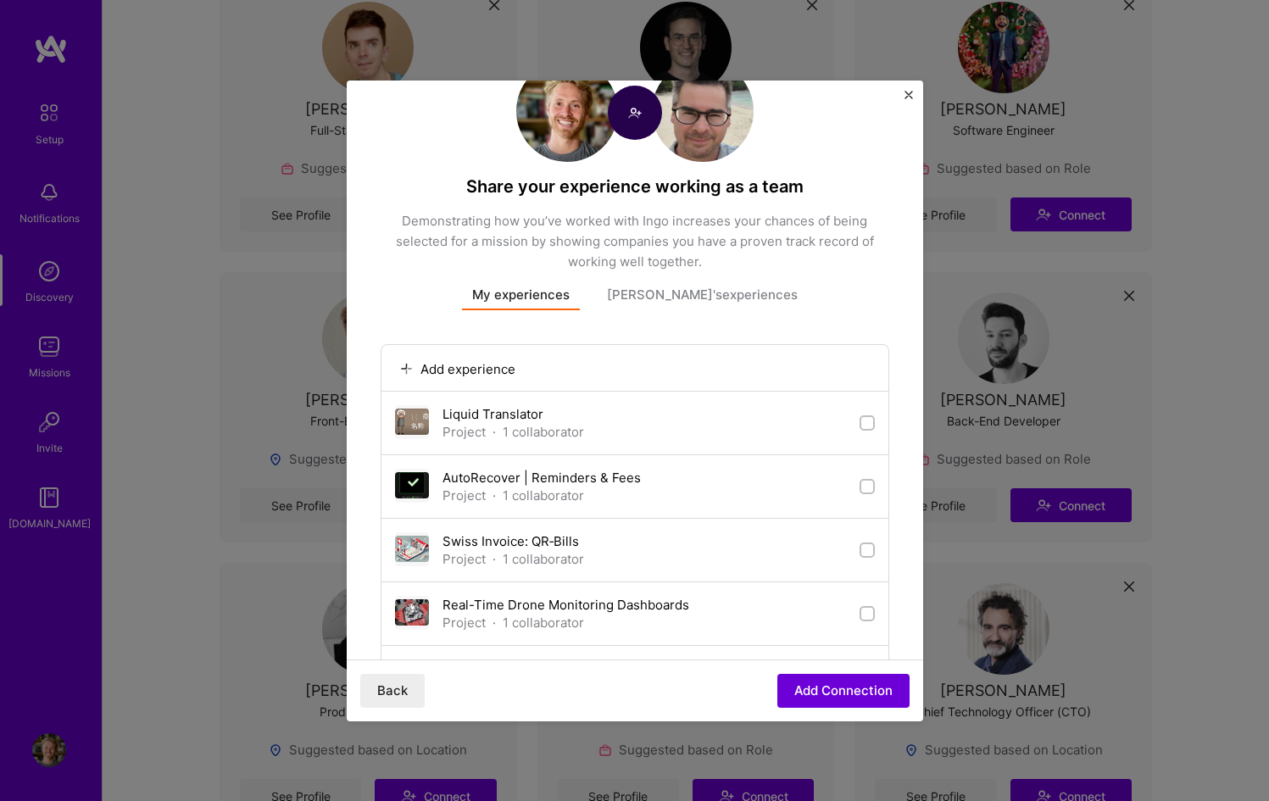
scroll to position [38, 0]
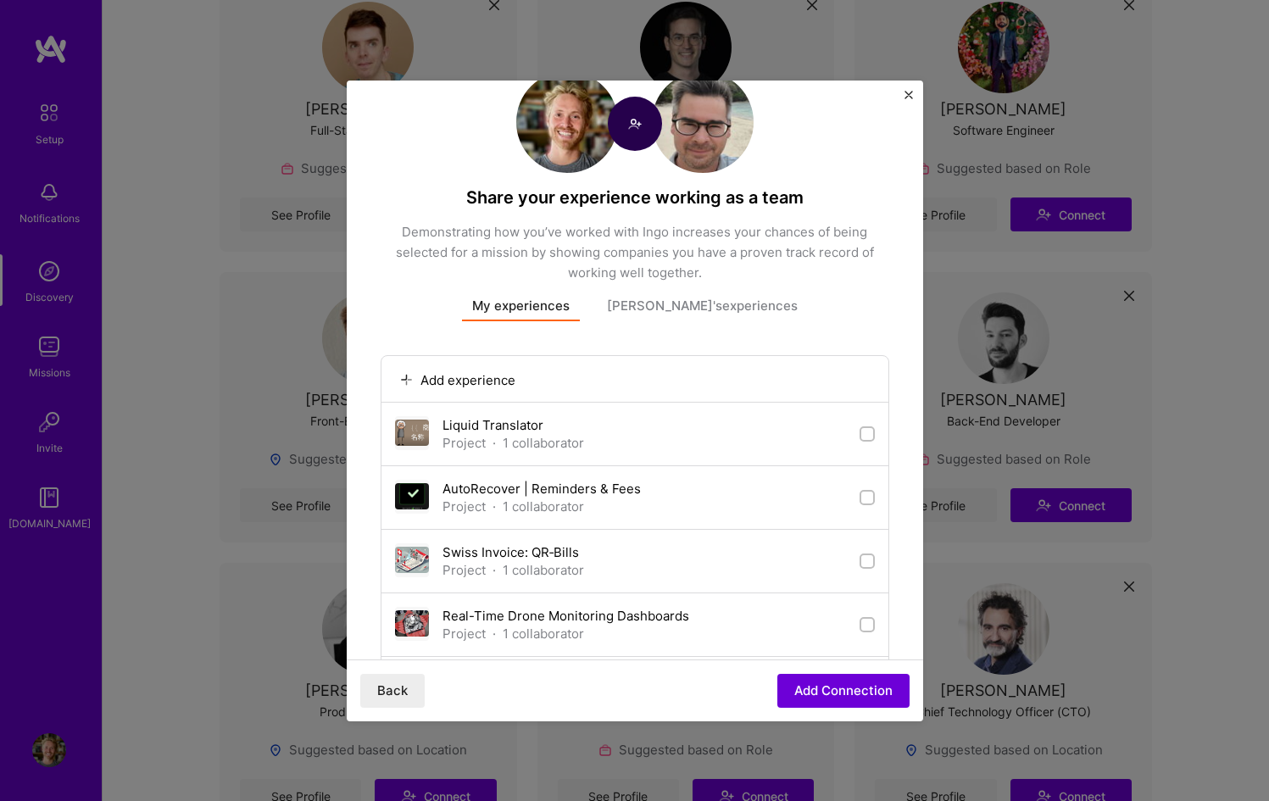
click at [717, 314] on button "[PERSON_NAME]'s experiences" at bounding box center [702, 309] width 211 height 25
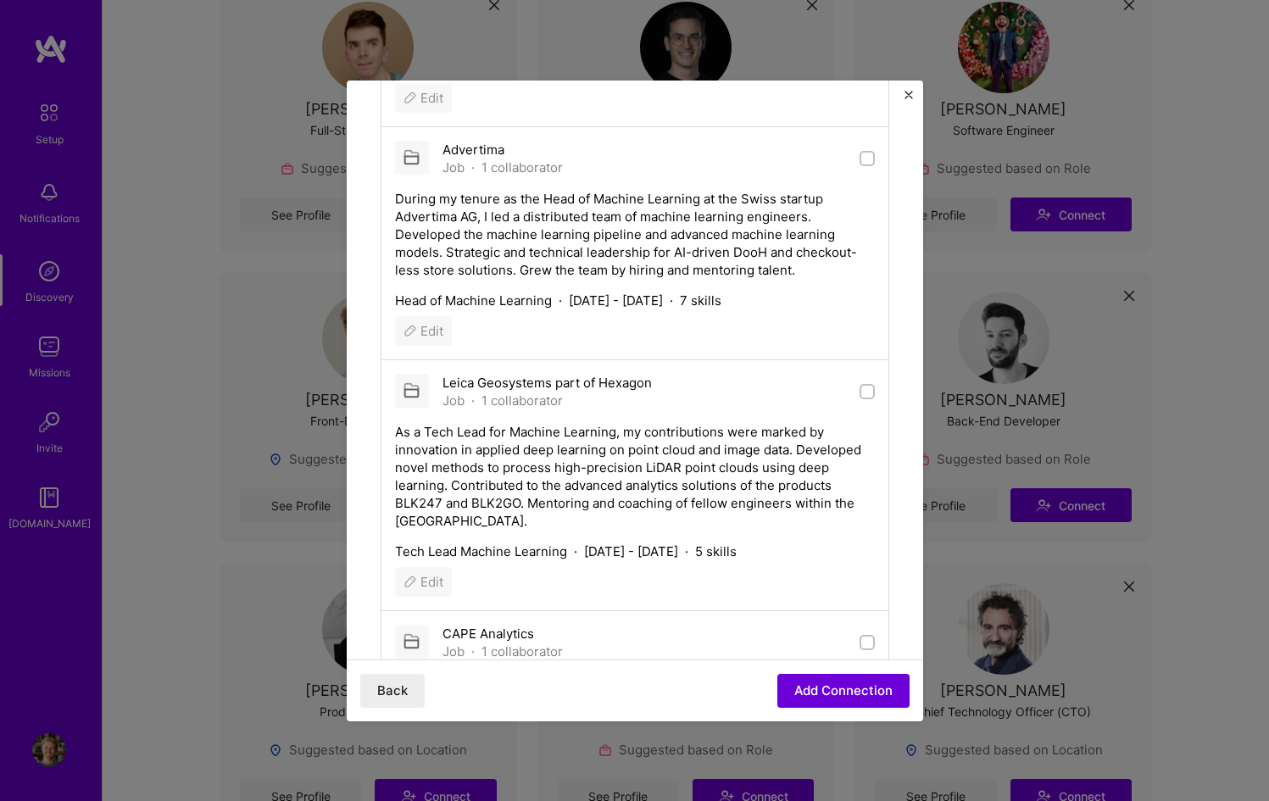
scroll to position [2528, 0]
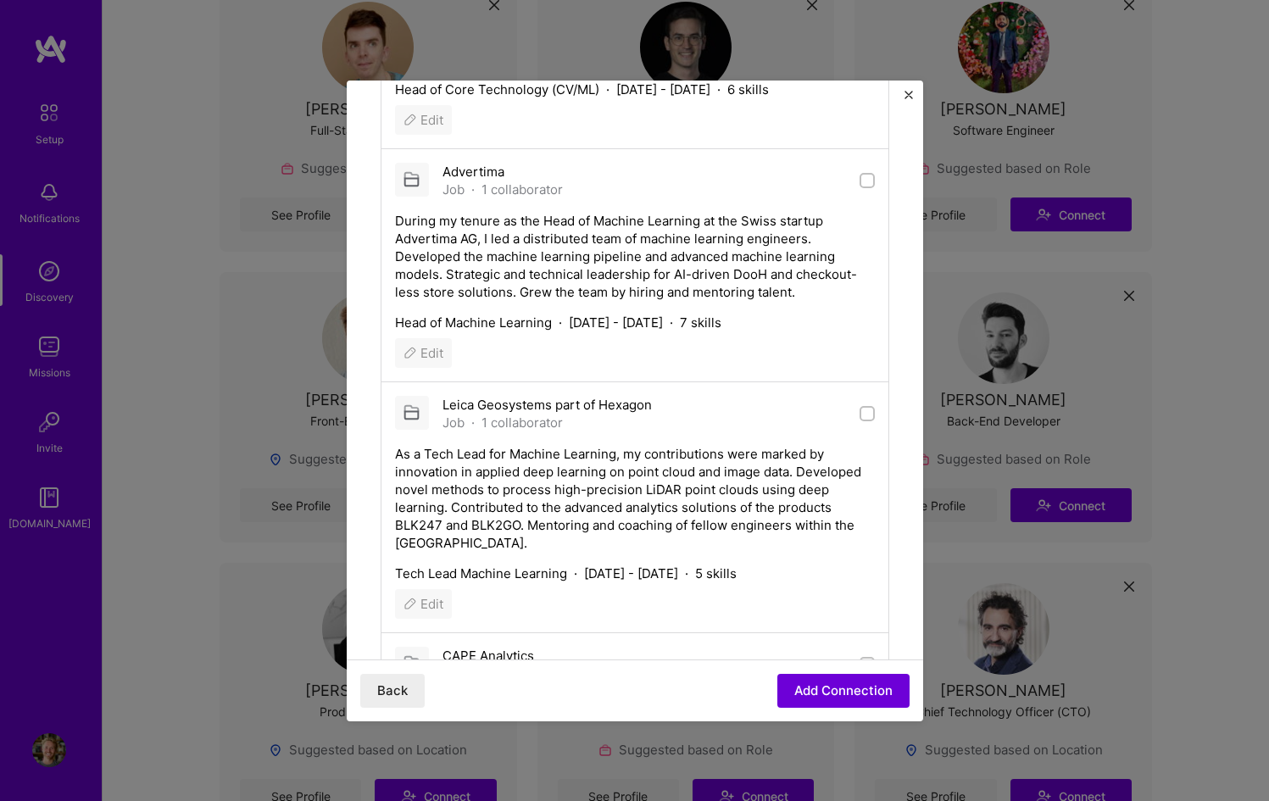
click at [863, 187] on input "checkbox" at bounding box center [869, 181] width 12 height 12
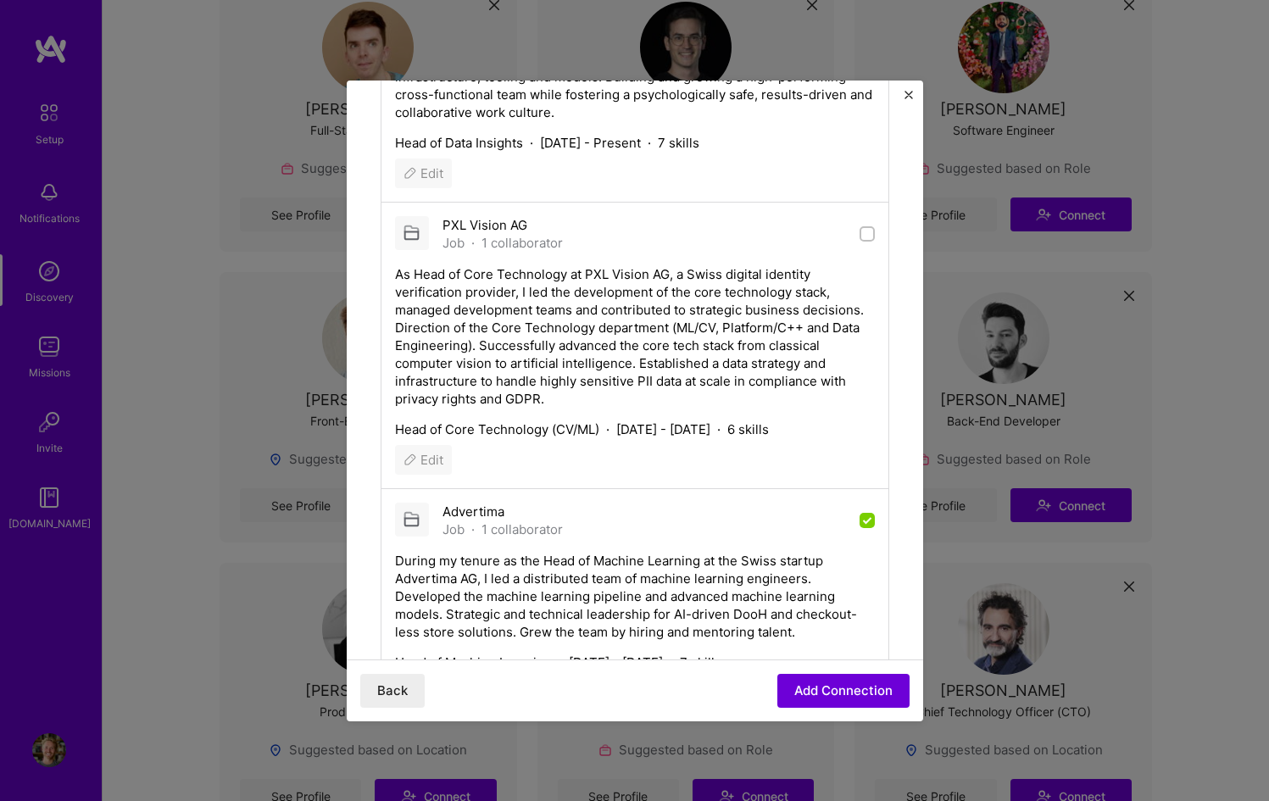
scroll to position [2199, 0]
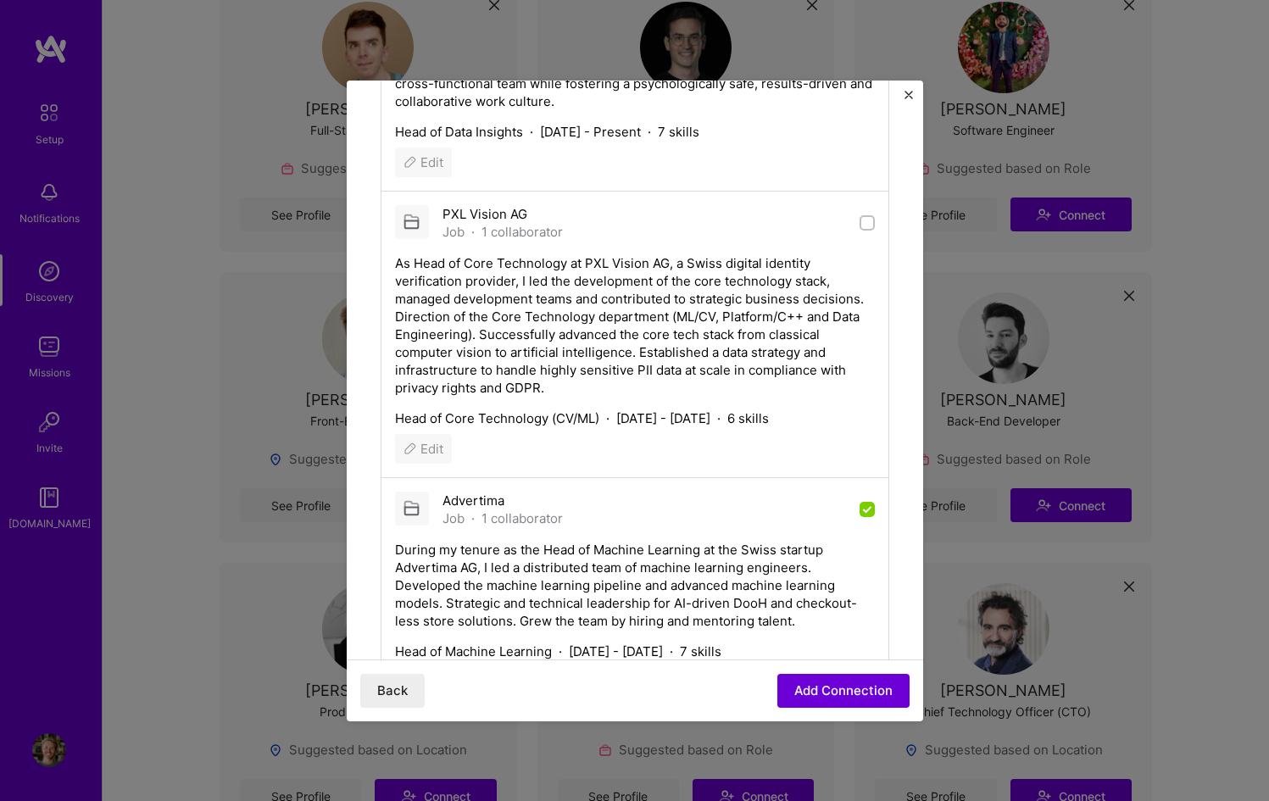
click at [861, 518] on input "checkbox" at bounding box center [868, 510] width 15 height 15
checkbox input "false"
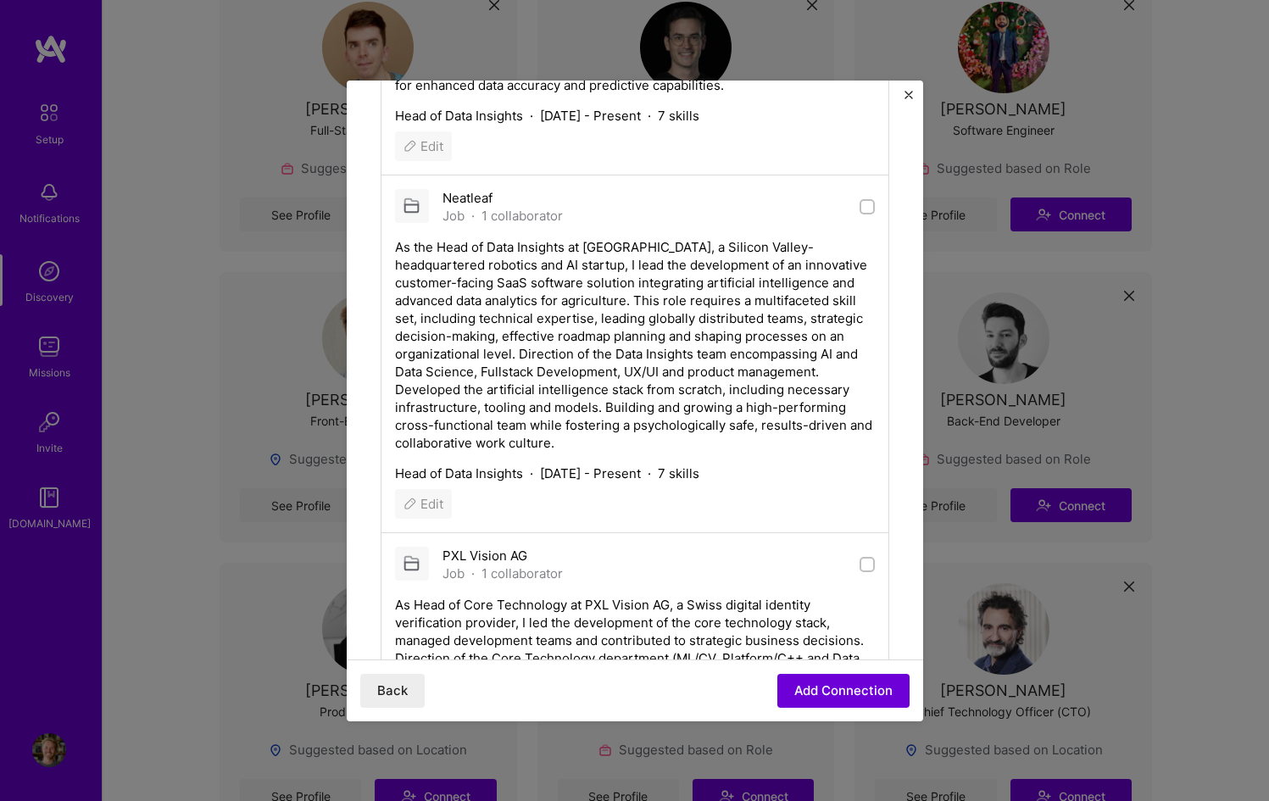
scroll to position [1770, 0]
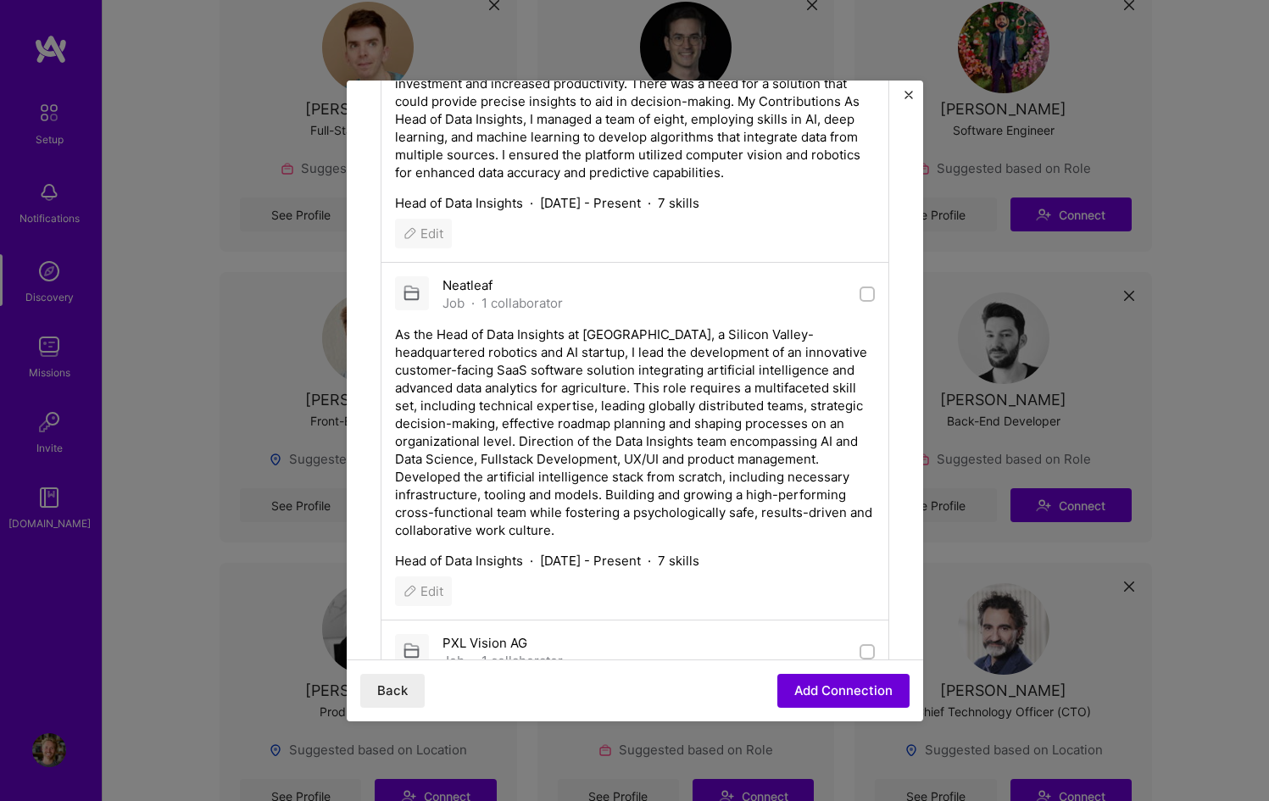
click at [859, 302] on div at bounding box center [866, 293] width 15 height 15
click at [863, 301] on input "checkbox" at bounding box center [869, 295] width 12 height 12
checkbox input "true"
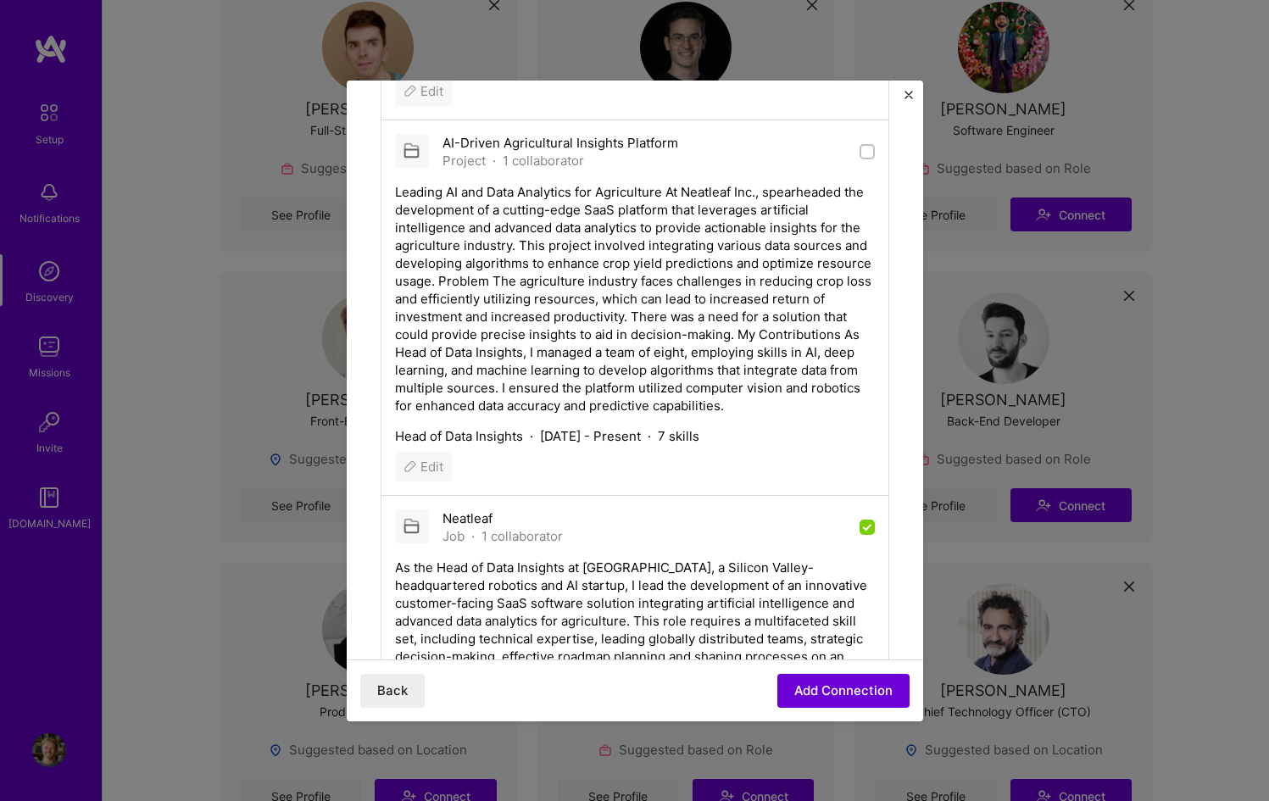
scroll to position [1515, 0]
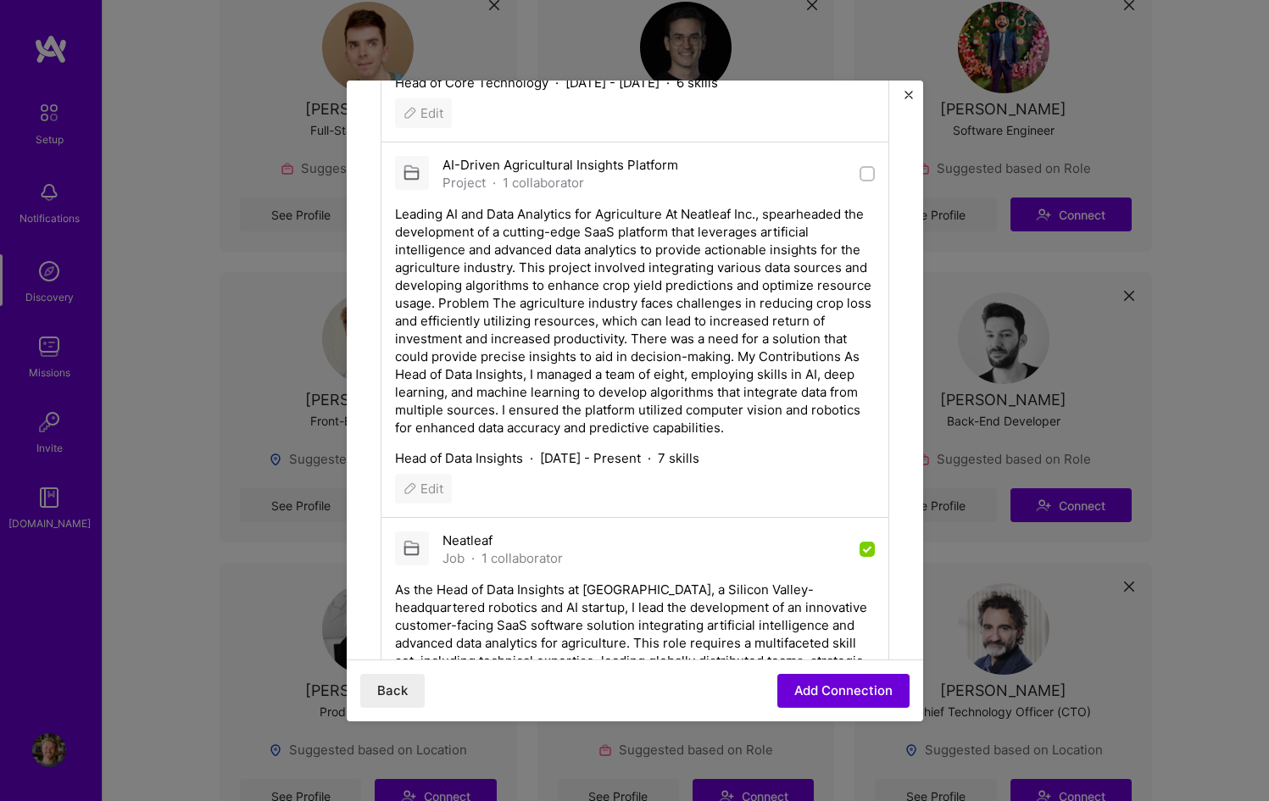
click at [863, 181] on input "checkbox" at bounding box center [869, 175] width 12 height 12
checkbox input "true"
click at [826, 682] on button "Add Connection" at bounding box center [843, 691] width 132 height 34
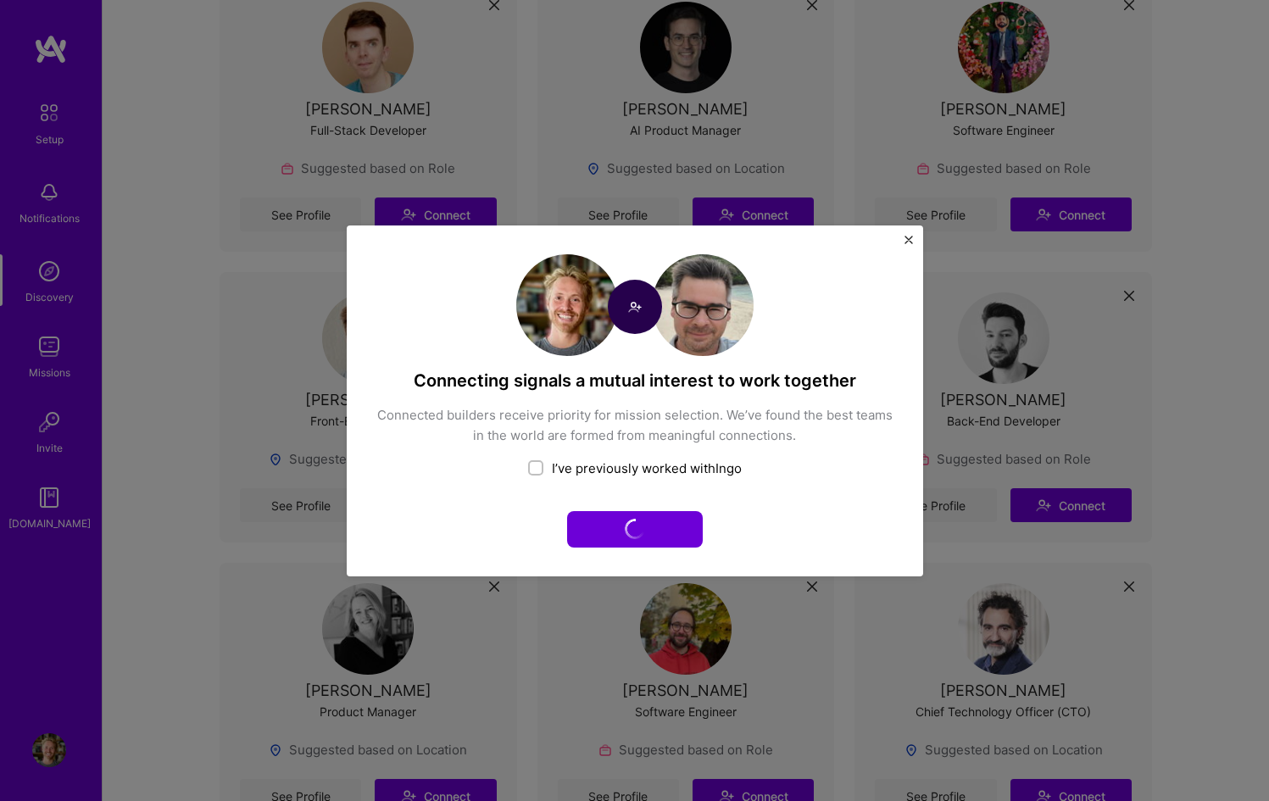
scroll to position [0, 0]
click at [580, 467] on div "I’ve previously worked with [PERSON_NAME]" at bounding box center [634, 468] width 519 height 18
checkbox input "true"
click at [637, 528] on span at bounding box center [633, 528] width 25 height 25
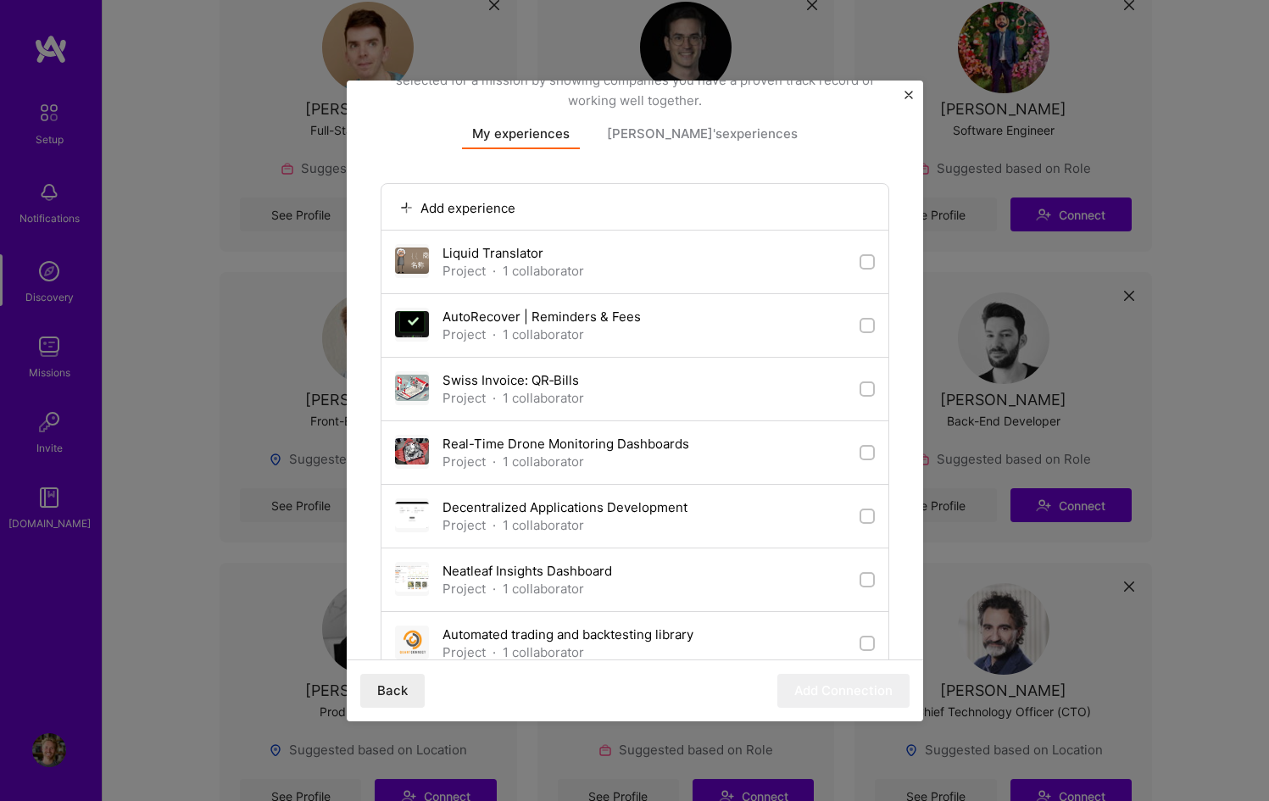
scroll to position [297, 0]
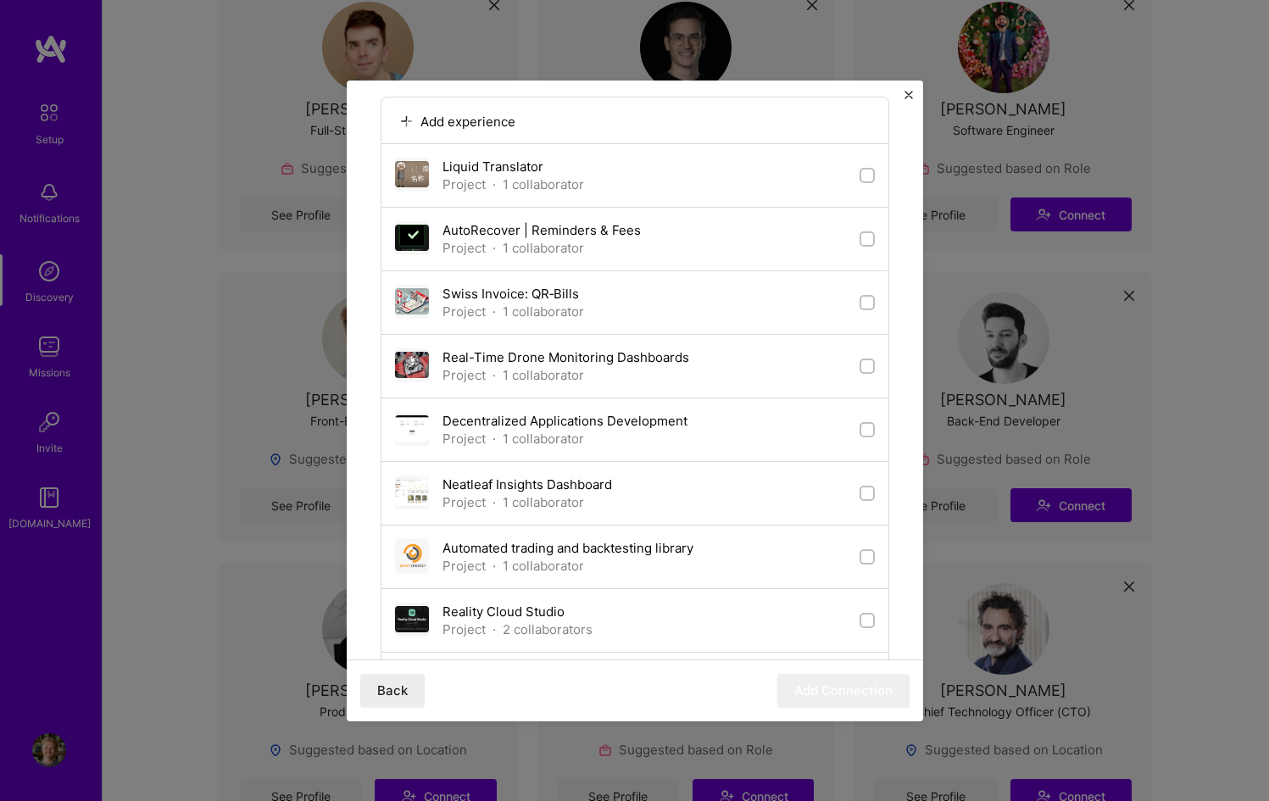
click at [863, 494] on input "checkbox" at bounding box center [869, 494] width 12 height 12
checkbox input "true"
click at [848, 687] on button "Add Connection" at bounding box center [843, 691] width 132 height 34
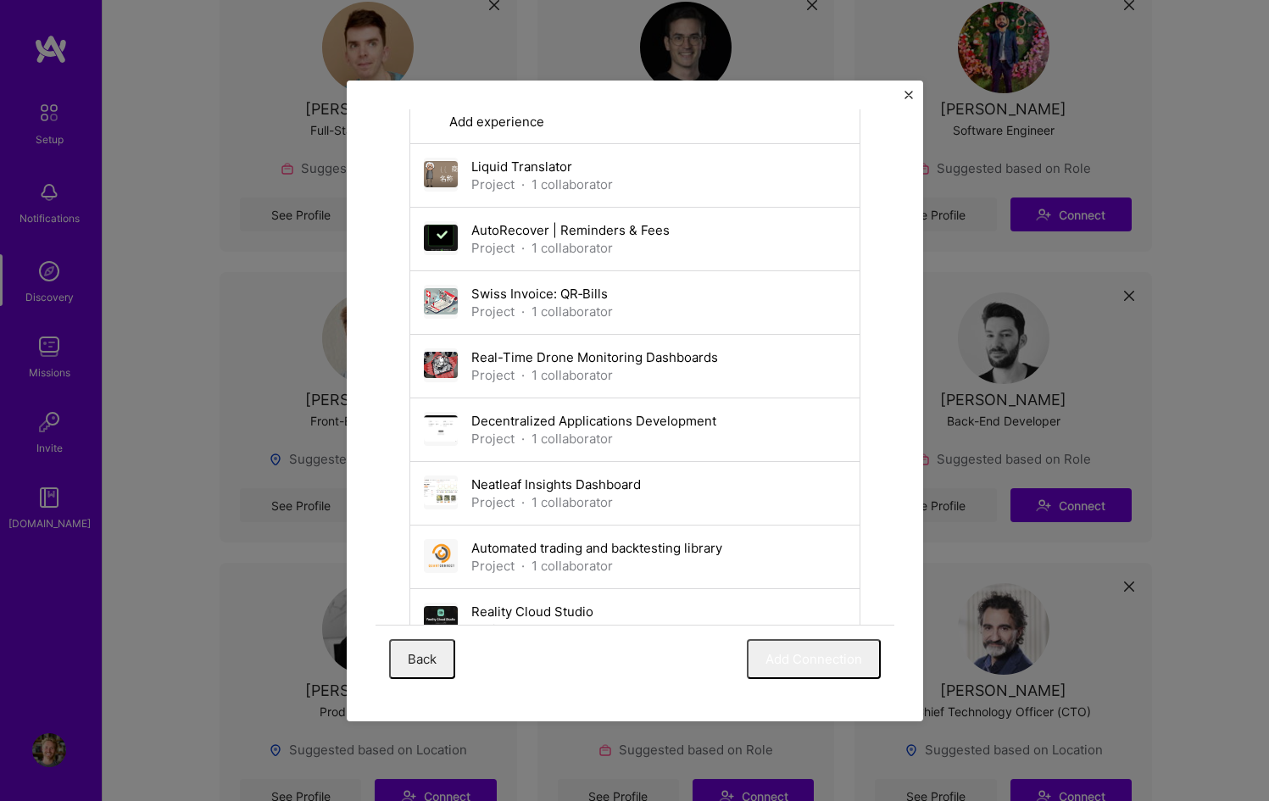
scroll to position [0, 0]
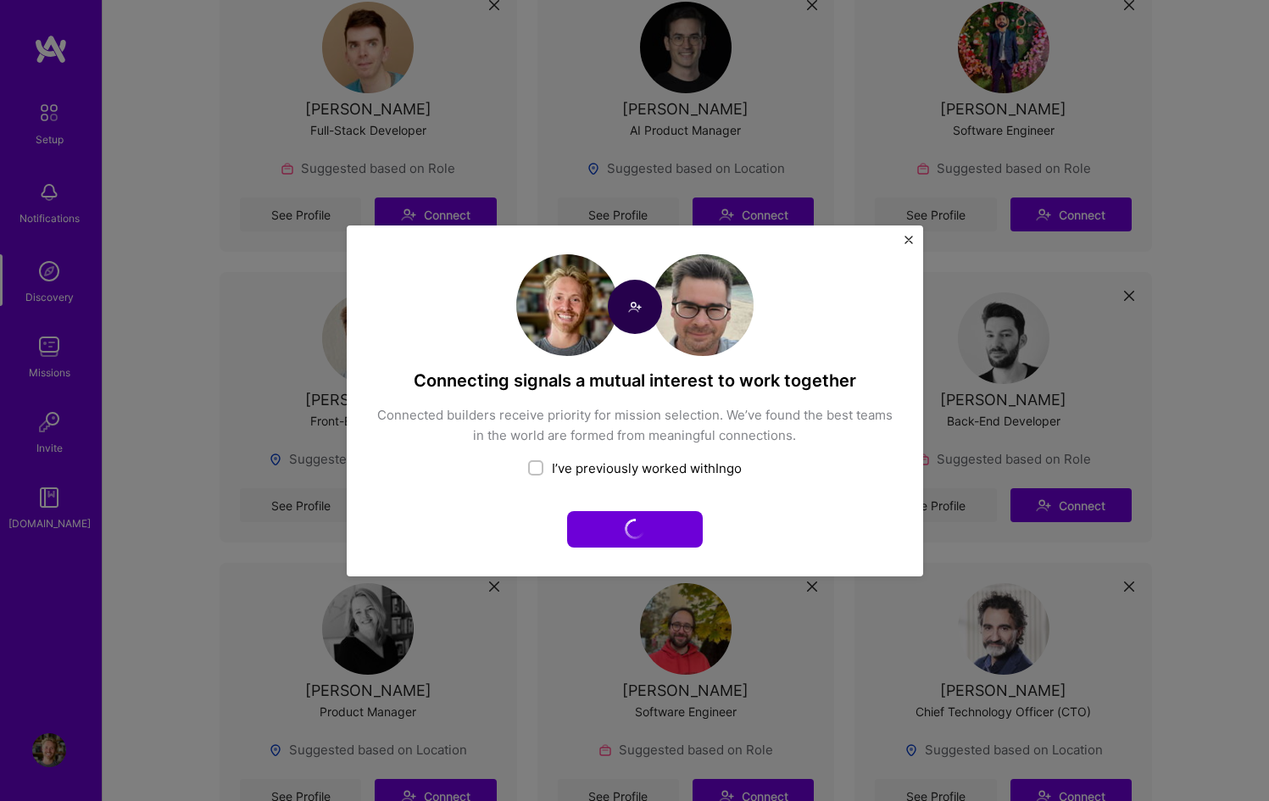
drag, startPoint x: 804, startPoint y: 362, endPoint x: 815, endPoint y: 367, distance: 11.4
click at [804, 362] on div "Connecting signals a mutual interest to work together Connected builders receiv…" at bounding box center [634, 400] width 519 height 293
click at [906, 236] on img "Close" at bounding box center [908, 240] width 8 height 8
